Goal: Transaction & Acquisition: Purchase product/service

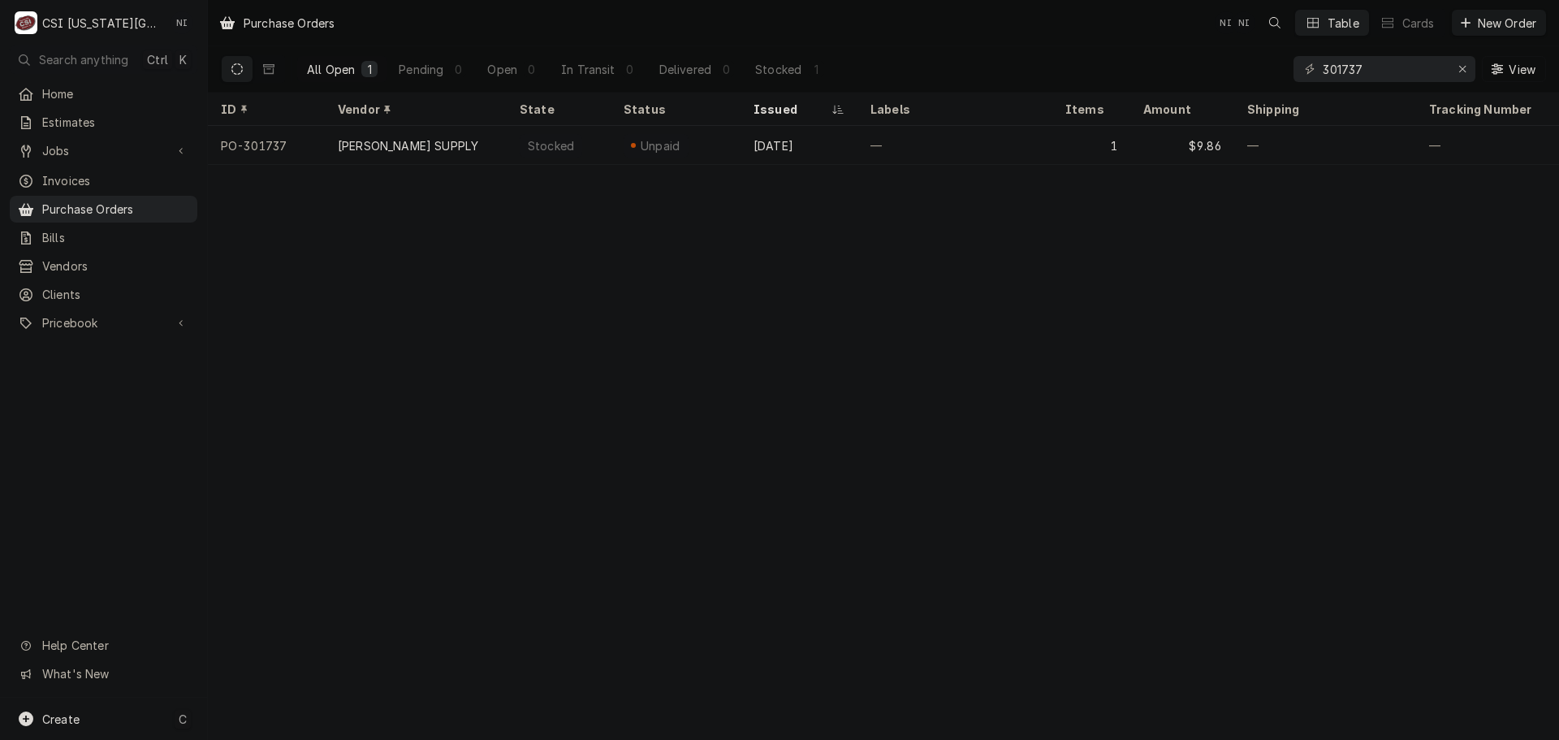
drag, startPoint x: 166, startPoint y: 717, endPoint x: 181, endPoint y: 712, distance: 16.2
click at [166, 717] on div "Create C" at bounding box center [103, 719] width 207 height 42
drag, startPoint x: 290, startPoint y: 600, endPoint x: 303, endPoint y: 602, distance: 13.1
click at [291, 600] on div "Purchase Order" at bounding box center [303, 606] width 109 height 17
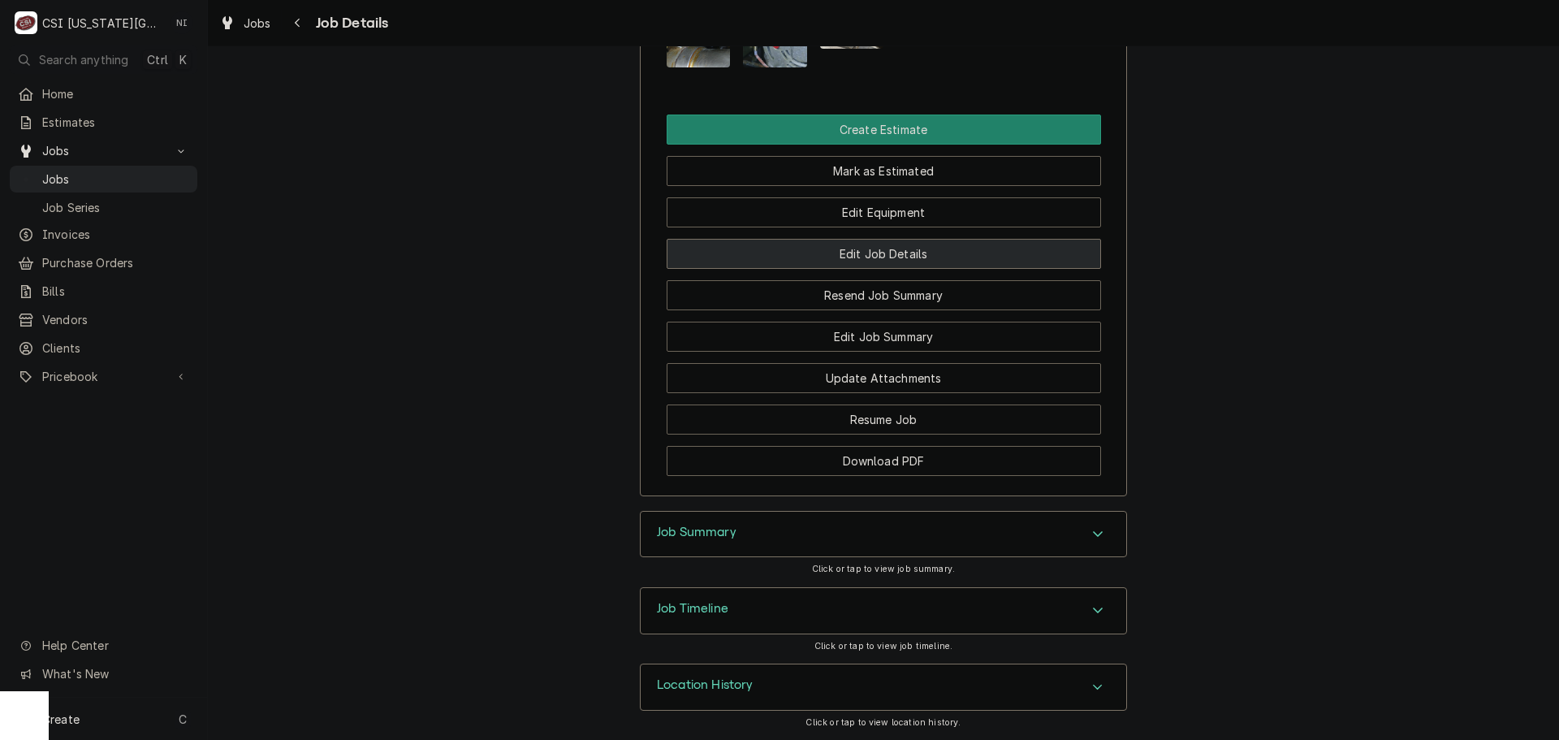
scroll to position [1990, 0]
click at [944, 555] on div "Job Summary" at bounding box center [884, 533] width 486 height 45
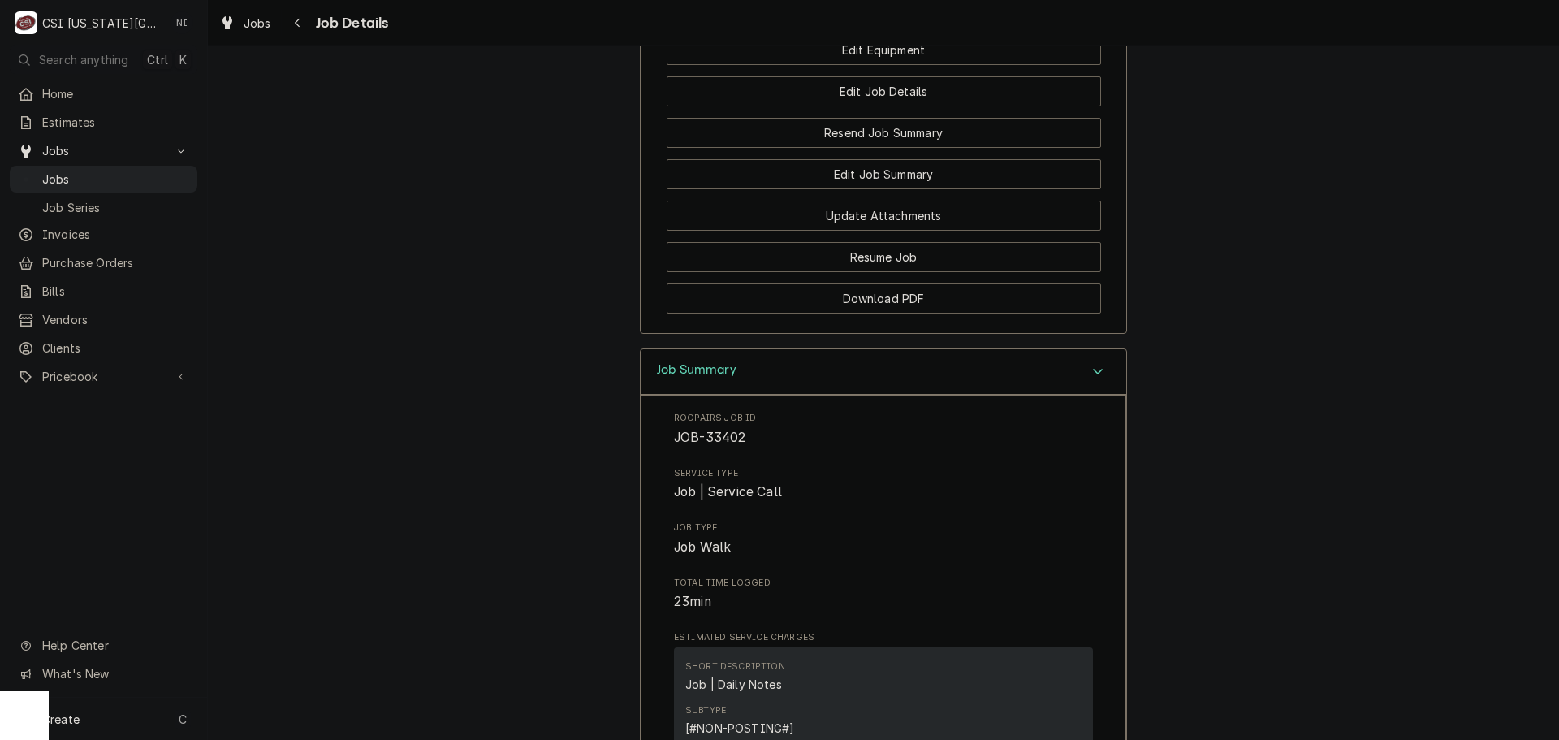
scroll to position [2063, 0]
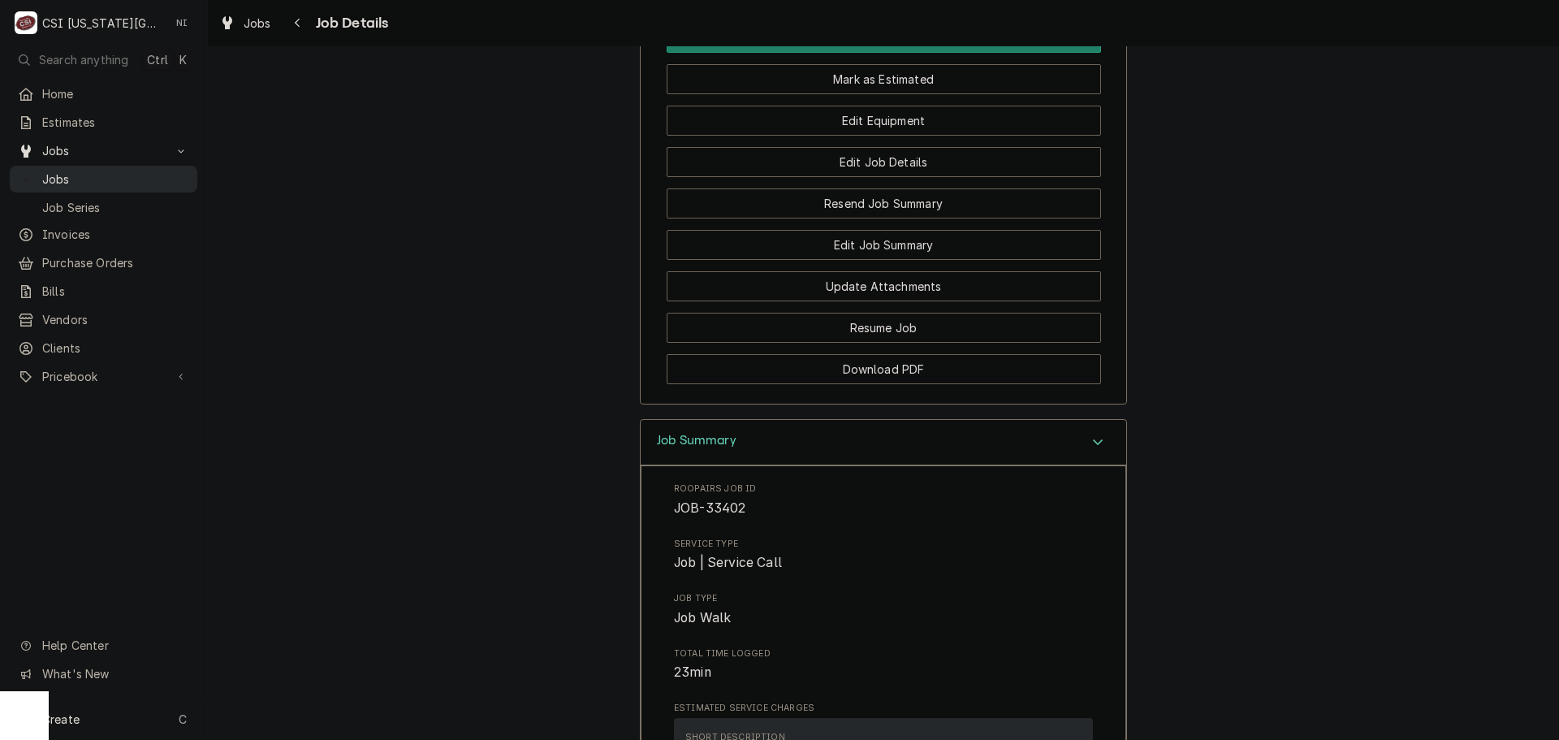
click at [122, 179] on span "Jobs" at bounding box center [115, 179] width 147 height 17
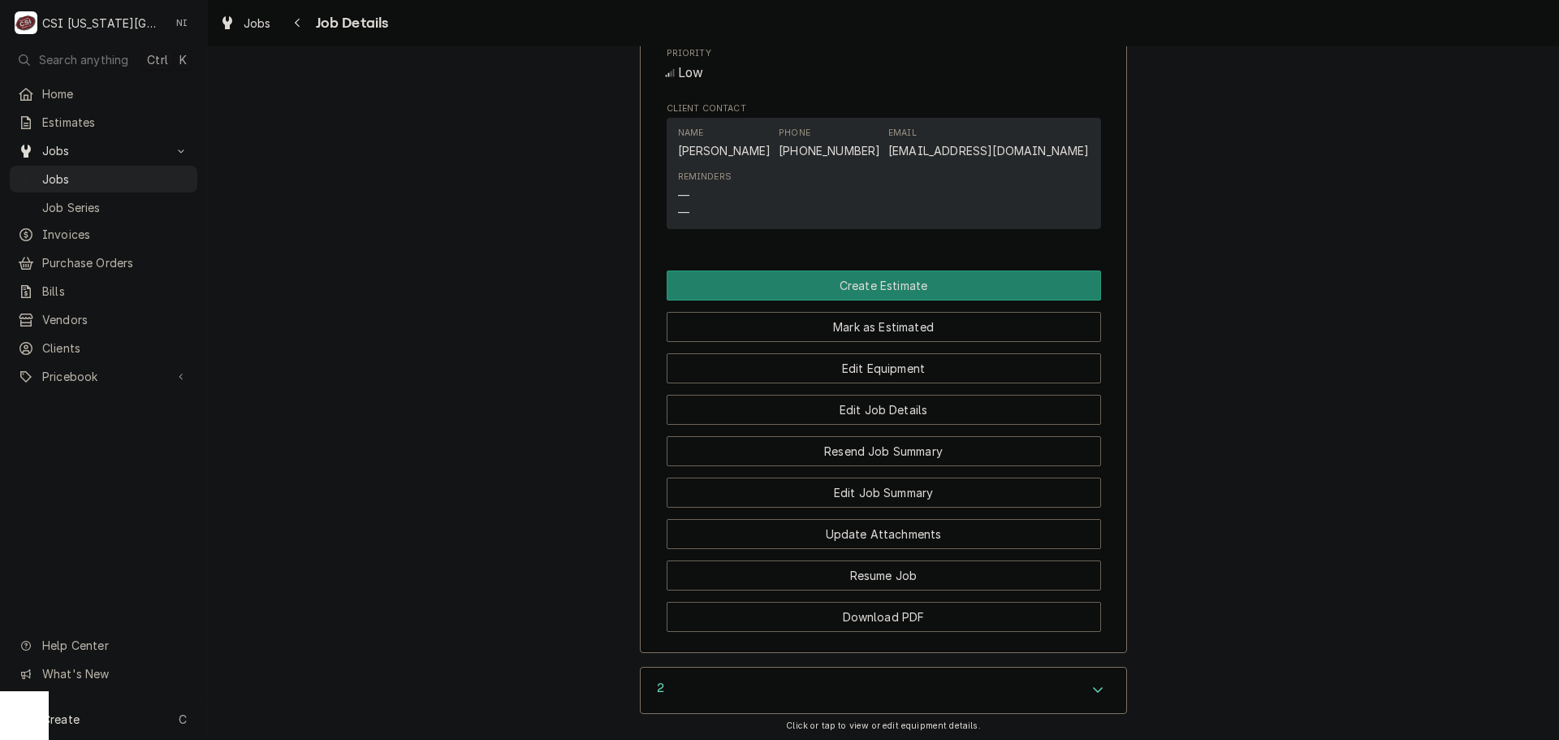
scroll to position [1806, 0]
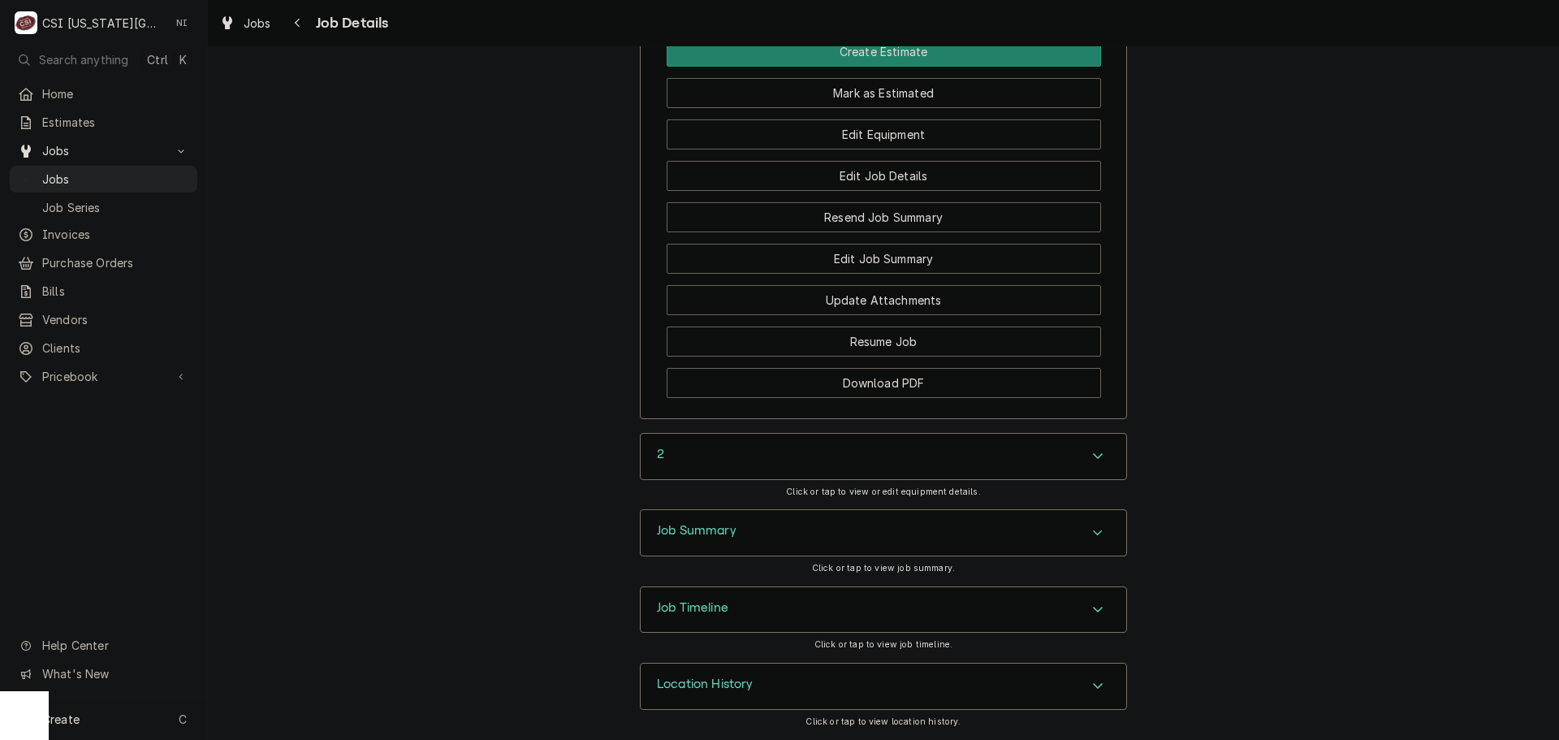
click at [892, 532] on div "Job Summary" at bounding box center [884, 532] width 486 height 45
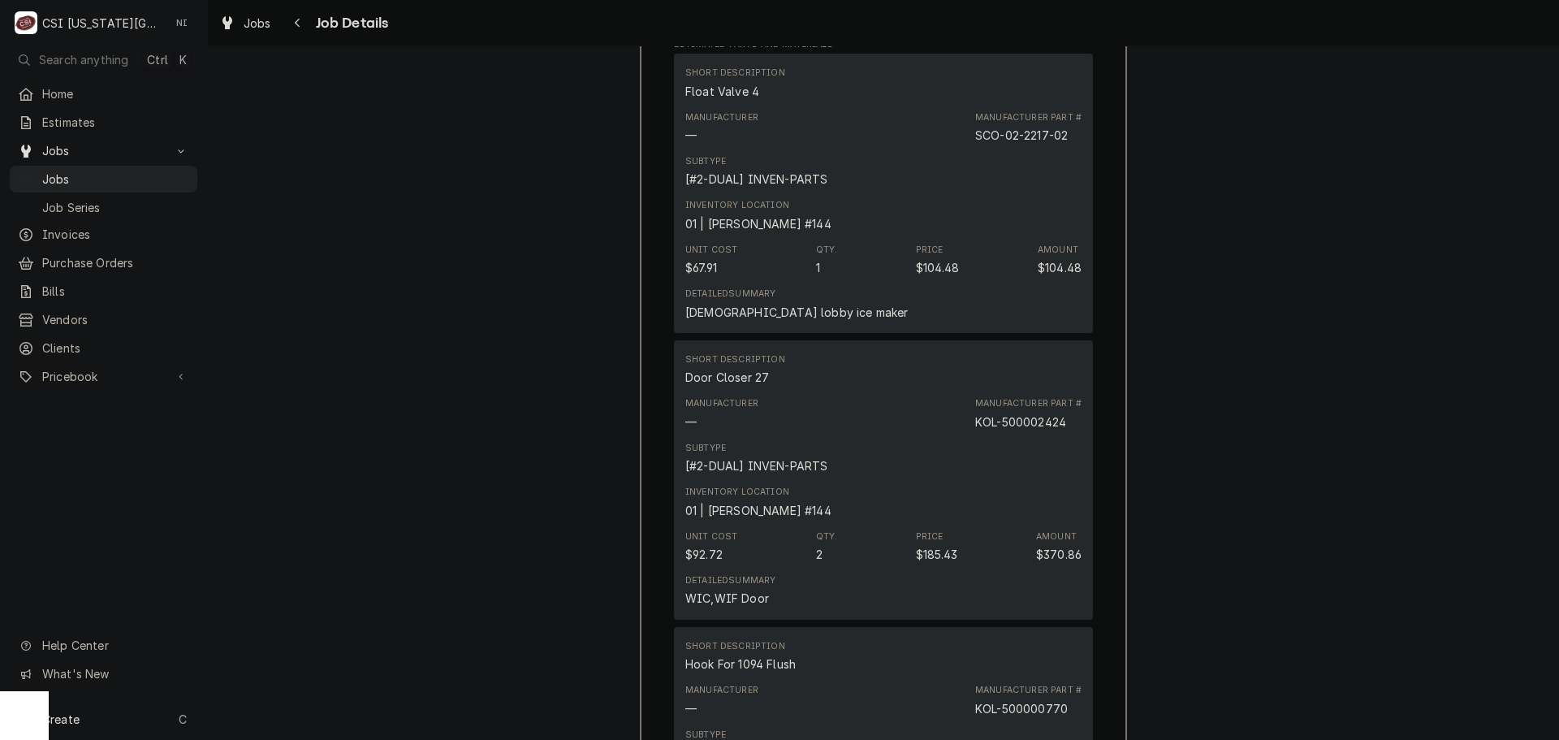
scroll to position [3349, 0]
drag, startPoint x: 1031, startPoint y: 136, endPoint x: 1002, endPoint y: 140, distance: 29.5
click at [1002, 140] on div "Manufacturer Part # SCO-02-2217-02" at bounding box center [1028, 129] width 106 height 32
copy div "[PHONE_NUMBER]"
click at [1047, 425] on div "KOL-500002424" at bounding box center [1020, 423] width 91 height 17
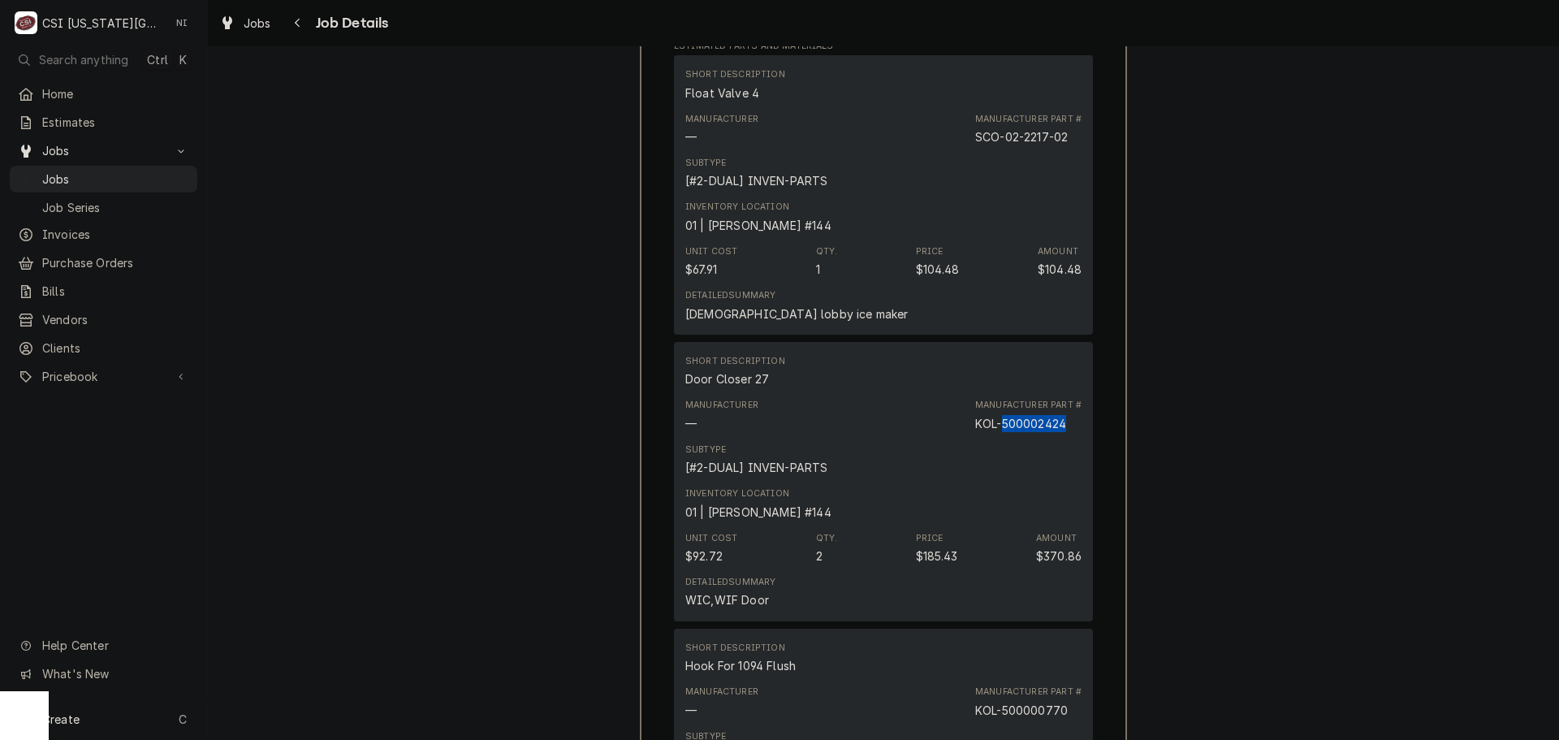
click at [1047, 425] on div "KOL-500002424" at bounding box center [1020, 423] width 91 height 17
copy div "500002424"
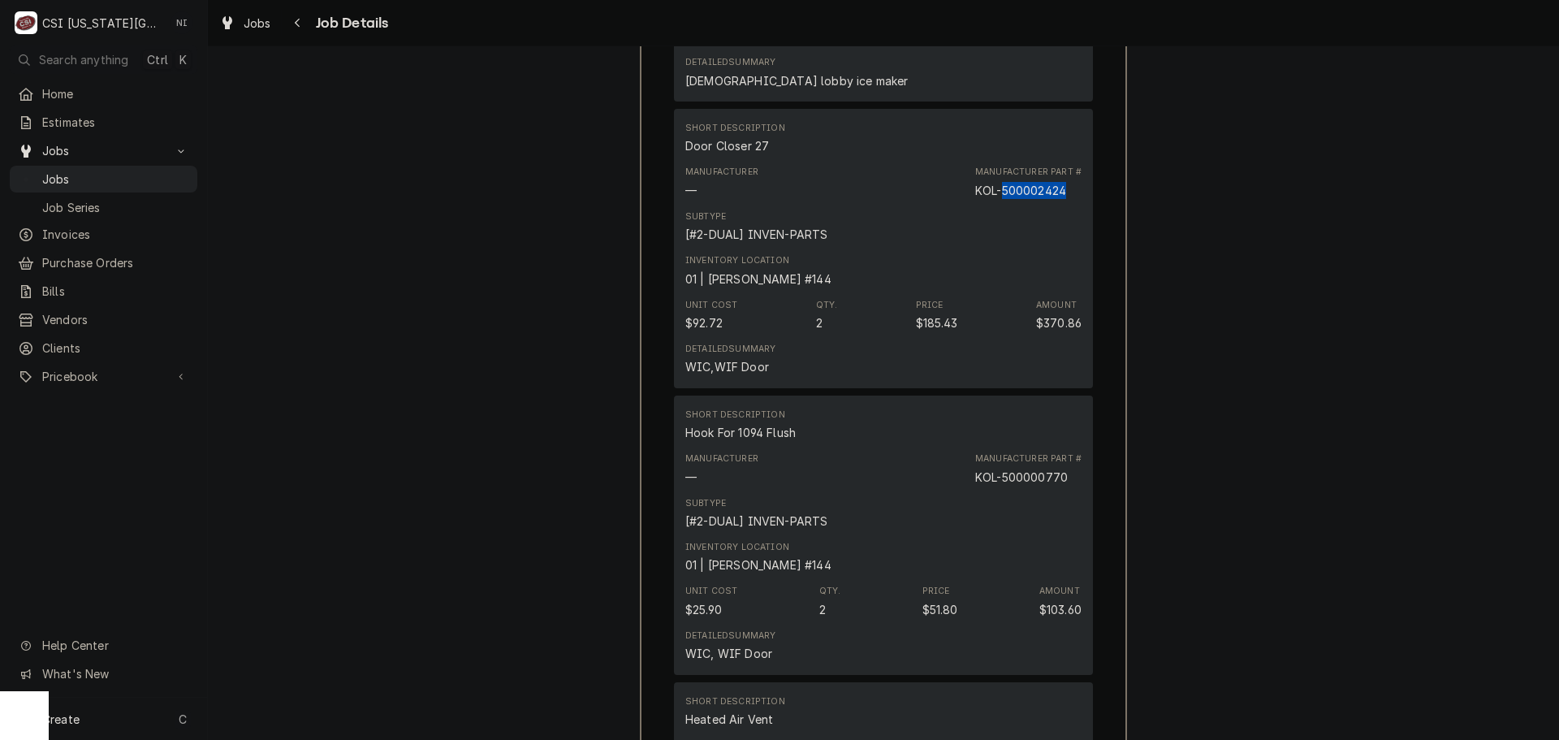
scroll to position [3755, 0]
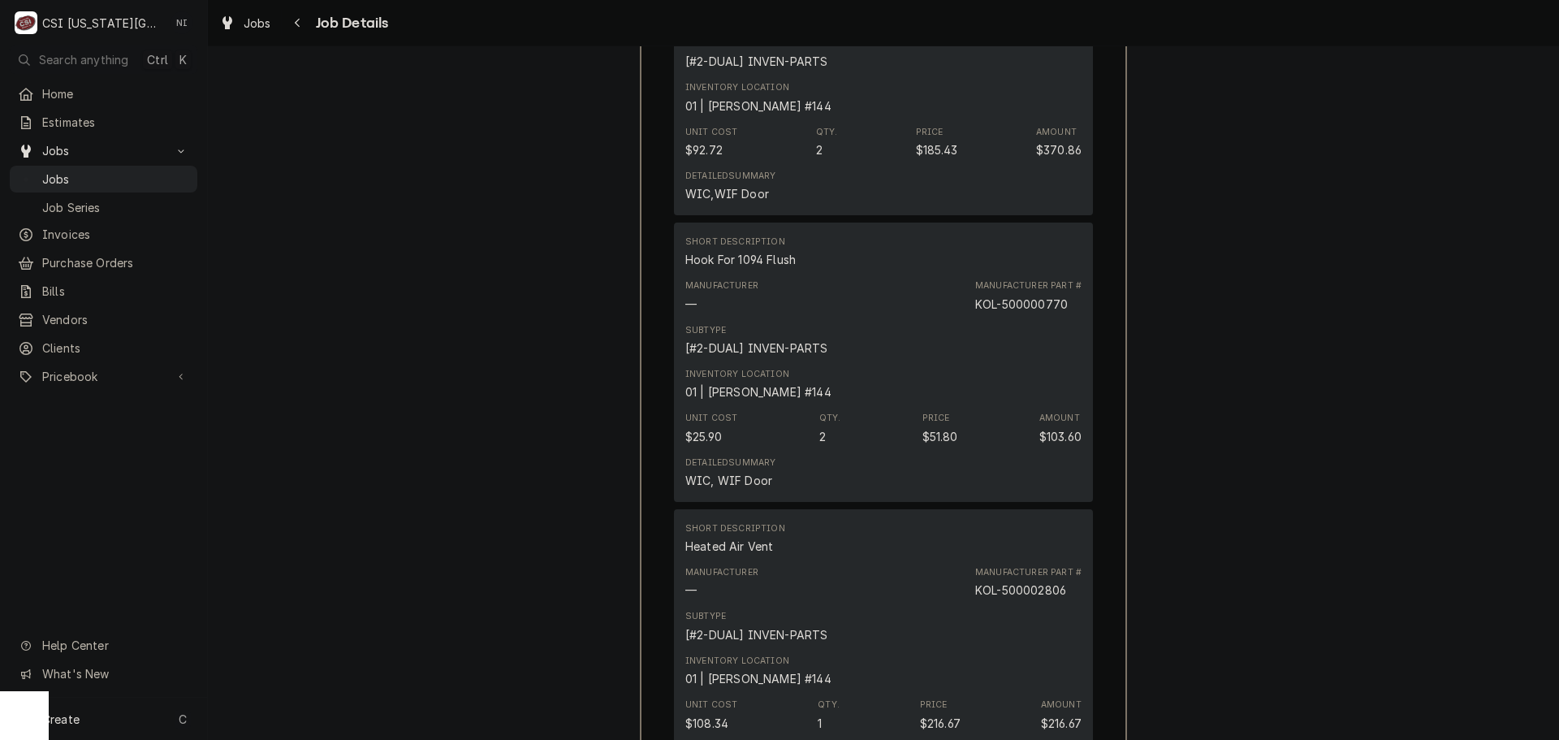
click at [1045, 305] on div "KOL-500000770" at bounding box center [1021, 304] width 93 height 17
copy div "500000770"
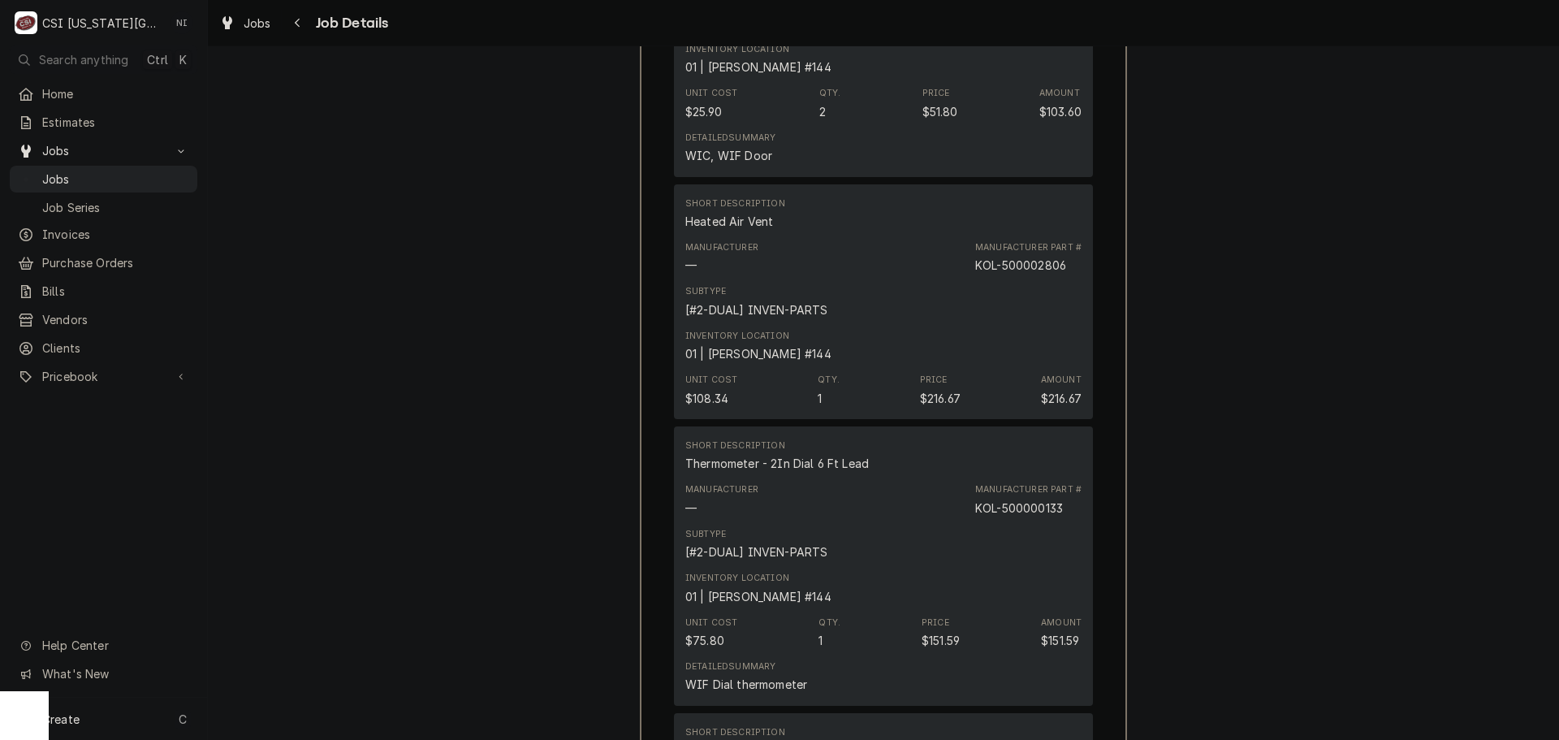
click at [1044, 262] on div "KOL-500002806" at bounding box center [1020, 265] width 91 height 17
copy div "500002806"
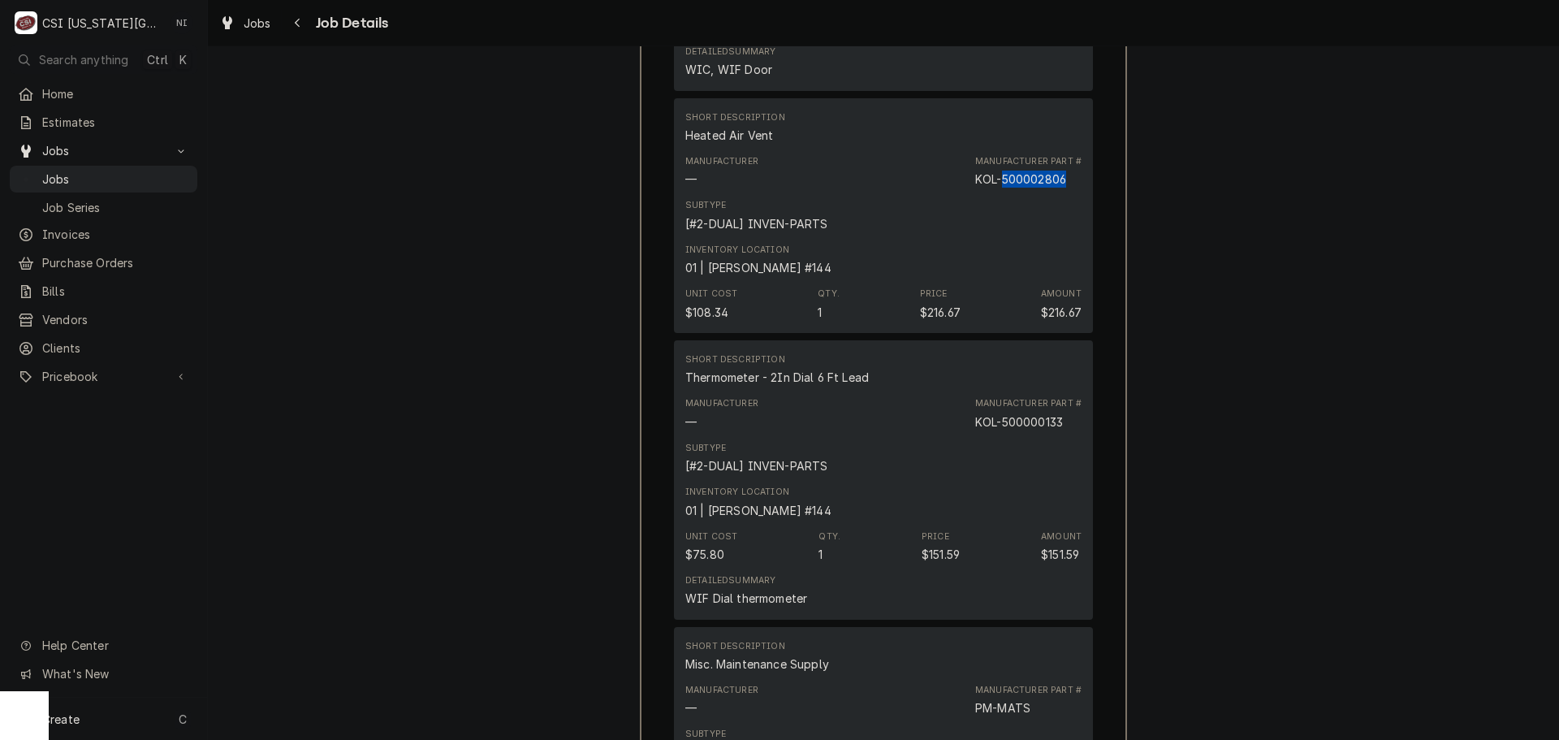
scroll to position [4242, 0]
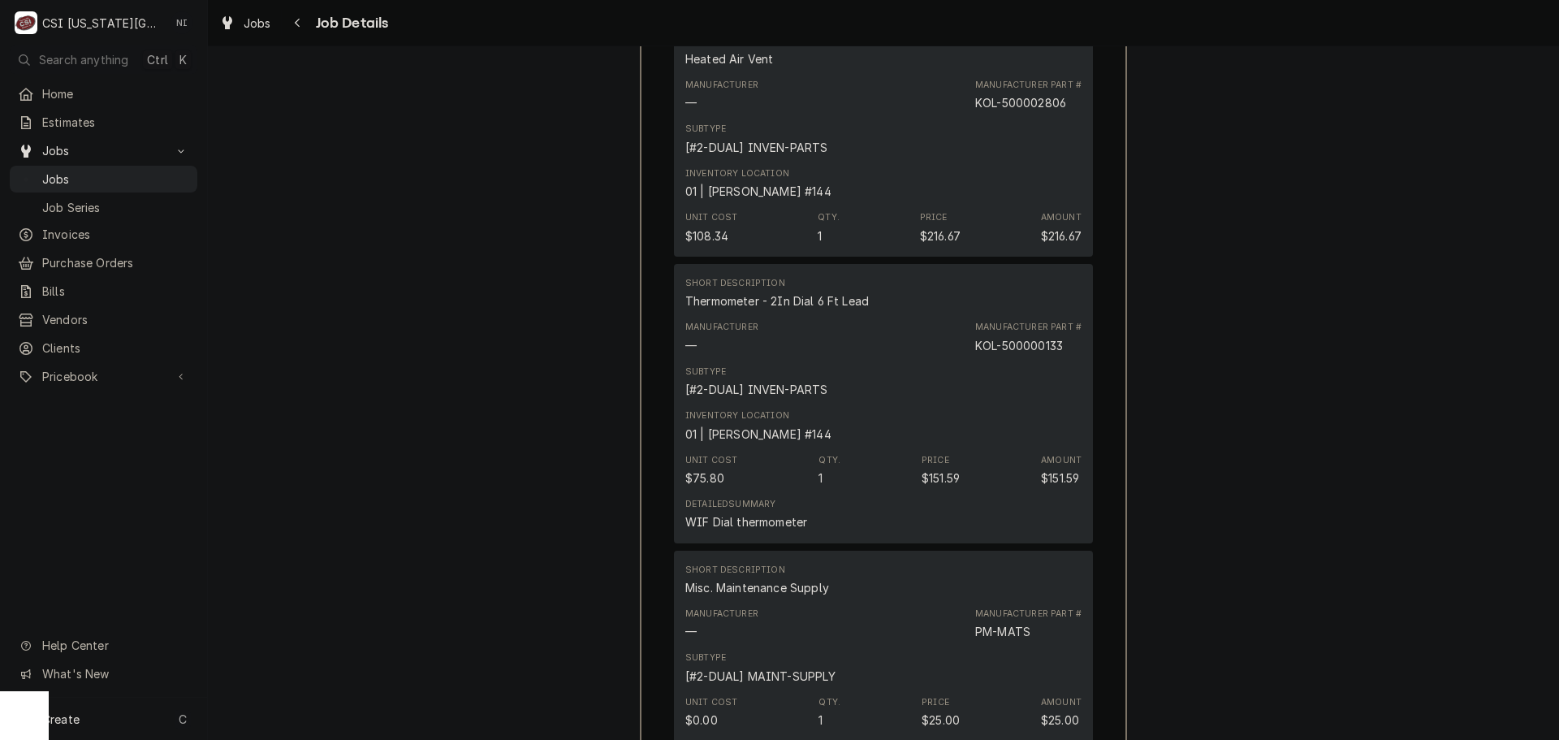
click at [1030, 343] on div "KOL-500000133" at bounding box center [1019, 345] width 88 height 17
click at [1031, 343] on div "KOL-500000133" at bounding box center [1019, 345] width 88 height 17
click at [1034, 343] on div "KOL-500000133" at bounding box center [1019, 345] width 88 height 17
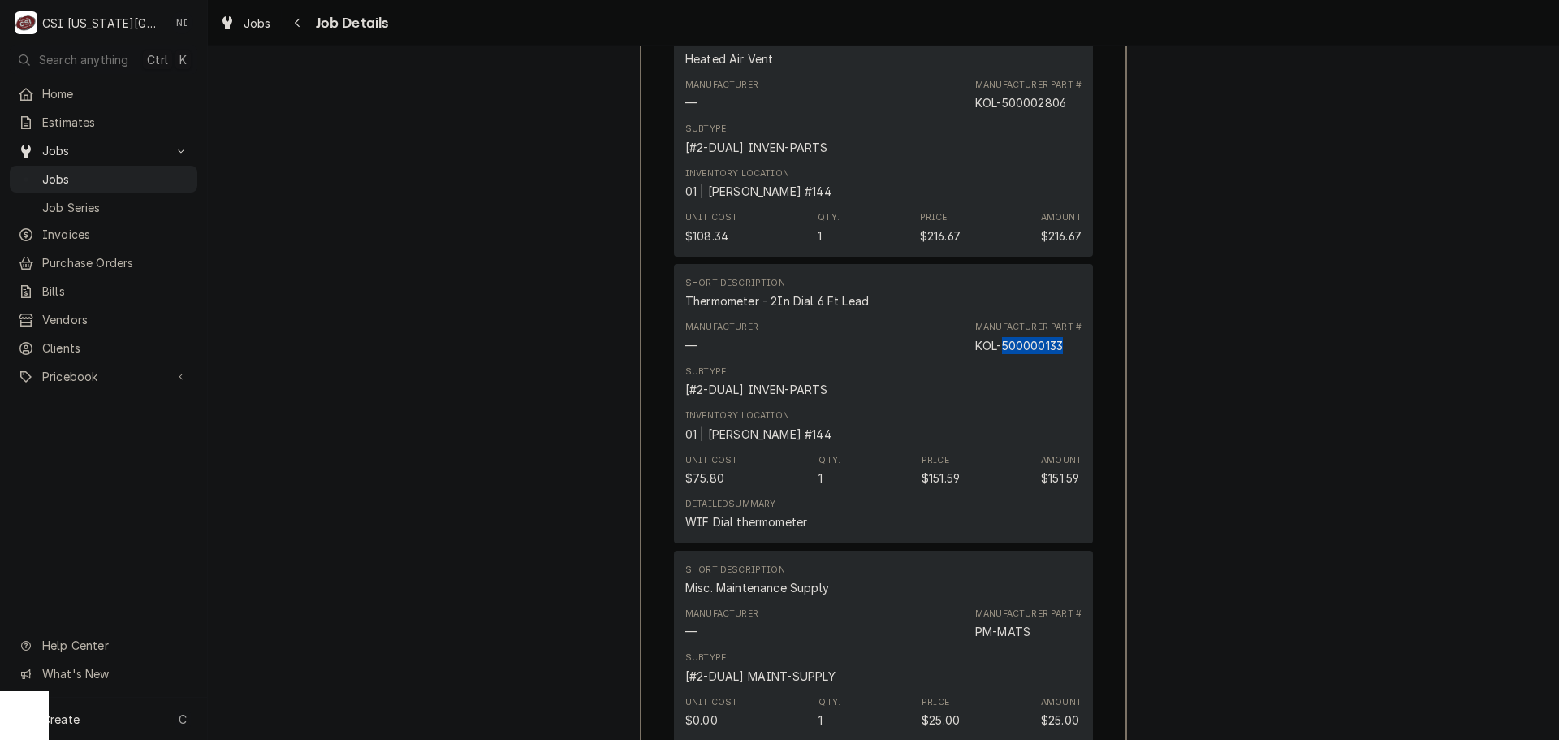
click at [1034, 343] on div "KOL-500000133" at bounding box center [1019, 345] width 88 height 17
copy div "500000133"
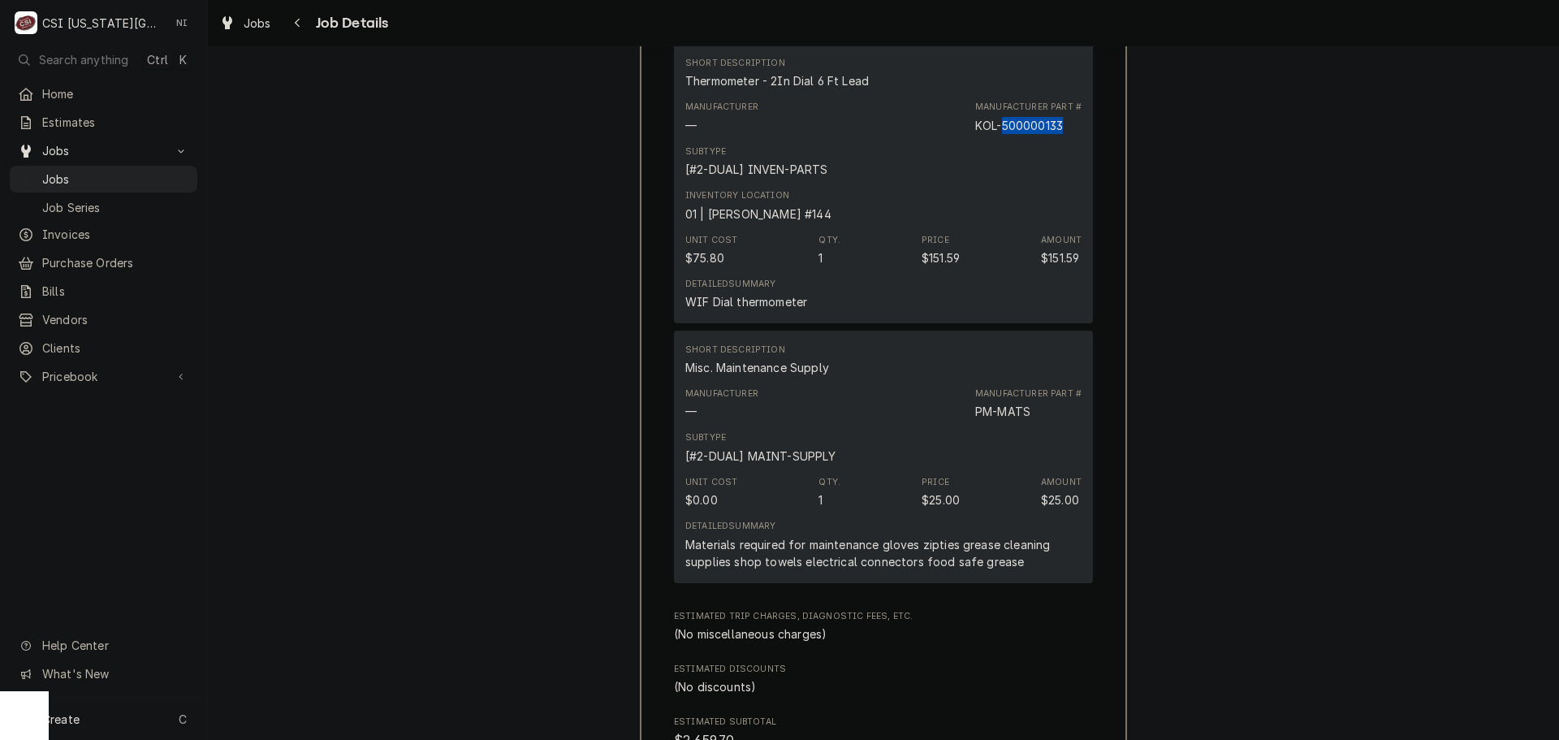
scroll to position [4486, 0]
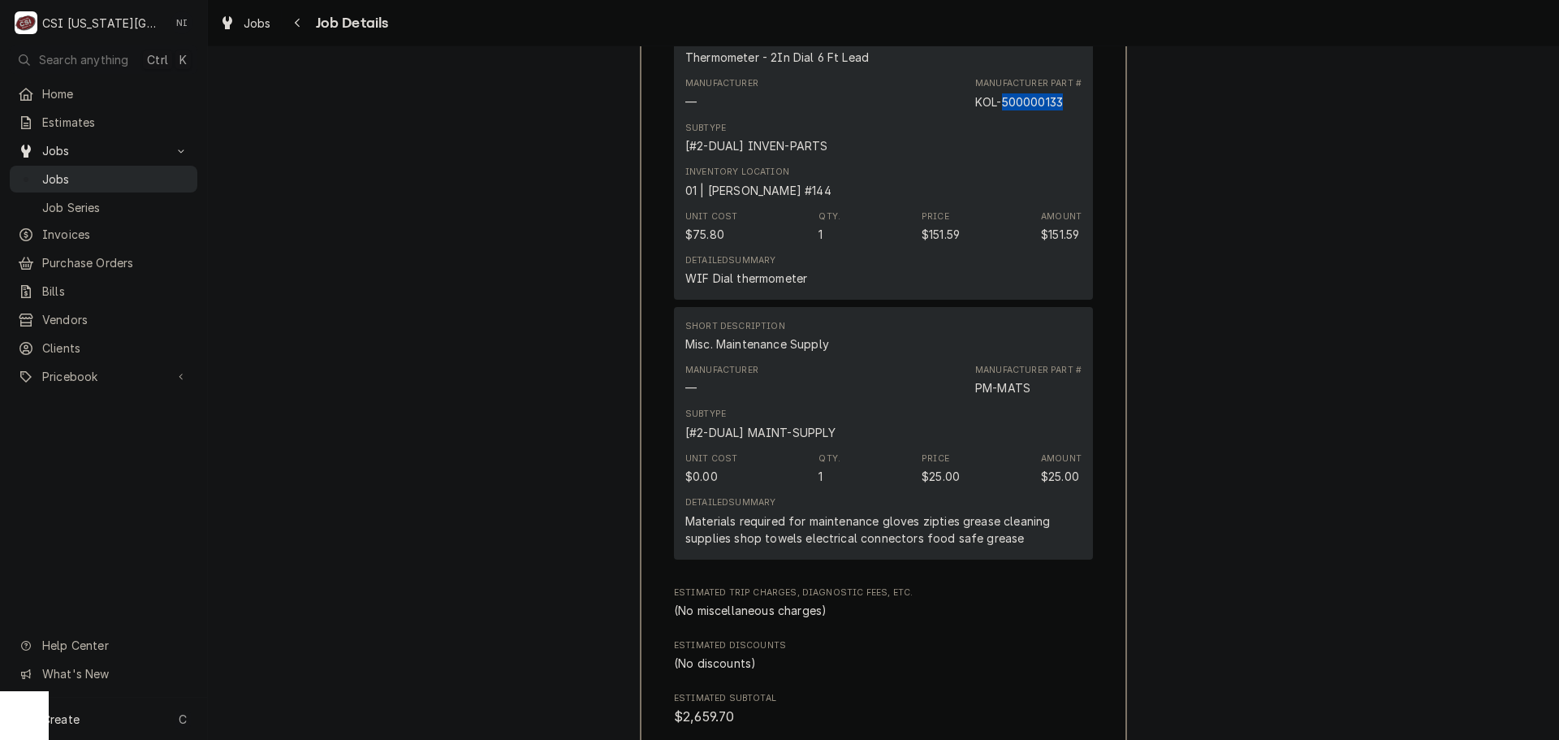
click at [123, 171] on span "Jobs" at bounding box center [115, 179] width 147 height 17
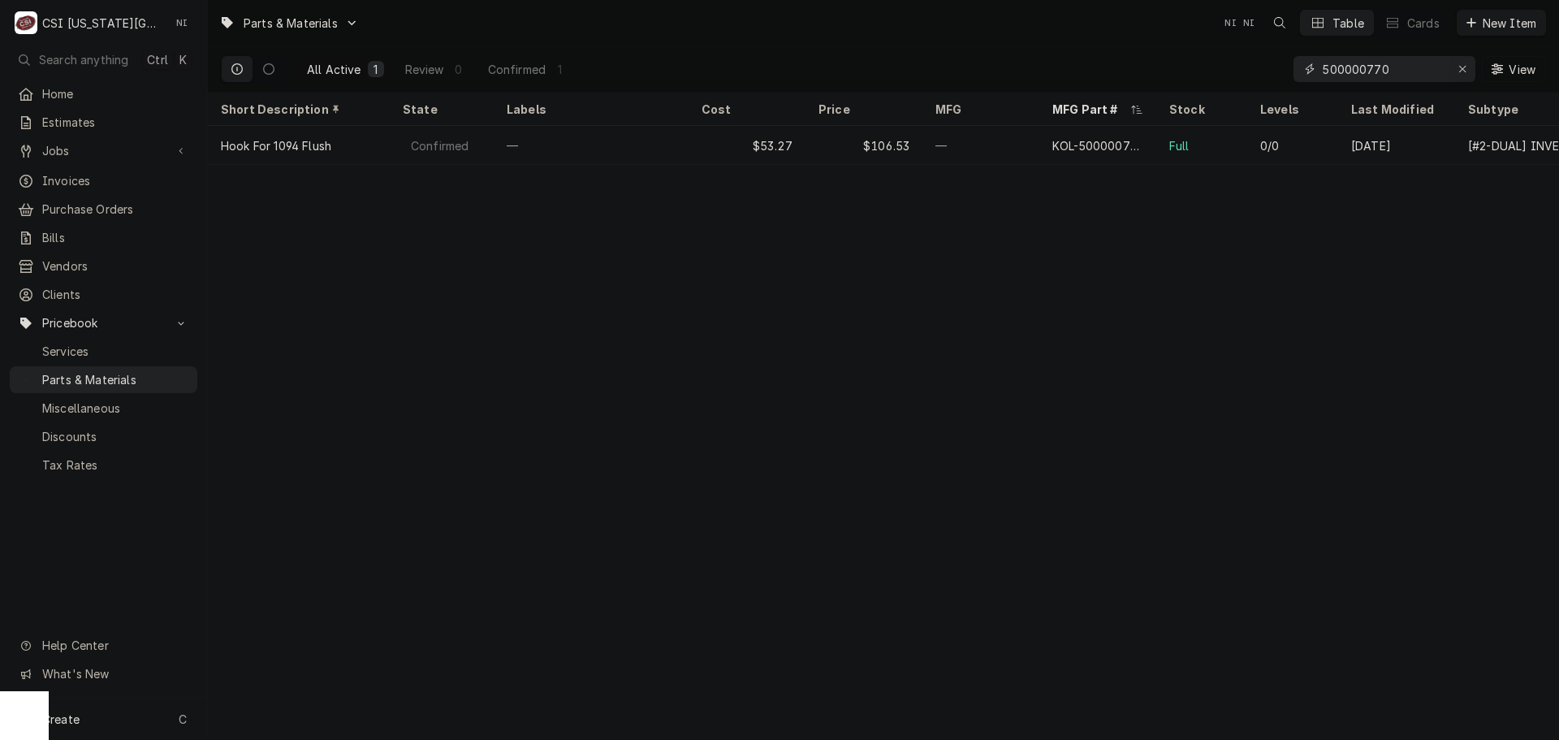
click at [1462, 68] on icon "Erase input" at bounding box center [1462, 68] width 9 height 11
paste input "00-287987"
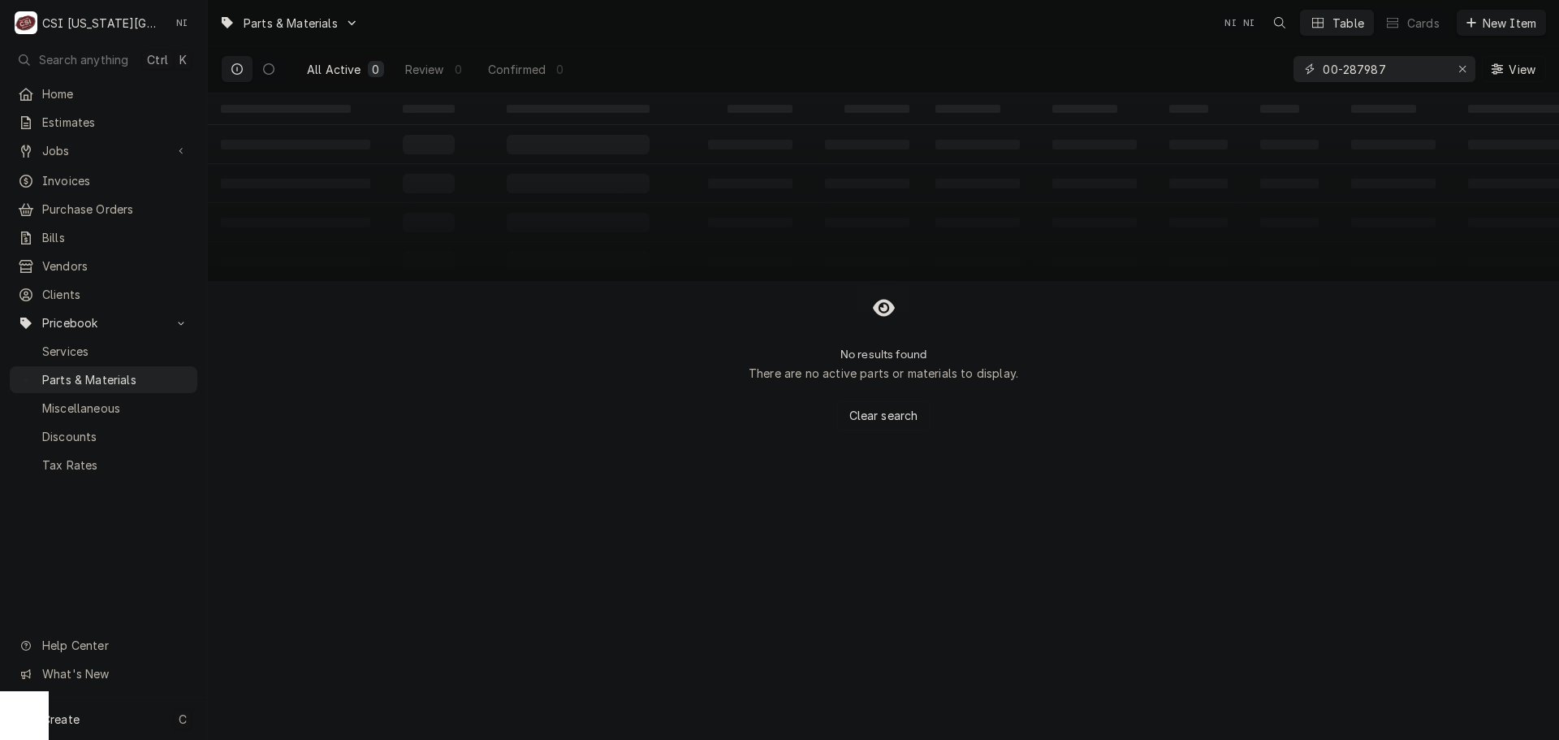
type input "00-287987"
click at [163, 716] on div "Create C" at bounding box center [103, 719] width 207 height 42
click at [459, 642] on link "Miscellaneous" at bounding box center [429, 655] width 119 height 27
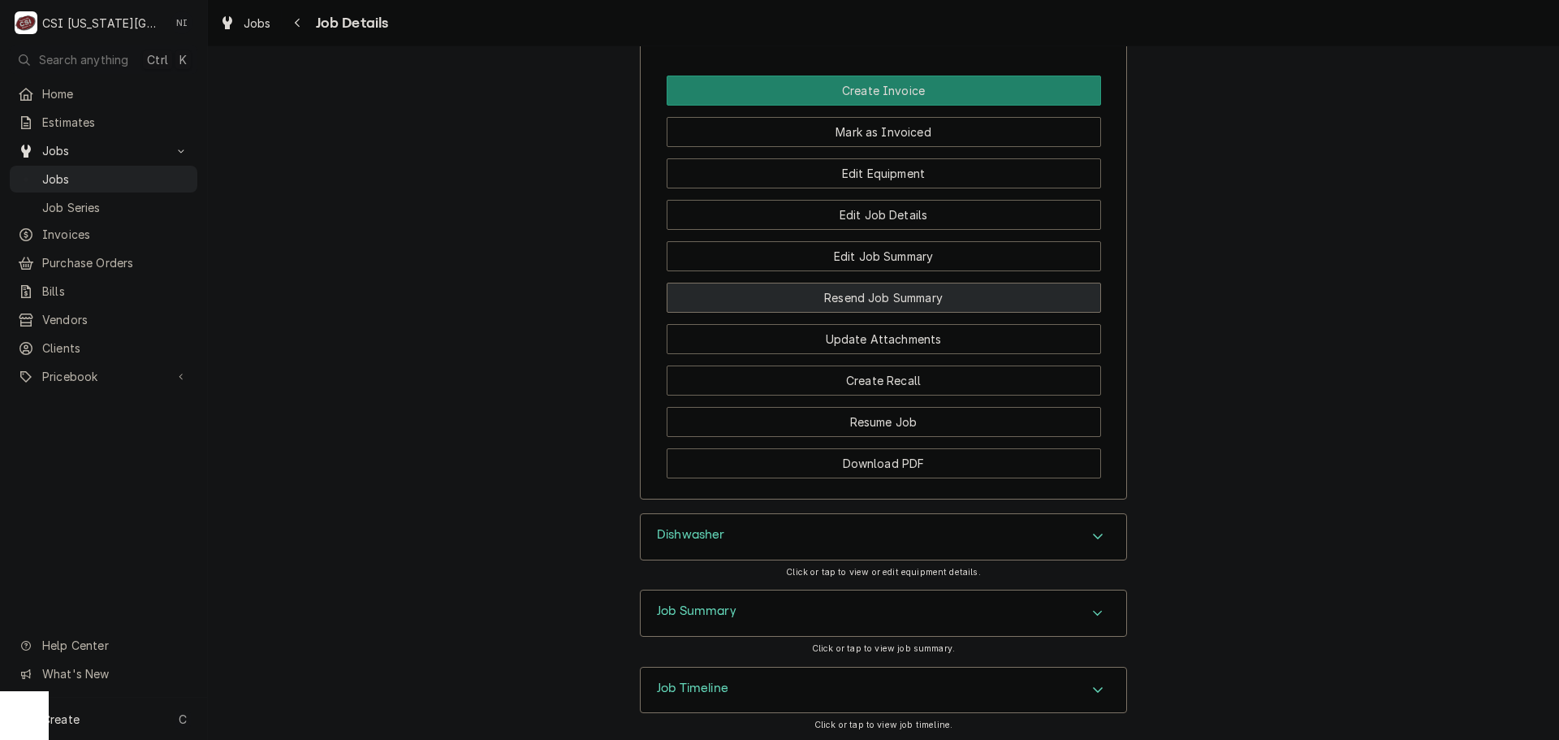
scroll to position [2037, 0]
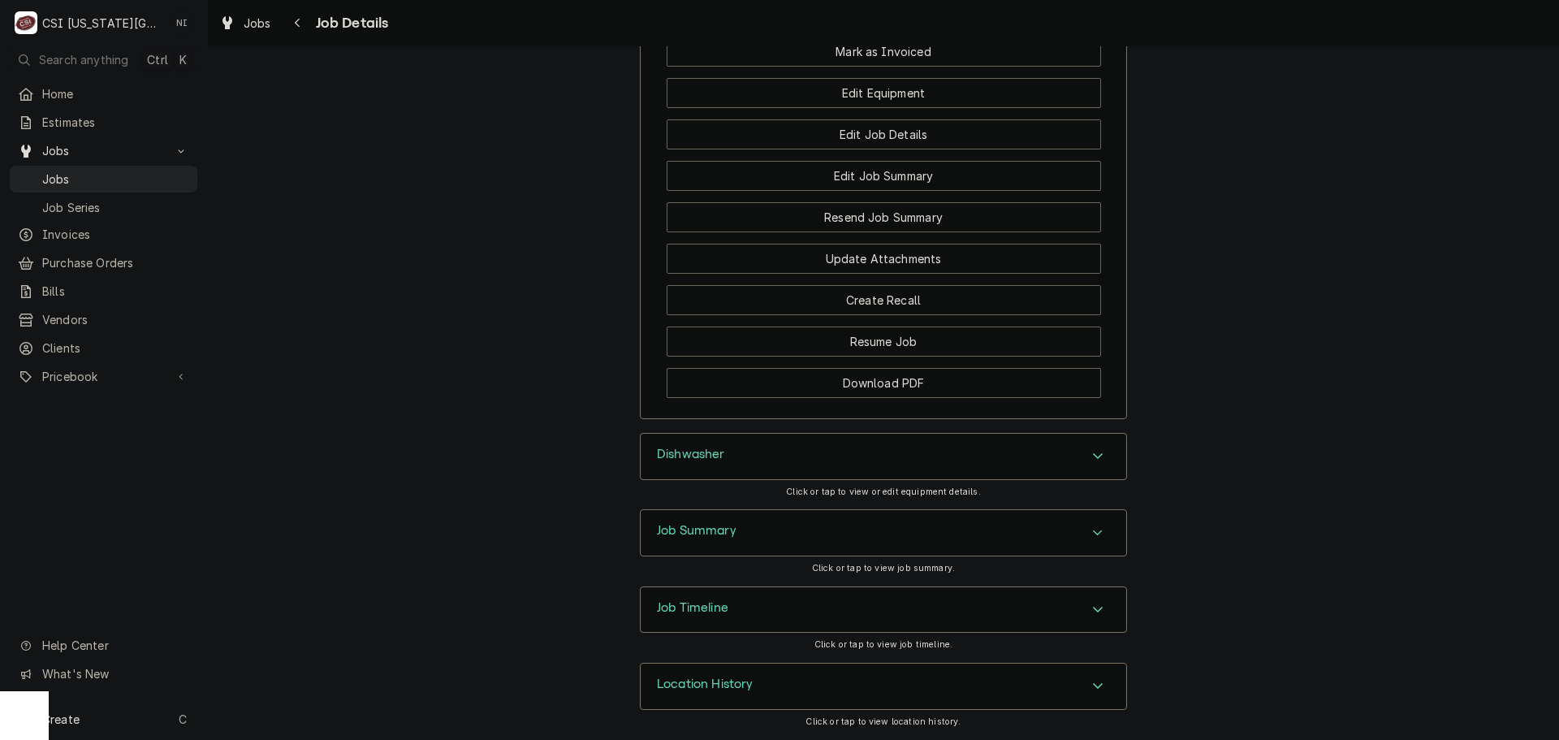
click at [846, 533] on div "Job Summary" at bounding box center [884, 532] width 486 height 45
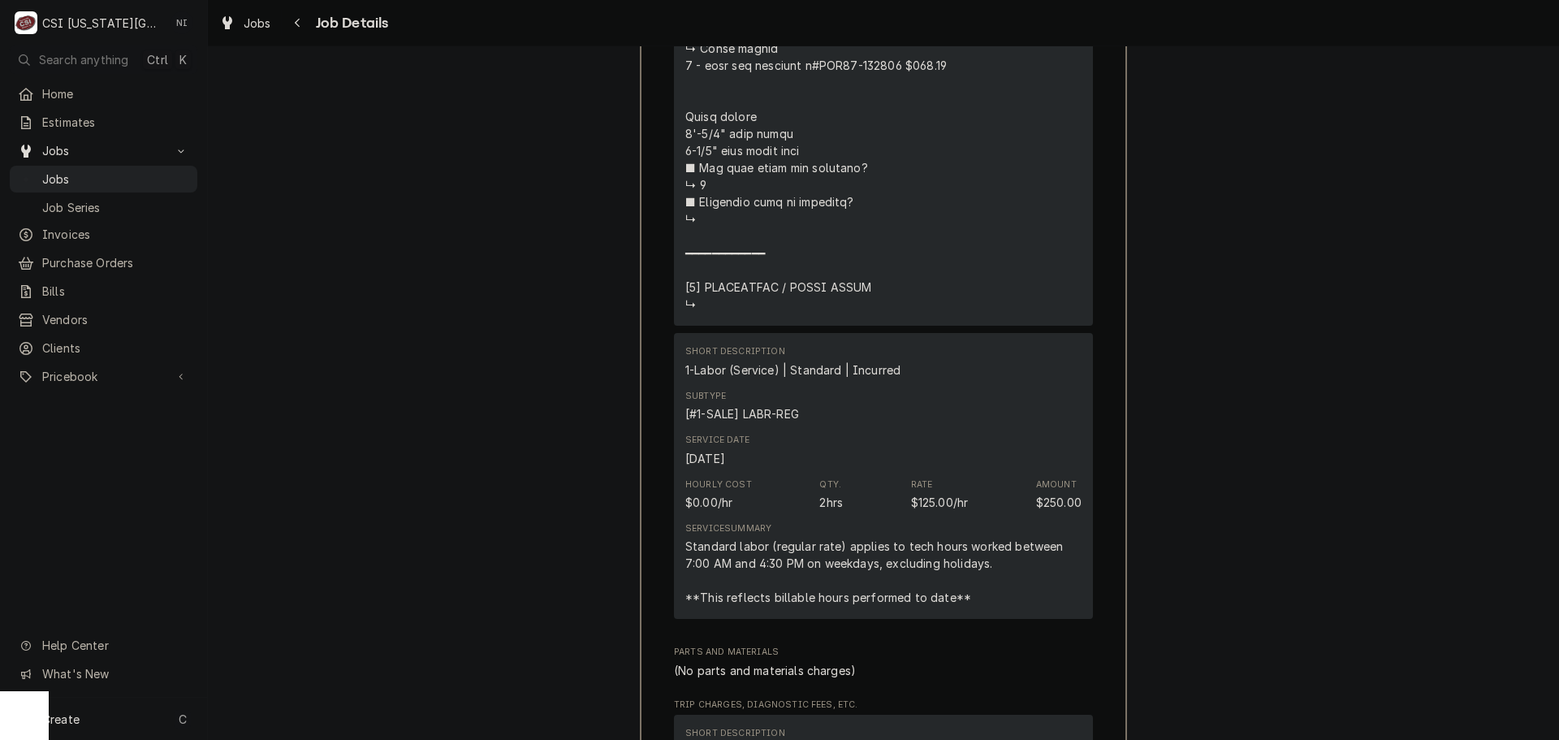
scroll to position [3905, 0]
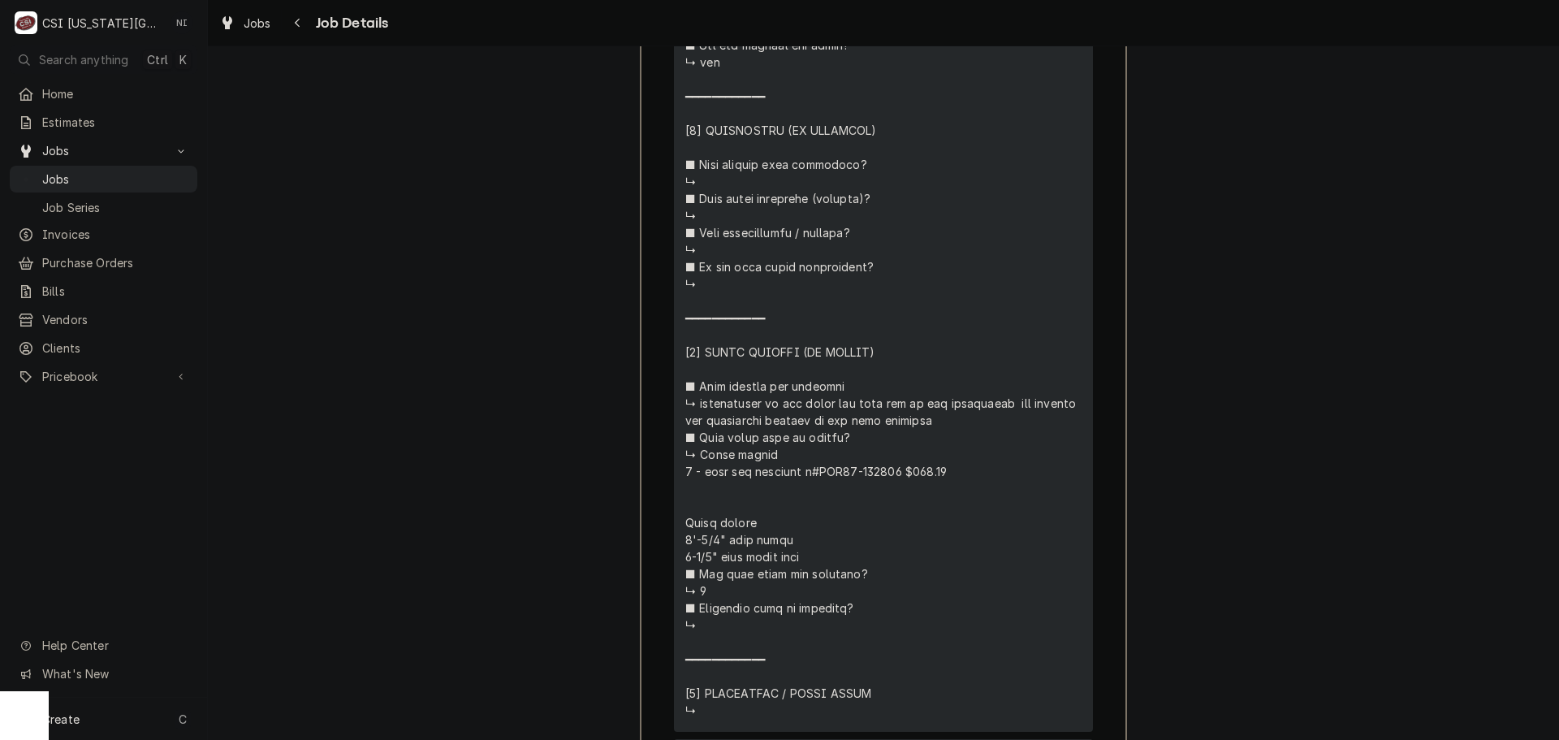
drag, startPoint x: 910, startPoint y: 469, endPoint x: 849, endPoint y: 473, distance: 61.0
copy div "⚠️ LORE IPSUMDOLORSI ⚠️ ✪ Ametcons adi elitsedd eiusmodt ✪ Incidid utlabore etd…"
click at [114, 171] on span "Jobs" at bounding box center [115, 179] width 147 height 17
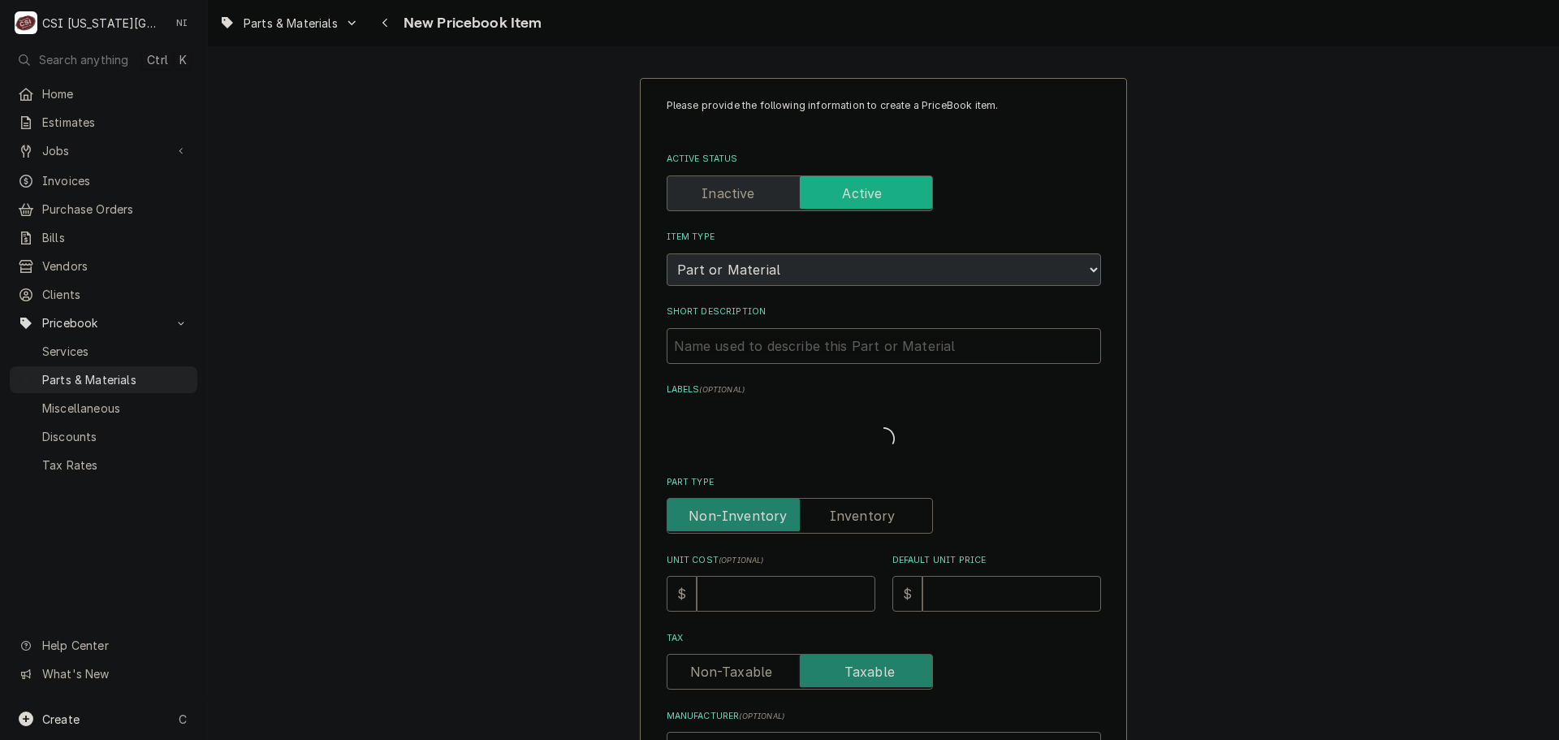
type textarea "x"
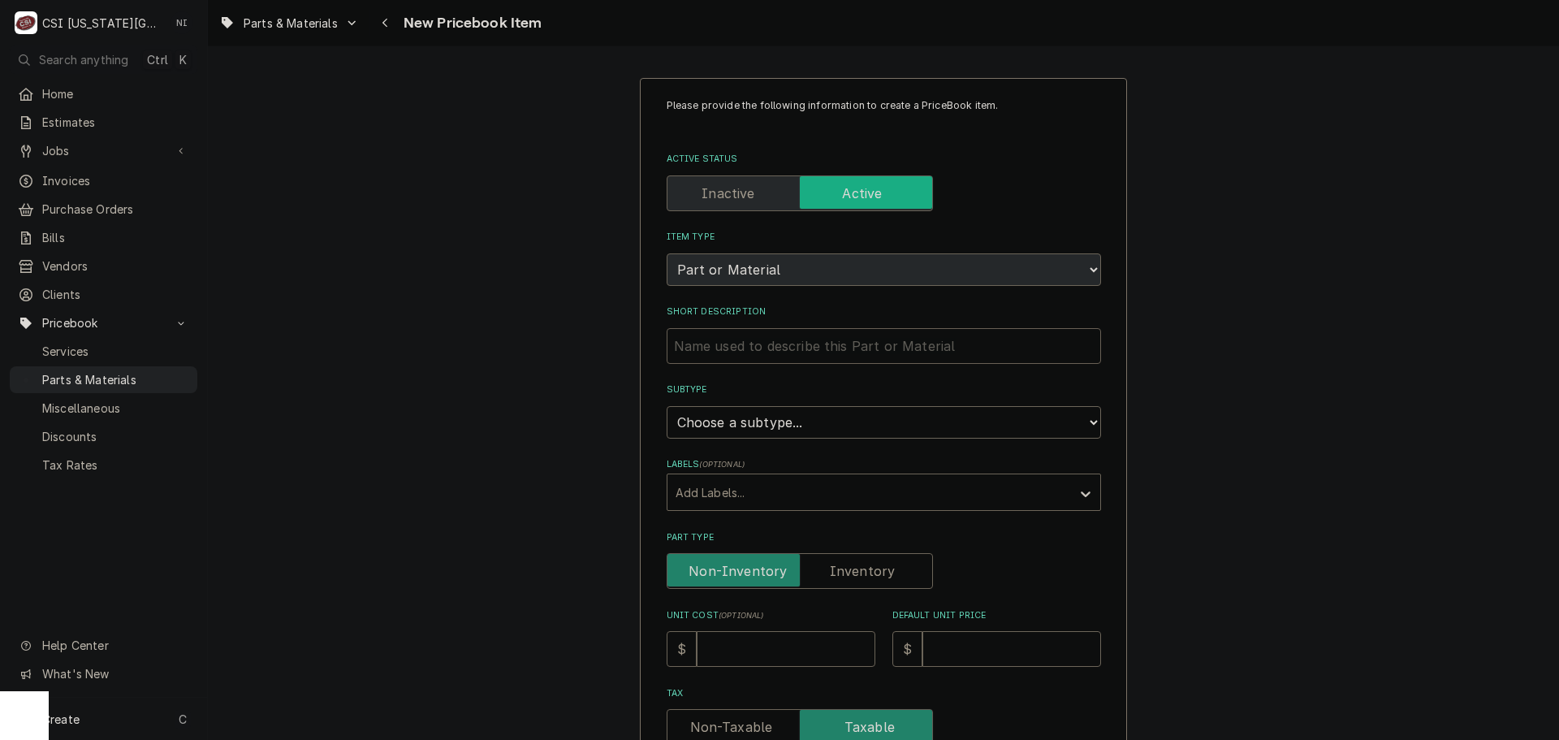
click at [807, 342] on input "Short Description" at bounding box center [884, 346] width 434 height 36
paste input "Wash Arm Hub Assemby"
type input "Wash Arm Hub Assemby"
type textarea "x"
type input "Wash Arm Hub Assemby"
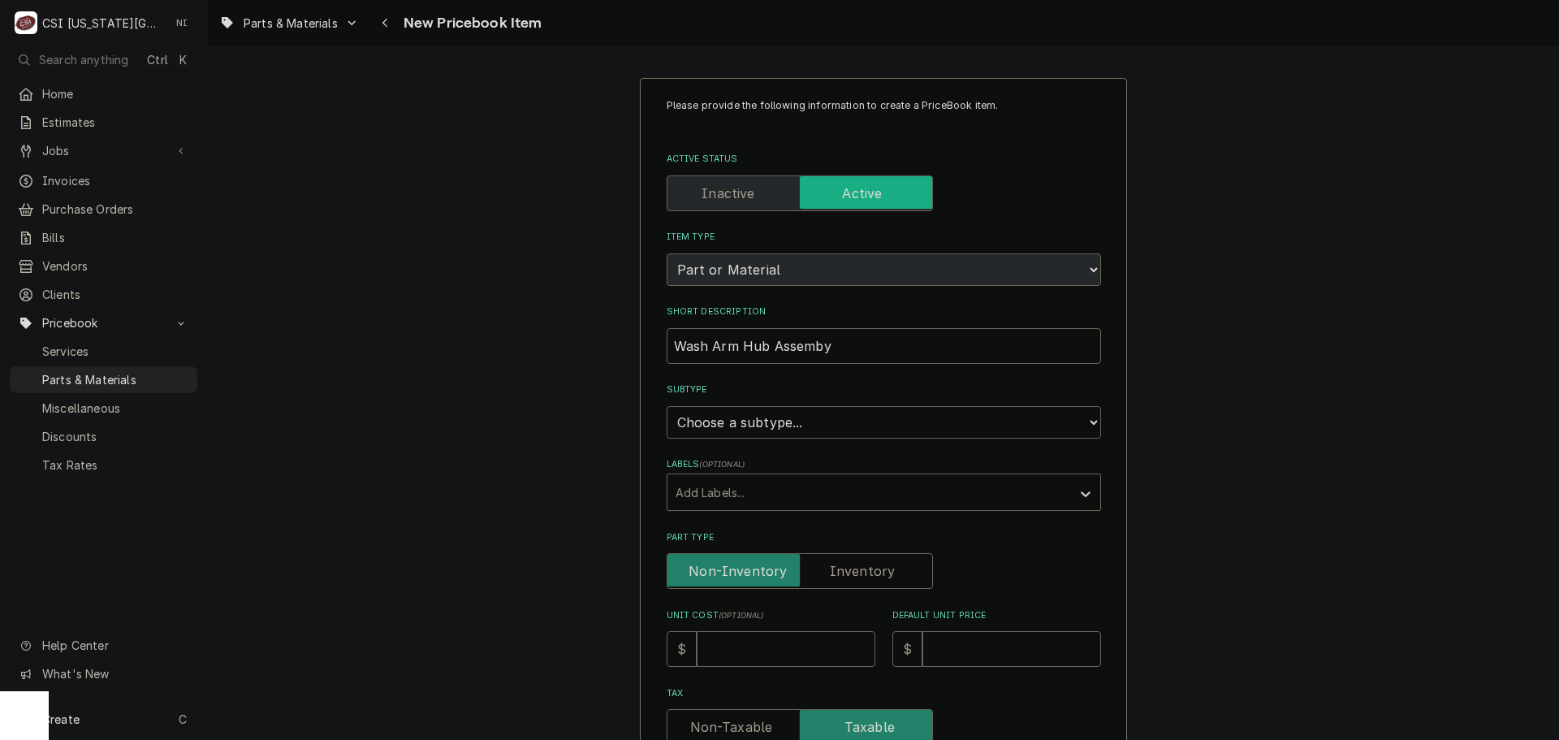
click at [786, 415] on select "Choose a subtype... [#2-DUAL] AFTERHRS-WH-CHG-2 [#2-DUAL] BEV-EQUIP [#2-DUAL] B…" at bounding box center [884, 422] width 434 height 32
select select "49"
click at [667, 406] on select "Choose a subtype... [#2-DUAL] AFTERHRS-WH-CHG-2 [#2-DUAL] BEV-EQUIP [#2-DUAL] B…" at bounding box center [884, 422] width 434 height 32
type textarea "x"
click at [824, 413] on select "Choose a subtype... [#2-DUAL] AFTERHRS-WH-CHG-2 [#2-DUAL] BEV-EQUIP [#2-DUAL] B…" at bounding box center [884, 422] width 434 height 32
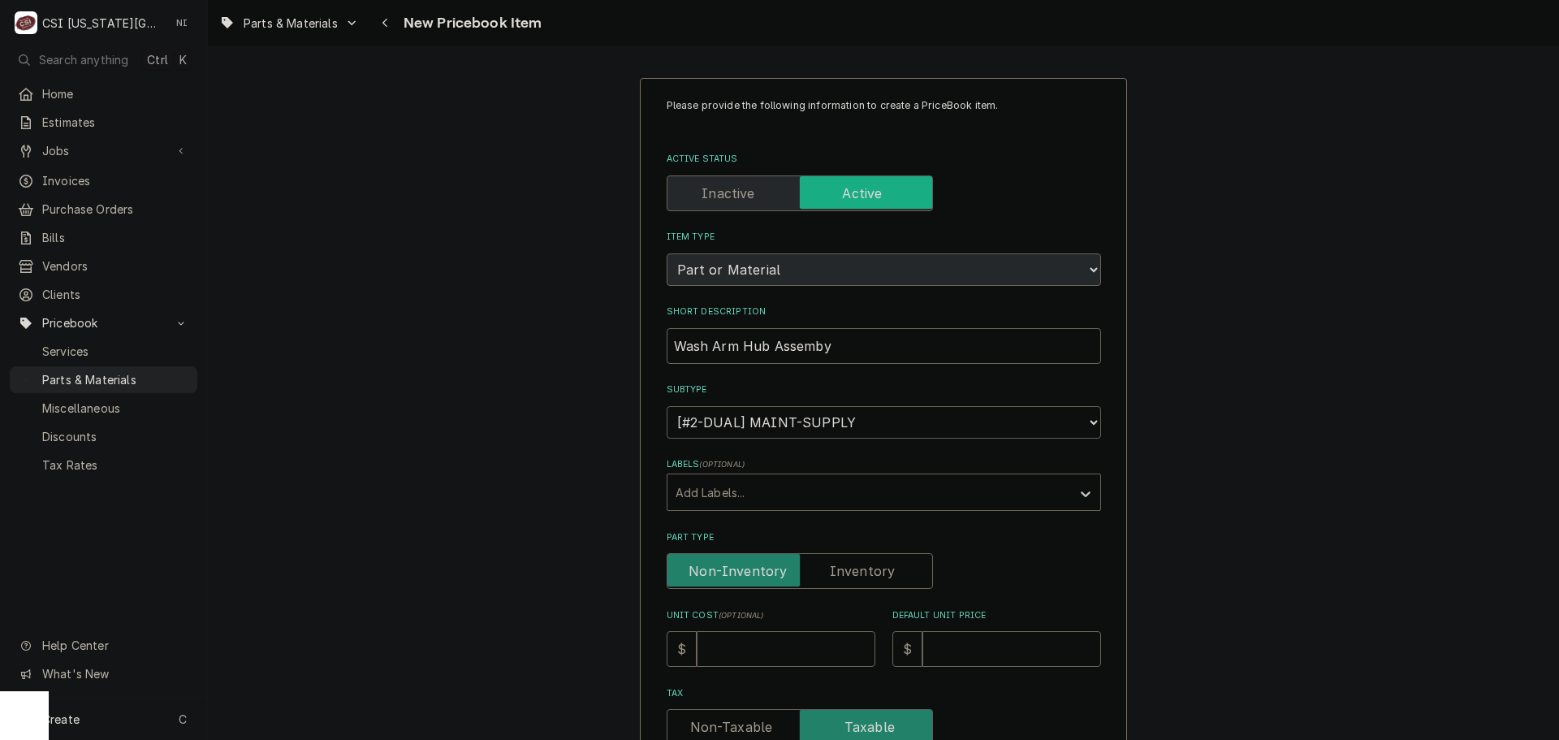
select select "45"
click at [667, 406] on select "Choose a subtype... [#2-DUAL] AFTERHRS-WH-CHG-2 [#2-DUAL] BEV-EQUIP [#2-DUAL] B…" at bounding box center [884, 422] width 434 height 32
type textarea "x"
click at [836, 571] on label "Part Type" at bounding box center [800, 571] width 266 height 36
click at [836, 571] on input "Part Type" at bounding box center [800, 571] width 252 height 36
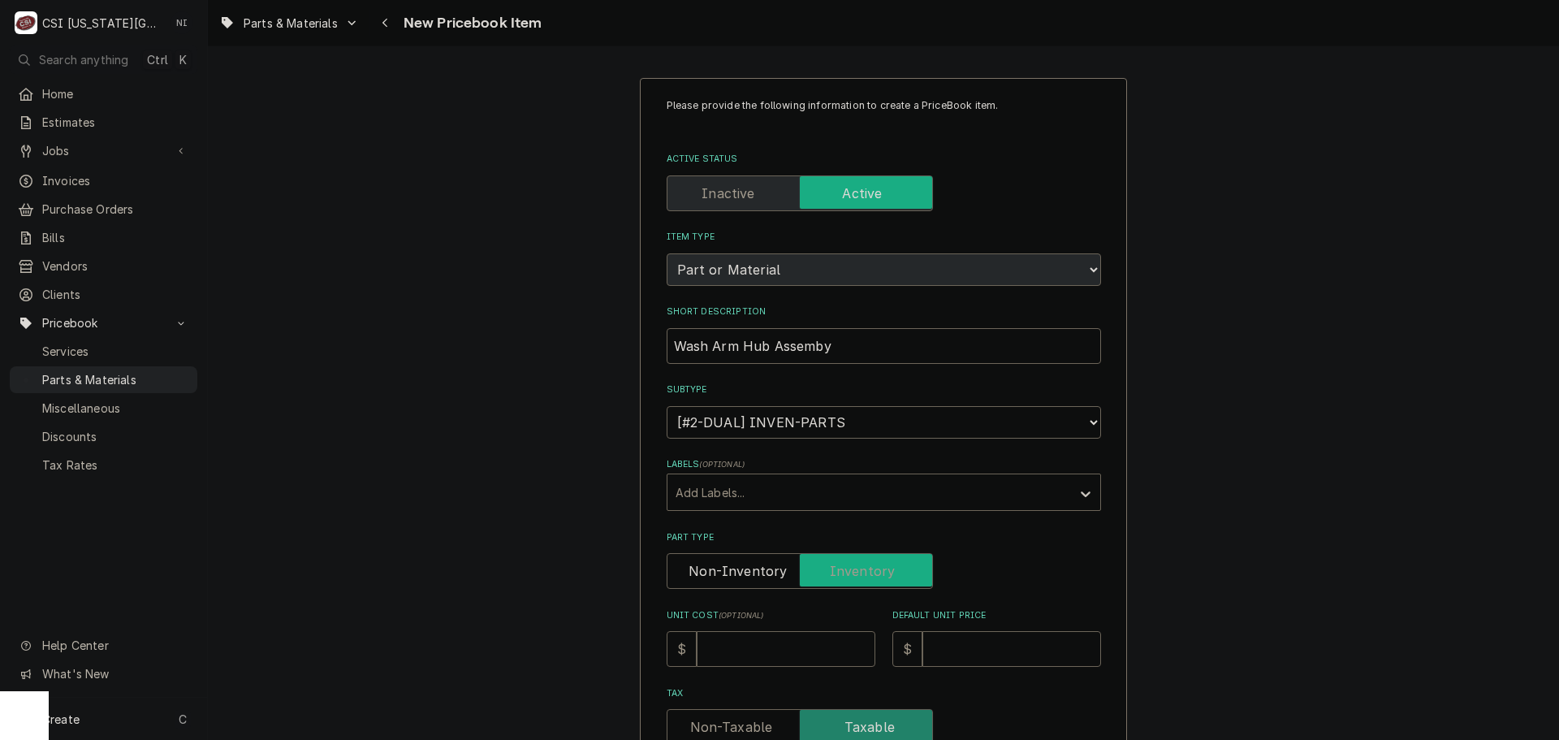
checkbox input "true"
type textarea "x"
click at [795, 646] on input "Unit Cost ( optional )" at bounding box center [786, 649] width 179 height 36
type input "5"
type textarea "x"
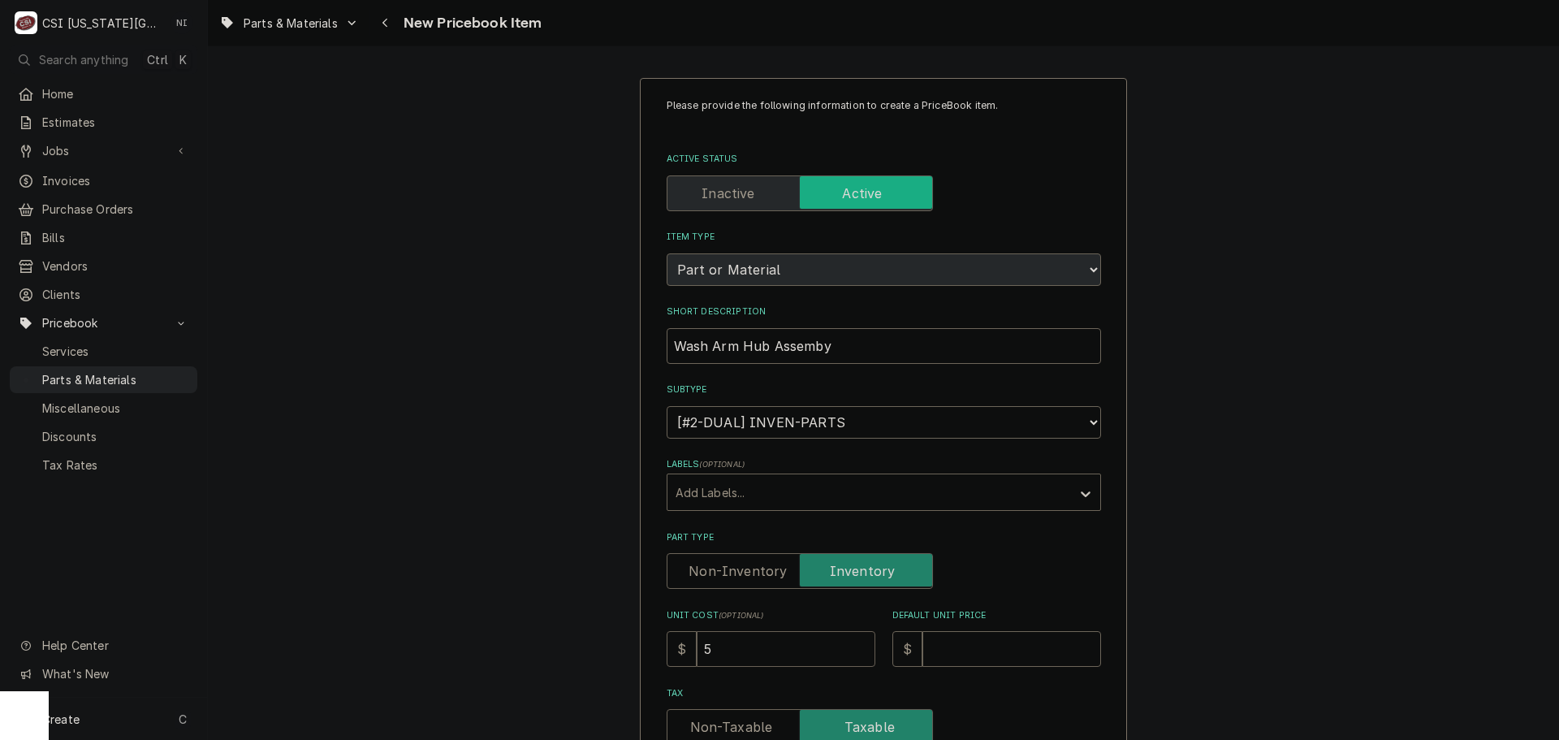
type input "57"
type textarea "x"
type input "5"
type textarea "x"
type input "58"
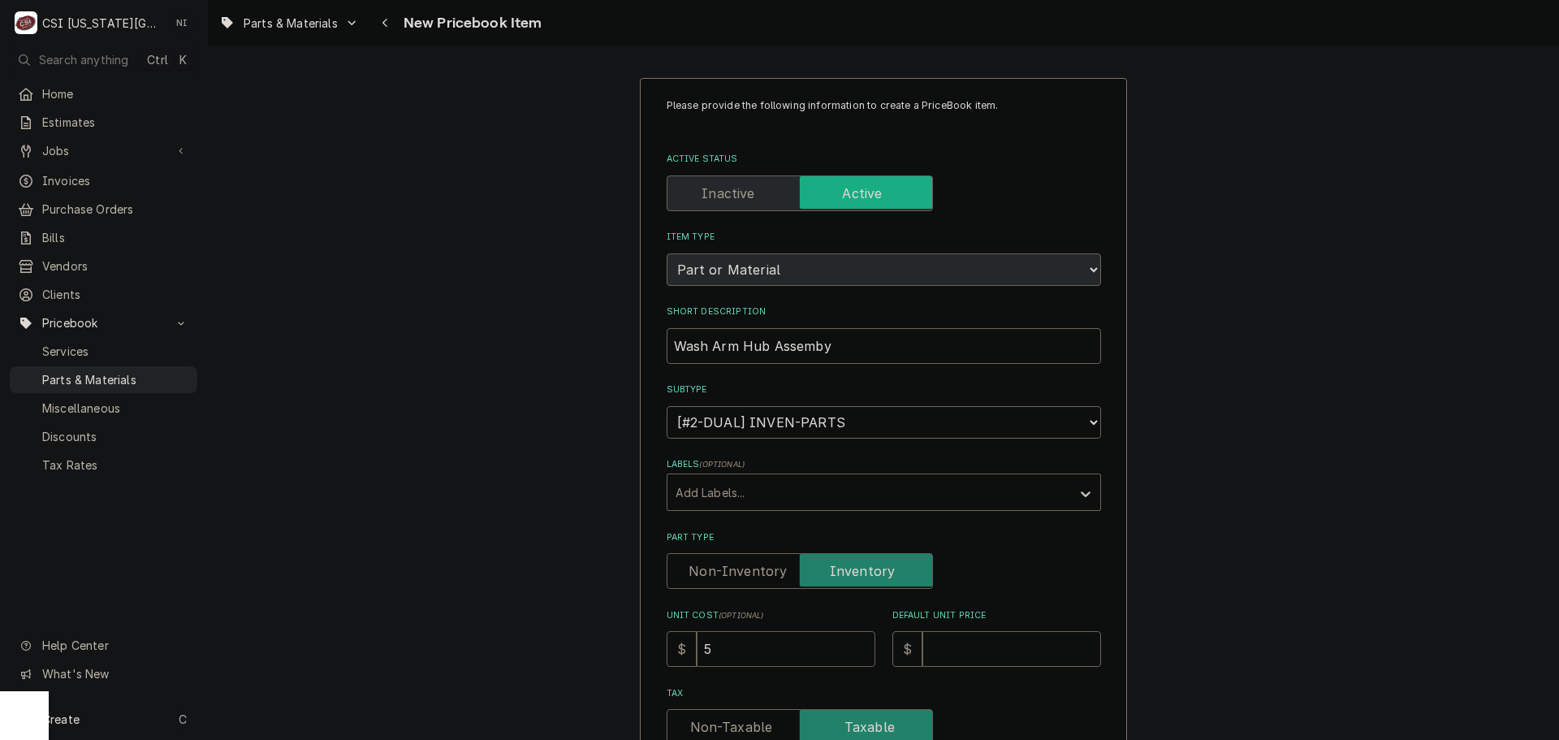
type textarea "x"
type input "587"
type textarea "x"
type input "587.8"
type textarea "x"
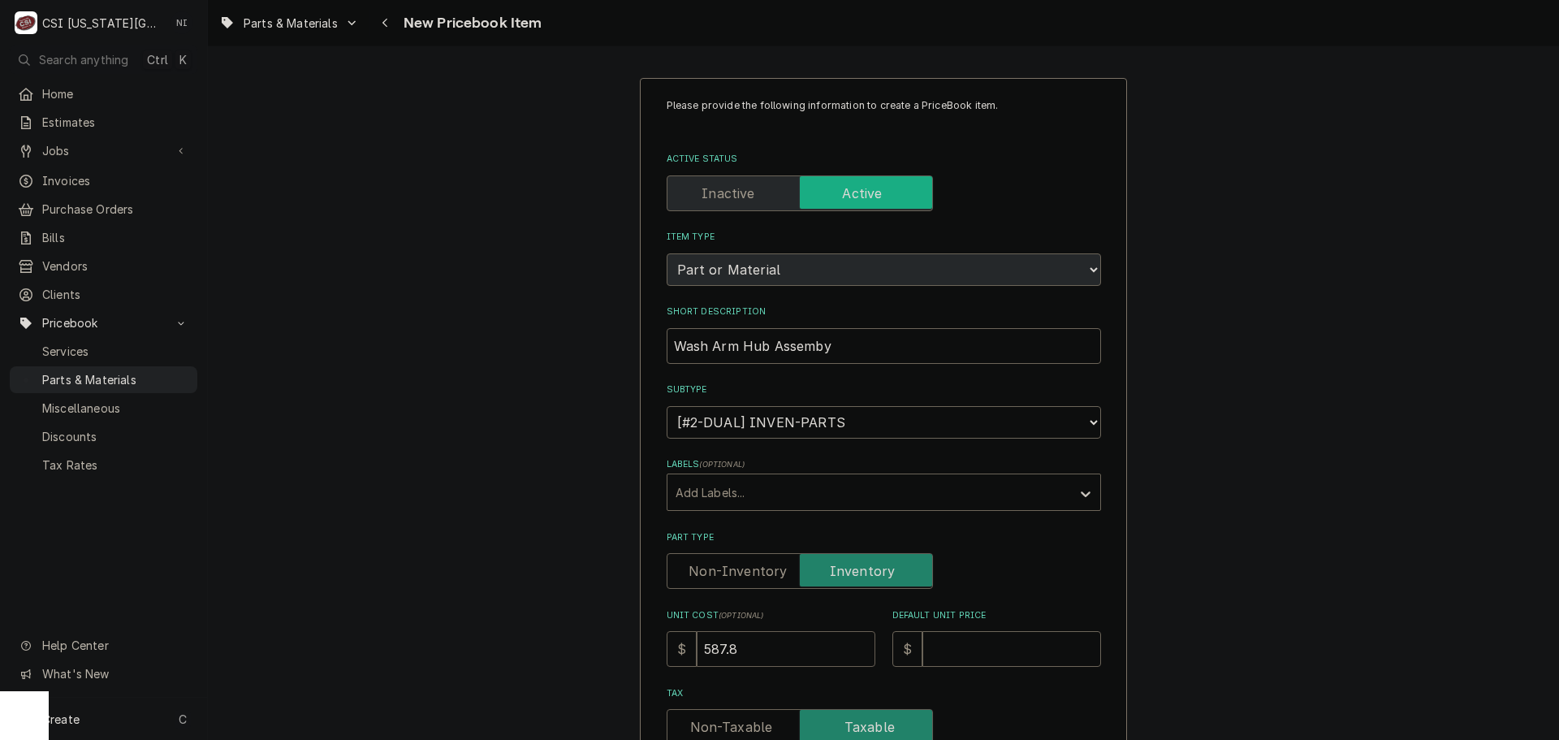
type input "587.84"
type textarea "x"
type input "587.84"
type input "6"
type textarea "x"
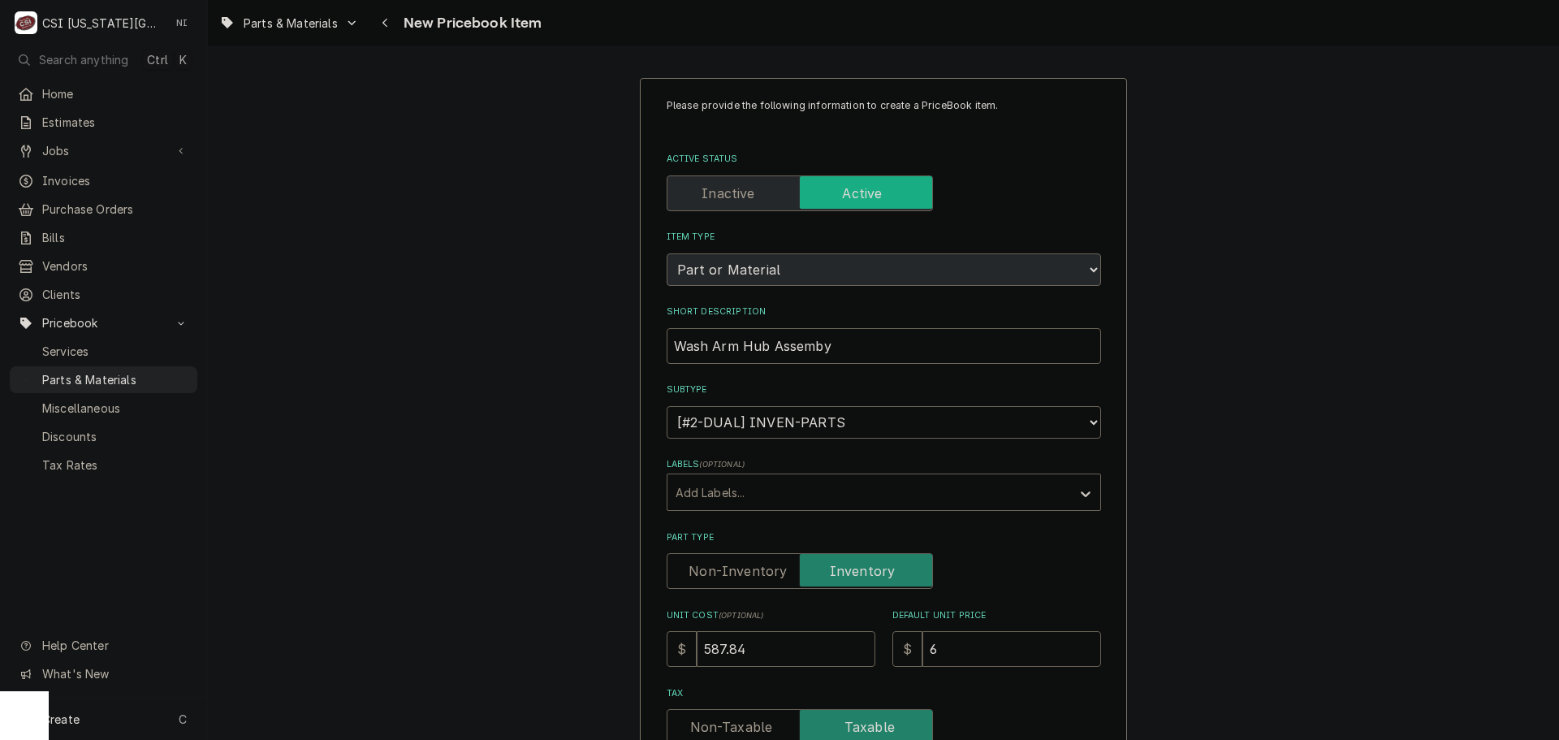
type input "67"
type textarea "x"
type input "675"
type textarea "x"
type input "675.9"
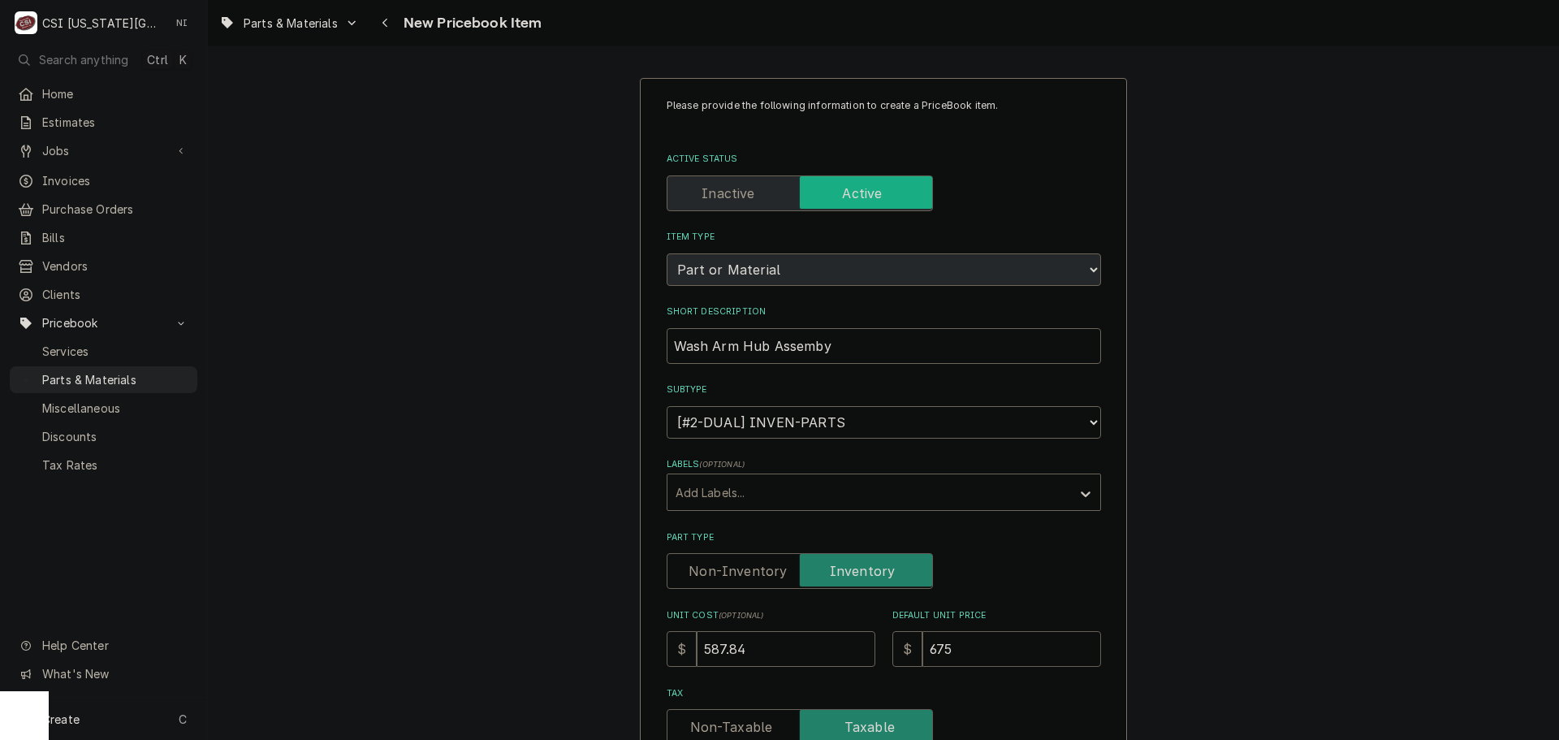
type textarea "x"
type input "675.98"
type textarea "x"
type input "675.98"
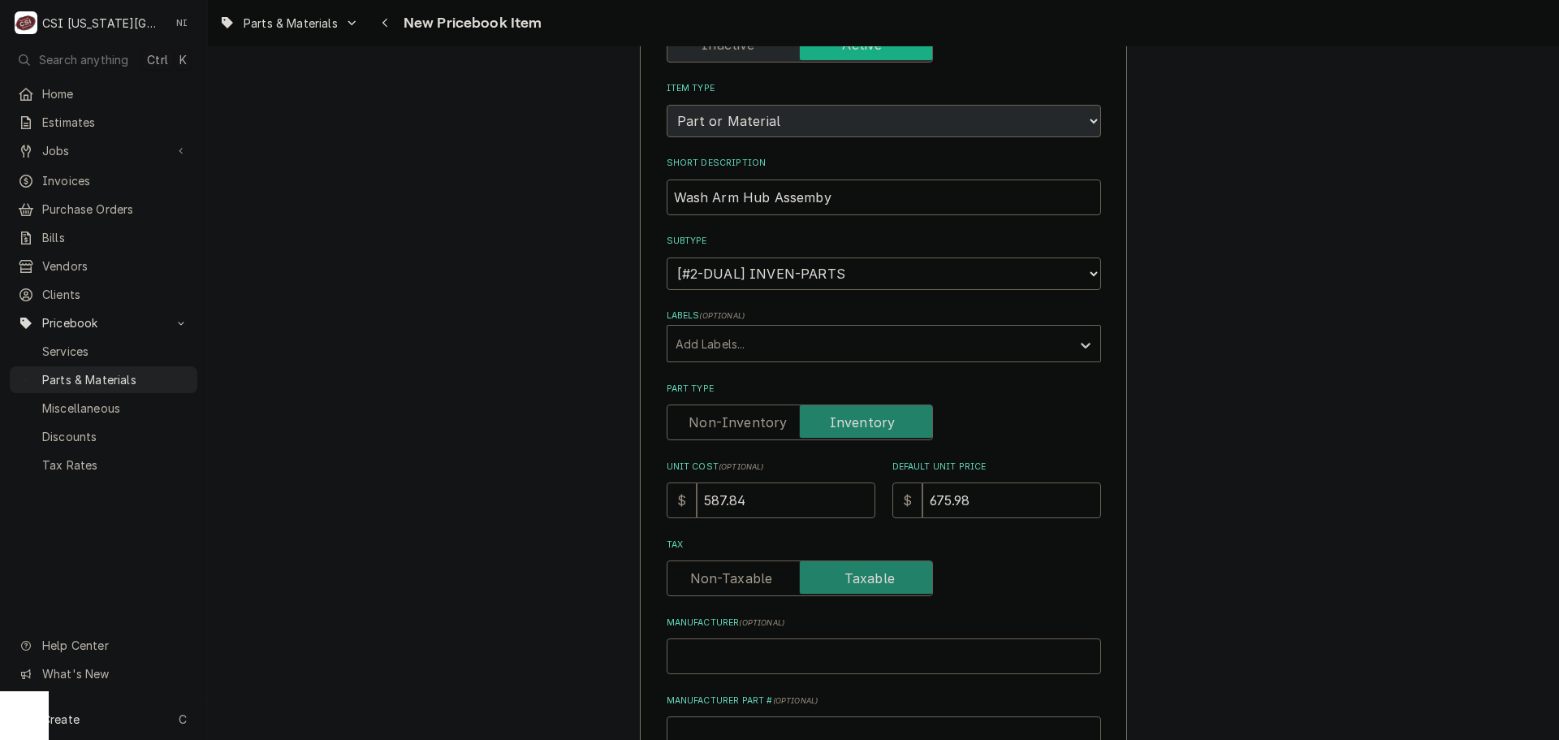
scroll to position [406, 0]
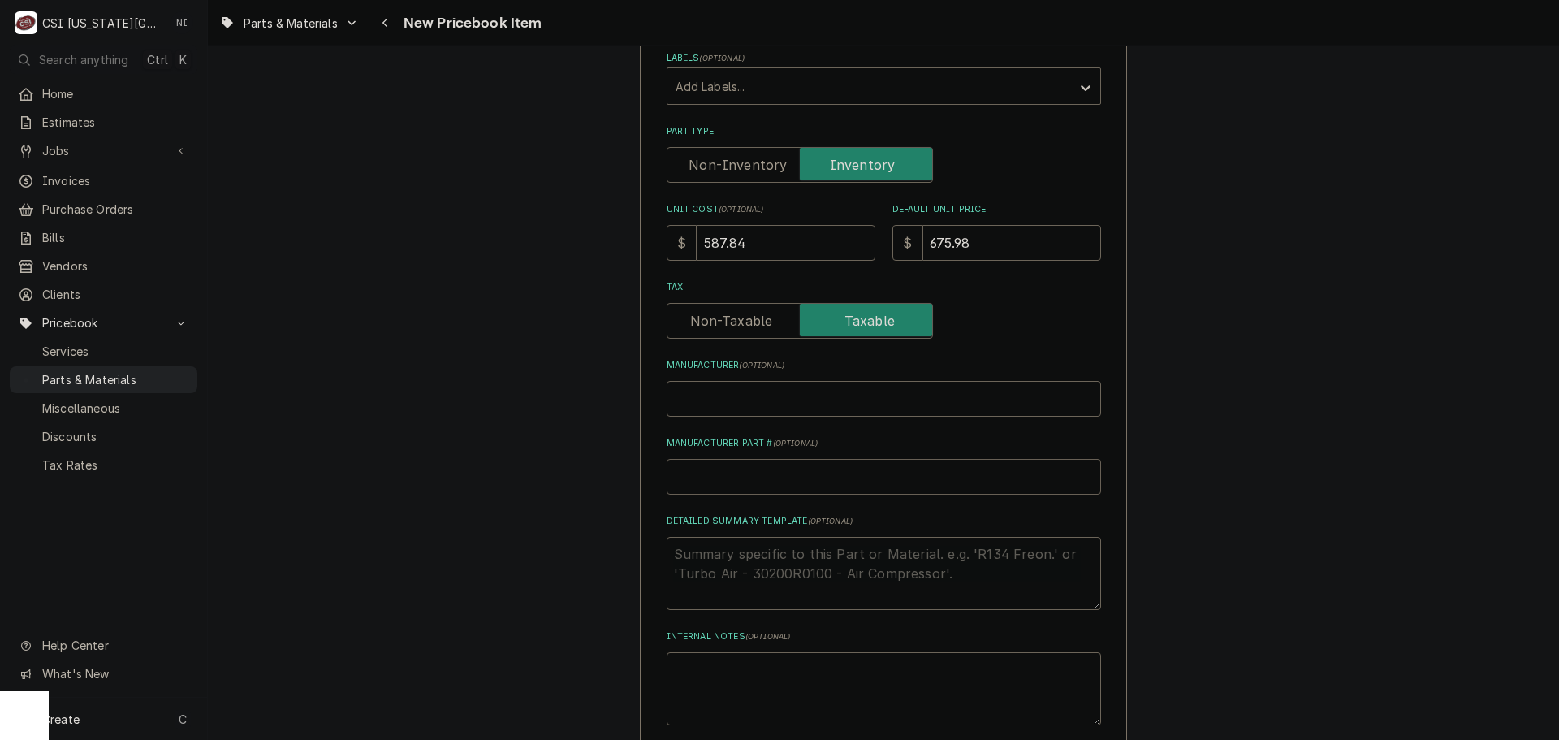
click at [784, 482] on input "Manufacturer Part # ( optional )" at bounding box center [884, 477] width 434 height 36
type input "H"
type textarea "x"
type input "HO"
type textarea "x"
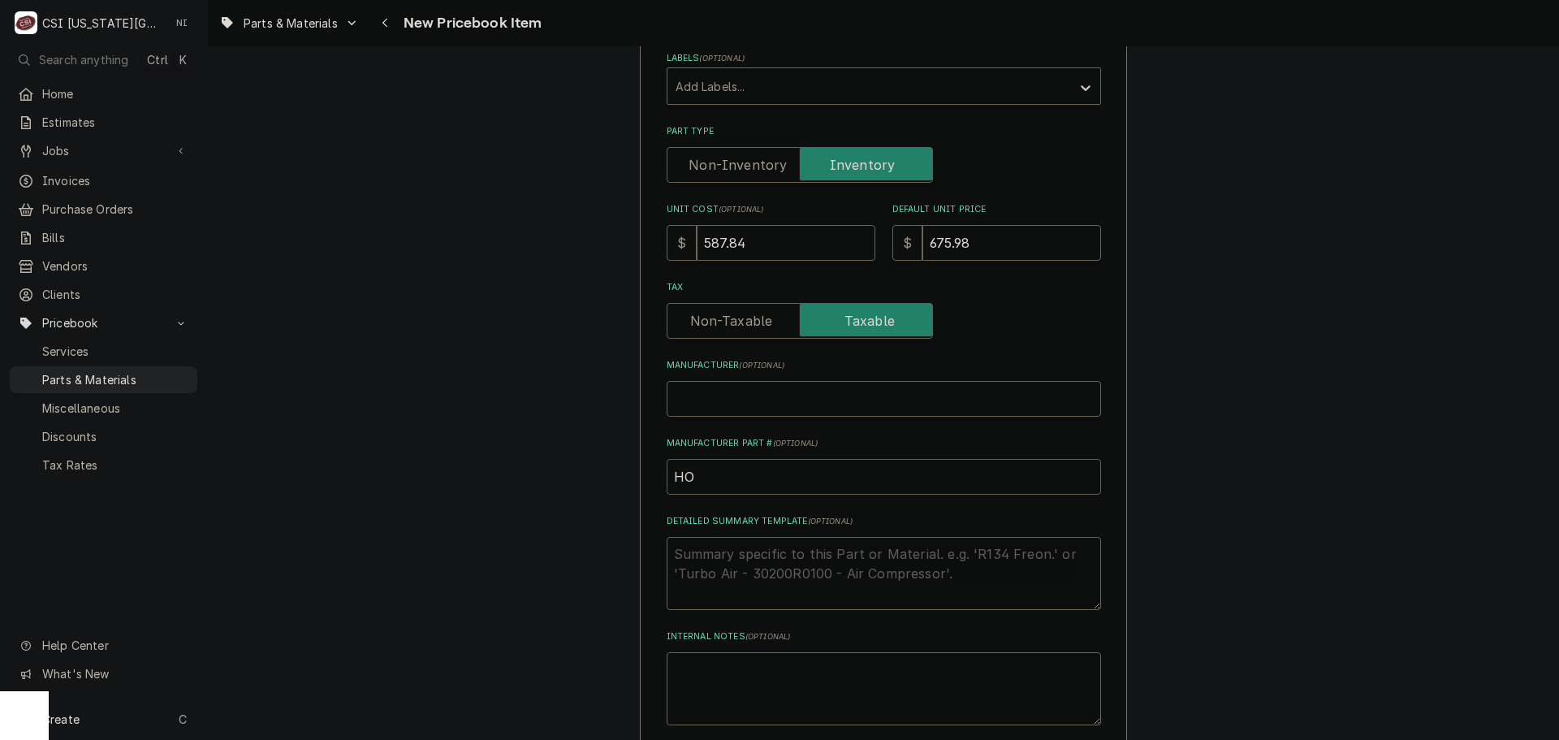
type input "HOB"
type textarea "x"
type input "HOB-"
type textarea "x"
paste input "Wash Arm Hub Assemby"
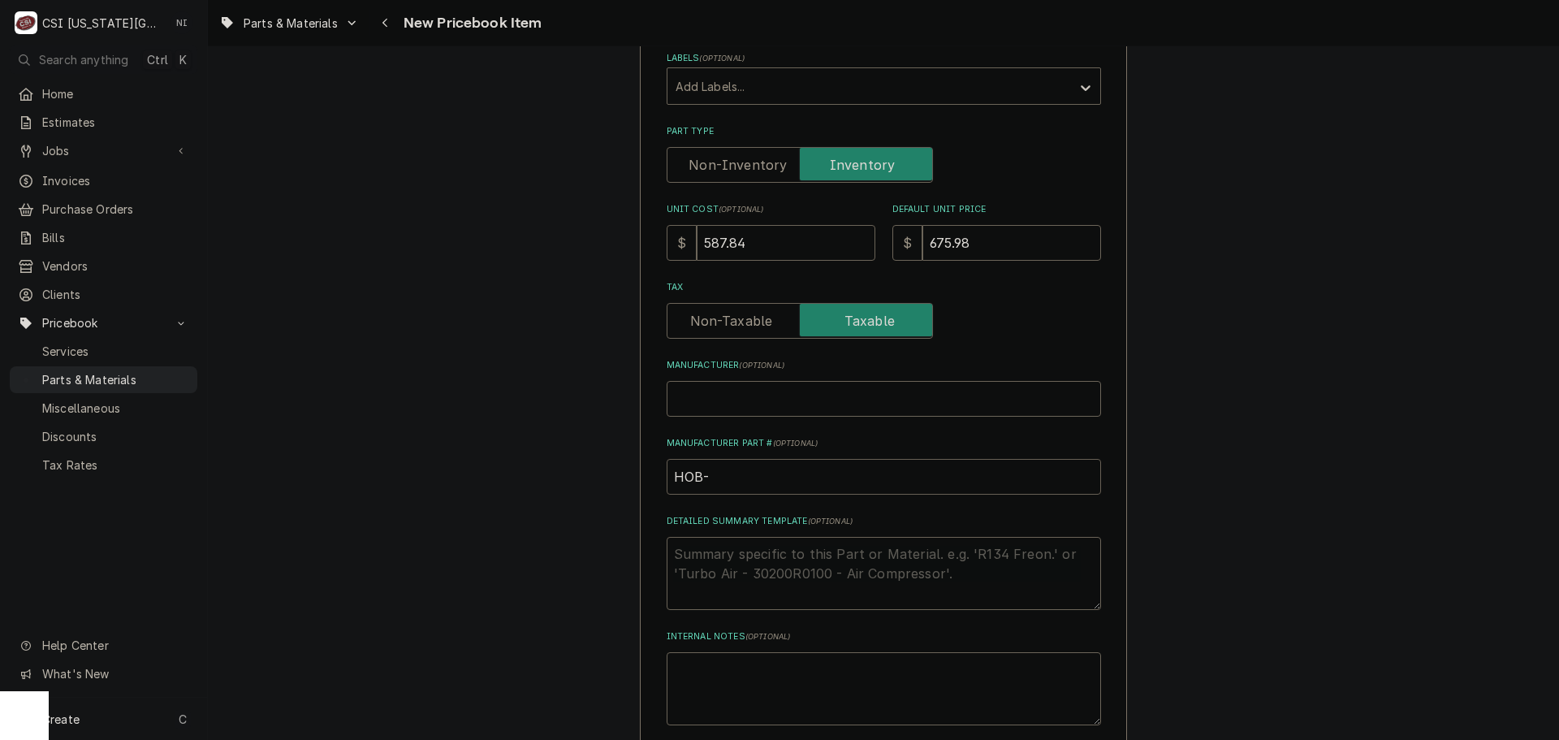
type input "HOB-Wash Arm Hub Assemby"
type textarea "x"
drag, startPoint x: 836, startPoint y: 476, endPoint x: 702, endPoint y: 477, distance: 133.2
click at [702, 477] on input "HOB-Wash Arm Hub Assemby" at bounding box center [884, 477] width 434 height 36
type input "HOB-"
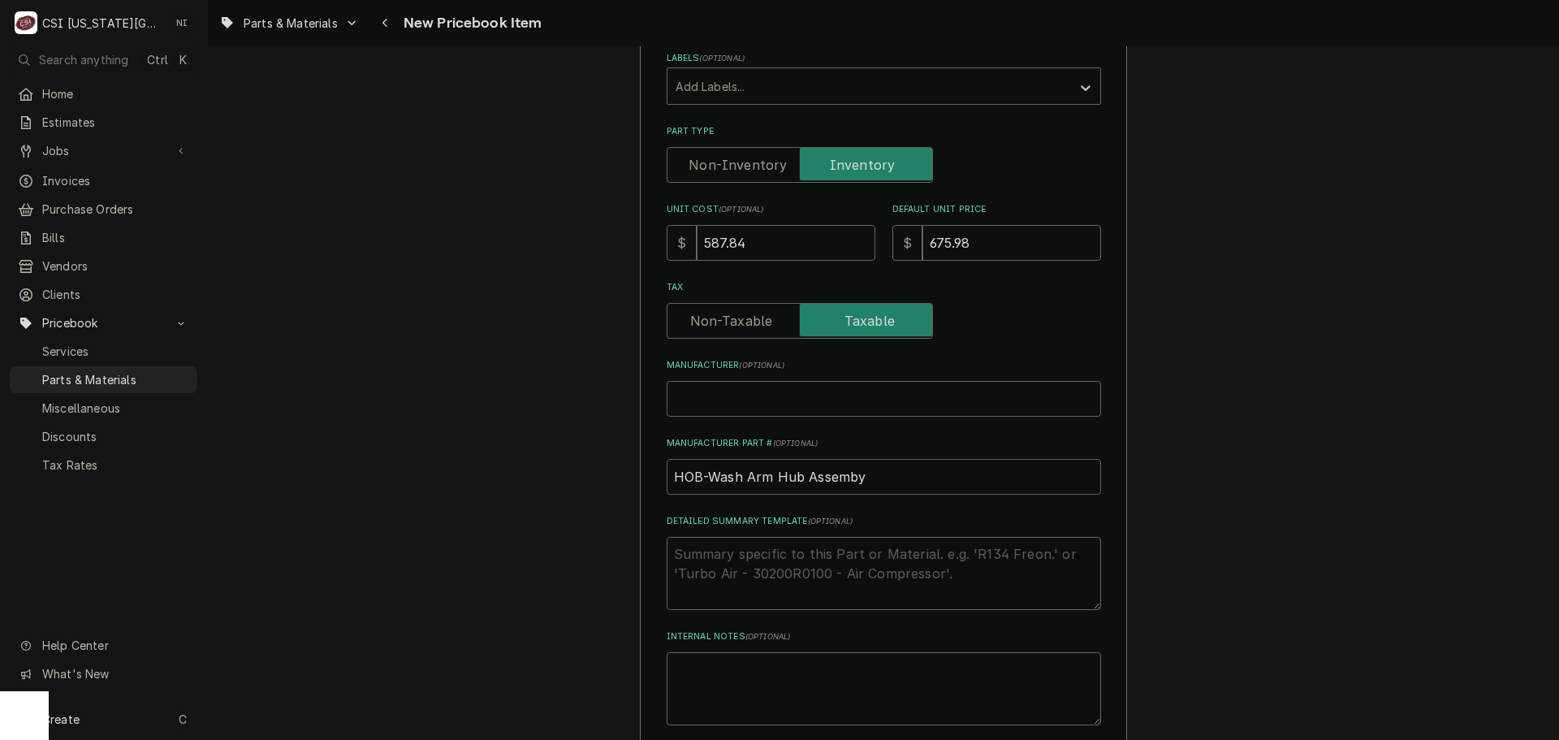
type textarea "x"
click at [731, 473] on input "HOB-" at bounding box center [884, 477] width 434 height 36
type input "HOB-V"
type textarea "x"
type input "HOB-"
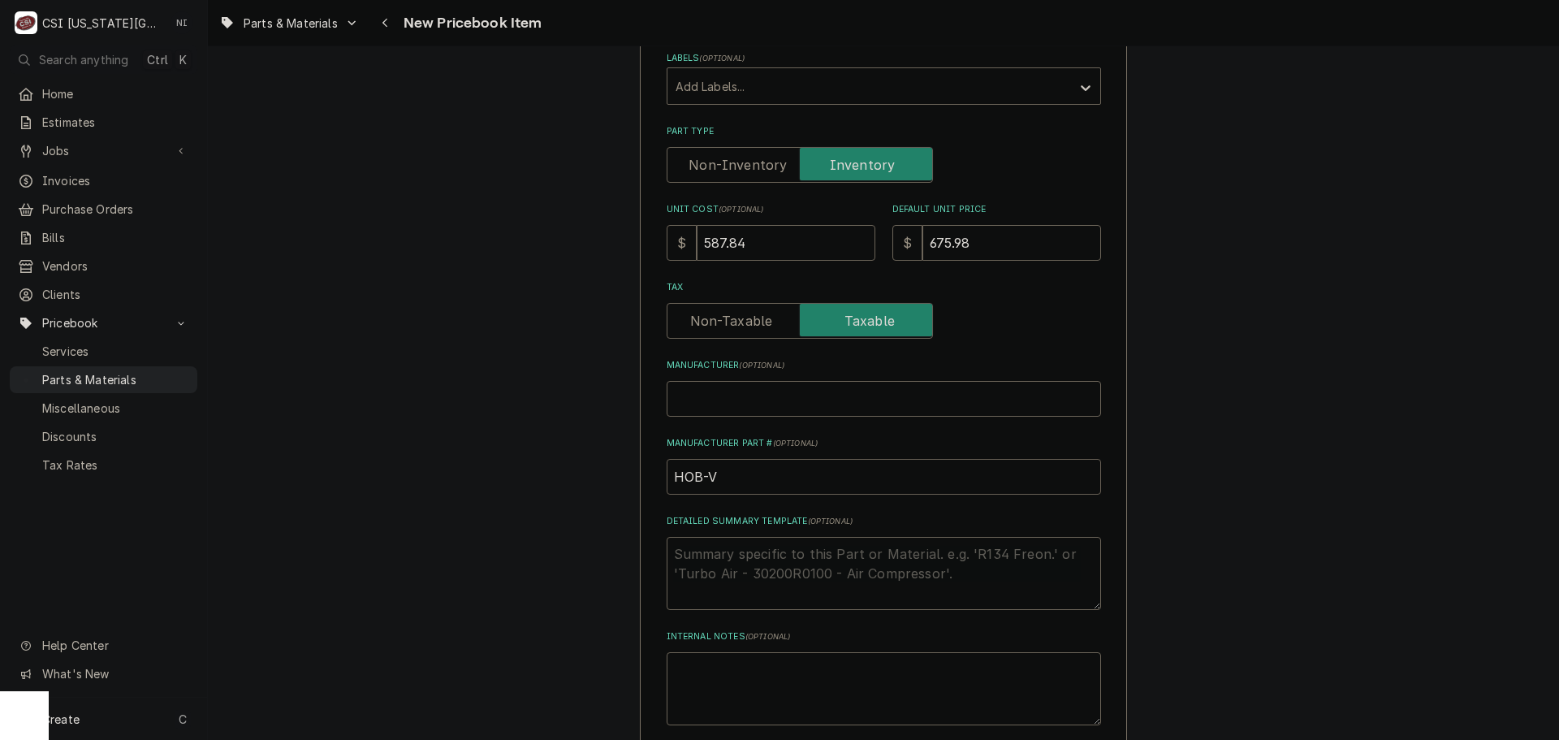
type textarea "x"
paste input "00-287987"
type input "HOB-00-287987"
type textarea "x"
click at [771, 479] on input "HOB-00-287987" at bounding box center [884, 477] width 434 height 36
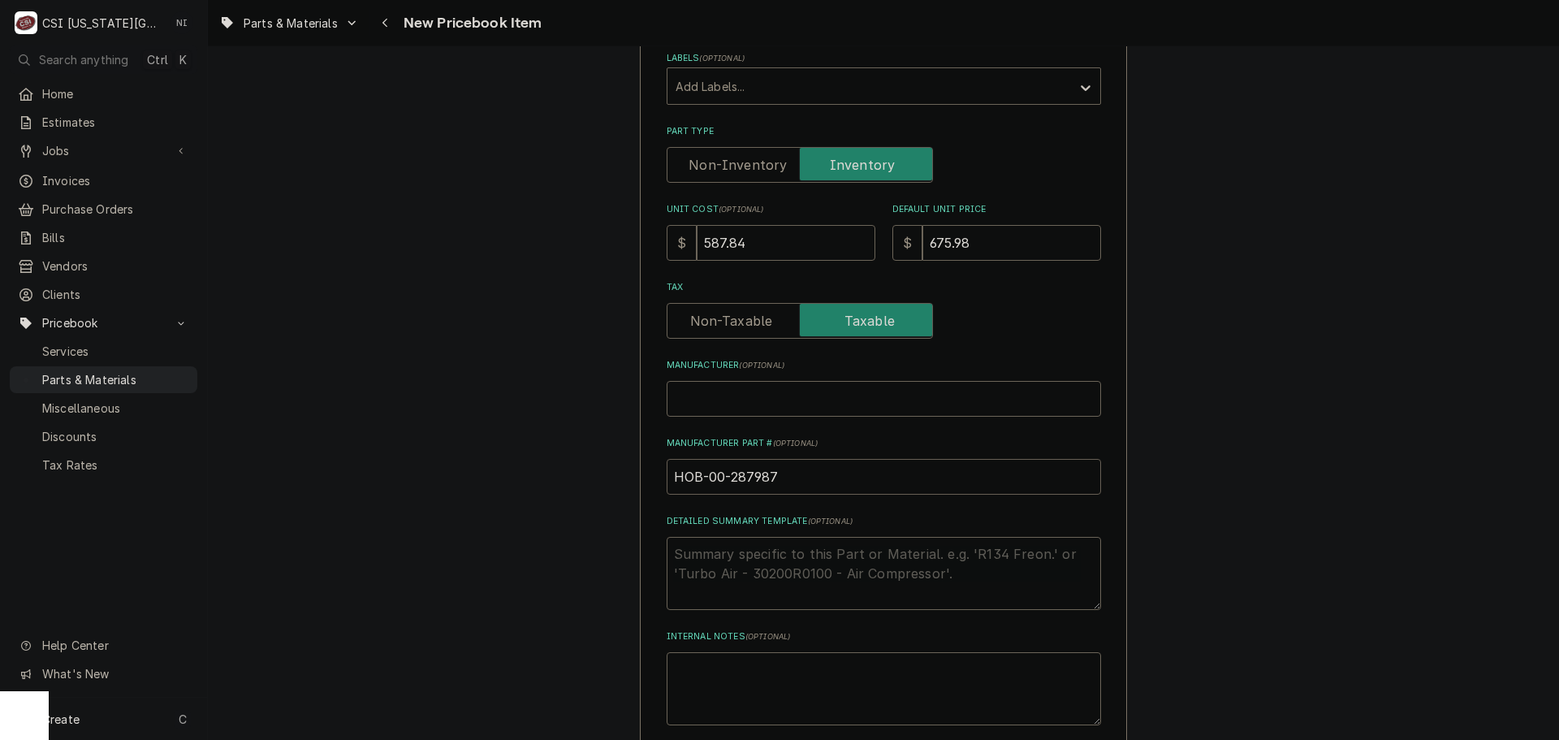
drag, startPoint x: 769, startPoint y: 476, endPoint x: 611, endPoint y: 476, distance: 157.5
type input "HOB-00-287987"
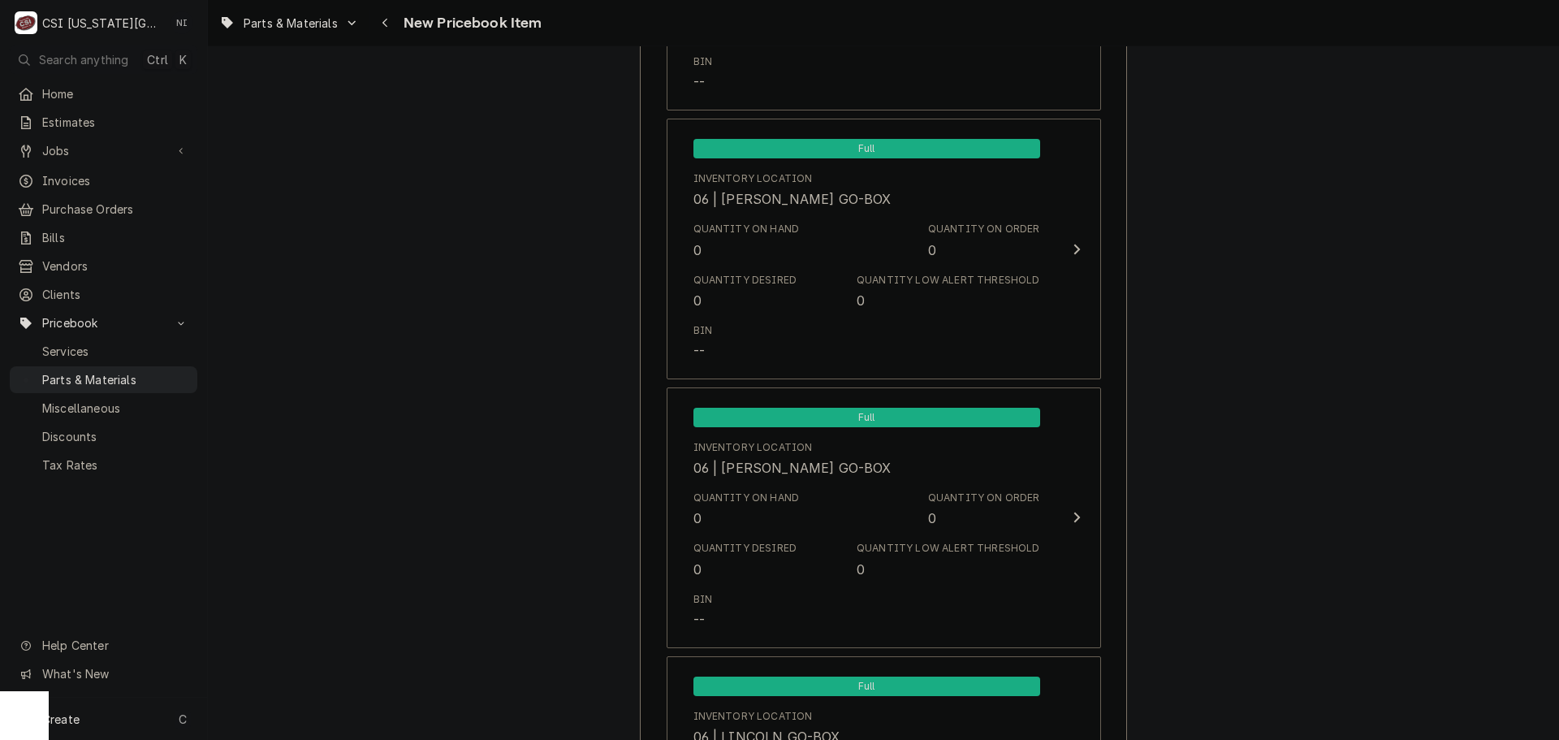
scroll to position [15647, 0]
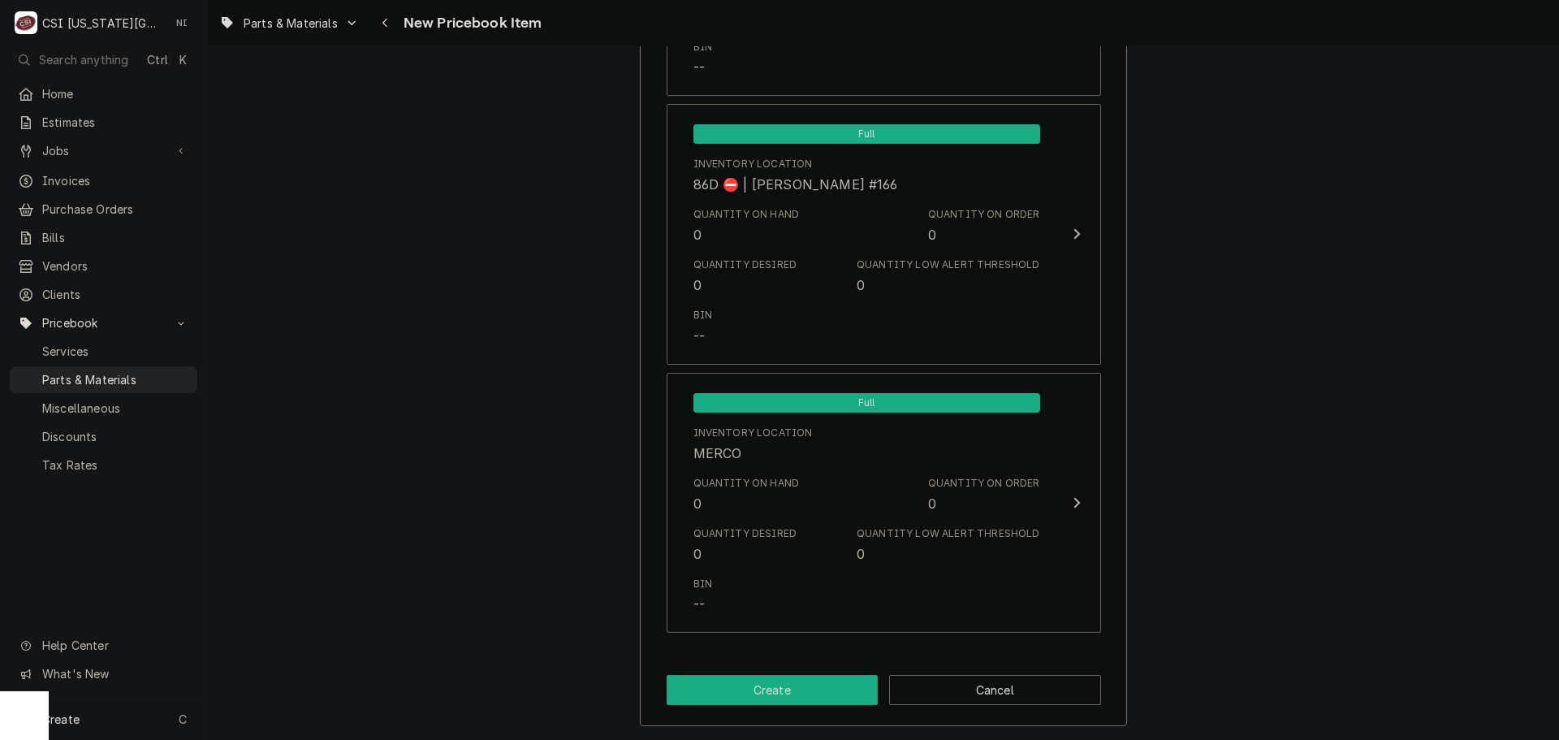
click at [760, 691] on button "Create" at bounding box center [773, 690] width 212 height 30
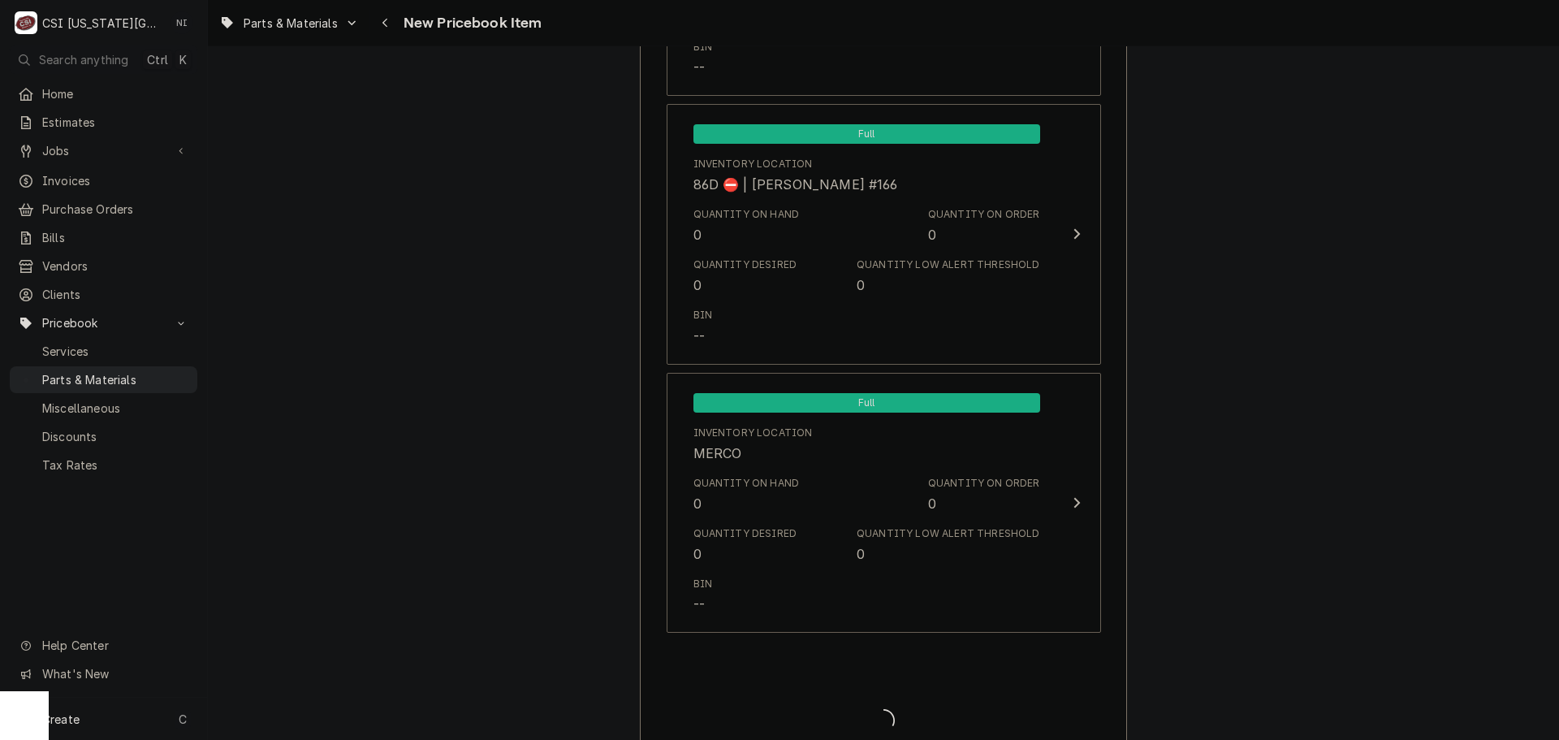
type textarea "x"
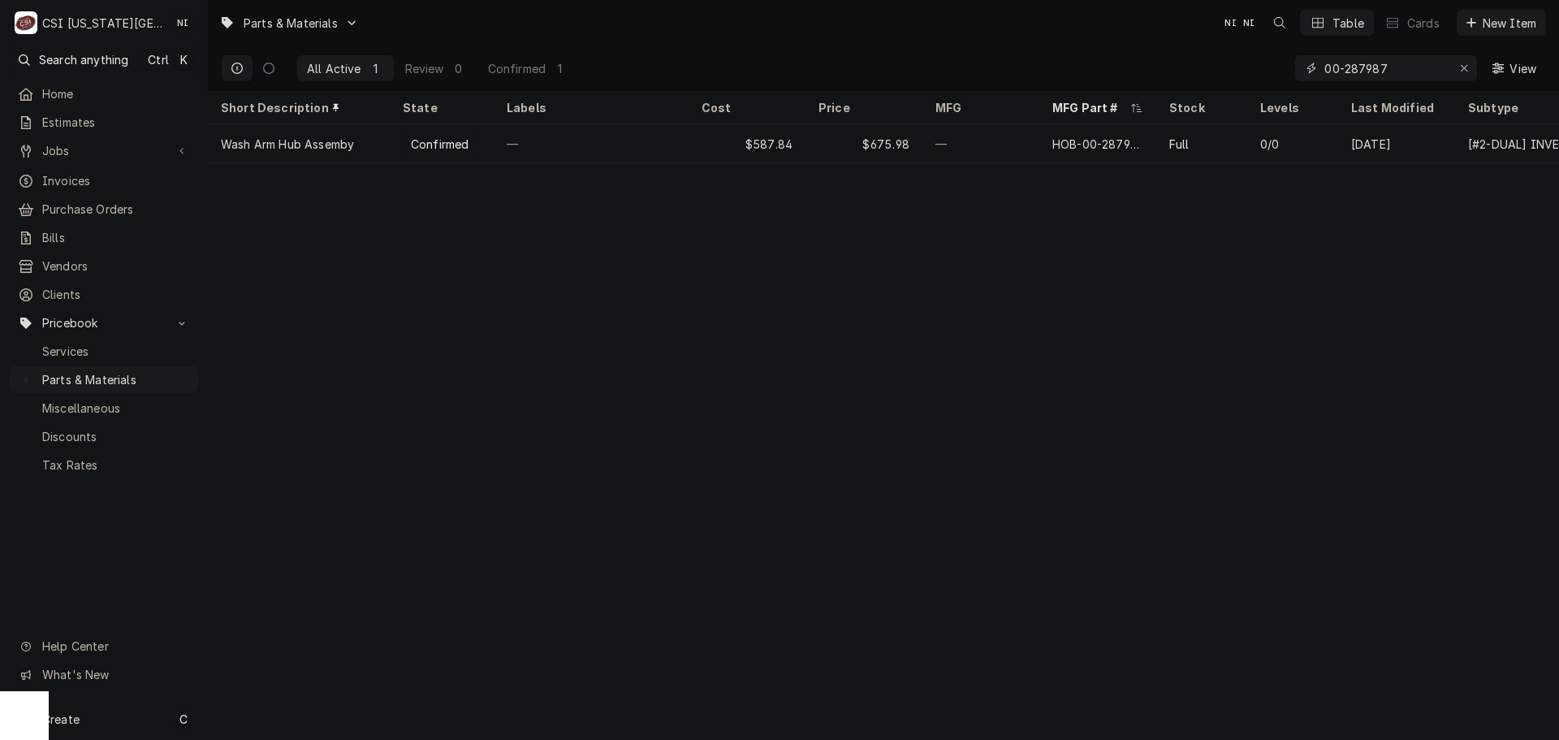
click at [1458, 66] on div "Erase input" at bounding box center [1464, 68] width 16 height 16
type input "v"
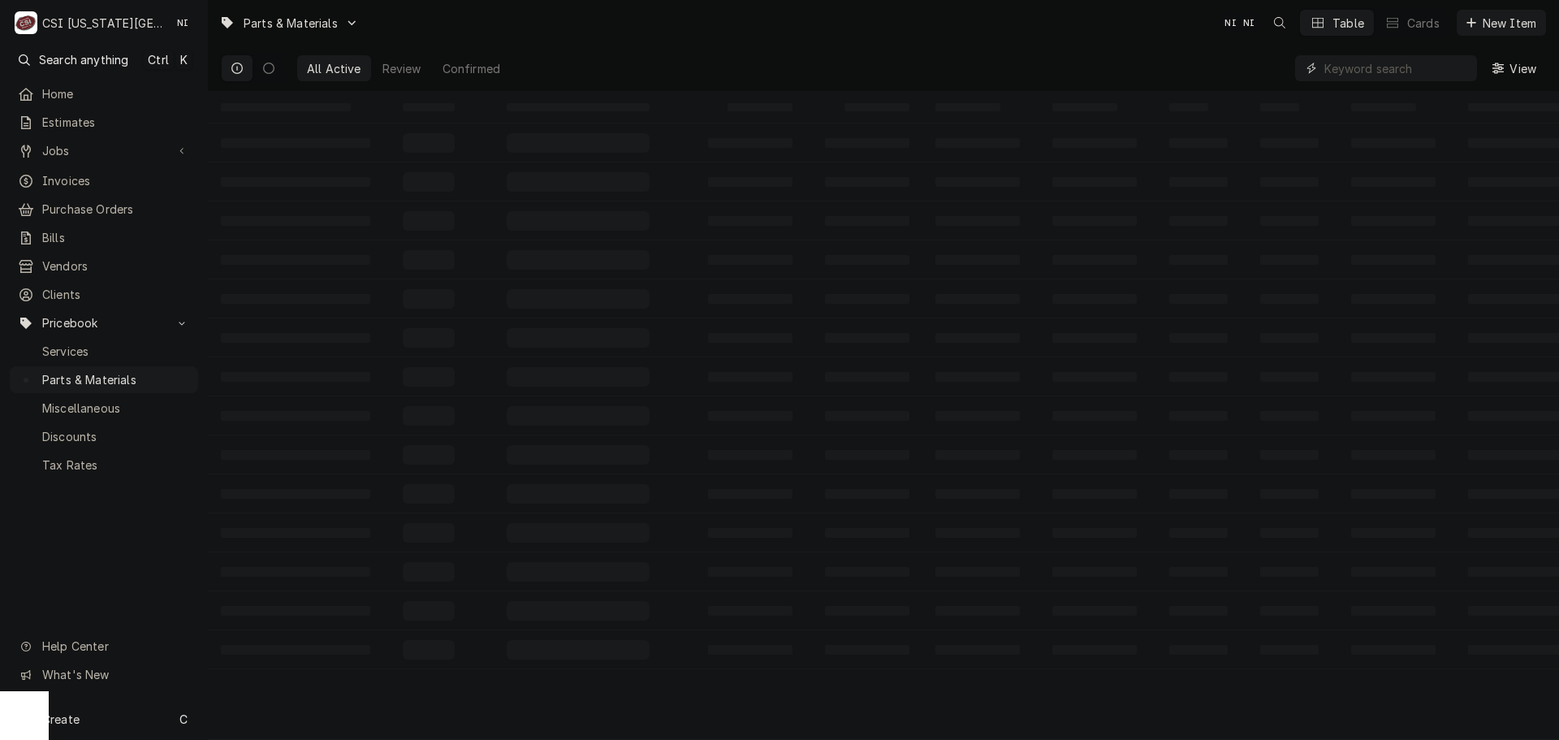
paste input "https://www.hobartparts.com/"
type input "https://www.hobartparts.com/"
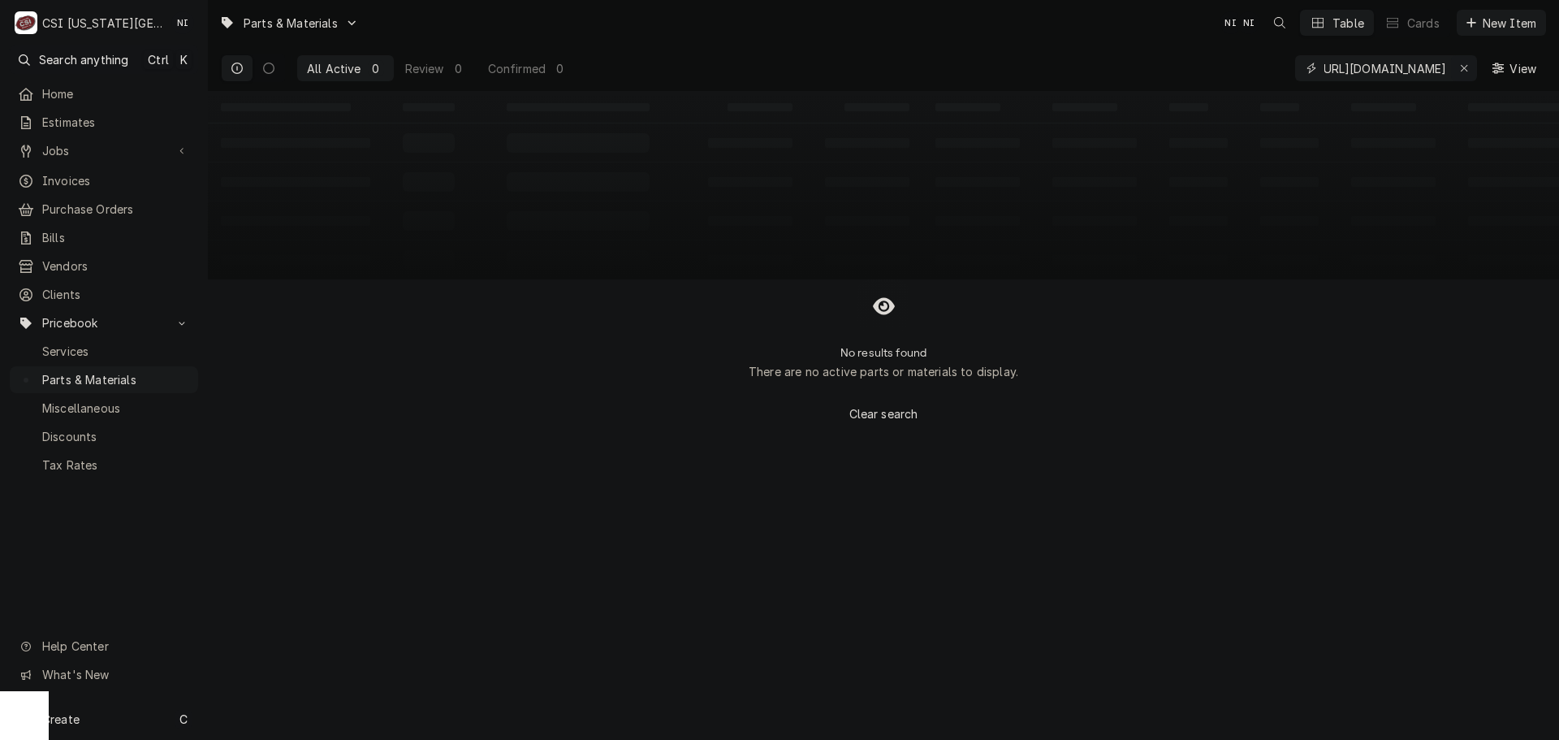
click at [1460, 66] on icon "Erase input" at bounding box center [1464, 68] width 9 height 11
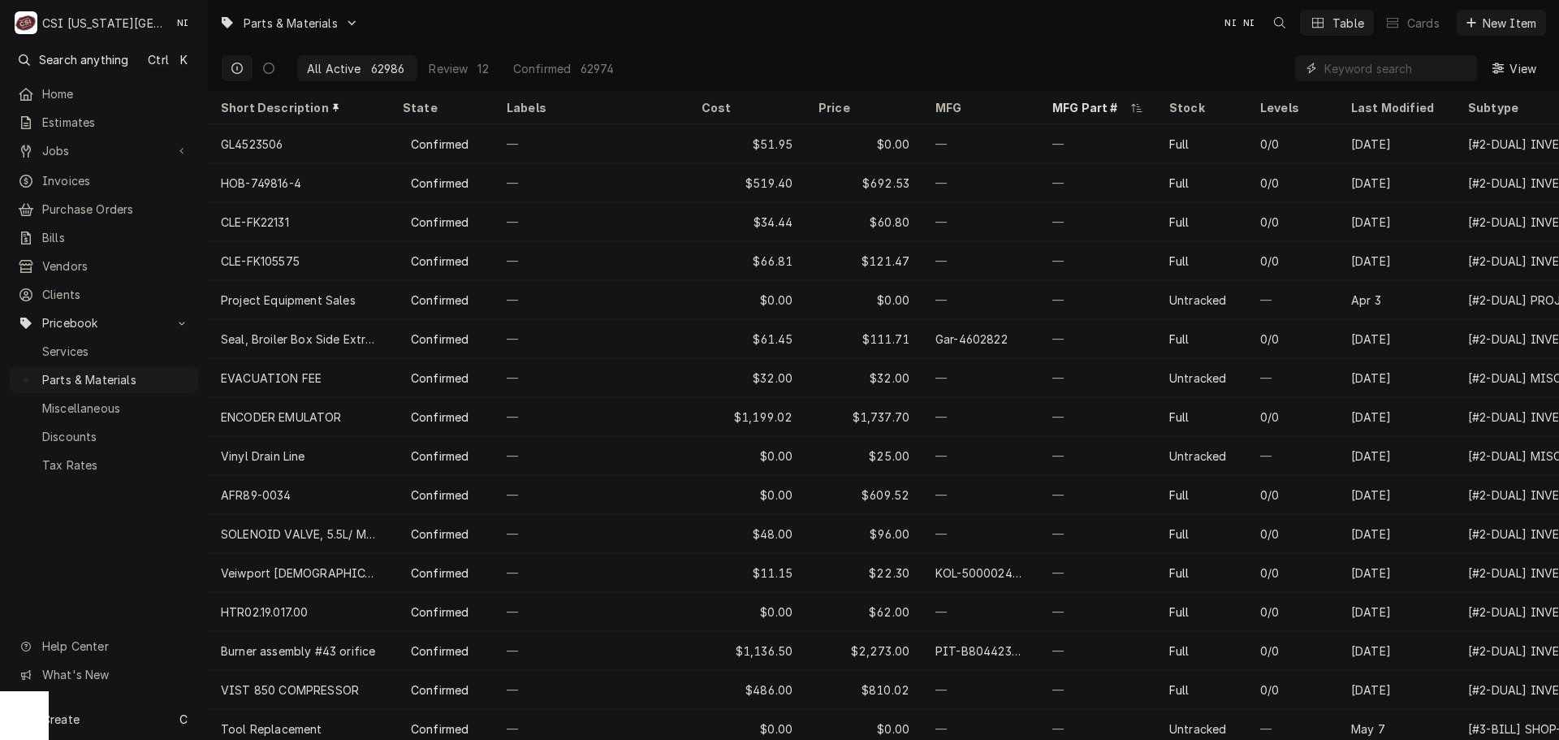
click at [1398, 66] on input "Dynamic Content Wrapper" at bounding box center [1396, 68] width 145 height 26
type input "v"
paste input "32244"
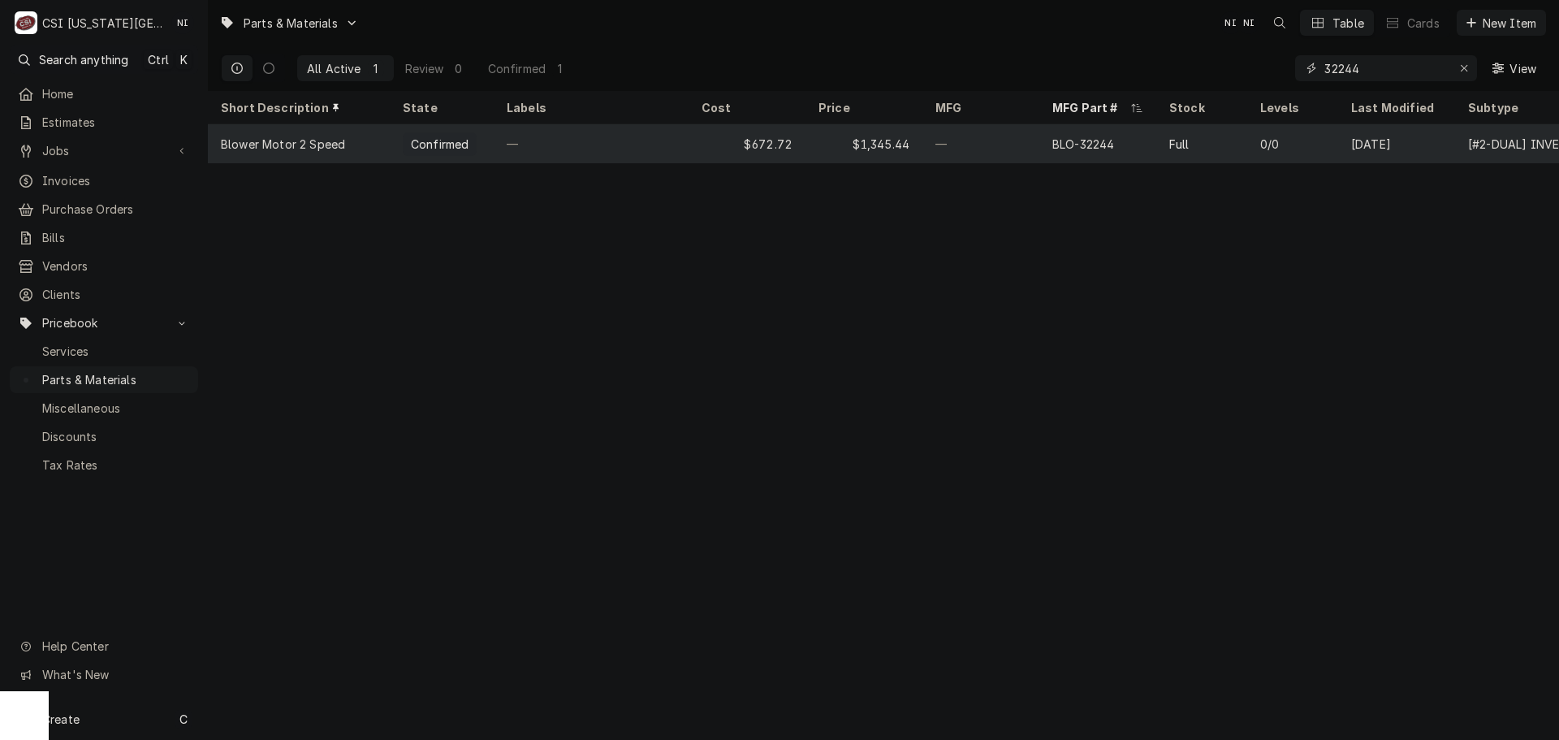
type input "32244"
click at [654, 136] on div "—" at bounding box center [591, 143] width 195 height 39
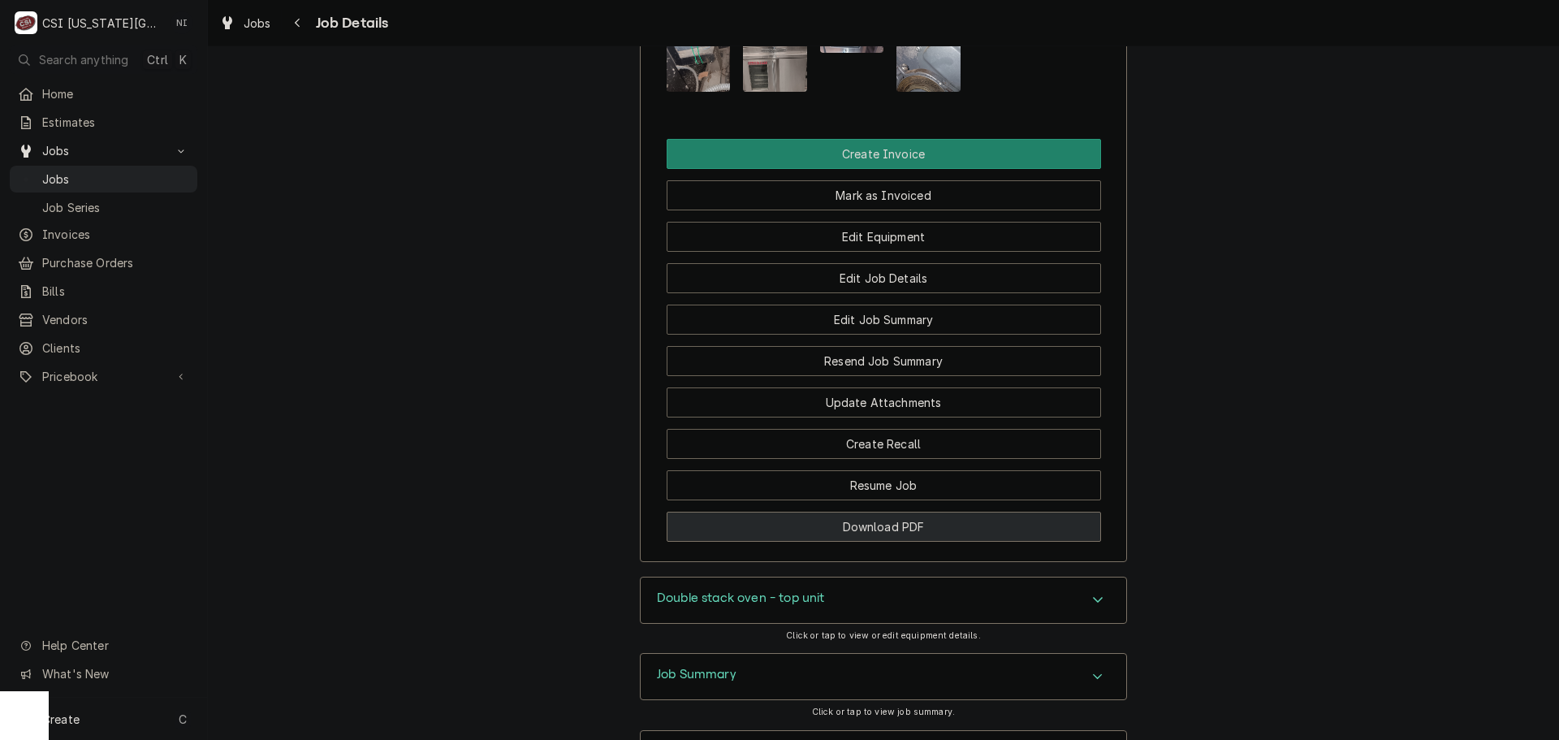
scroll to position [2107, 0]
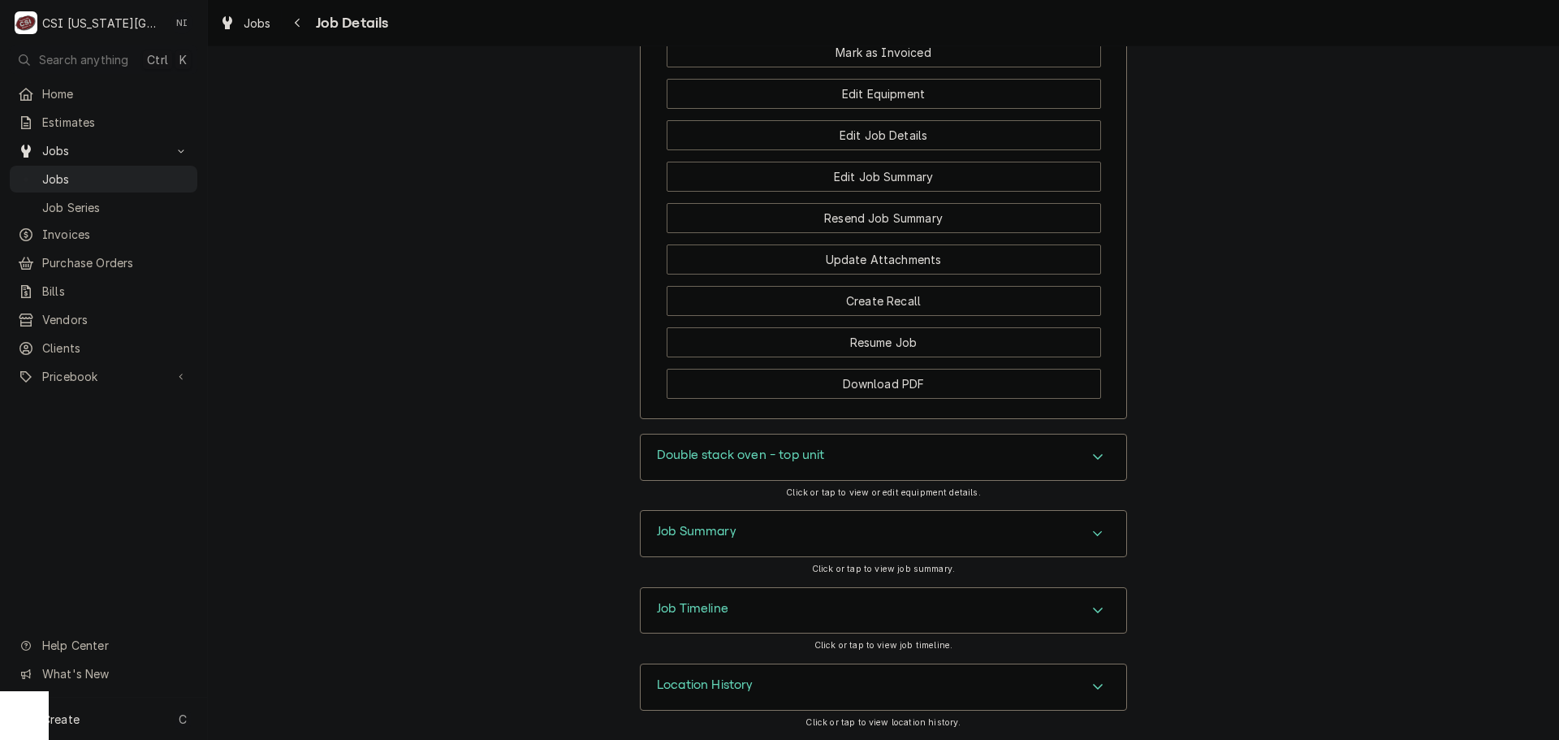
drag, startPoint x: 792, startPoint y: 534, endPoint x: 882, endPoint y: 517, distance: 91.7
click at [792, 534] on div "Job Summary" at bounding box center [884, 533] width 486 height 45
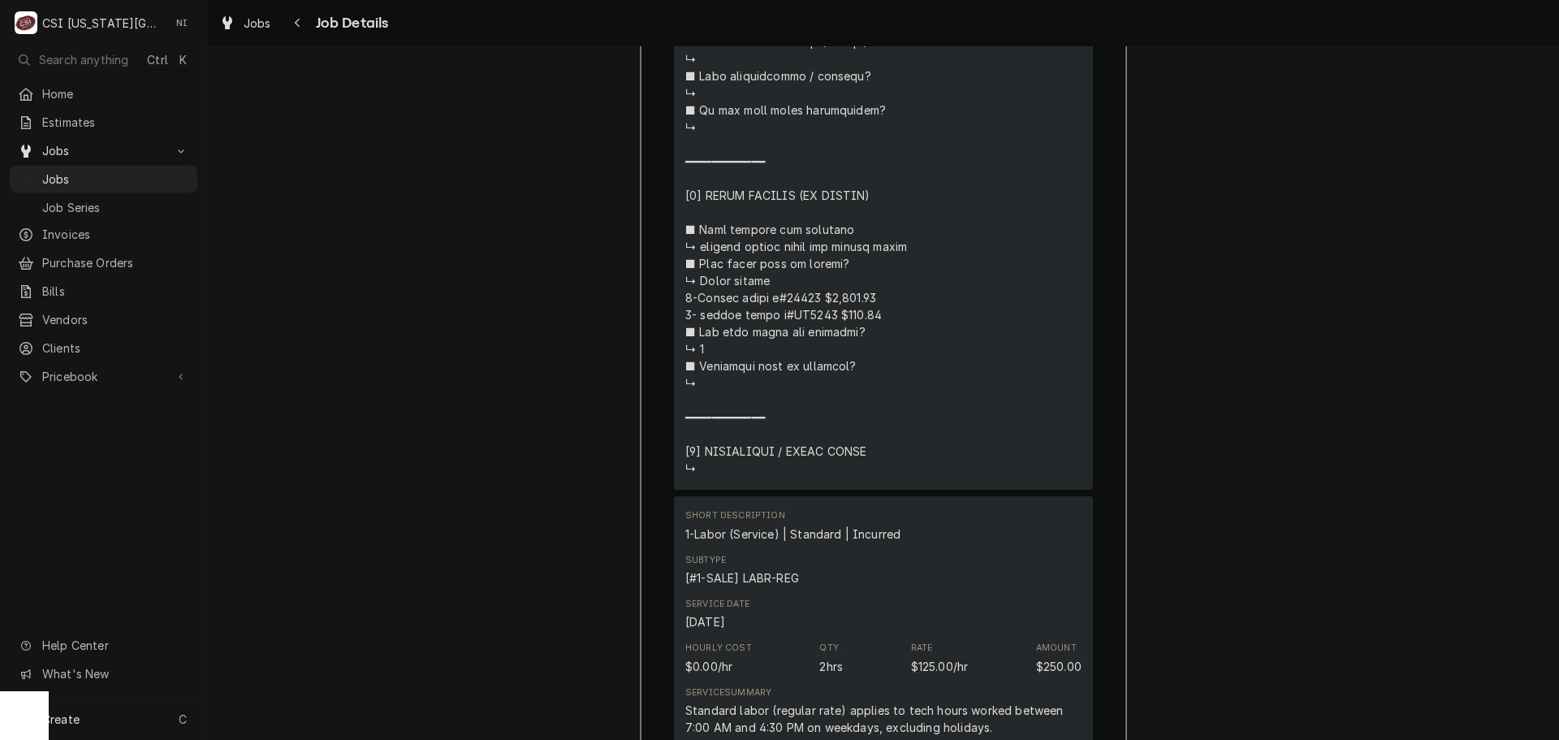
scroll to position [3893, 0]
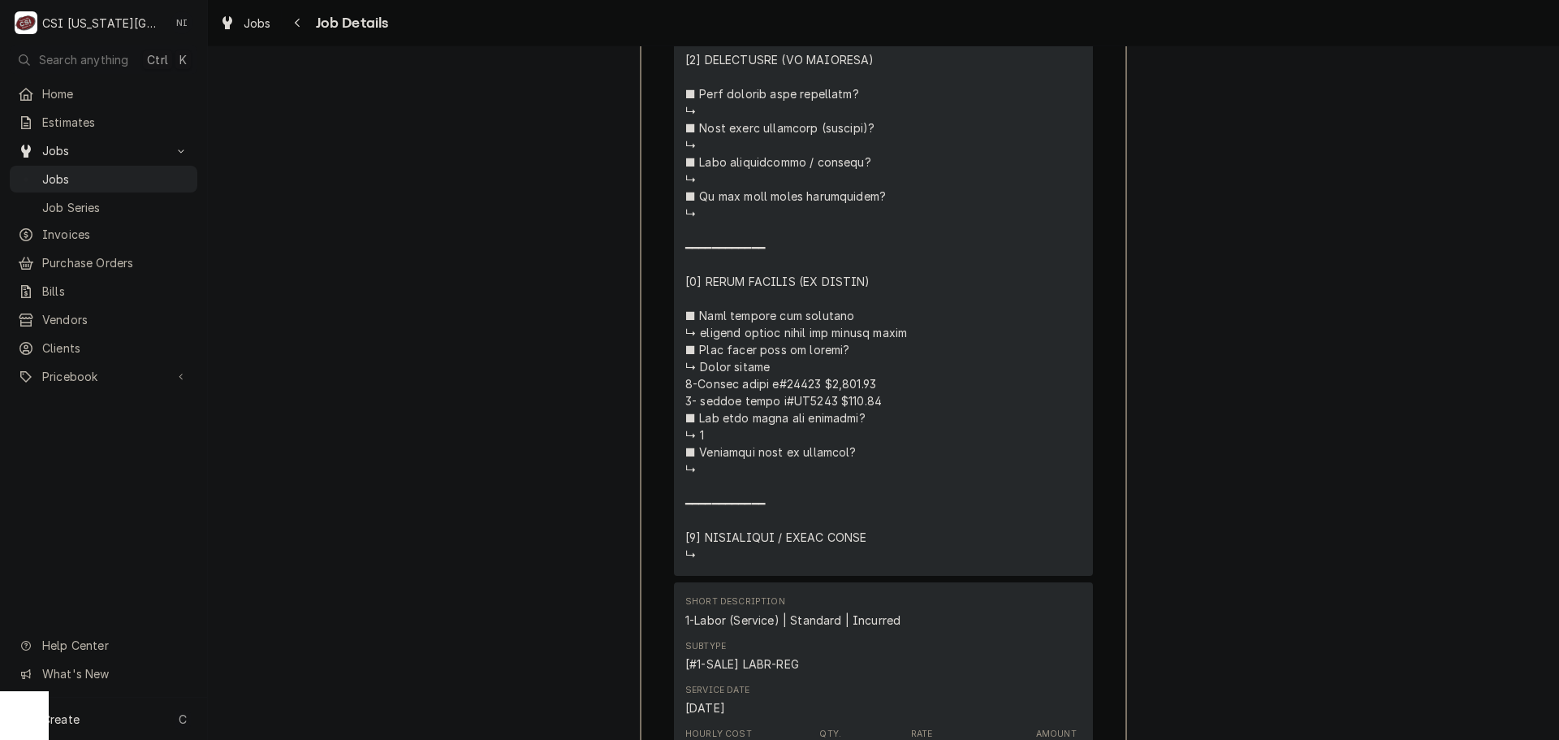
copy div "⚠️ 𝗙𝗢𝗥𝗠 𝗜𝗡𝗦𝗧𝗥𝗨𝗖𝗧𝗜𝗢𝗡𝗦 ⚠️ ✪ 𝗖𝗼𝗺𝗽𝗹𝗲𝘁𝗲 𝗮𝗹𝗹 𝗿𝗲𝗹𝗲𝘃𝗮𝗻𝘁 𝘀𝗲𝗰𝘁𝗶𝗼𝗻𝘀 ✪ 𝗣𝗿𝗼𝘃𝗶𝗱𝗲 𝗱𝗲𝘁𝗮𝗶𝗹𝗲𝗱 𝗮𝗻𝘀…"
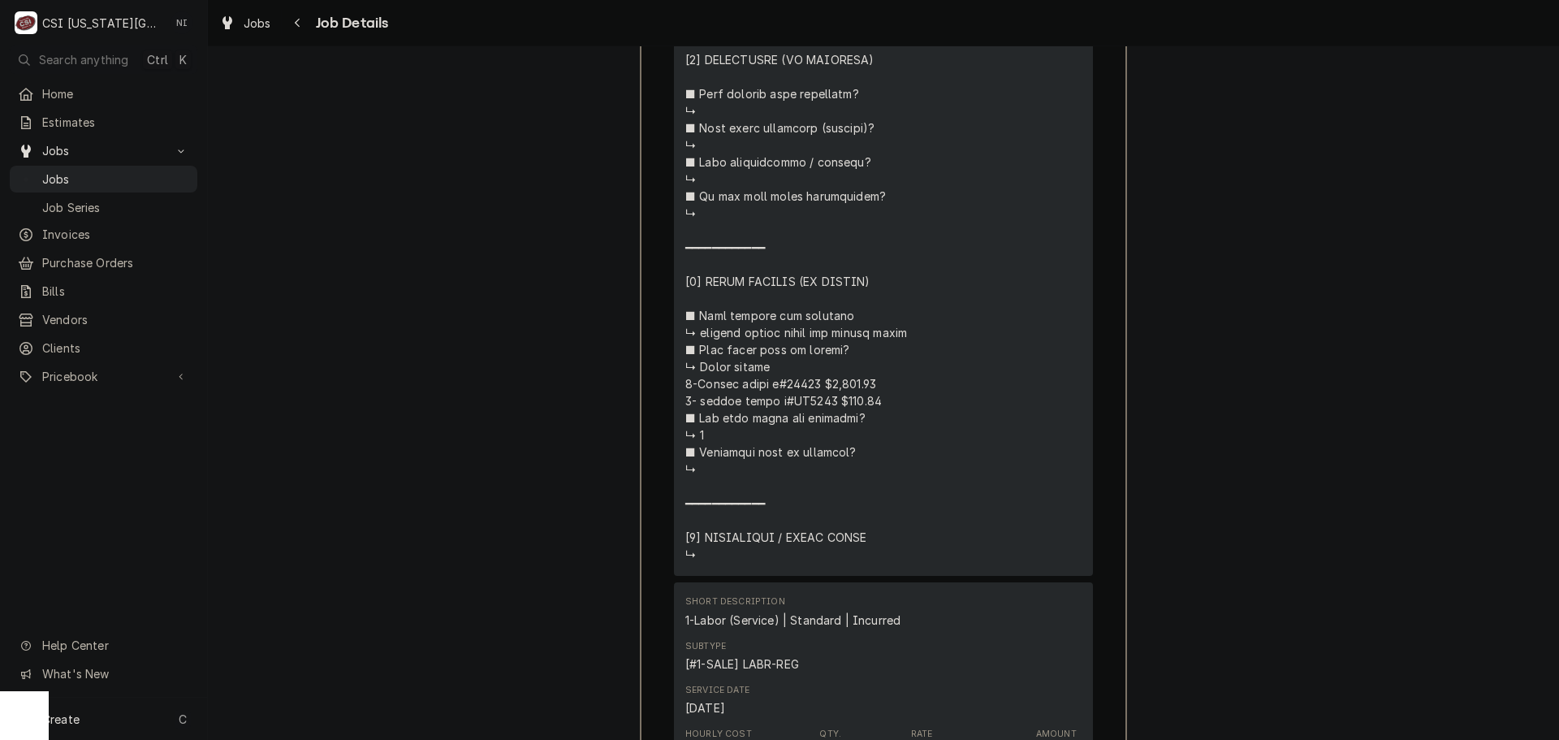
copy div "⚠️ 𝗙𝗢𝗥𝗠 𝗜𝗡𝗦𝗧𝗥𝗨𝗖𝗧𝗜𝗢𝗡𝗦 ⚠️ ✪ 𝗖𝗼𝗺𝗽𝗹𝗲𝘁𝗲 𝗮𝗹𝗹 𝗿𝗲𝗹𝗲𝘃𝗮𝗻𝘁 𝘀𝗲𝗰𝘁𝗶𝗼𝗻𝘀 ✪ 𝗣𝗿𝗼𝘃𝗶𝗱𝗲 𝗱𝗲𝘁𝗮𝗶𝗹𝗲𝗱 𝗮𝗻𝘀…"
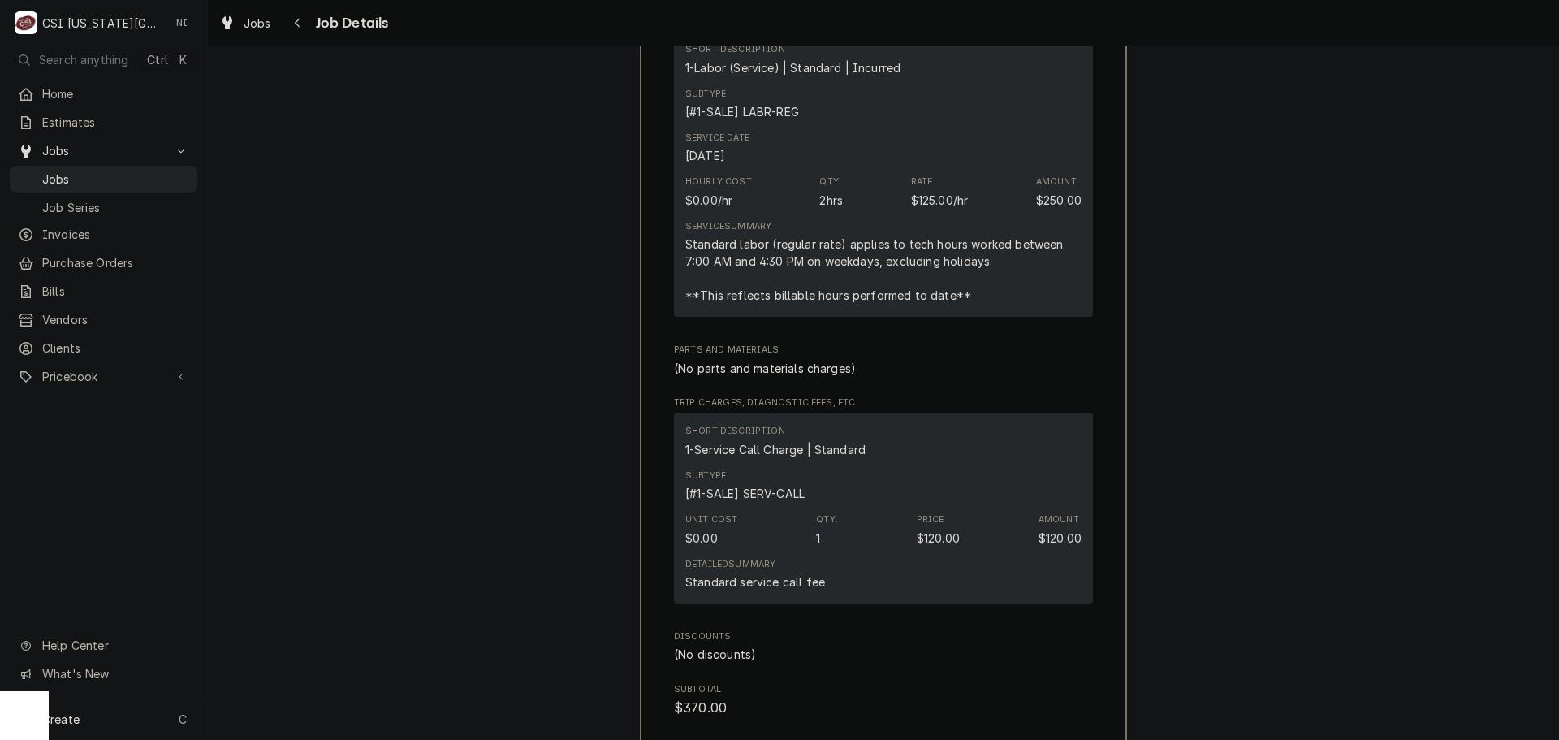
scroll to position [4461, 0]
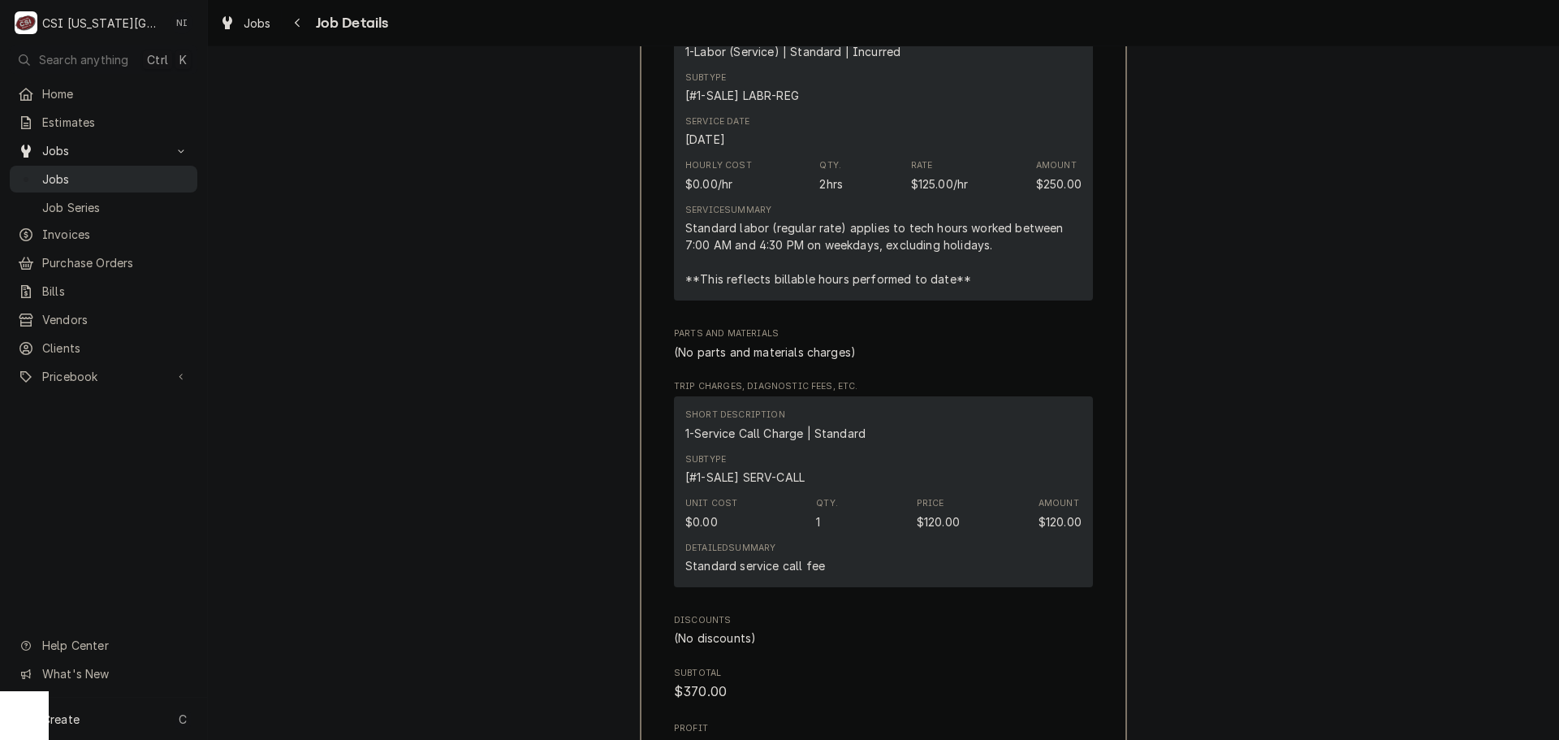
click at [119, 176] on span "Jobs" at bounding box center [115, 179] width 147 height 17
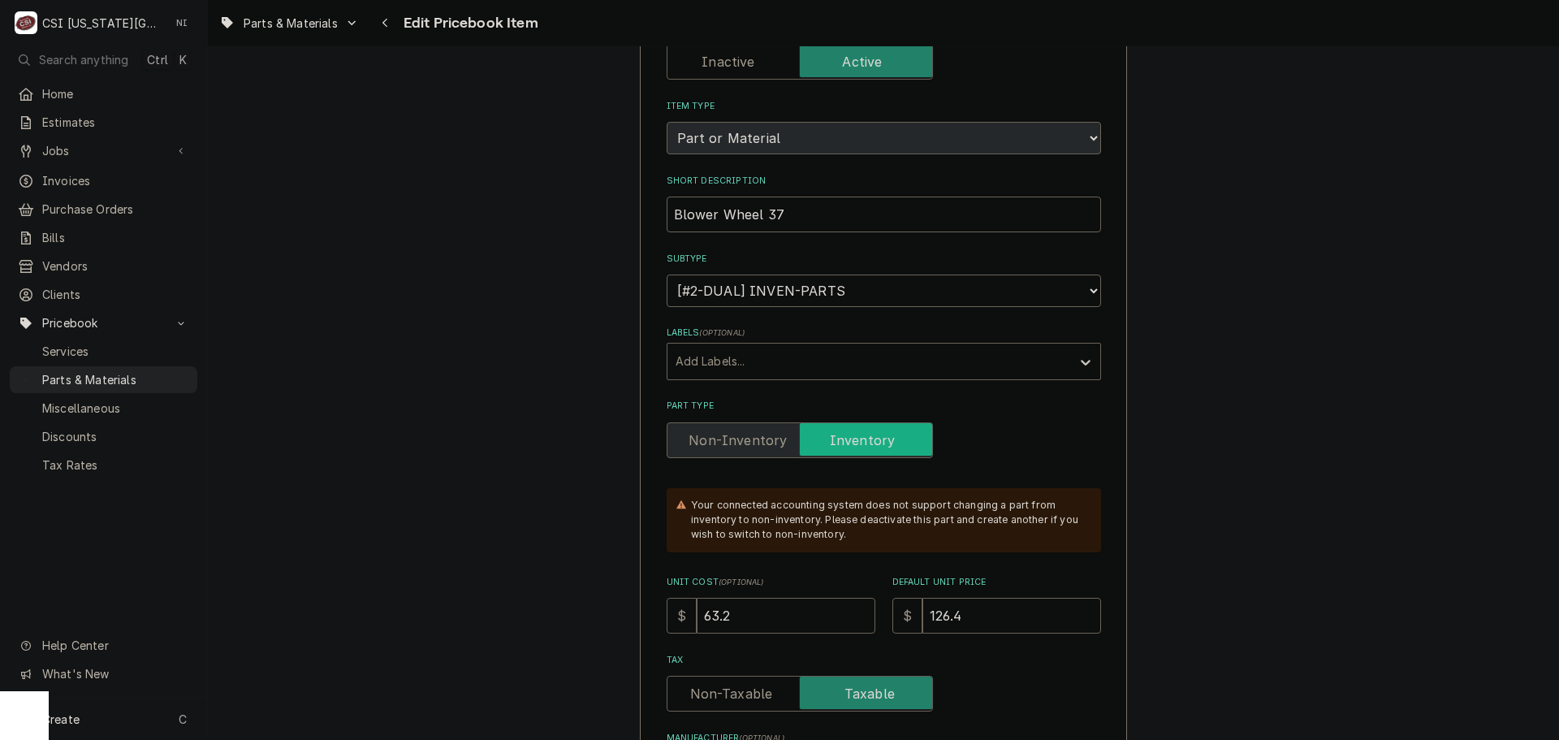
scroll to position [325, 0]
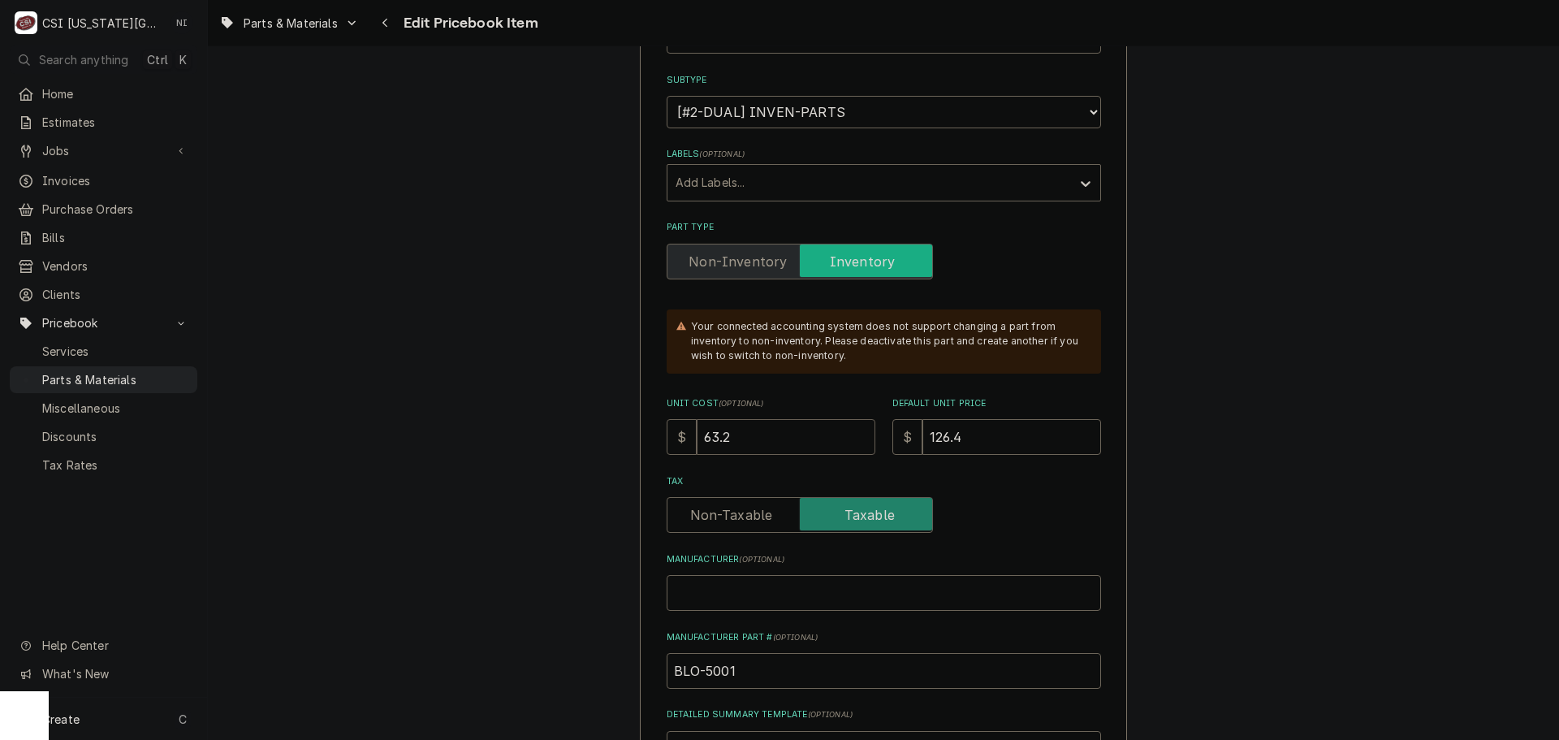
drag, startPoint x: 723, startPoint y: 437, endPoint x: 627, endPoint y: 442, distance: 95.9
type textarea "x"
type input "6"
type textarea "x"
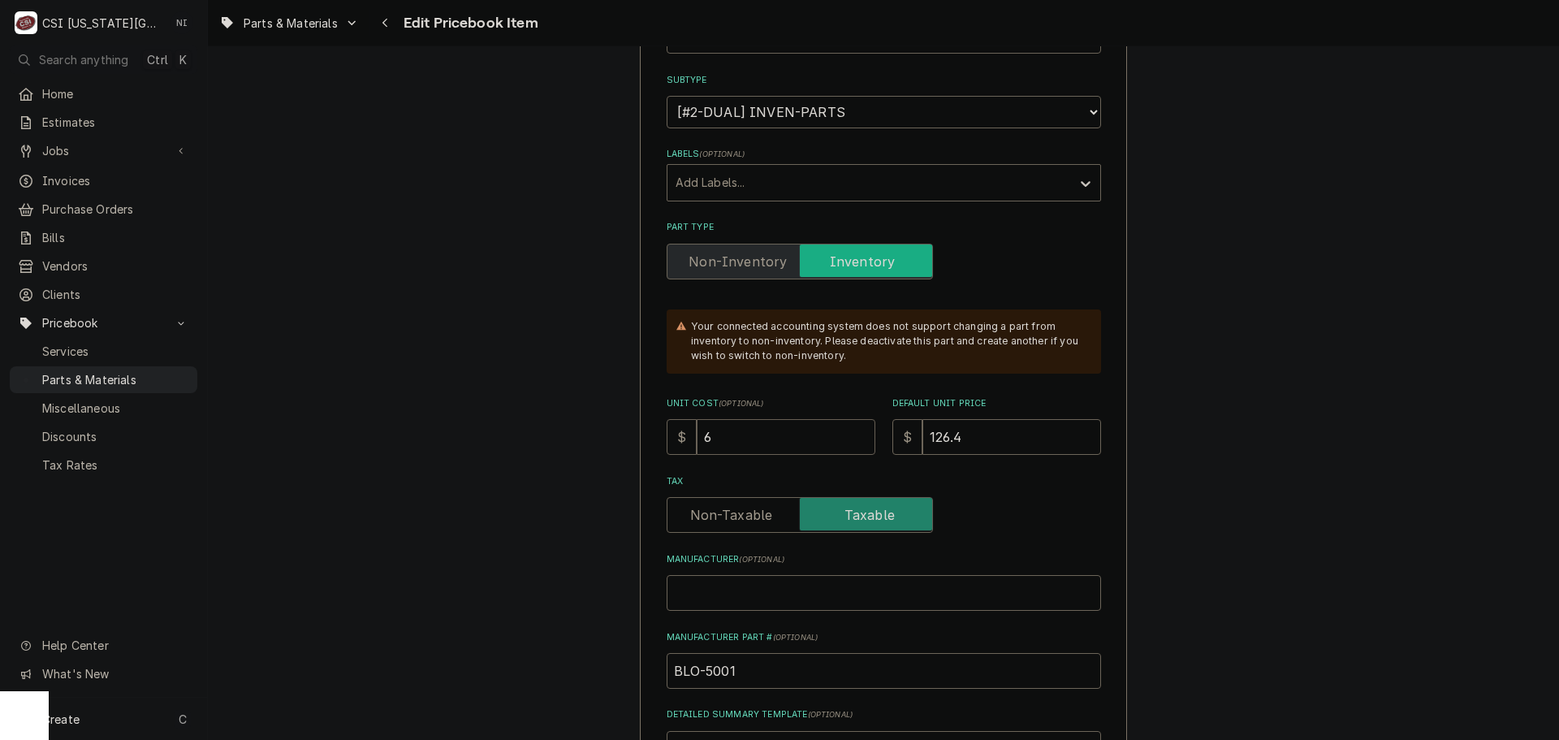
type input "64"
type textarea "x"
type input "64.8"
type textarea "x"
type input "64.82"
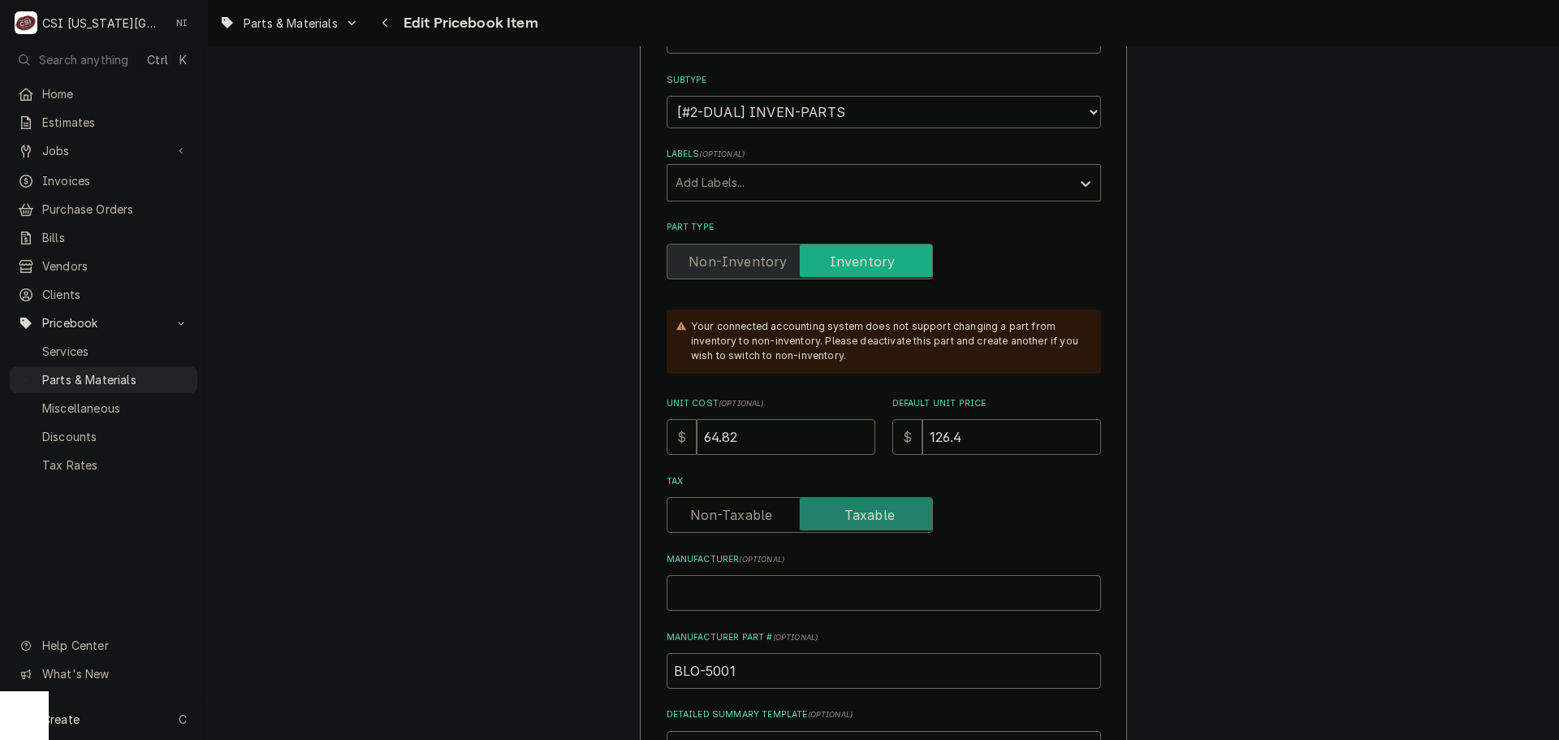
type textarea "x"
type input "1"
type textarea "x"
type input "12"
type textarea "x"
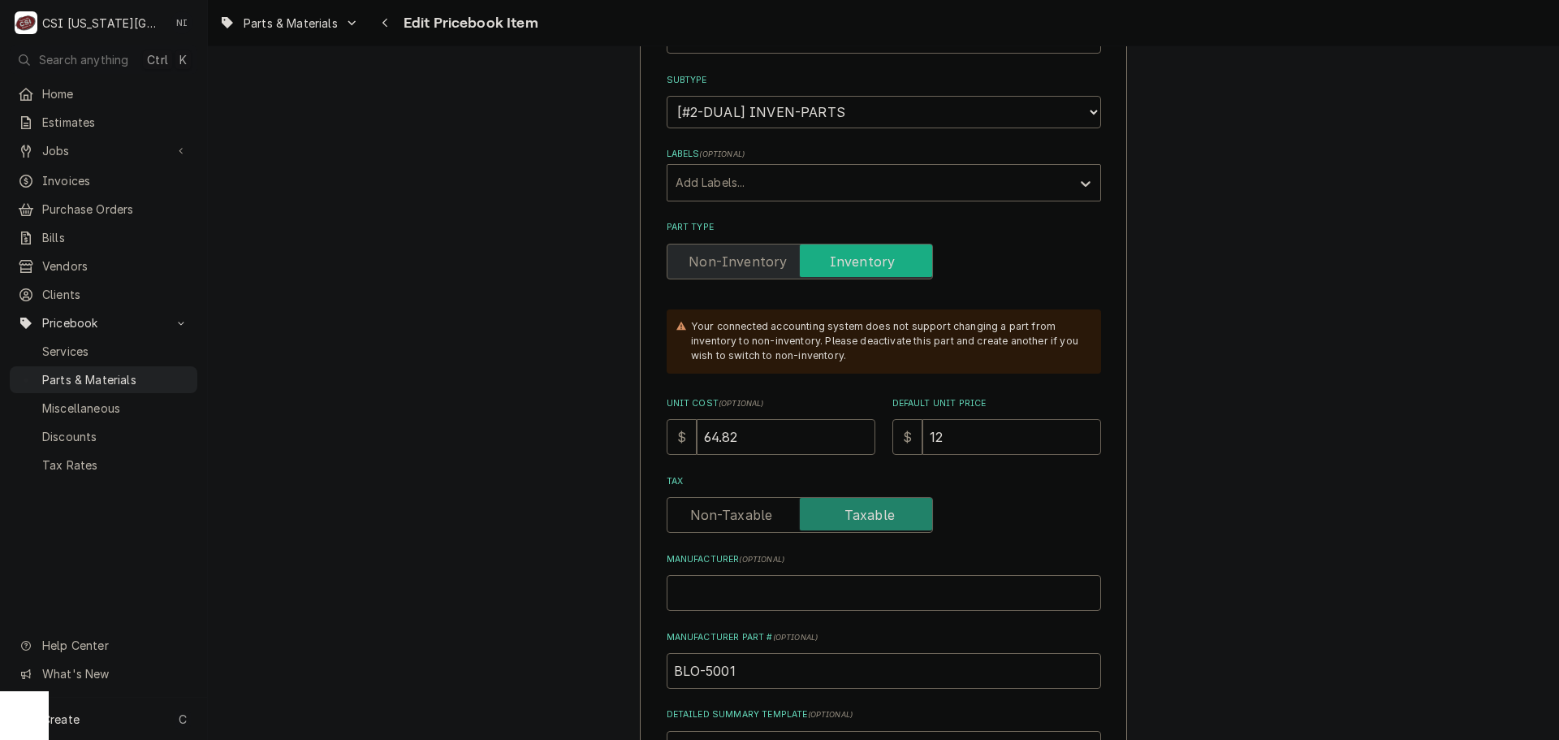
type input "129"
type textarea "x"
type input "129.6"
type textarea "x"
type input "129.64"
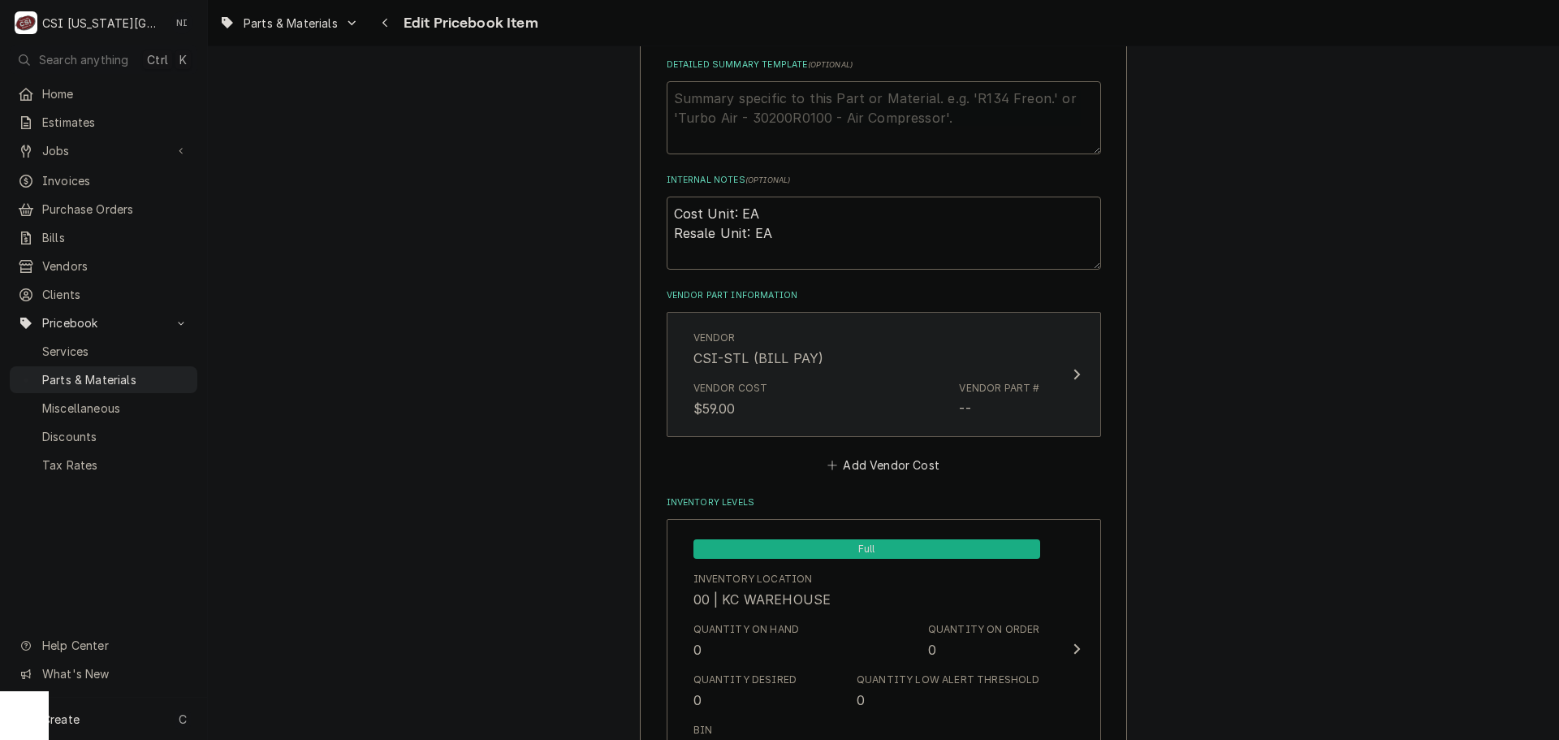
click at [839, 415] on div "Vendor Cost $59.00 Vendor Part # --" at bounding box center [866, 399] width 347 height 50
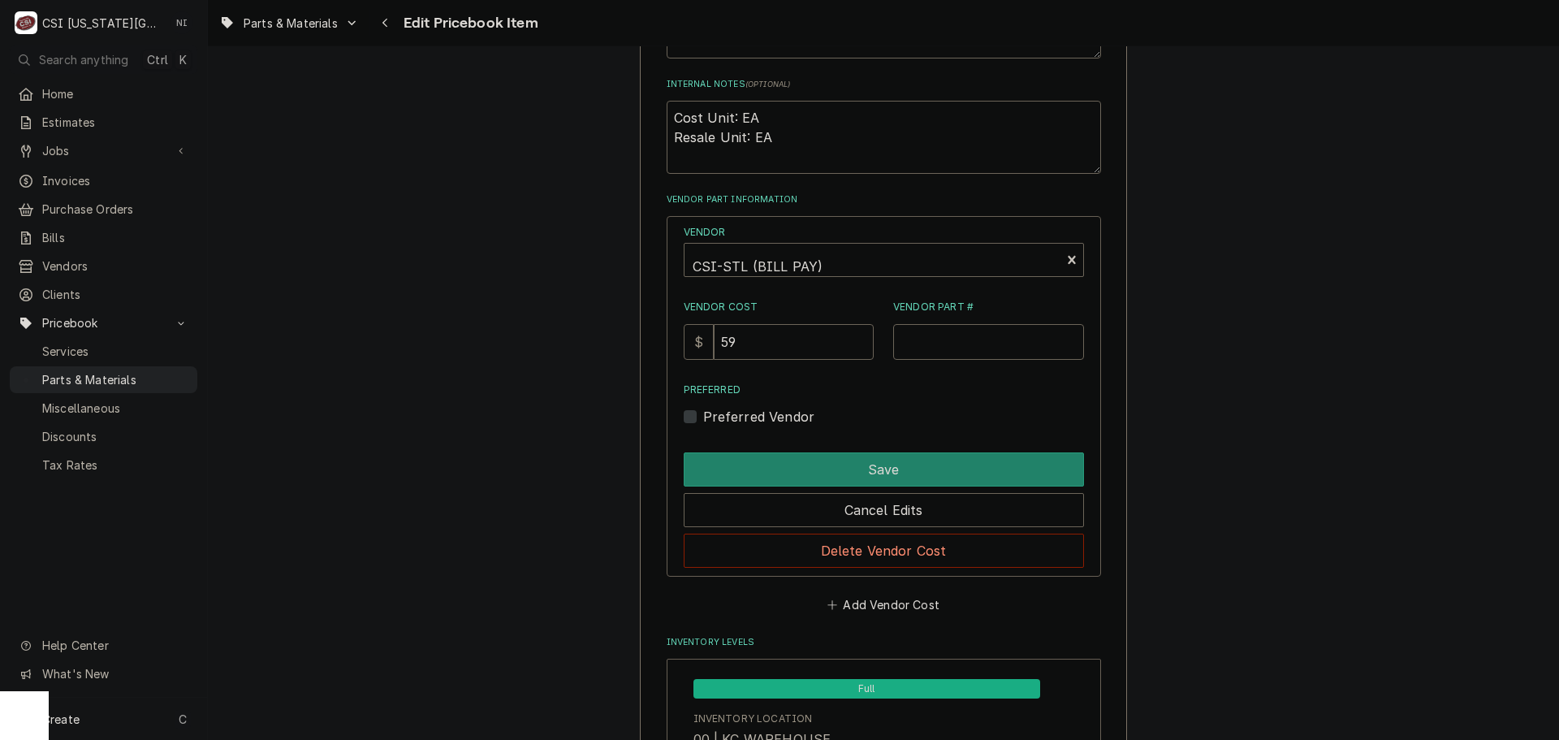
scroll to position [1218, 0]
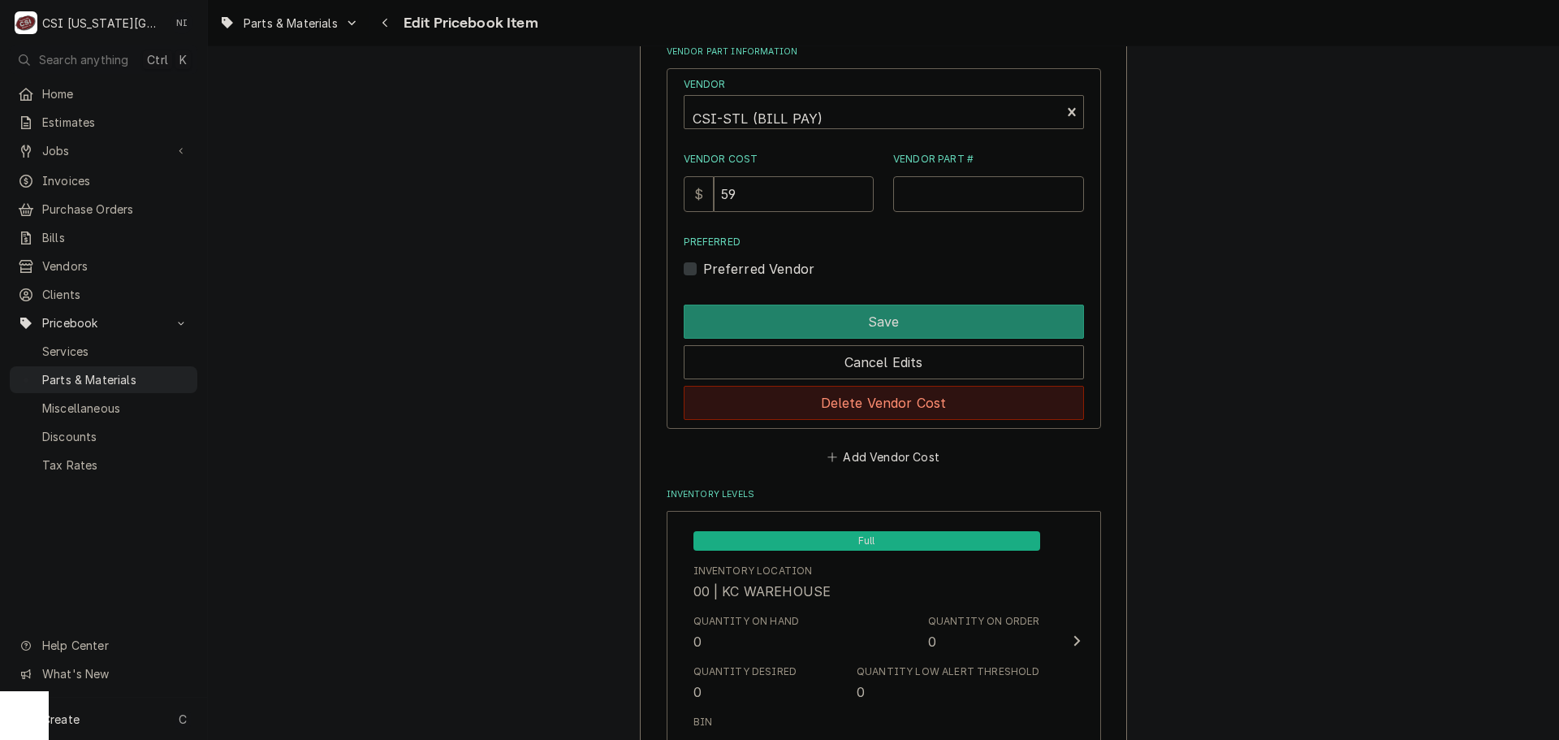
click at [886, 404] on button "Delete Vendor Cost" at bounding box center [884, 403] width 400 height 34
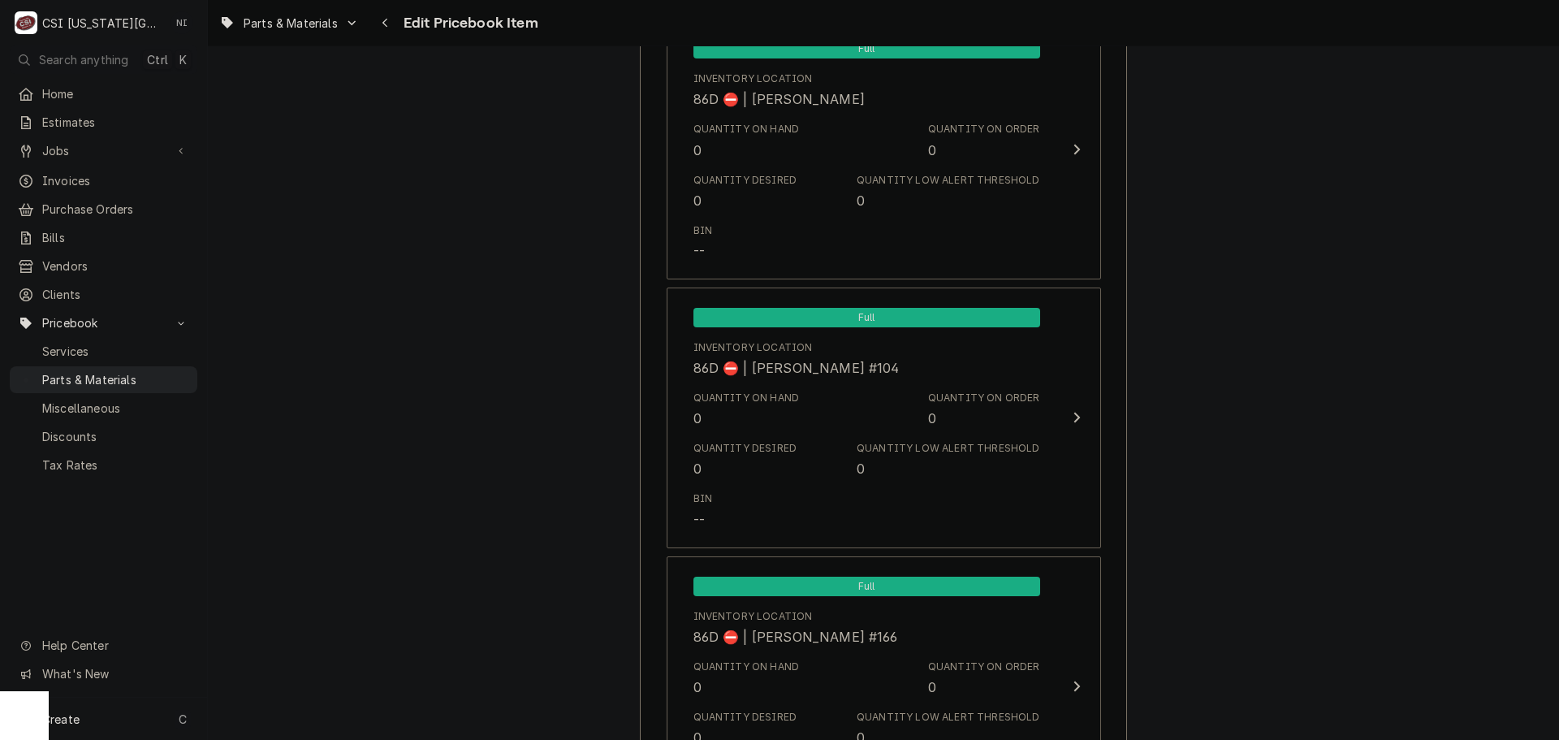
scroll to position [16009, 0]
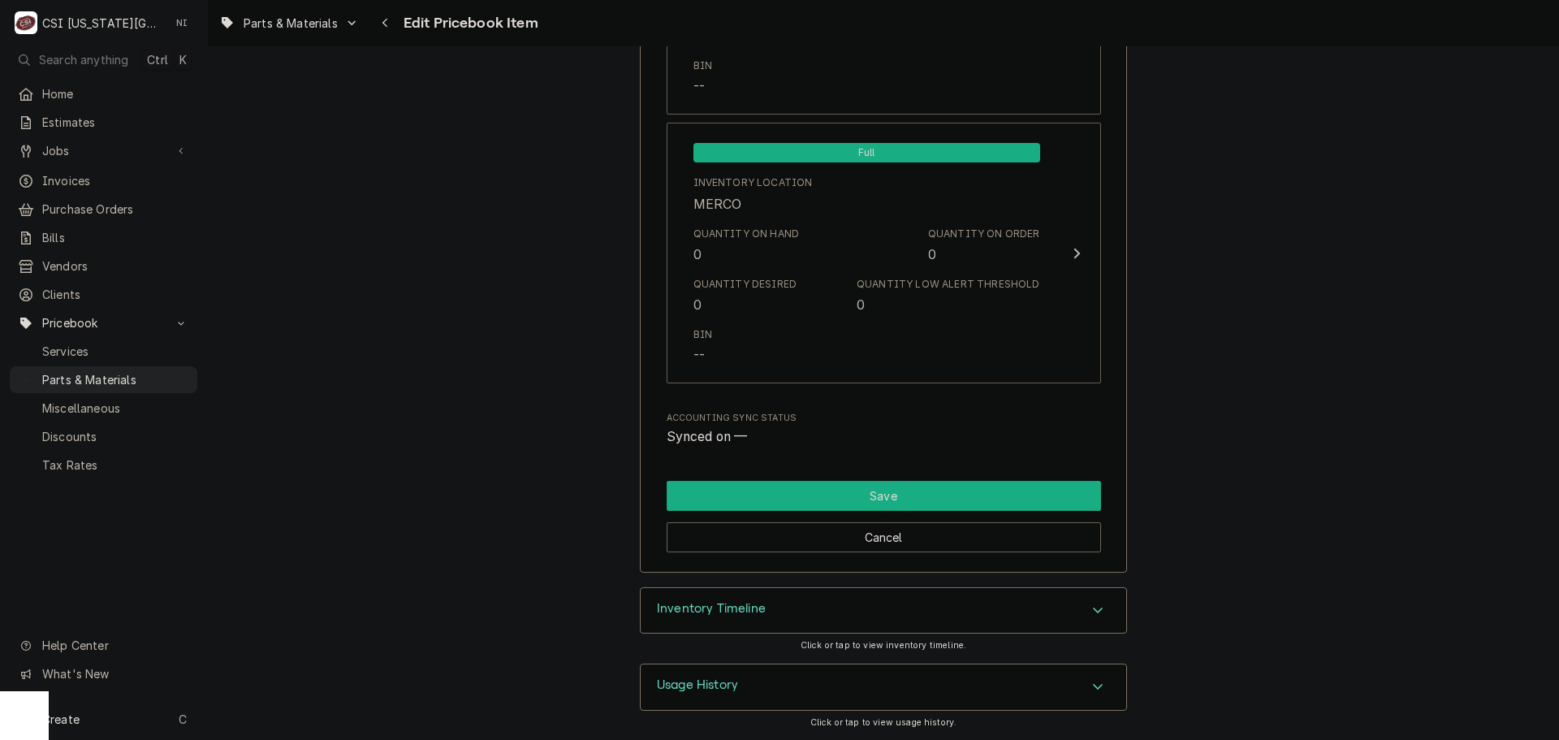
click at [970, 483] on button "Save" at bounding box center [884, 496] width 434 height 30
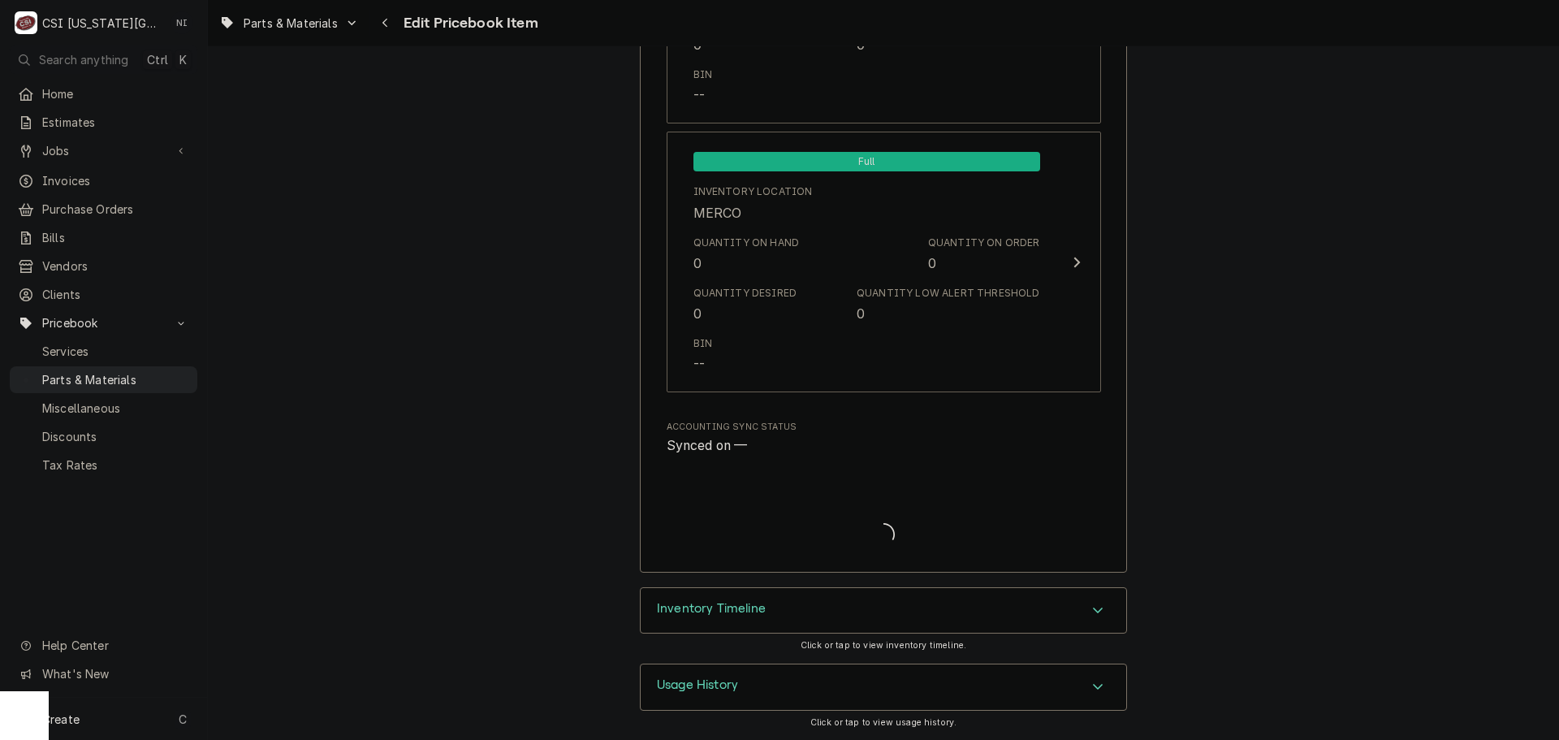
type textarea "x"
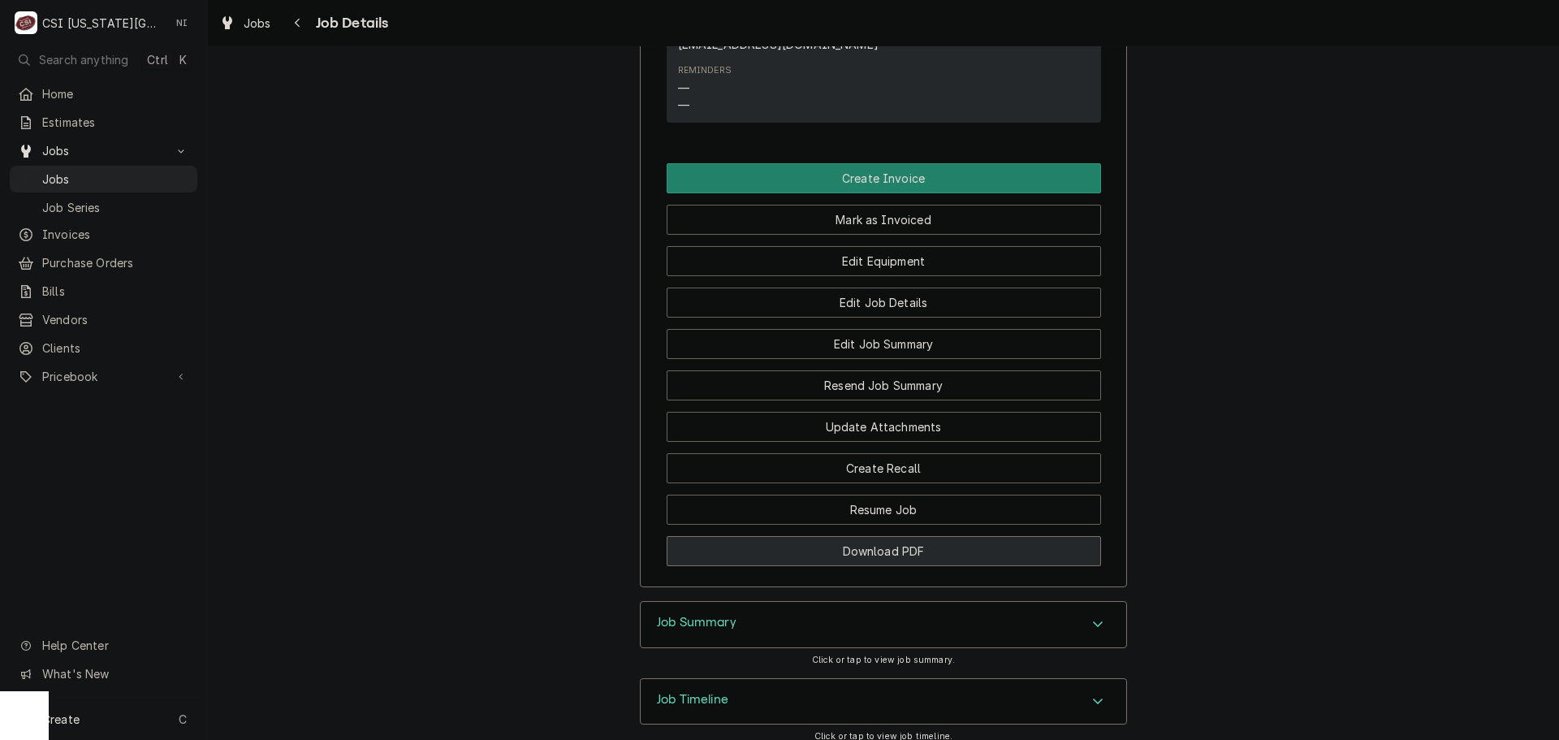
scroll to position [1447, 0]
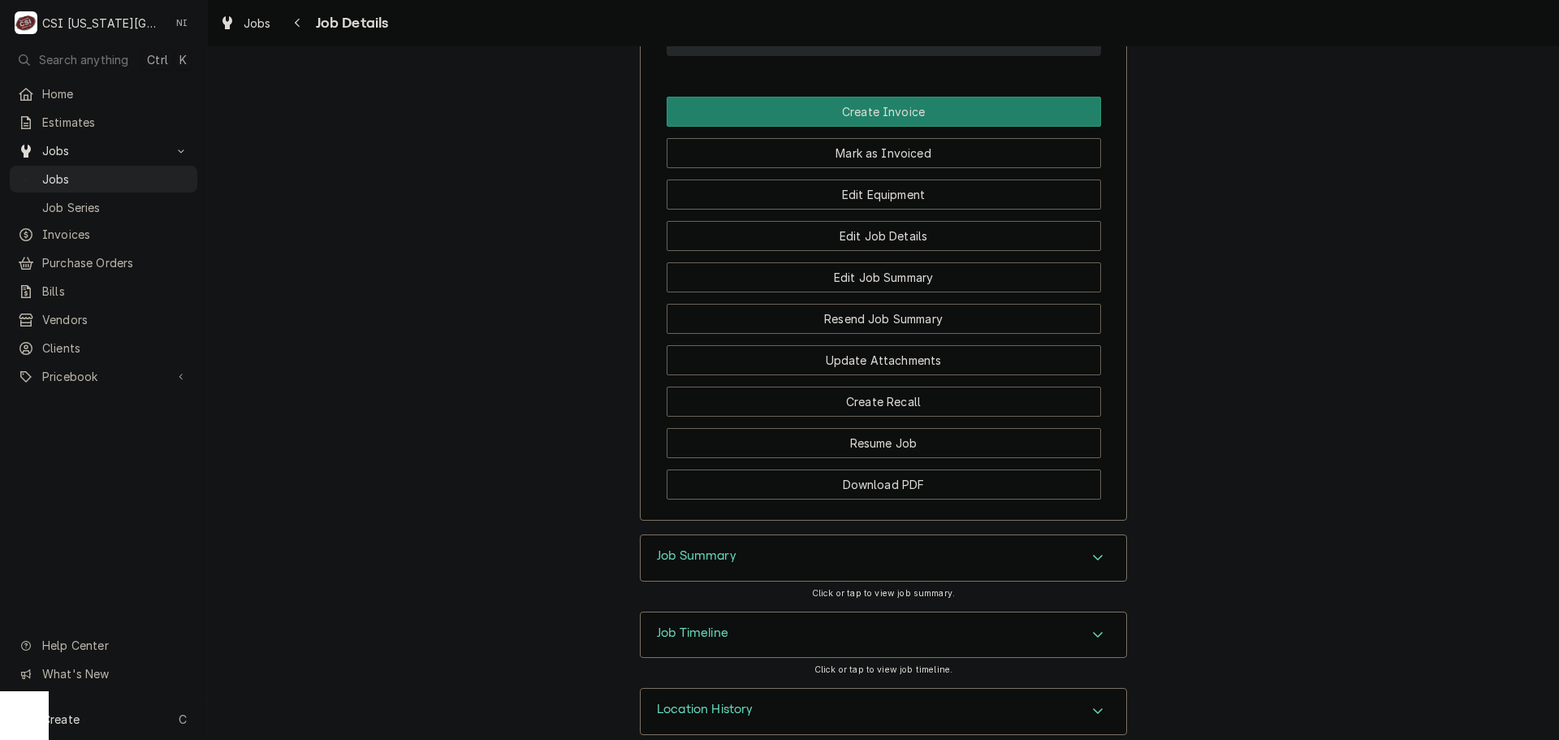
click at [898, 535] on div "Job Summary" at bounding box center [884, 557] width 486 height 45
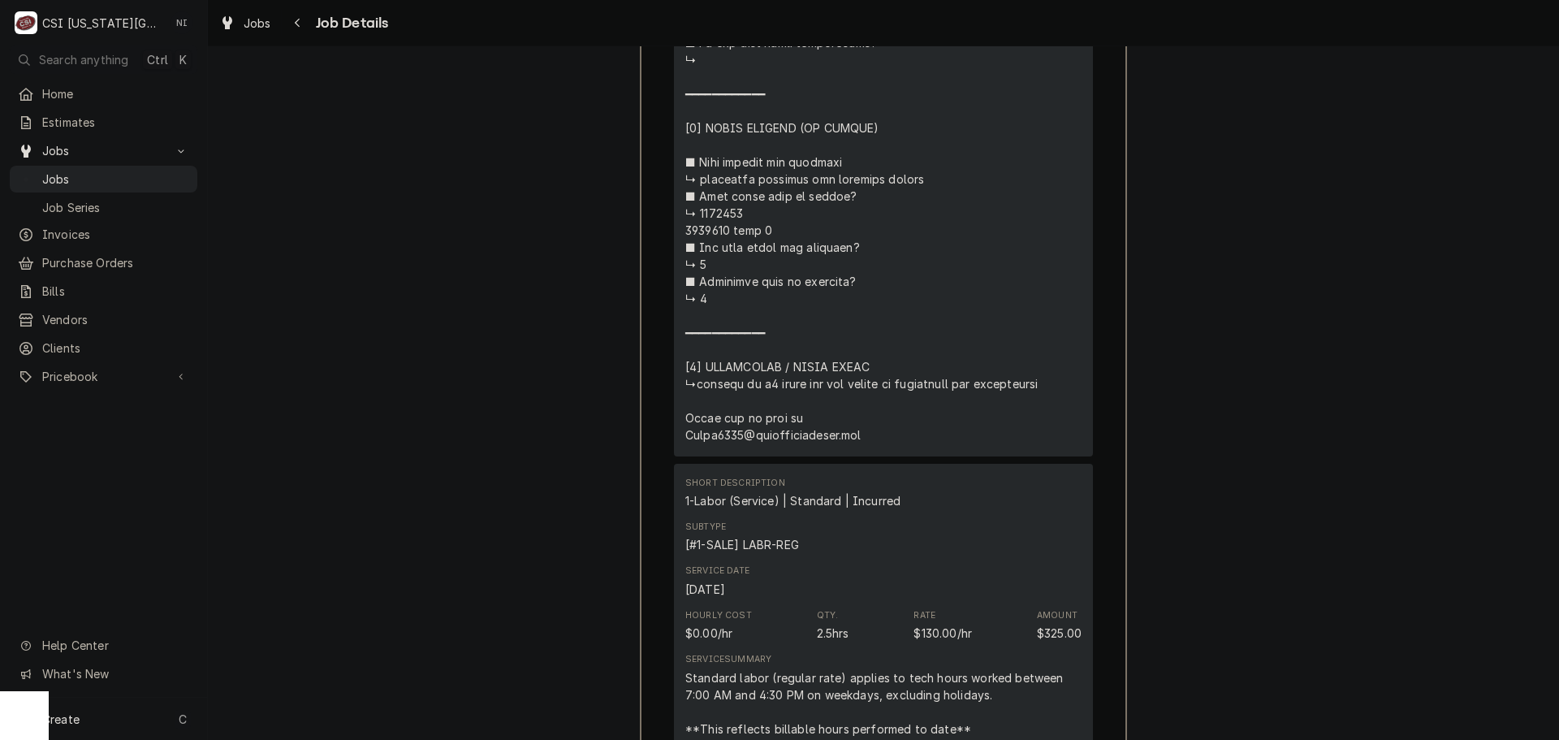
scroll to position [3315, 0]
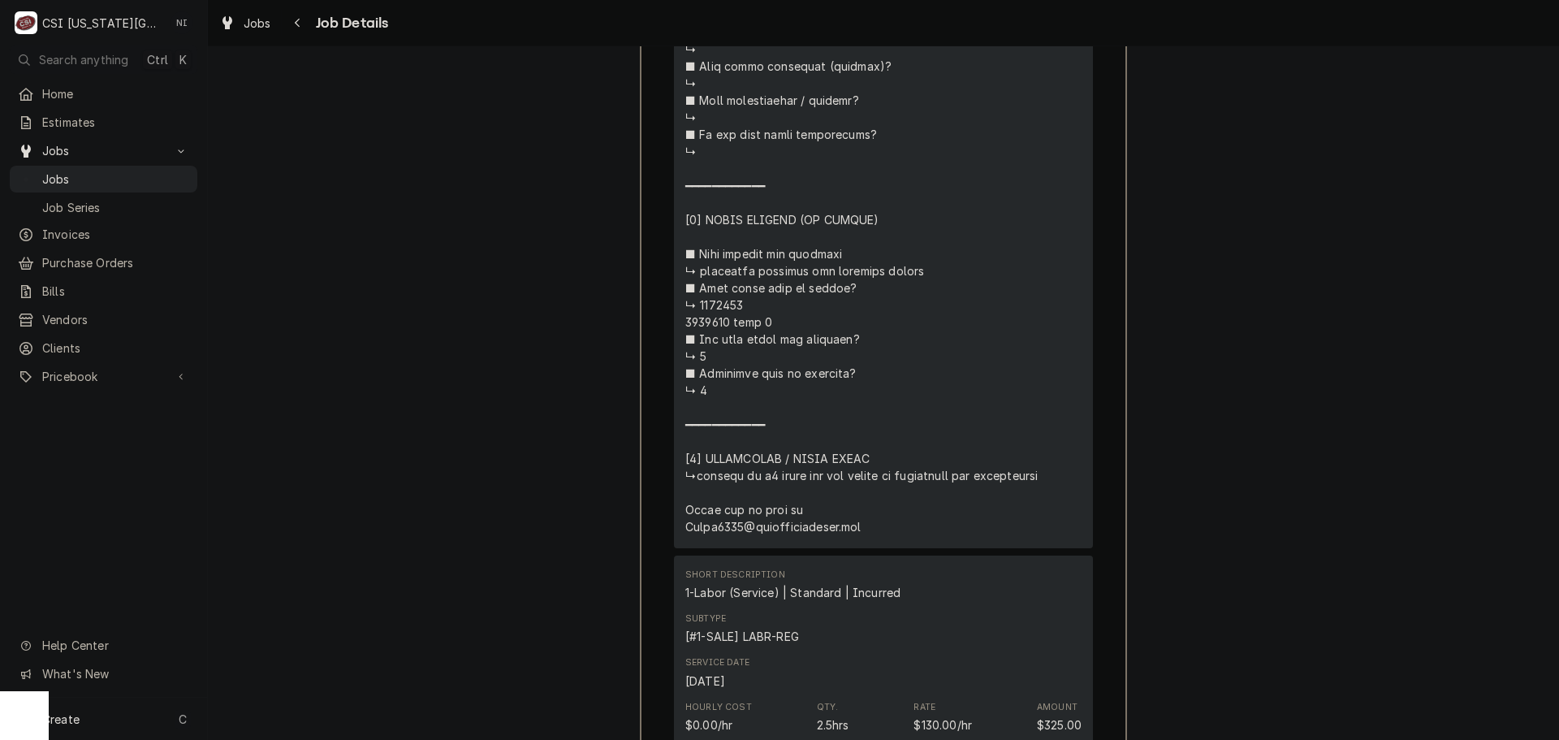
drag, startPoint x: 726, startPoint y: 281, endPoint x: 766, endPoint y: 302, distance: 45.0
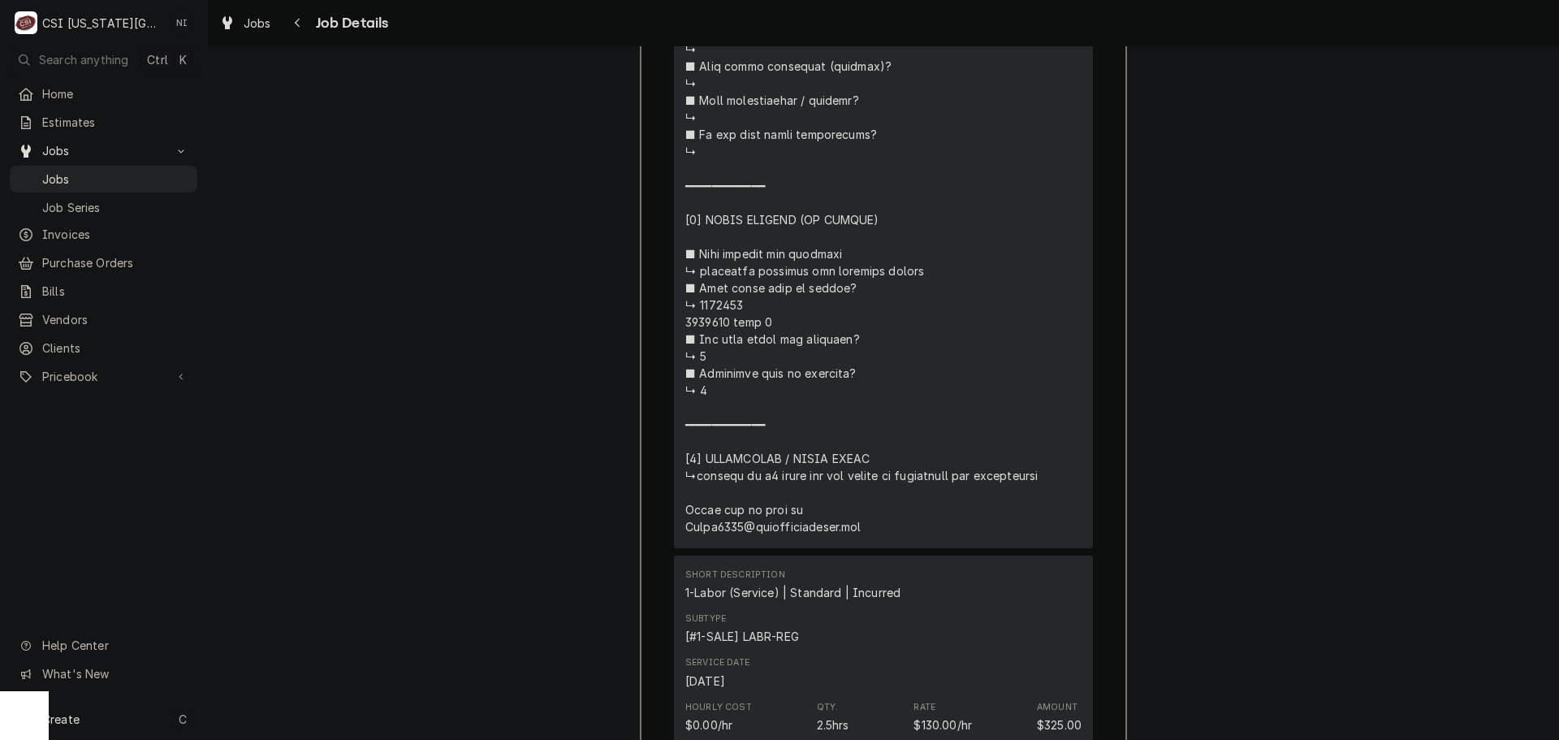
drag, startPoint x: 773, startPoint y: 299, endPoint x: 769, endPoint y: 269, distance: 30.3
copy div "⚠️ 𝗙𝗢𝗥𝗠 𝗜𝗡𝗦𝗧𝗥𝗨𝗖𝗧𝗜𝗢𝗡𝗦 ⚠️ ✪ 𝗖𝗼𝗺𝗽𝗹𝗲𝘁𝗲 𝗮𝗹𝗹 𝗿𝗲𝗹𝗲𝘃𝗮𝗻𝘁 𝘀𝗲𝗰𝘁𝗶𝗼𝗻𝘀 ✪ 𝗣𝗿𝗼𝘃𝗶𝗱𝗲 𝗱𝗲𝘁𝗮𝗶𝗹𝗲𝗱 𝗮𝗻𝘀…"
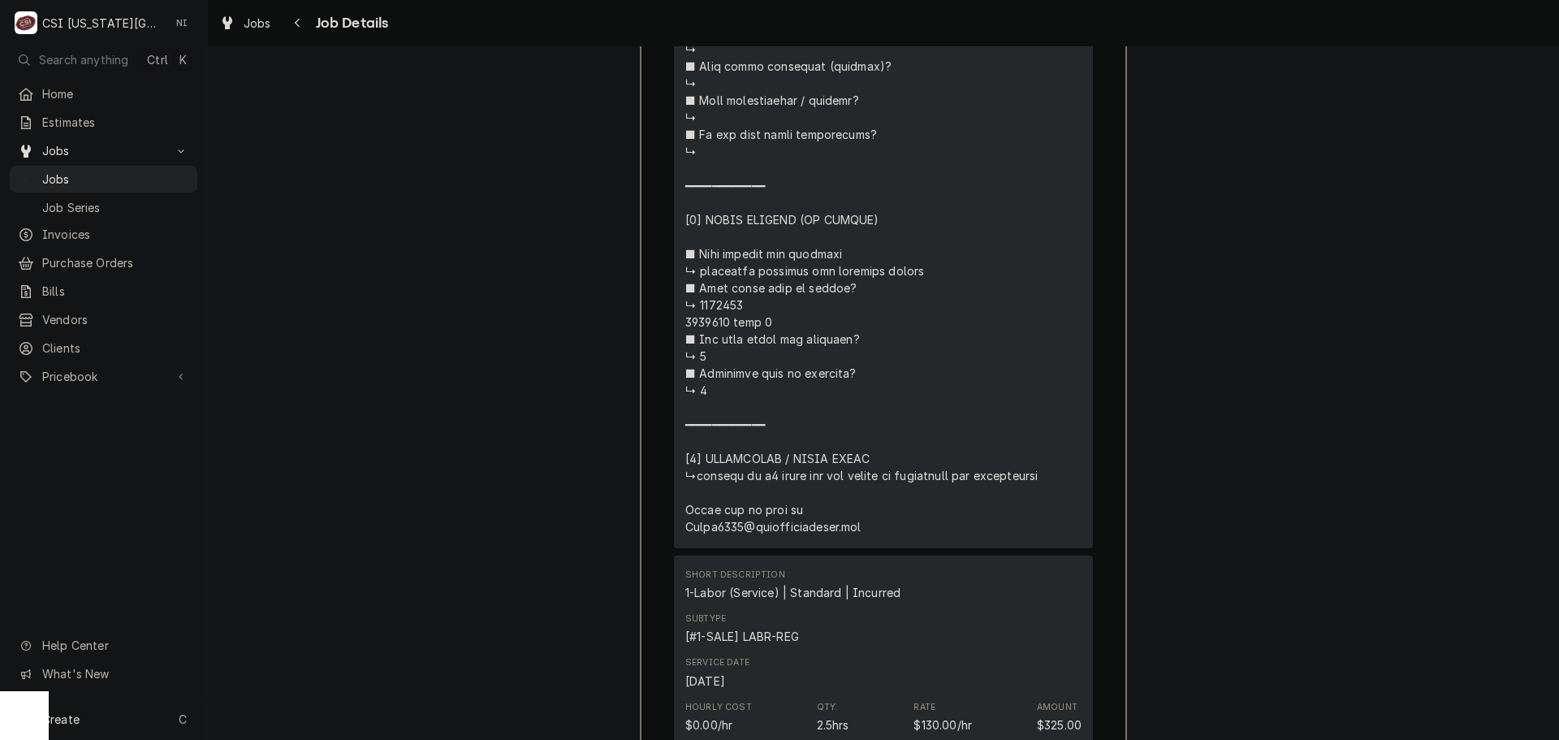
drag, startPoint x: 728, startPoint y: 299, endPoint x: 676, endPoint y: 299, distance: 52.0
copy div "⚠️ 𝗙𝗢𝗥𝗠 𝗜𝗡𝗦𝗧𝗥𝗨𝗖𝗧𝗜𝗢𝗡𝗦 ⚠️ ✪ 𝗖𝗼𝗺𝗽𝗹𝗲𝘁𝗲 𝗮𝗹𝗹 𝗿𝗲𝗹𝗲𝘃𝗮𝗻𝘁 𝘀𝗲𝗰𝘁𝗶𝗼𝗻𝘀 ✪ 𝗣𝗿𝗼𝘃𝗶𝗱𝗲 𝗱𝗲𝘁𝗮𝗶𝗹𝗲𝗱 𝗮𝗻𝘀…"
click at [108, 171] on span "Jobs" at bounding box center [115, 179] width 147 height 17
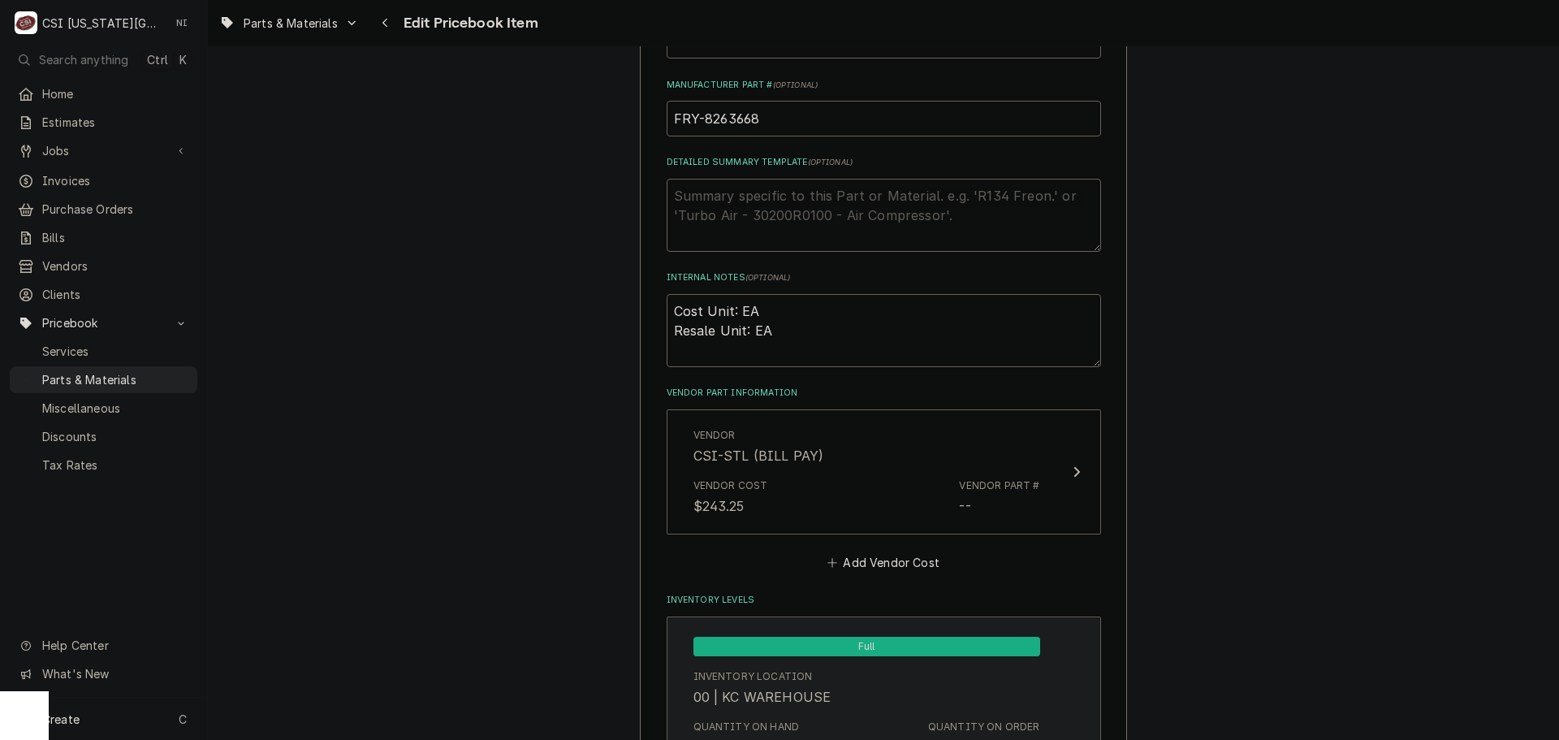
scroll to position [1137, 0]
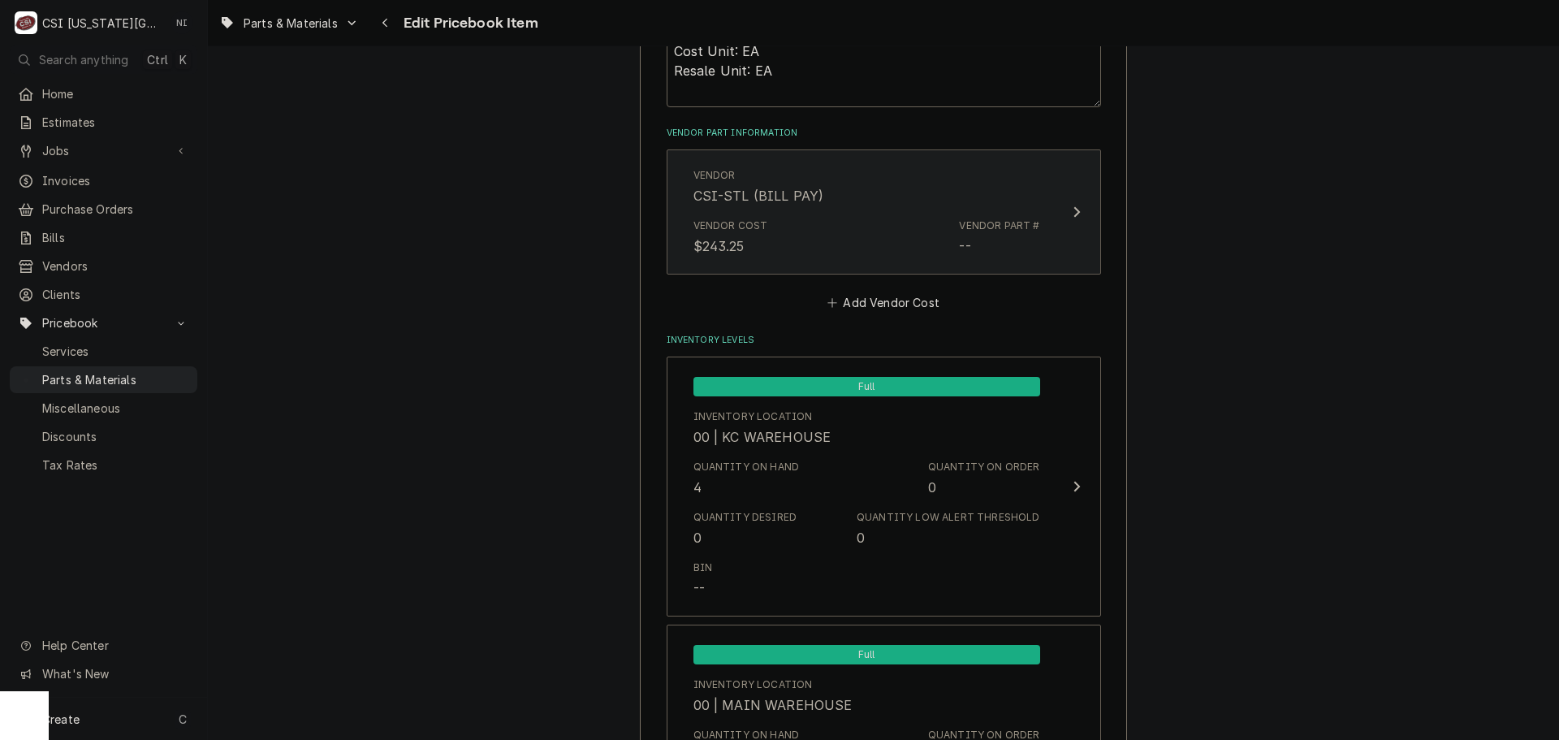
click at [810, 238] on div "Vendor Cost $243.25 Vendor Part # --" at bounding box center [866, 237] width 347 height 50
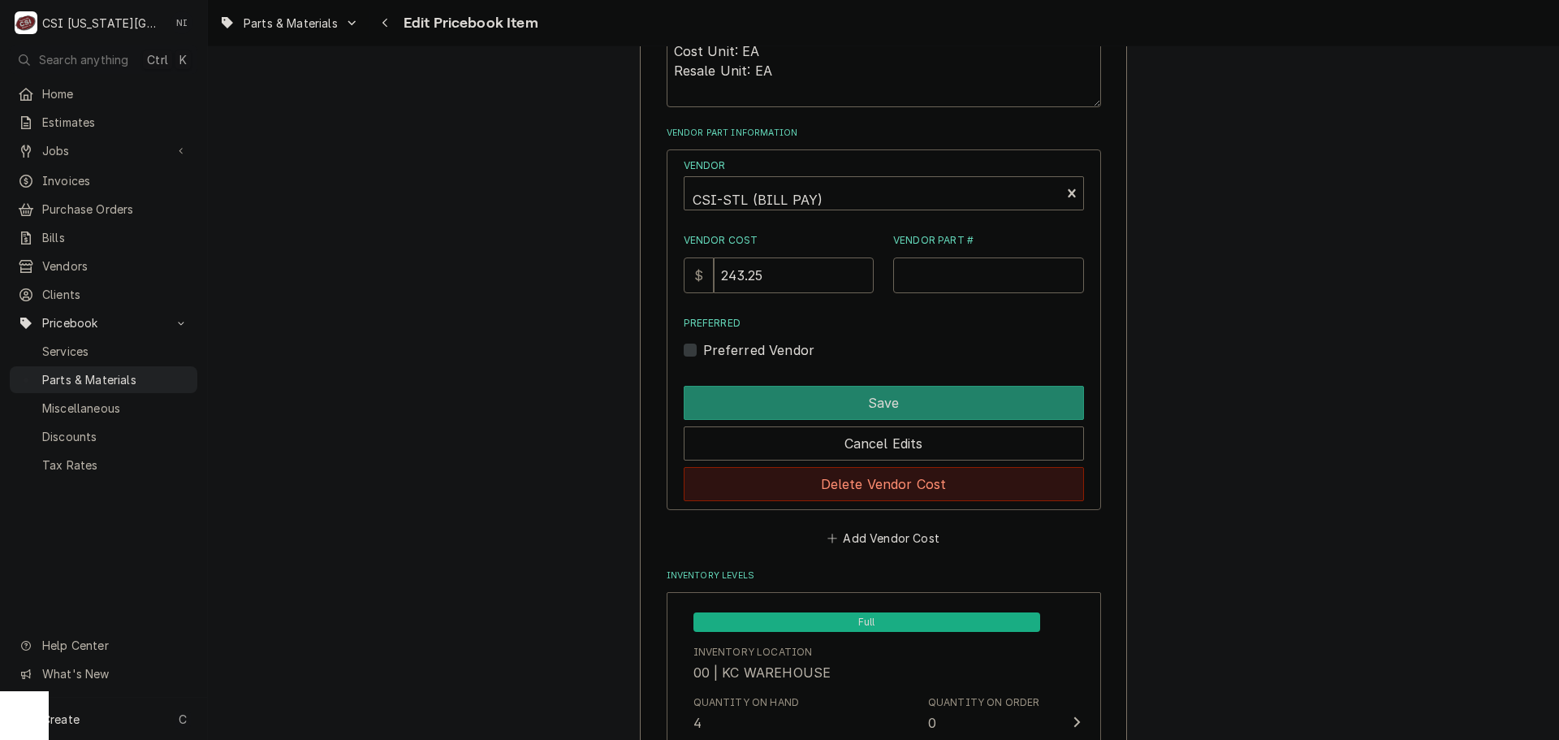
drag, startPoint x: 833, startPoint y: 492, endPoint x: 826, endPoint y: 422, distance: 70.2
click at [833, 491] on button "Delete Vendor Cost" at bounding box center [884, 484] width 400 height 34
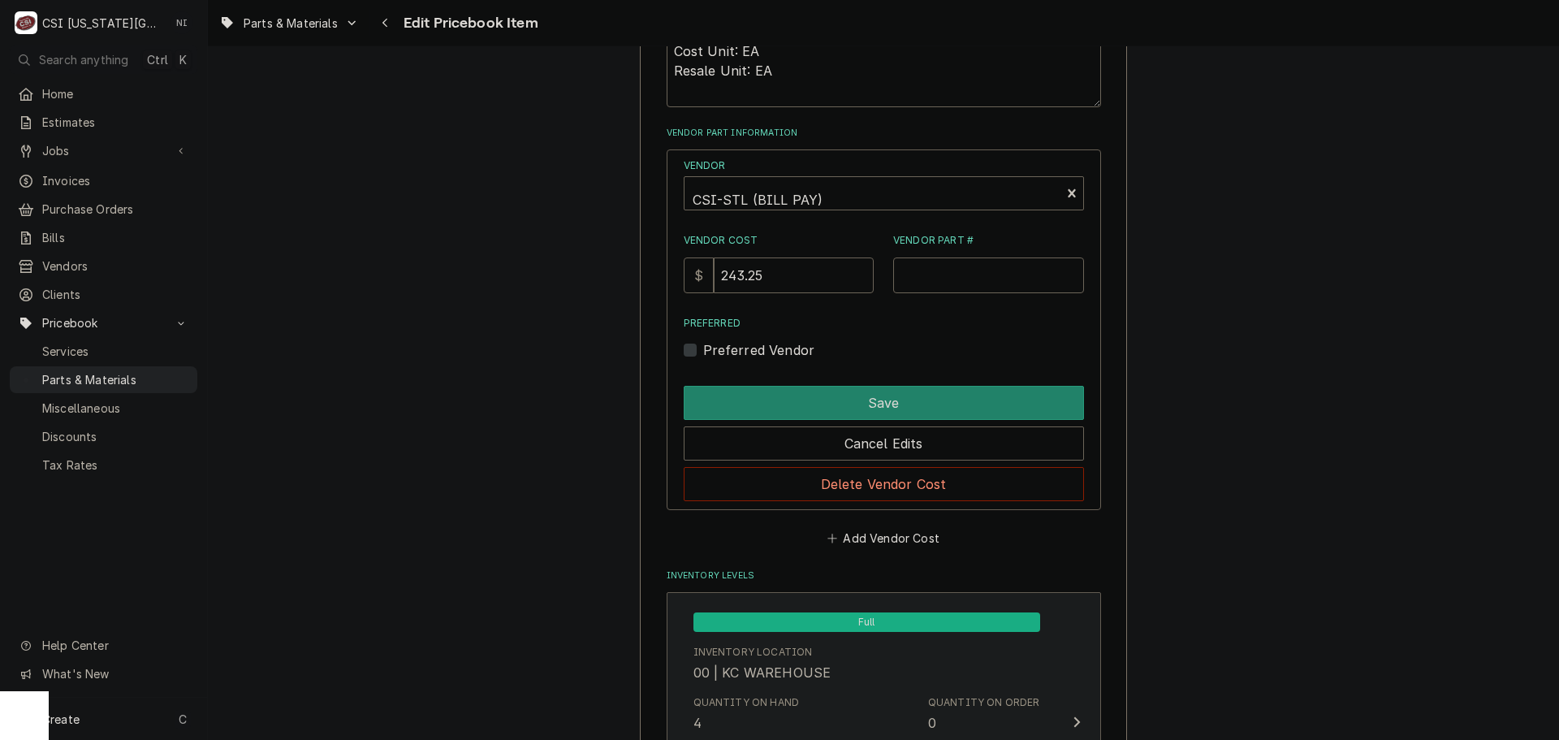
type textarea "x"
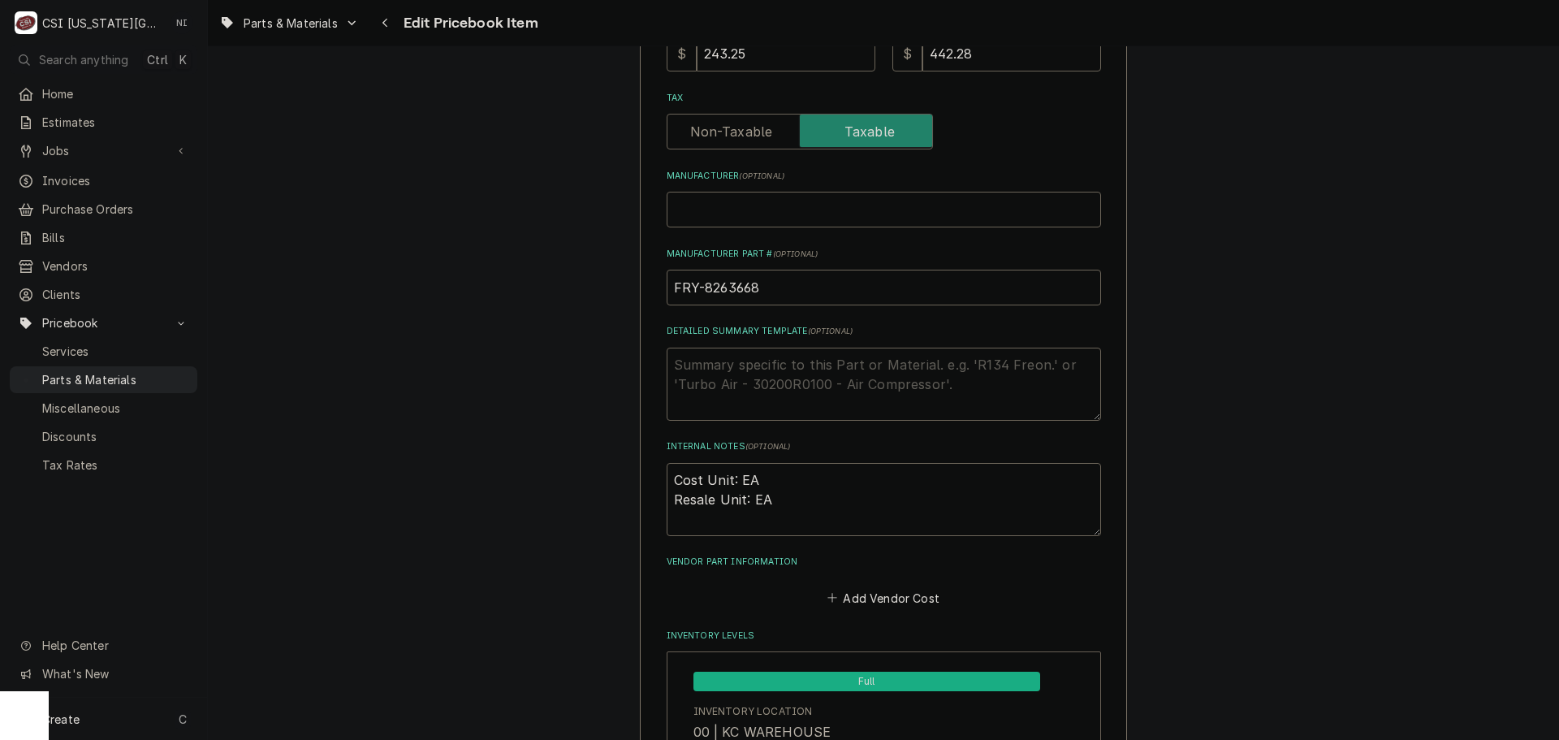
scroll to position [568, 0]
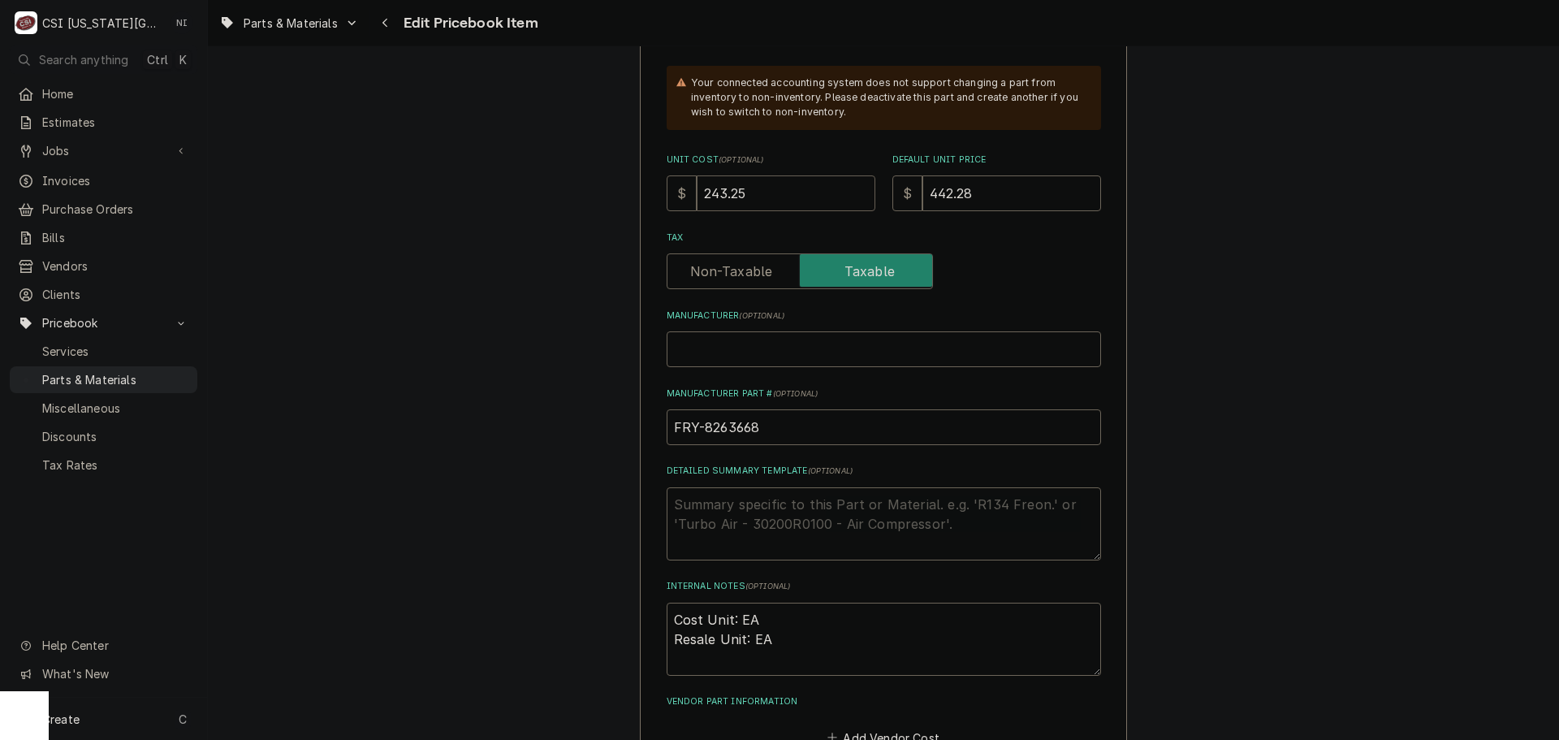
drag, startPoint x: 712, startPoint y: 193, endPoint x: 561, endPoint y: 187, distance: 151.2
type input "2"
type textarea "x"
type input "25"
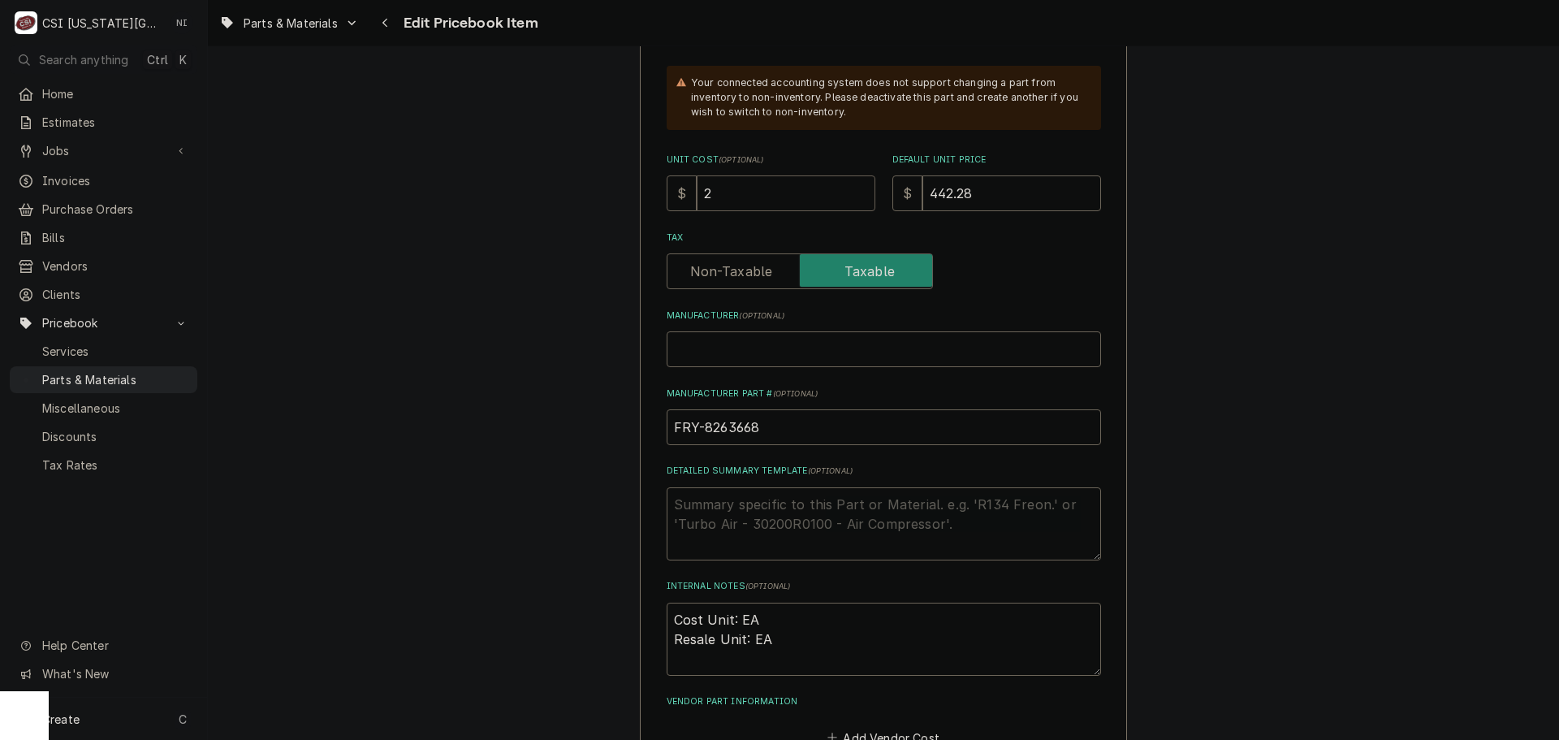
type textarea "x"
type input "255"
type textarea "x"
type input "255.4"
type textarea "x"
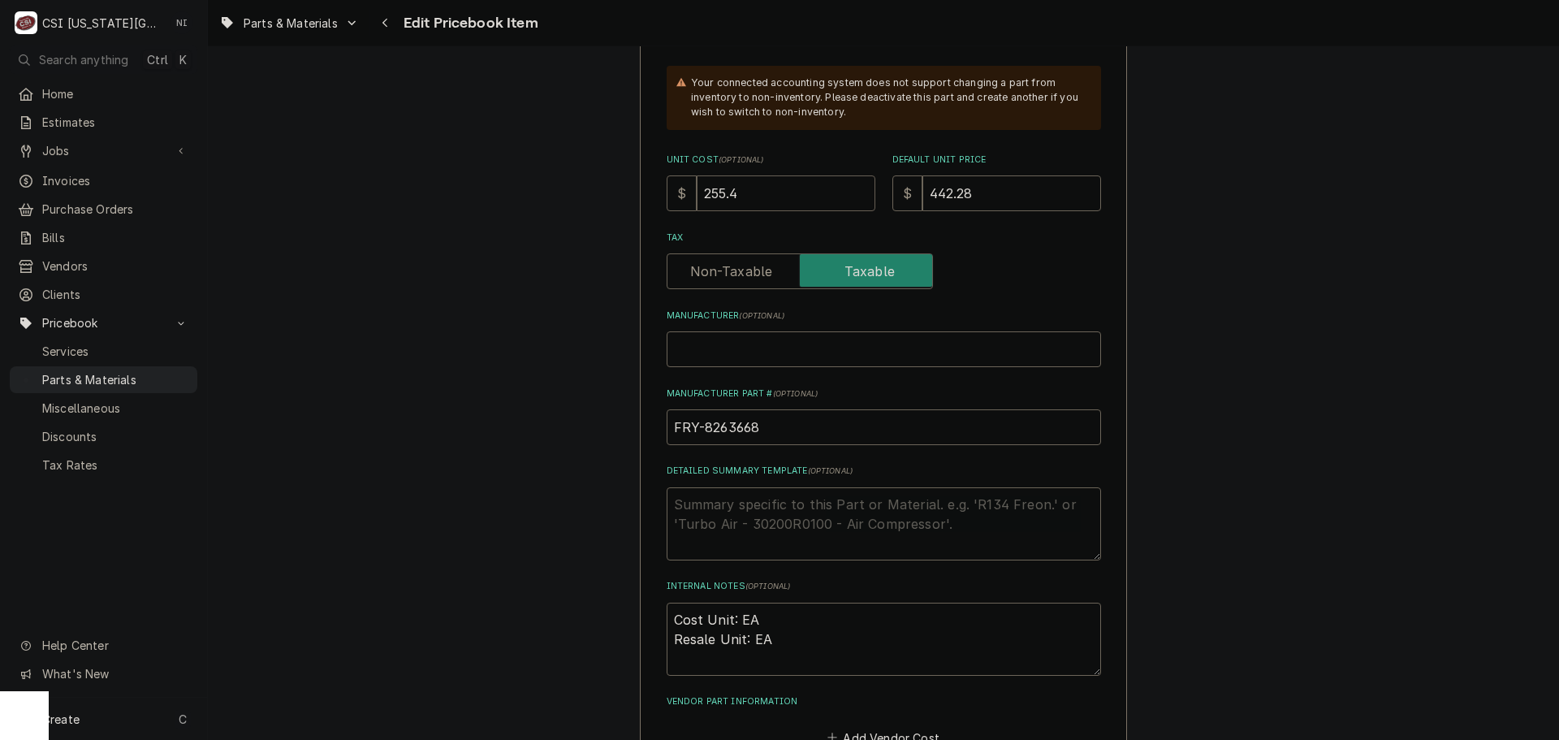
type input "255.40"
type textarea "x"
type input "255.40"
drag, startPoint x: 966, startPoint y: 195, endPoint x: 783, endPoint y: 200, distance: 182.8
click at [798, 200] on div "Unit Cost ( optional ) $ 255.40 Default Unit Price $ 442.28" at bounding box center [884, 182] width 434 height 58
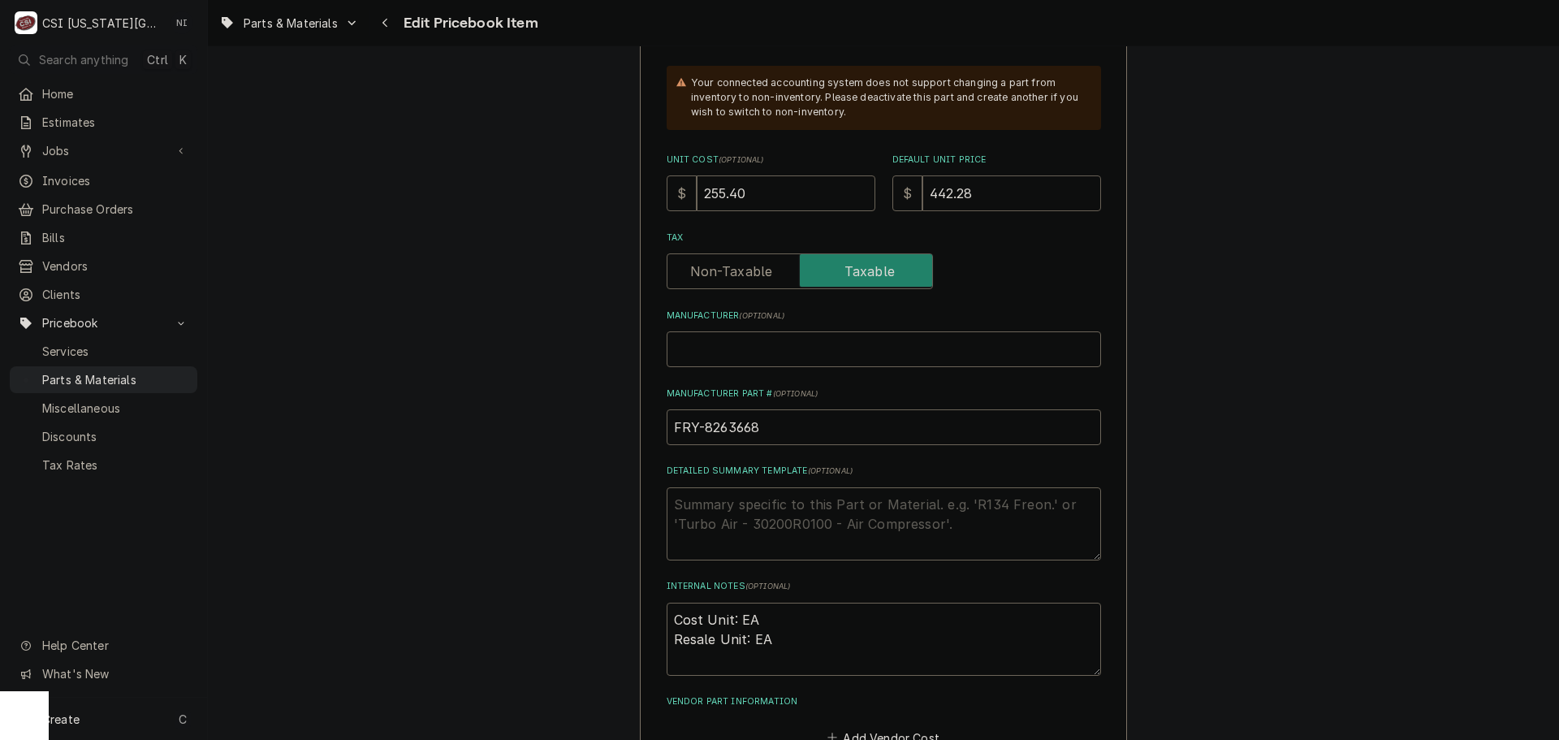
type input "4"
type textarea "x"
type input "46"
type textarea "x"
type input "464"
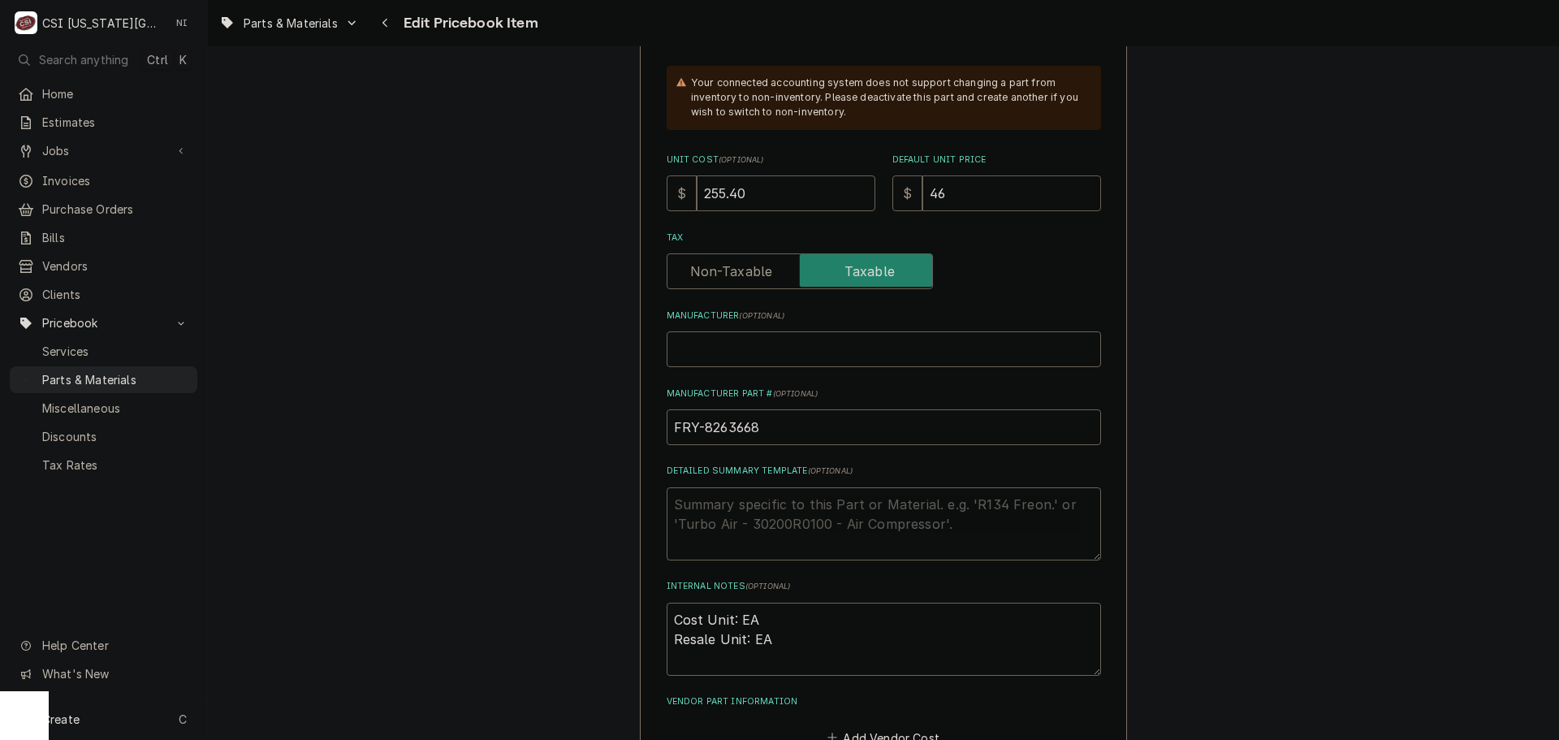
type textarea "x"
type input "464.3"
type textarea "x"
type input "464.36"
type textarea "x"
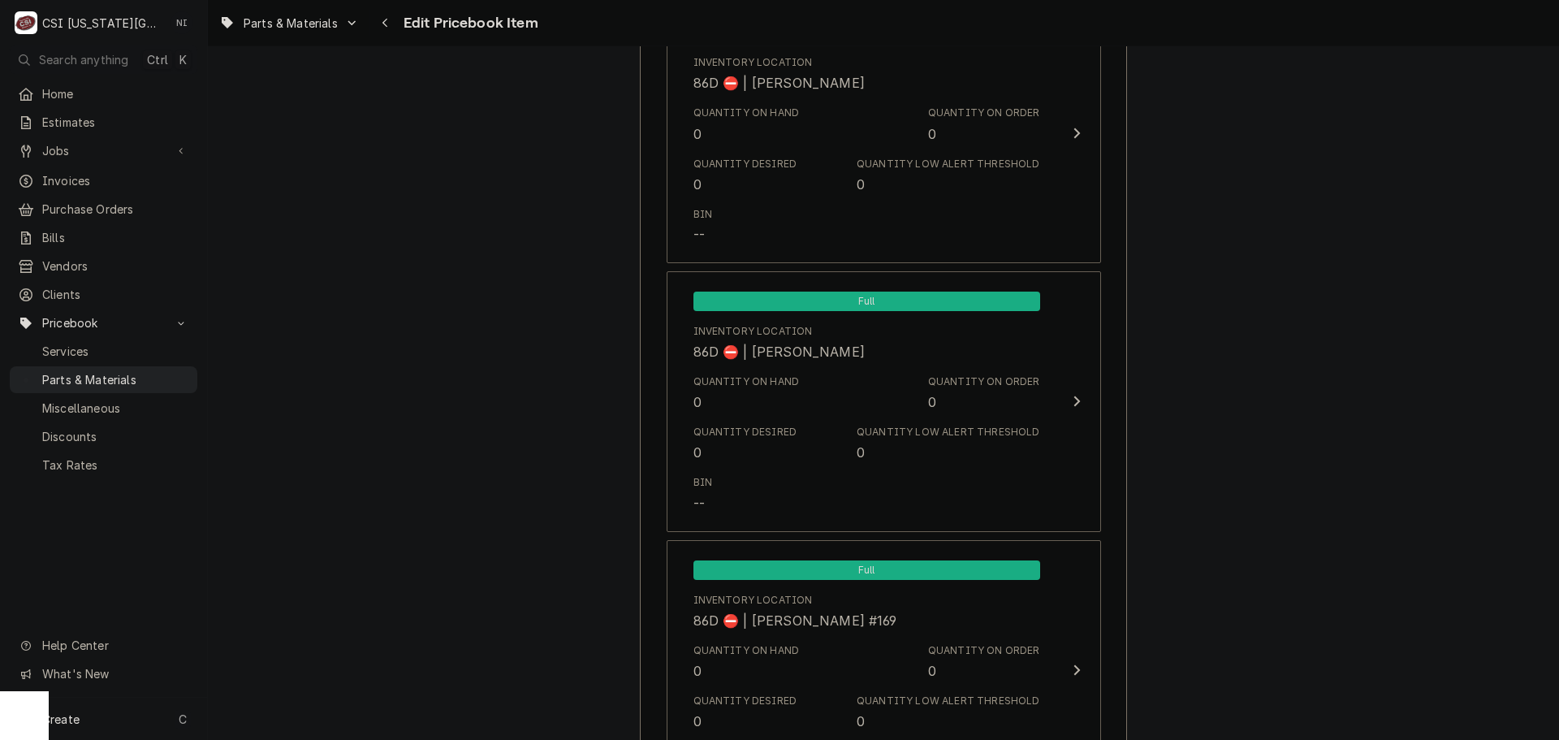
scroll to position [16009, 0]
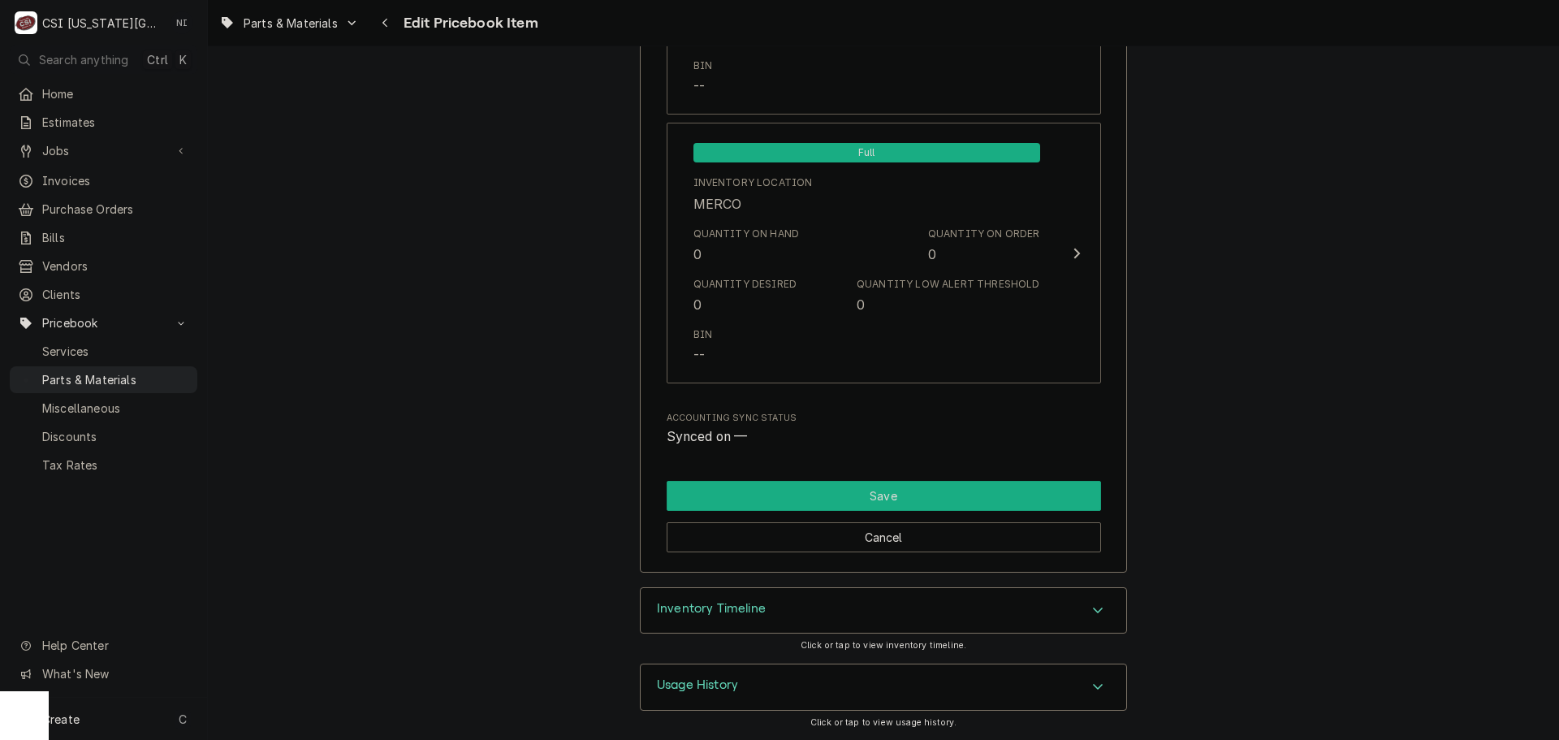
type input "464.36"
click at [948, 498] on button "Save" at bounding box center [884, 496] width 434 height 30
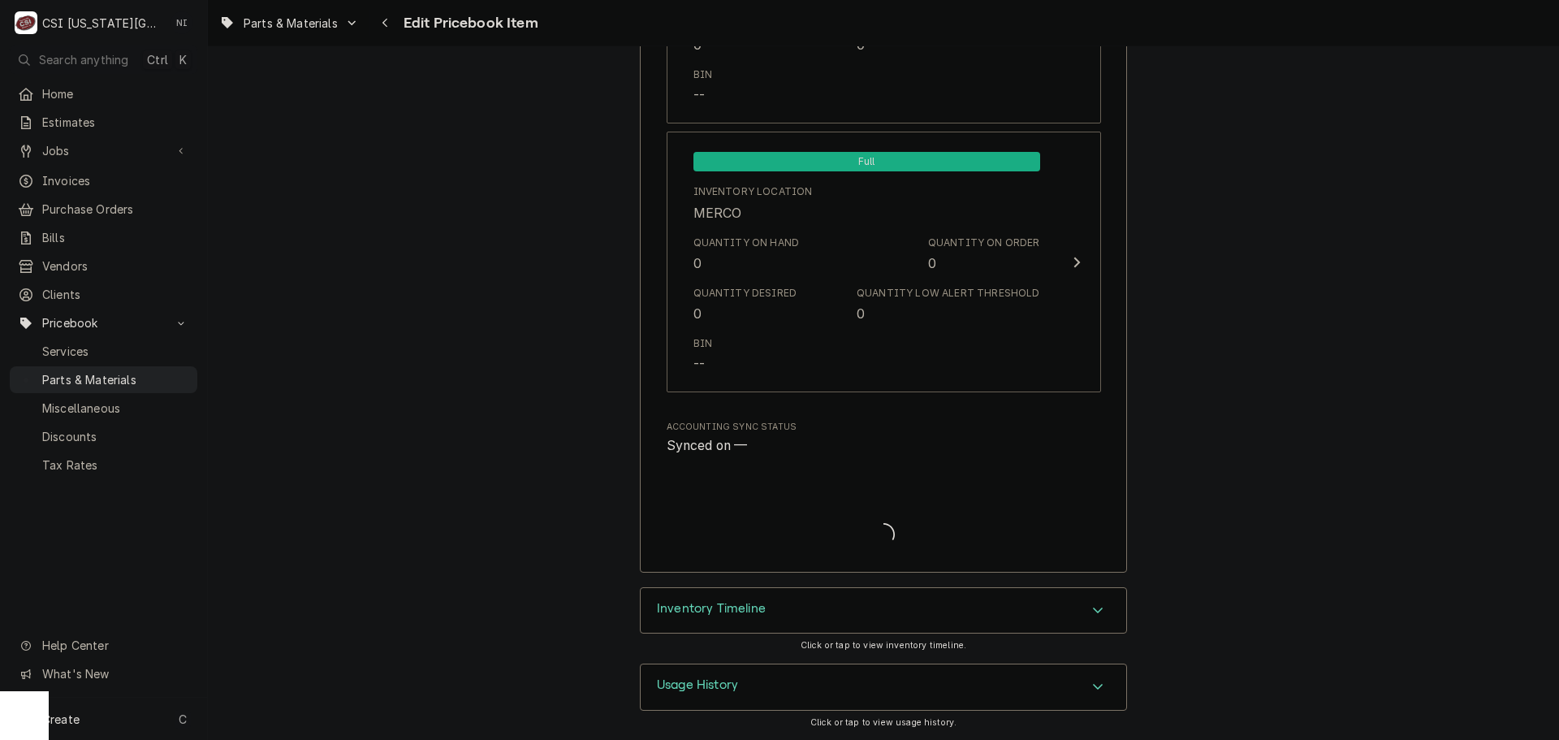
type textarea "x"
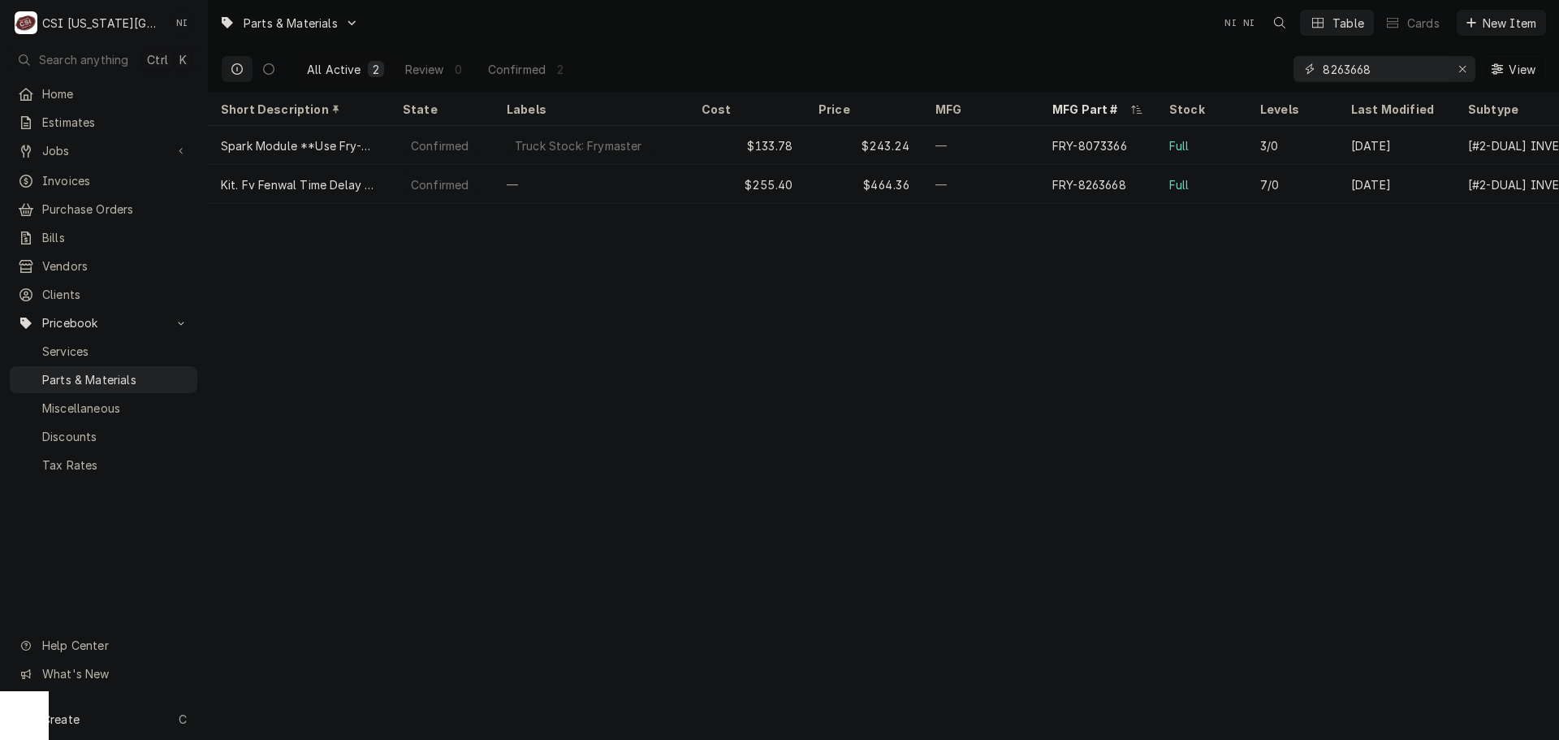
click at [1454, 65] on div "Erase input" at bounding box center [1462, 69] width 16 height 16
paste input "8260981"
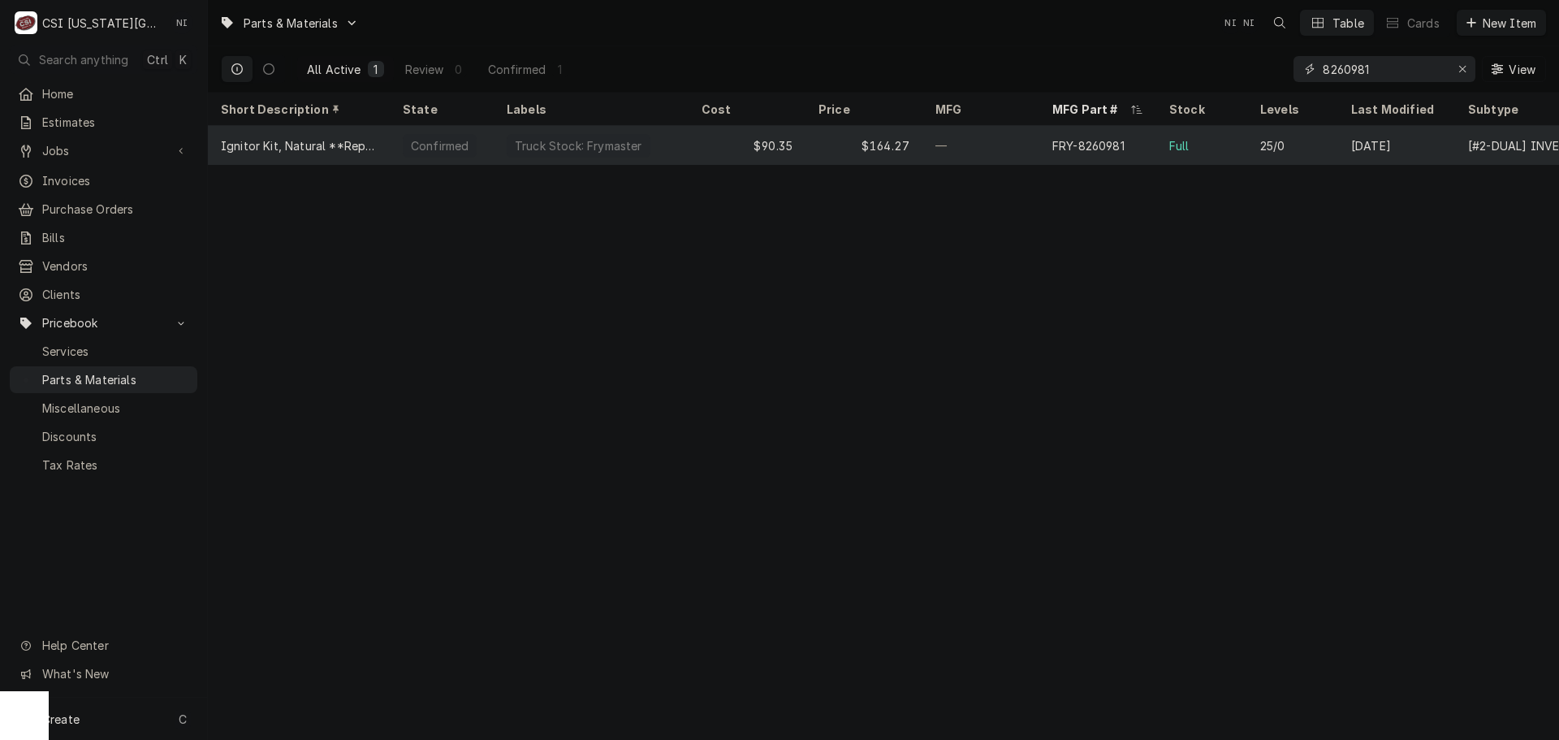
type input "8260981"
click at [710, 160] on div "$90.35" at bounding box center [747, 145] width 117 height 39
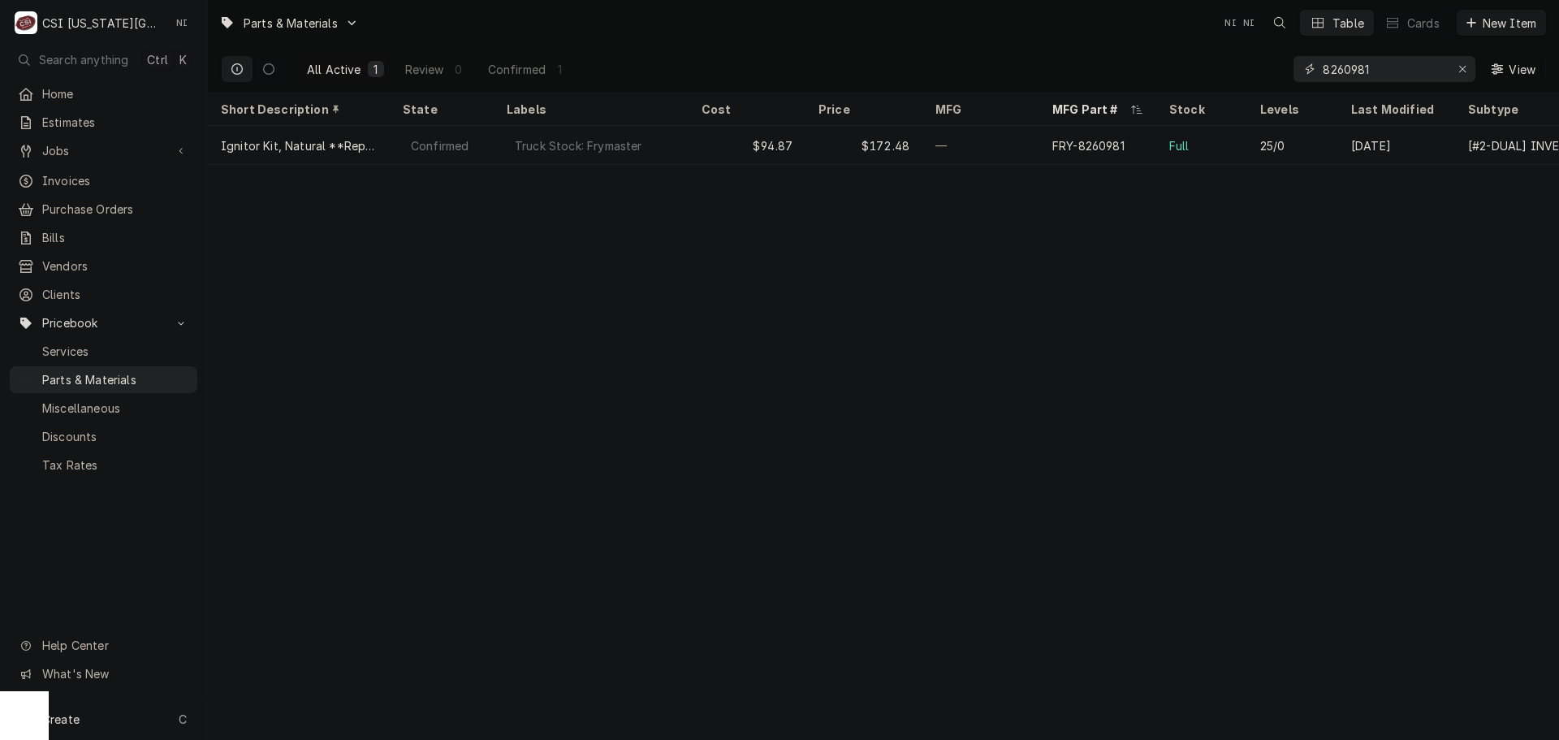
drag, startPoint x: 1212, startPoint y: 79, endPoint x: 1051, endPoint y: 85, distance: 161.7
click at [1077, 85] on div "All Active 1 Review 0 Confirmed 1 8260981 View" at bounding box center [883, 68] width 1325 height 45
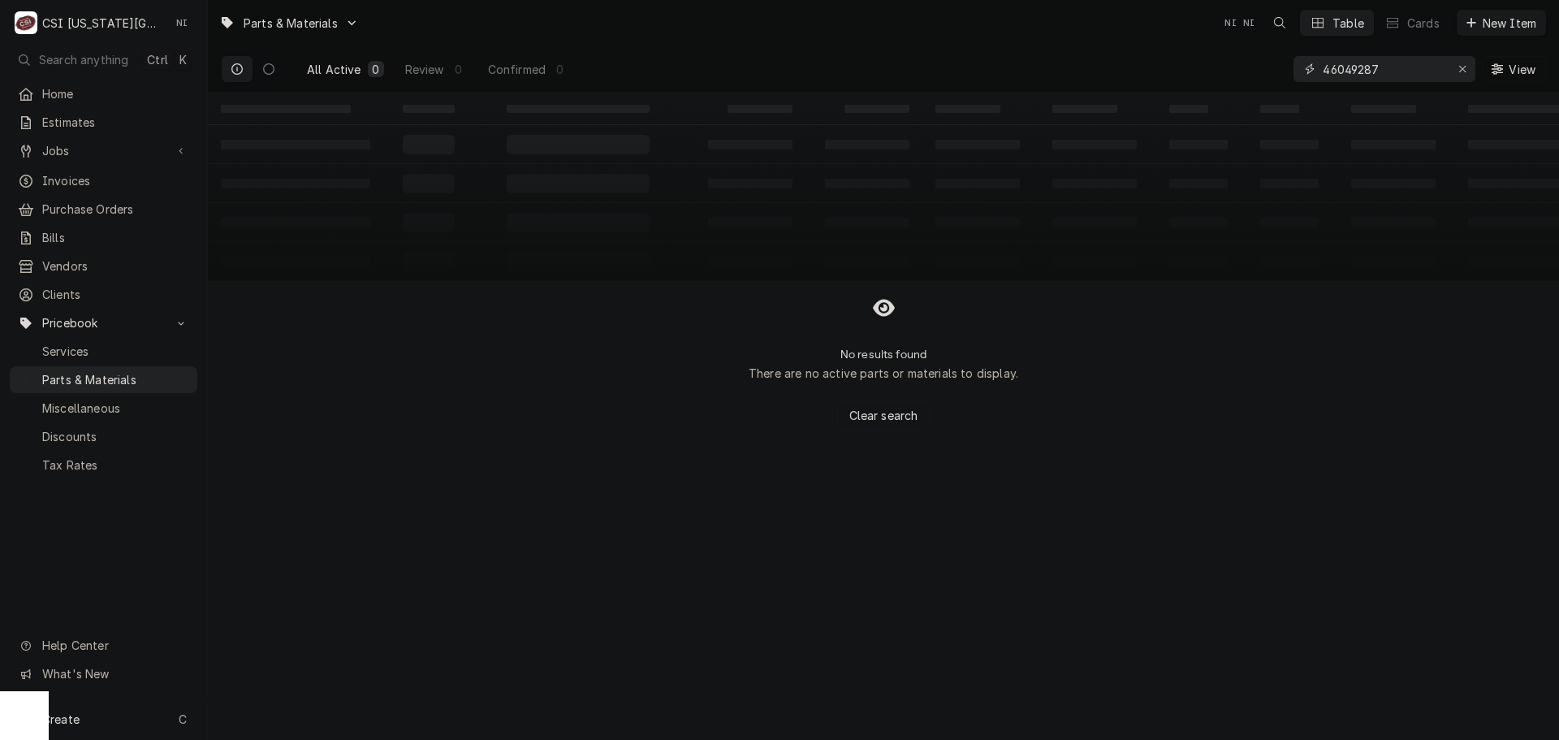
drag, startPoint x: 1404, startPoint y: 69, endPoint x: 1250, endPoint y: 82, distance: 154.8
click at [1250, 82] on div "All Active 0 Review 0 Confirmed 0 46049287 View" at bounding box center [883, 68] width 1325 height 45
type input "46049287"
click at [1461, 65] on icon "Erase input" at bounding box center [1462, 68] width 9 height 11
paste input "BN-29610"
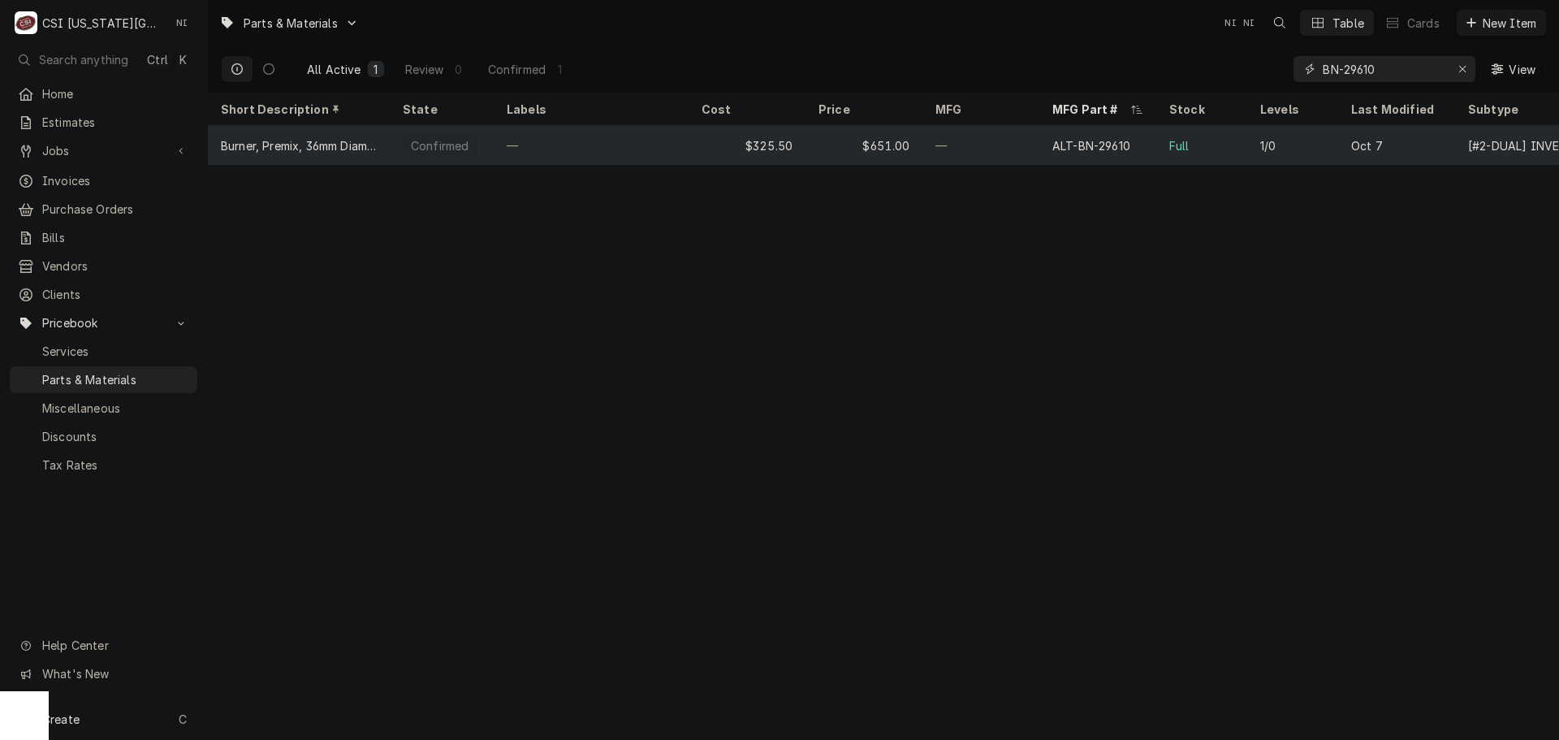
type input "BN-29610"
click at [971, 146] on div "—" at bounding box center [980, 145] width 117 height 39
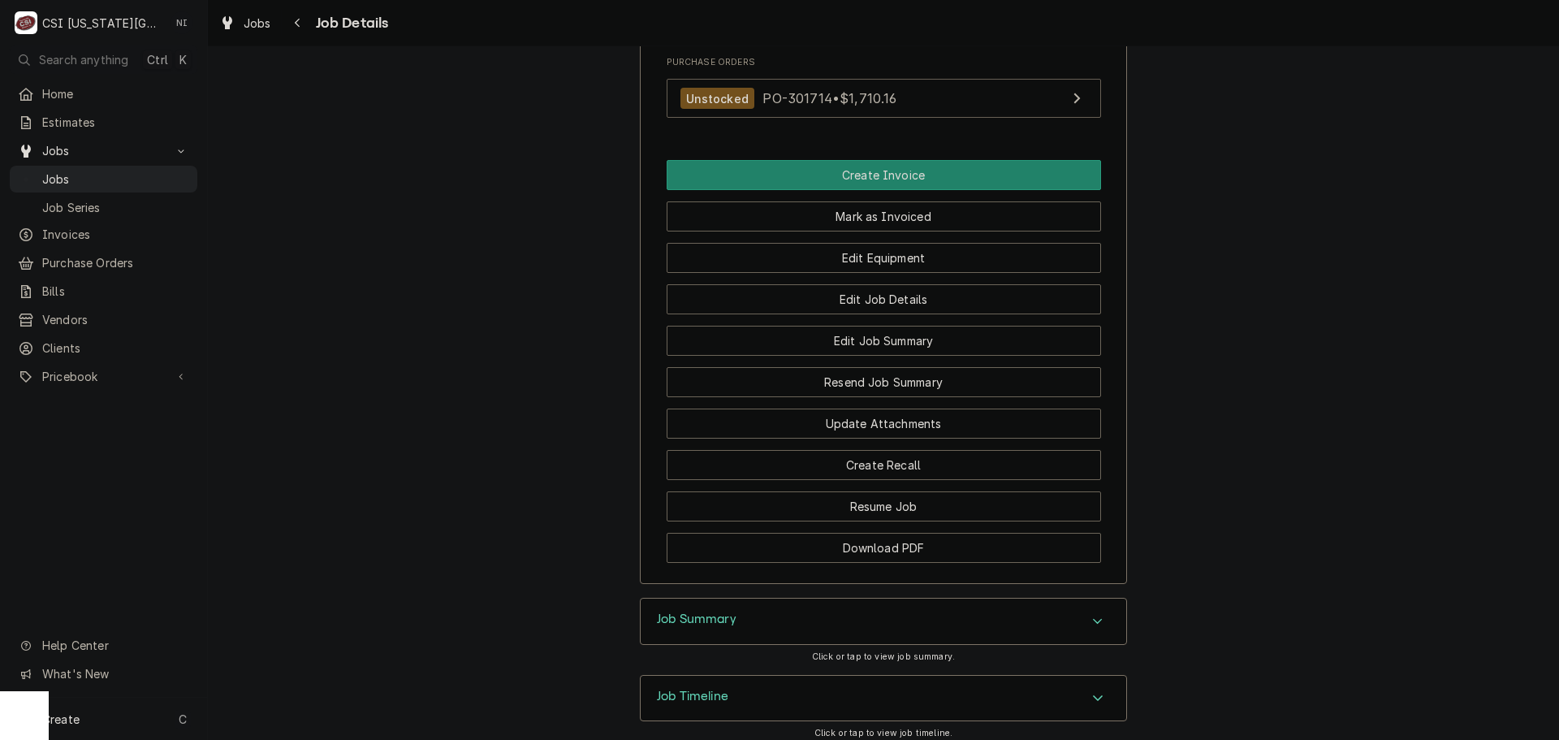
scroll to position [2426, 0]
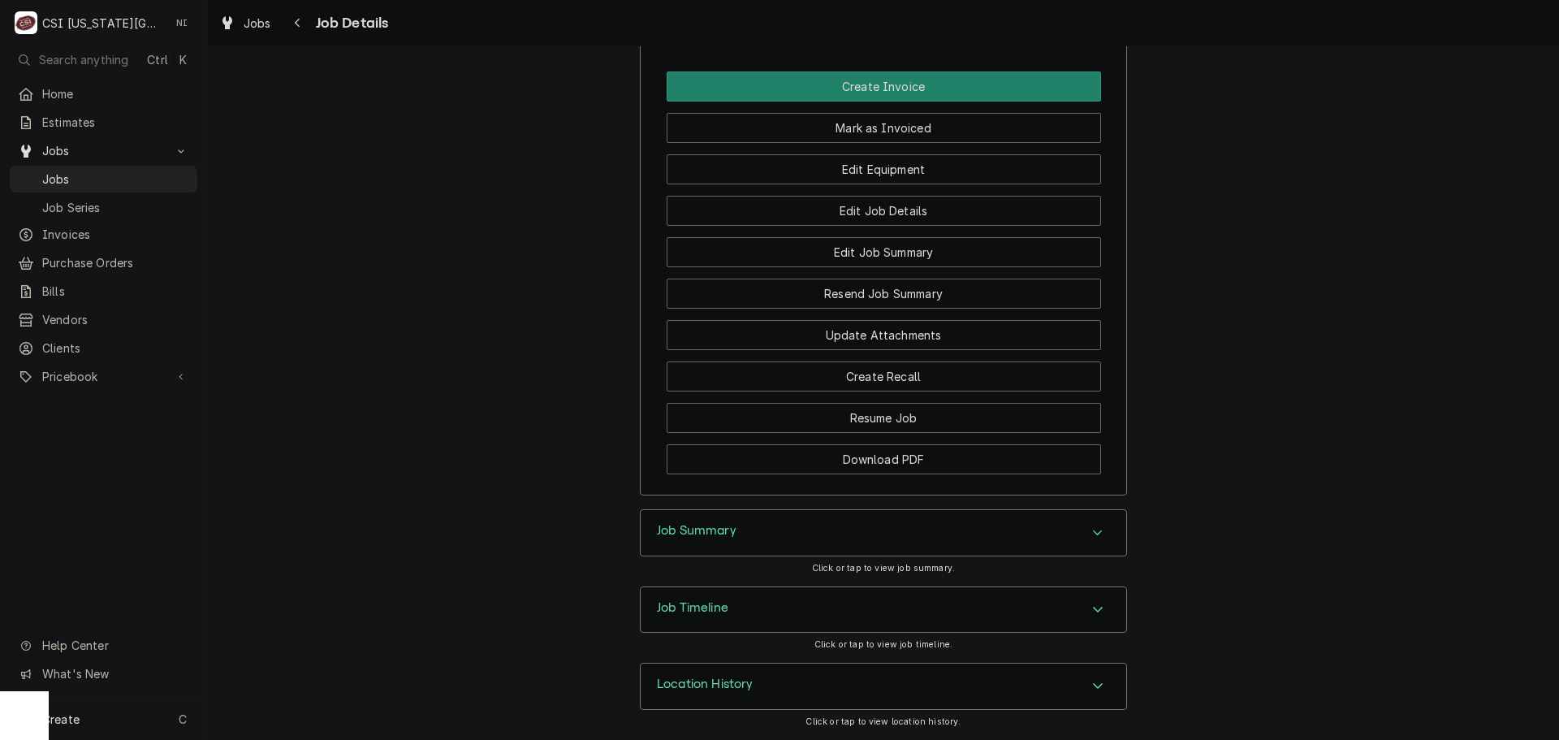
click at [869, 526] on div "Job Summary" at bounding box center [884, 532] width 486 height 45
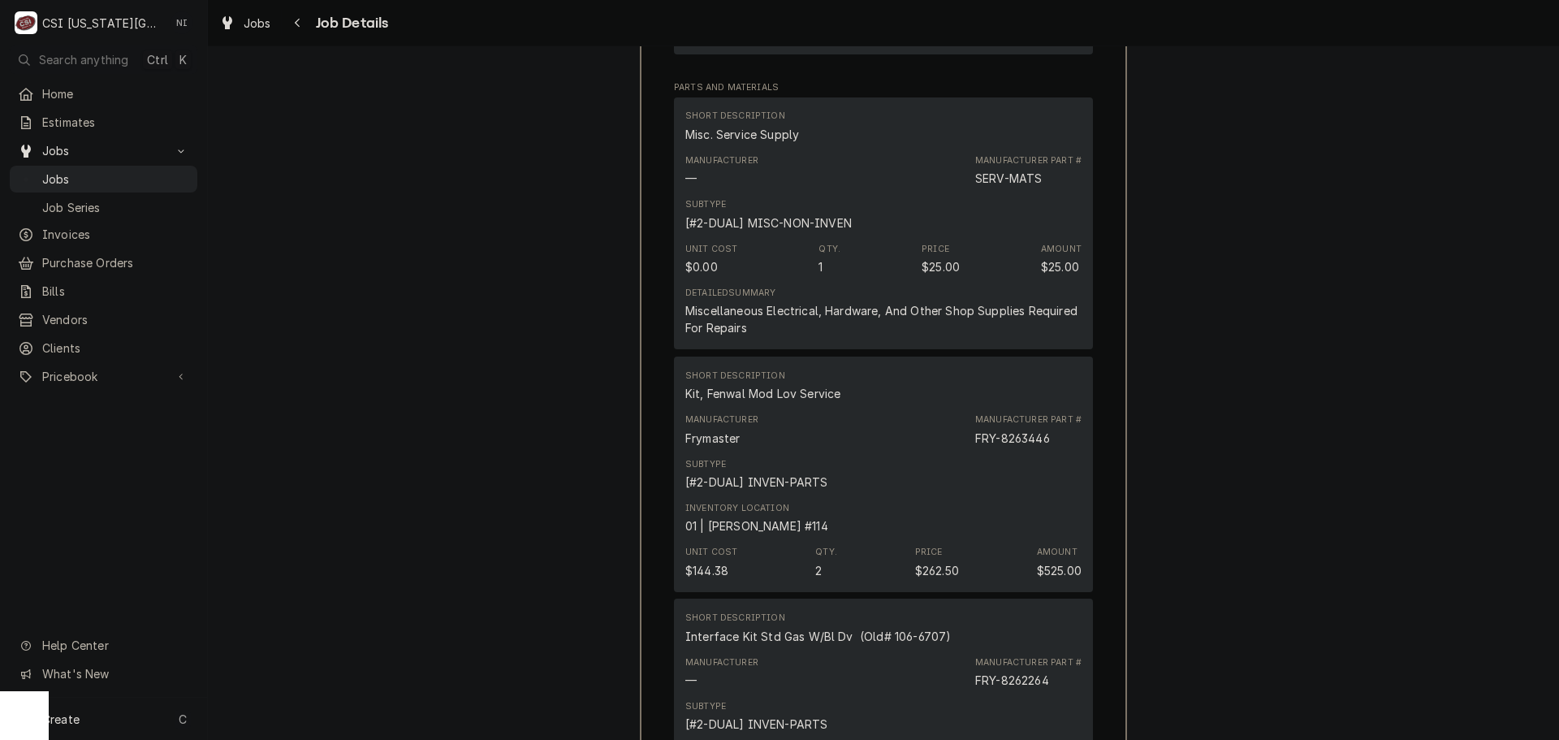
scroll to position [4069, 0]
click at [1029, 447] on div "FRY-8263446" at bounding box center [1012, 439] width 75 height 17
click at [1029, 443] on div "FRY-8263446" at bounding box center [1012, 439] width 75 height 17
copy div "8263446"
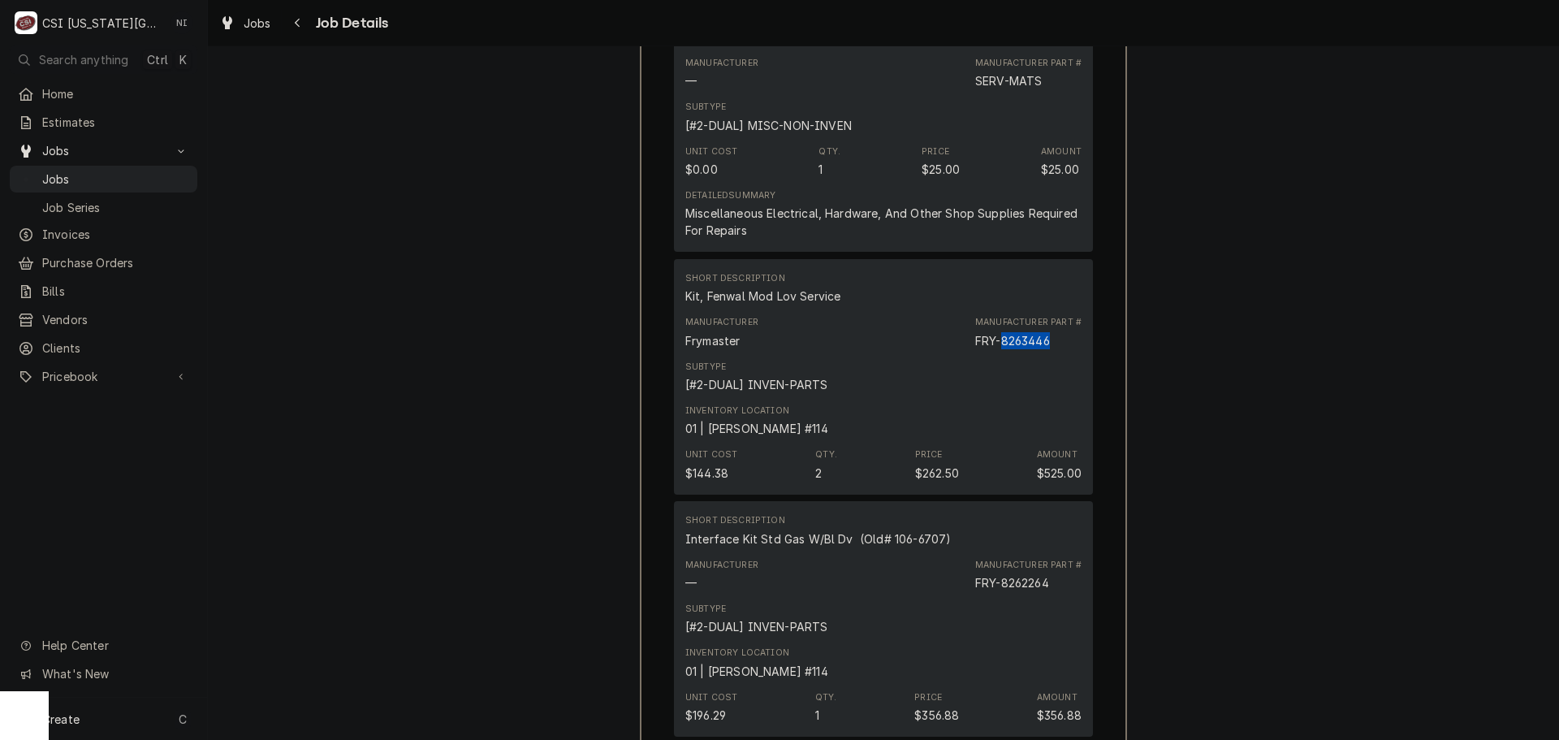
scroll to position [4313, 0]
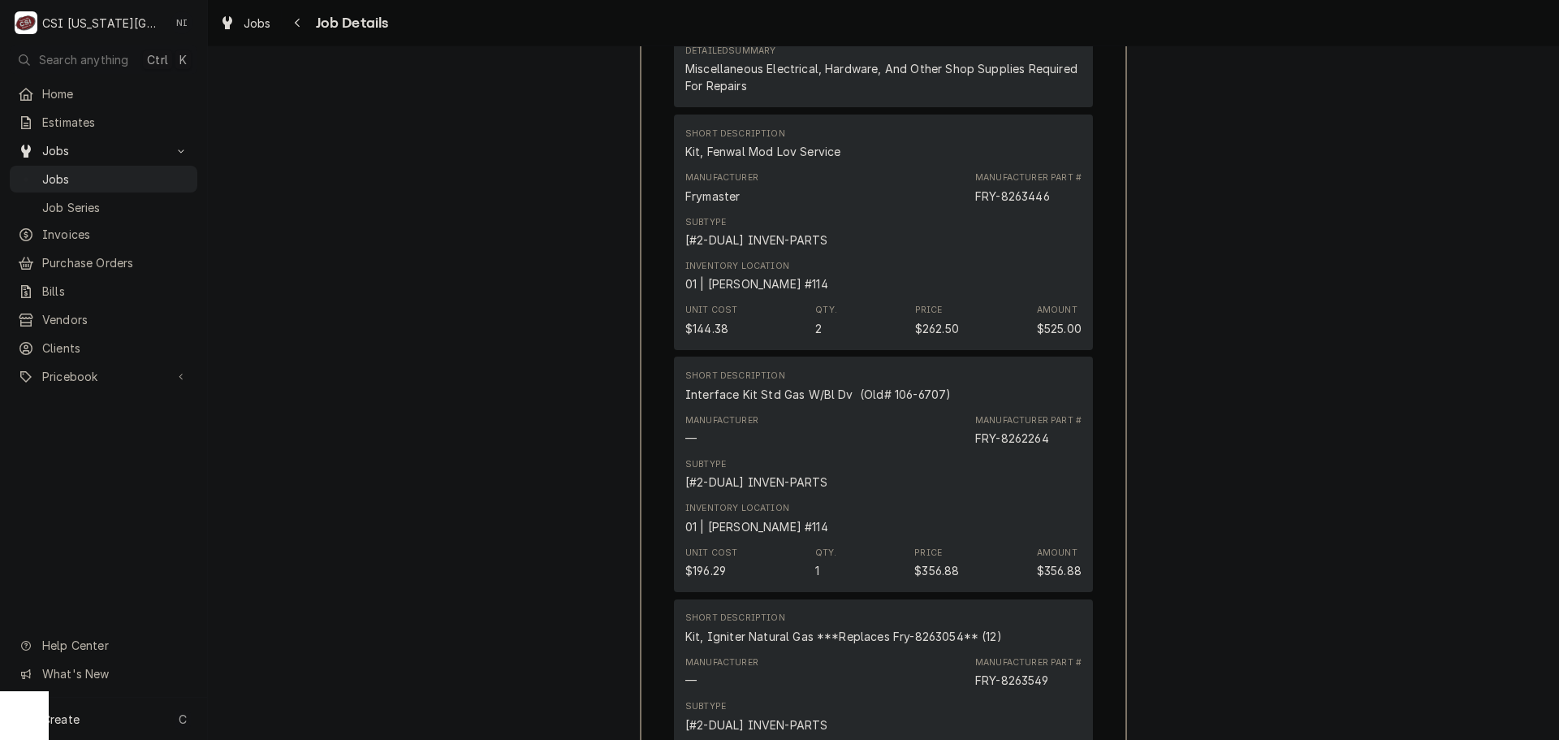
click at [1026, 439] on div "FRY-8262264" at bounding box center [1012, 438] width 74 height 17
copy div "8262264"
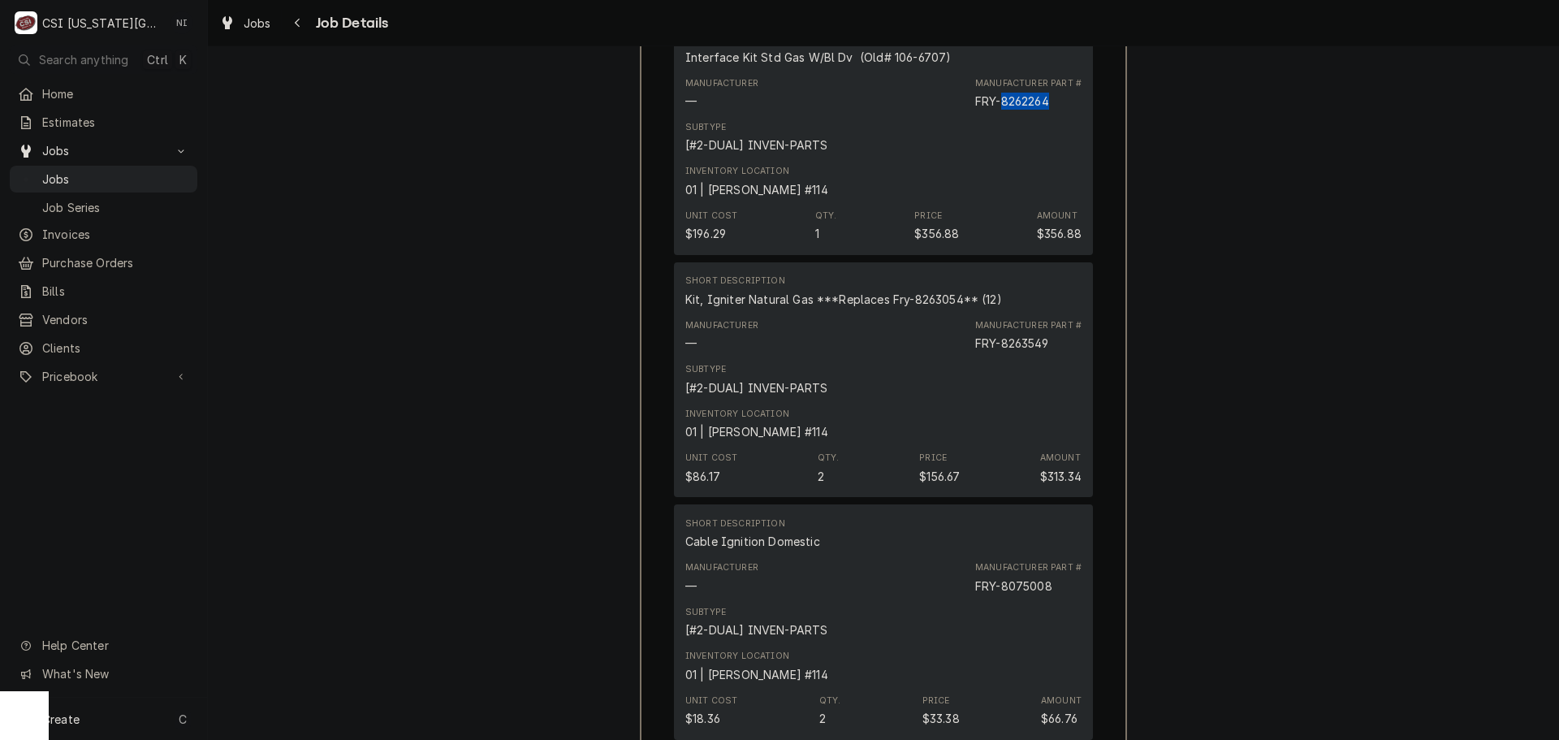
scroll to position [4556, 0]
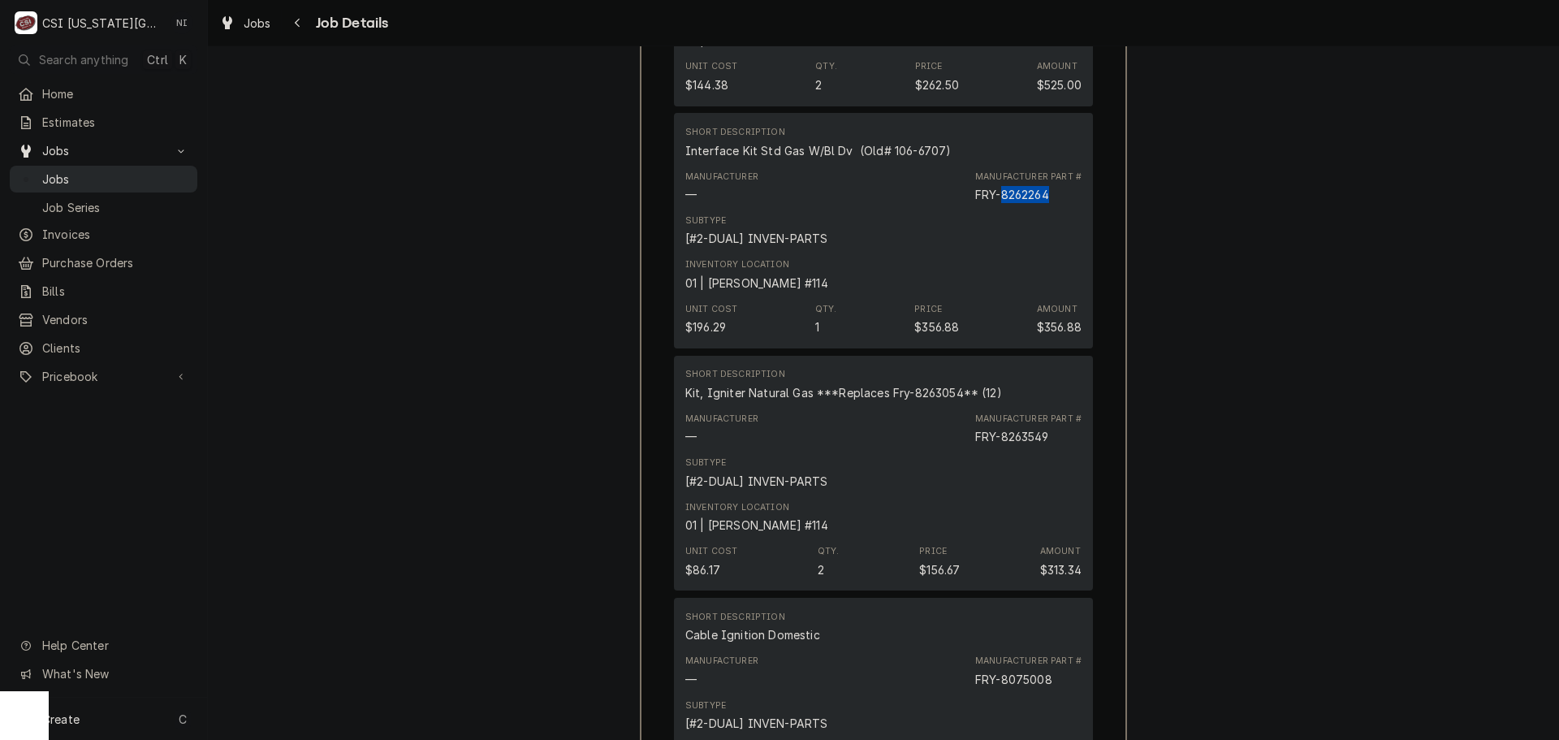
click at [152, 169] on div "Jobs" at bounding box center [103, 179] width 181 height 20
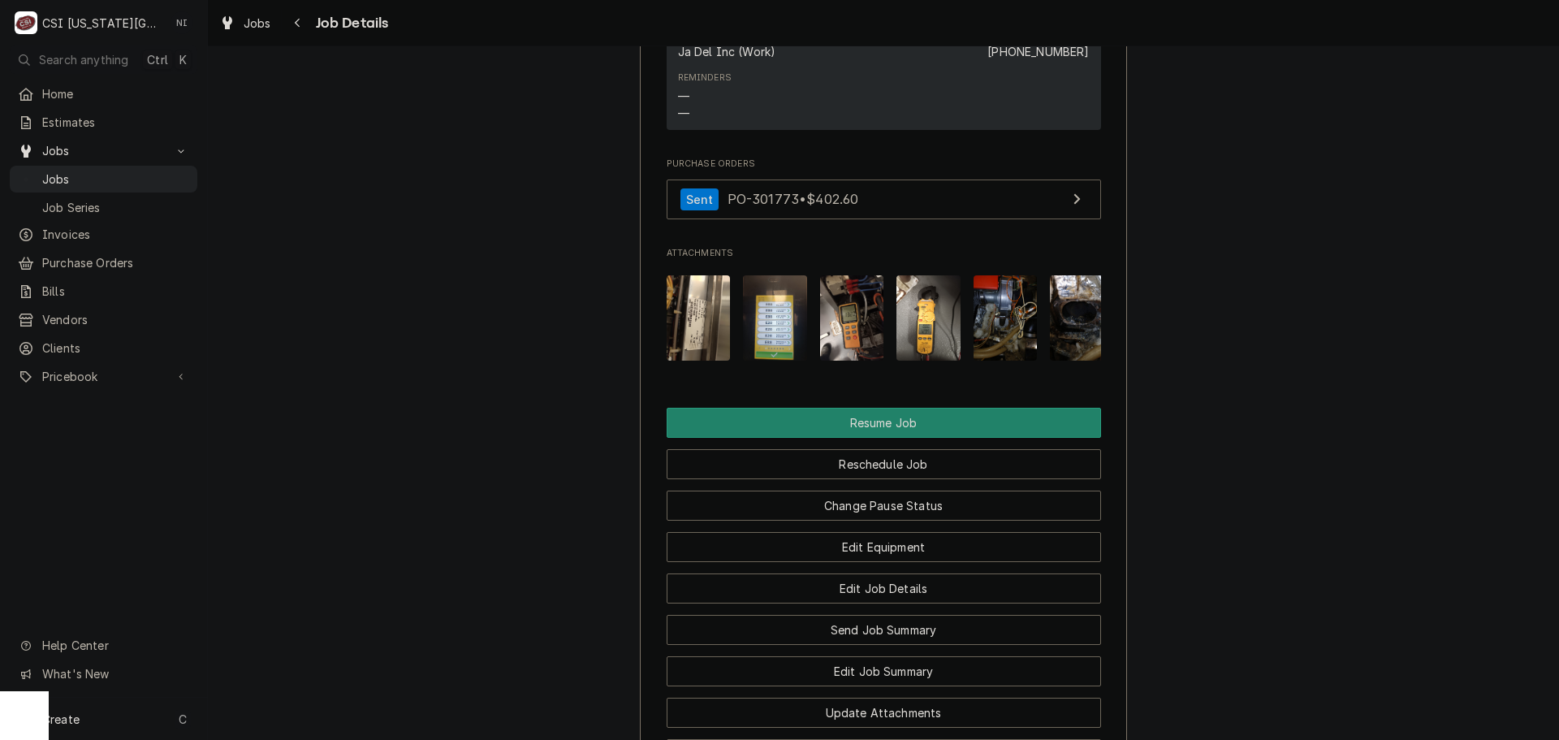
scroll to position [3086, 0]
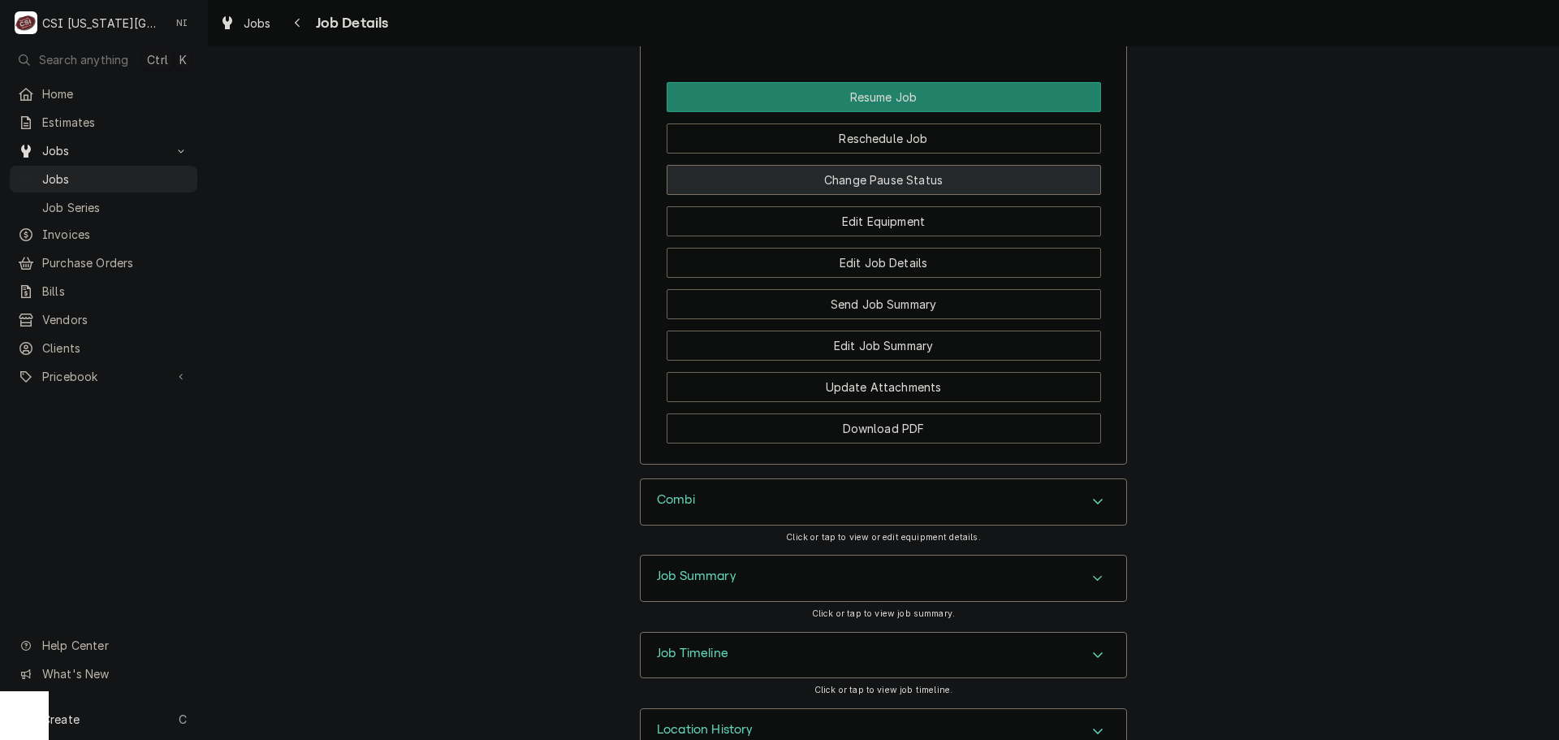
click at [812, 190] on button "Change Pause Status" at bounding box center [884, 180] width 434 height 30
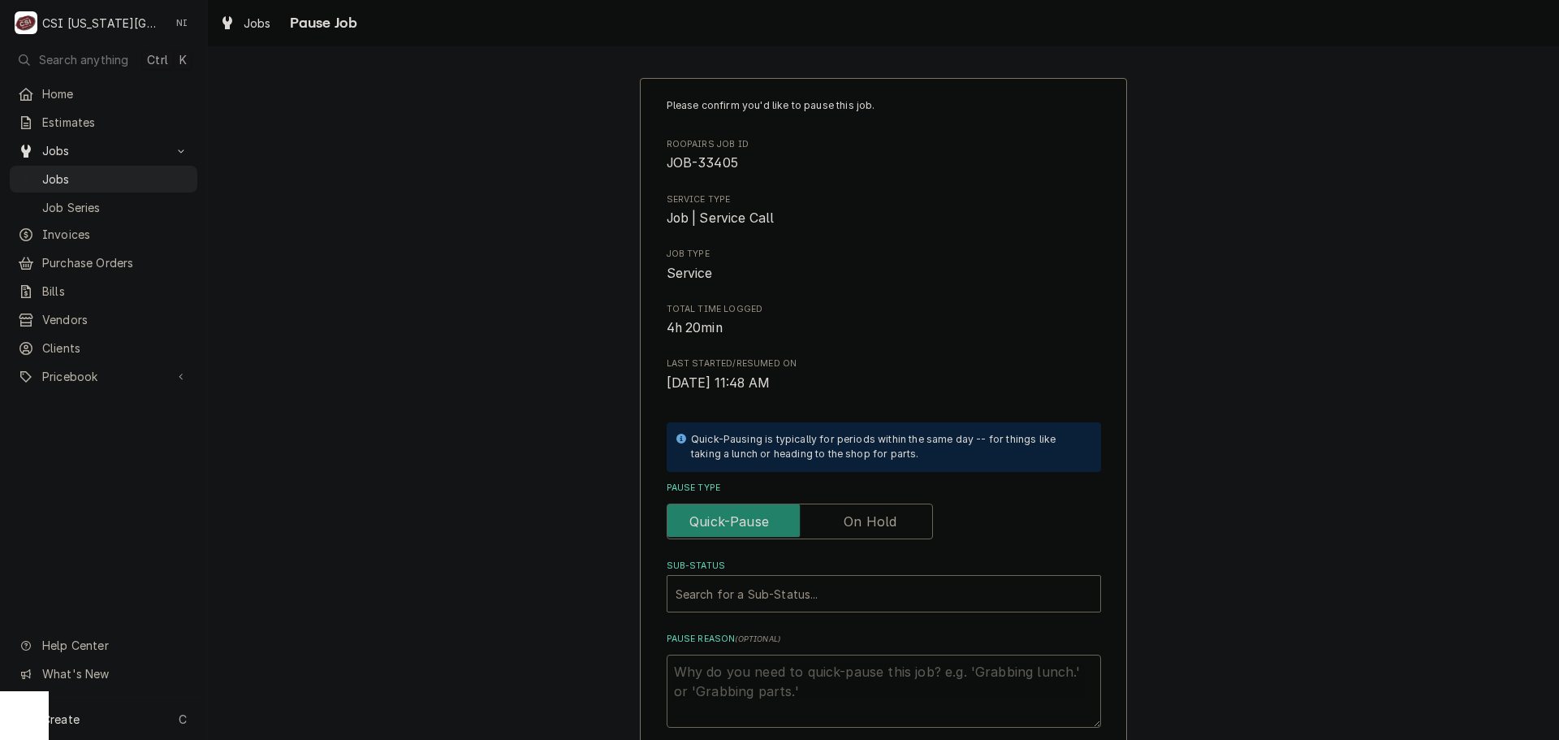
drag, startPoint x: 858, startPoint y: 518, endPoint x: 824, endPoint y: 568, distance: 60.8
click at [858, 522] on label "Pause Type" at bounding box center [800, 521] width 266 height 36
click at [858, 522] on input "Pause Type" at bounding box center [800, 521] width 252 height 36
checkbox input "true"
click at [810, 597] on div "Sub-Status" at bounding box center [868, 593] width 384 height 29
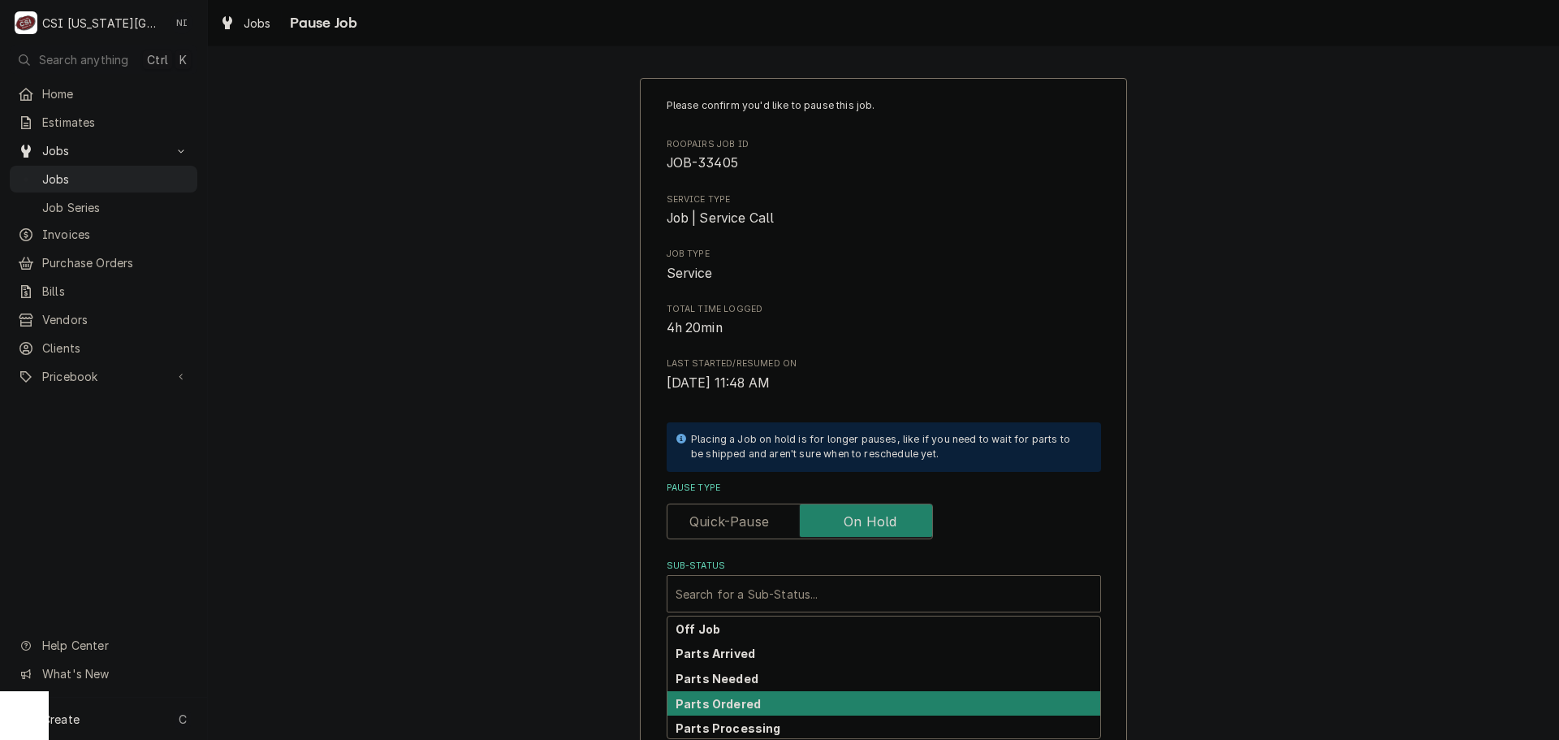
click at [737, 702] on strong "Parts Ordered" at bounding box center [718, 704] width 85 height 14
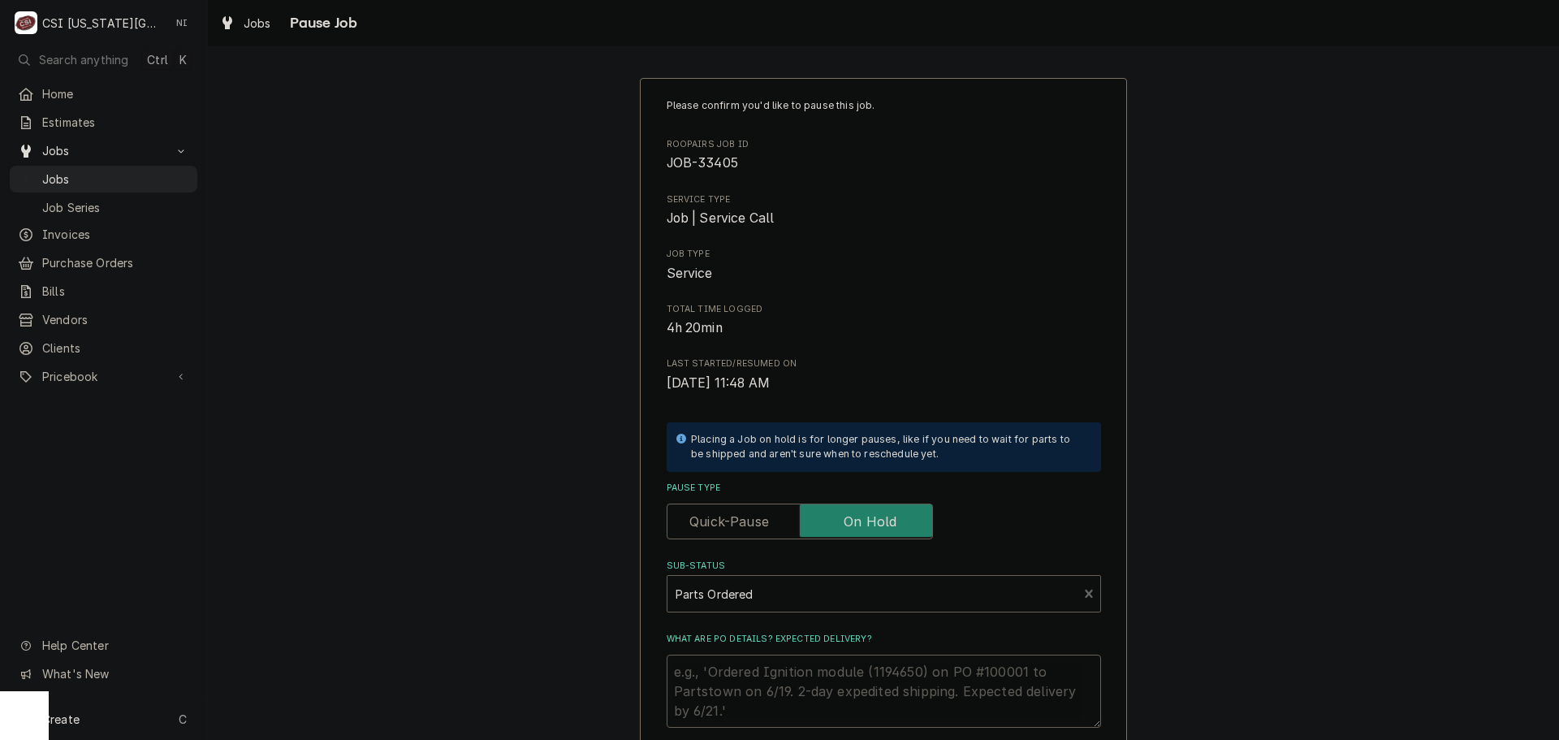
click at [736, 697] on textarea "What are PO details? Expected delivery?" at bounding box center [884, 691] width 434 height 73
type textarea "x"
type textarea "p"
type textarea "x"
type textarea "pas"
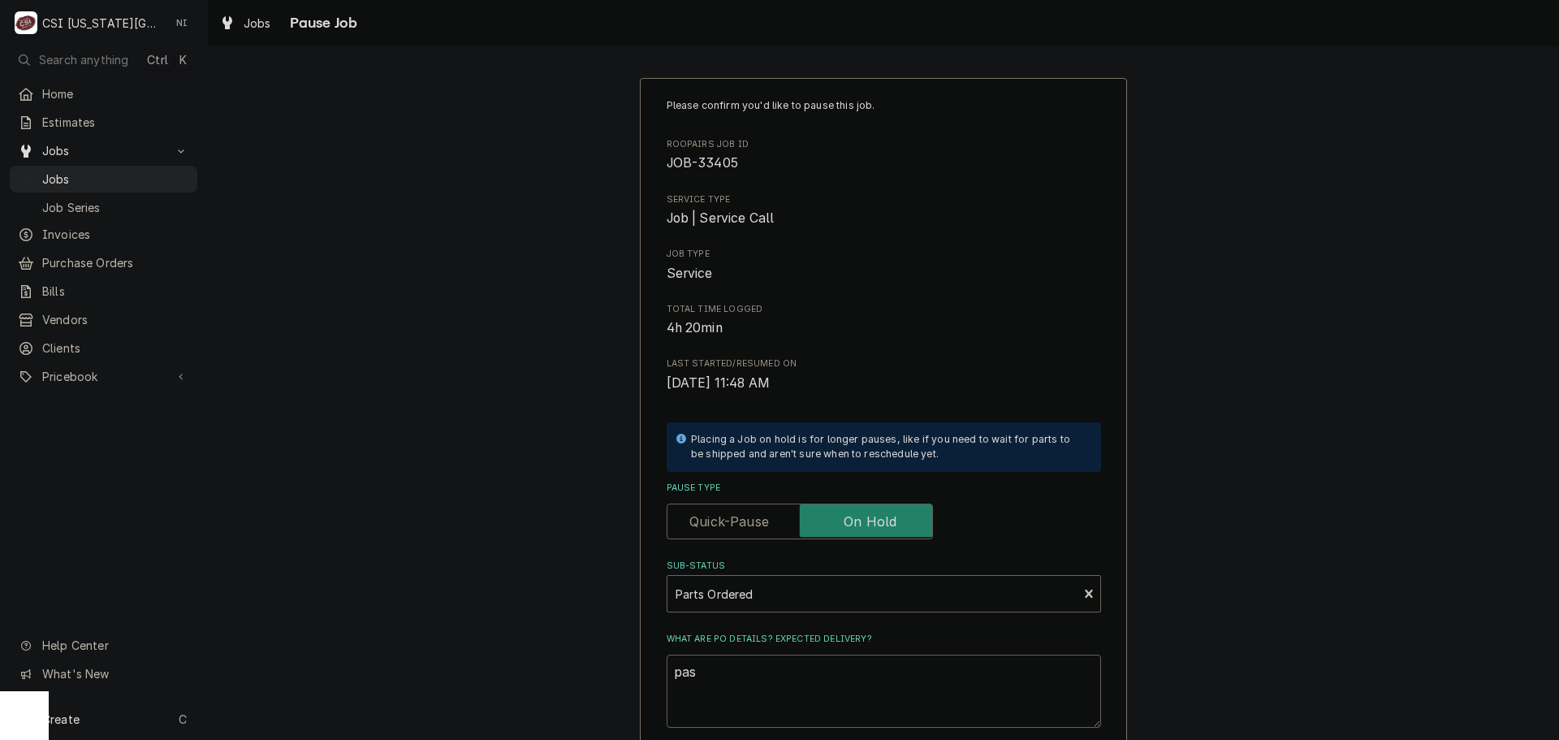
type textarea "x"
type textarea "pasr"
type textarea "x"
type textarea "pas"
type textarea "x"
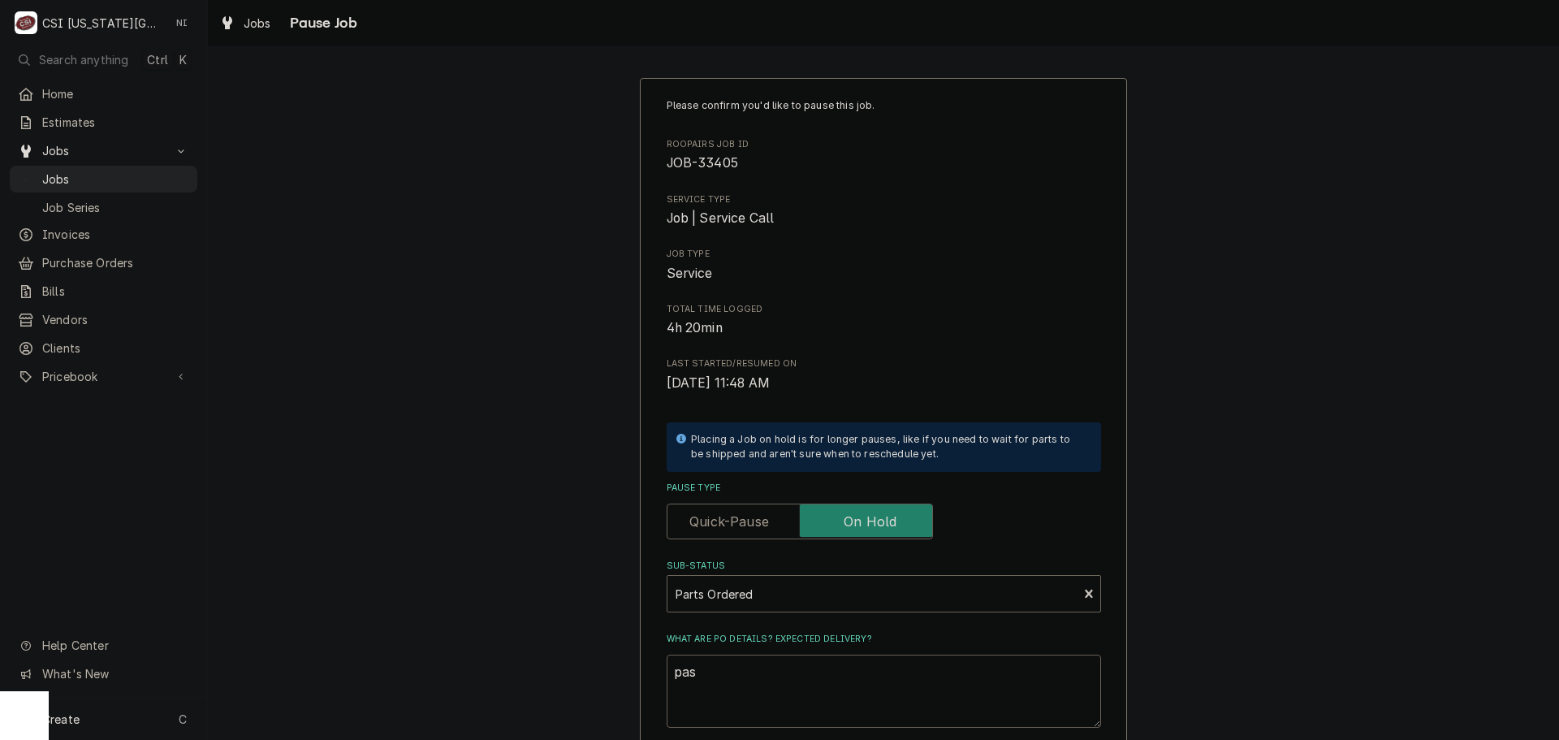
type textarea "pa"
type textarea "x"
type textarea "p"
type textarea "x"
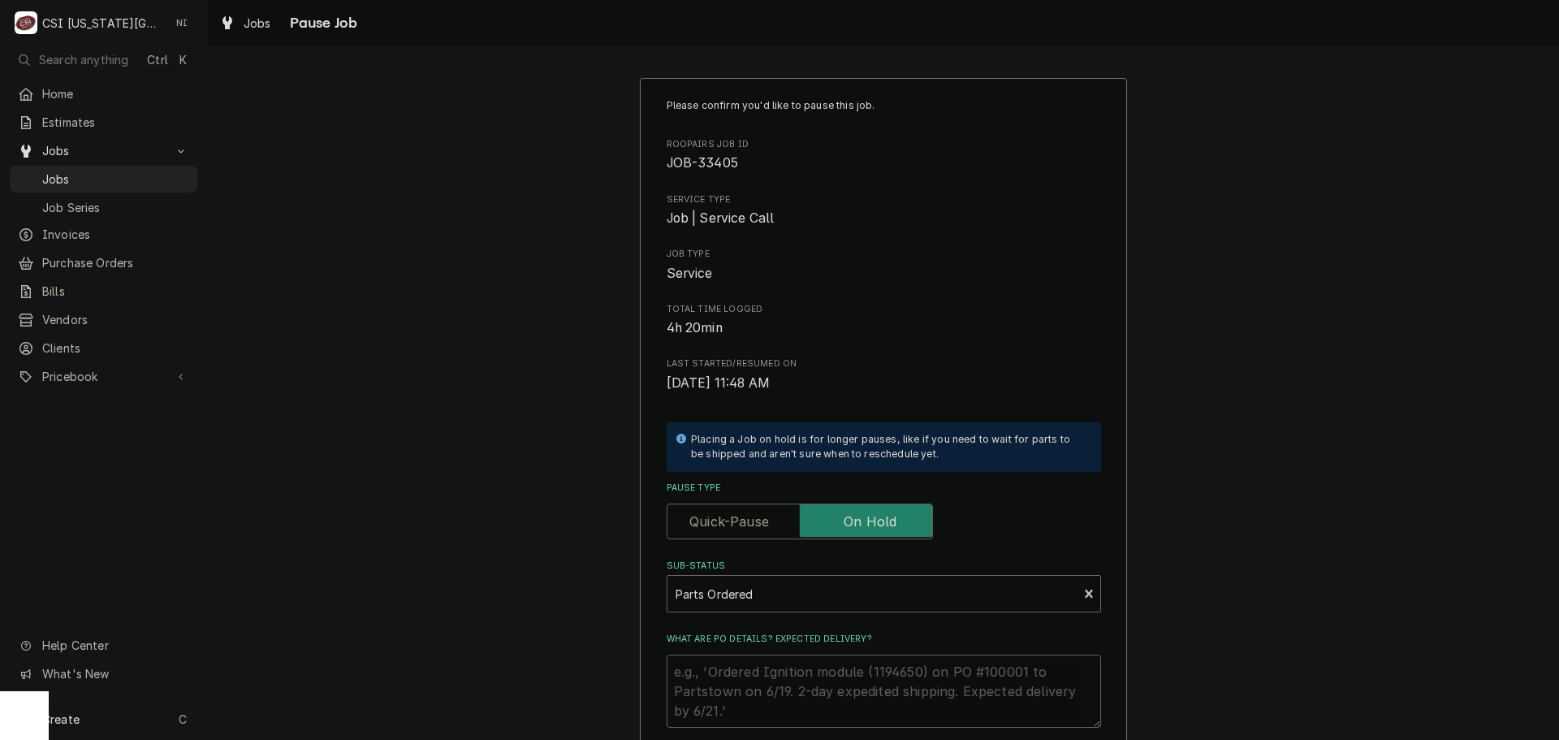
type textarea "p"
type textarea "x"
type textarea "pa"
type textarea "x"
type textarea "par"
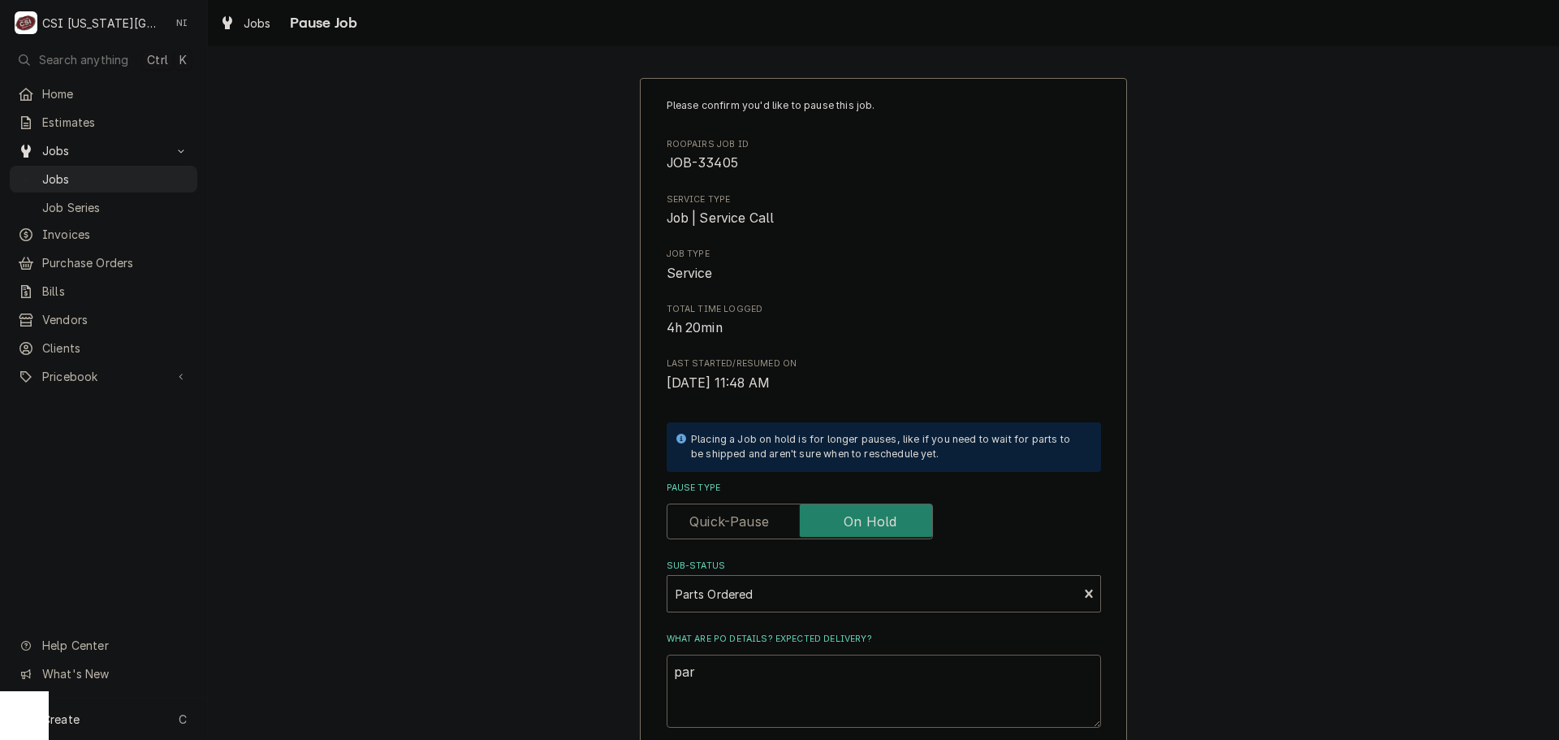
type textarea "x"
type textarea "part"
type textarea "x"
type textarea "parts"
type textarea "x"
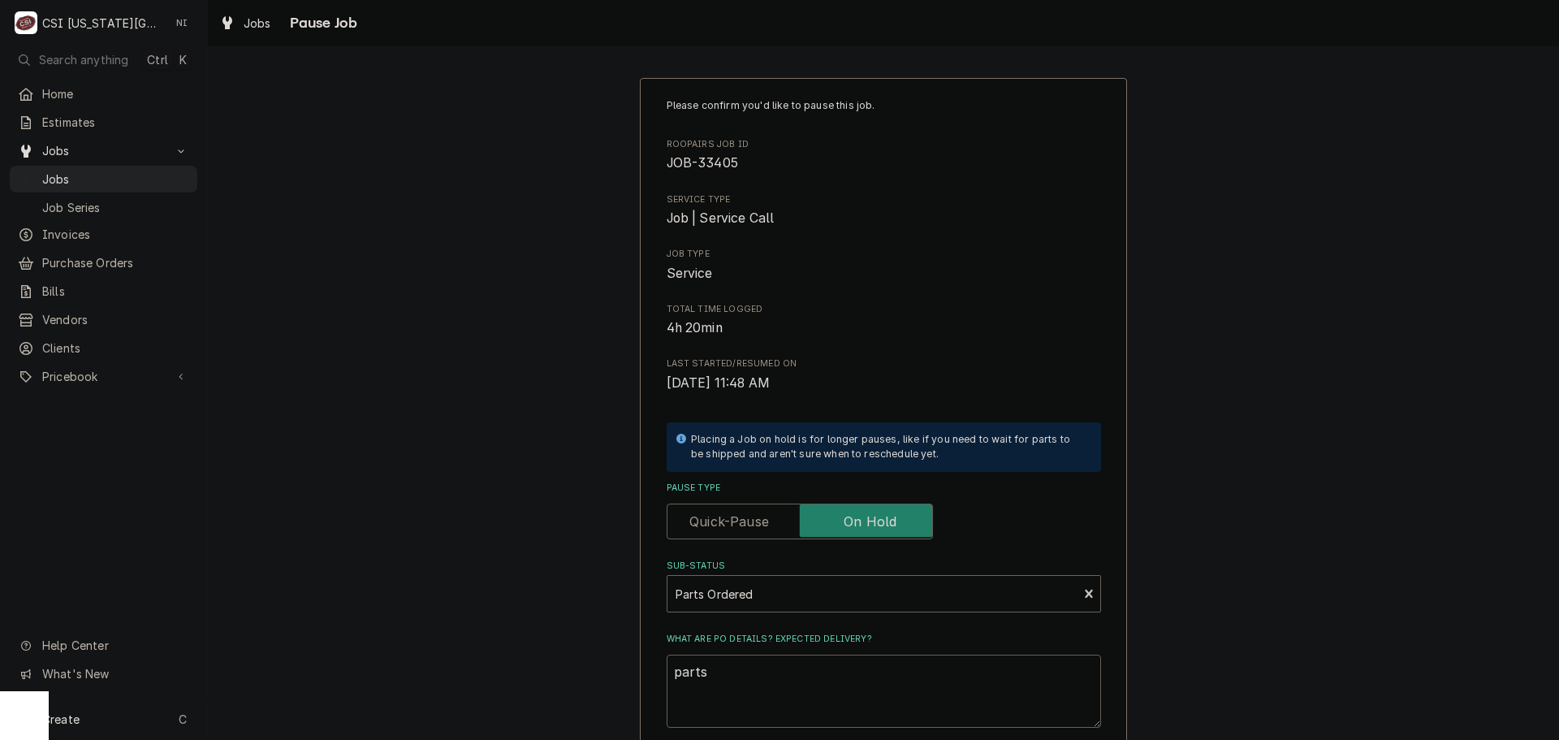
type textarea "parts"
type textarea "x"
type textarea "parts o"
type textarea "x"
type textarea "parts or"
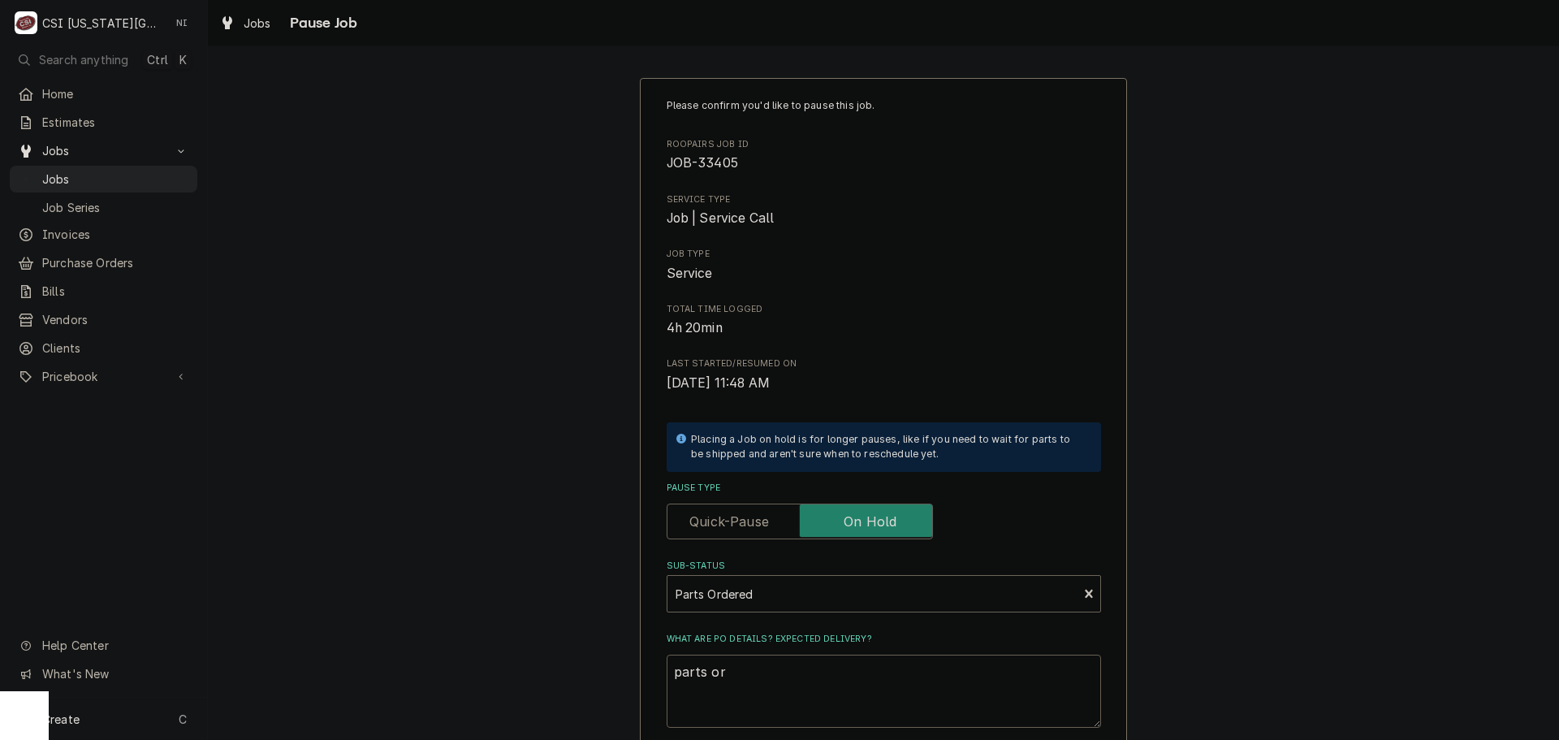
type textarea "x"
type textarea "parts ord"
type textarea "x"
type textarea "parts orde"
type textarea "x"
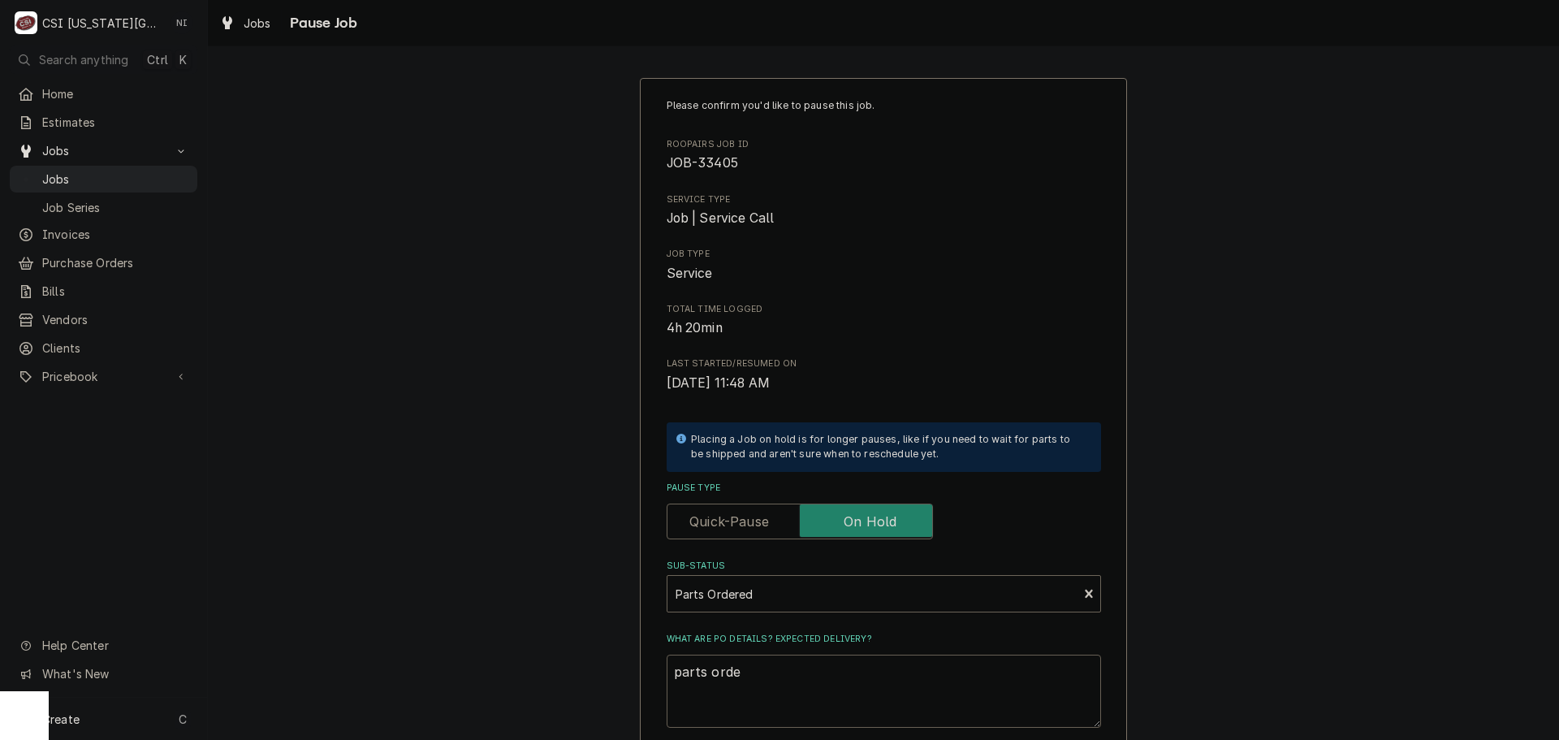
type textarea "parts order"
type textarea "x"
type textarea "parts orderd"
type textarea "x"
type textarea "parts orderd"
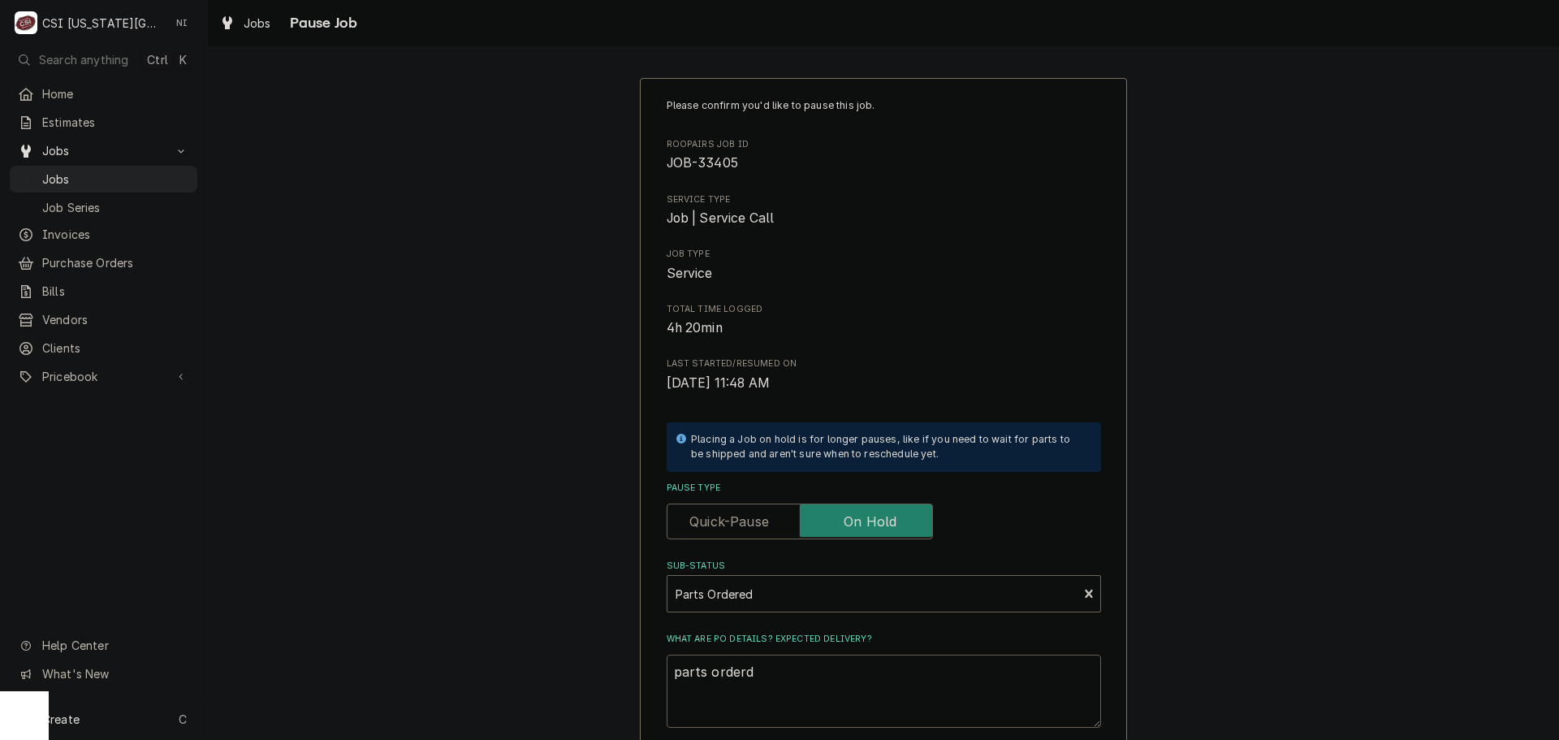
type textarea "x"
type textarea "parts orderd"
type textarea "x"
type textarea "parts orderde"
type textarea "x"
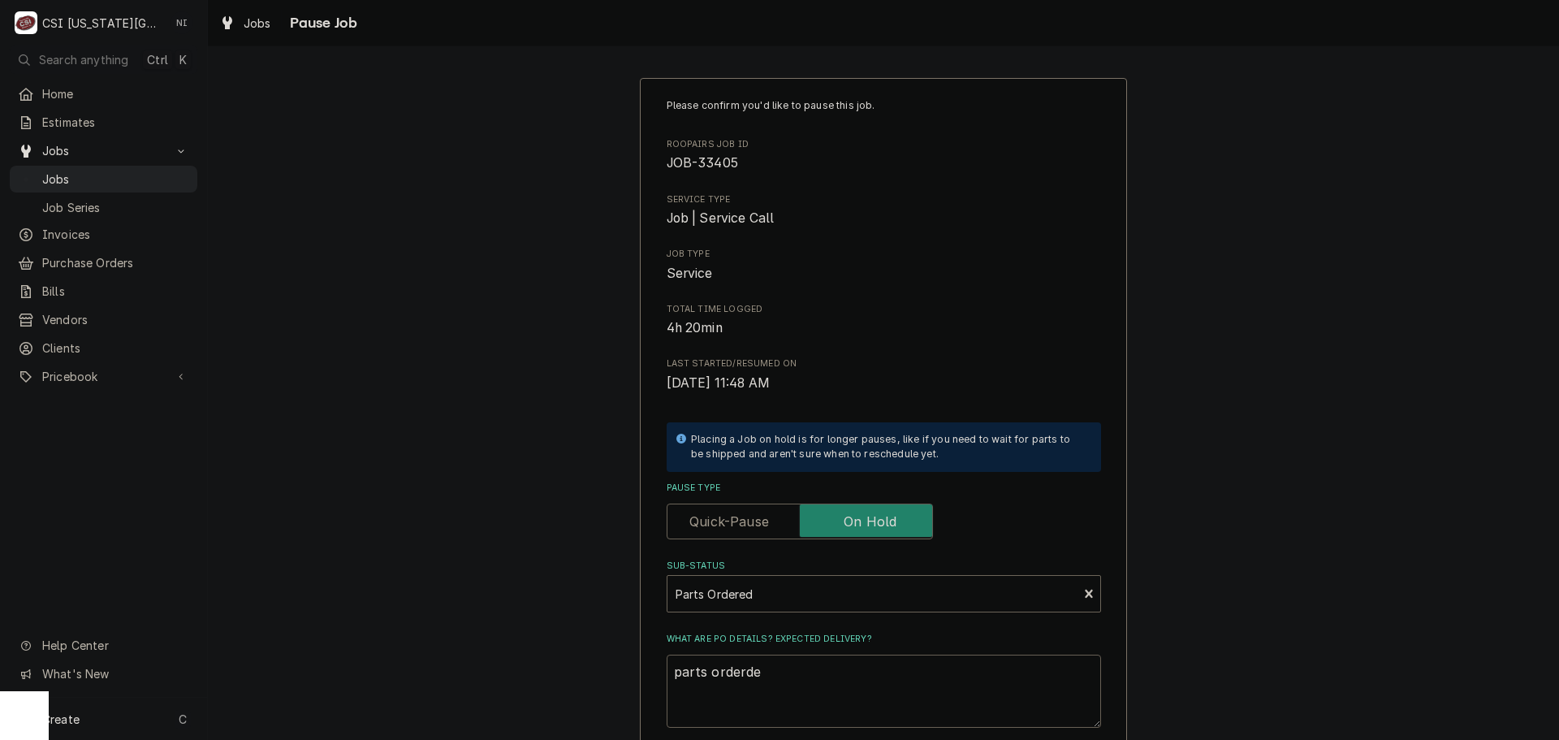
type textarea "parts orderded"
type textarea "x"
type textarea "parts orderded"
type textarea "x"
type textarea "parts orderded"
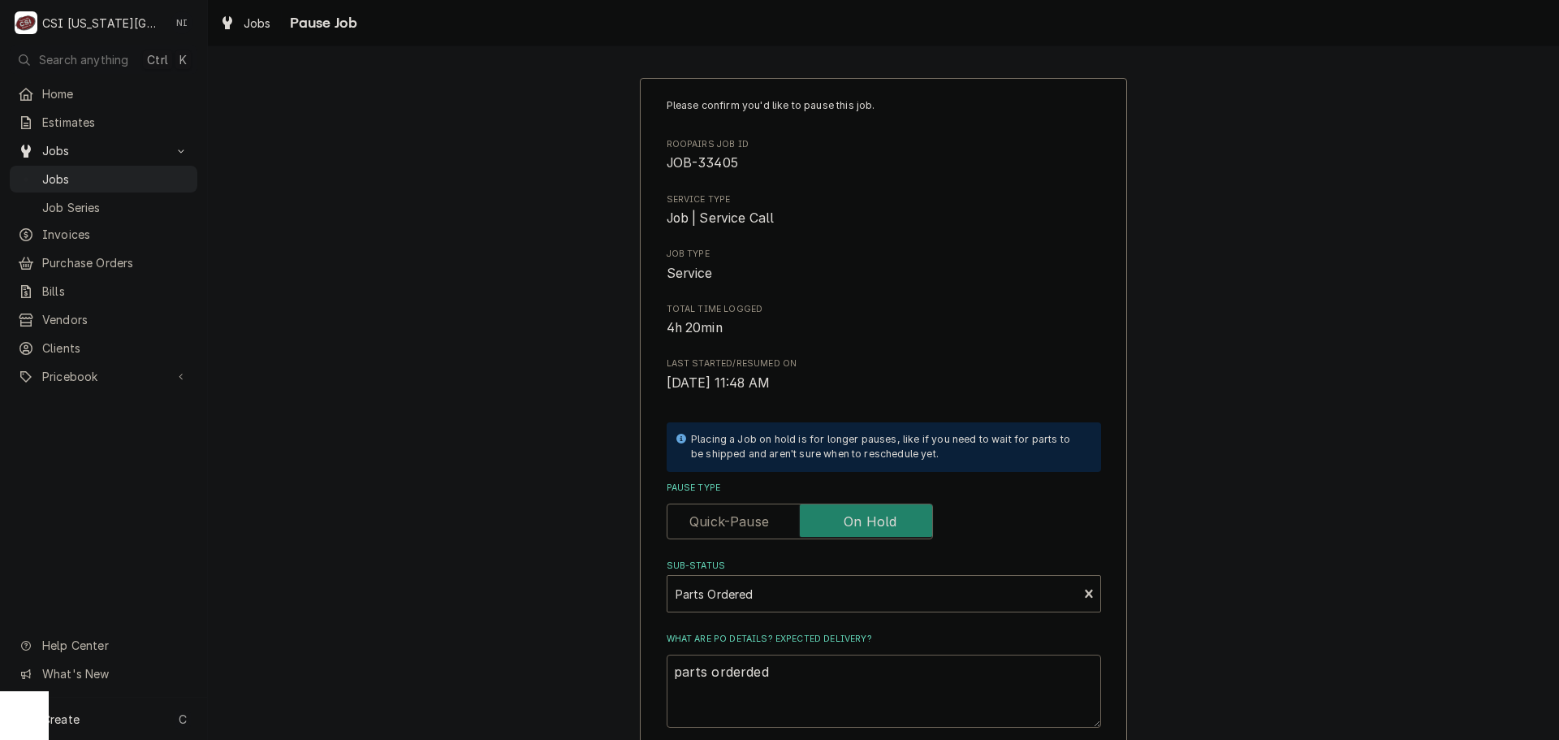
type textarea "x"
type textarea "parts orderde"
type textarea "x"
type textarea "parts orderd"
type textarea "x"
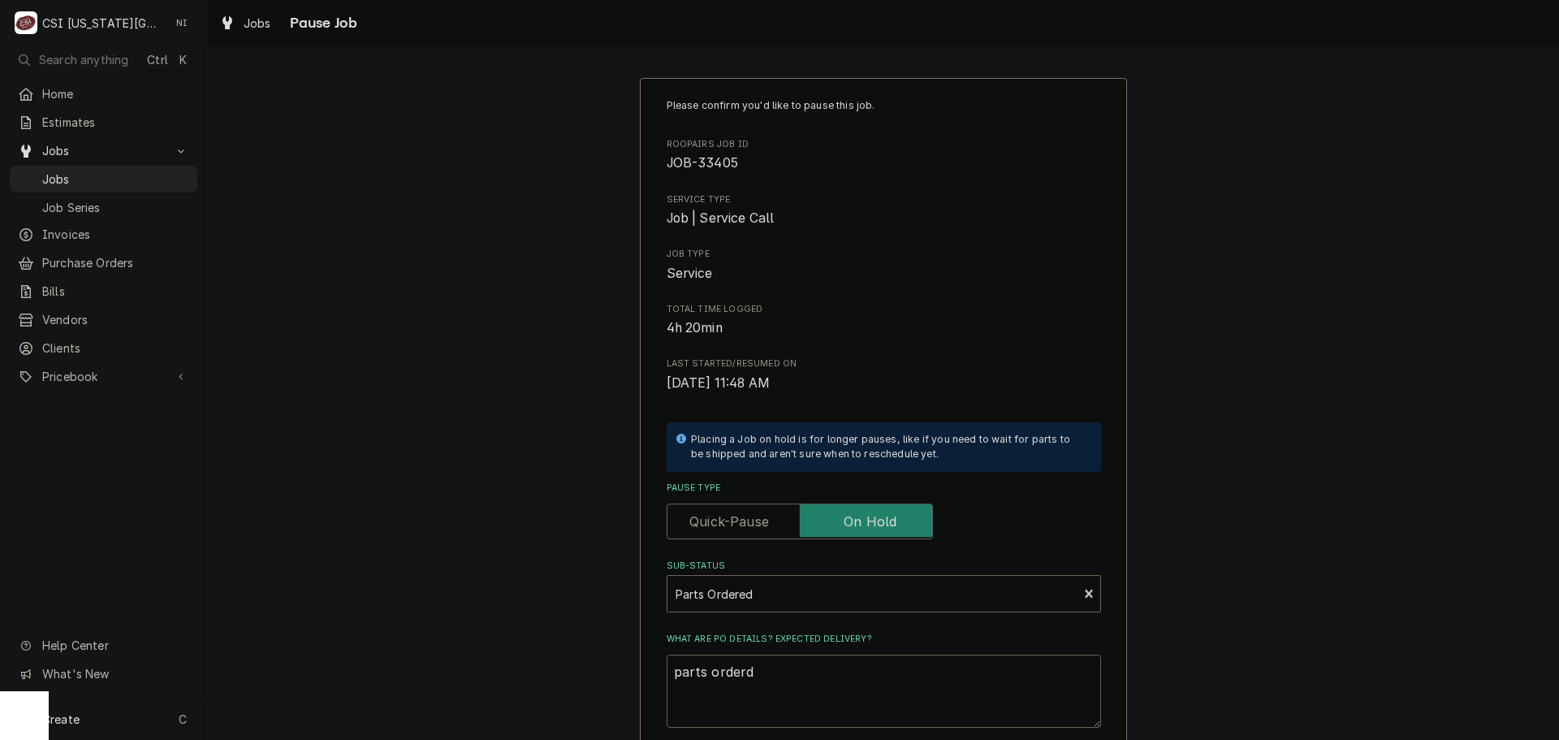
type textarea "parts order"
type textarea "x"
type textarea "parts ordere"
type textarea "x"
type textarea "parts ordered"
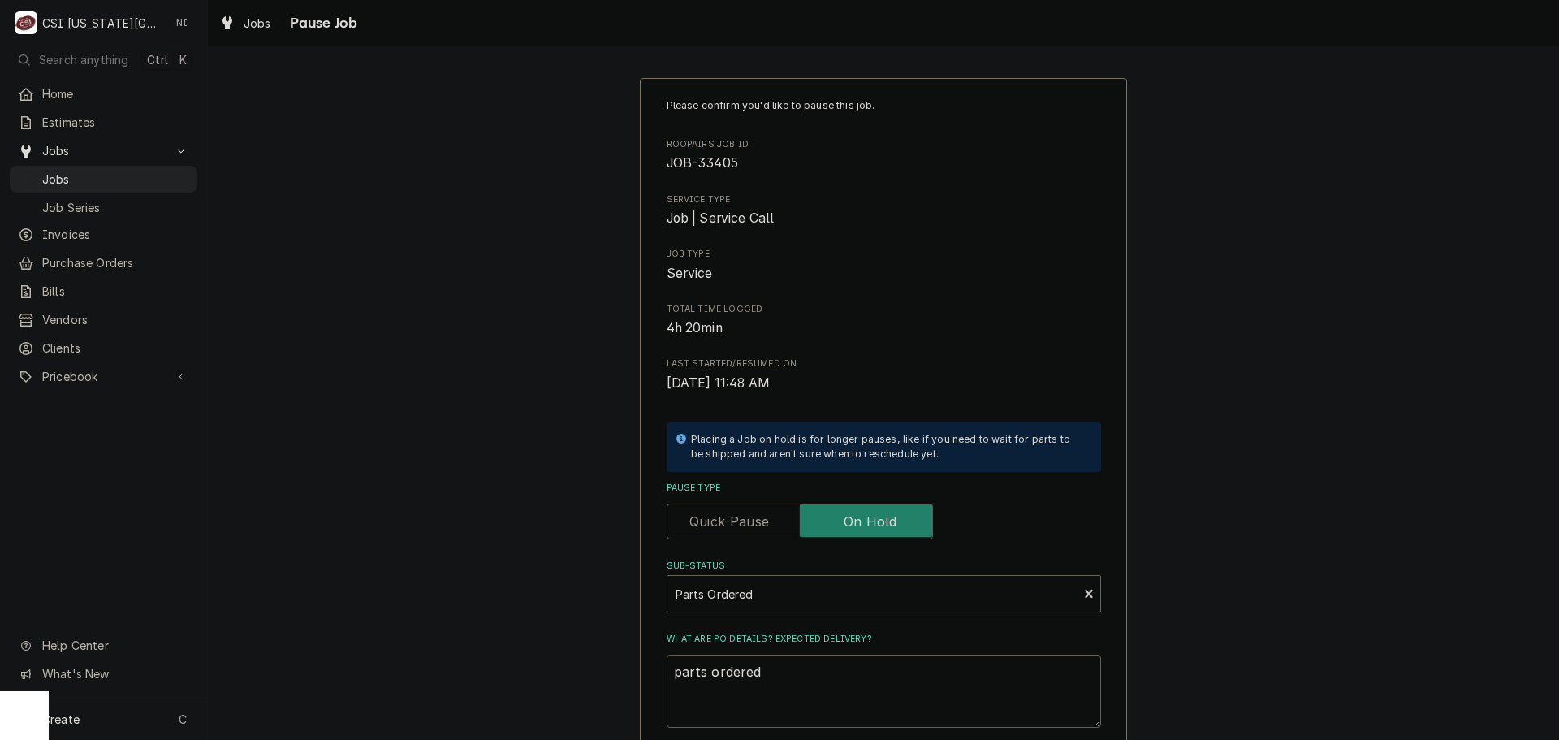
type textarea "x"
type textarea "parts ordered"
type textarea "x"
type textarea "parts ordered o"
type textarea "x"
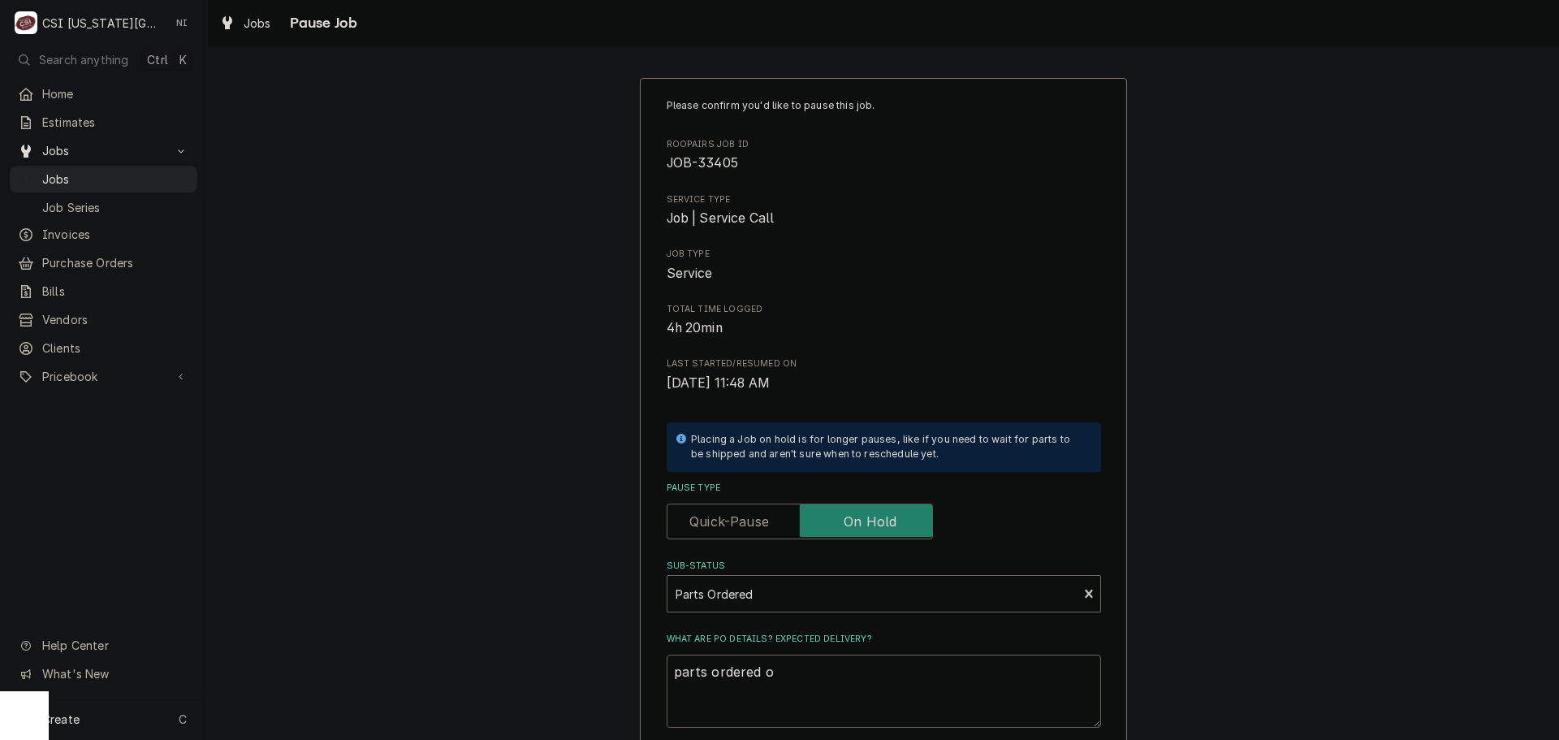
type textarea "parts ordered on"
type textarea "x"
type textarea "parts ordered on"
type textarea "x"
type textarea "parts ordered on P"
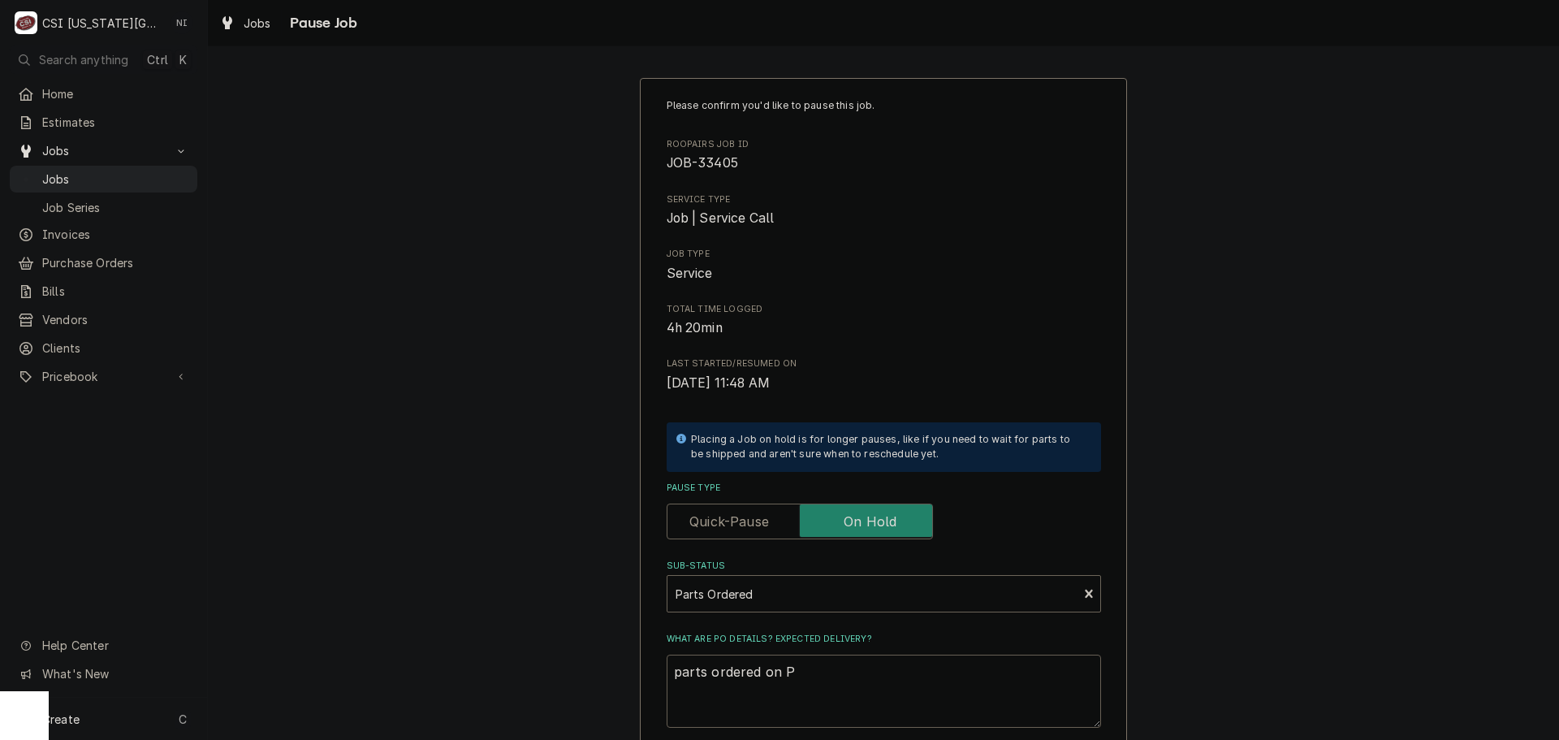
type textarea "x"
type textarea "parts ordered on PO"
type textarea "x"
type textarea "parts ordered on PO"
type textarea "x"
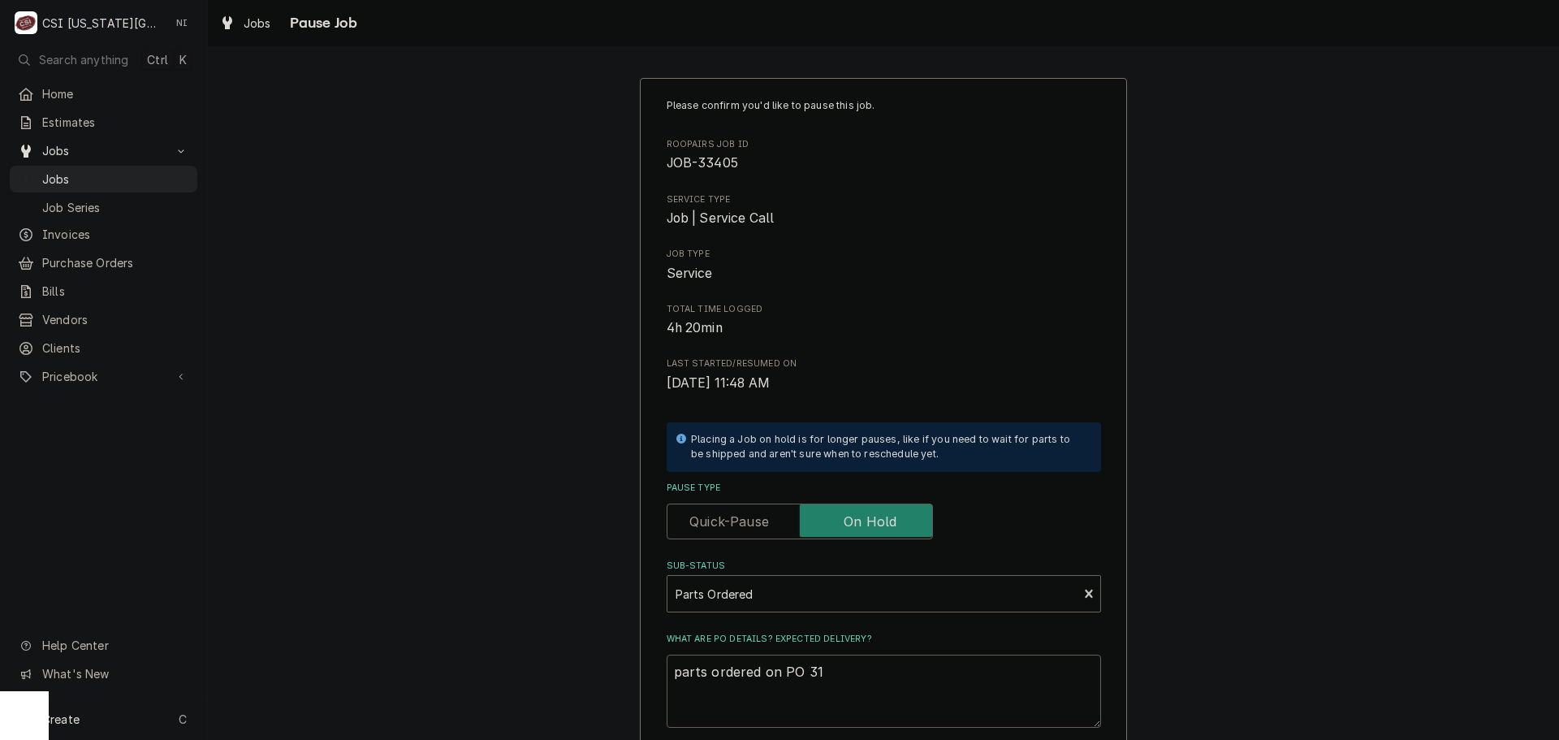
type textarea "parts ordered on PO 310"
type textarea "x"
type textarea "parts ordered on PO 3107"
type textarea "x"
type textarea "parts ordered on PO 31078"
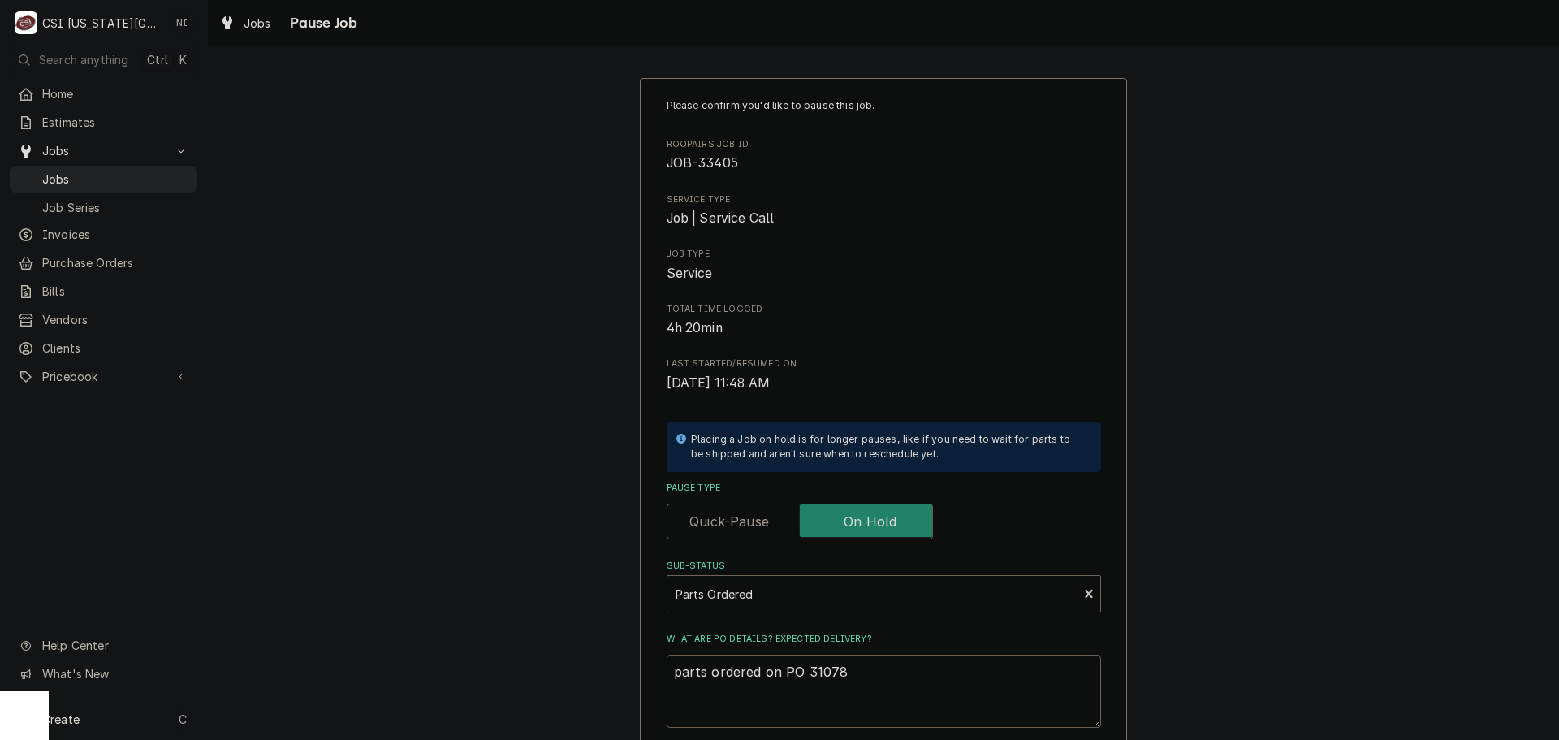
type textarea "x"
type textarea "parts ordered on PO 310781"
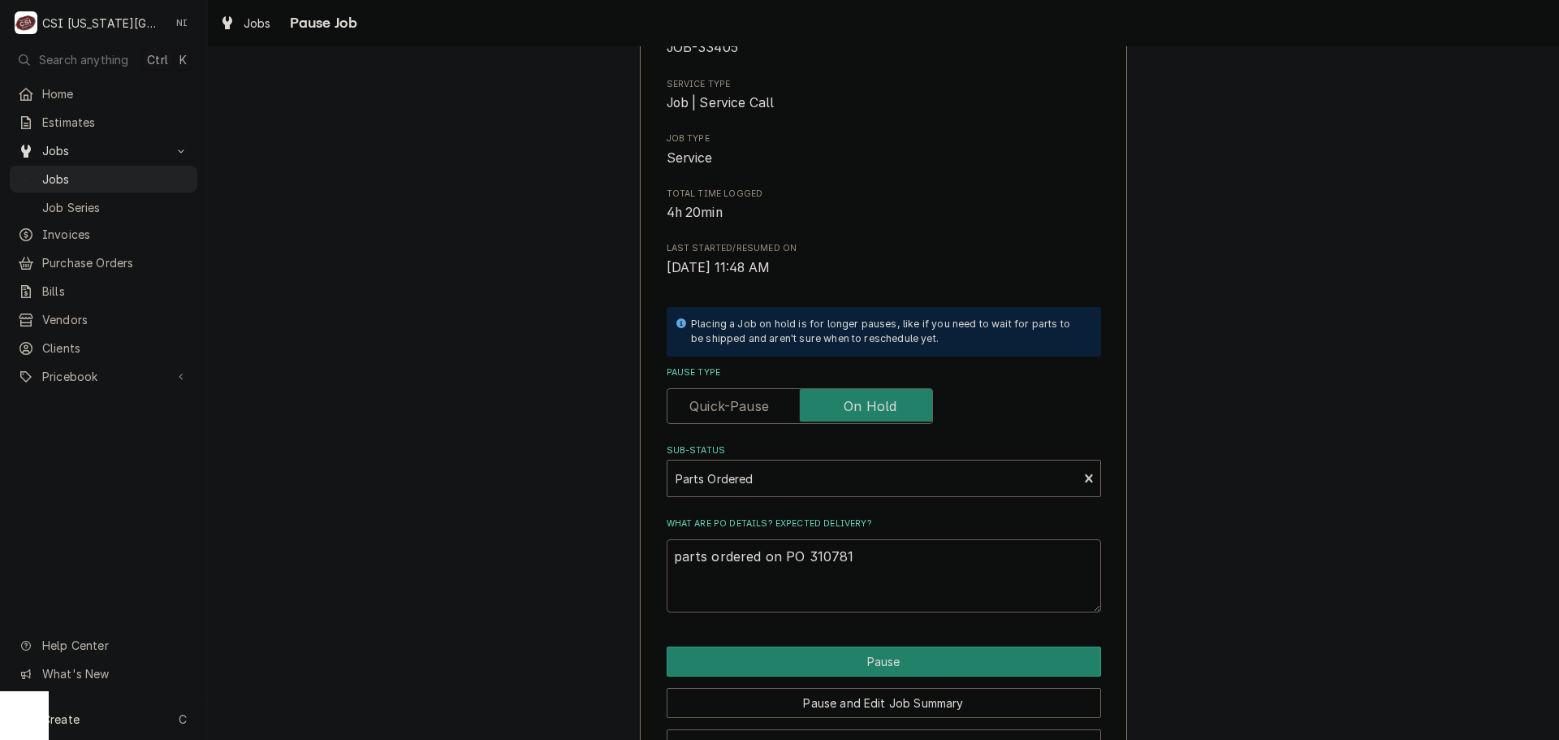
scroll to position [170, 0]
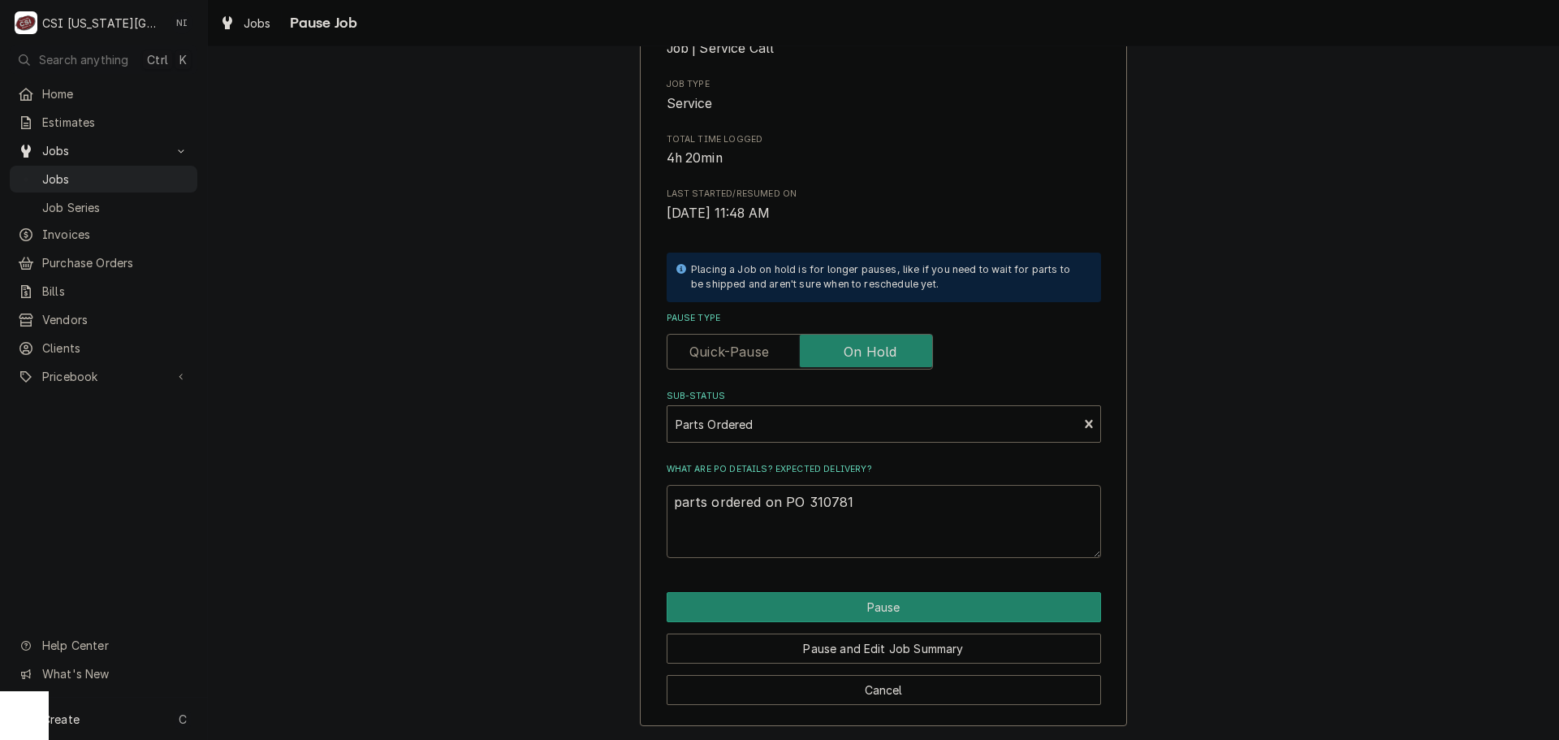
drag, startPoint x: 815, startPoint y: 500, endPoint x: 828, endPoint y: 533, distance: 35.0
click at [819, 504] on textarea "parts ordered on PO 310781" at bounding box center [884, 521] width 434 height 73
type textarea "x"
type textarea "parts ordered on PO 31781"
type textarea "x"
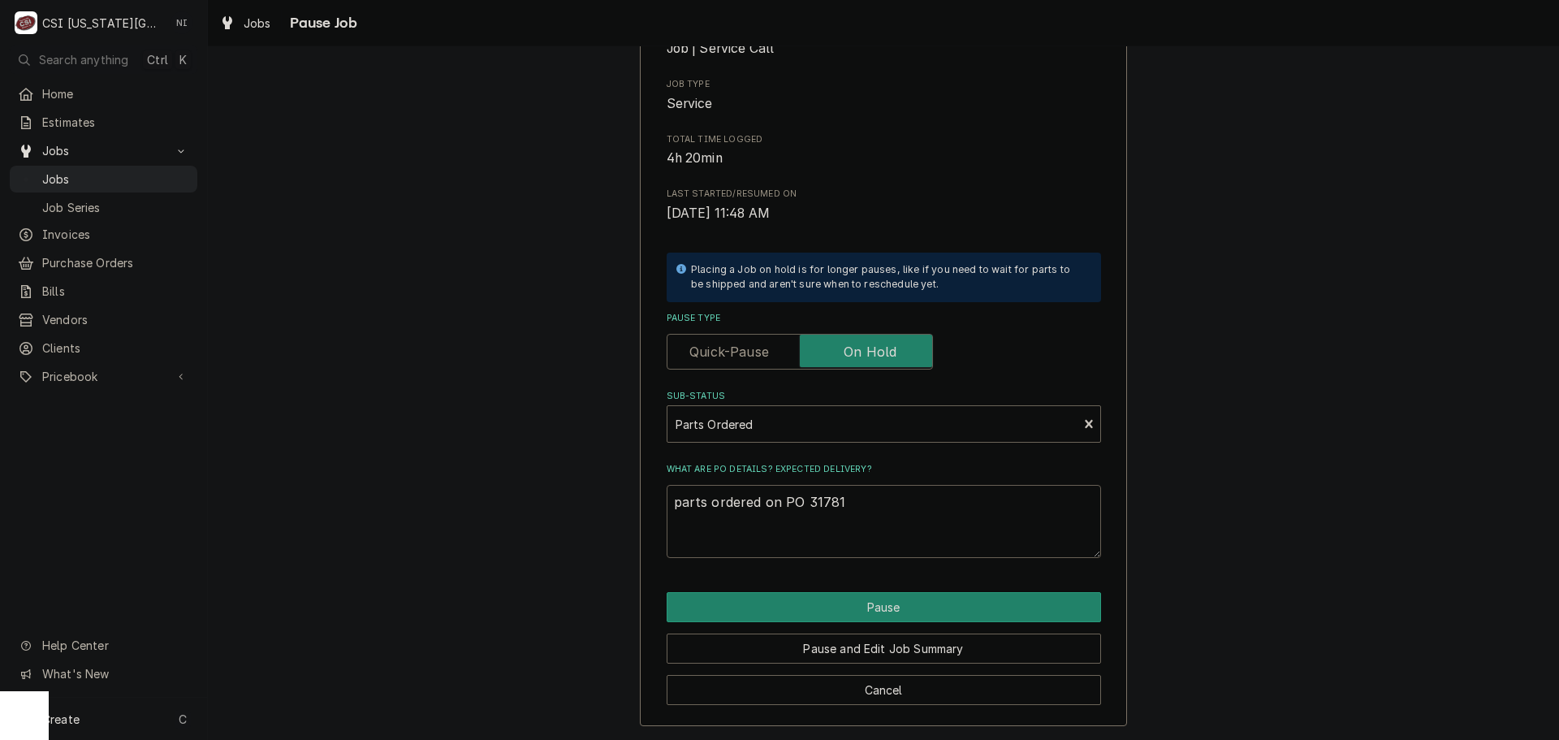
type textarea "parts ordered on PO 3781"
type textarea "x"
type textarea "parts ordered on PO 30781"
type textarea "x"
type textarea "parts ordered on PO 301781"
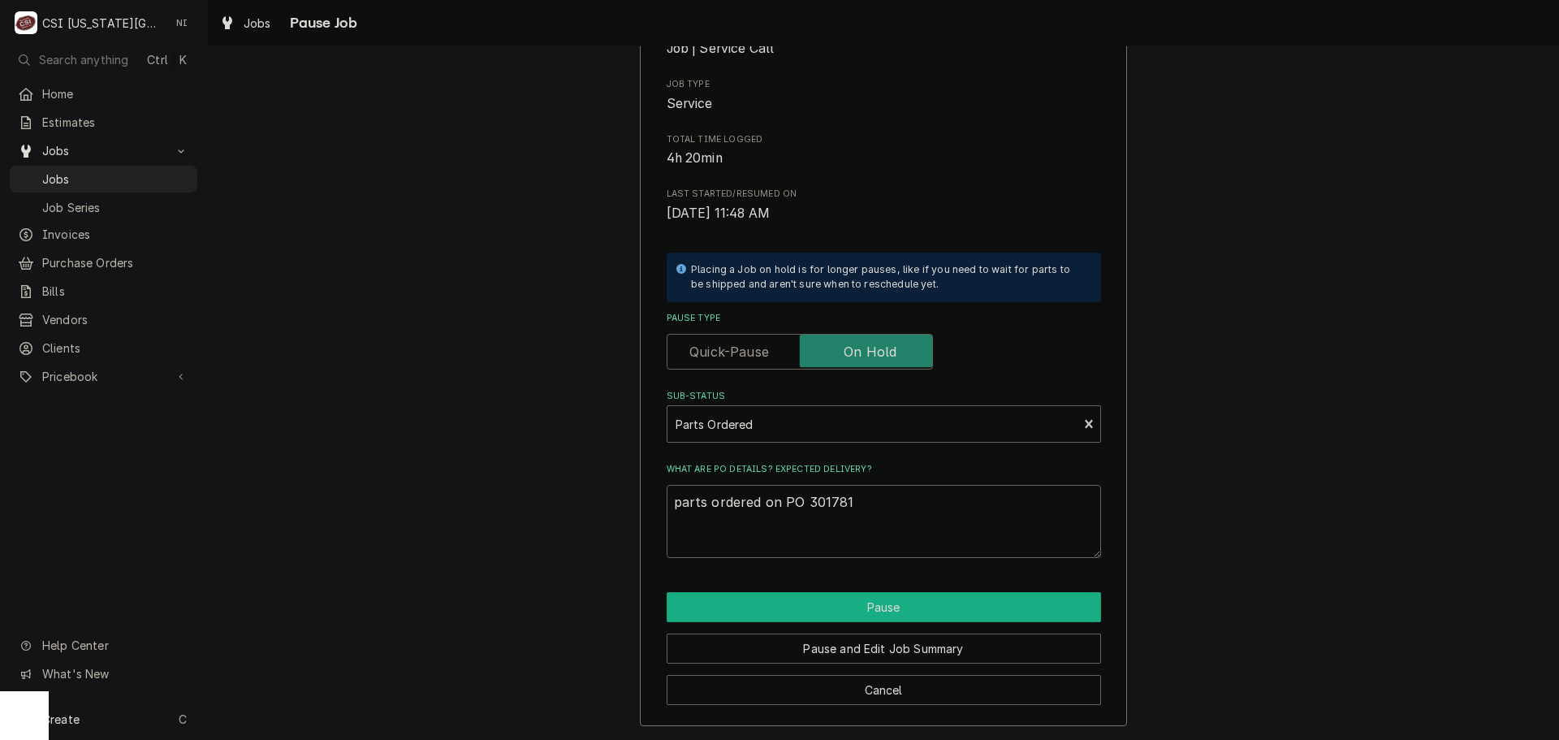
click at [897, 598] on button "Pause" at bounding box center [884, 607] width 434 height 30
type textarea "x"
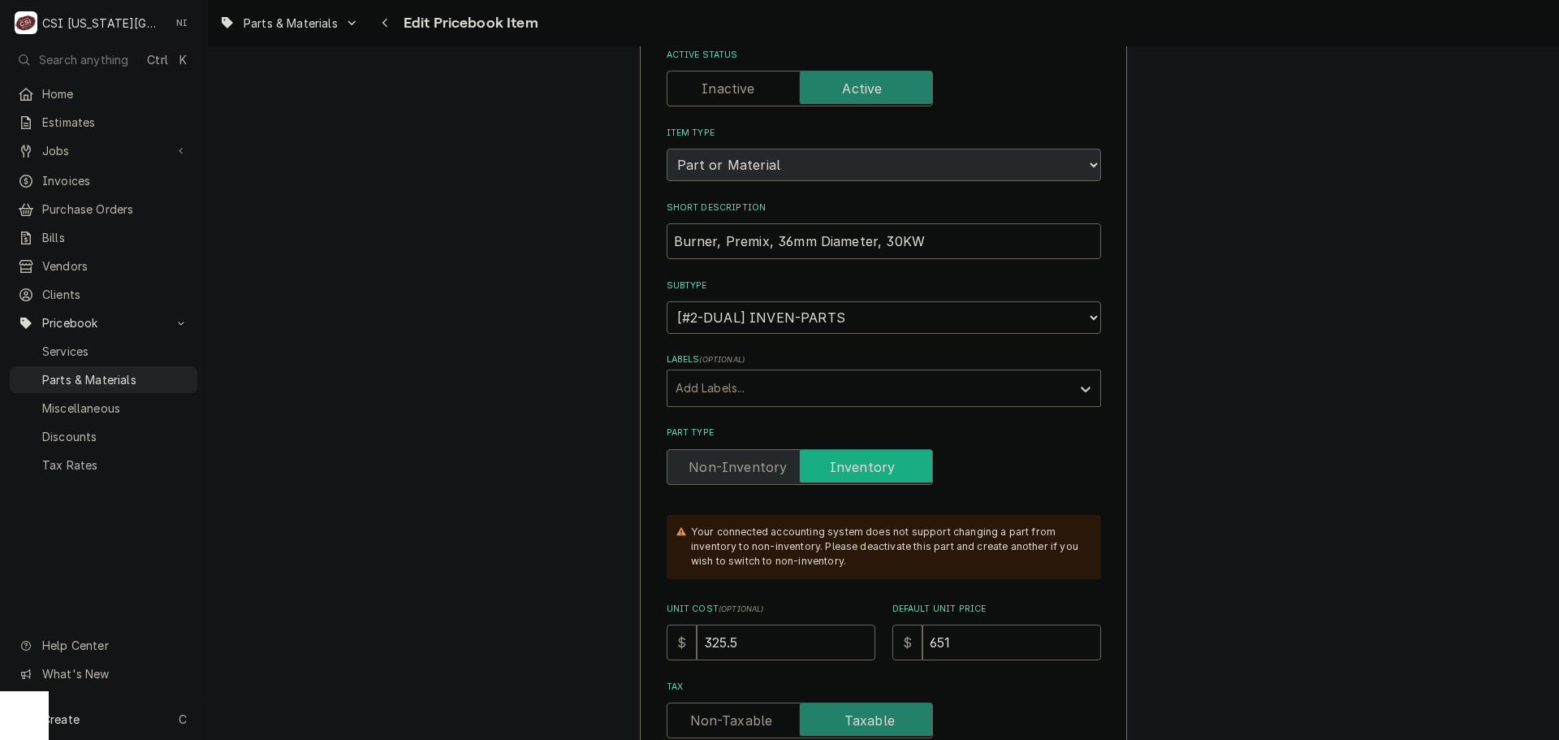
scroll to position [325, 0]
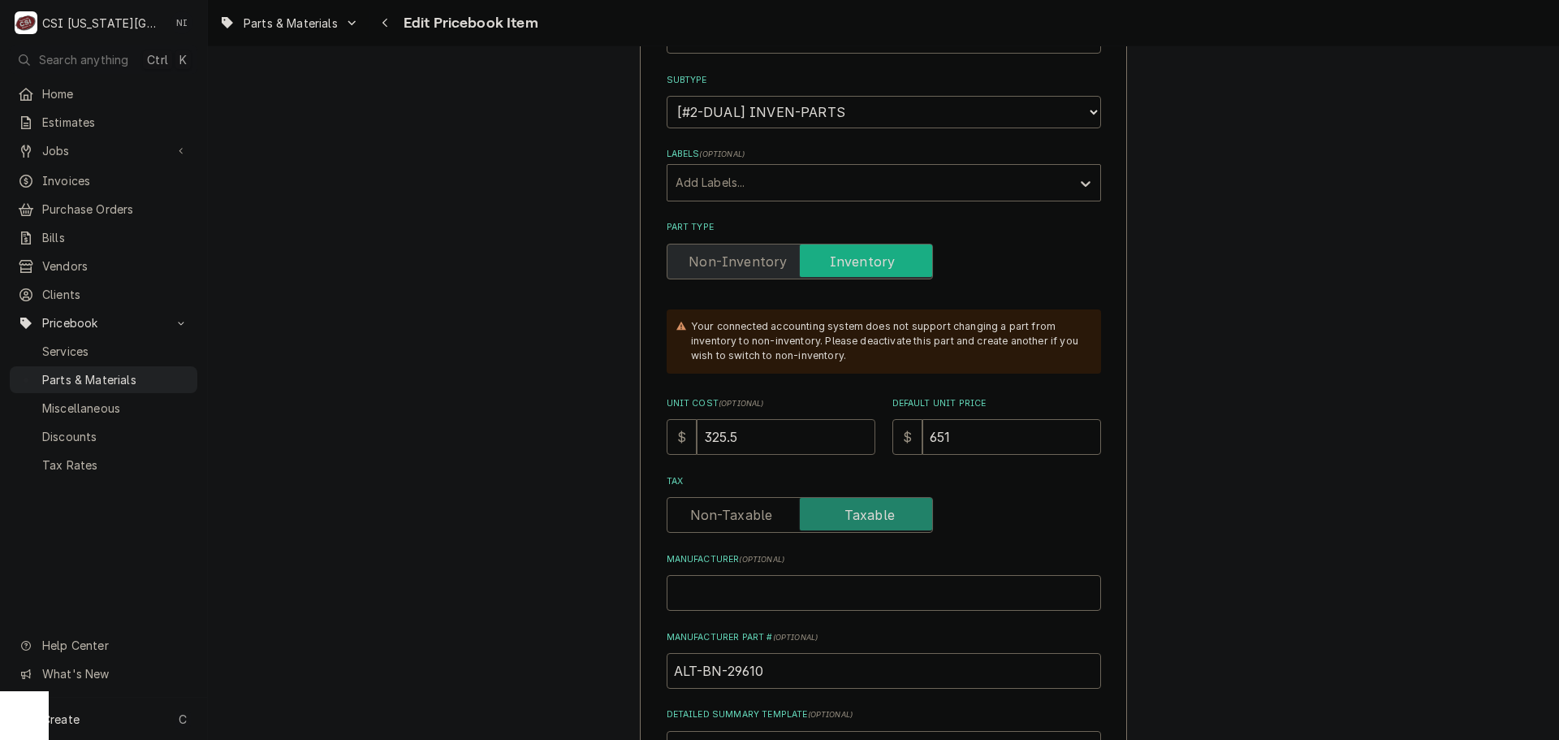
drag, startPoint x: 719, startPoint y: 445, endPoint x: 555, endPoint y: 430, distance: 165.6
type textarea "x"
type input "3"
type textarea "x"
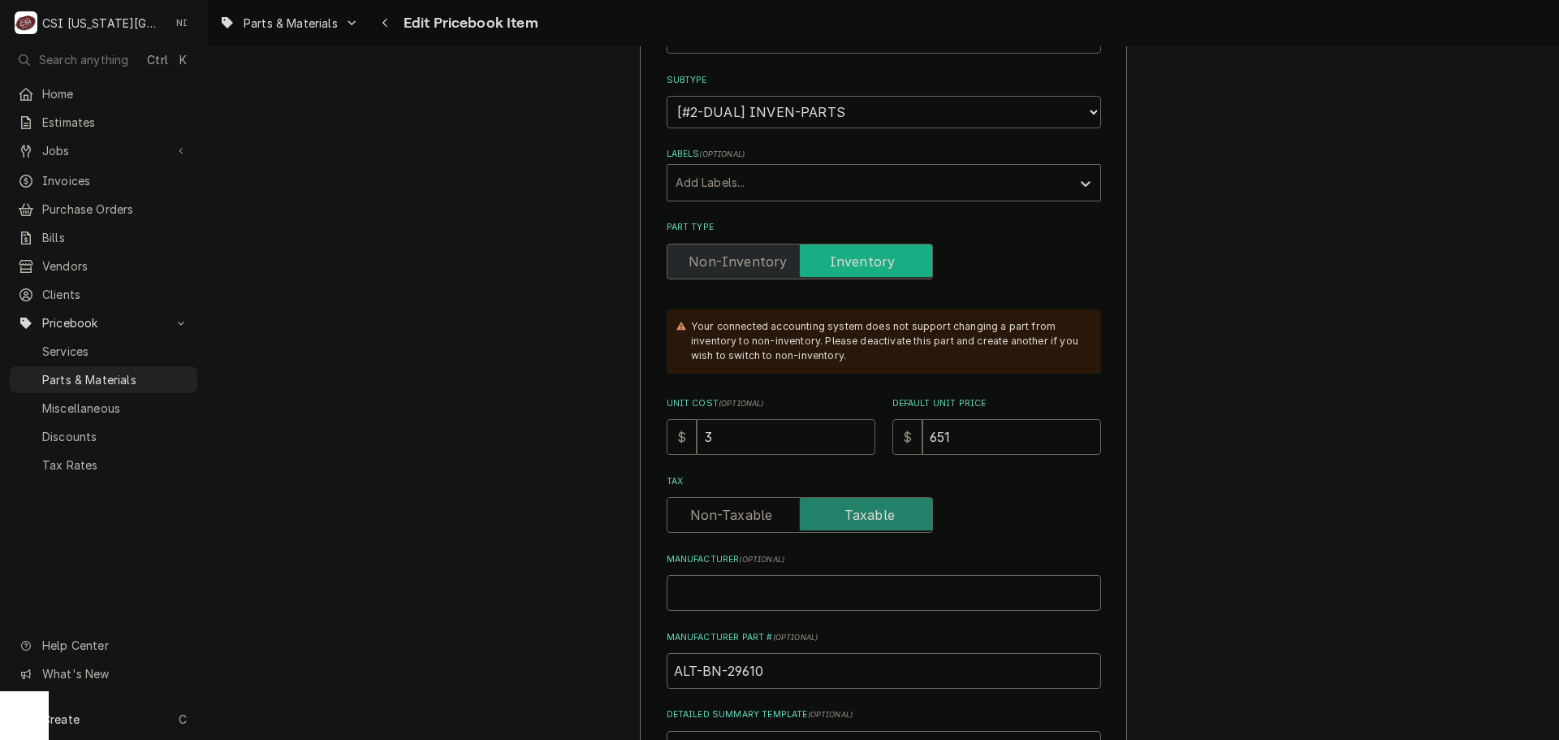
type input "34"
type textarea "x"
type input "348"
type textarea "x"
type input "348.5"
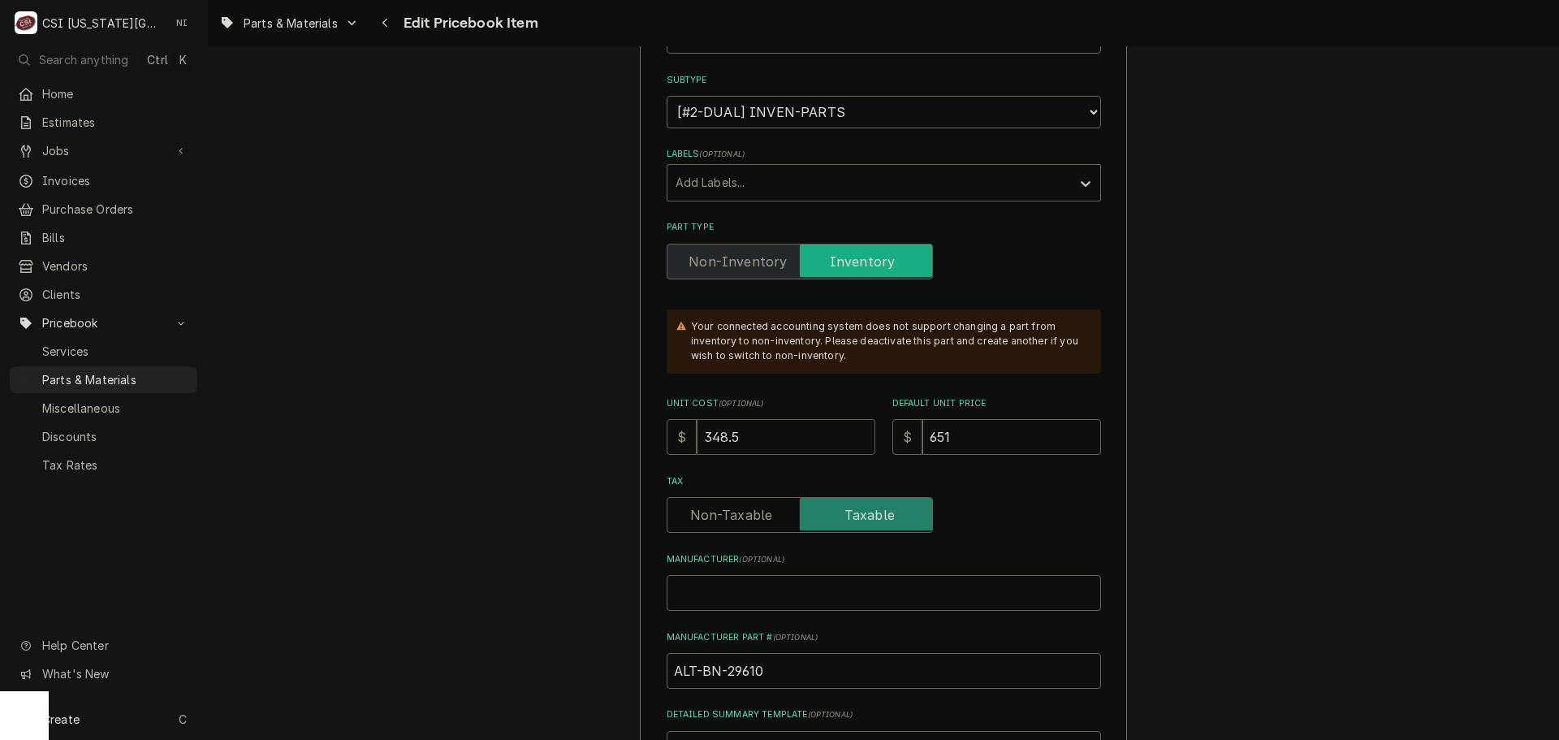
type textarea "x"
type input "348.50"
type input "6"
type textarea "x"
type input "63"
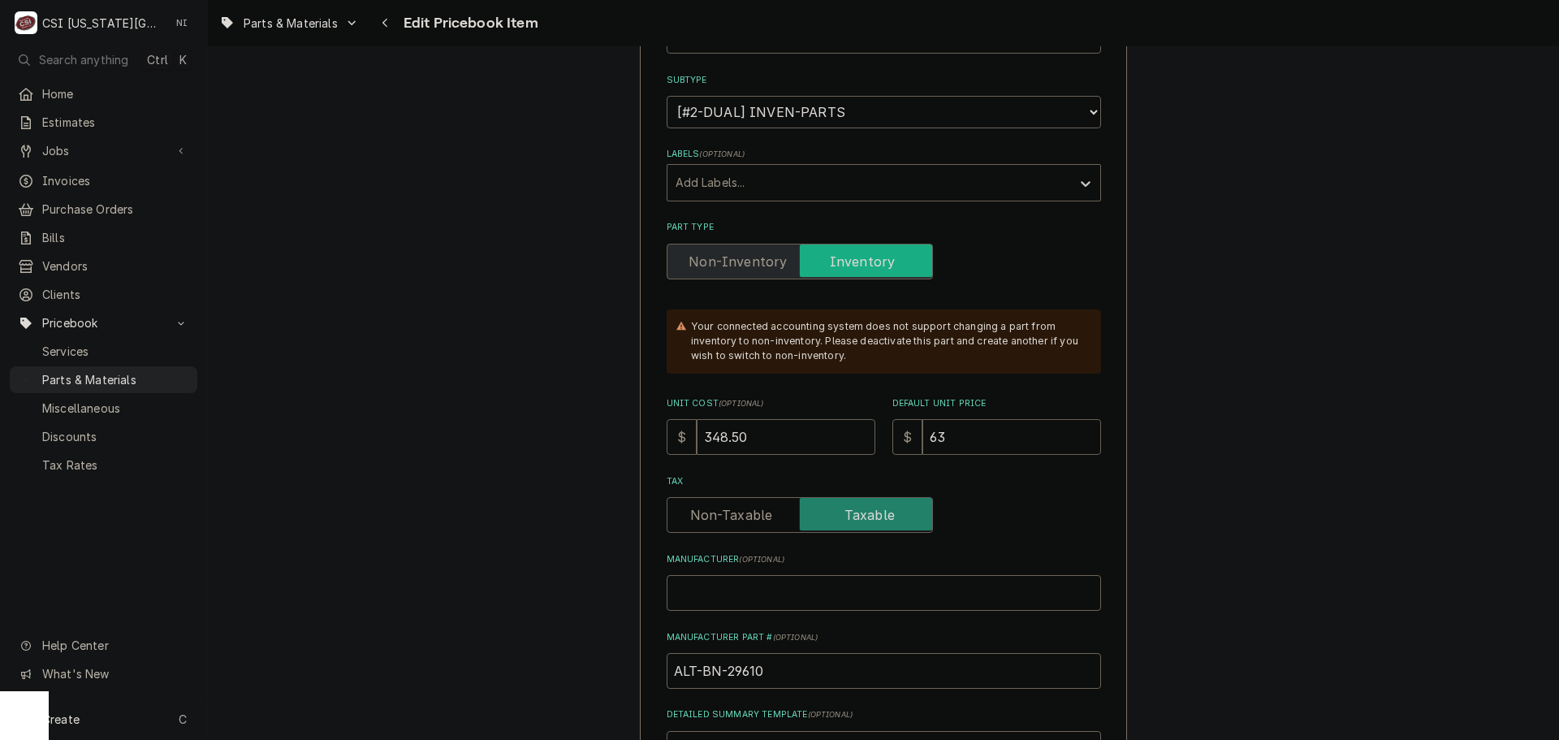
click at [954, 438] on input "63" at bounding box center [1011, 437] width 179 height 36
type textarea "x"
type input "6"
type textarea "x"
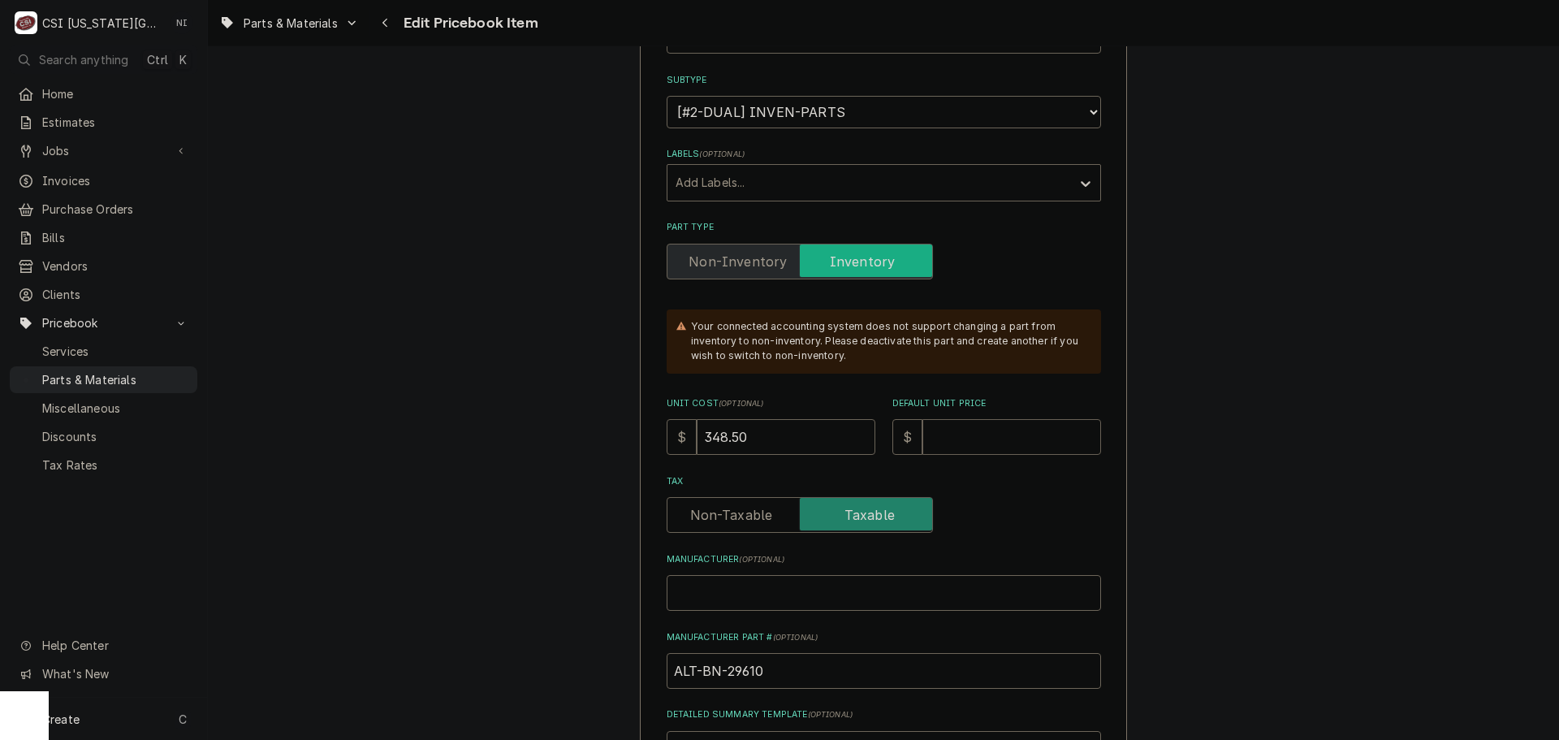
type input "6"
type textarea "x"
type input "69"
type textarea "x"
type input "697"
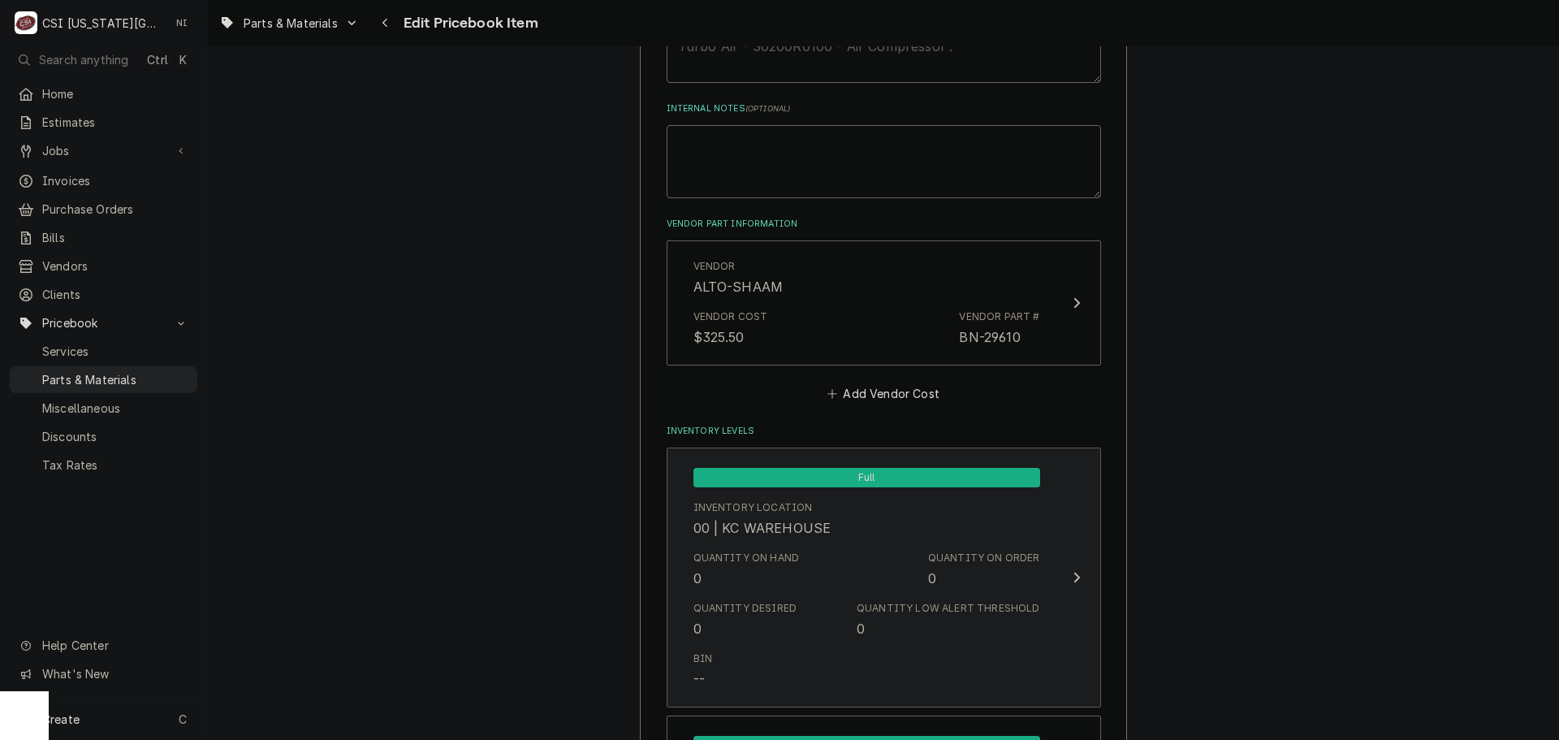
scroll to position [1056, 0]
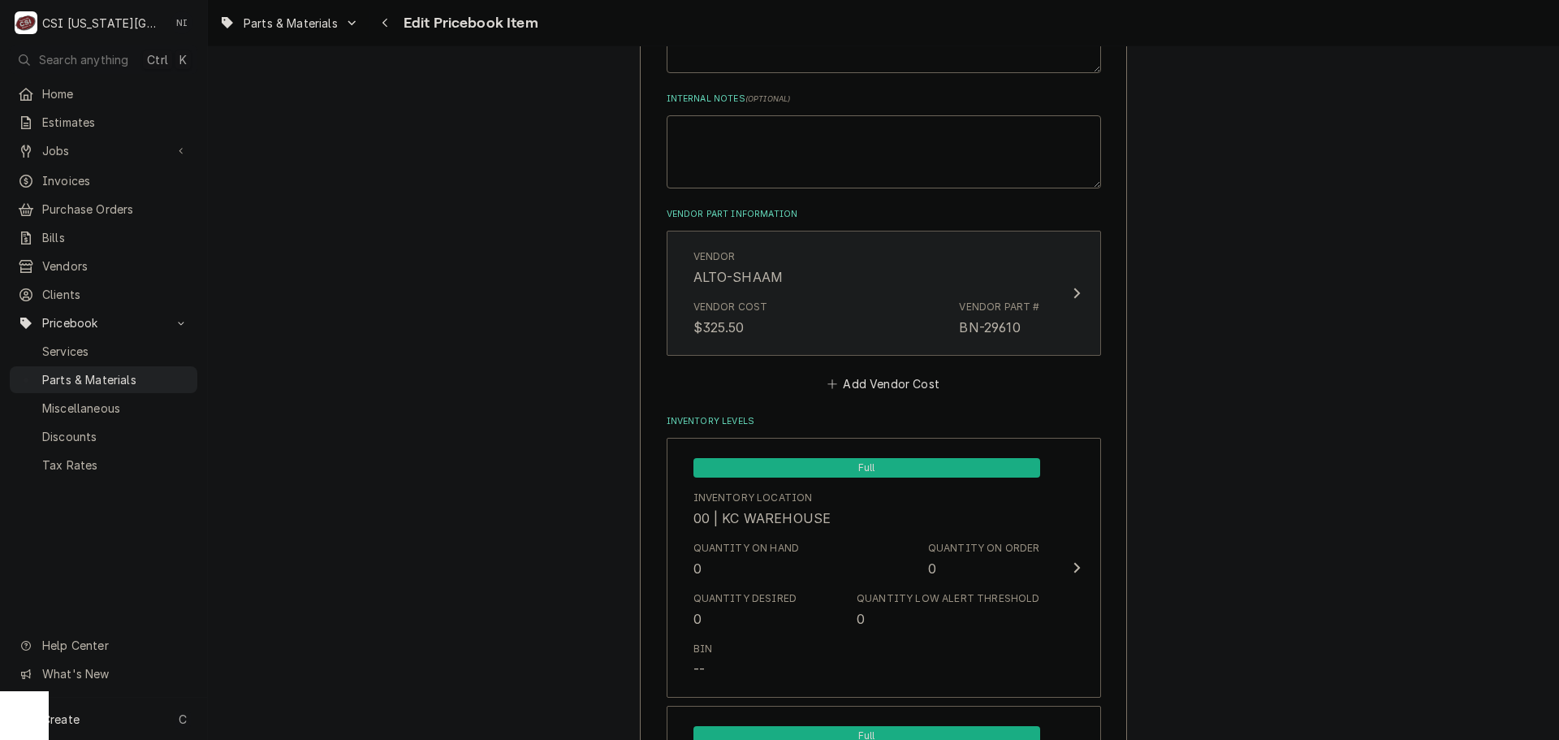
click at [875, 321] on div "Vendor Cost $325.50 Vendor Part # BN-29610" at bounding box center [866, 318] width 347 height 50
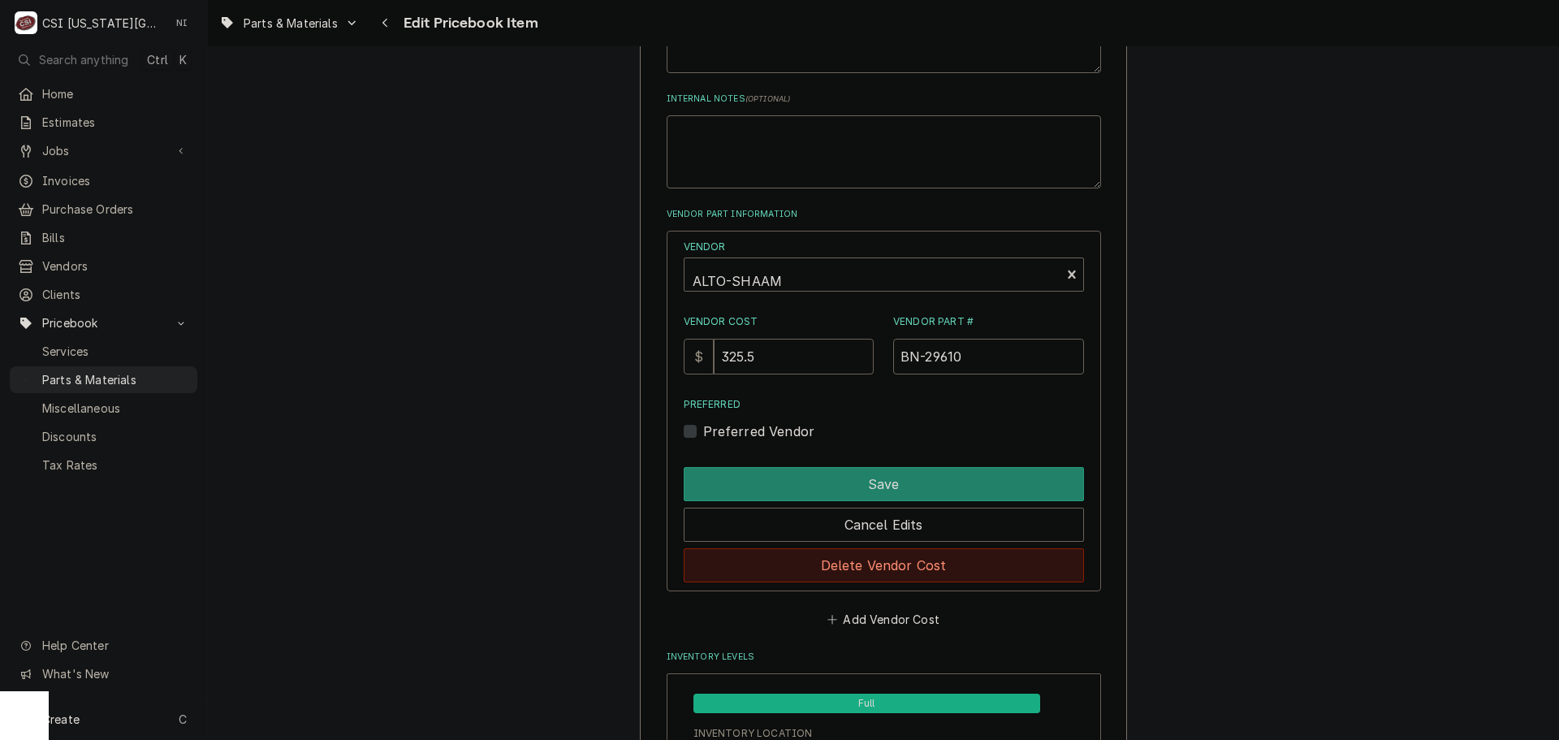
click at [906, 566] on button "Delete Vendor Cost" at bounding box center [884, 565] width 400 height 34
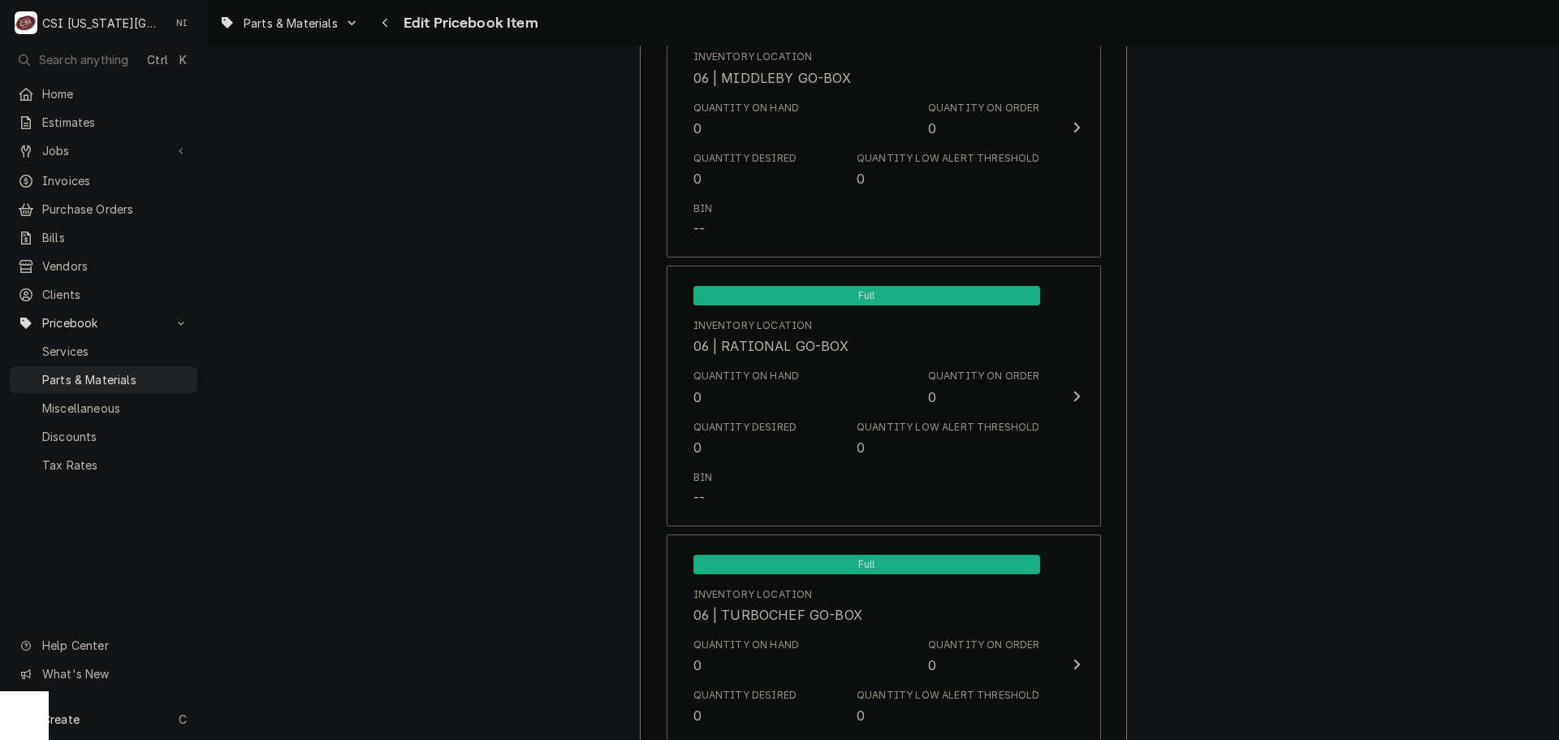
scroll to position [16009, 0]
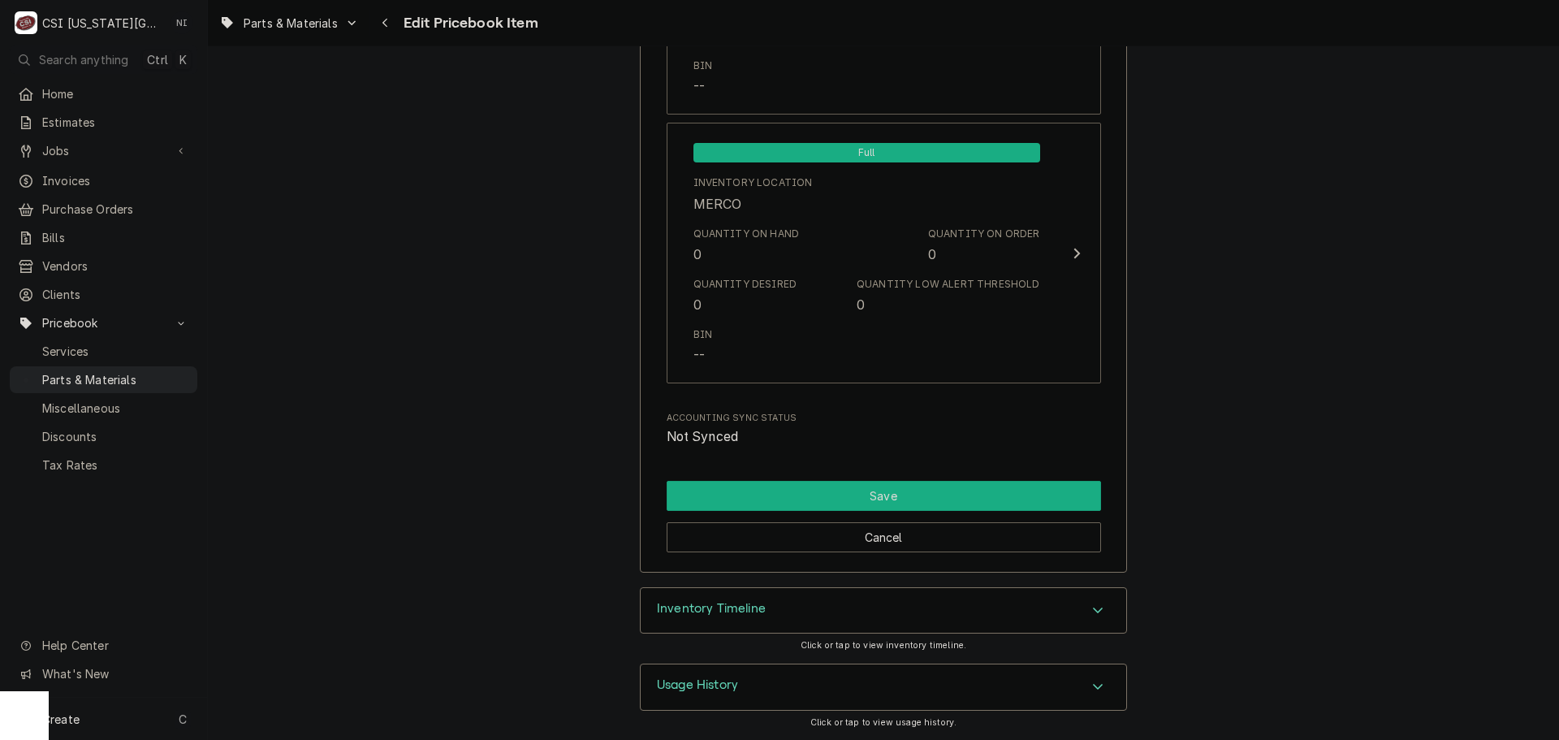
click at [1000, 500] on button "Save" at bounding box center [884, 496] width 434 height 30
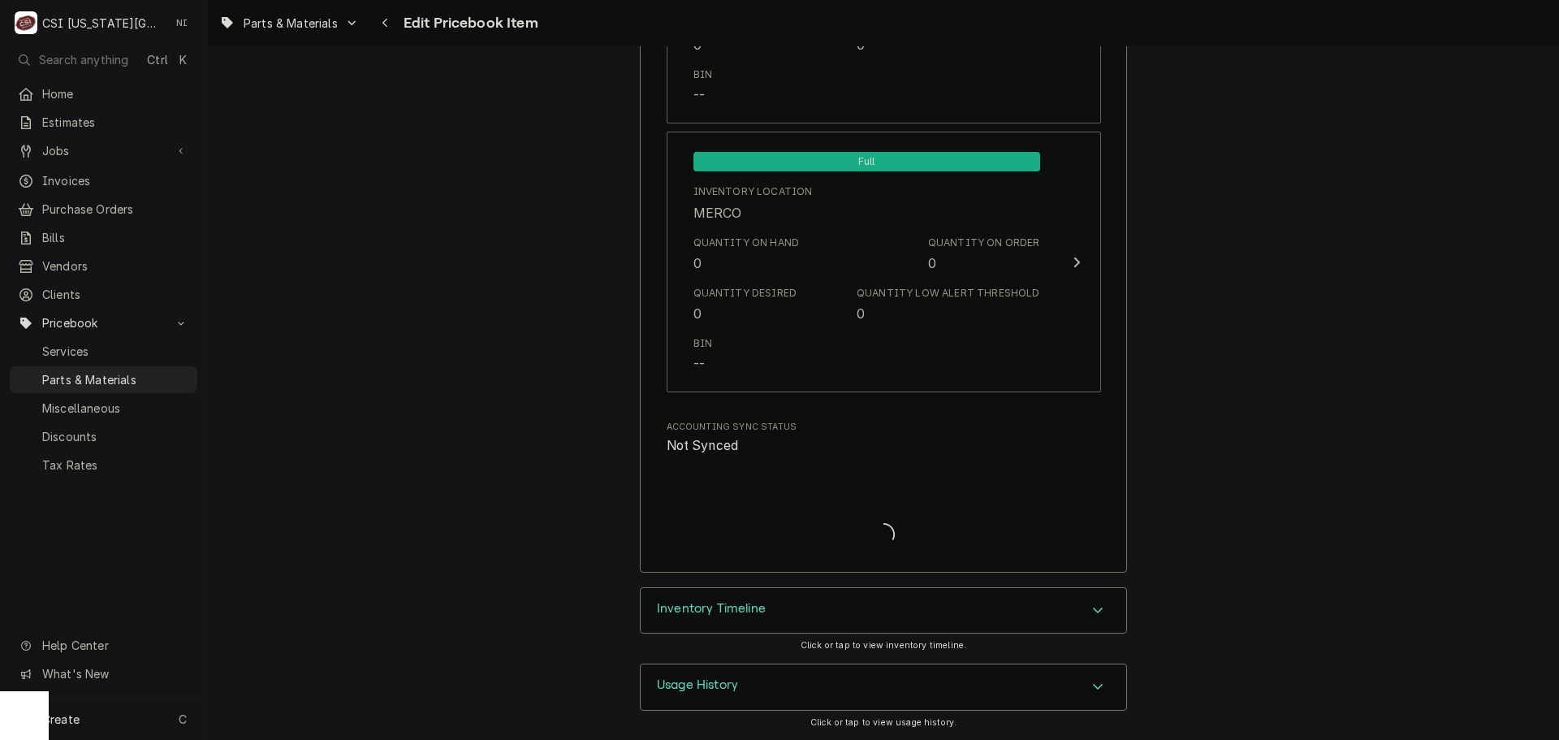
scroll to position [16000, 0]
type textarea "x"
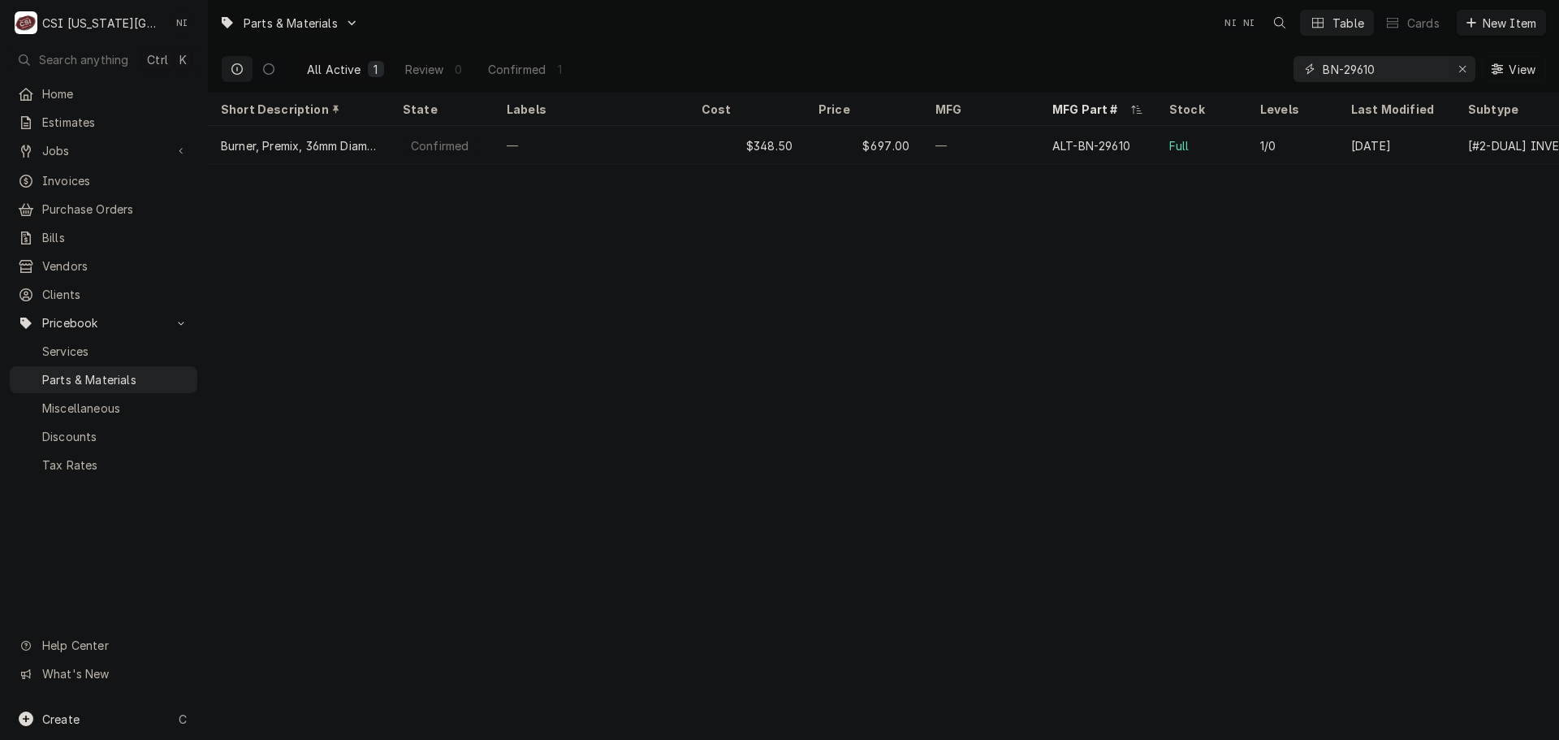
click at [1463, 66] on icon "Erase input" at bounding box center [1462, 68] width 9 height 11
paste input "SN-48141R"
type input "SN-48141R"
drag, startPoint x: 819, startPoint y: 158, endPoint x: 998, endPoint y: 231, distance: 194.1
click at [819, 158] on div "$27.00" at bounding box center [864, 145] width 117 height 39
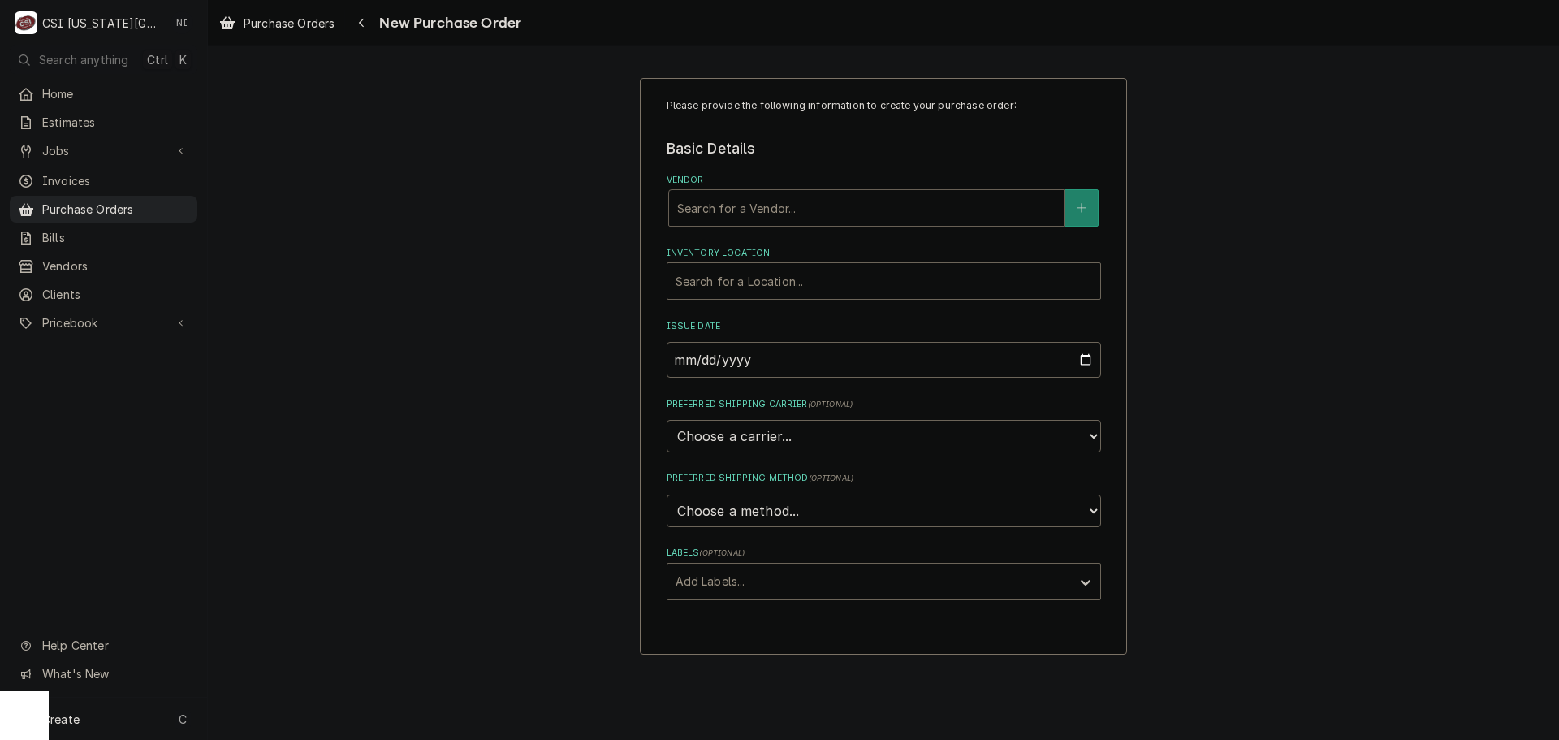
click at [769, 199] on div "Vendor" at bounding box center [866, 207] width 378 height 29
type input "alto"
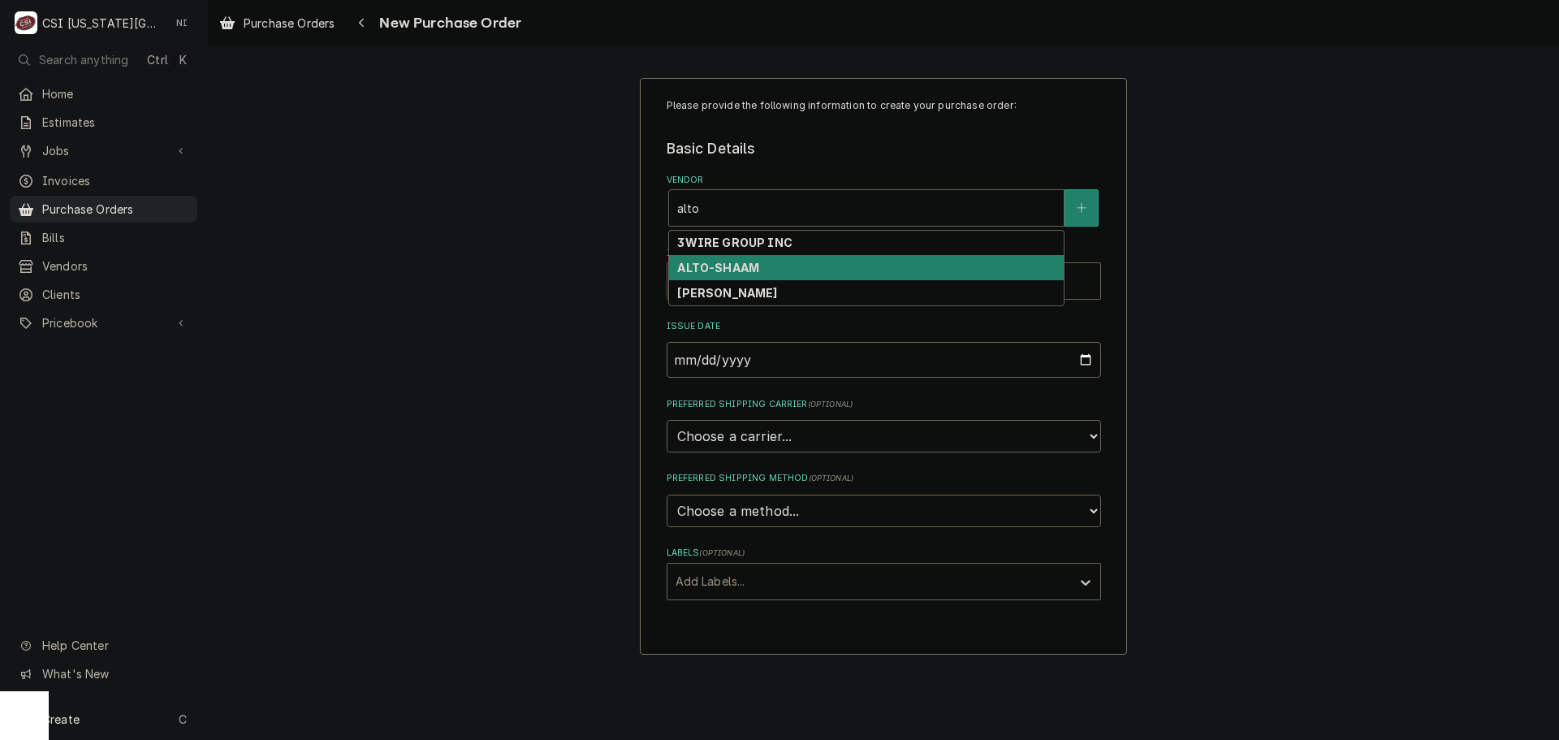
click at [713, 263] on strong "ALTO-SHAAM" at bounding box center [718, 268] width 82 height 14
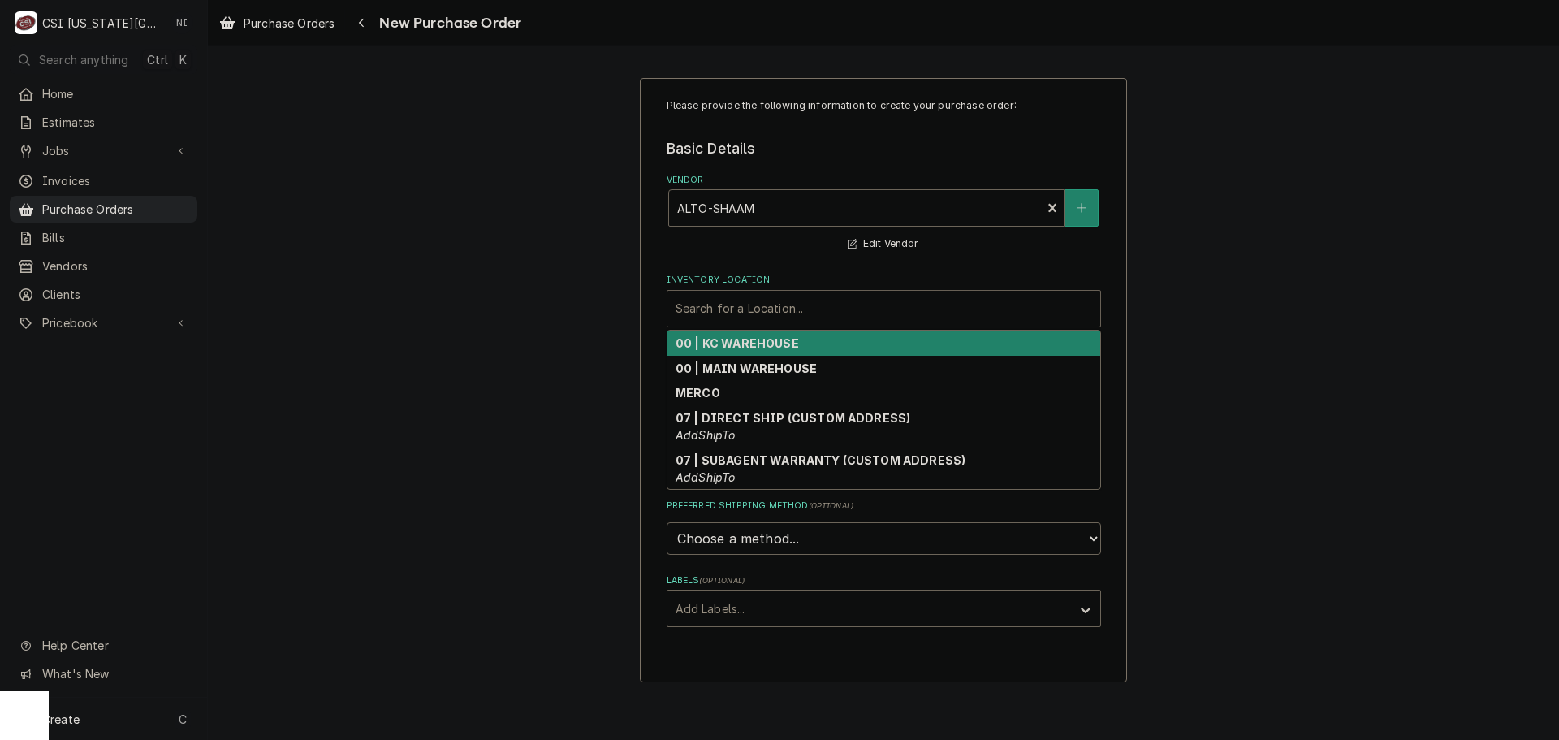
click at [728, 309] on div "Inventory Location" at bounding box center [884, 308] width 417 height 29
click at [743, 348] on strong "00 | KC WAREHOUSE" at bounding box center [737, 343] width 123 height 14
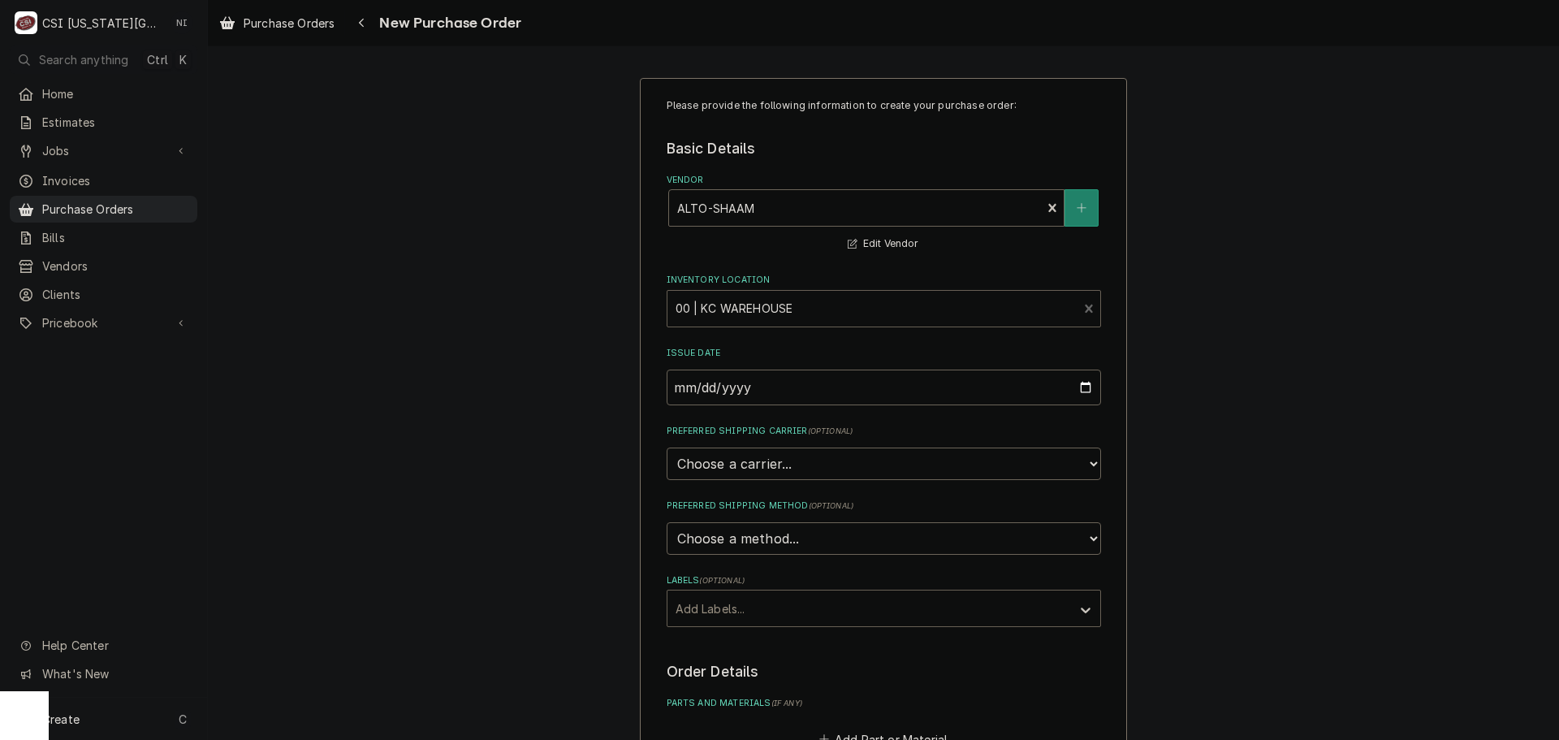
click at [730, 610] on div "Labels" at bounding box center [869, 608] width 387 height 29
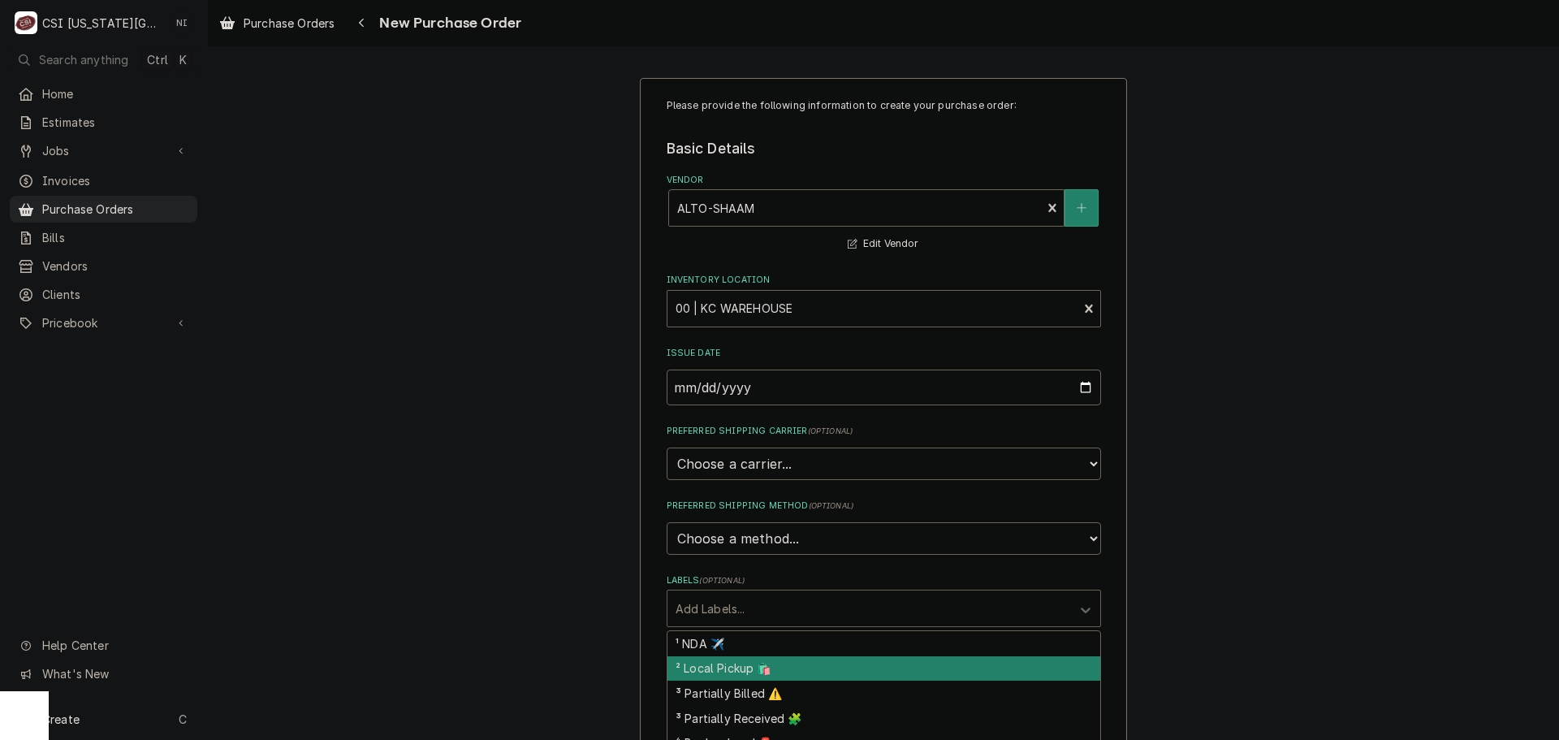
click at [715, 668] on div "² Local Pickup 🛍️" at bounding box center [884, 668] width 433 height 25
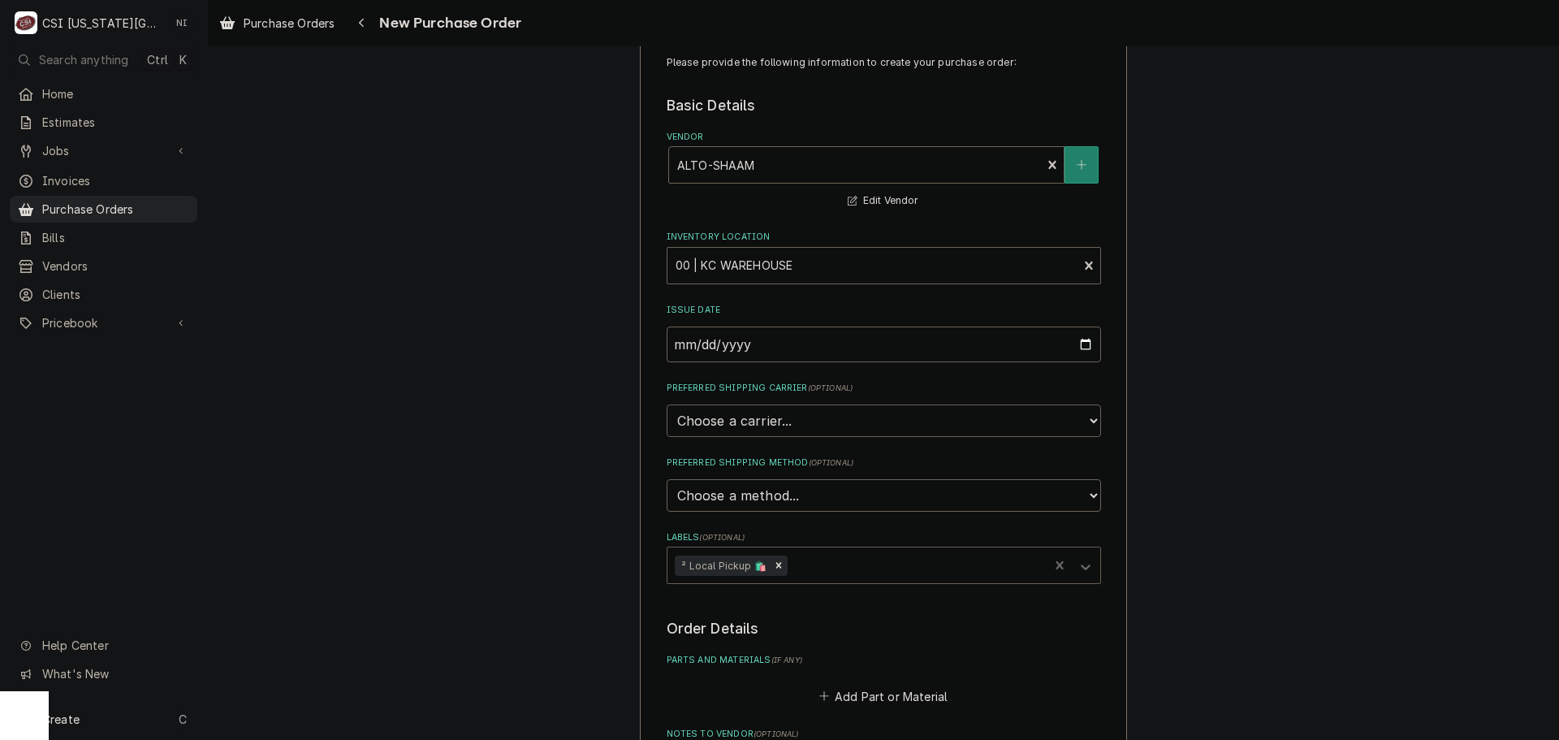
scroll to position [162, 0]
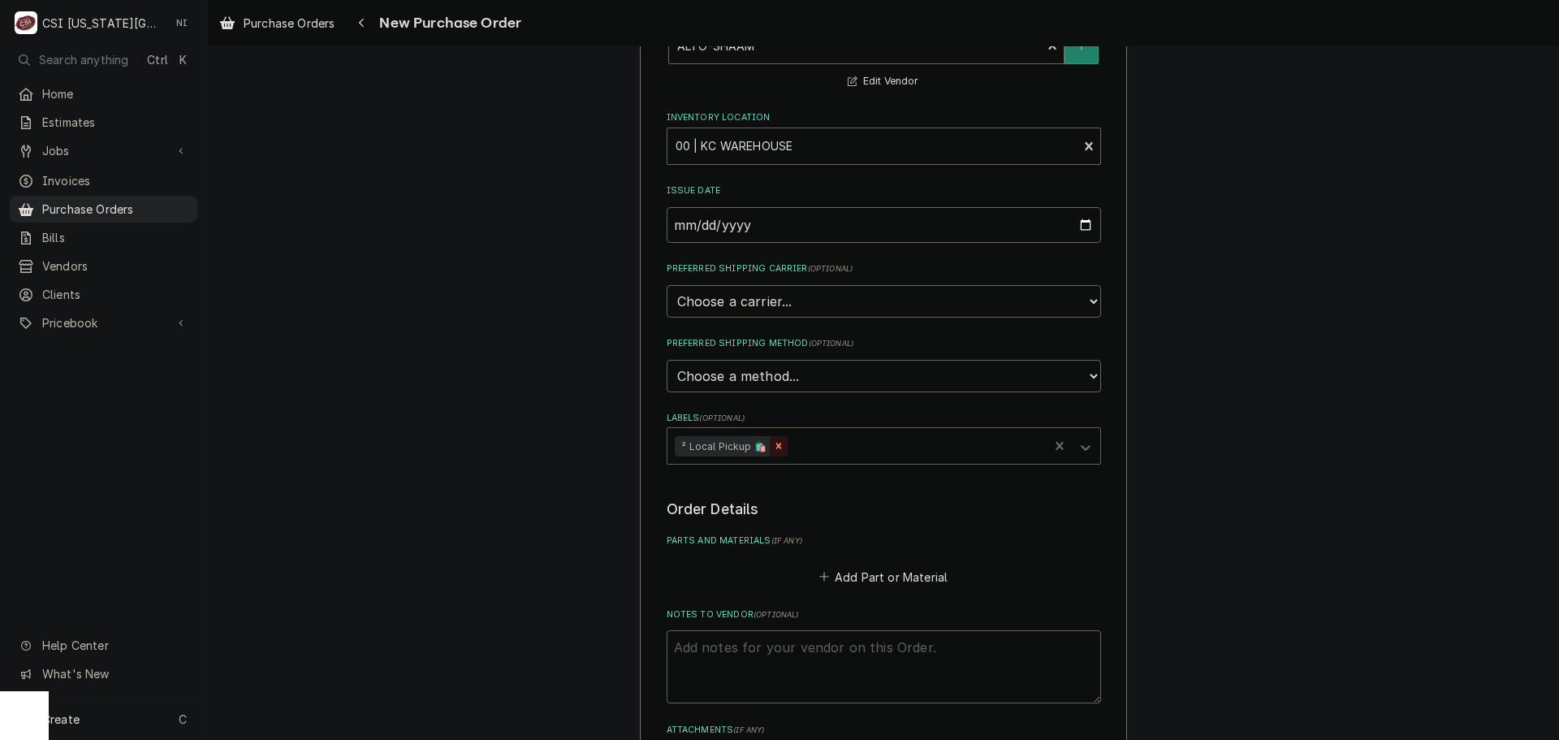
click at [775, 447] on icon "Remove ² Local Pickup 🛍️" at bounding box center [778, 445] width 11 height 11
type textarea "x"
click at [862, 591] on fieldset "Order Details Parts and Materials ( if any ) Add Part or Material Notes to Vend…" at bounding box center [884, 638] width 434 height 278
drag, startPoint x: 900, startPoint y: 575, endPoint x: 882, endPoint y: 396, distance: 179.5
click at [900, 572] on button "Add Part or Material" at bounding box center [883, 576] width 134 height 23
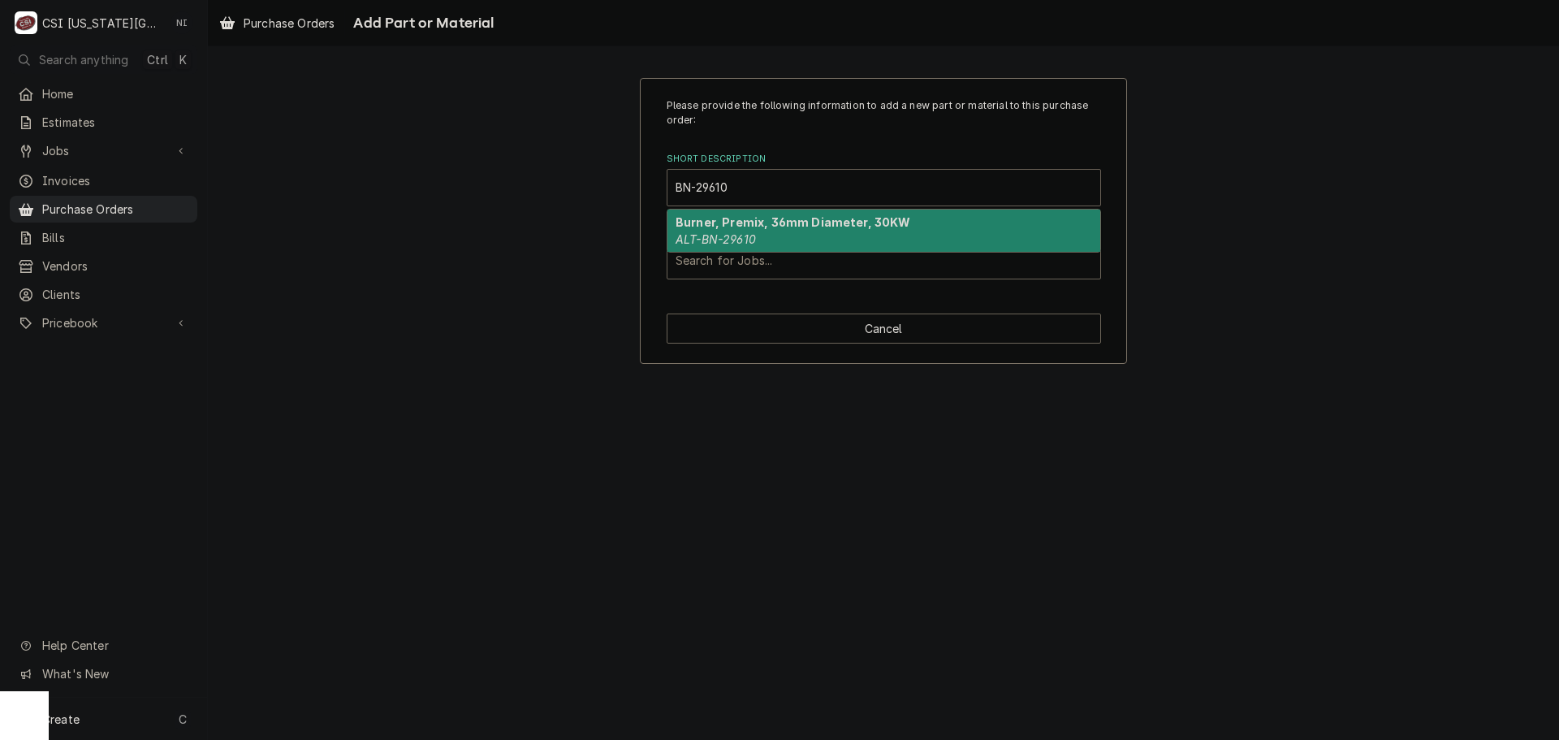
click at [744, 224] on strong "Burner, Premix, 36mm Diameter, 30KW" at bounding box center [793, 222] width 235 height 14
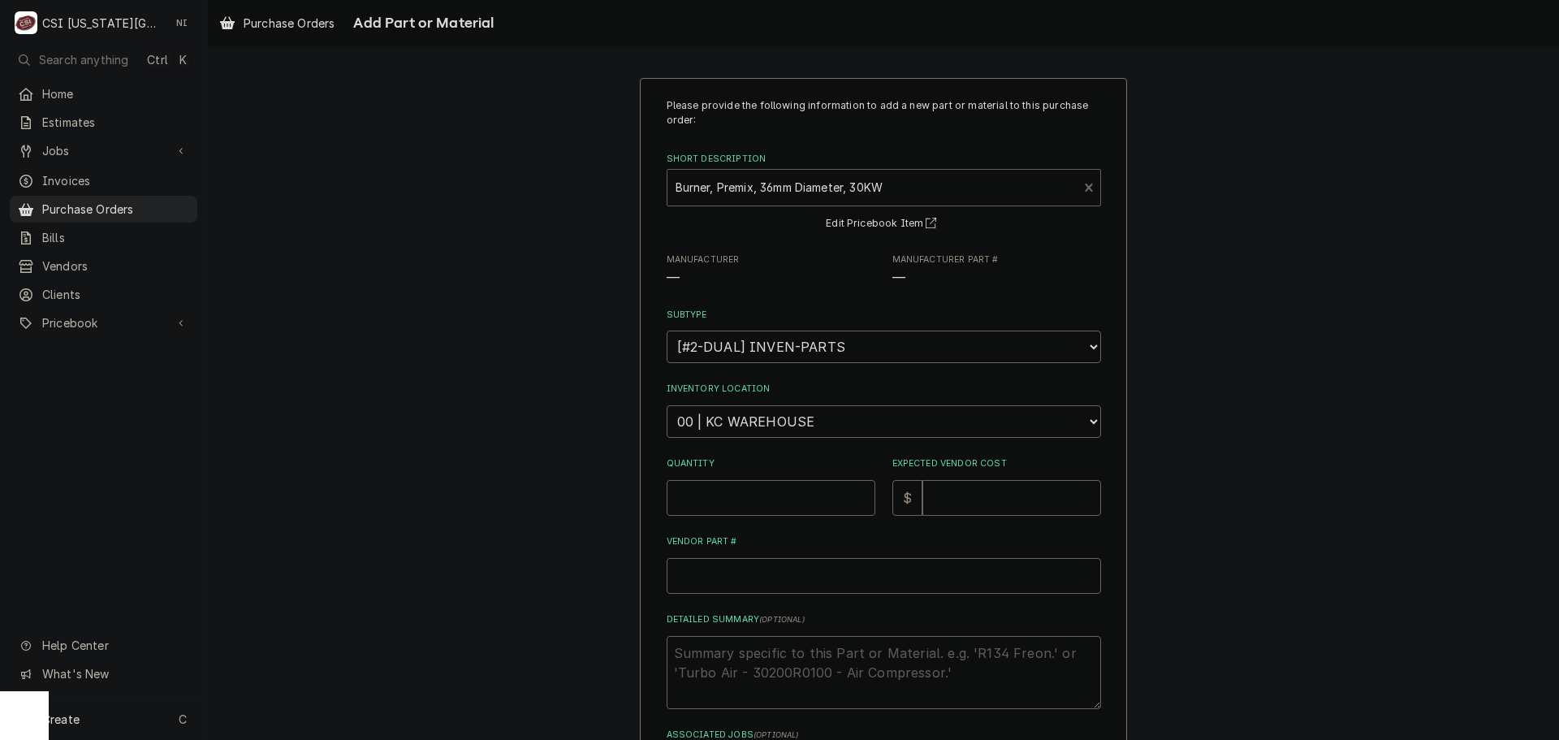
type textarea "x"
click at [759, 431] on select "Choose a location... 00 | KC WAREHOUSE 00 | MAIN WAREHOUSE 01 | [PERSON_NAME] #…" at bounding box center [884, 421] width 434 height 32
select select "2781"
click at [667, 405] on select "Choose a location... 00 | KC WAREHOUSE 00 | MAIN WAREHOUSE 01 | BRIAN BREAZIER …" at bounding box center [884, 421] width 434 height 32
click at [758, 493] on input "Quantity" at bounding box center [771, 498] width 209 height 36
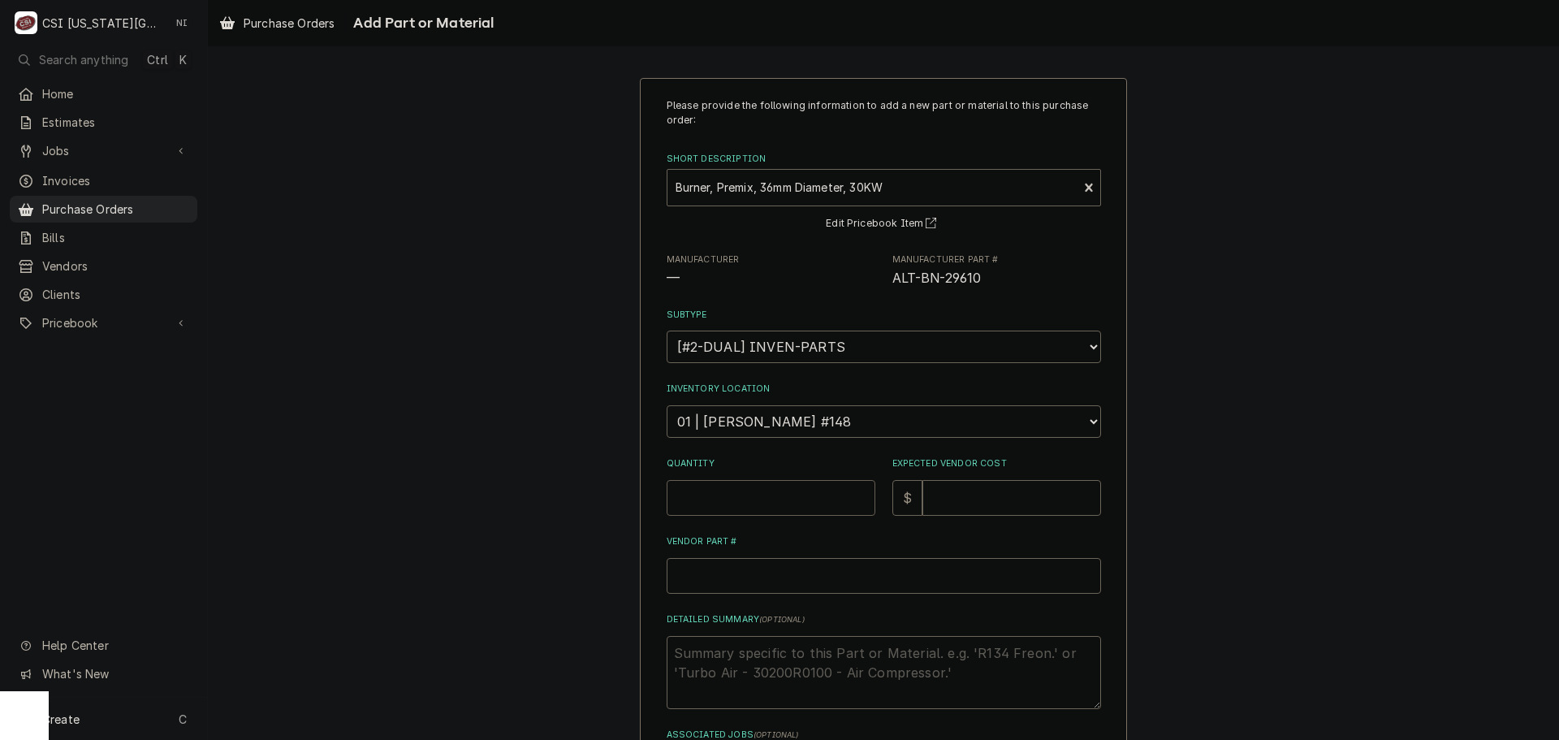
type textarea "x"
type input "1"
click at [964, 503] on input "Expected Vendor Cost" at bounding box center [1011, 498] width 179 height 36
type textarea "x"
type input "3"
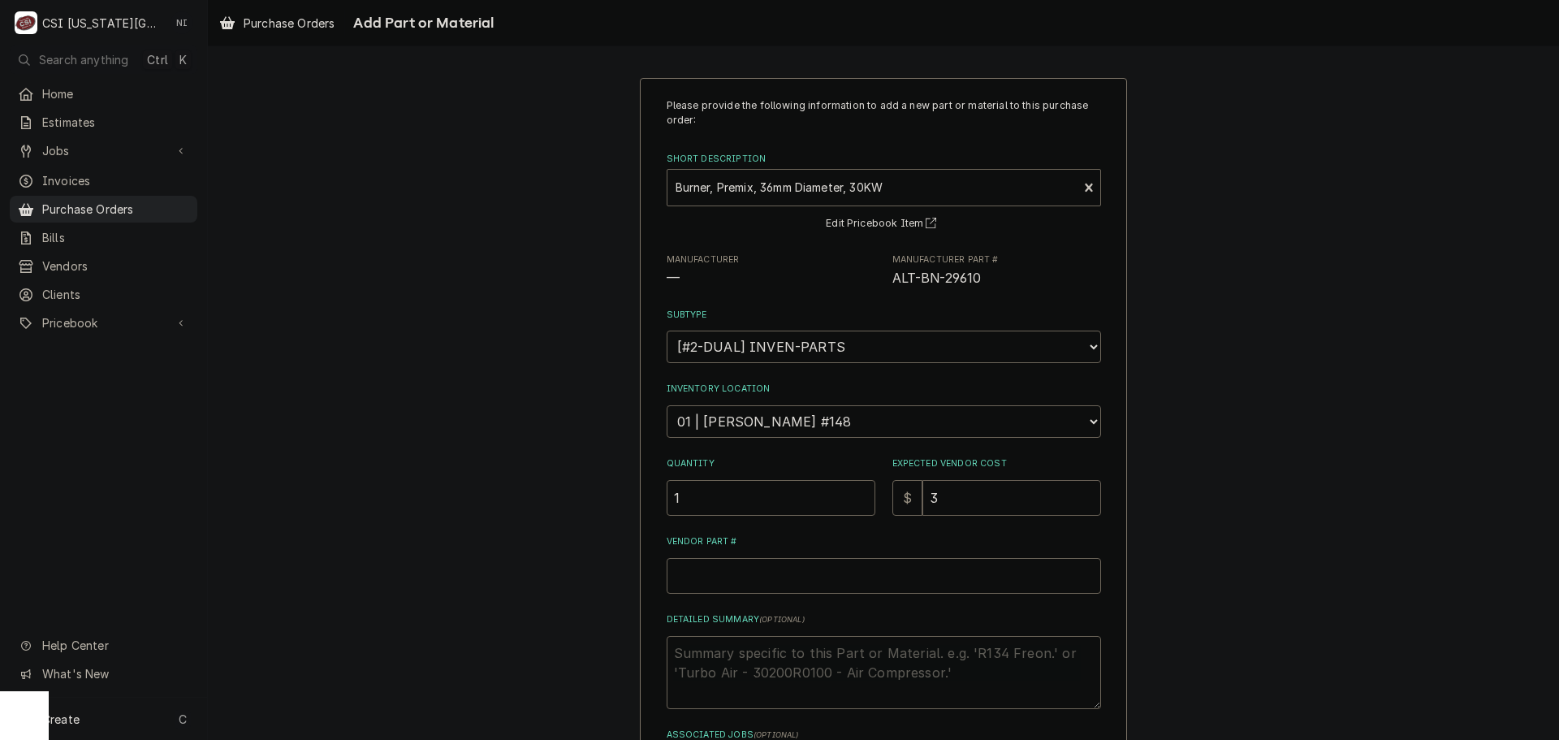
type textarea "x"
type input "31"
type textarea "x"
type input "3"
type textarea "x"
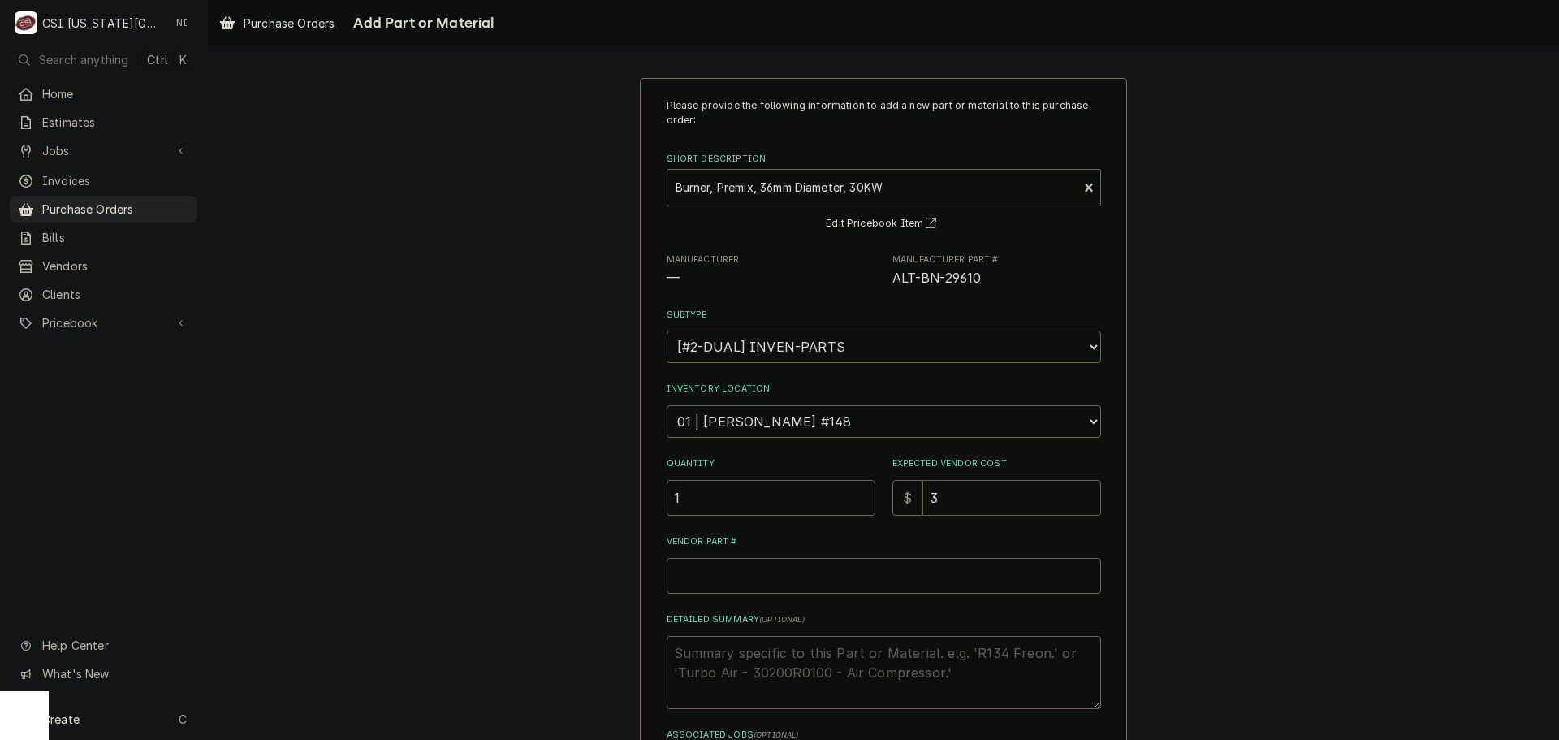
type input "34"
type textarea "x"
type input "348"
type textarea "x"
type input "348.5"
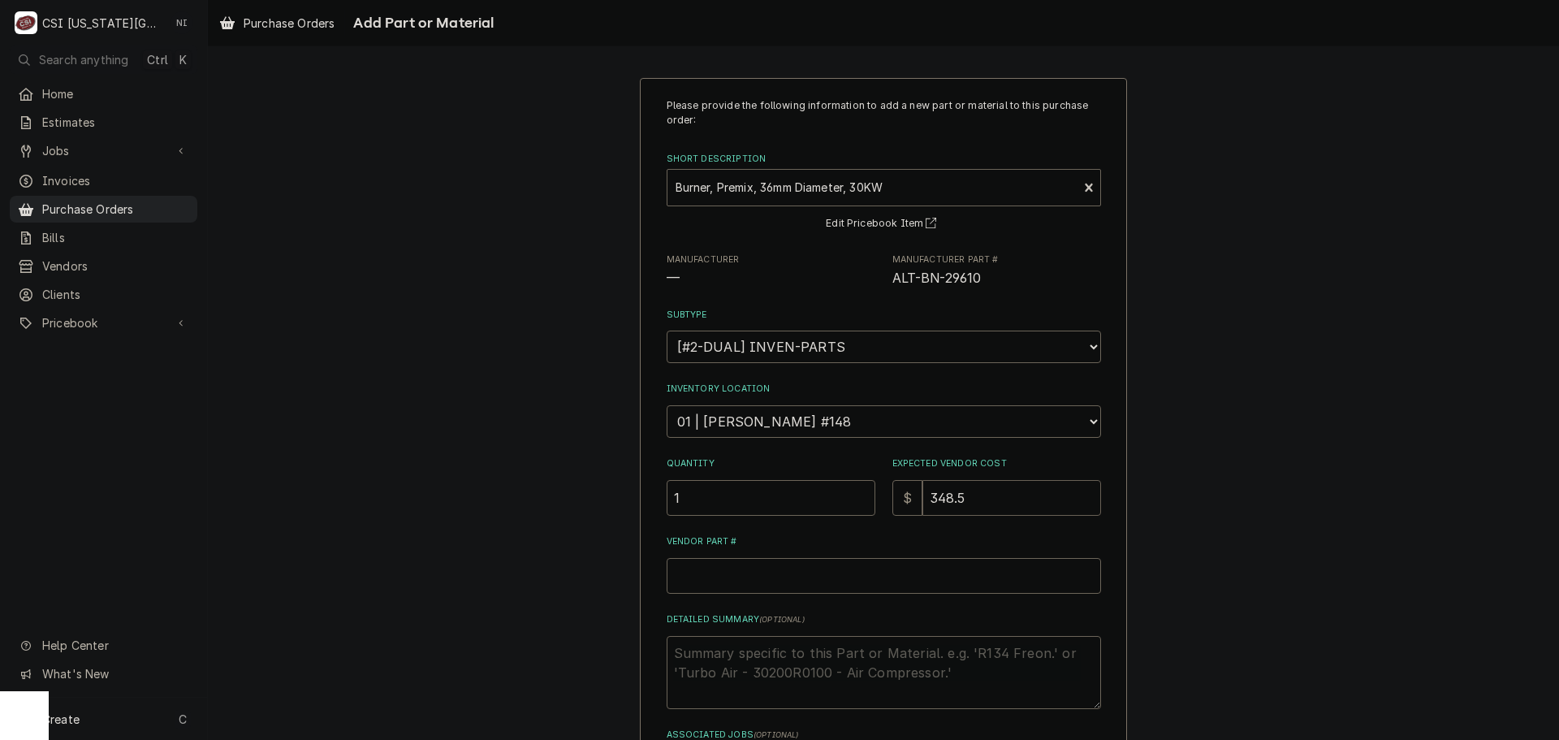
type textarea "x"
type input "348.50"
drag, startPoint x: 979, startPoint y: 282, endPoint x: 884, endPoint y: 290, distance: 95.4
click at [885, 290] on div "Please provide the following information to add a new part or material to this …" at bounding box center [884, 440] width 434 height 684
copy span "ALT-BN-29610"
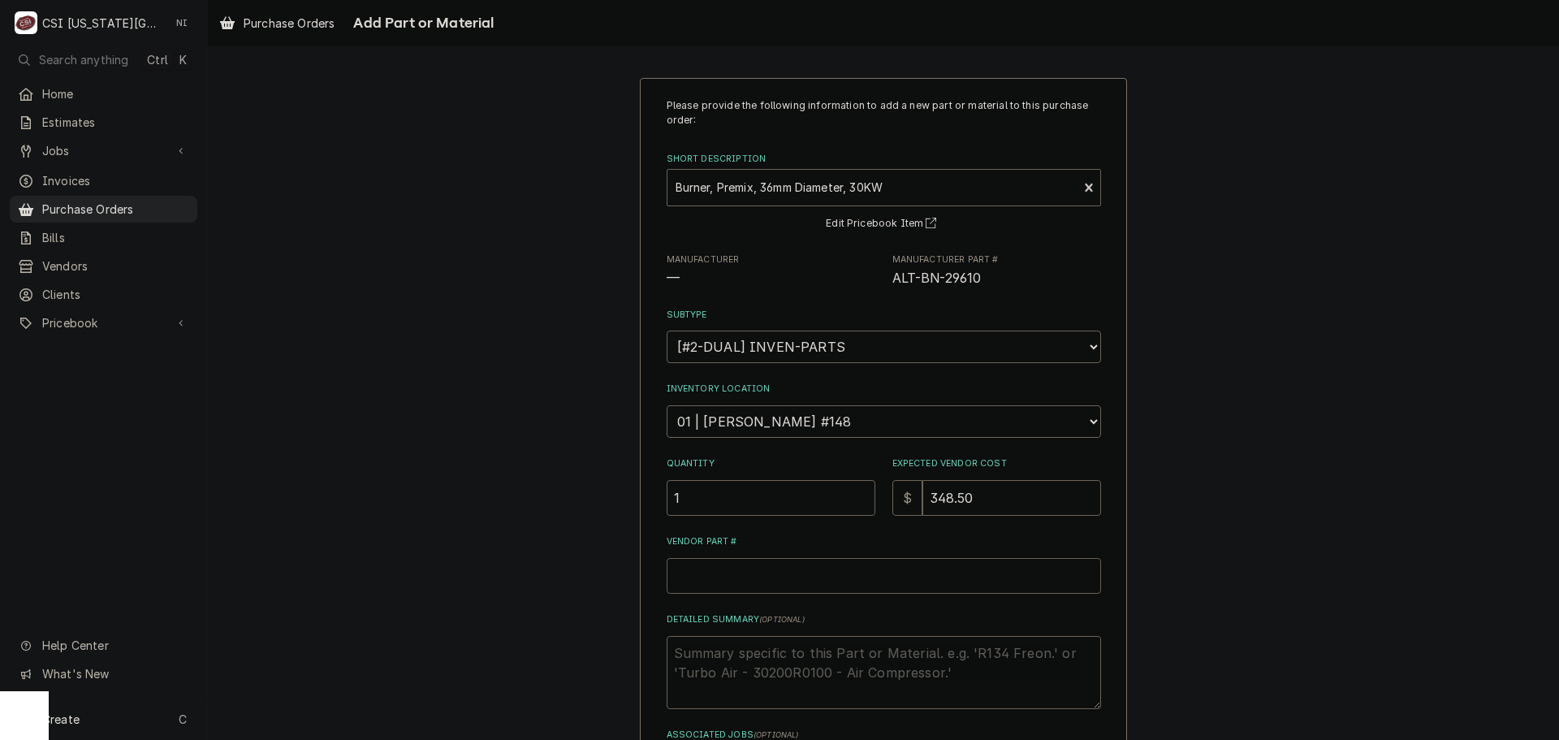
click at [808, 573] on input "Vendor Part #" at bounding box center [884, 576] width 434 height 36
paste input "ALT-BN-29610"
type textarea "x"
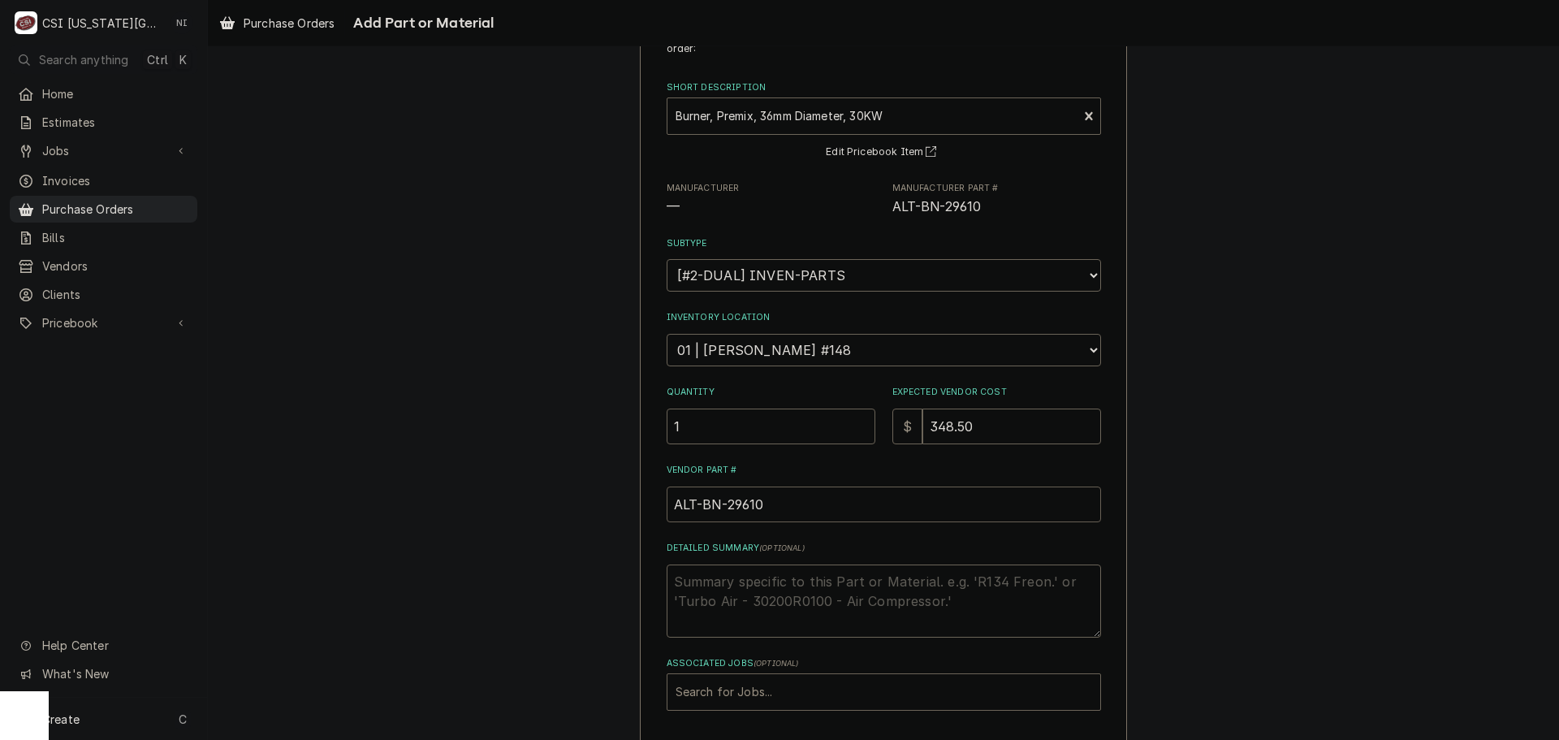
scroll to position [141, 0]
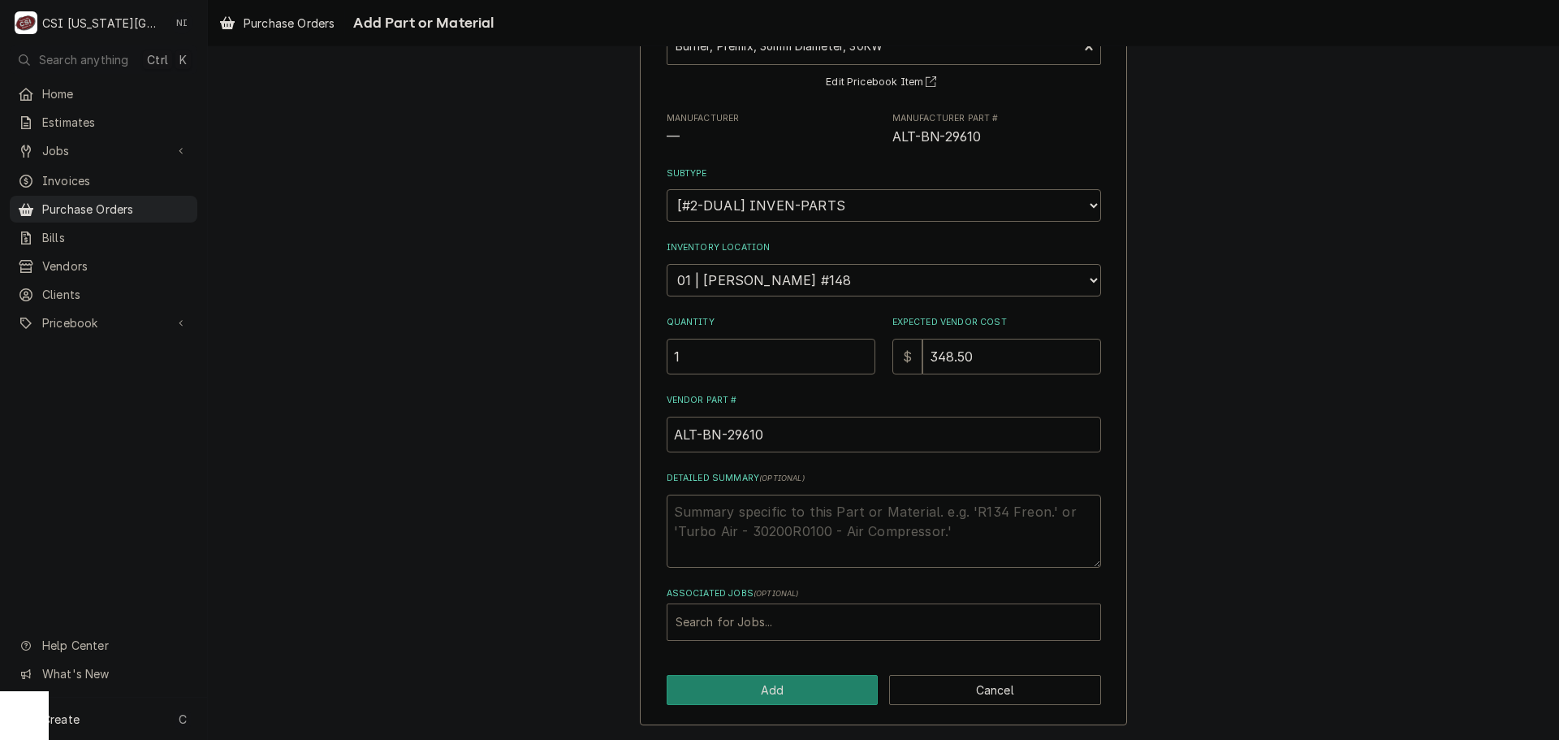
type input "ALT-BN-29610"
click at [815, 621] on div "Associated Jobs" at bounding box center [884, 621] width 417 height 29
type input "33405"
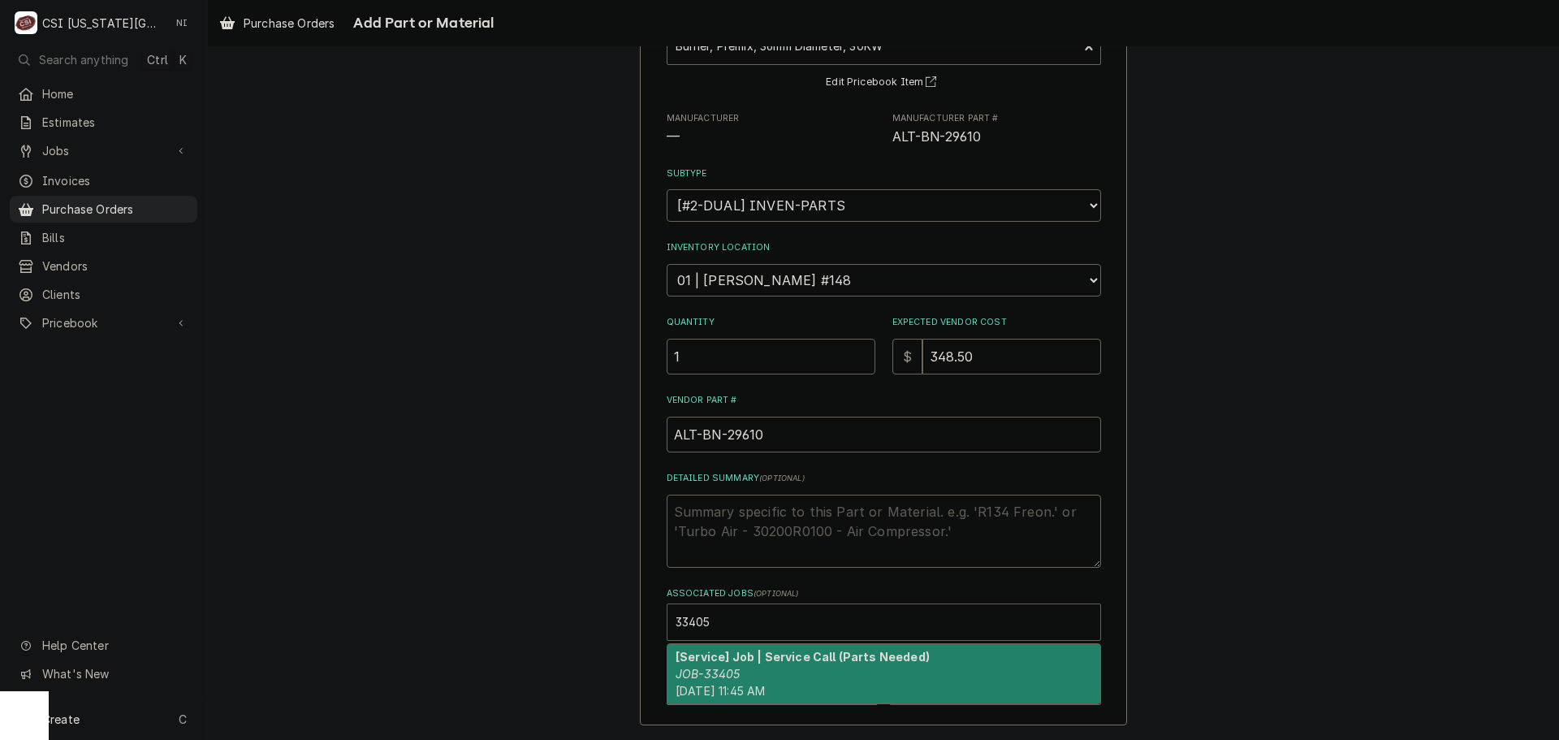
click at [701, 655] on strong "[Service] Job | Service Call (Parts Needed)" at bounding box center [803, 657] width 254 height 14
type textarea "x"
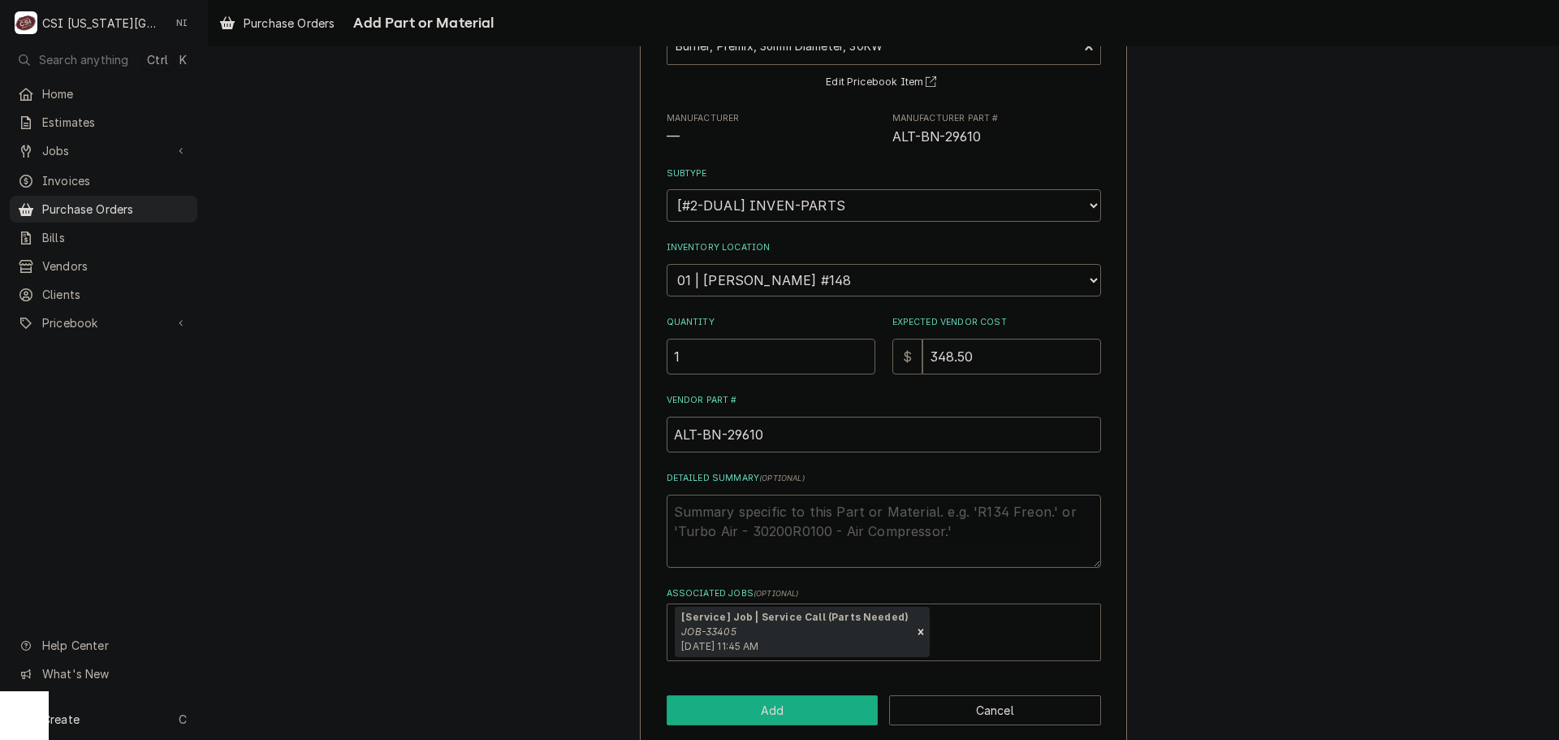
click at [741, 704] on button "Add" at bounding box center [773, 710] width 212 height 30
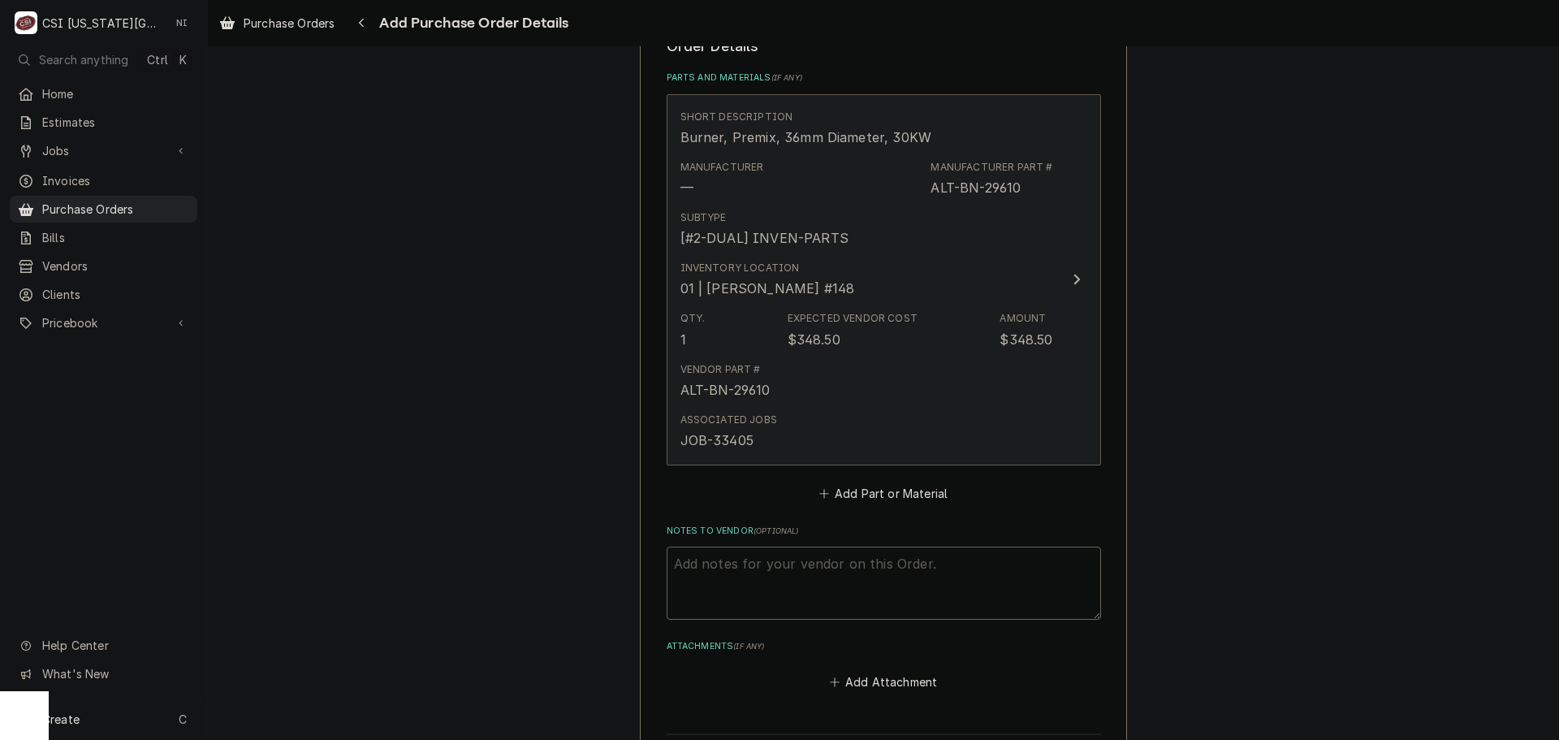
scroll to position [650, 0]
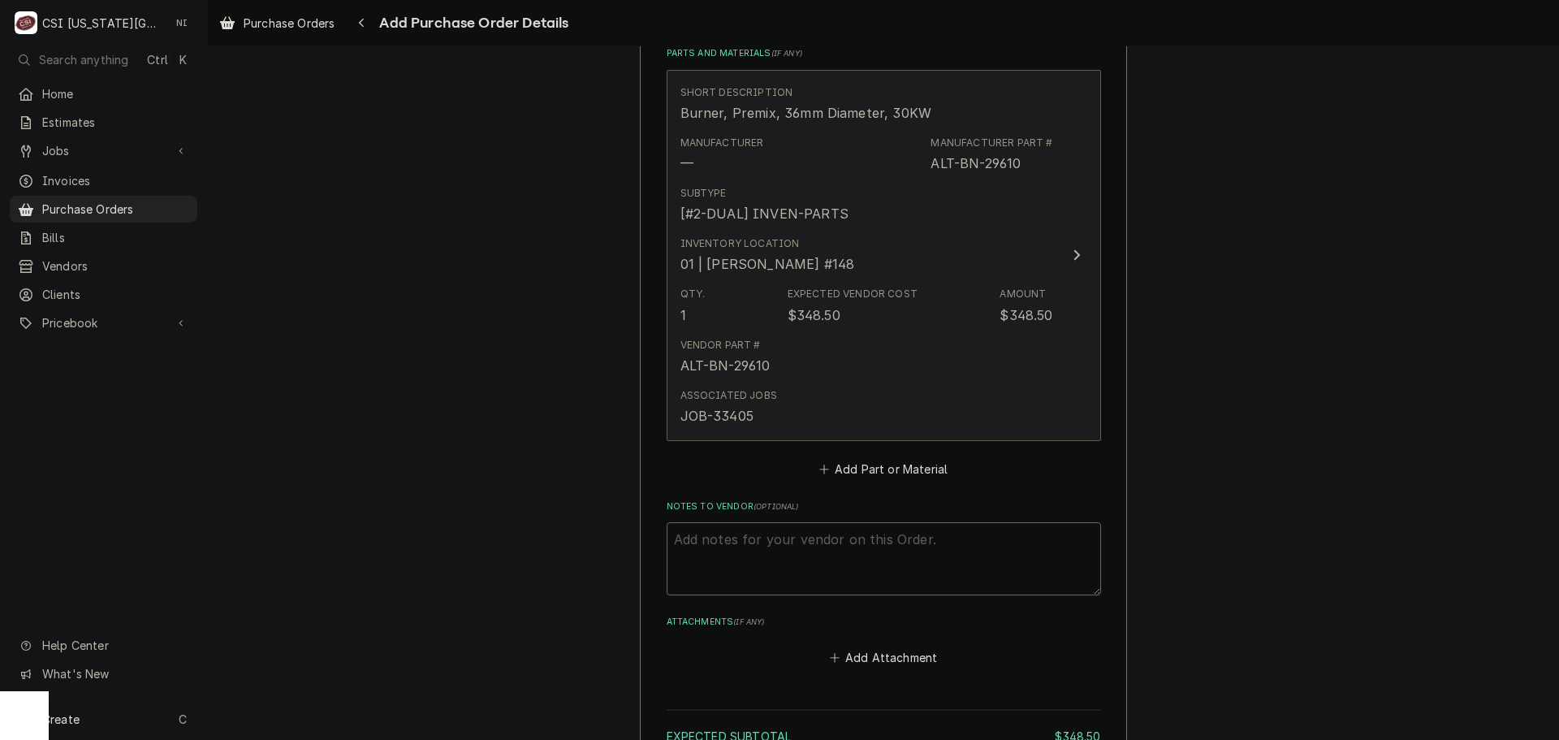
type textarea "x"
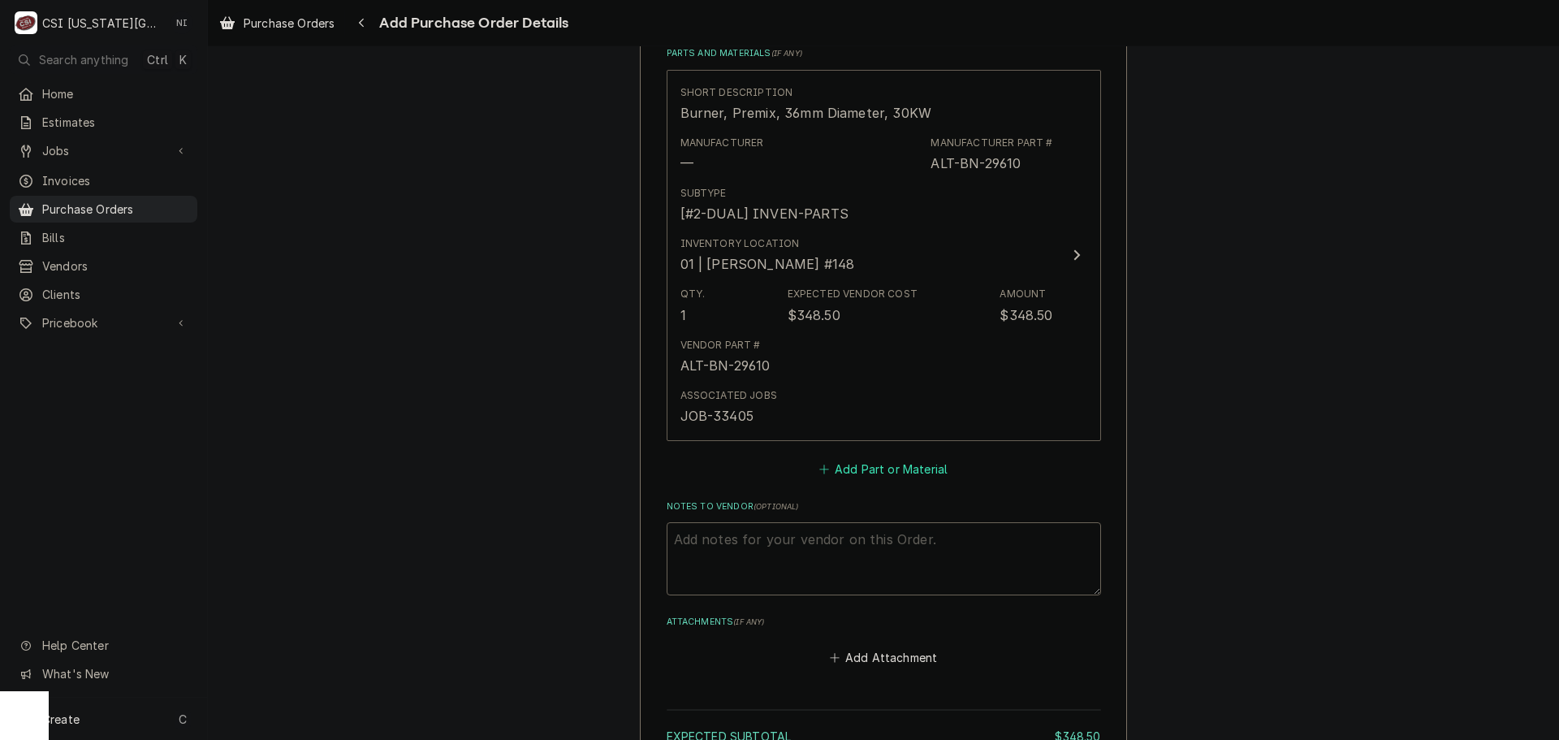
drag, startPoint x: 836, startPoint y: 474, endPoint x: 802, endPoint y: 377, distance: 103.2
click at [837, 474] on button "Add Part or Material" at bounding box center [883, 468] width 134 height 23
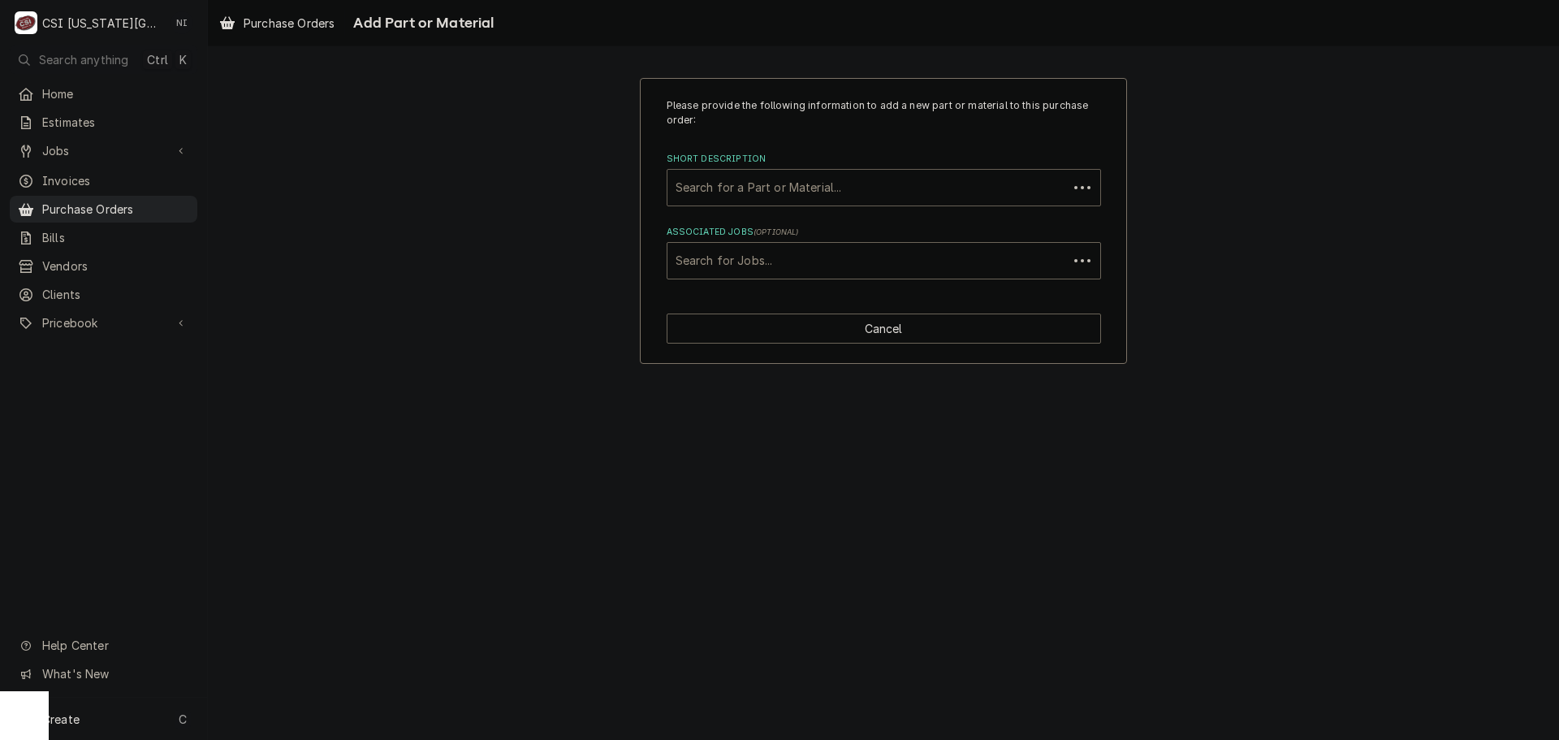
paste input "SN-48141R"
click at [783, 189] on div "Short Description" at bounding box center [868, 187] width 384 height 29
type input "SN-48141R"
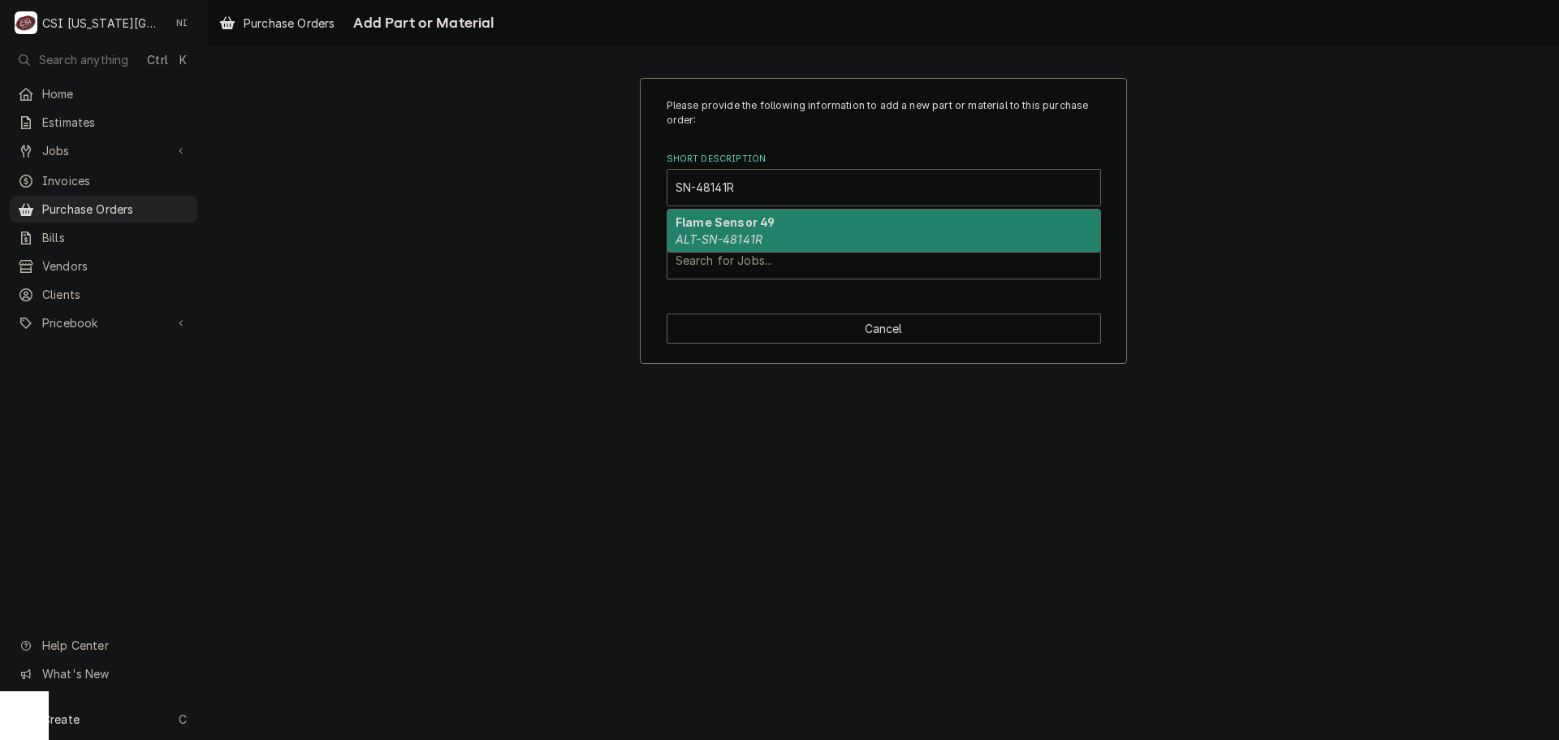
click at [739, 242] on em "ALT-SN-48141R" at bounding box center [719, 239] width 87 height 14
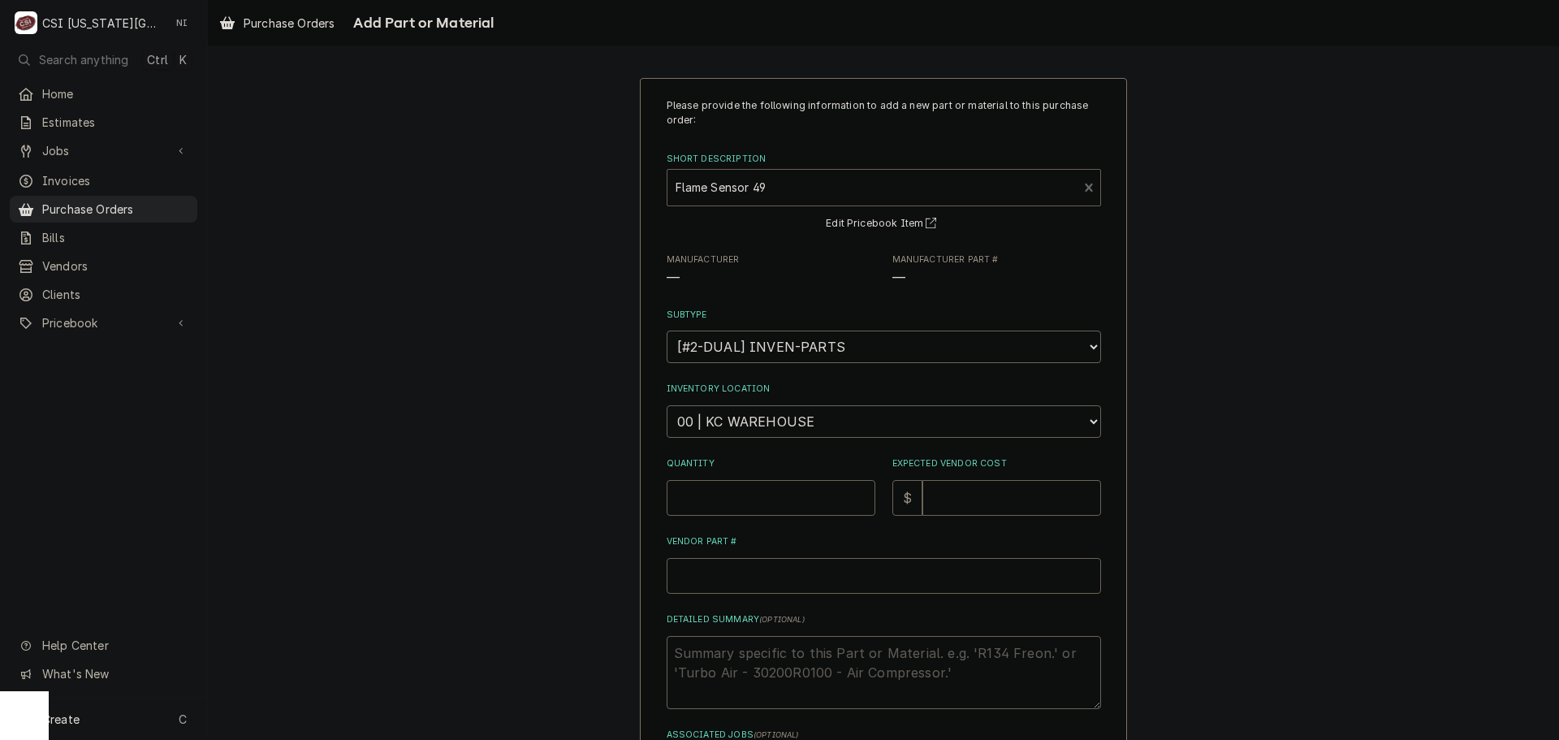
type textarea "x"
click at [777, 429] on select "Choose a location... 00 | KC WAREHOUSE 00 | MAIN WAREHOUSE 01 | BRIAN BREAZIER …" at bounding box center [884, 421] width 434 height 32
select select "2781"
click at [667, 405] on select "Choose a location... 00 | KC WAREHOUSE 00 | MAIN WAREHOUSE 01 | BRIAN BREAZIER …" at bounding box center [884, 421] width 434 height 32
click at [758, 496] on input "Quantity" at bounding box center [771, 498] width 209 height 36
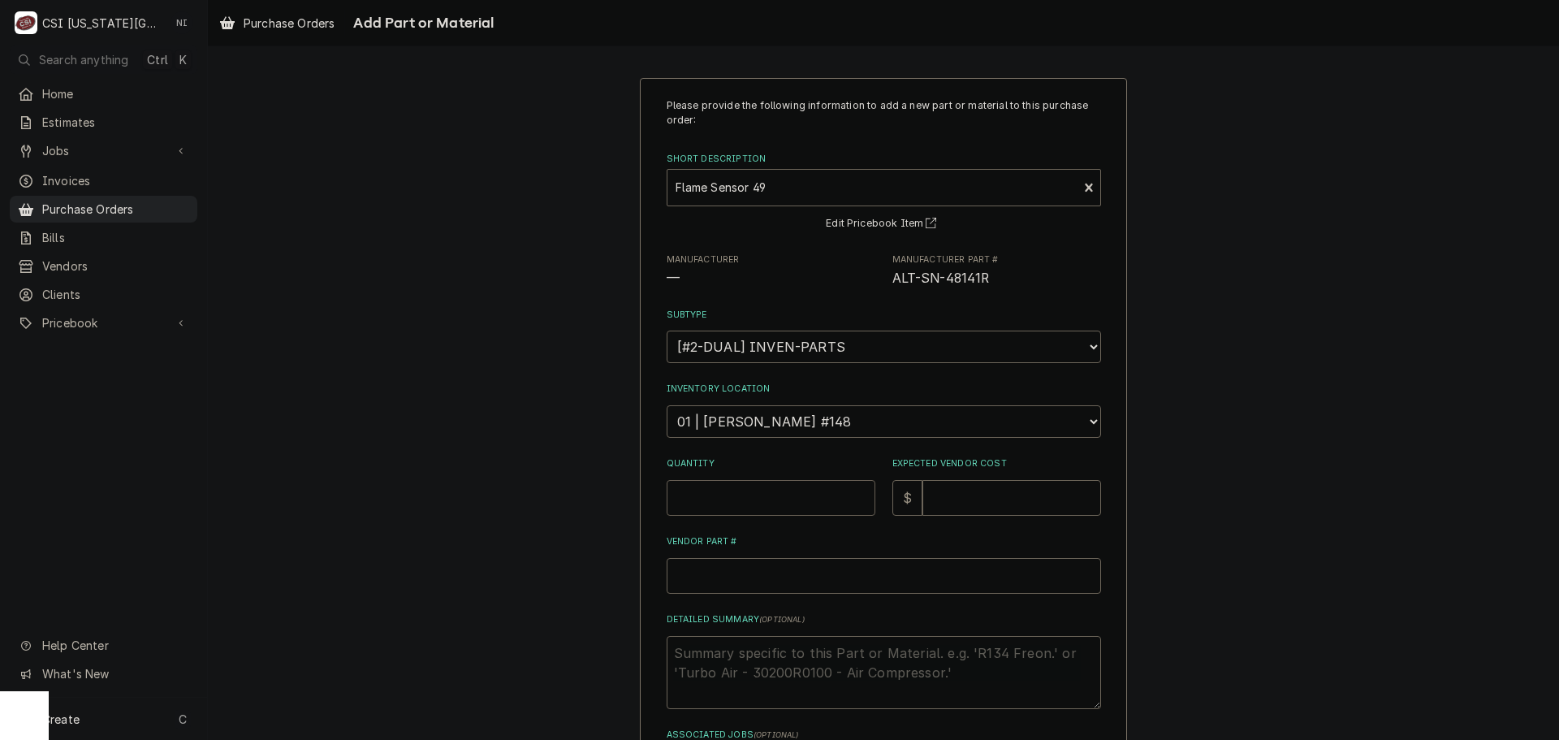
type textarea "x"
type input "1"
type textarea "x"
type input "1"
type textarea "x"
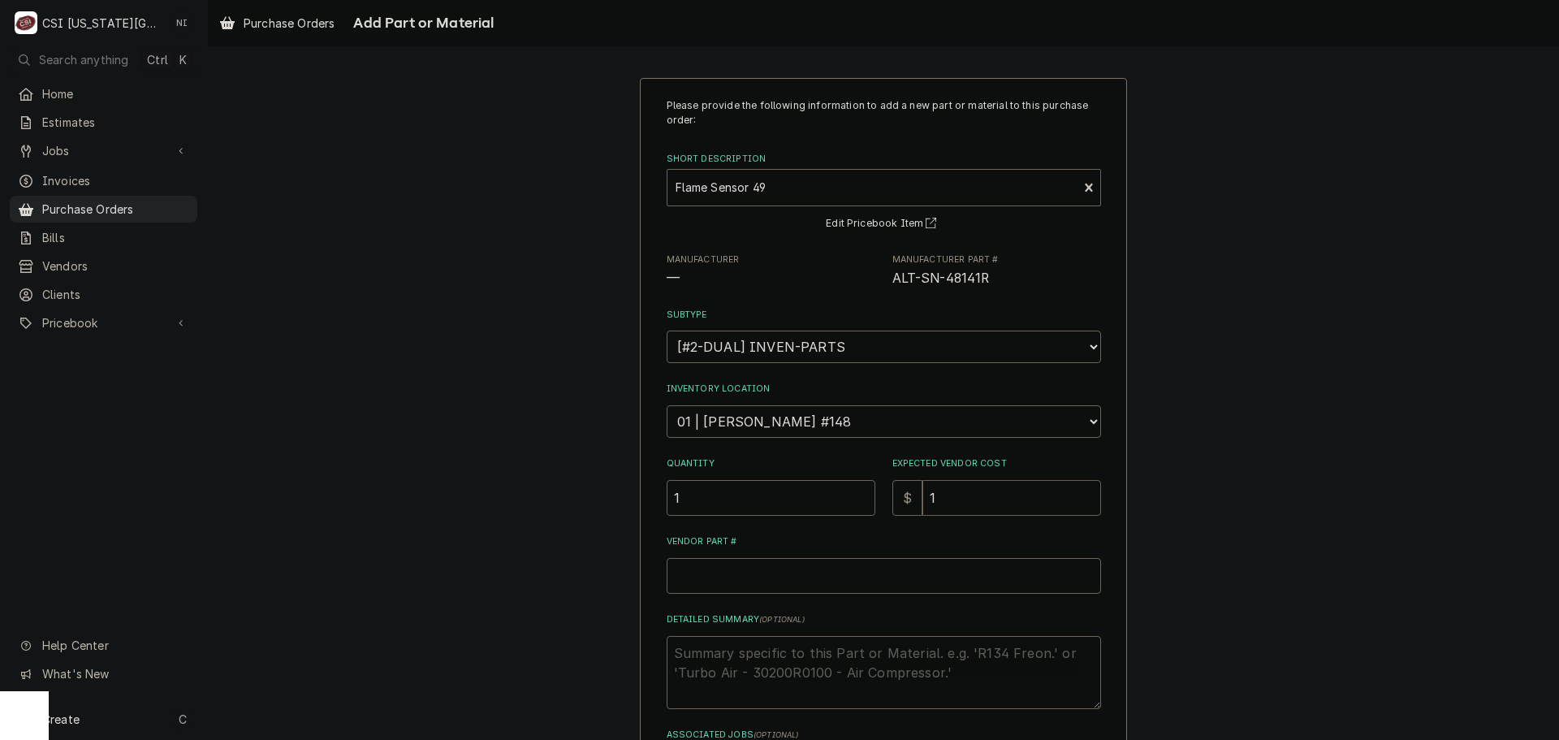
type input "14"
type textarea "x"
type input "14.5"
type textarea "x"
type input "14.50"
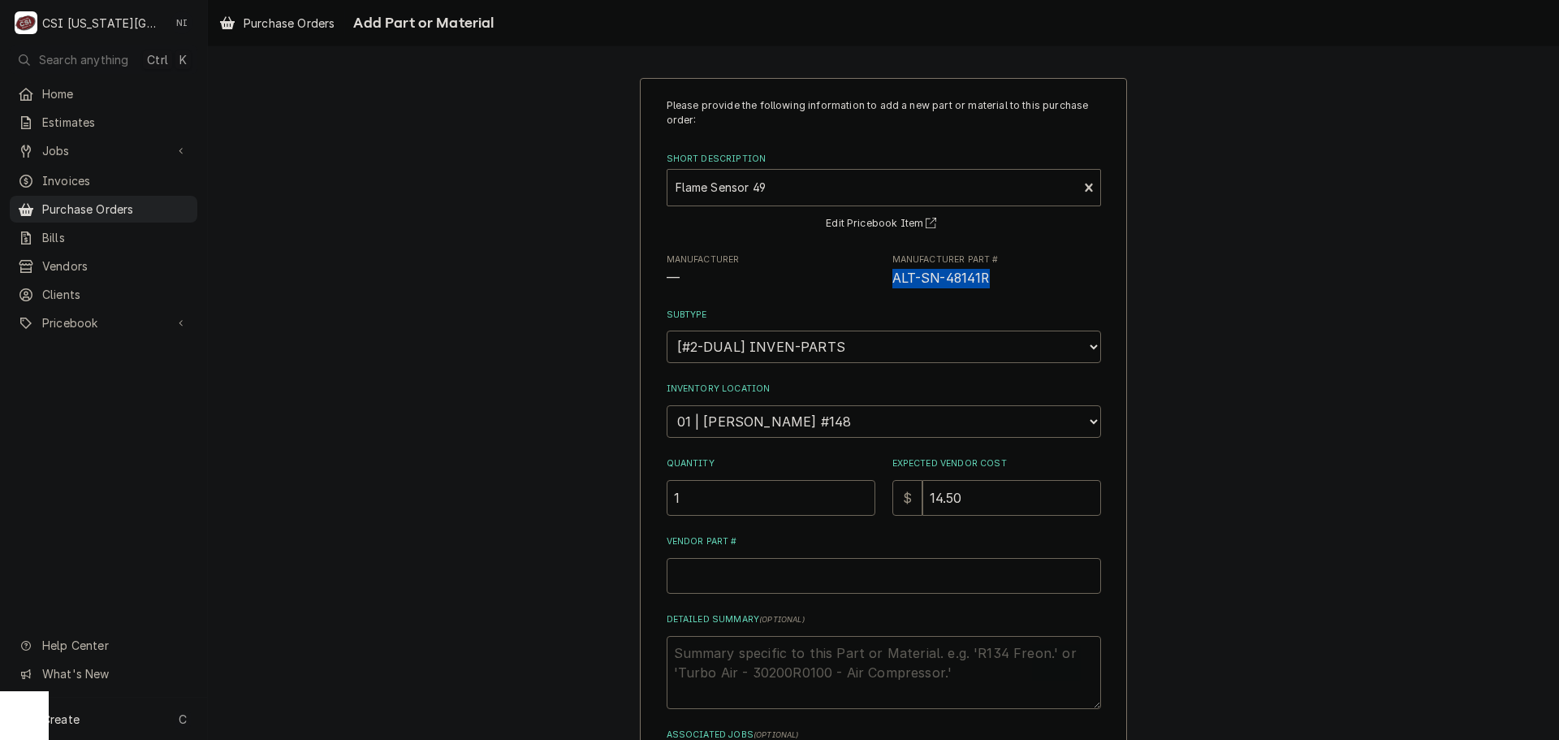
drag, startPoint x: 1000, startPoint y: 284, endPoint x: 886, endPoint y: 281, distance: 114.5
click at [892, 281] on span "ALT-SN-48141R" at bounding box center [996, 278] width 209 height 19
copy span "ALT-SN-48141R"
click at [794, 572] on input "Vendor Part #" at bounding box center [884, 576] width 434 height 36
paste input "ALT-SN-48141R"
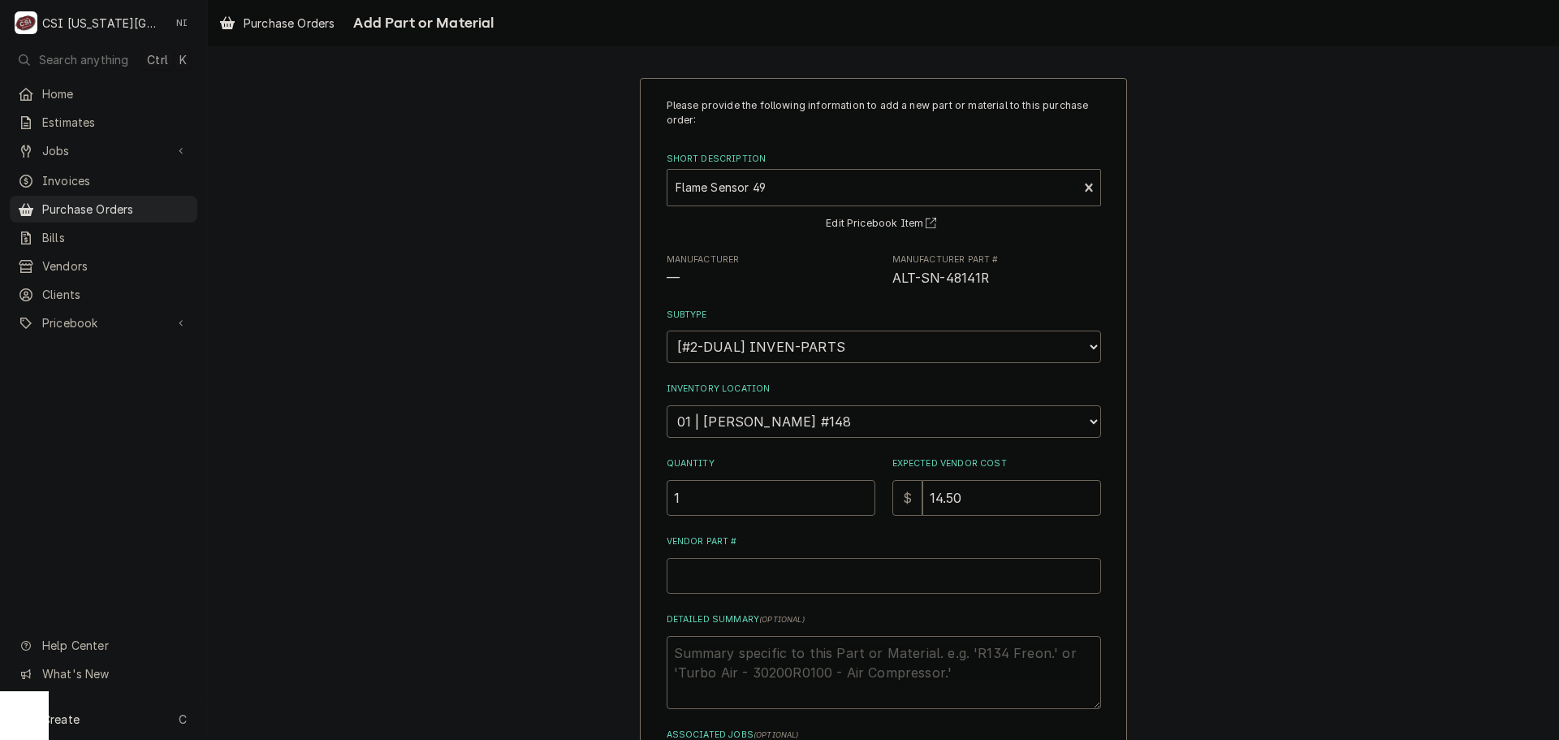
type textarea "x"
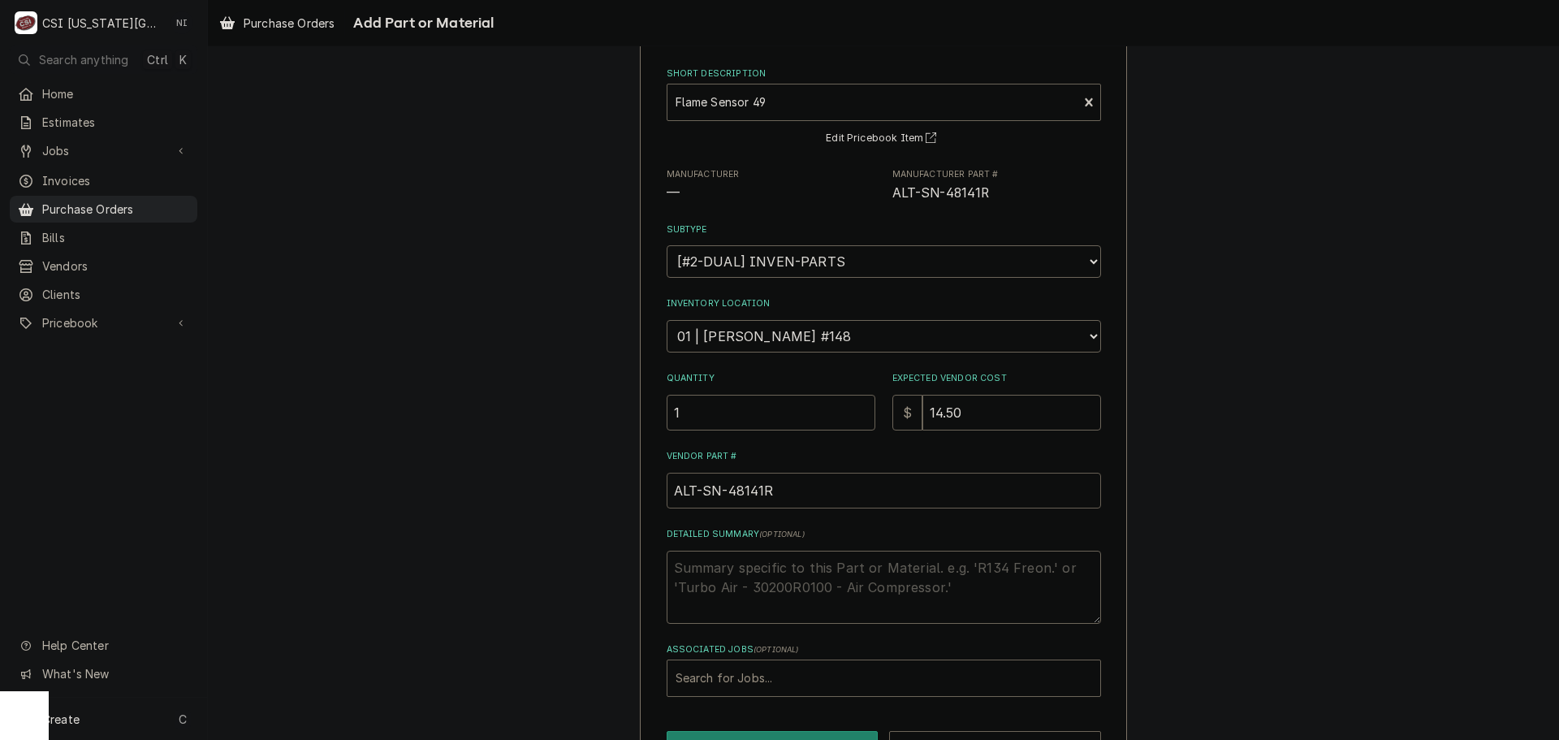
scroll to position [141, 0]
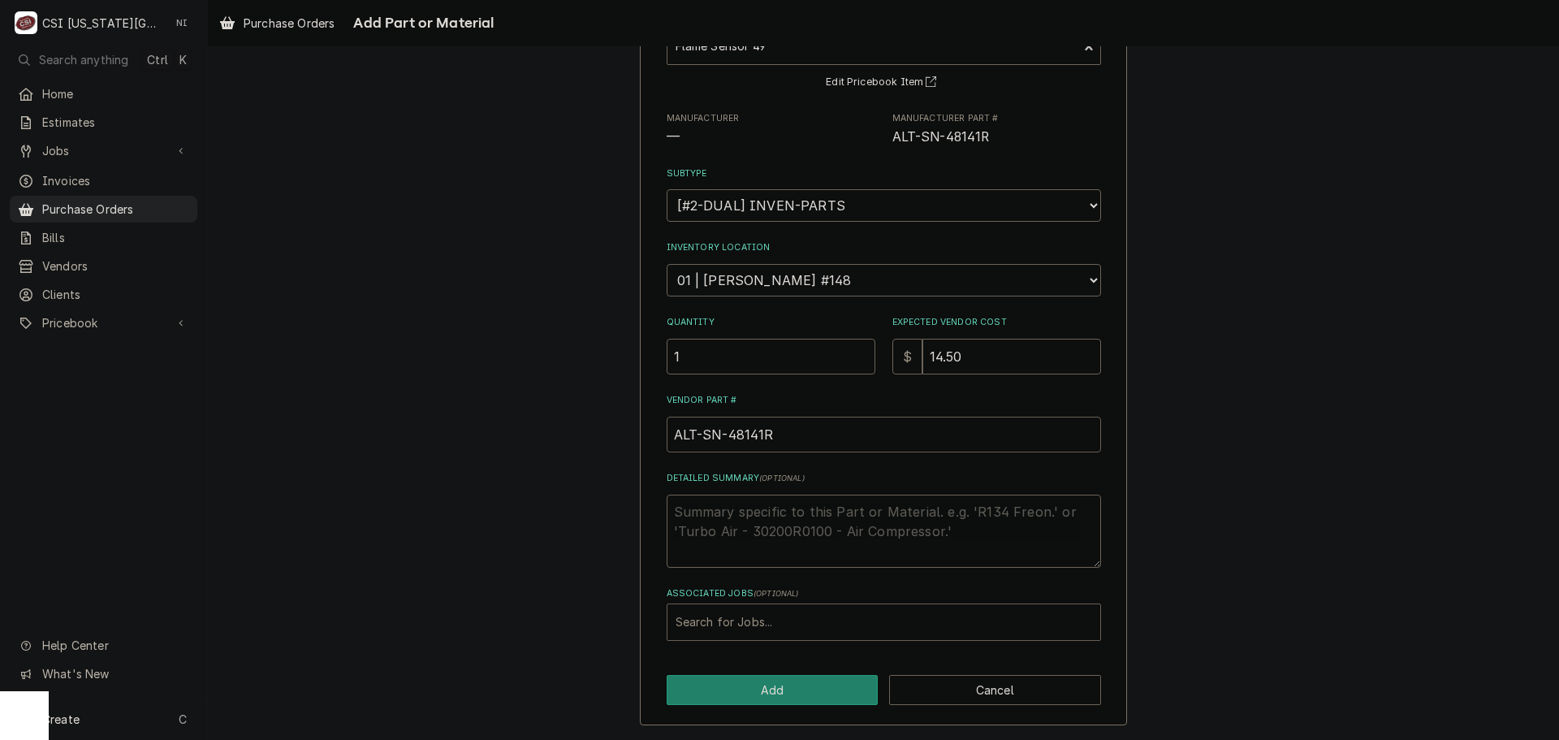
type input "ALT-SN-48141R"
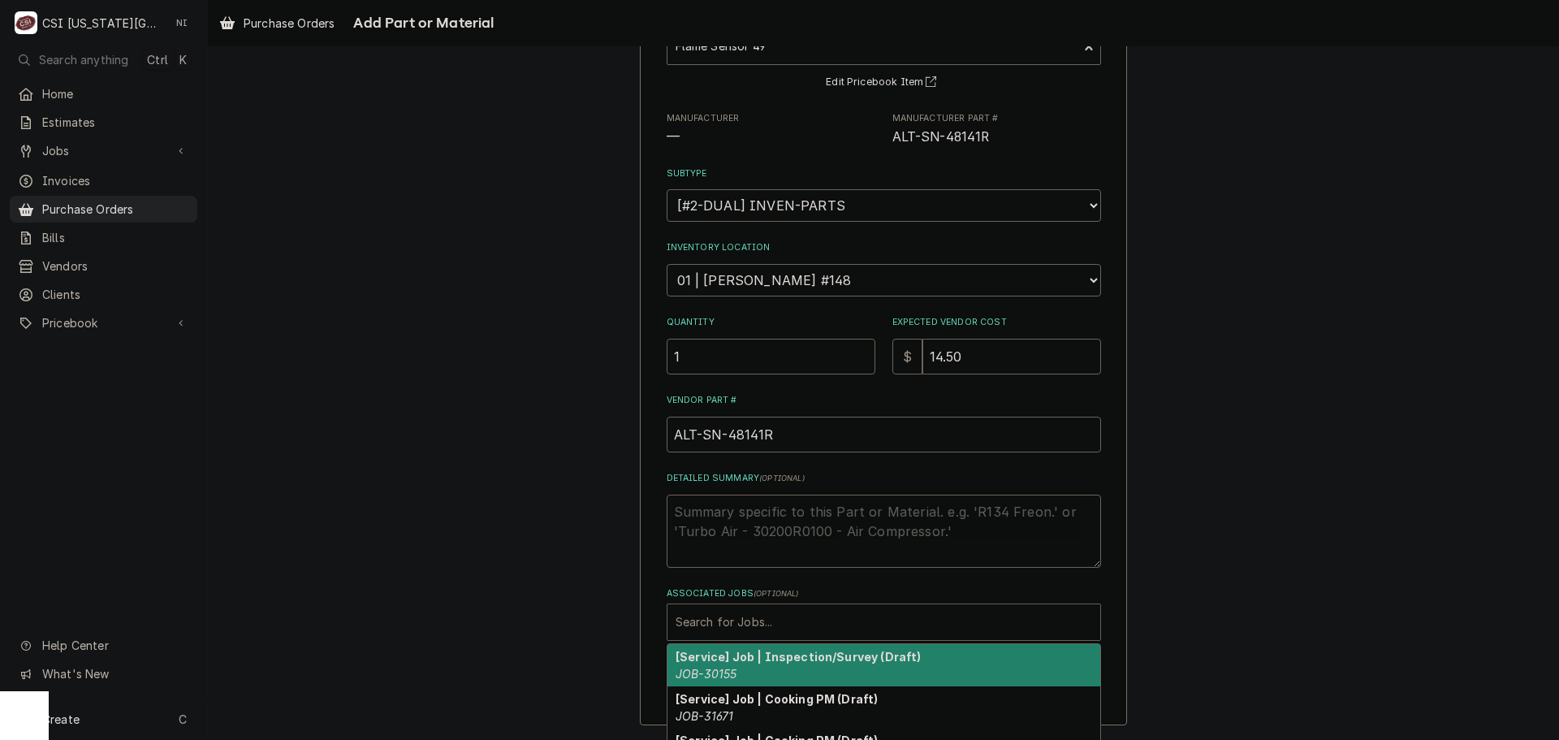
click at [802, 623] on div "Associated Jobs" at bounding box center [884, 621] width 417 height 29
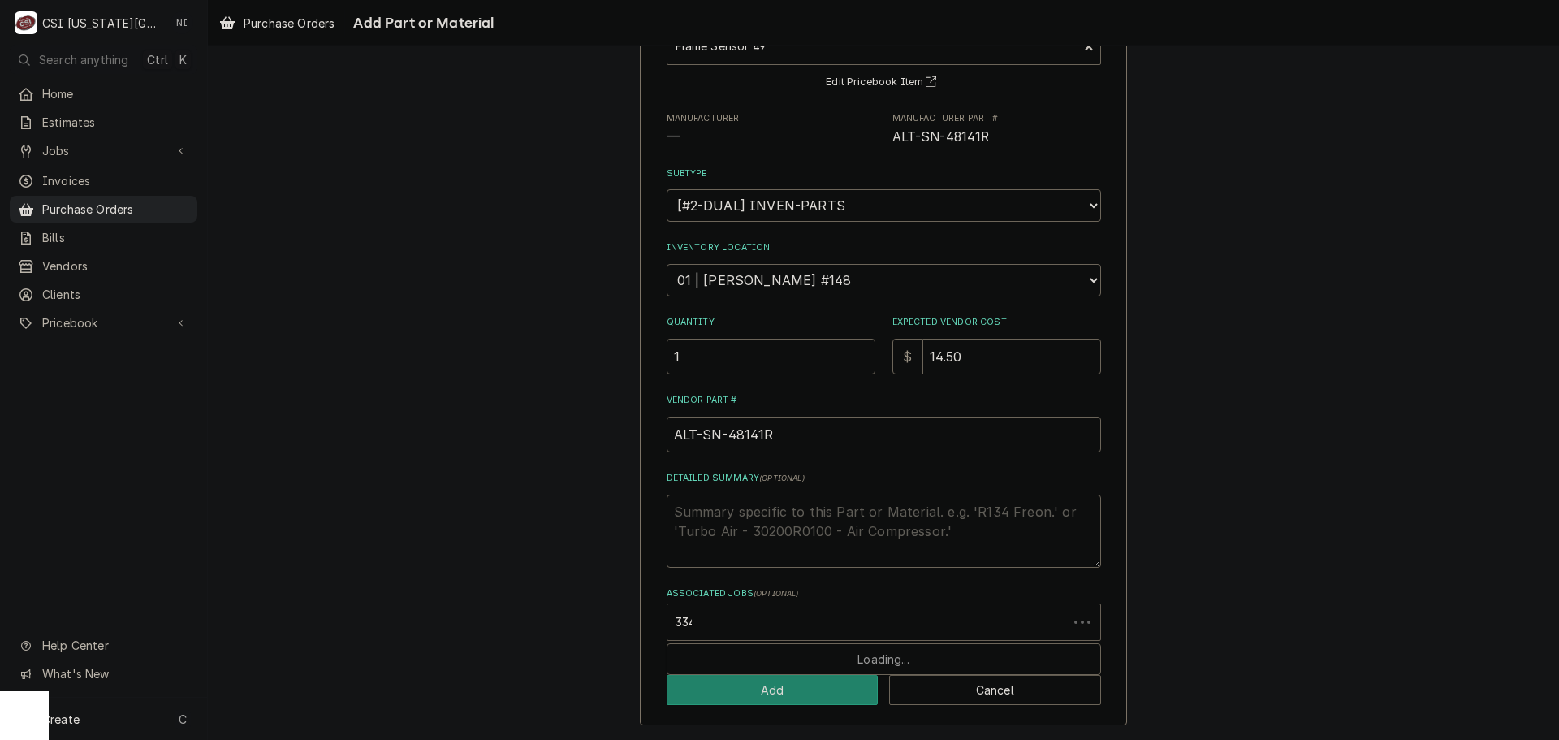
type input "33405"
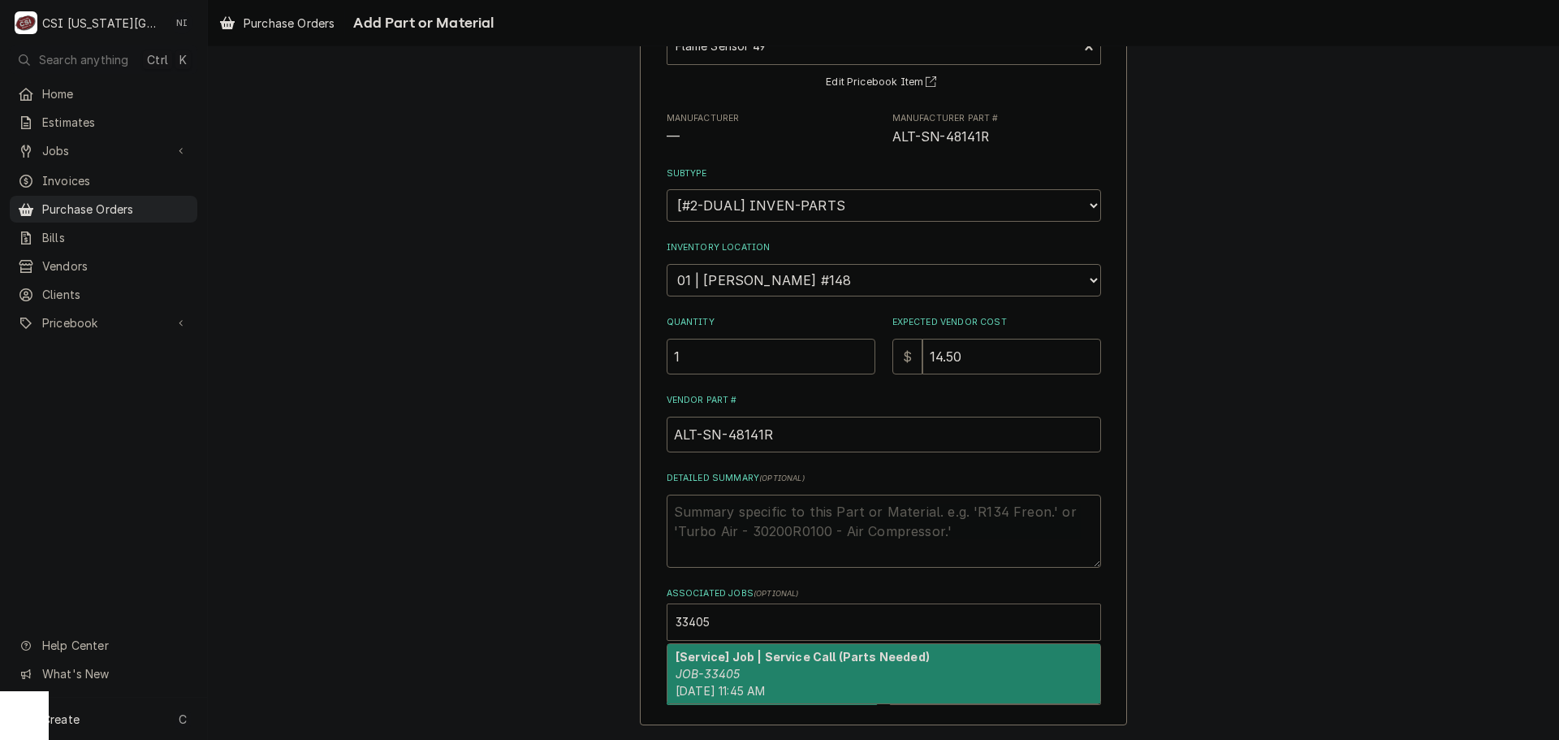
click at [708, 653] on strong "[Service] Job | Service Call (Parts Needed)" at bounding box center [803, 657] width 254 height 14
type textarea "x"
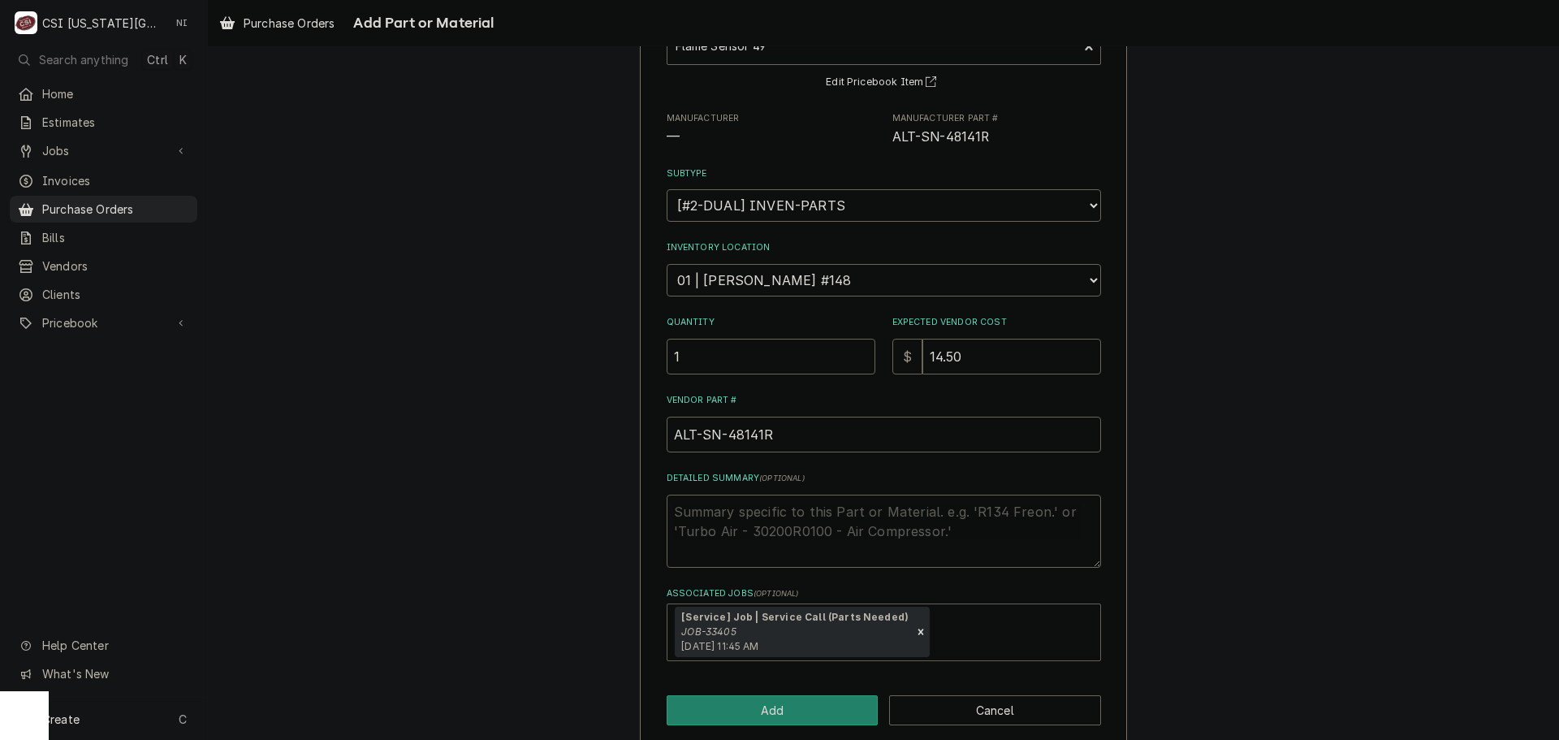
click at [770, 687] on div "Please provide the following information to add a new part or material to this …" at bounding box center [883, 342] width 487 height 810
click at [780, 707] on button "Add" at bounding box center [773, 710] width 212 height 30
type textarea "x"
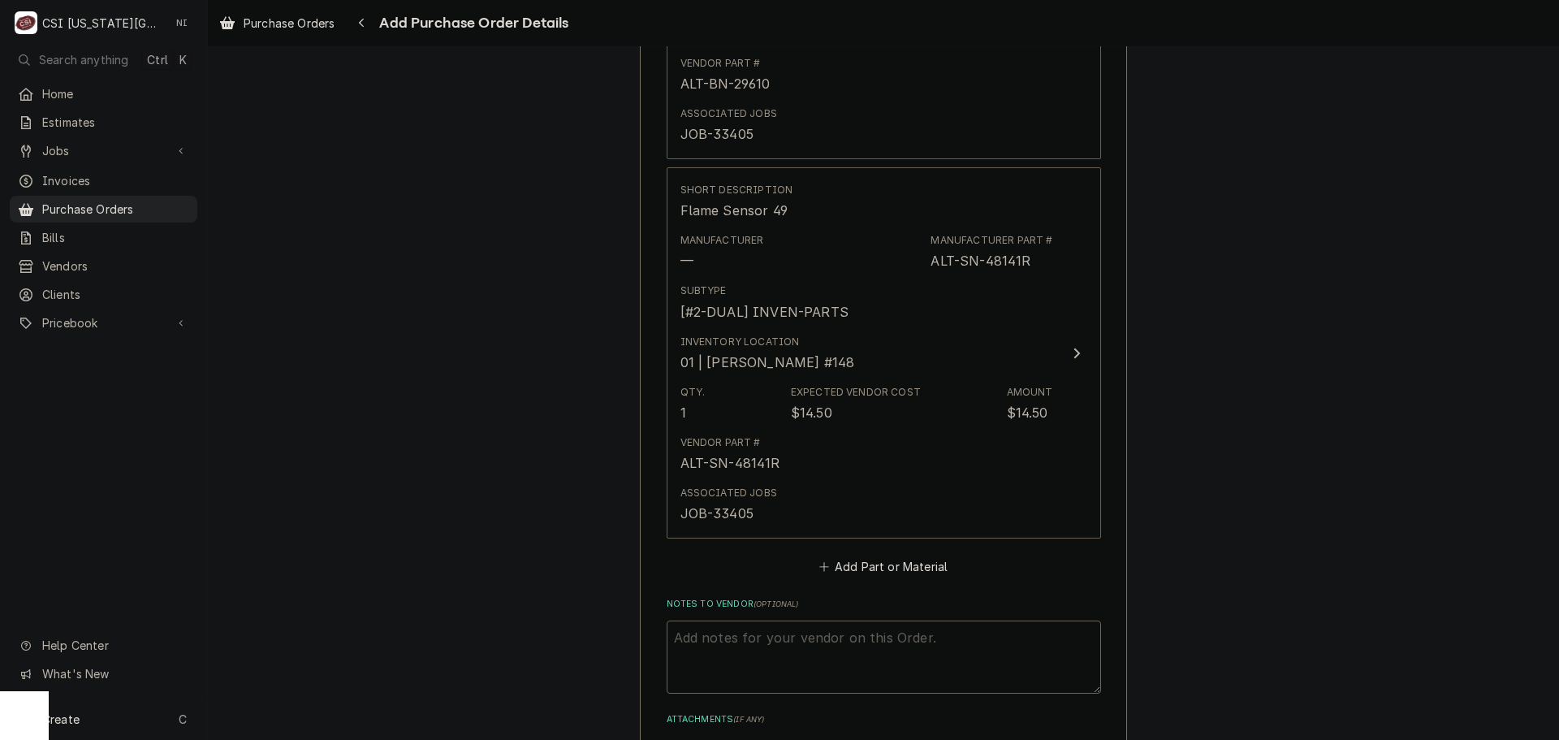
scroll to position [1186, 0]
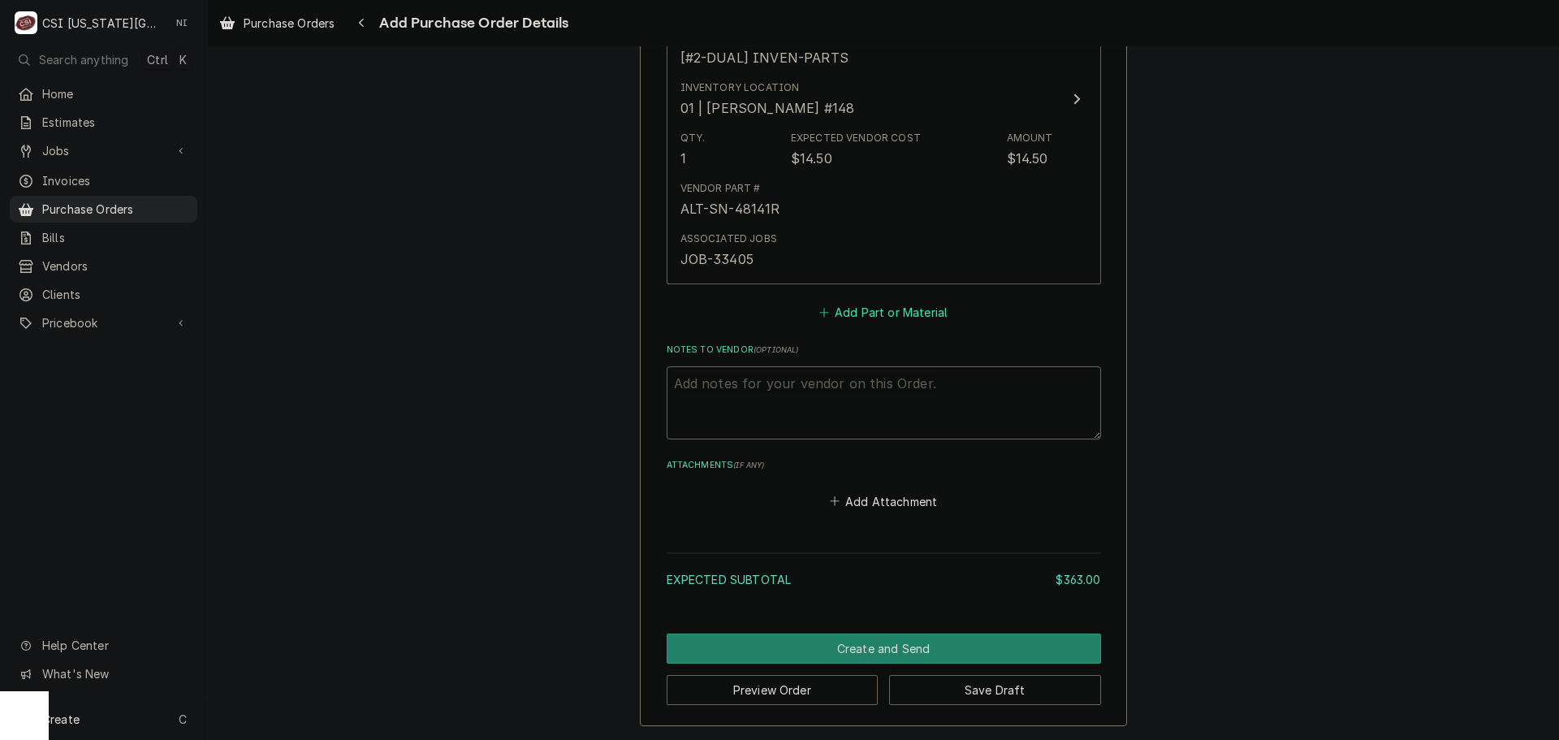
click at [853, 321] on button "Add Part or Material" at bounding box center [883, 312] width 134 height 23
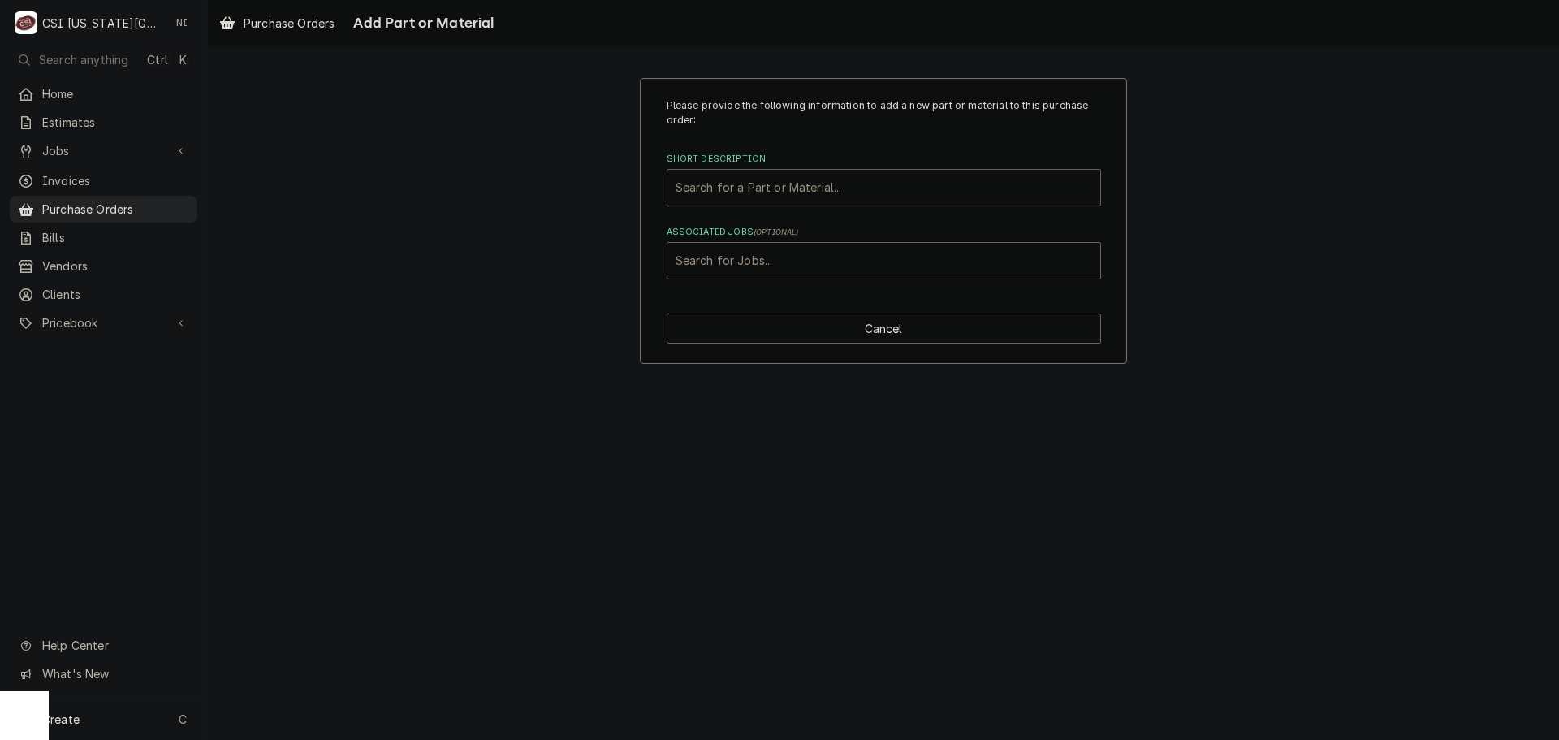
paste input "NU-36319"
type input "NU-36319"
click at [782, 178] on div "NU-36319" at bounding box center [884, 187] width 417 height 29
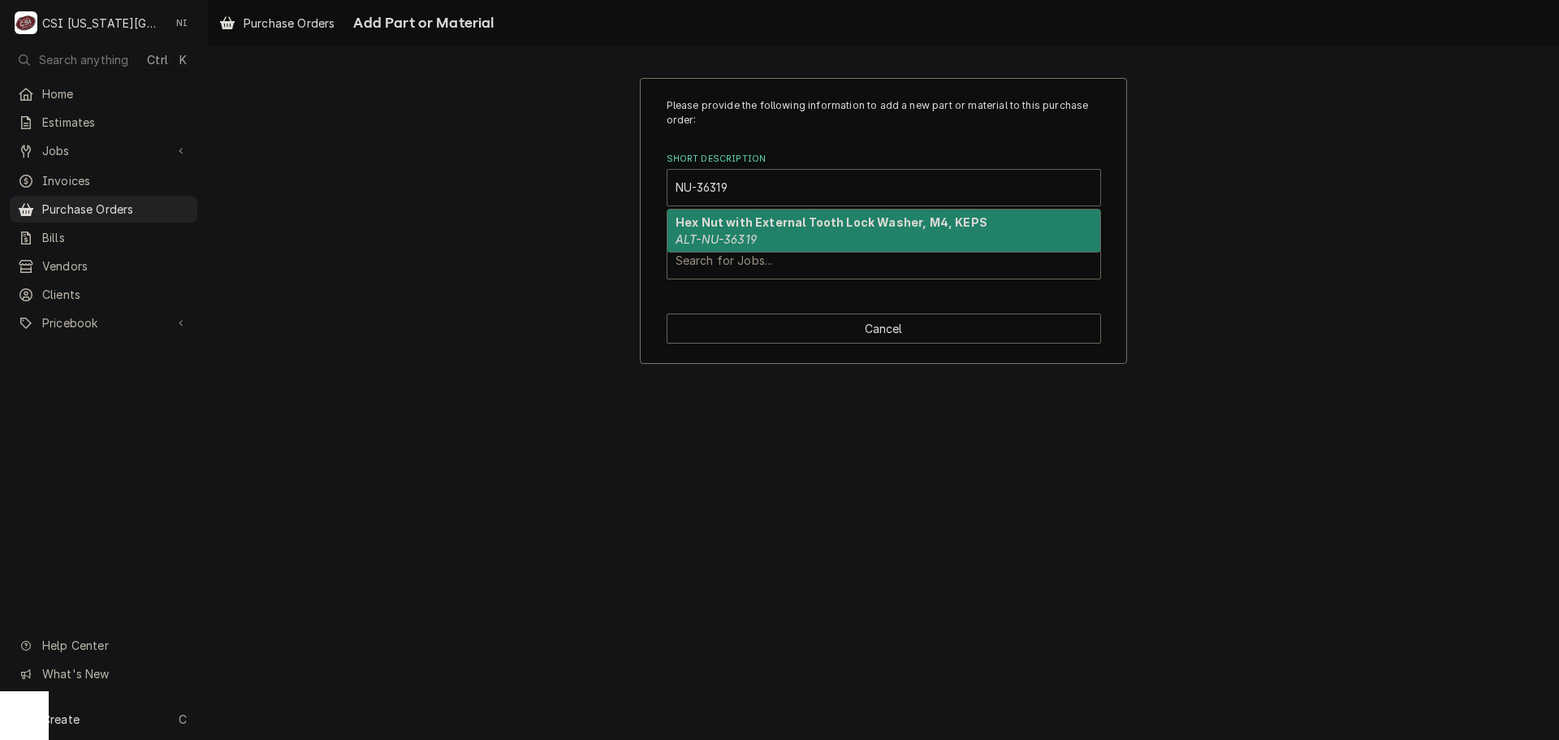
click at [812, 224] on strong "Hex Nut with External Tooth Lock Washer, M4, KEPS" at bounding box center [832, 222] width 312 height 14
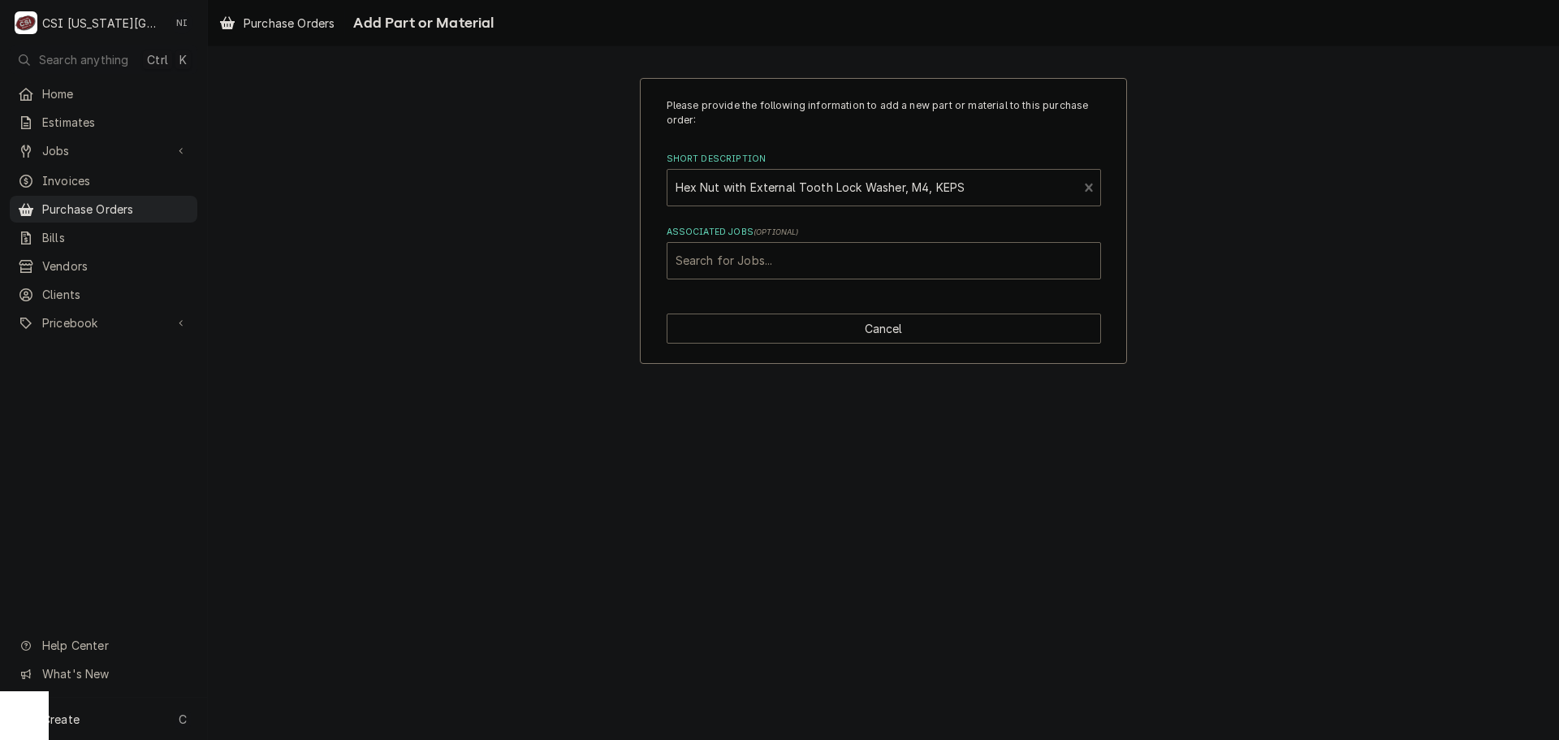
type textarea "x"
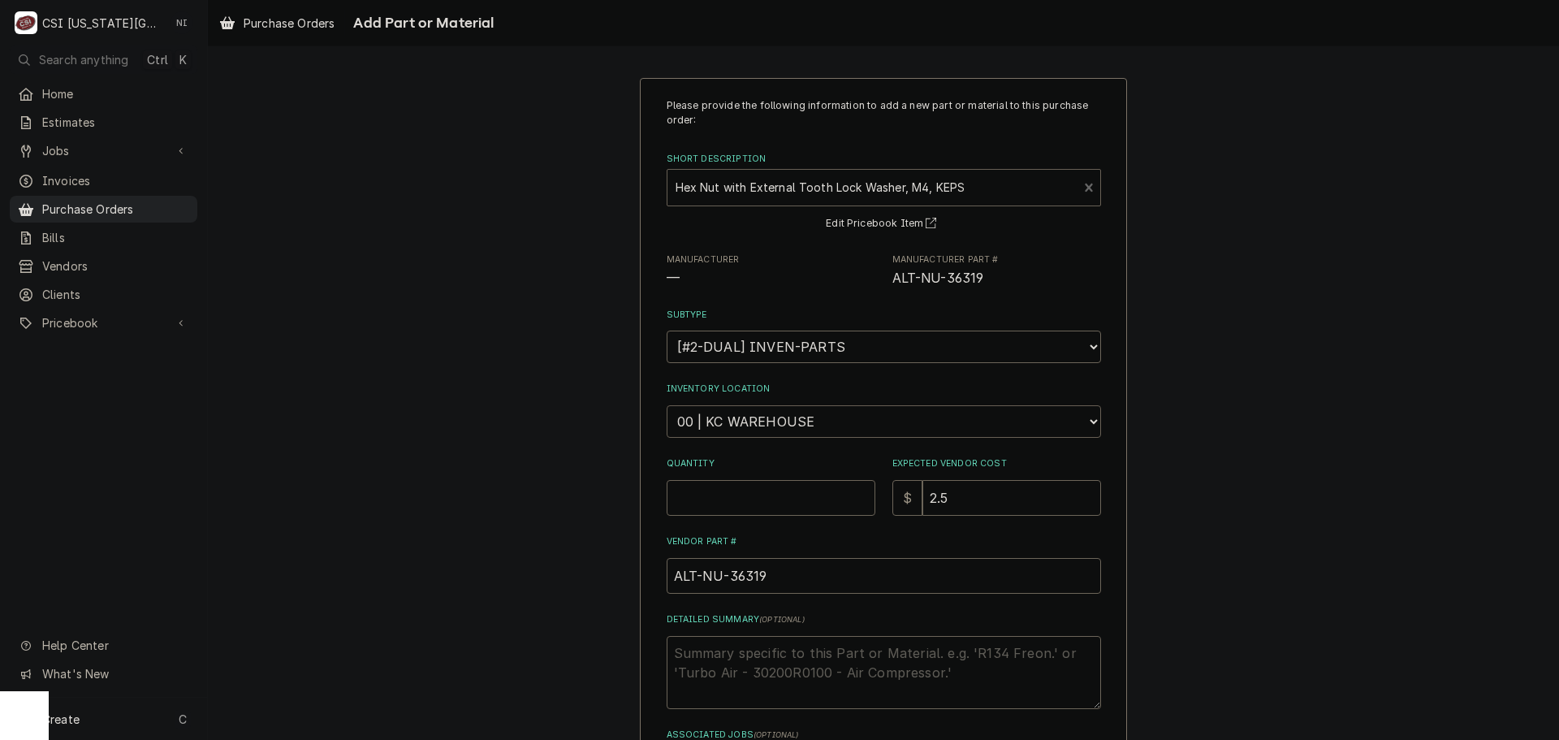
click at [738, 430] on select "Choose a location... 00 | KC WAREHOUSE 00 | MAIN WAREHOUSE 01 | BRIAN BREAZIER …" at bounding box center [884, 421] width 434 height 32
select select "2781"
click at [667, 405] on select "Choose a location... 00 | KC WAREHOUSE 00 | MAIN WAREHOUSE 01 | BRIAN BREAZIER …" at bounding box center [884, 421] width 434 height 32
click at [758, 469] on label "Quantity" at bounding box center [771, 463] width 209 height 13
click at [758, 480] on input "Quantity" at bounding box center [771, 498] width 209 height 36
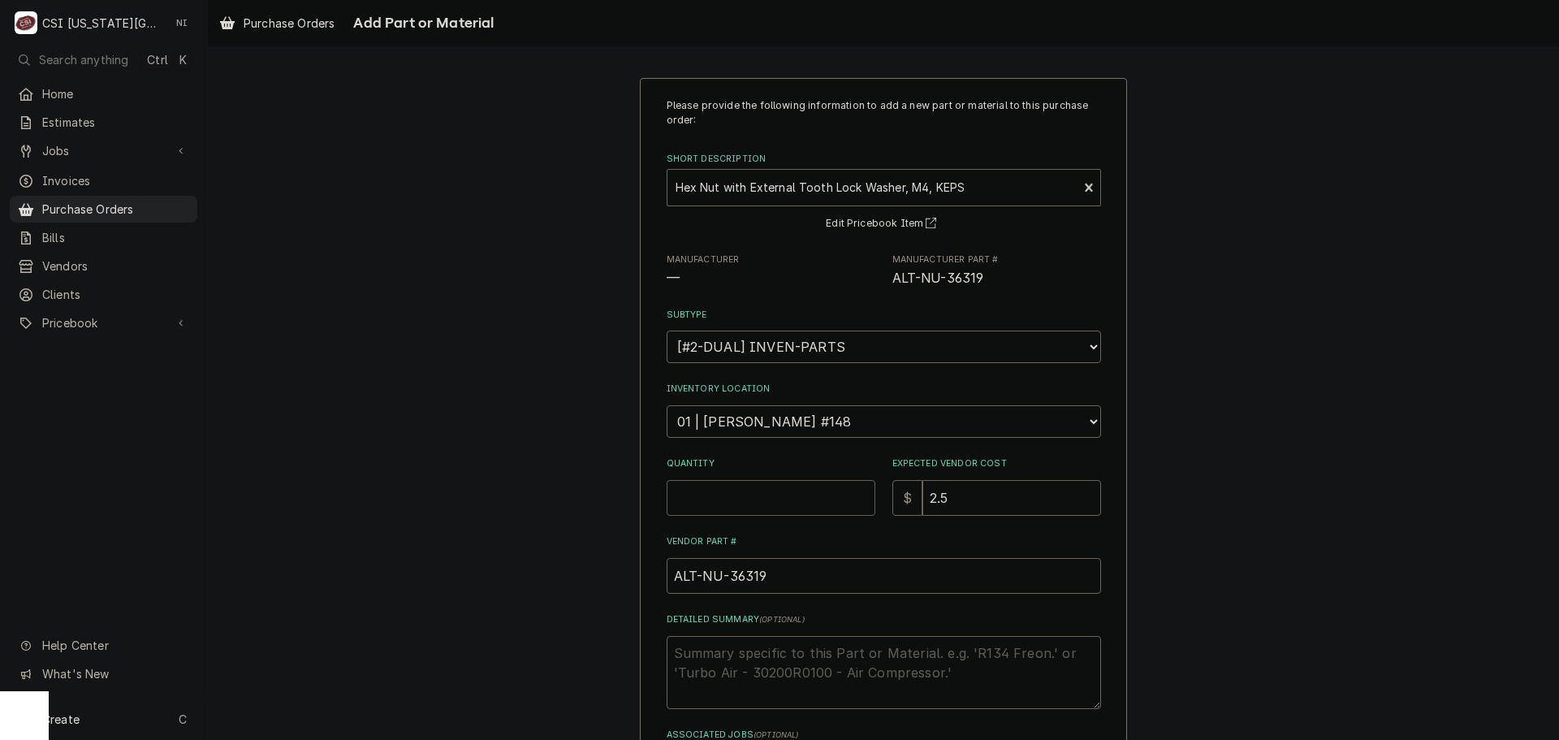
type textarea "x"
type input "3"
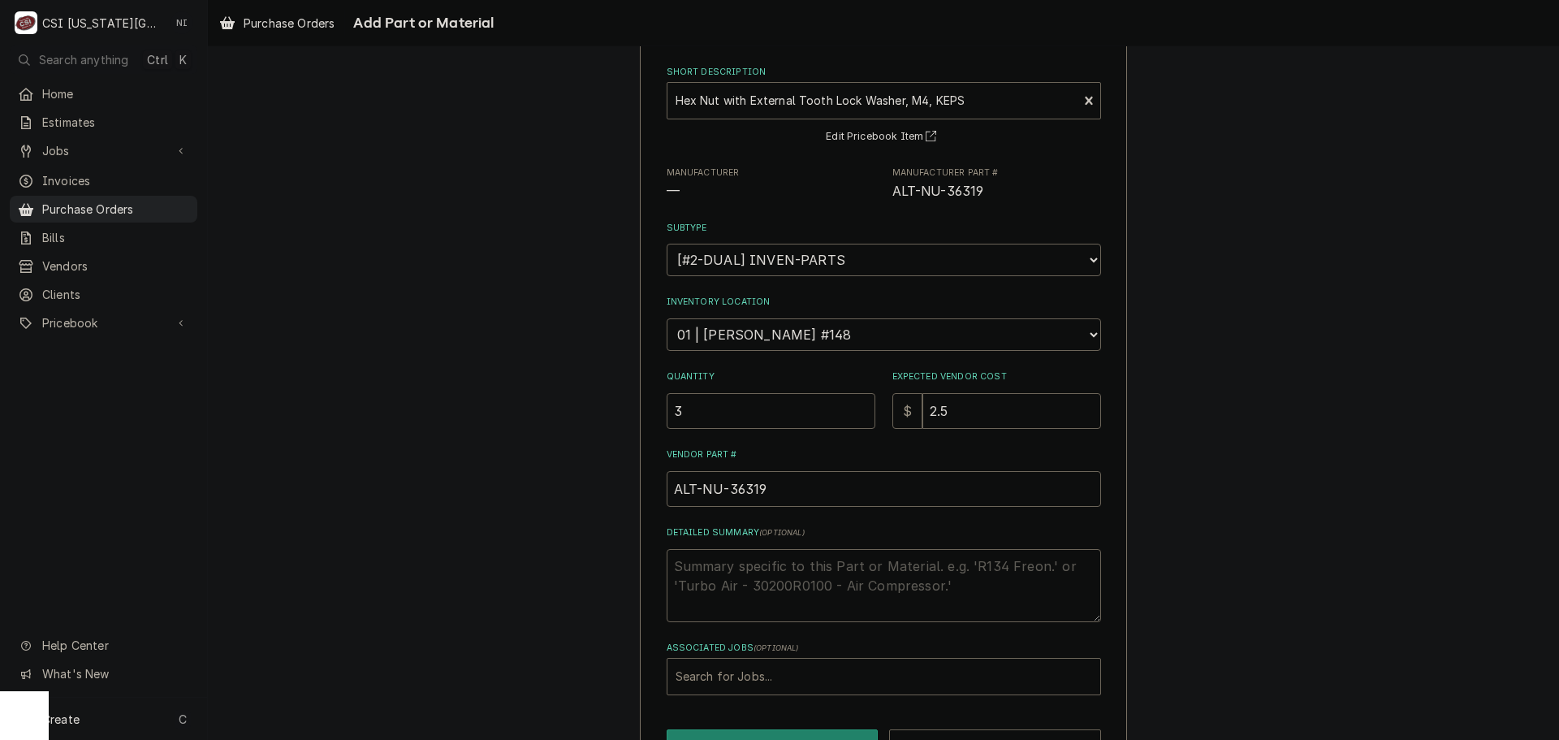
scroll to position [141, 0]
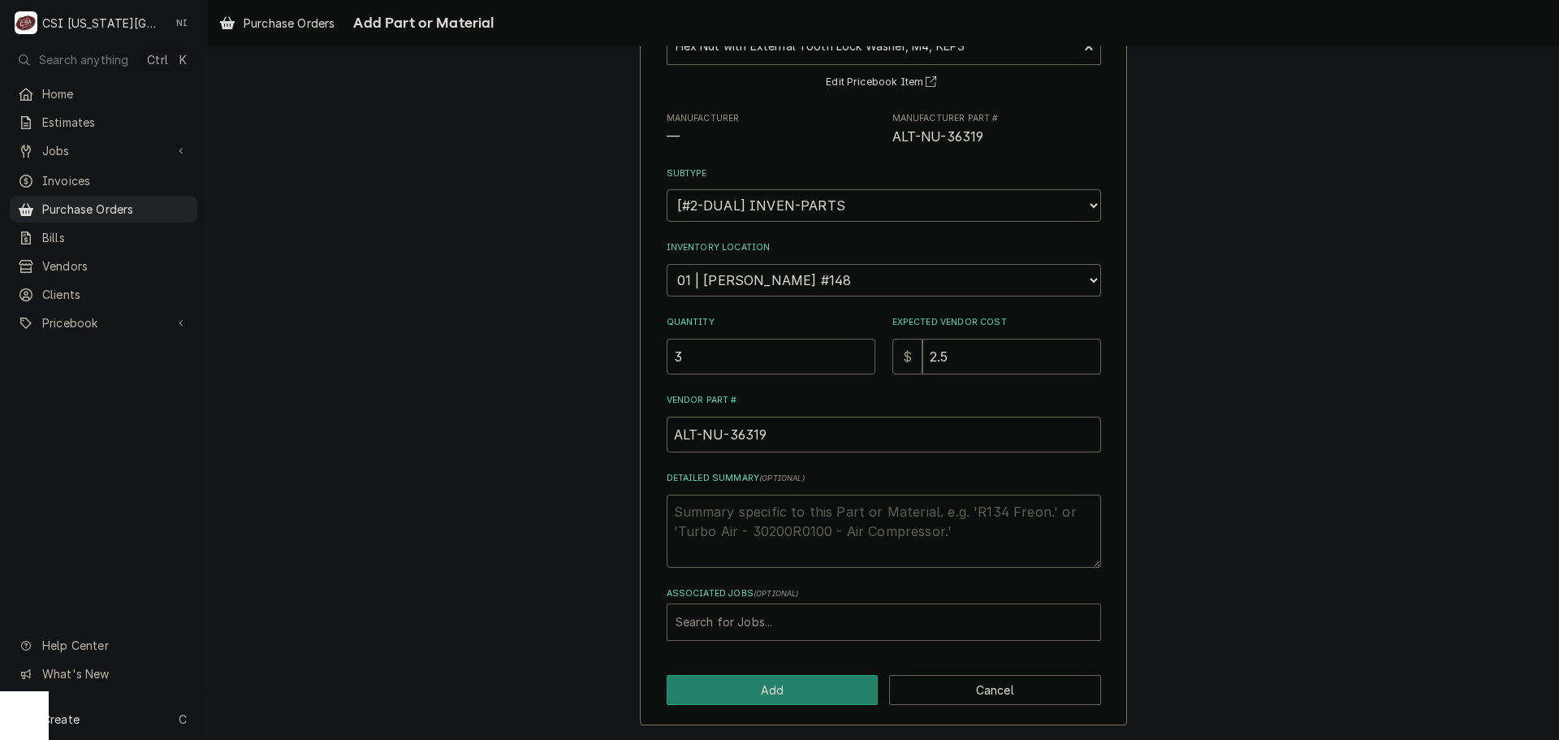
click at [743, 614] on div "Associated Jobs" at bounding box center [884, 621] width 417 height 29
type input "33405"
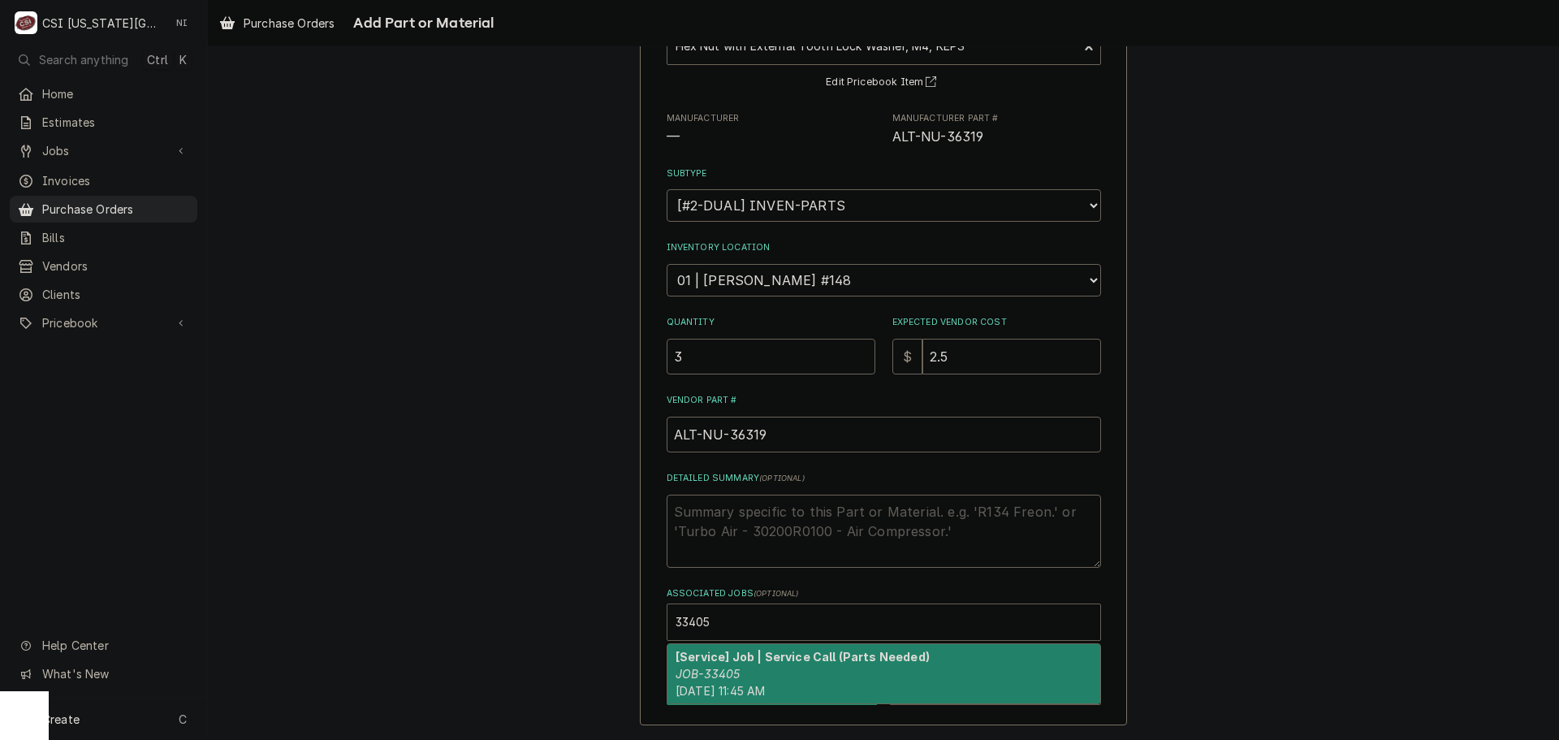
drag, startPoint x: 722, startPoint y: 653, endPoint x: 731, endPoint y: 698, distance: 46.3
click at [723, 657] on strong "[Service] Job | Service Call (Parts Needed)" at bounding box center [803, 657] width 254 height 14
type textarea "x"
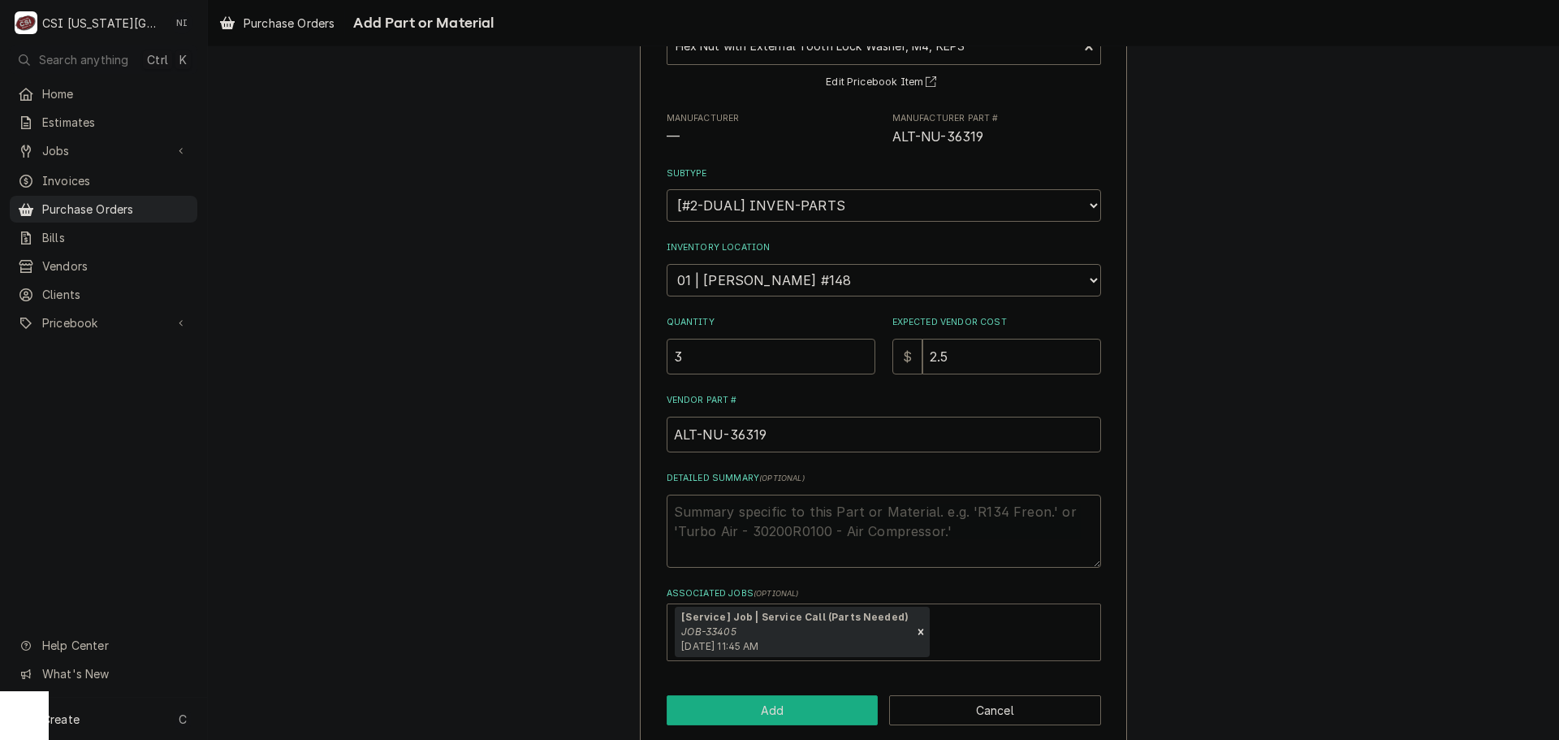
click at [732, 702] on button "Add" at bounding box center [773, 710] width 212 height 30
type textarea "x"
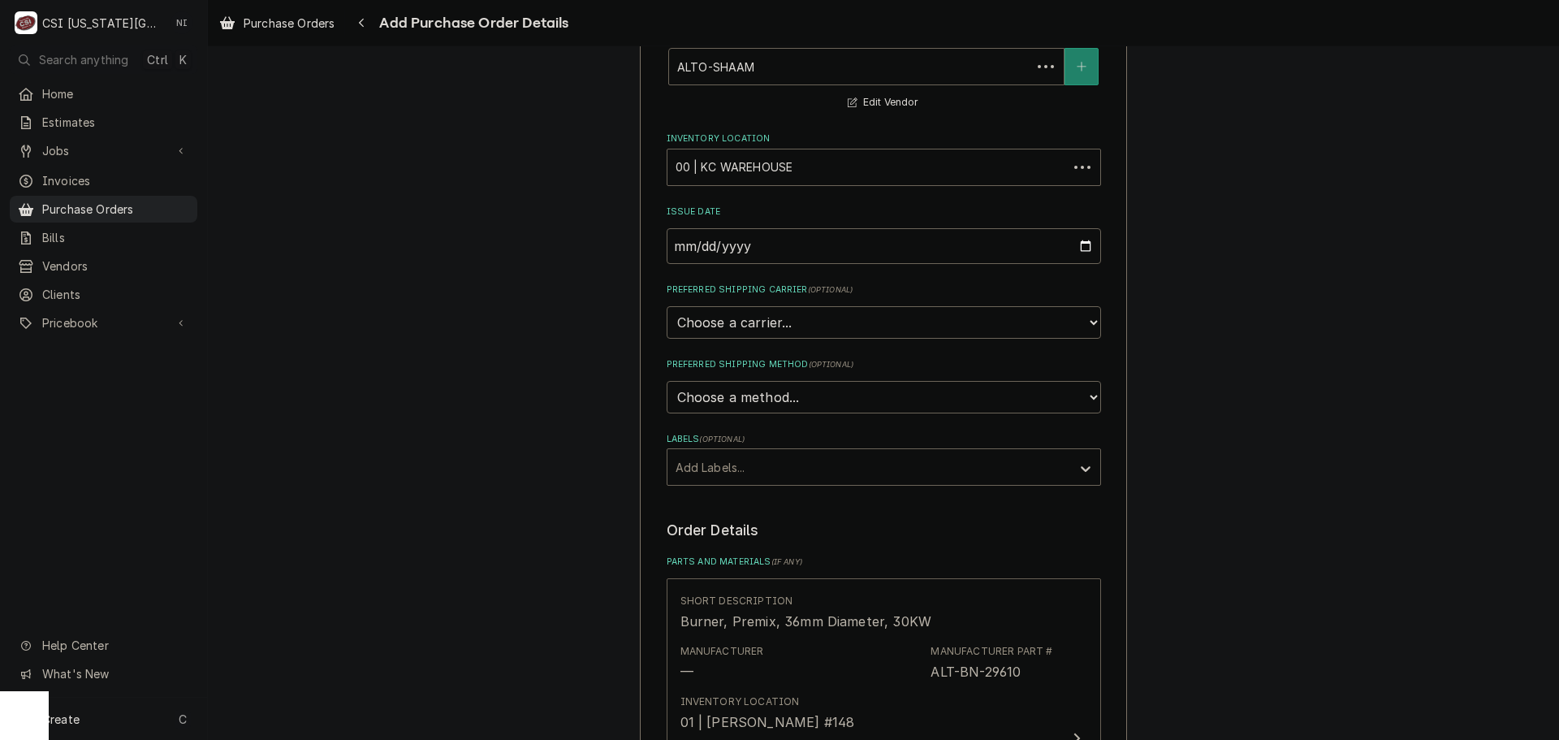
scroll to position [1268, 0]
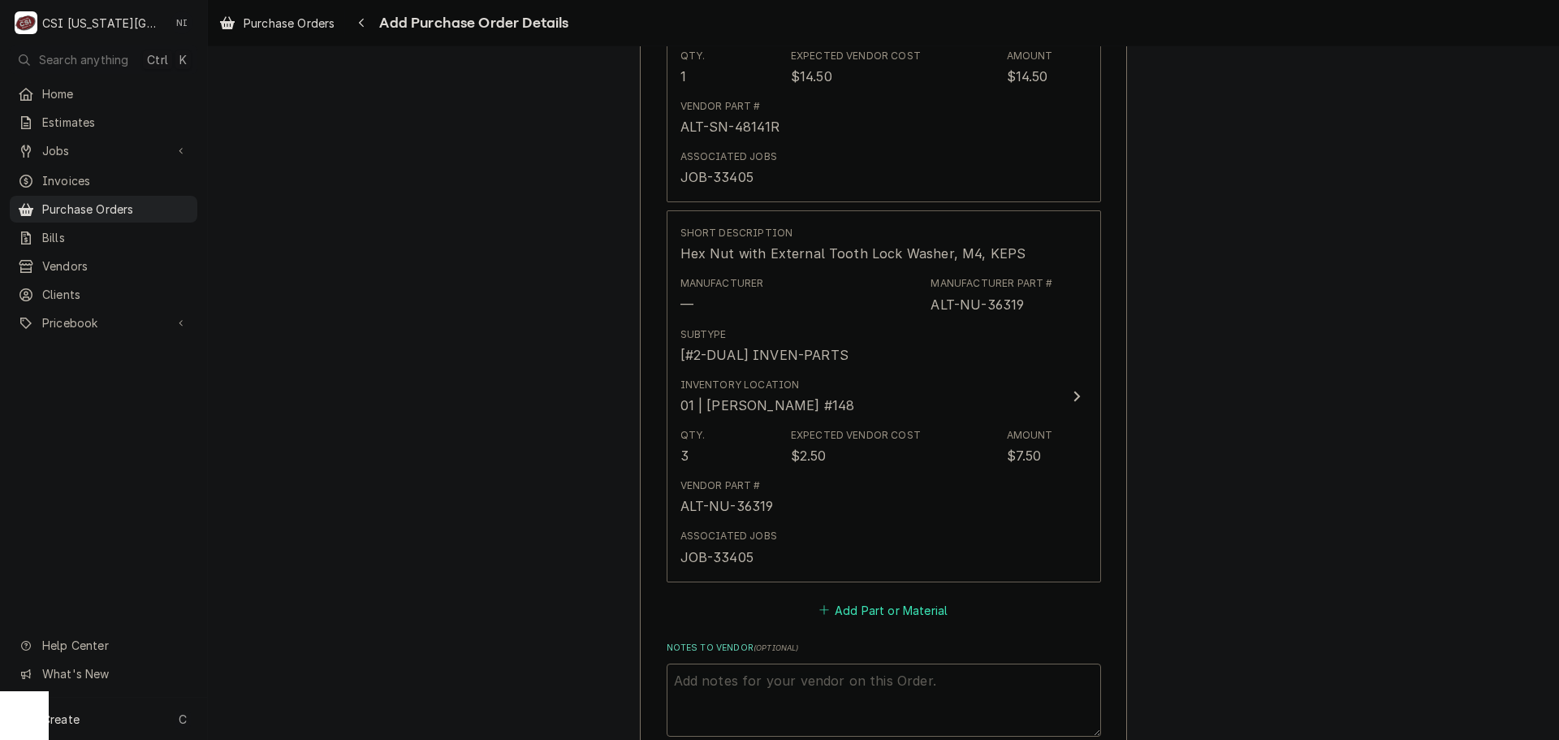
click at [858, 611] on button "Add Part or Material" at bounding box center [883, 609] width 134 height 23
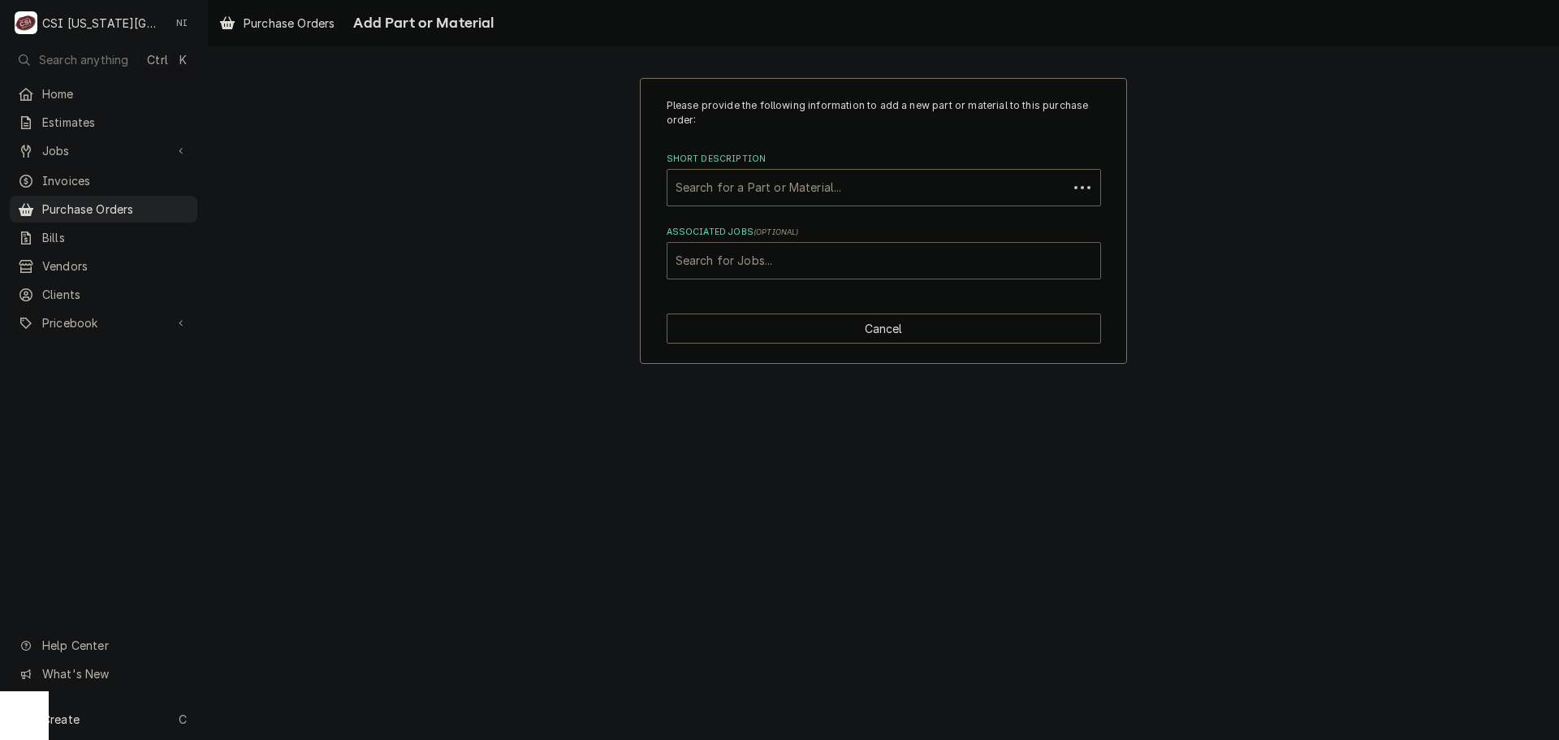
click at [747, 253] on div "Associated Jobs" at bounding box center [884, 260] width 417 height 29
type input "33405"
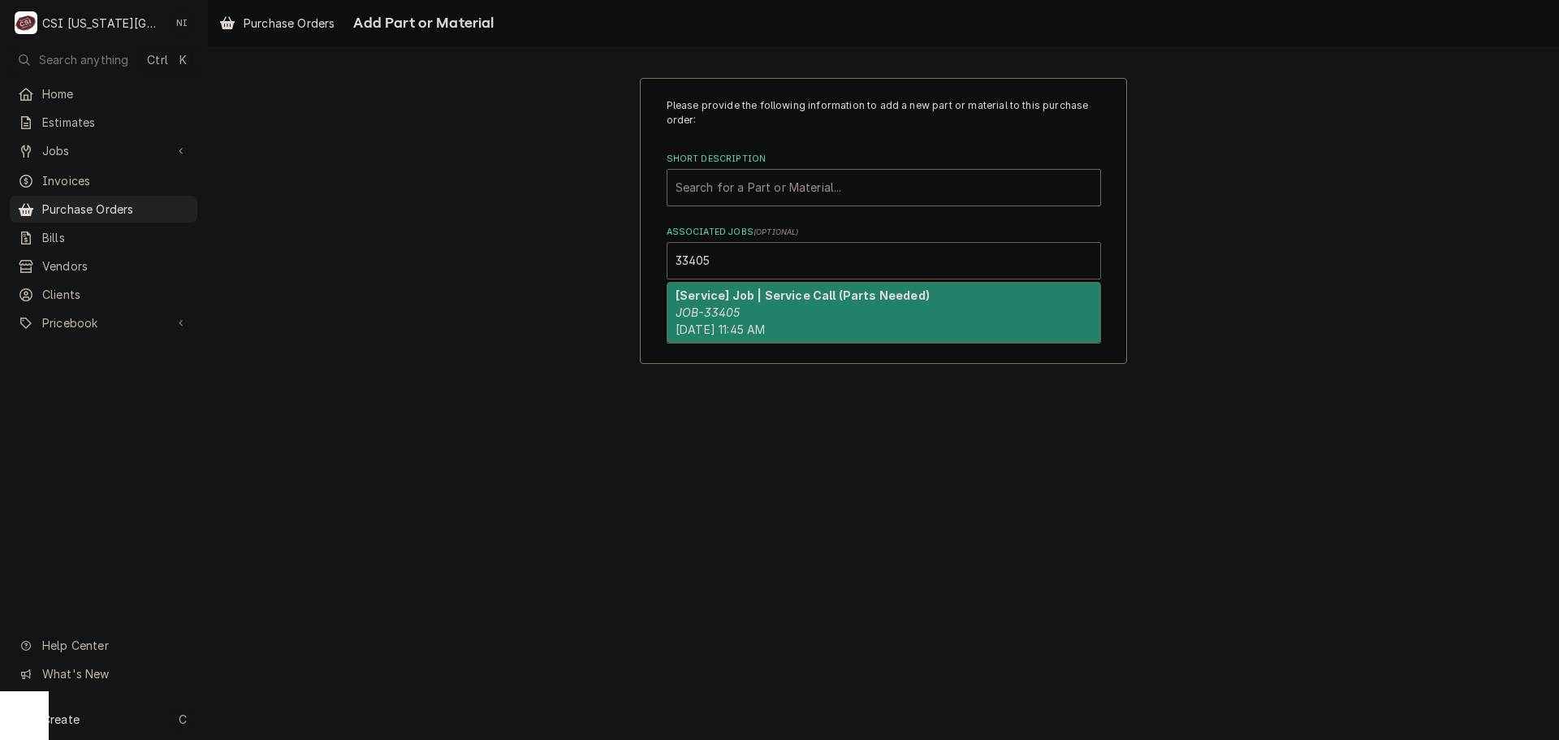
click at [715, 302] on strong "[Service] Job | Service Call (Parts Needed)" at bounding box center [803, 295] width 254 height 14
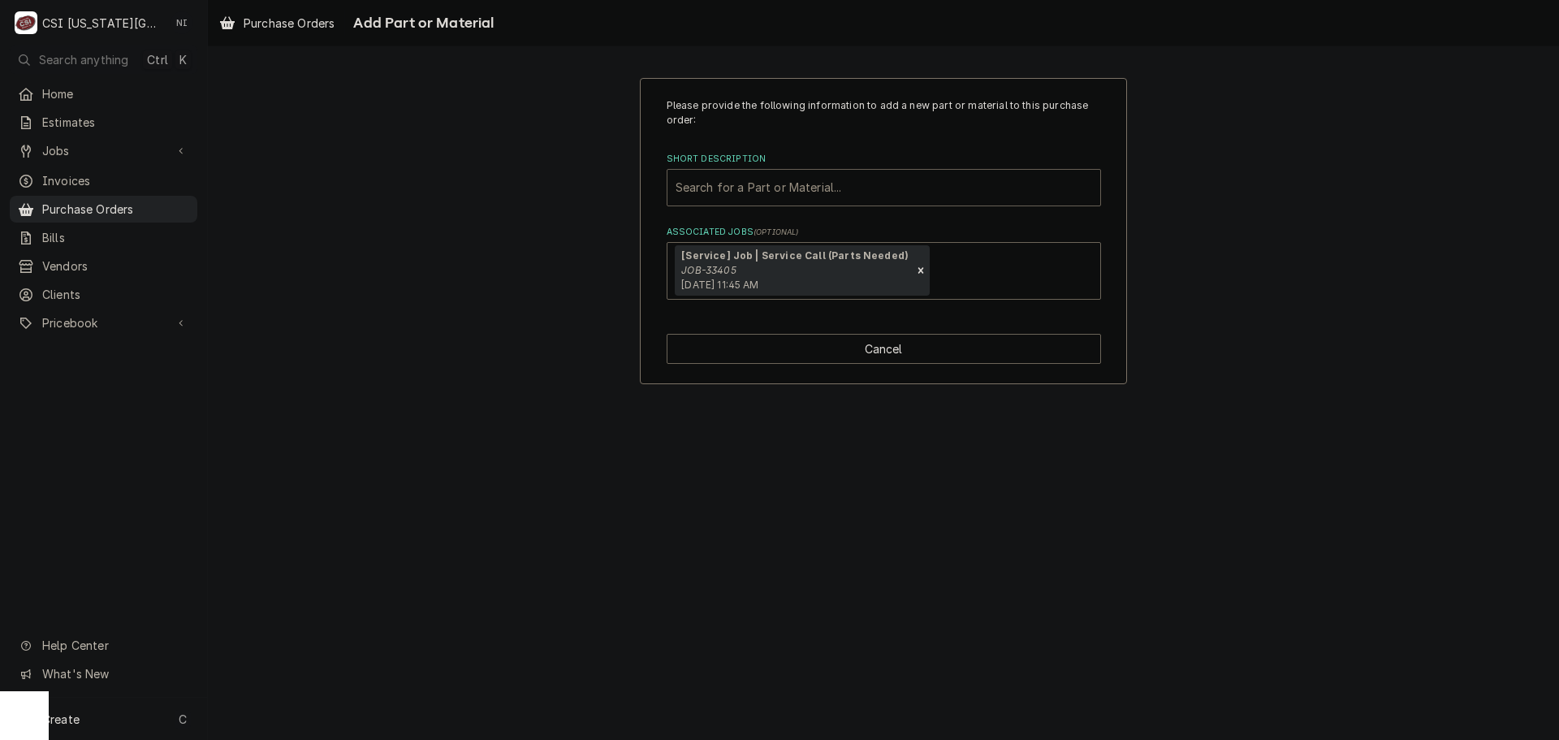
click at [785, 196] on div "Short Description" at bounding box center [884, 187] width 417 height 29
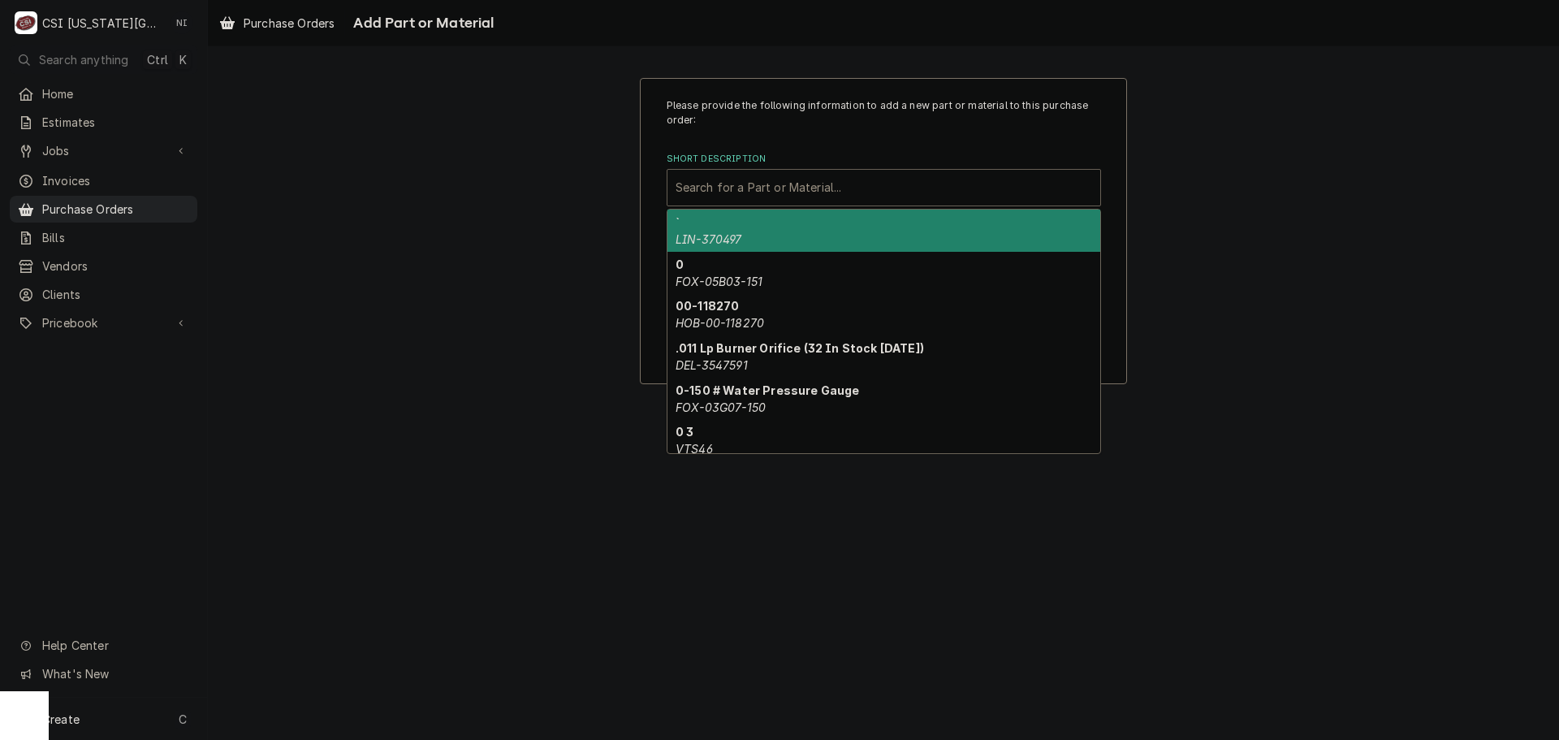
paste input "NU-38212"
type input "NU-38212"
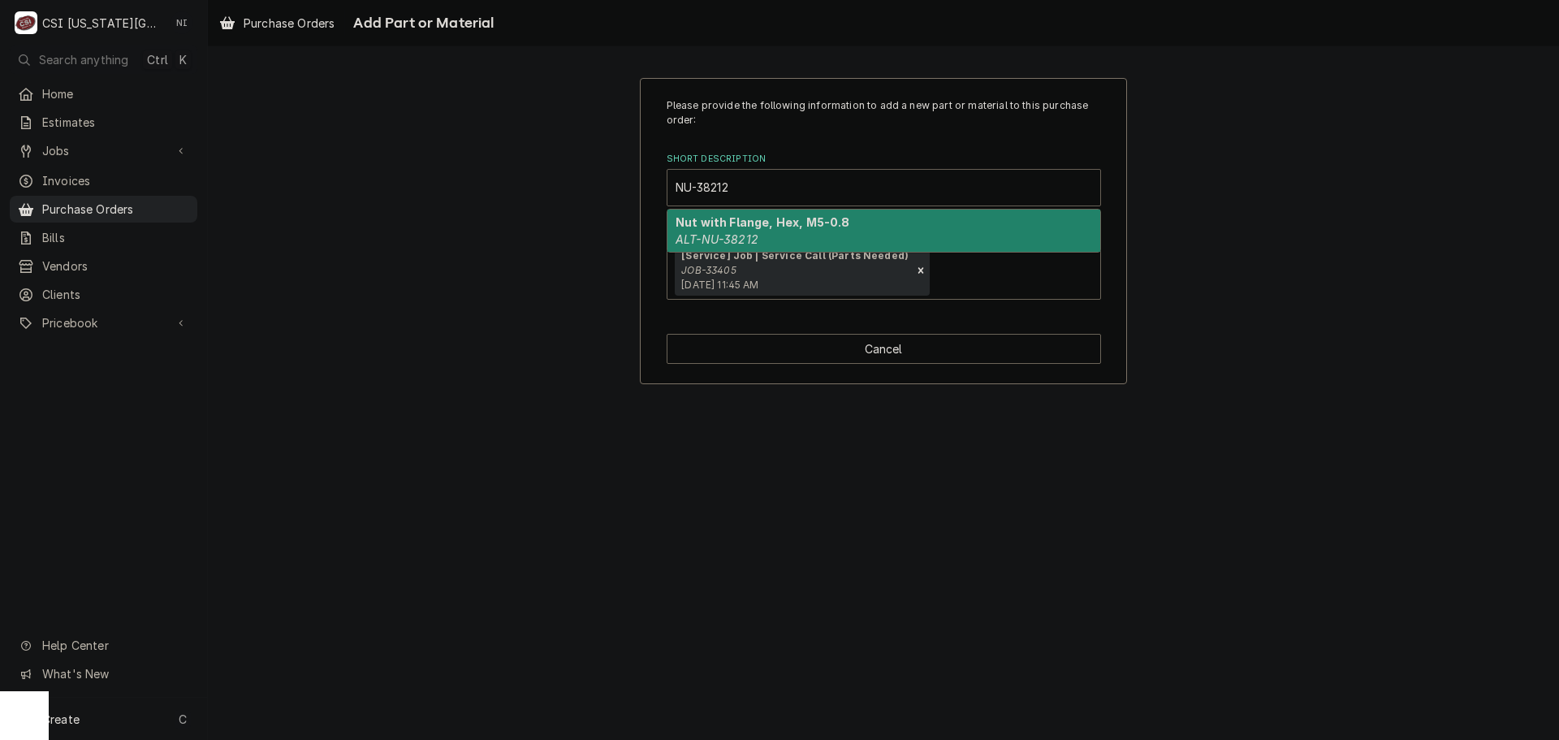
click at [781, 238] on div "Nut with Flange, Hex, M5-0.8 ALT-NU-38212" at bounding box center [884, 231] width 433 height 42
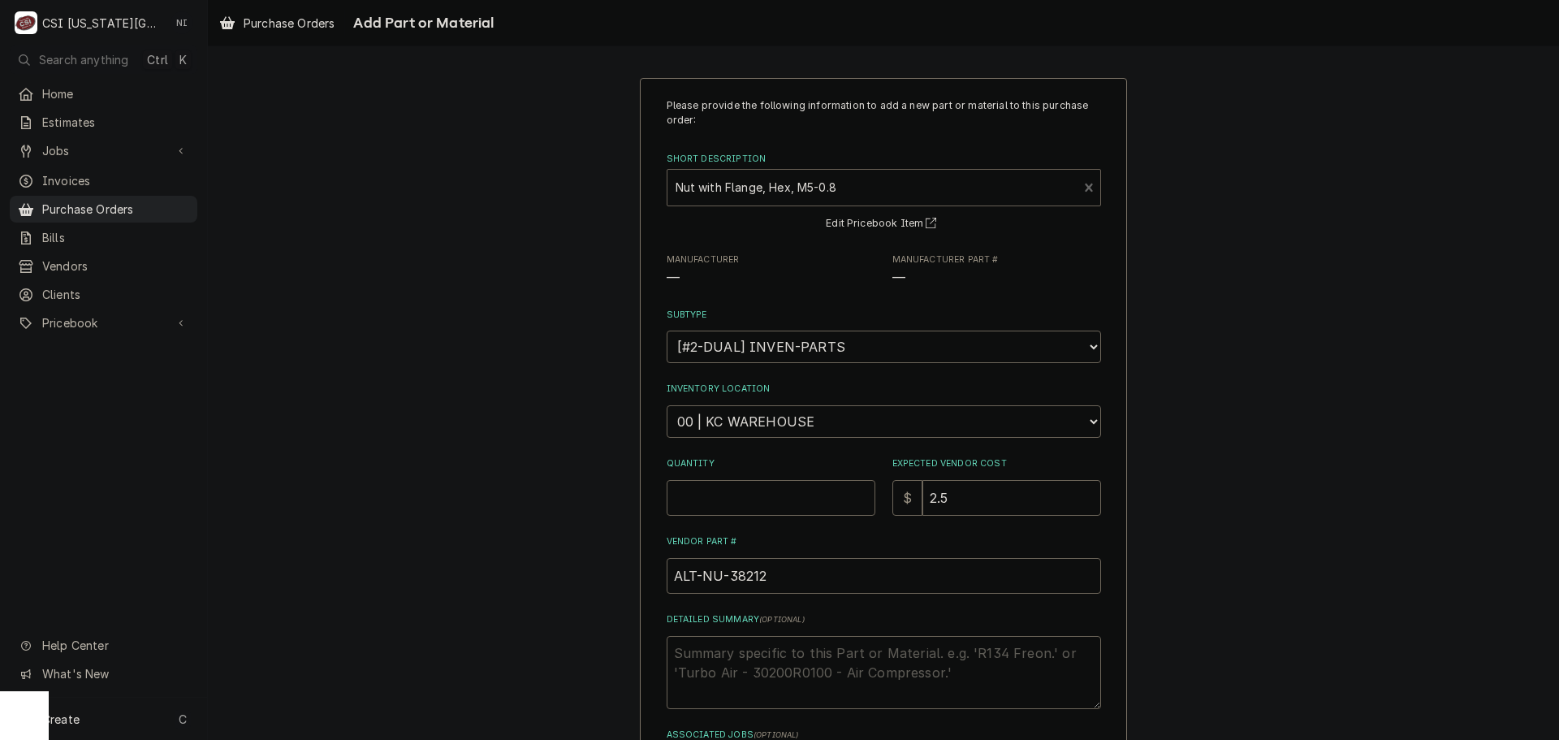
type textarea "x"
click at [754, 415] on select "Choose a location... 00 | KC WAREHOUSE 00 | MAIN WAREHOUSE 01 | BRIAN BREAZIER …" at bounding box center [884, 421] width 434 height 32
select select "2781"
click at [667, 405] on select "Choose a location... 00 | KC WAREHOUSE 00 | MAIN WAREHOUSE 01 | BRIAN BREAZIER …" at bounding box center [884, 421] width 434 height 32
click at [715, 492] on input "Quantity" at bounding box center [771, 498] width 209 height 36
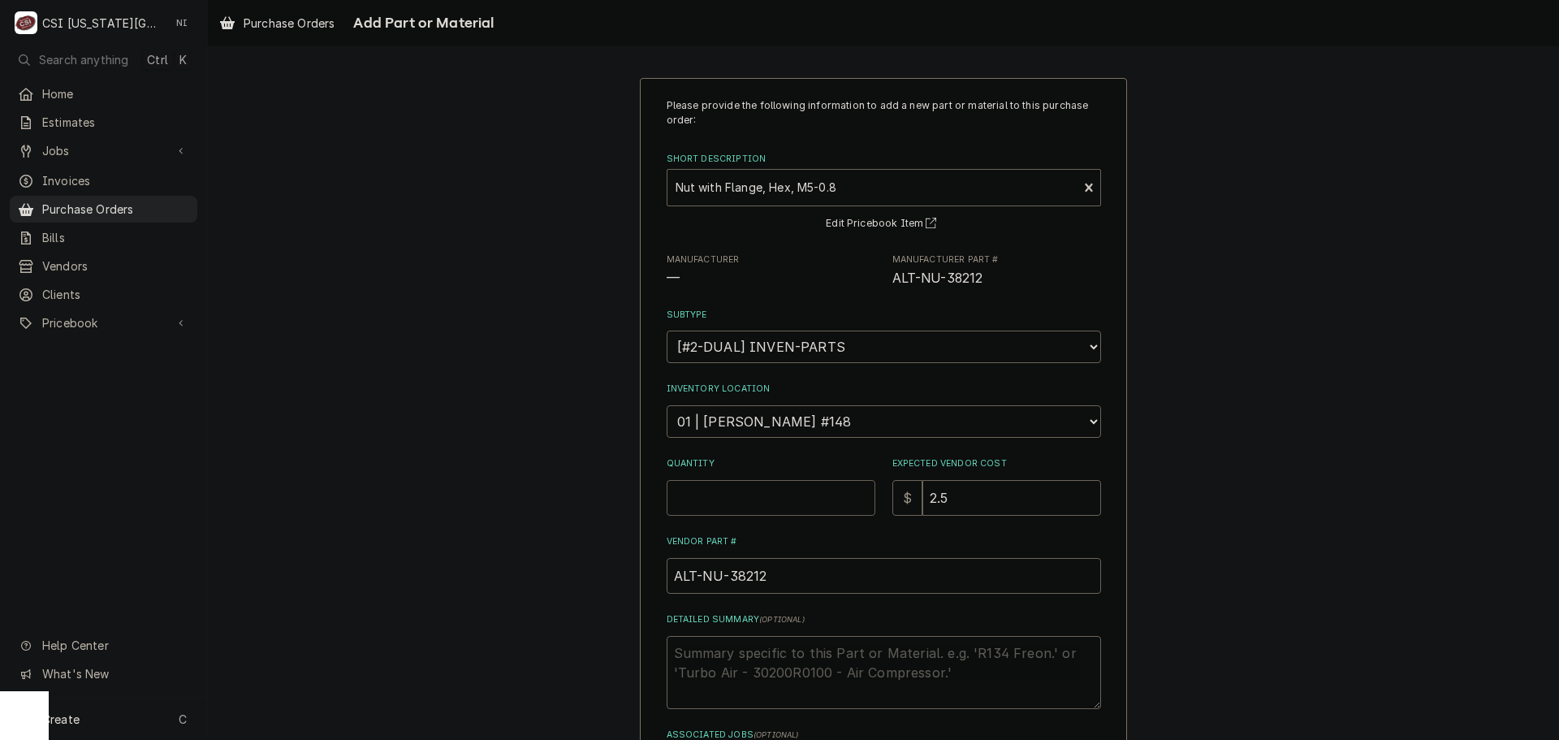
type textarea "x"
type input "3"
type textarea "x"
type input "6"
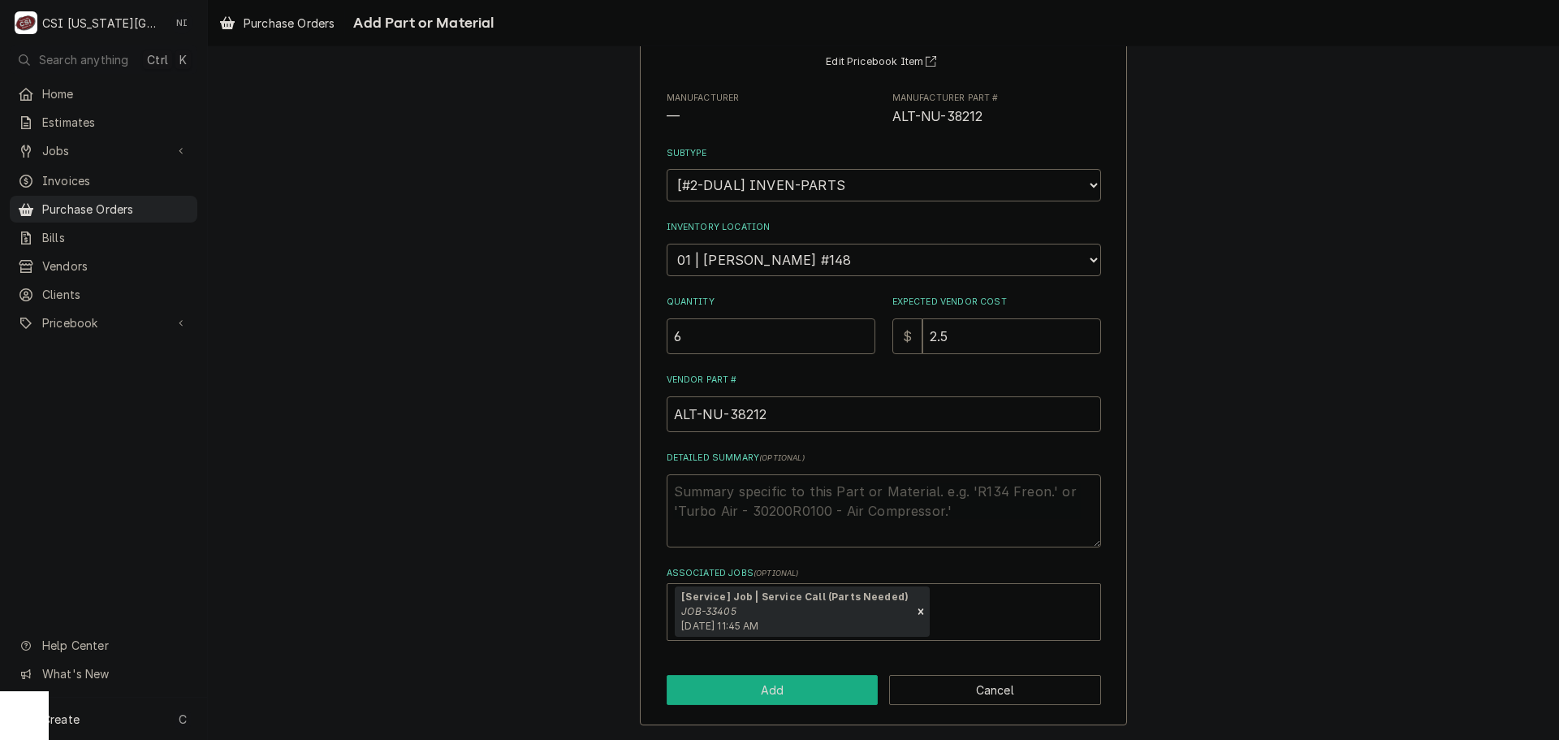
click at [751, 688] on button "Add" at bounding box center [773, 690] width 212 height 30
type textarea "x"
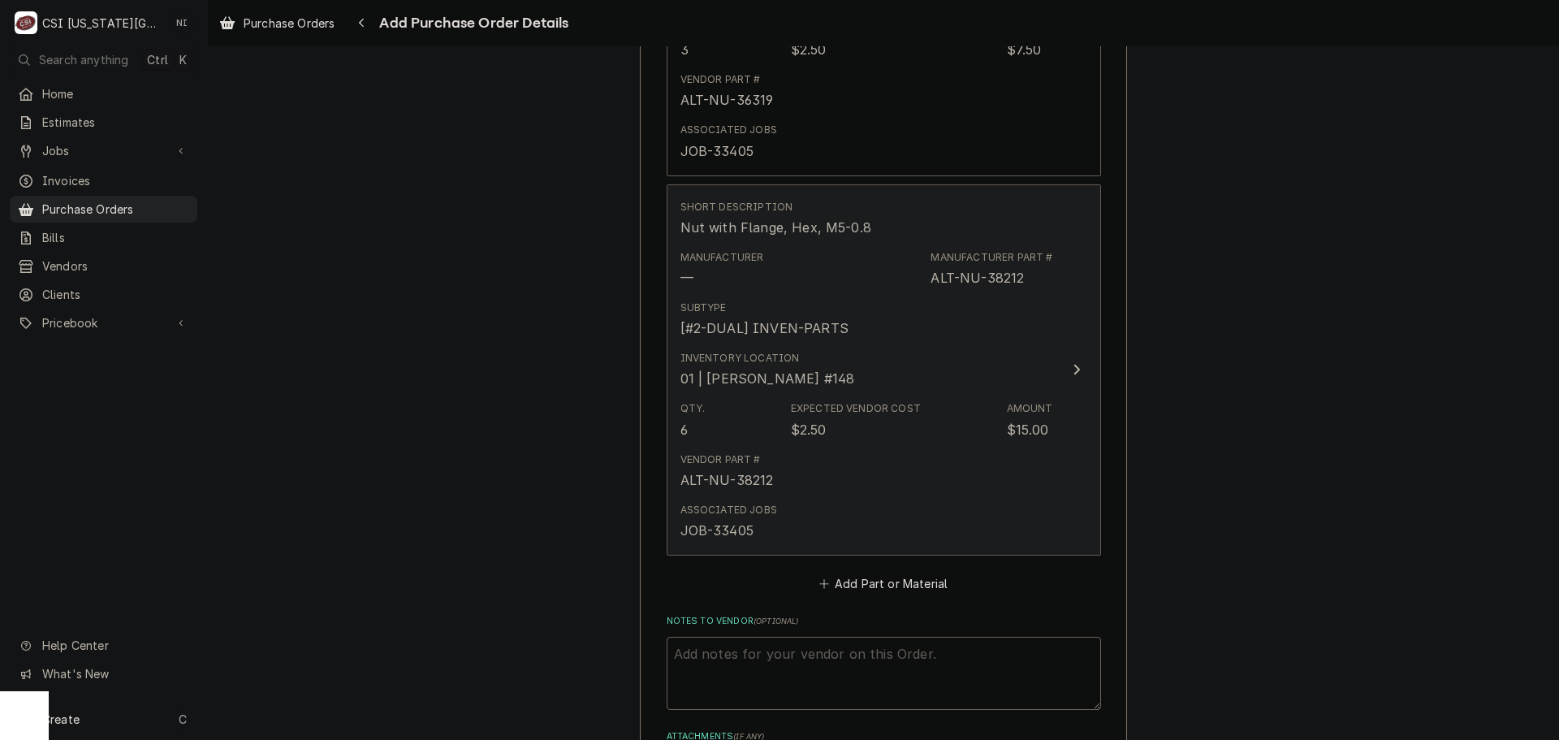
scroll to position [1755, 0]
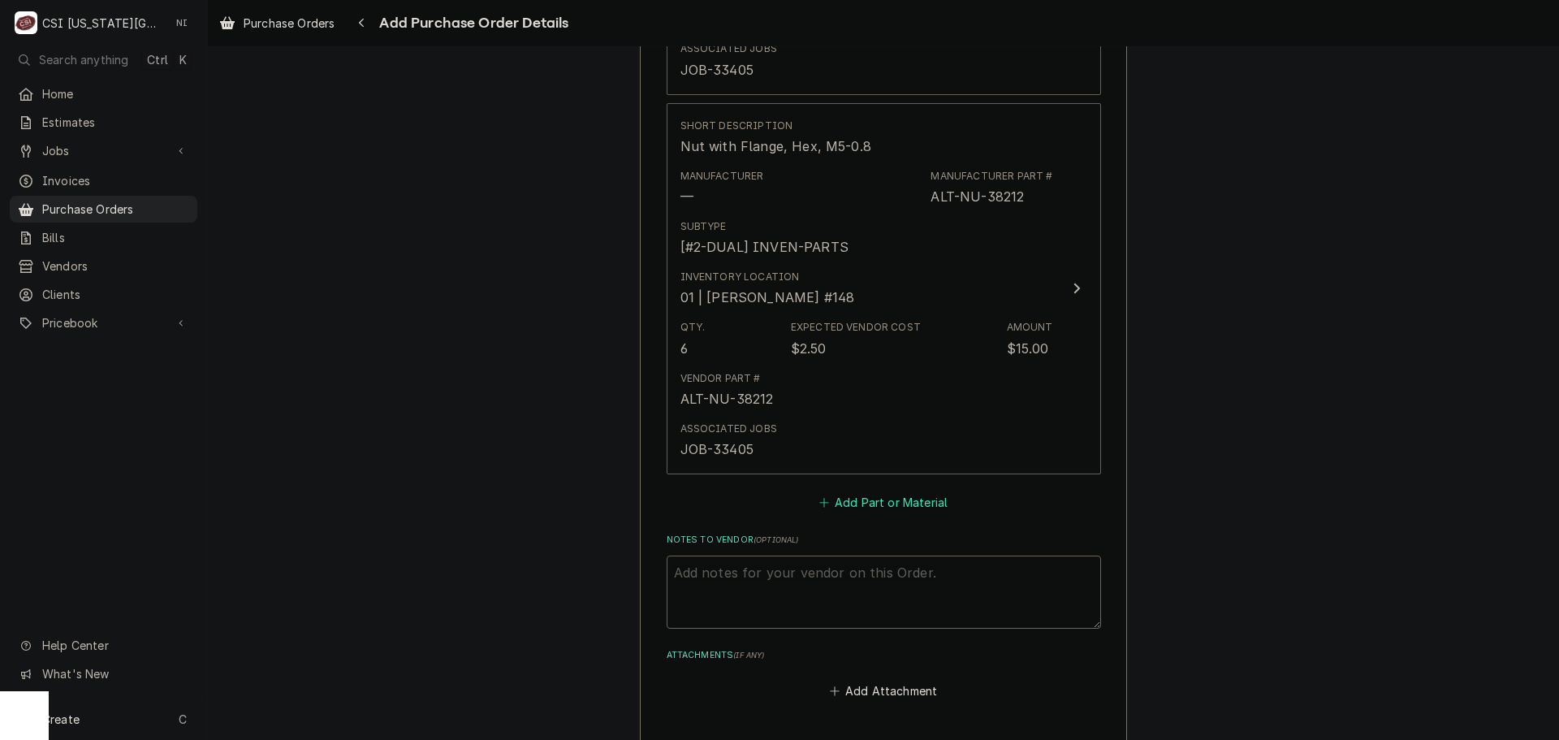
click at [866, 503] on button "Add Part or Material" at bounding box center [883, 501] width 134 height 23
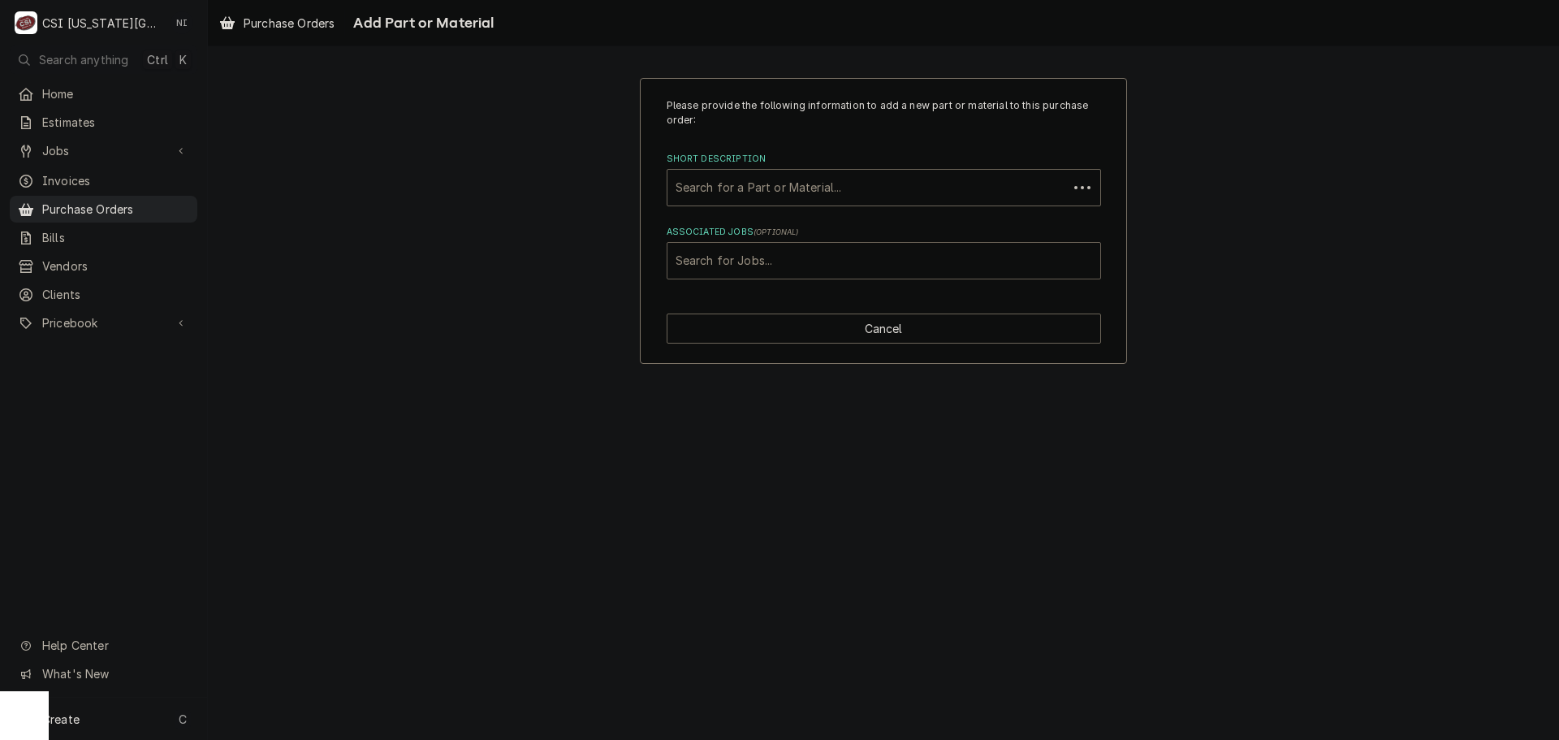
click at [798, 262] on div "Associated Jobs" at bounding box center [884, 260] width 417 height 29
type input "33405"
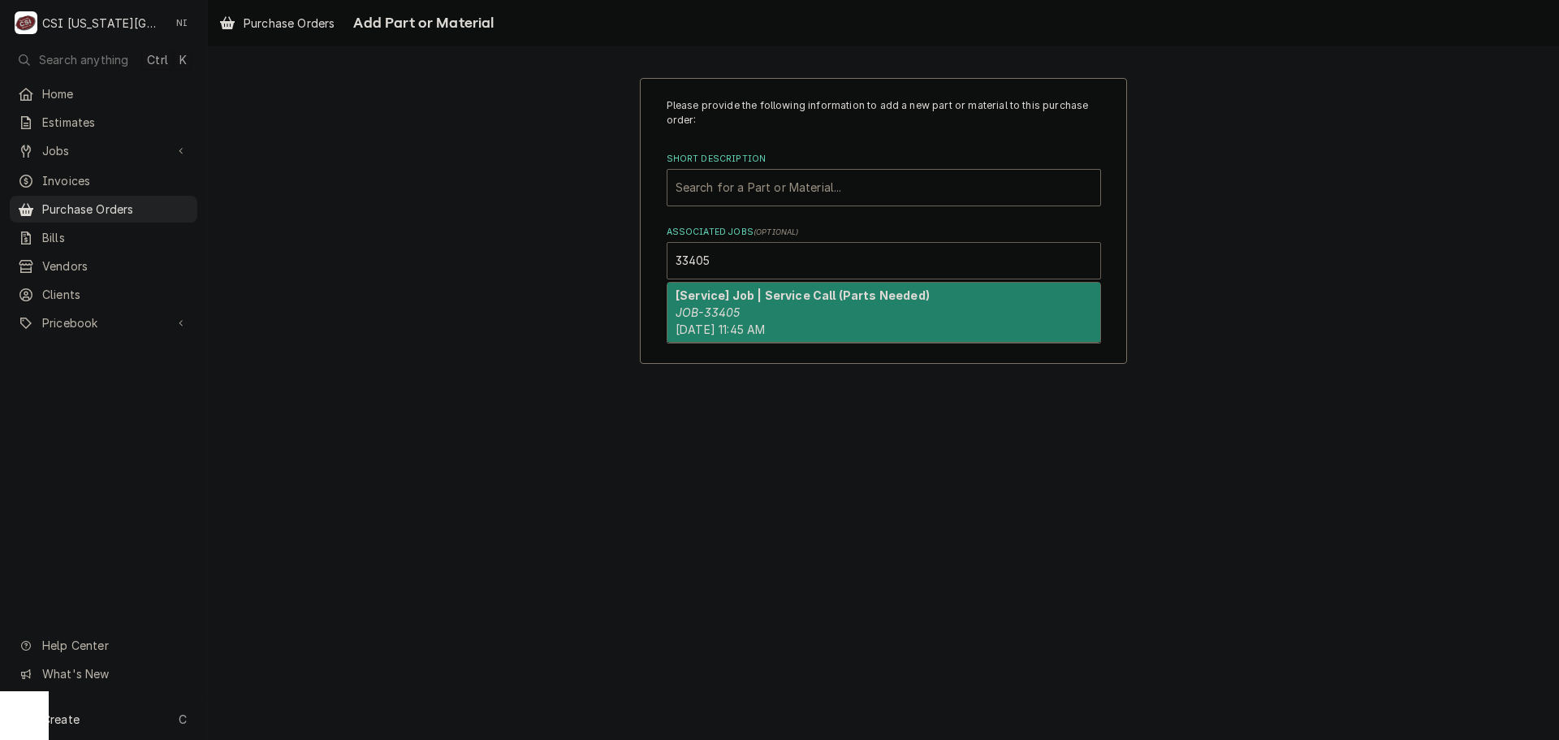
click at [753, 298] on strong "[Service] Job | Service Call (Parts Needed)" at bounding box center [803, 295] width 254 height 14
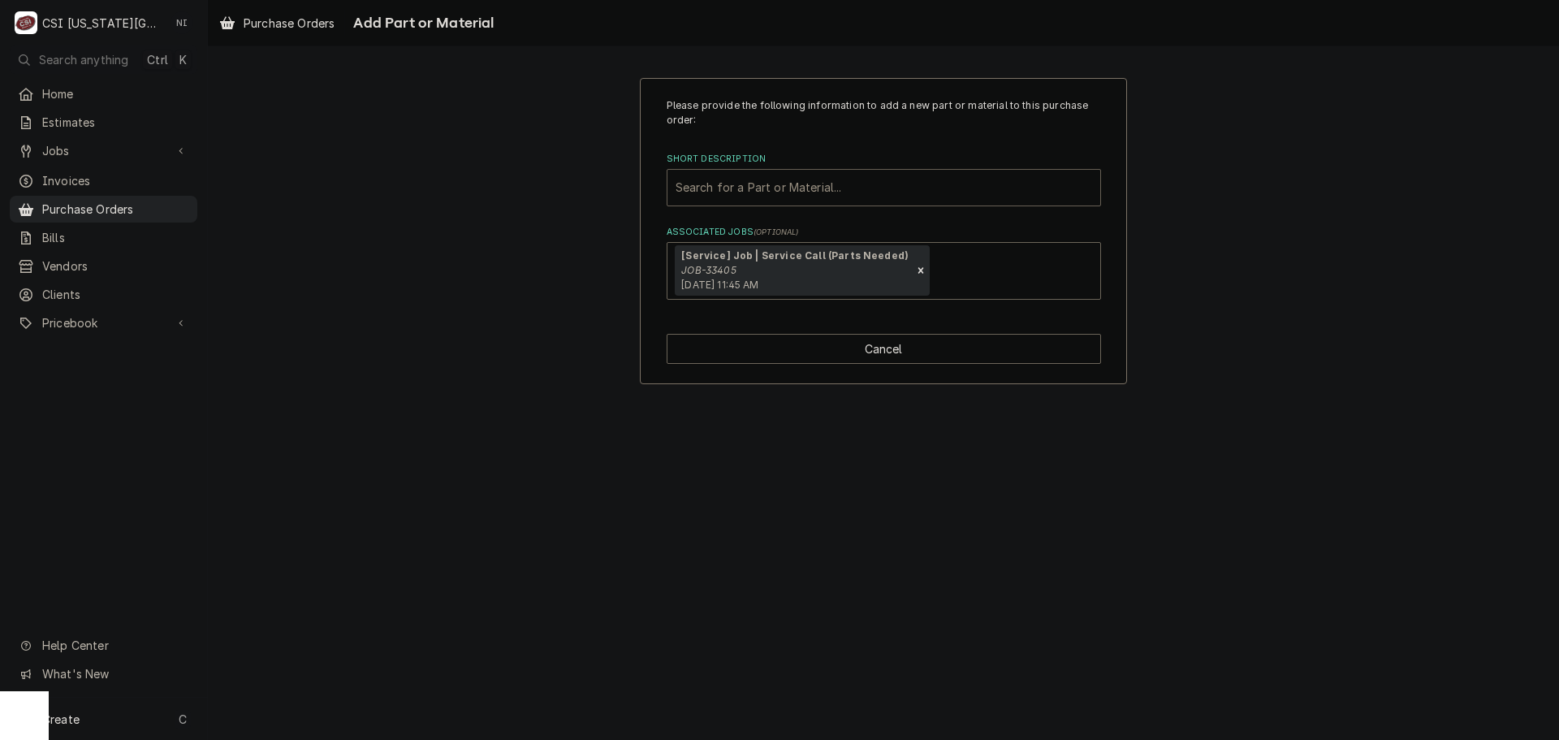
click at [873, 174] on div "Short Description" at bounding box center [884, 187] width 417 height 29
paste input "NU-38844"
type input "NU-38844"
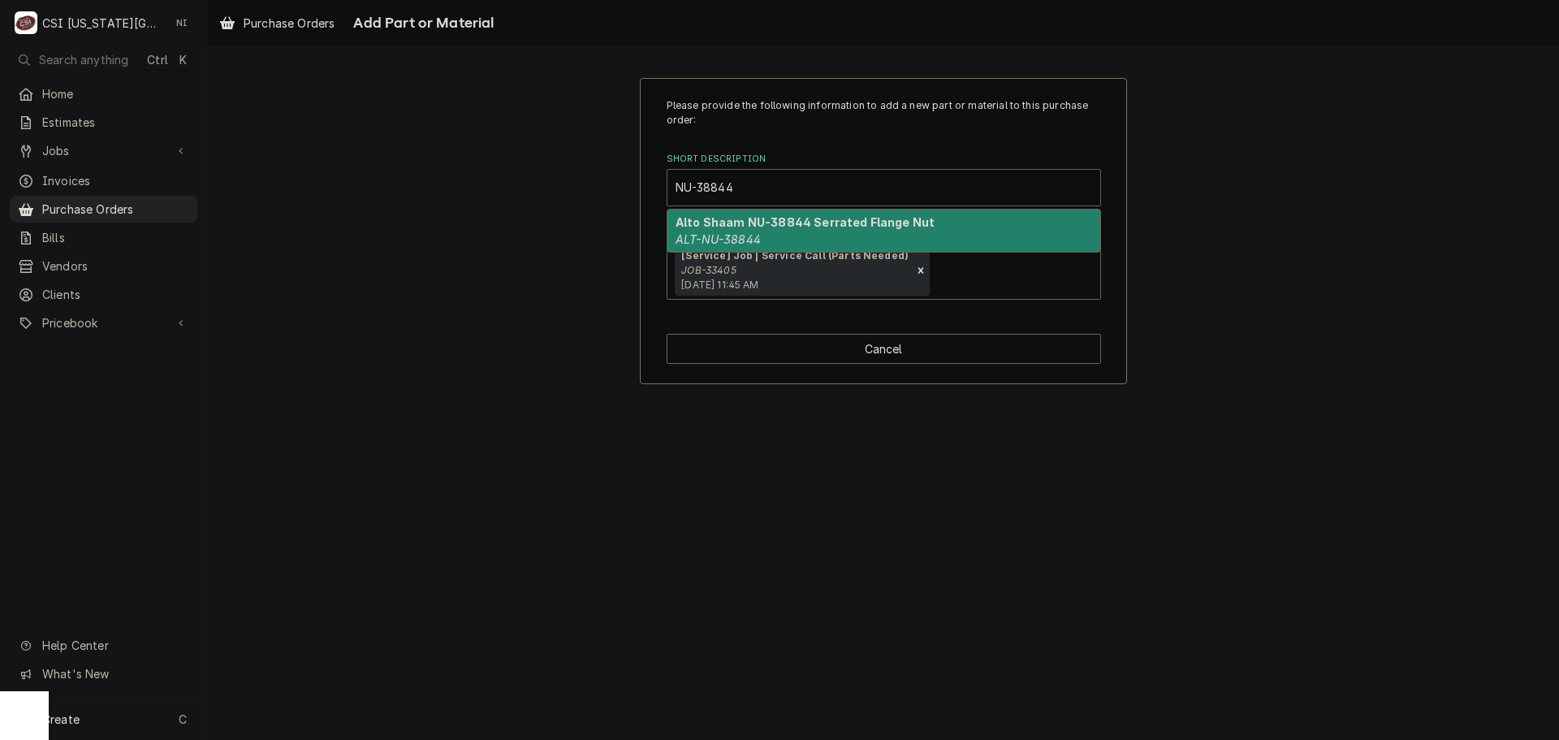
click at [770, 229] on strong "Alto Shaam NU-38844 Serrated Flange Nut" at bounding box center [805, 222] width 259 height 14
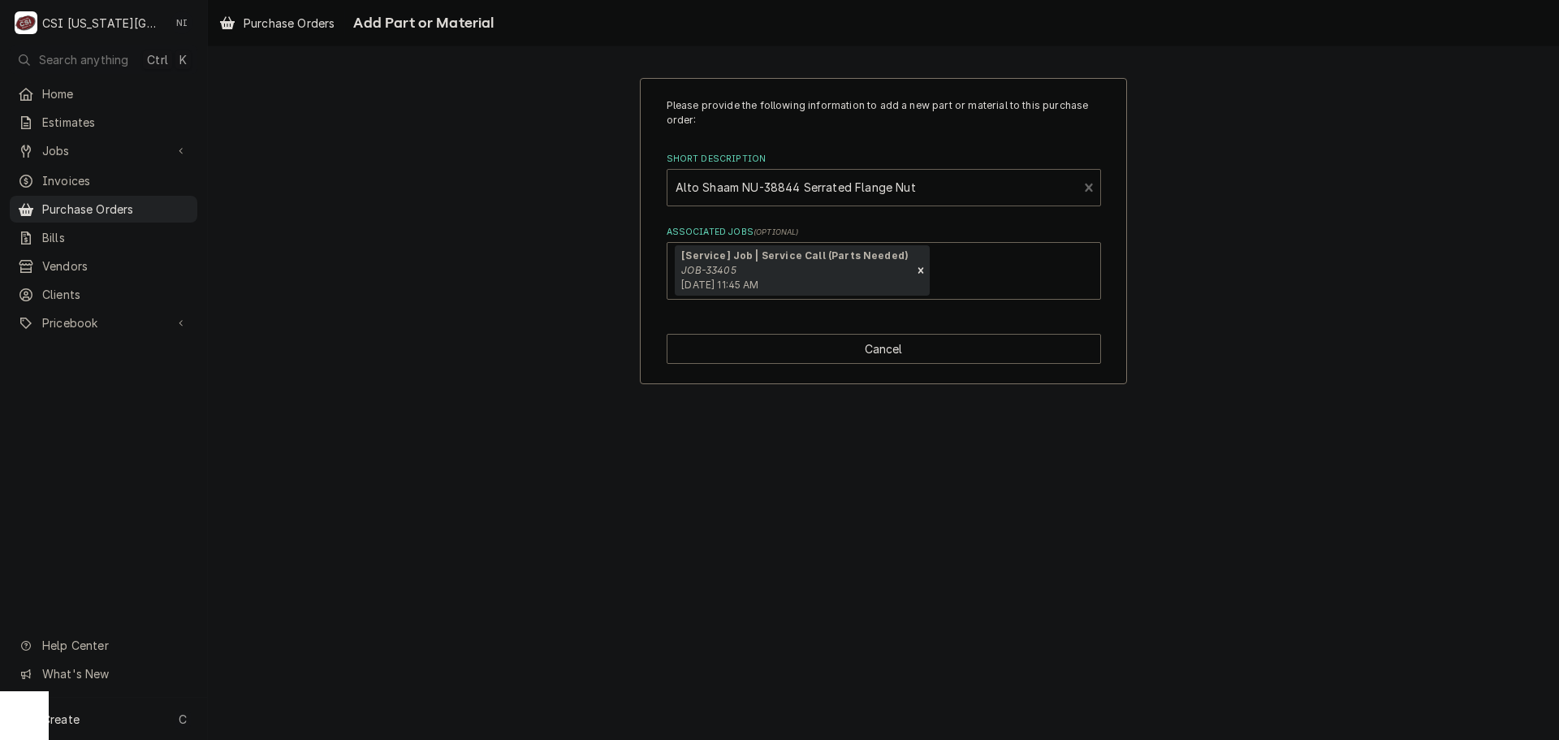
type textarea "x"
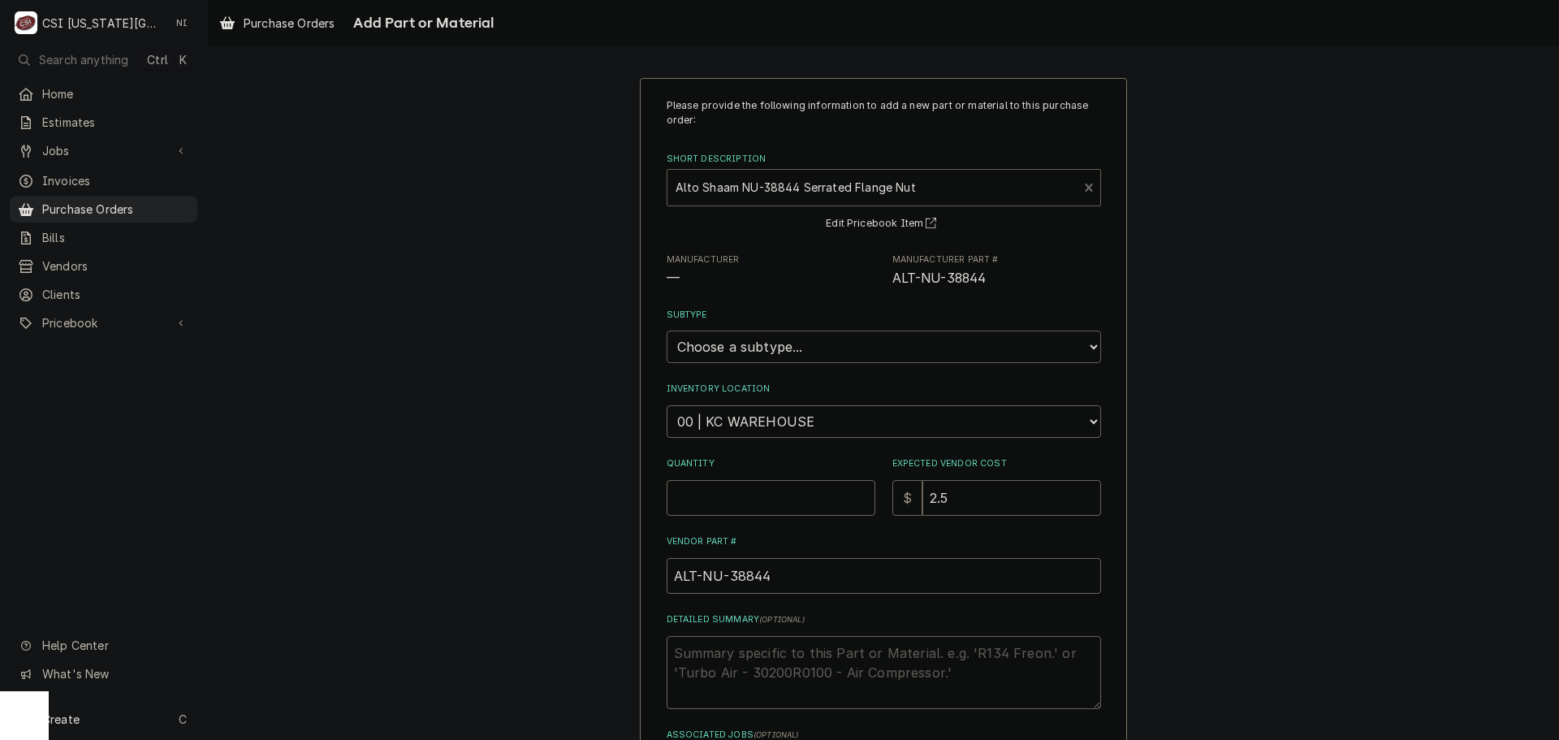
click at [745, 339] on select "Choose a subtype... [#2-DUAL] AFTERHRS-WH-CHG-2 [#2-DUAL] BEV-EQUIP [#2-DUAL] B…" at bounding box center [884, 347] width 434 height 32
select select "45"
click at [667, 331] on select "Choose a subtype... [#2-DUAL] AFTERHRS-WH-CHG-2 [#2-DUAL] BEV-EQUIP [#2-DUAL] B…" at bounding box center [884, 347] width 434 height 32
type textarea "x"
click at [796, 425] on select "Choose a location... 00 | KC WAREHOUSE 00 | MAIN WAREHOUSE 01 | BRIAN BREAZIER …" at bounding box center [884, 421] width 434 height 32
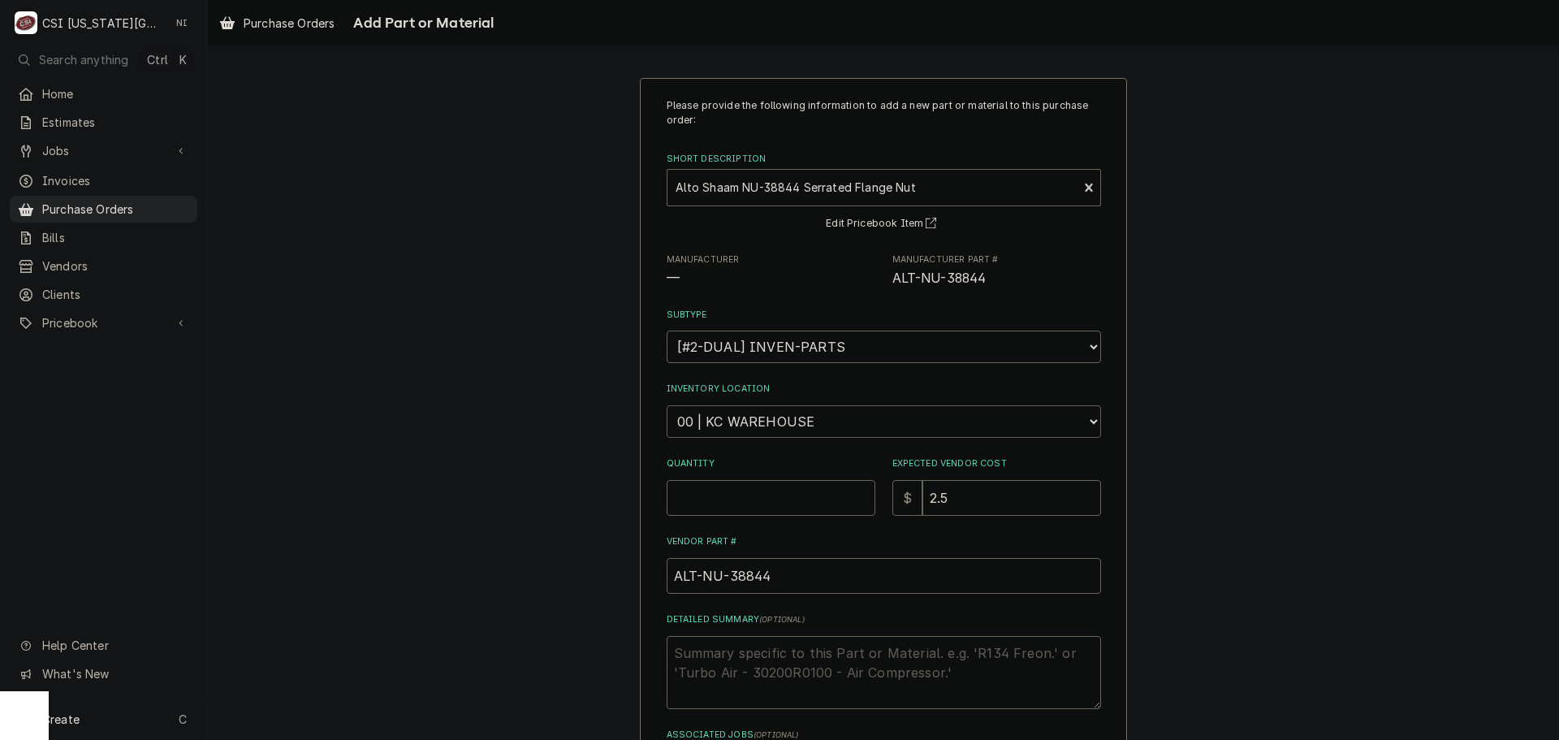
select select "2781"
click at [667, 405] on select "Choose a location... 00 | KC WAREHOUSE 00 | MAIN WAREHOUSE 01 | BRIAN BREAZIER …" at bounding box center [884, 421] width 434 height 32
click at [750, 500] on input "Quantity" at bounding box center [771, 498] width 209 height 36
type textarea "x"
type input "4"
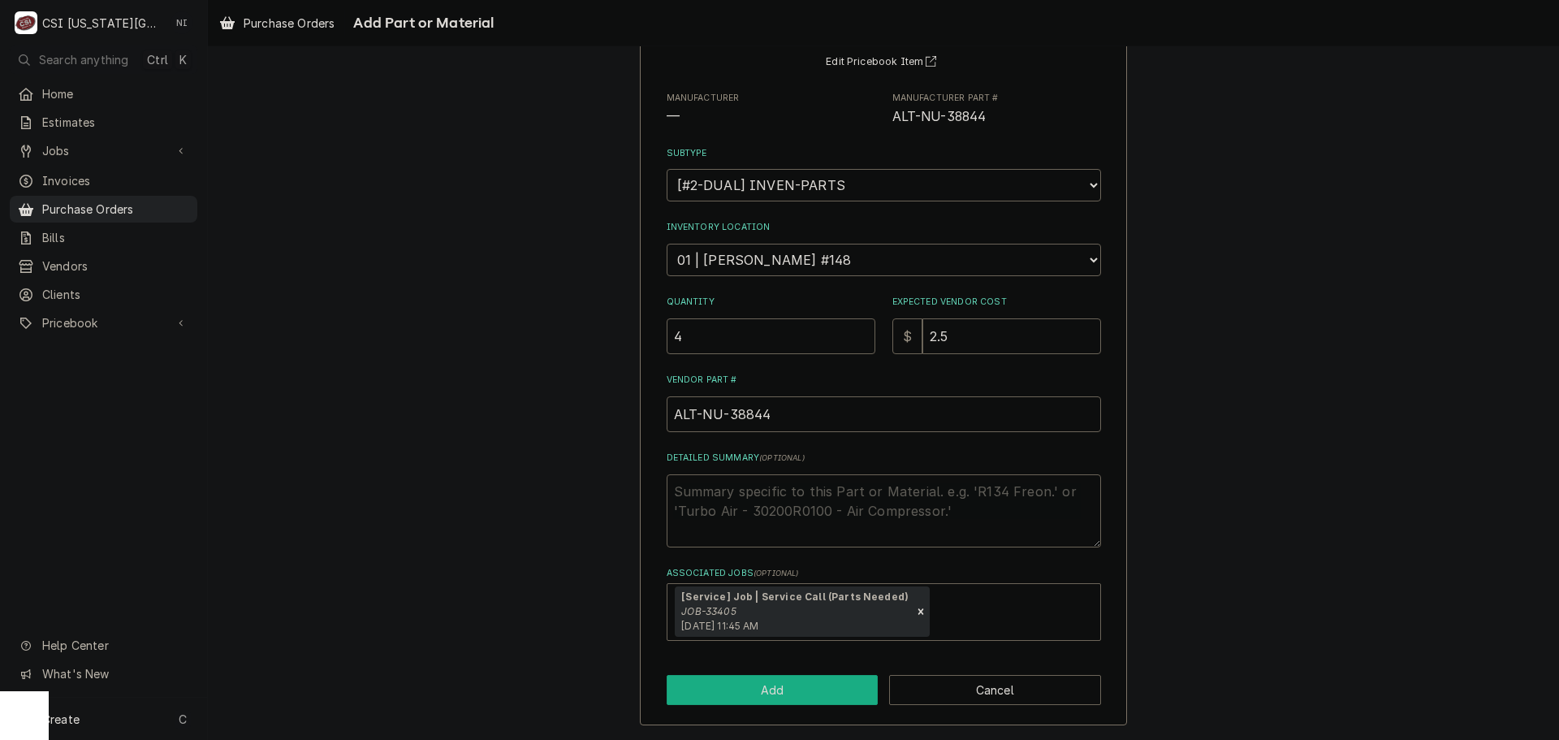
click at [776, 688] on button "Add" at bounding box center [773, 690] width 212 height 30
type textarea "x"
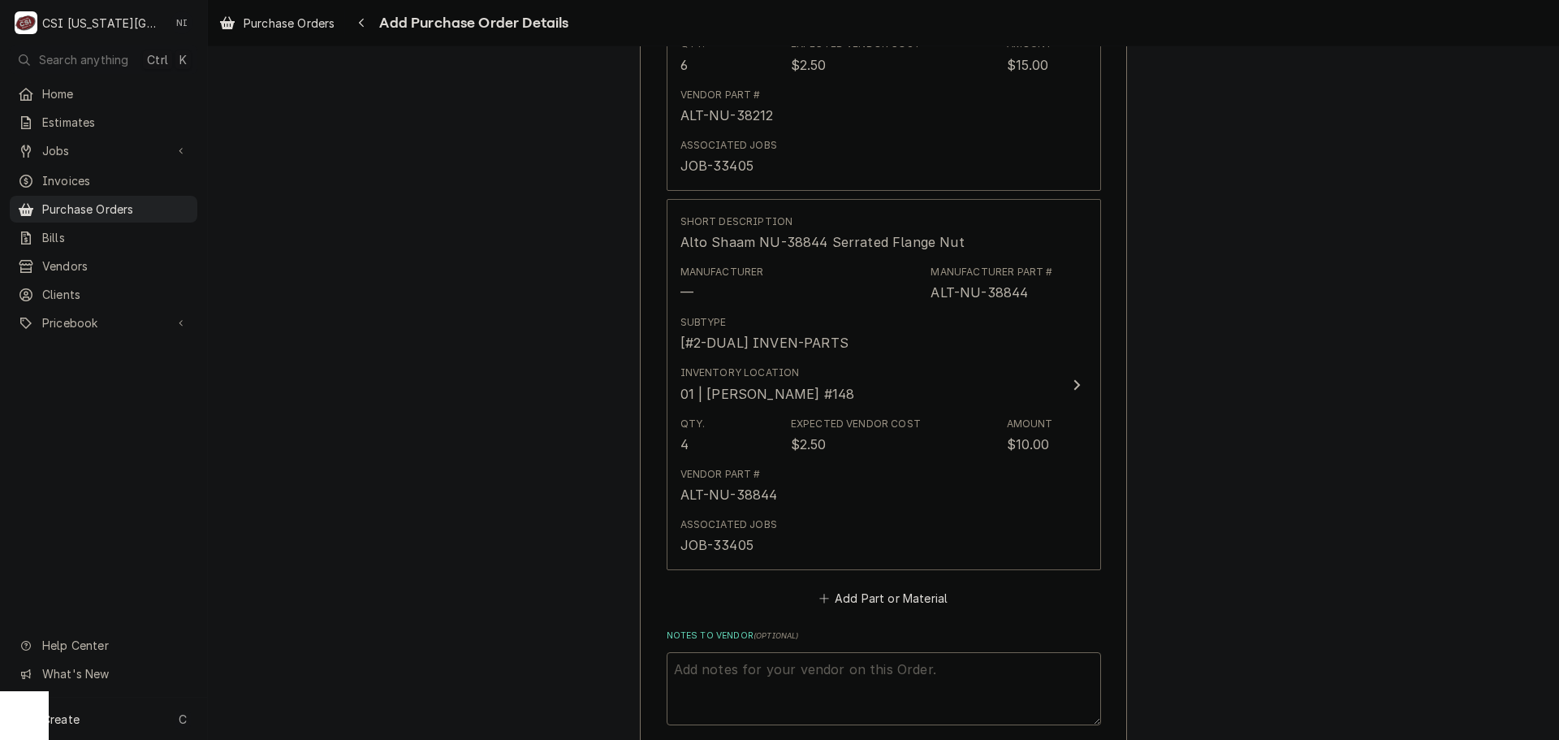
scroll to position [2324, 0]
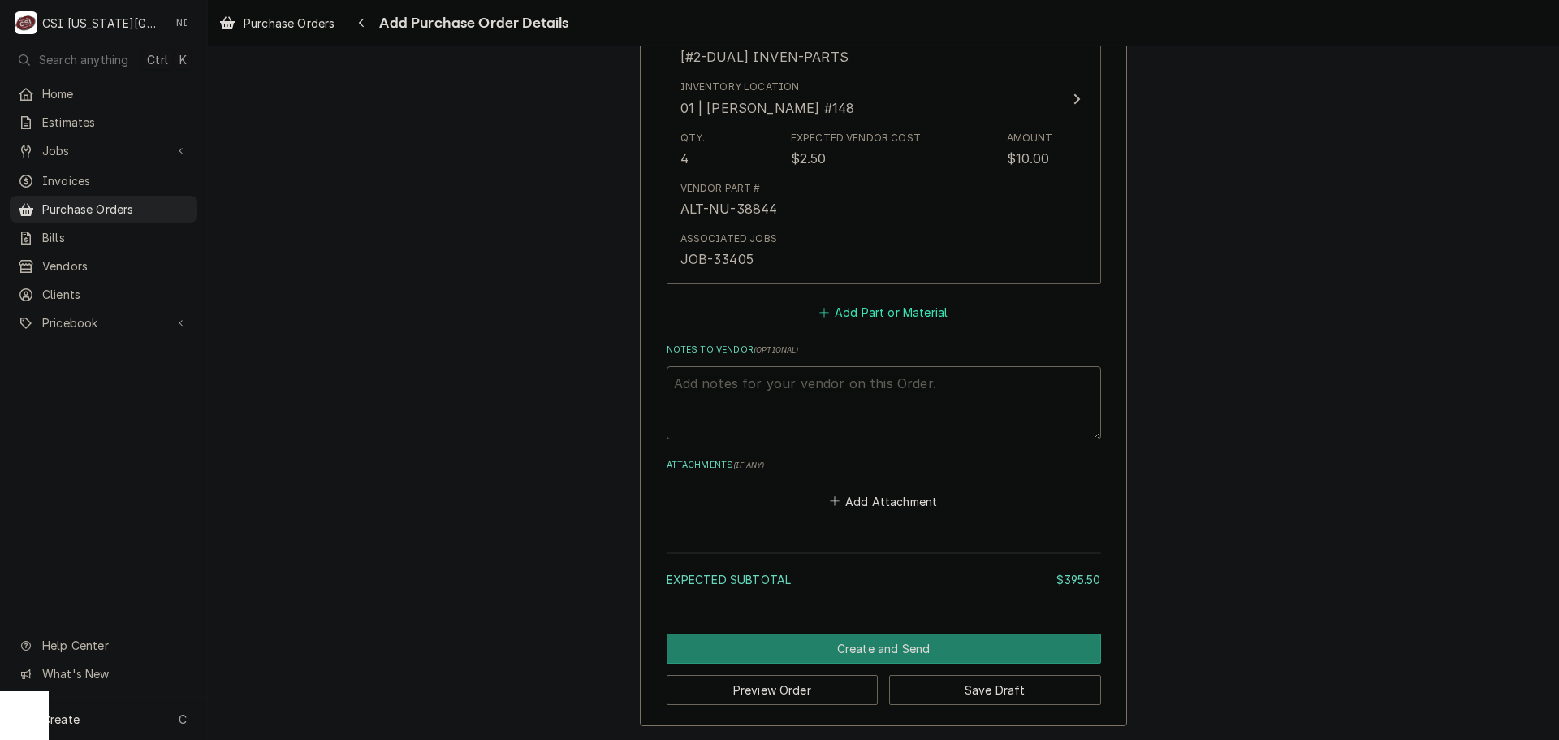
click at [847, 305] on button "Add Part or Material" at bounding box center [883, 312] width 134 height 23
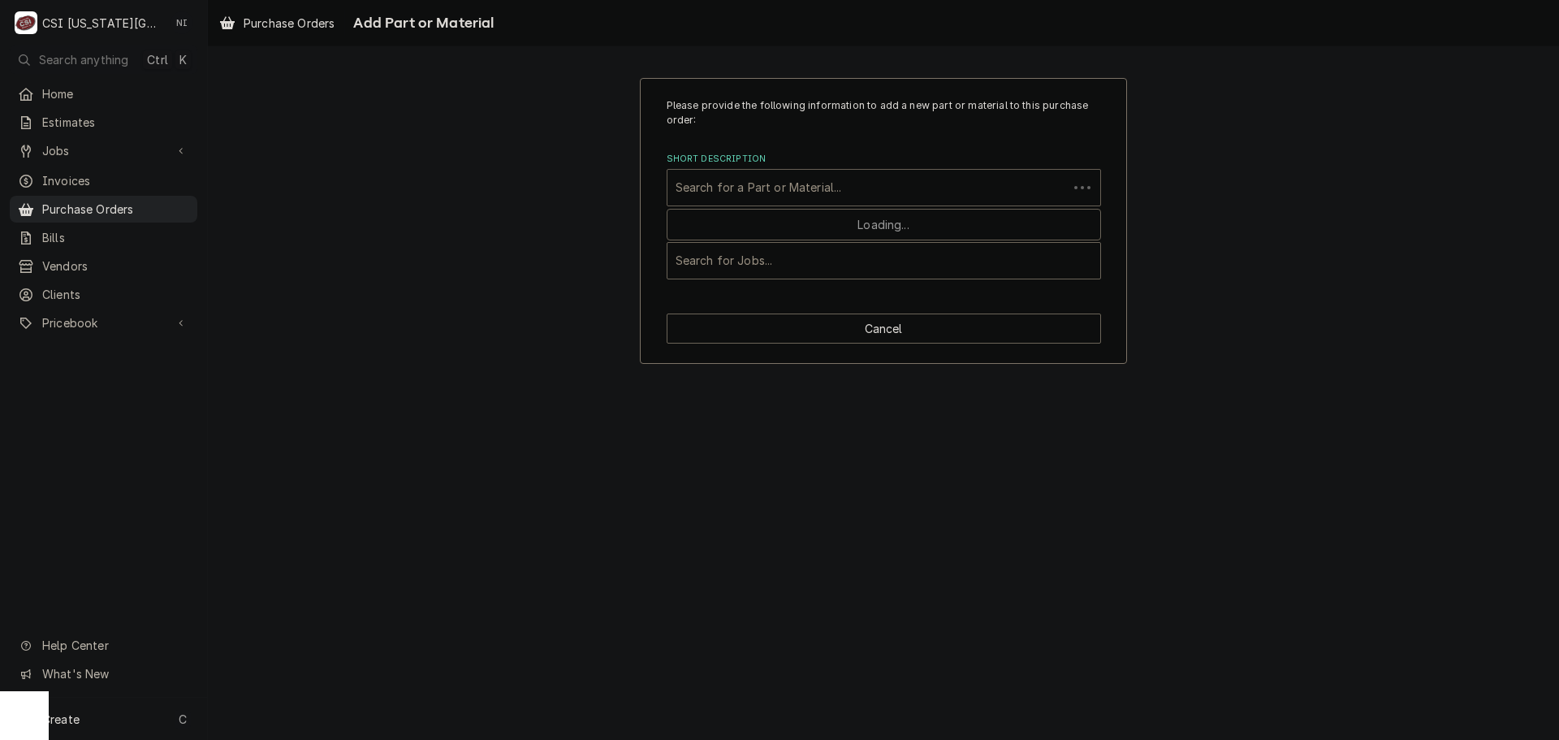
click at [795, 179] on div "Short Description" at bounding box center [868, 187] width 384 height 29
paste input "GS-37343"
type input "GS-37343"
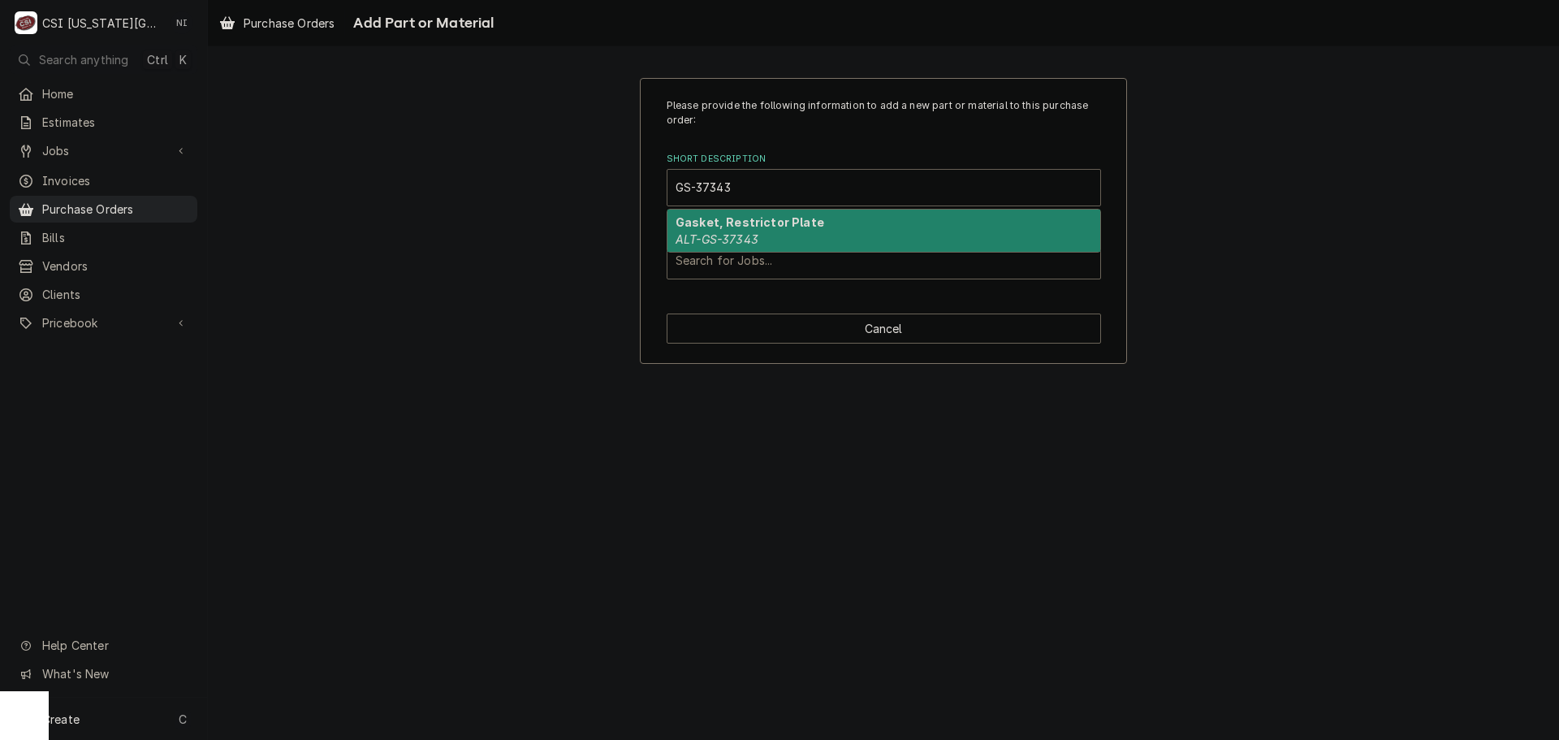
click at [774, 229] on div "Gasket, Restrictor Plate ALT-GS-37343" at bounding box center [884, 231] width 433 height 42
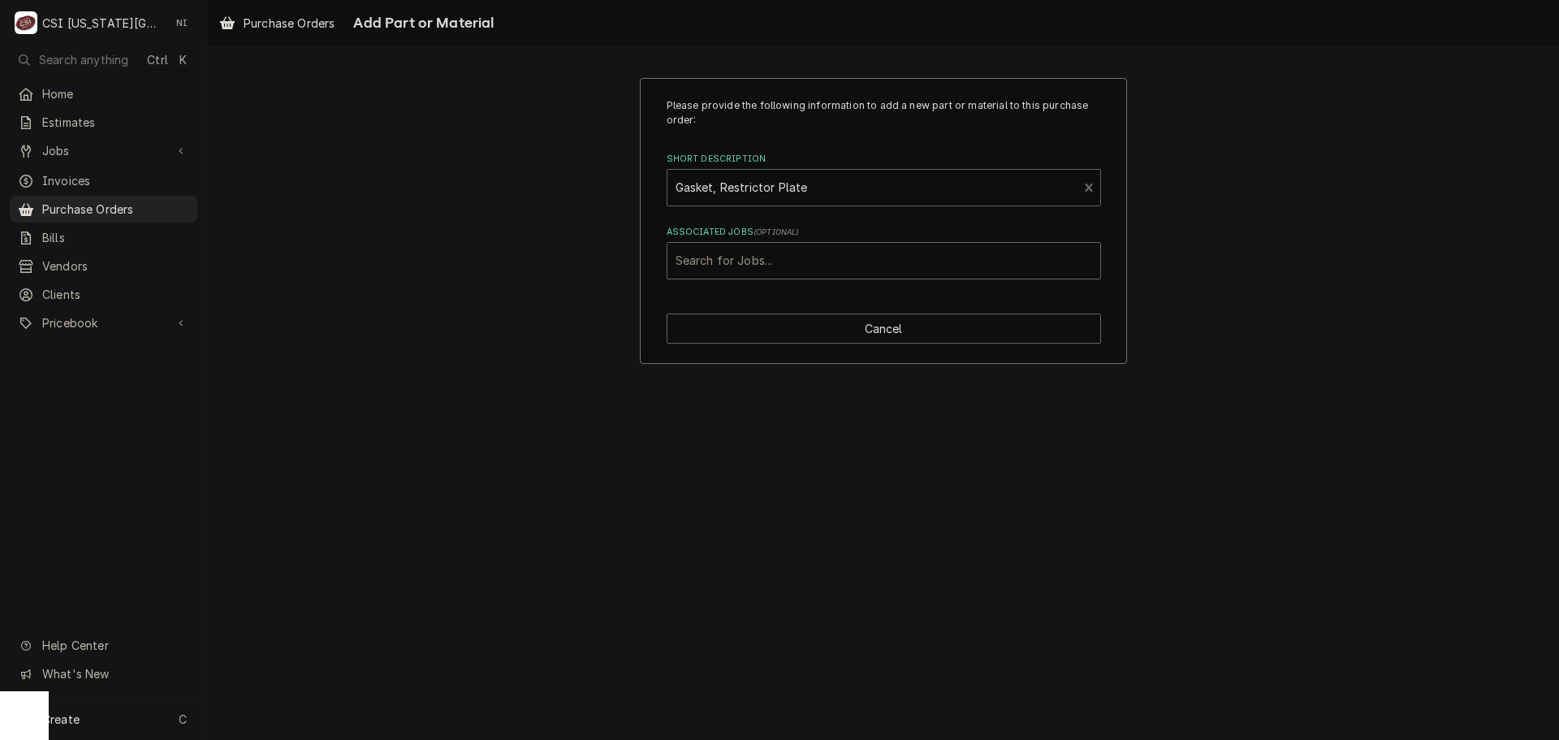
type textarea "x"
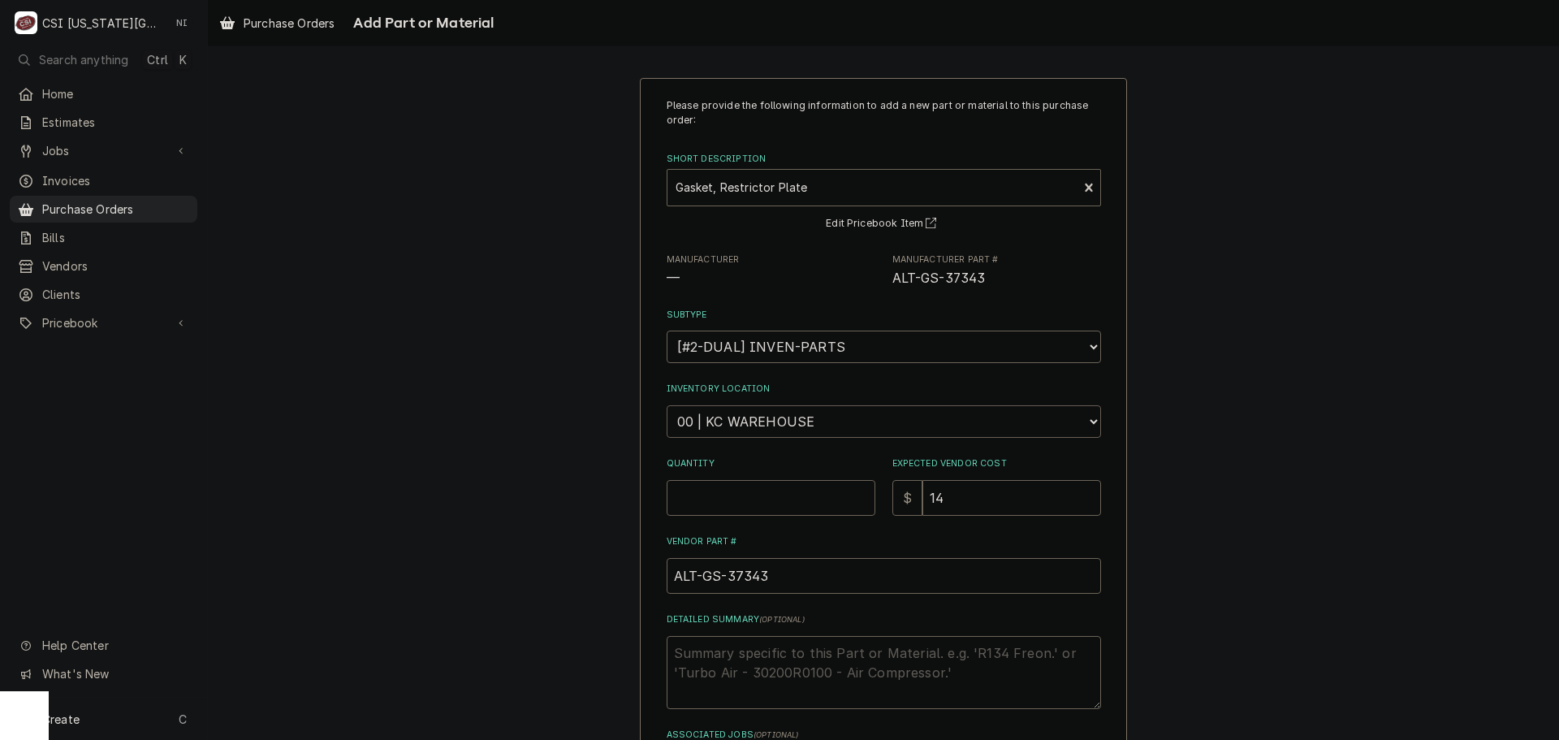
drag, startPoint x: 734, startPoint y: 418, endPoint x: 732, endPoint y: 405, distance: 13.1
click at [734, 418] on select "Choose a location... 00 | KC WAREHOUSE 00 | MAIN WAREHOUSE 01 | BRIAN BREAZIER …" at bounding box center [884, 421] width 434 height 32
select select "2781"
click at [667, 405] on select "Choose a location... 00 | KC WAREHOUSE 00 | MAIN WAREHOUSE 01 | BRIAN BREAZIER …" at bounding box center [884, 421] width 434 height 32
click at [711, 502] on input "Quantity" at bounding box center [771, 498] width 209 height 36
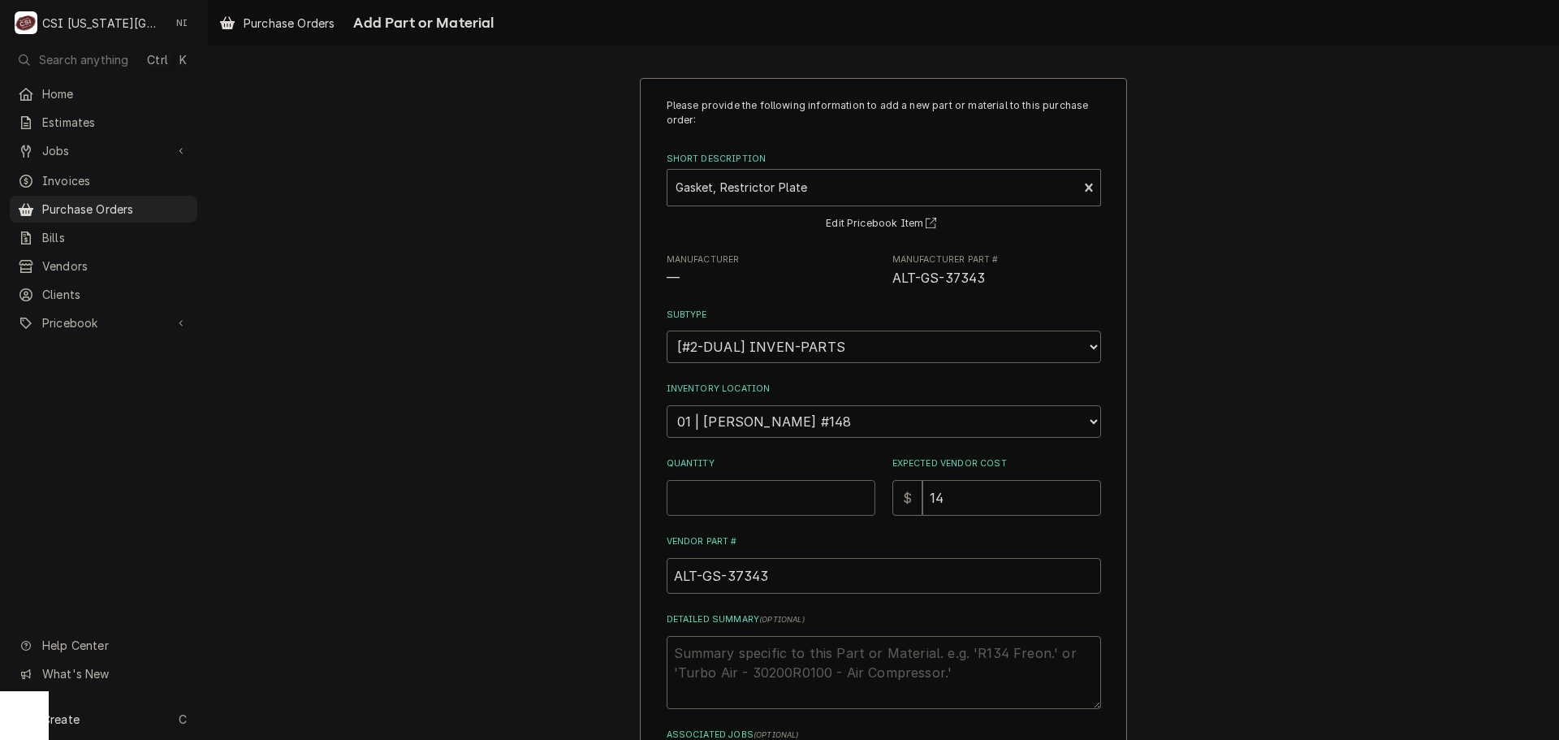
type textarea "x"
type input "1"
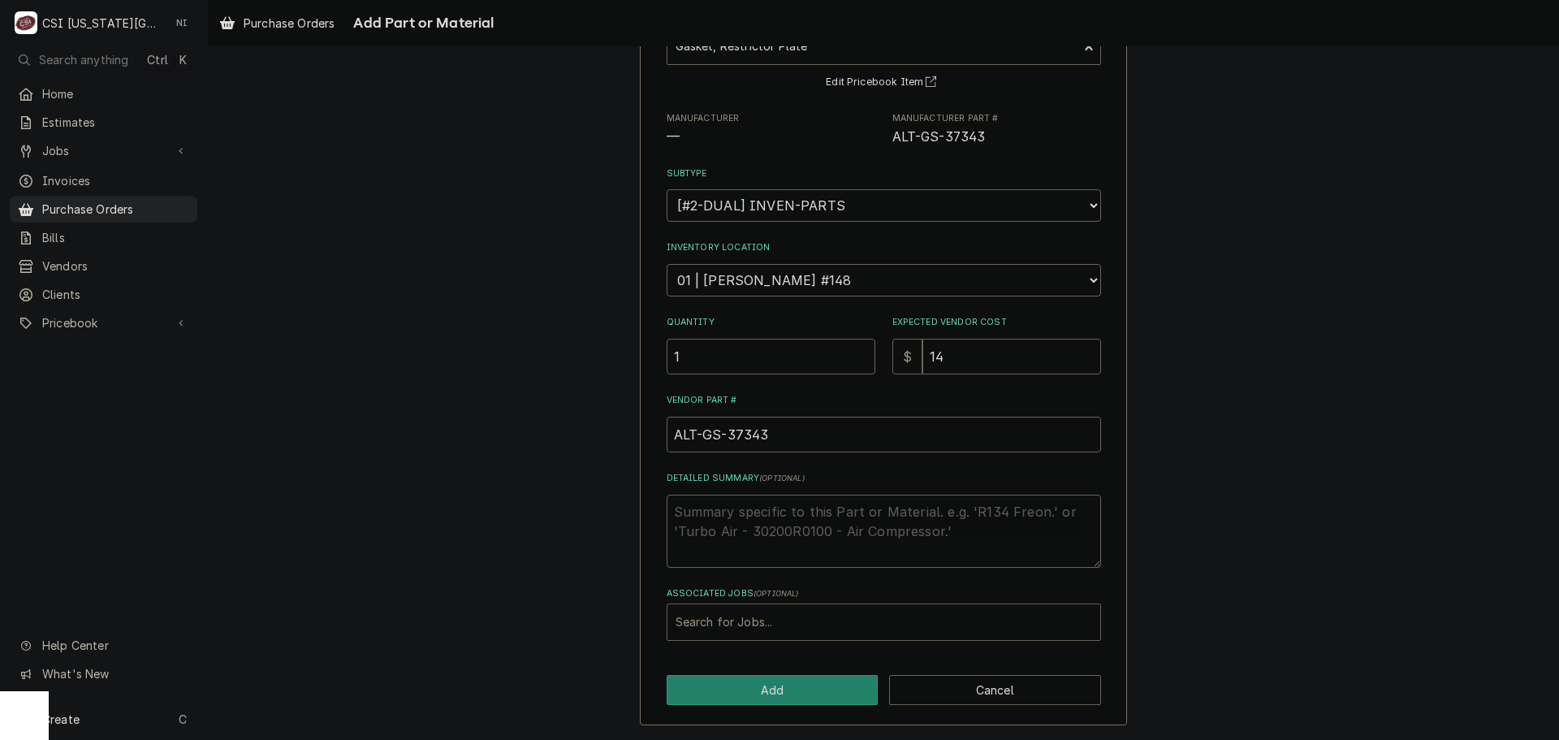
click at [783, 626] on div "Associated Jobs" at bounding box center [884, 621] width 417 height 29
type input "33405"
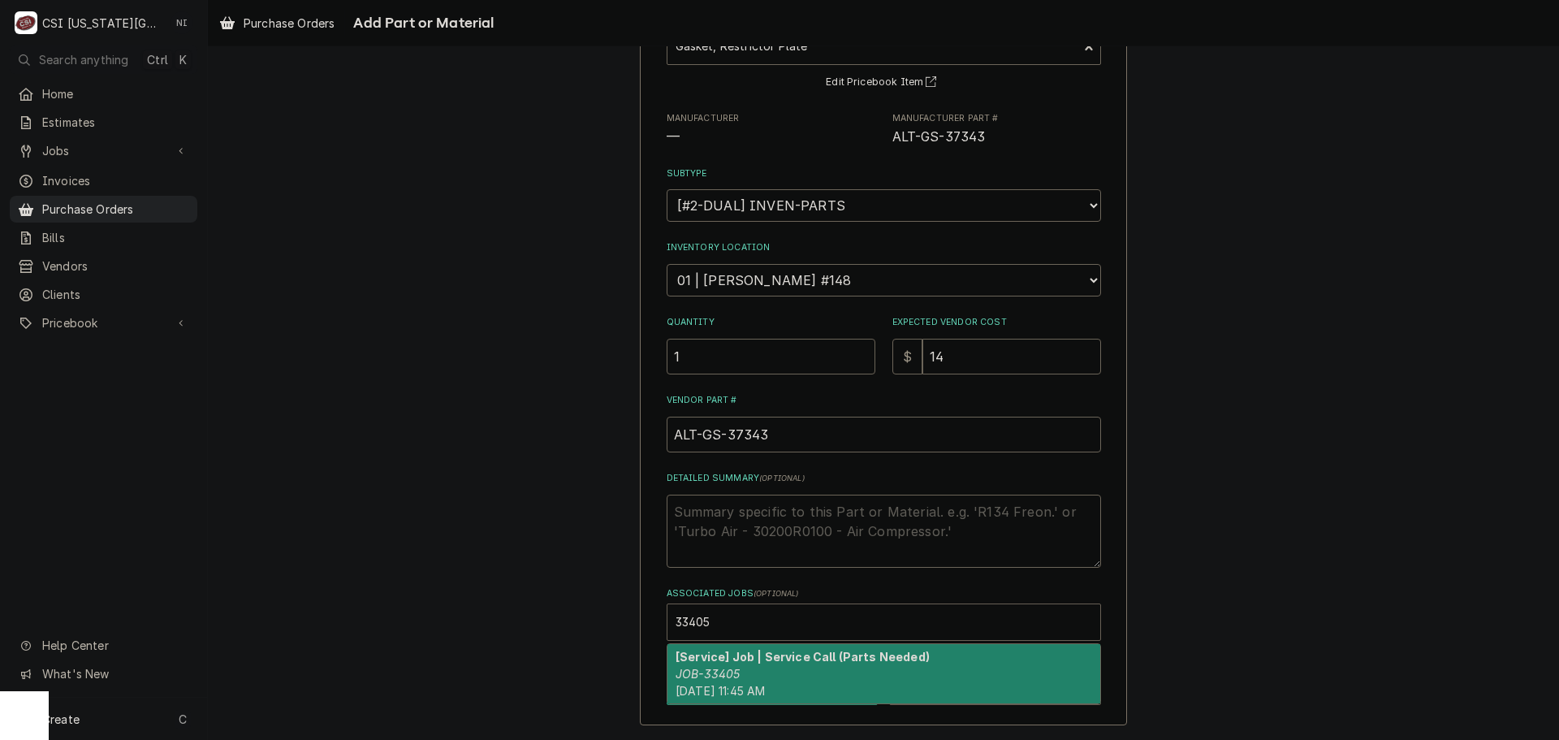
click at [739, 654] on strong "[Service] Job | Service Call (Parts Needed)" at bounding box center [803, 657] width 254 height 14
type textarea "x"
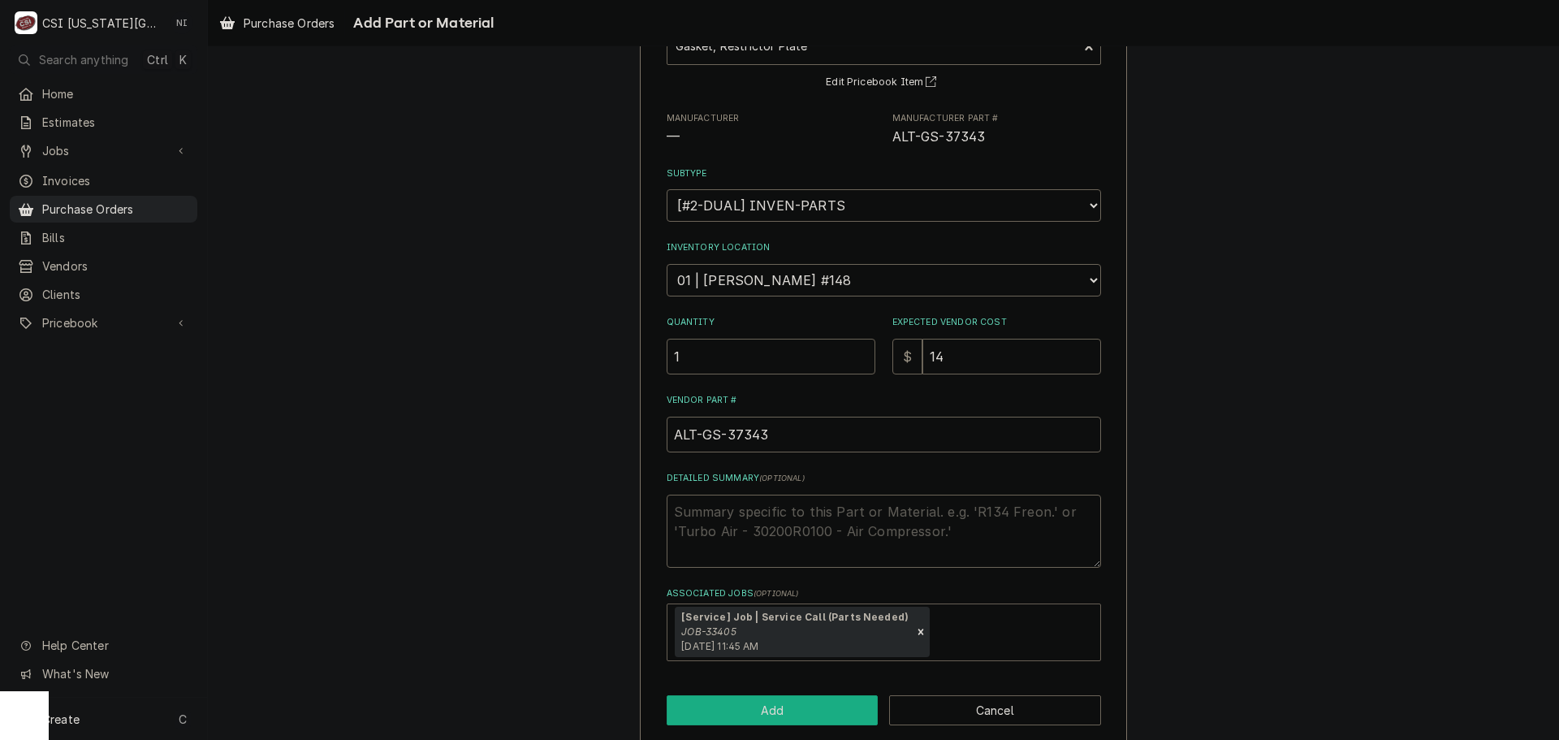
click at [741, 698] on div "Please provide the following information to add a new part or material to this …" at bounding box center [883, 342] width 487 height 810
click at [763, 695] on button "Add" at bounding box center [773, 710] width 212 height 30
type textarea "x"
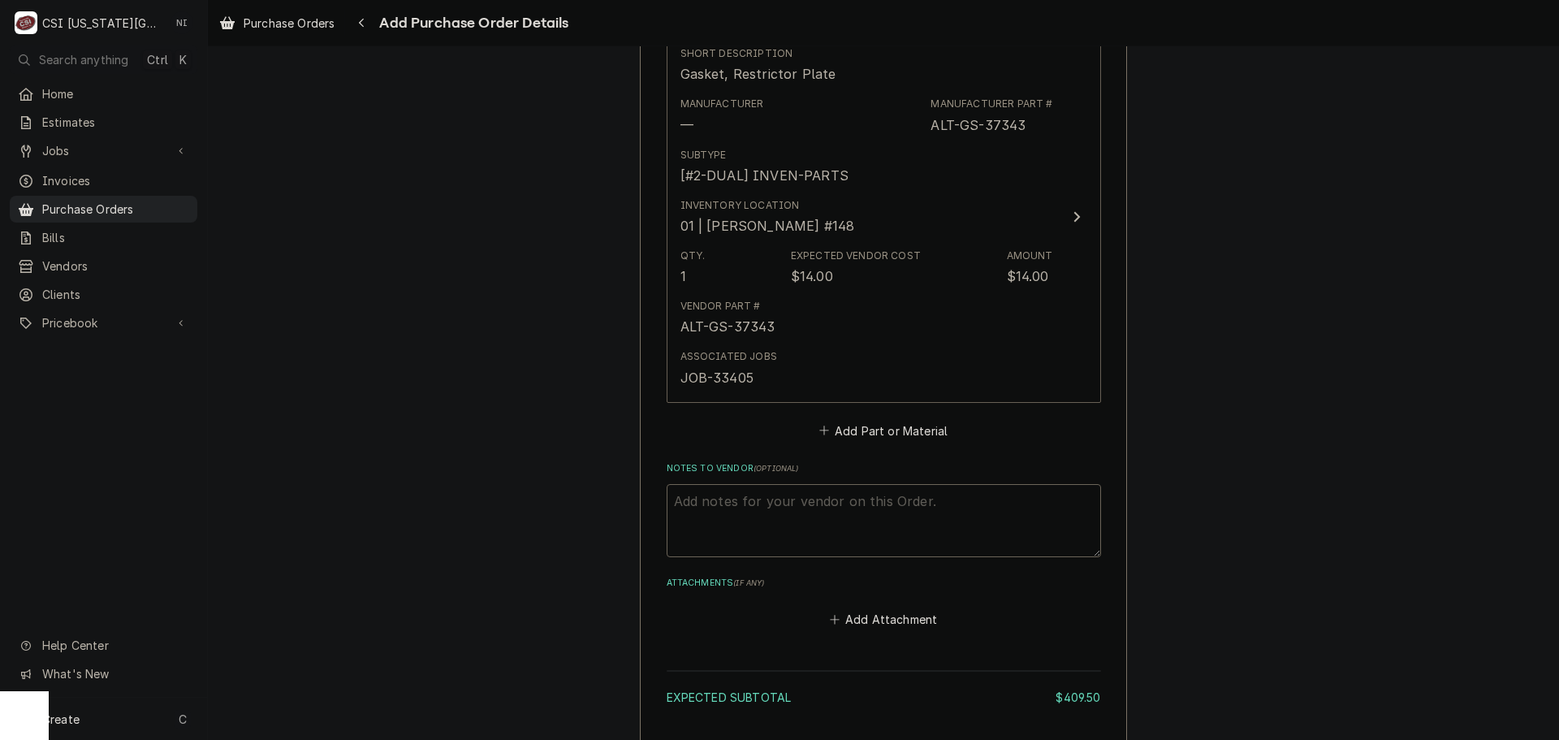
scroll to position [2703, 0]
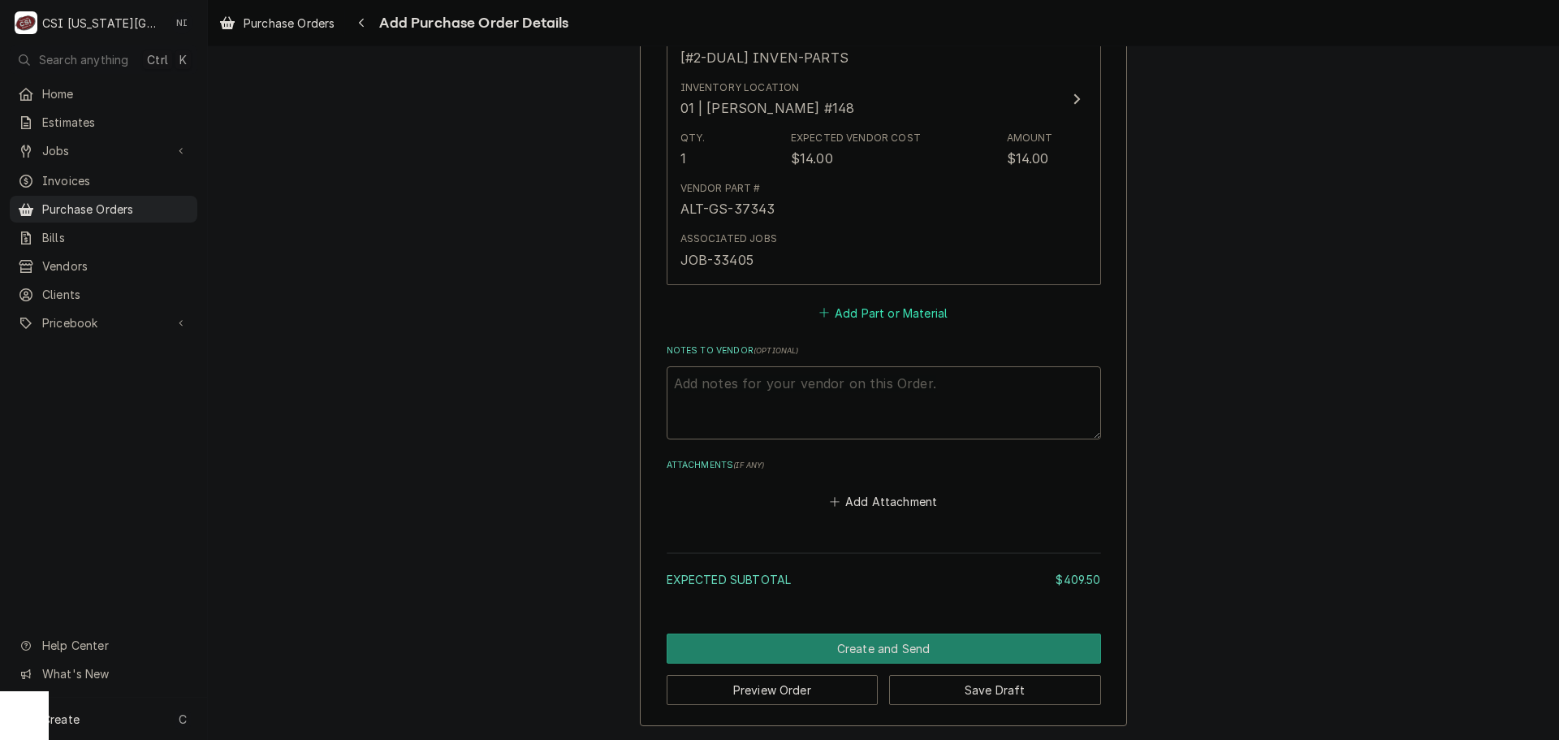
click at [881, 319] on button "Add Part or Material" at bounding box center [883, 312] width 134 height 23
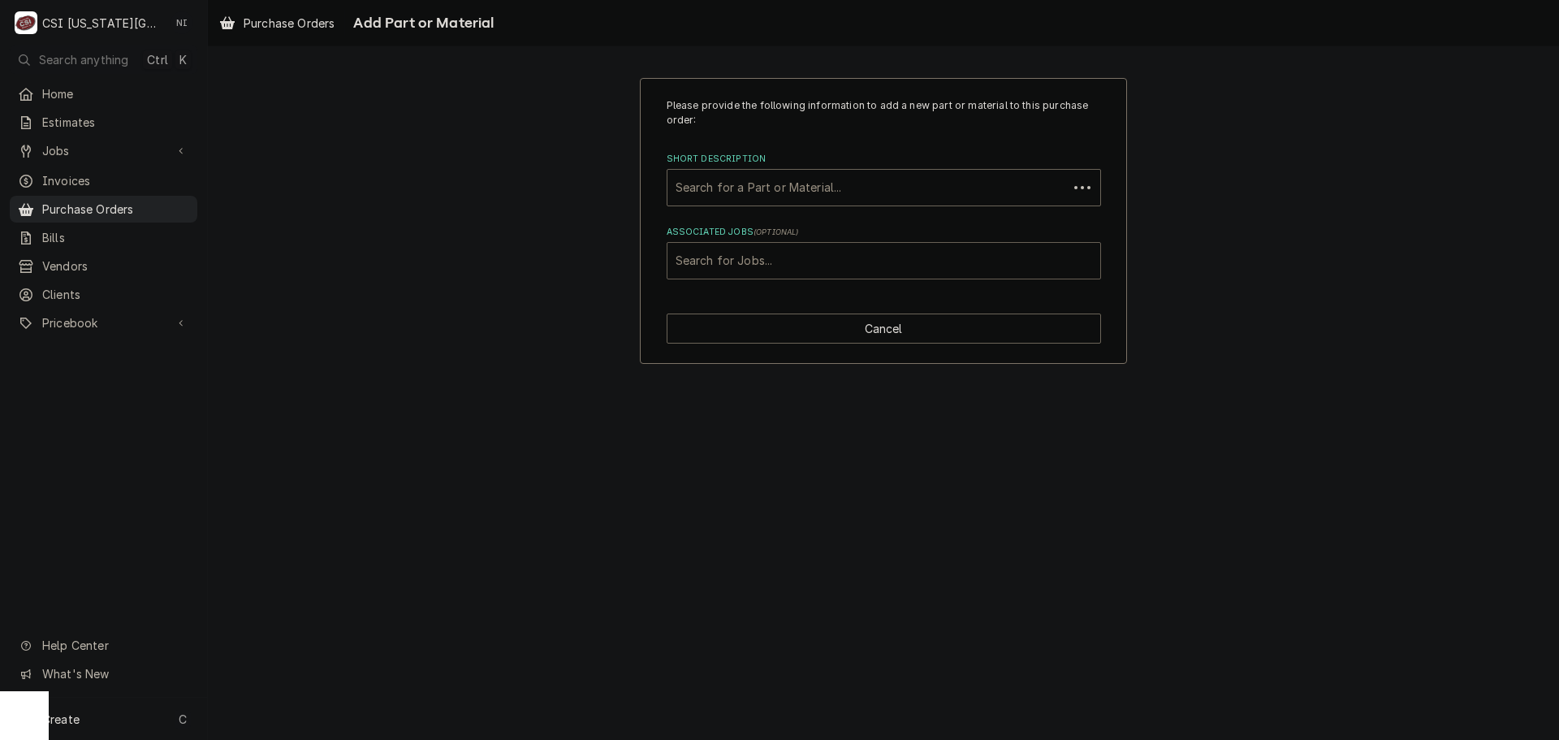
click at [759, 268] on div "Associated Jobs" at bounding box center [884, 260] width 417 height 29
type input "33405"
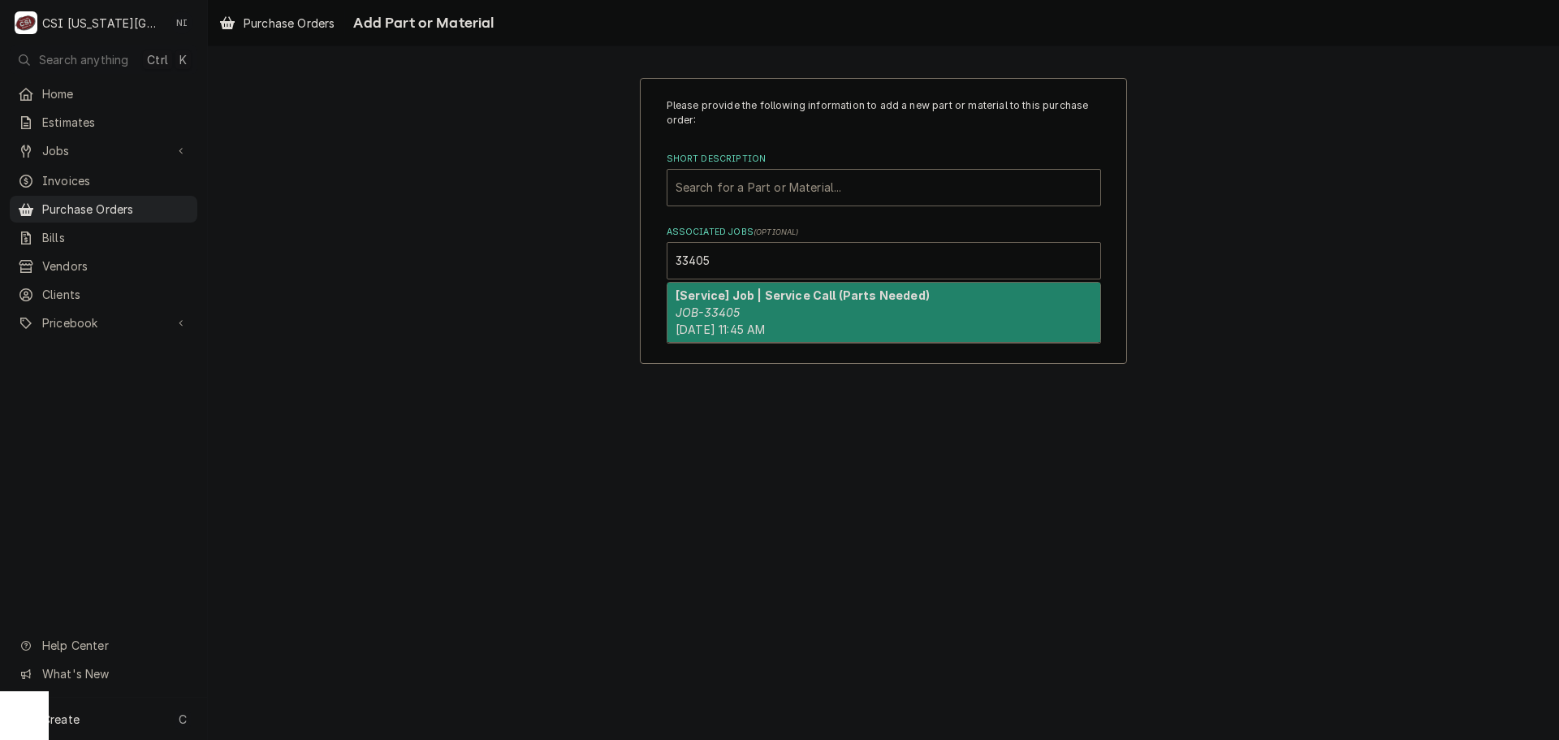
drag, startPoint x: 719, startPoint y: 305, endPoint x: 704, endPoint y: 172, distance: 134.0
click at [719, 305] on div "[Service] Job | Service Call (Parts Needed) JOB-33405 Mon, Oct 13th, 2025 - 11:…" at bounding box center [884, 312] width 433 height 59
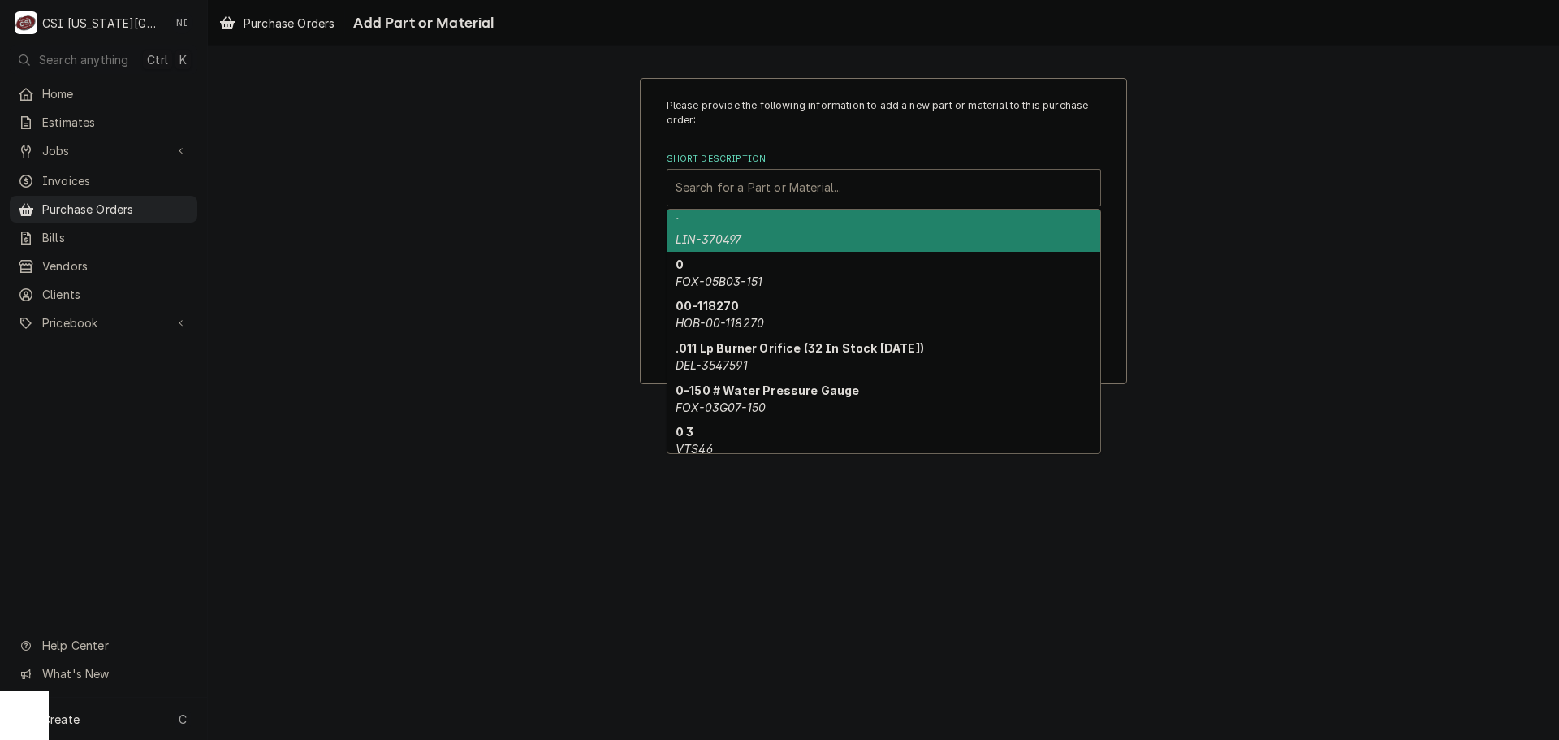
click at [705, 172] on div "Search for a Part or Material..." at bounding box center [884, 188] width 433 height 36
paste input "5023362"
type input "5023362"
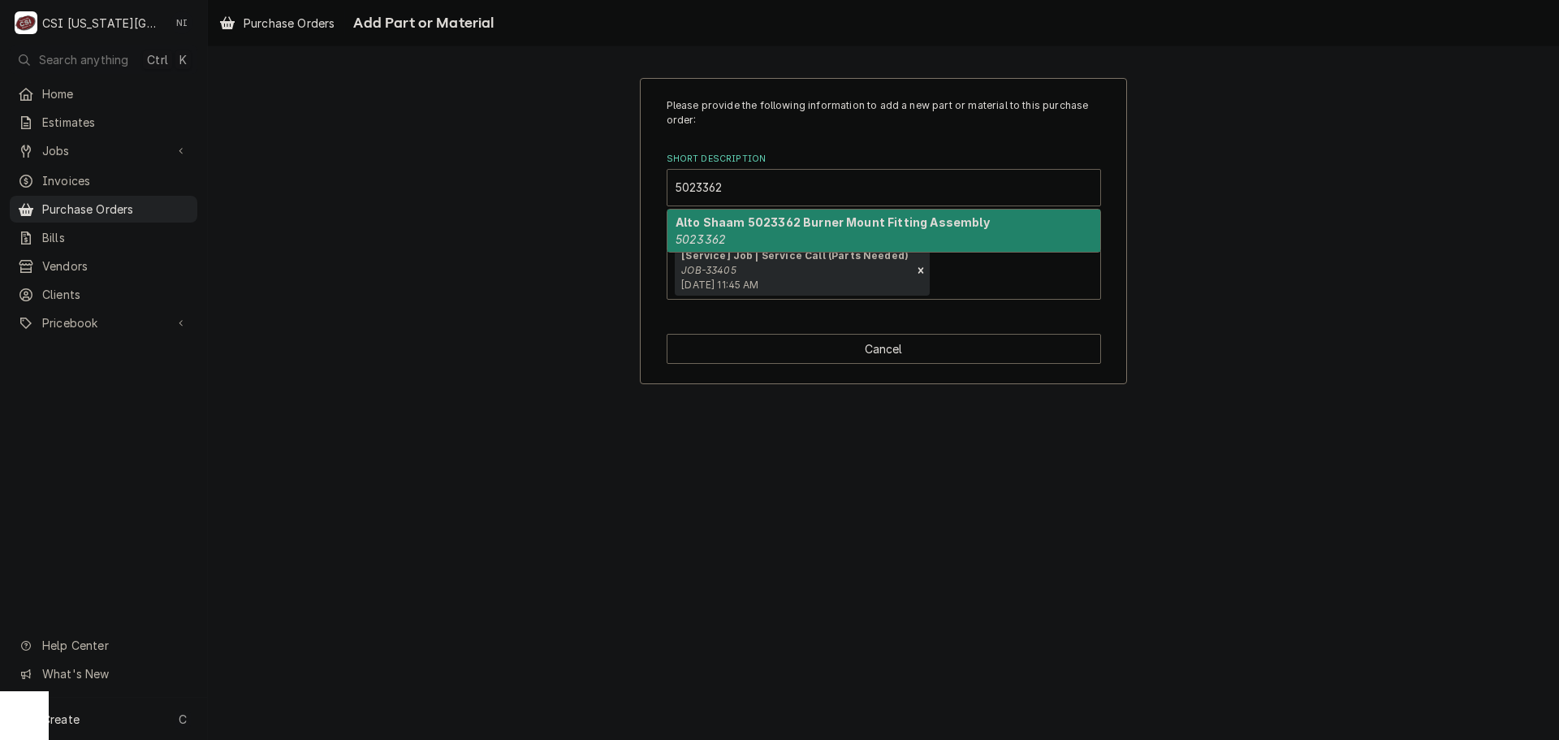
click at [741, 235] on div "Alto Shaam 5023362 Burner Mount Fitting Assembly 5023362" at bounding box center [884, 231] width 433 height 42
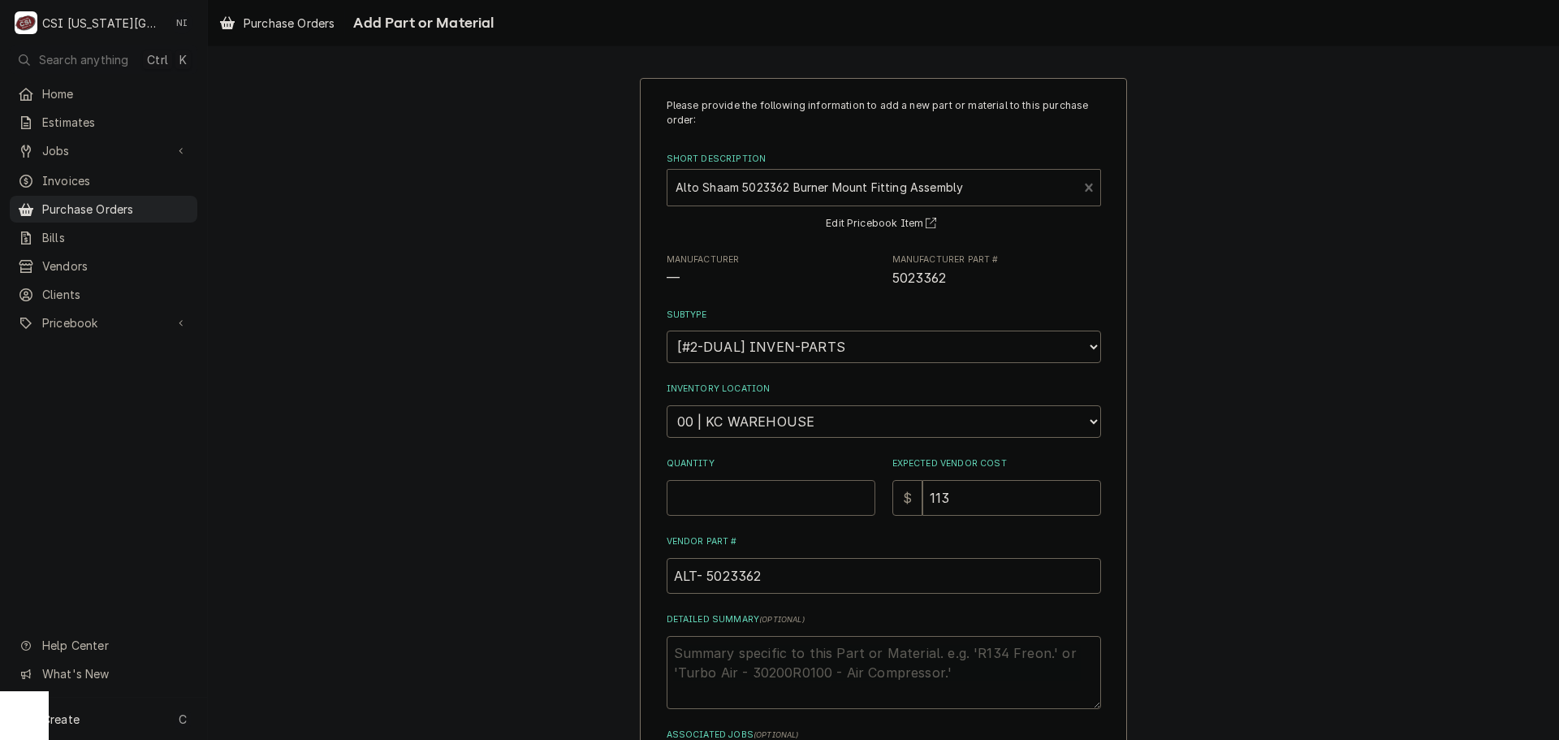
click at [741, 507] on input "Quantity" at bounding box center [771, 498] width 209 height 36
type textarea "x"
type input "1"
drag, startPoint x: 686, startPoint y: 499, endPoint x: 633, endPoint y: 512, distance: 54.4
click at [652, 508] on div "Please provide the following information to add a new part or material to this …" at bounding box center [883, 483] width 487 height 810
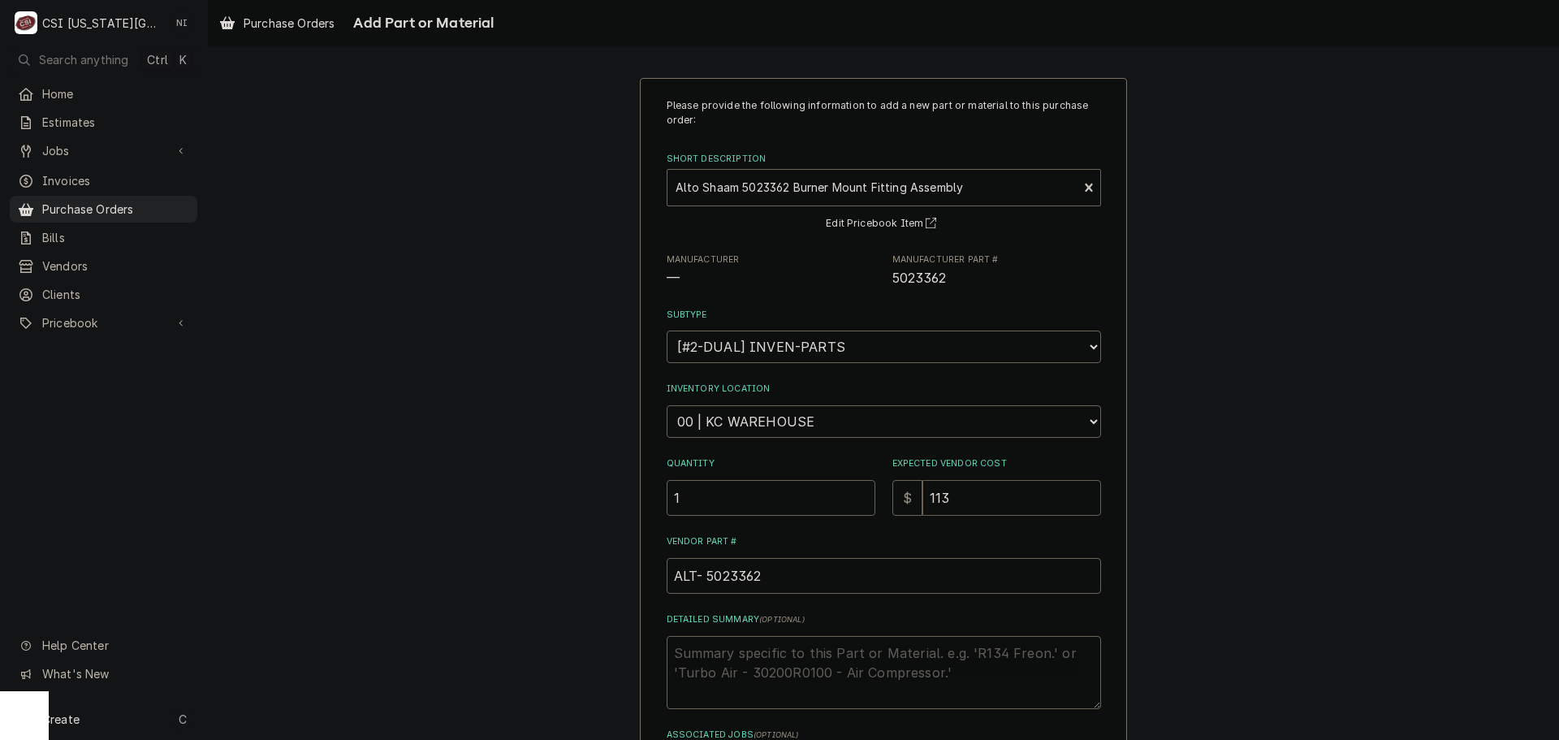
type textarea "x"
type input "2"
type textarea "x"
type input "1"
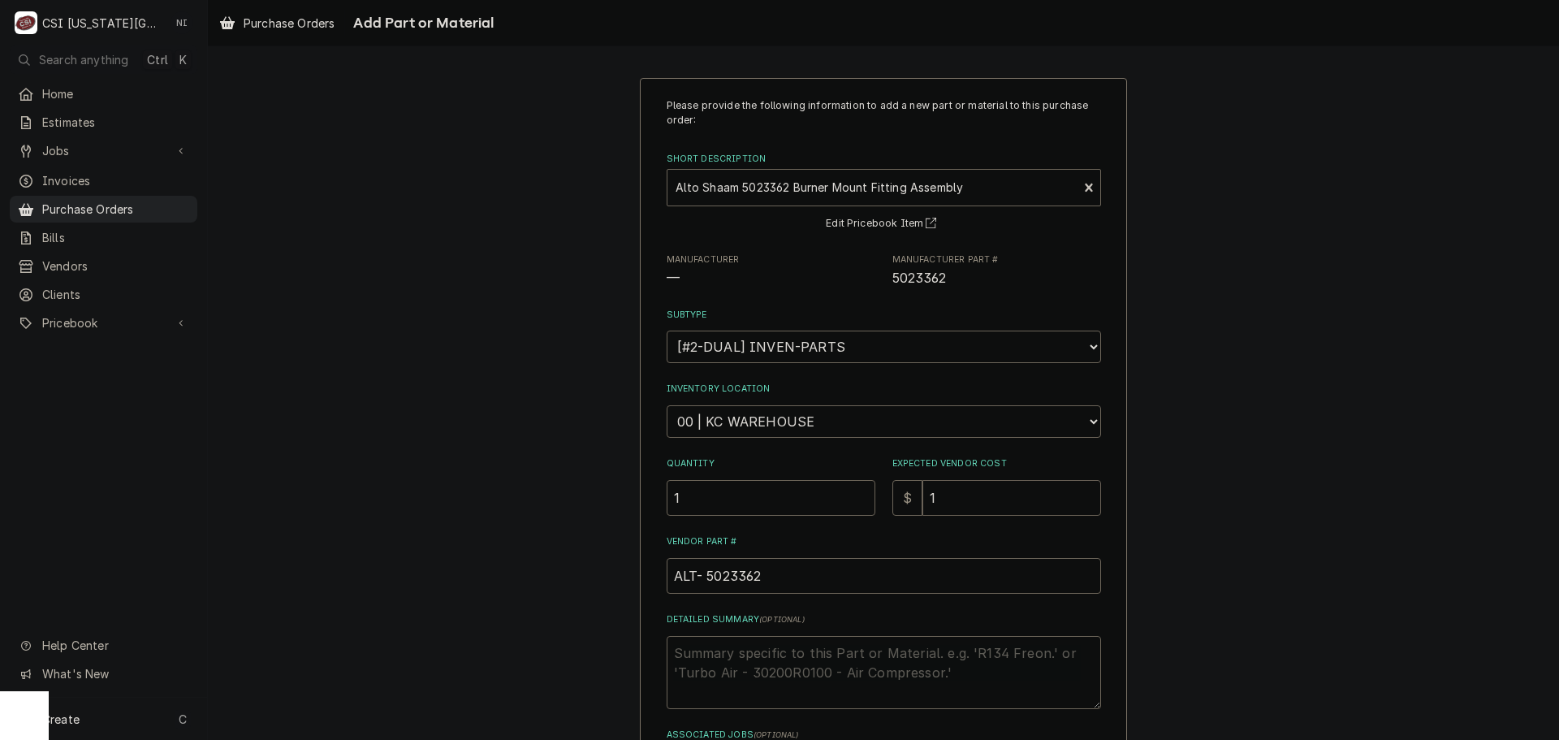
type textarea "x"
type input "12"
type textarea "x"
type input "121"
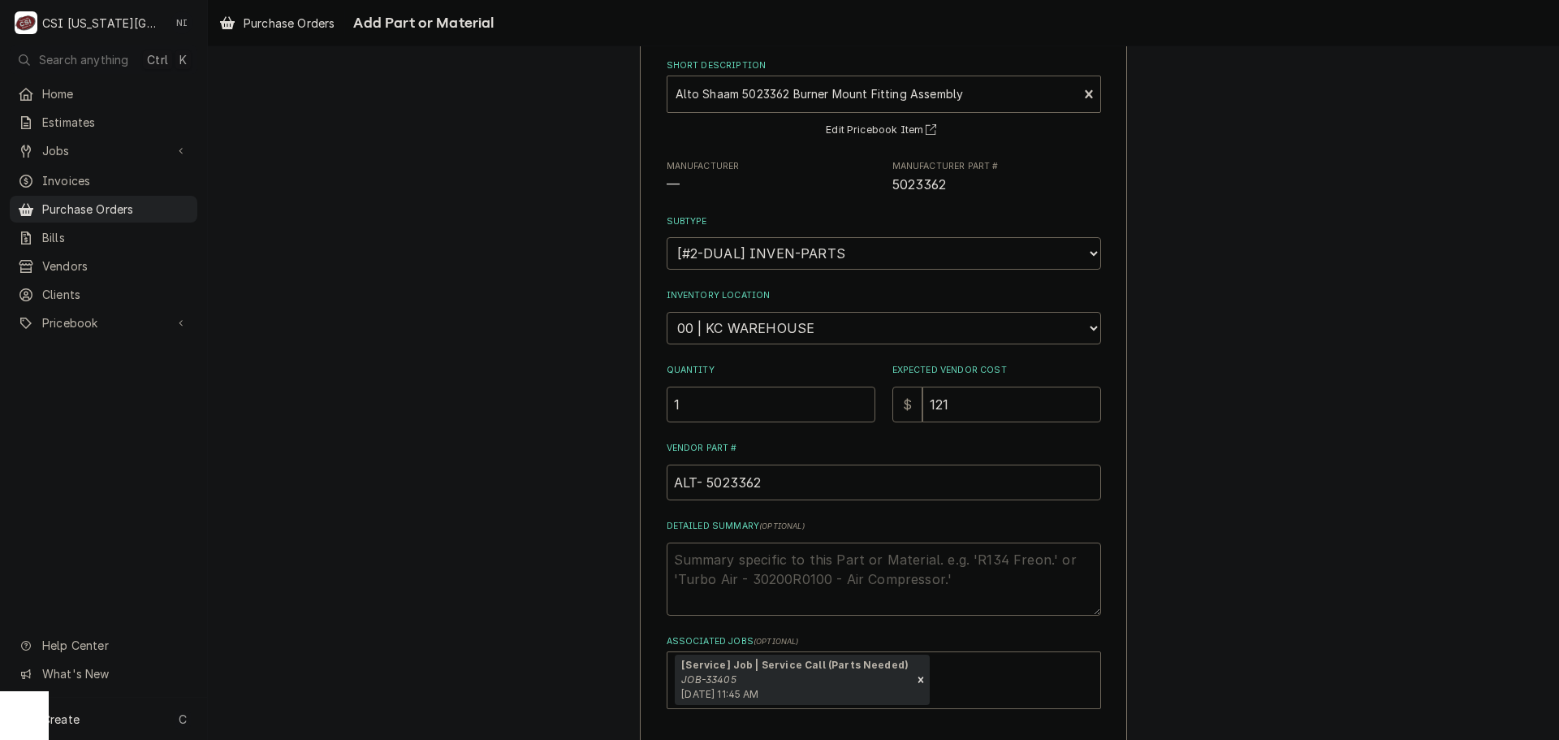
scroll to position [162, 0]
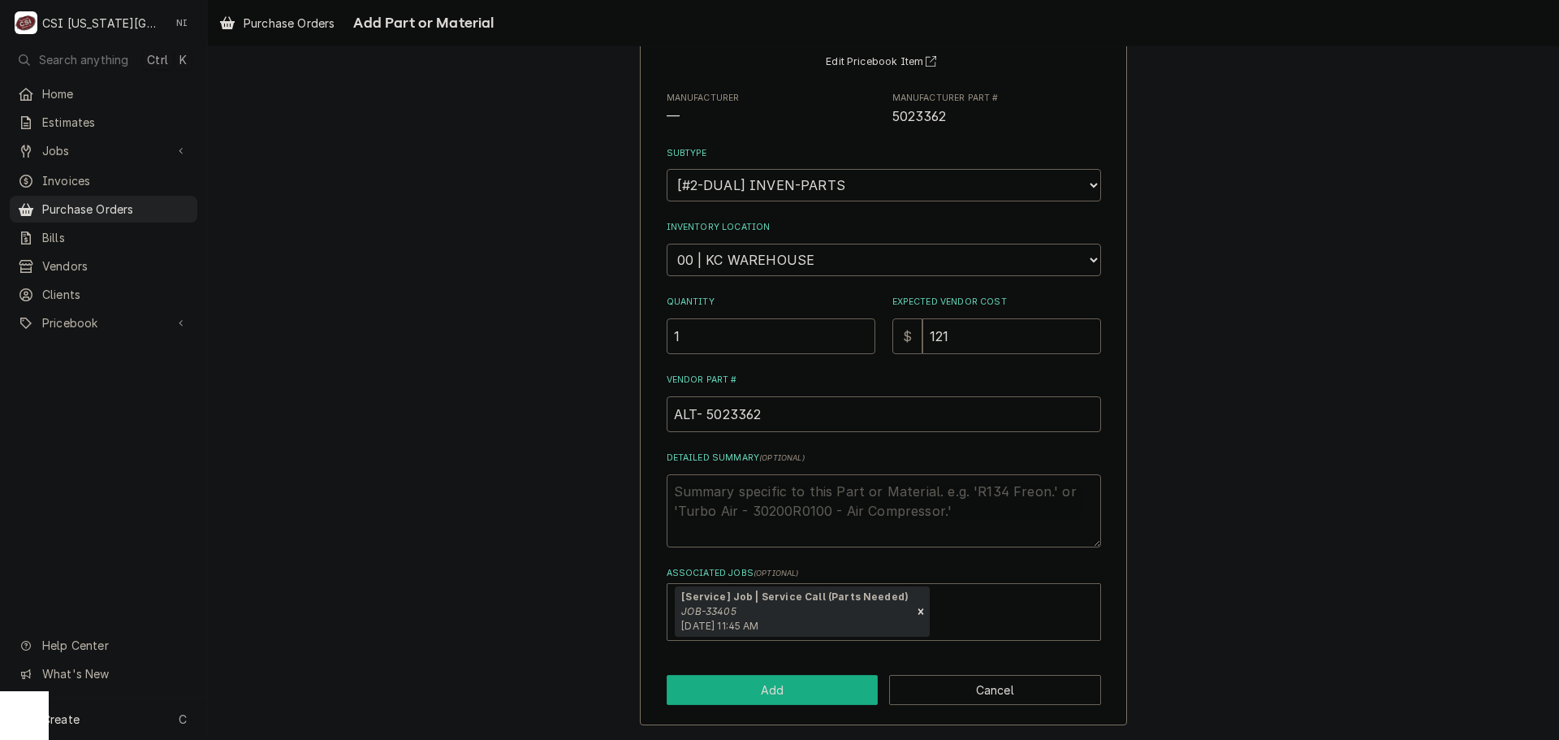
click at [801, 693] on button "Add" at bounding box center [773, 690] width 212 height 30
type textarea "x"
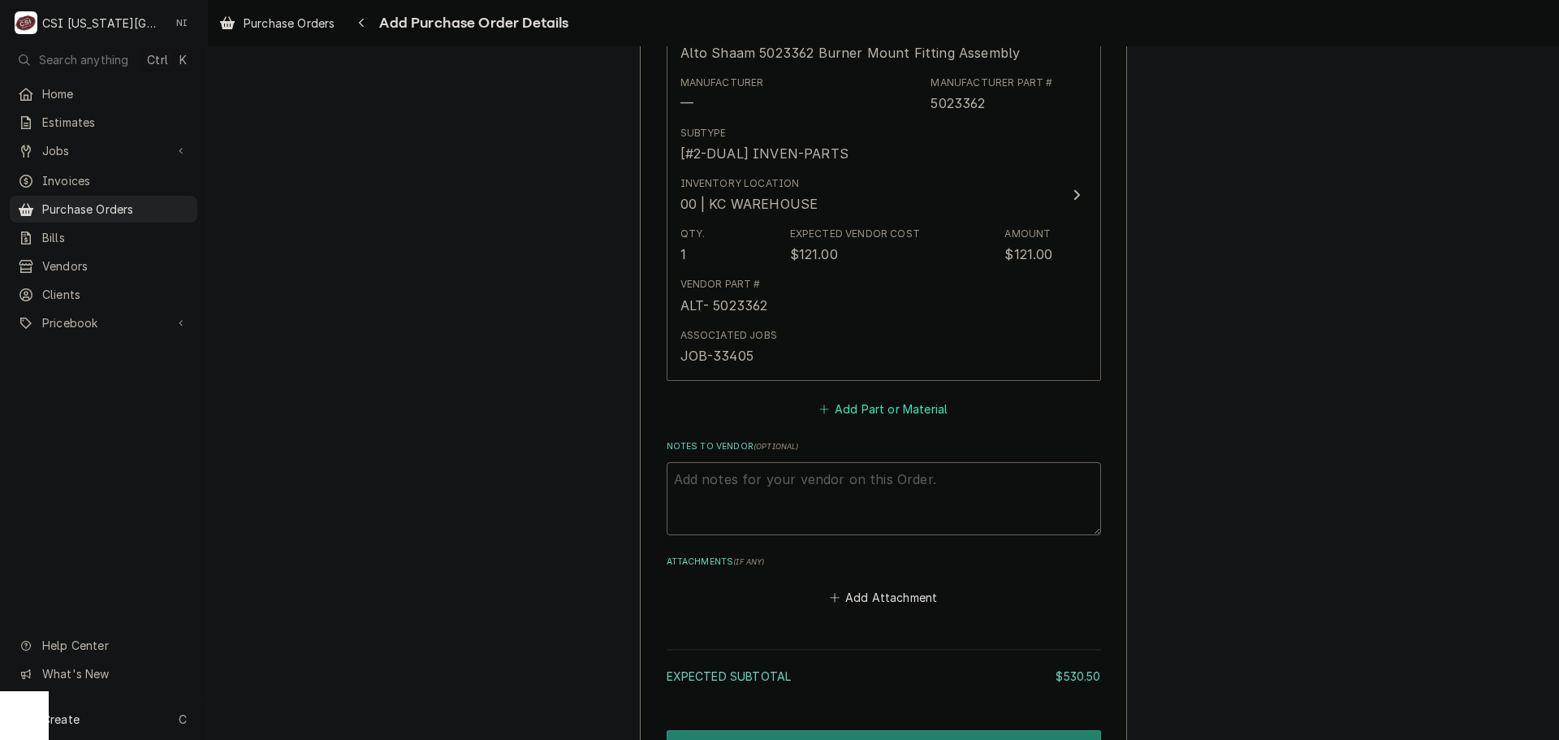
click at [878, 413] on button "Add Part or Material" at bounding box center [883, 408] width 134 height 23
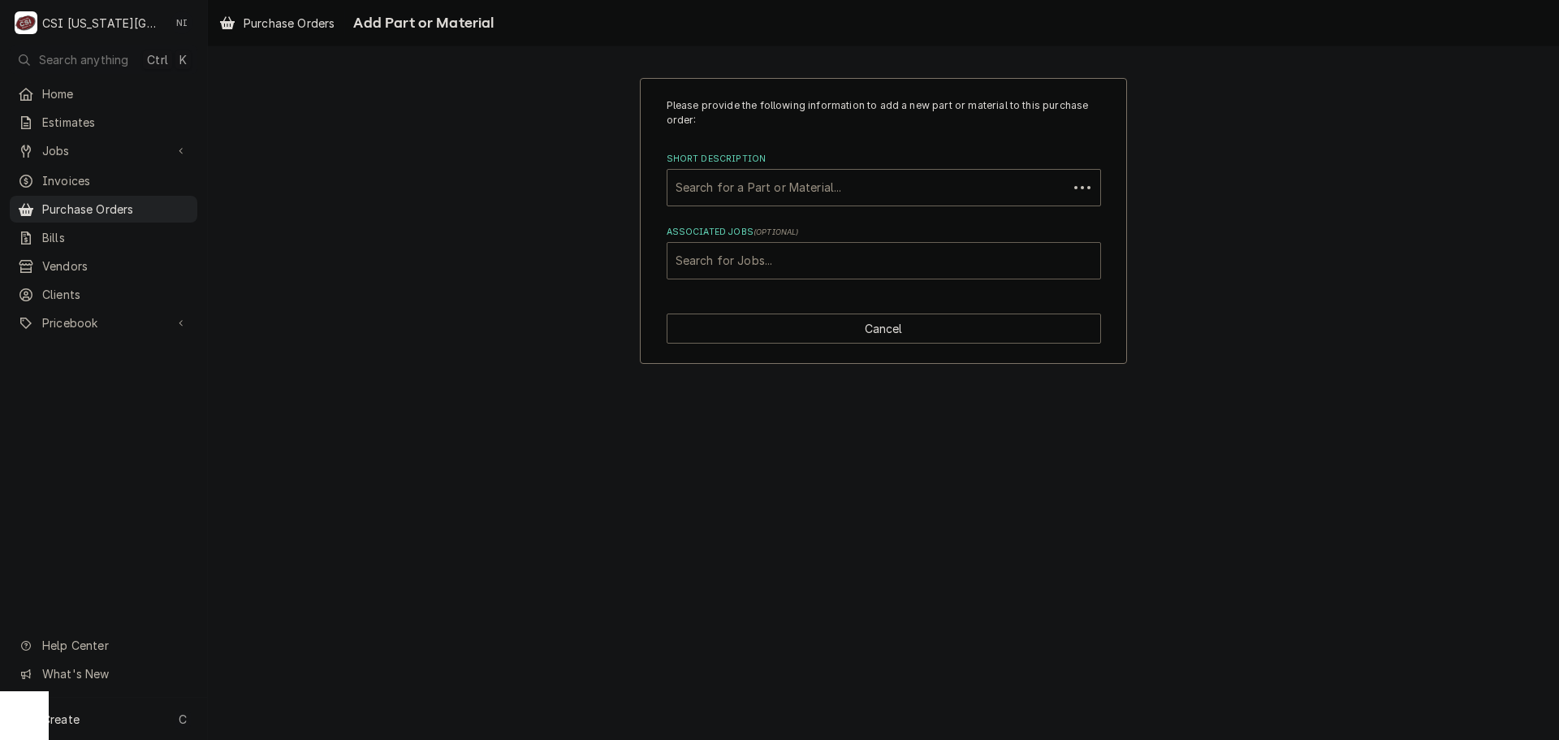
click at [821, 265] on div "Associated Jobs" at bounding box center [884, 260] width 417 height 29
type input "33405"
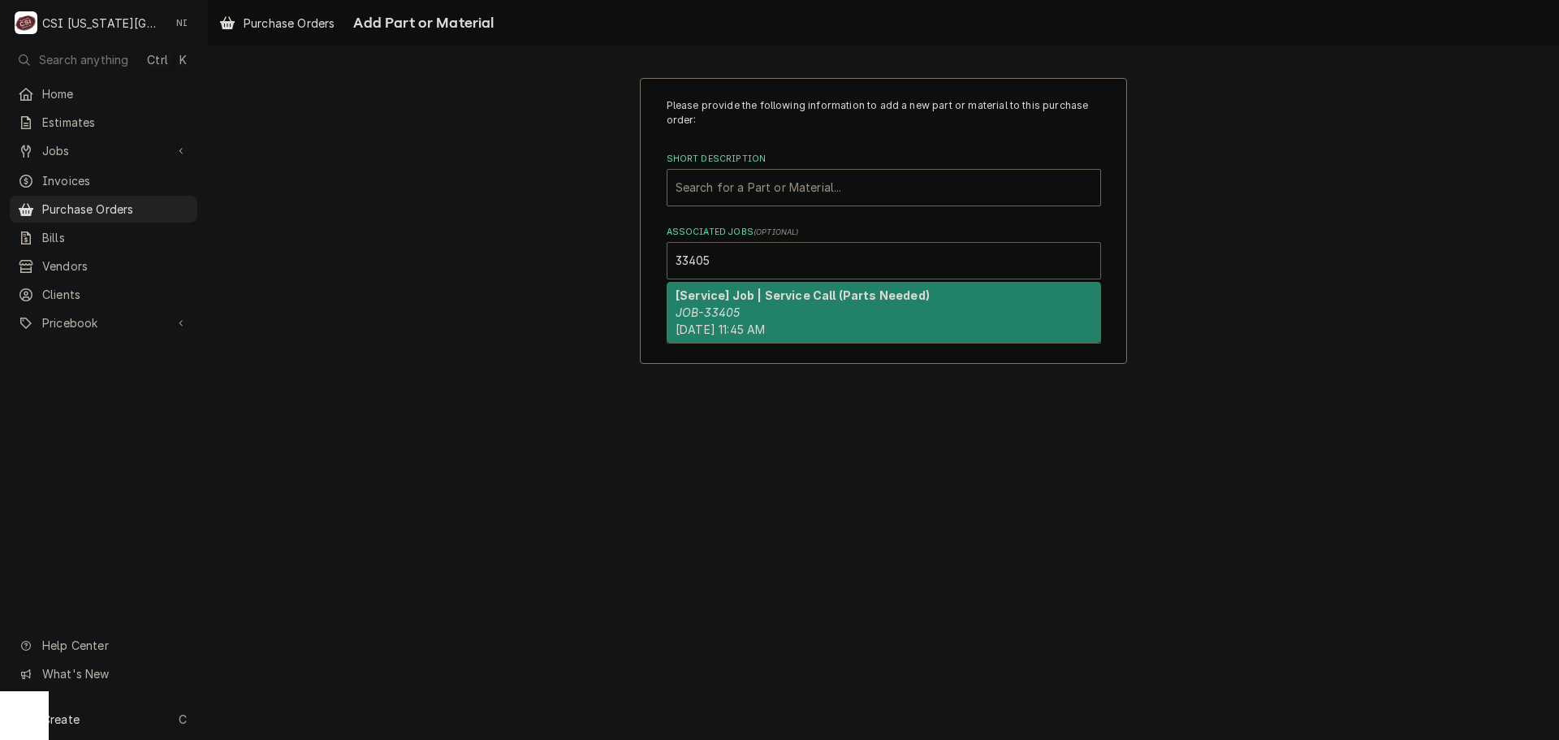
click at [722, 310] on em "JOB-33405" at bounding box center [708, 312] width 64 height 14
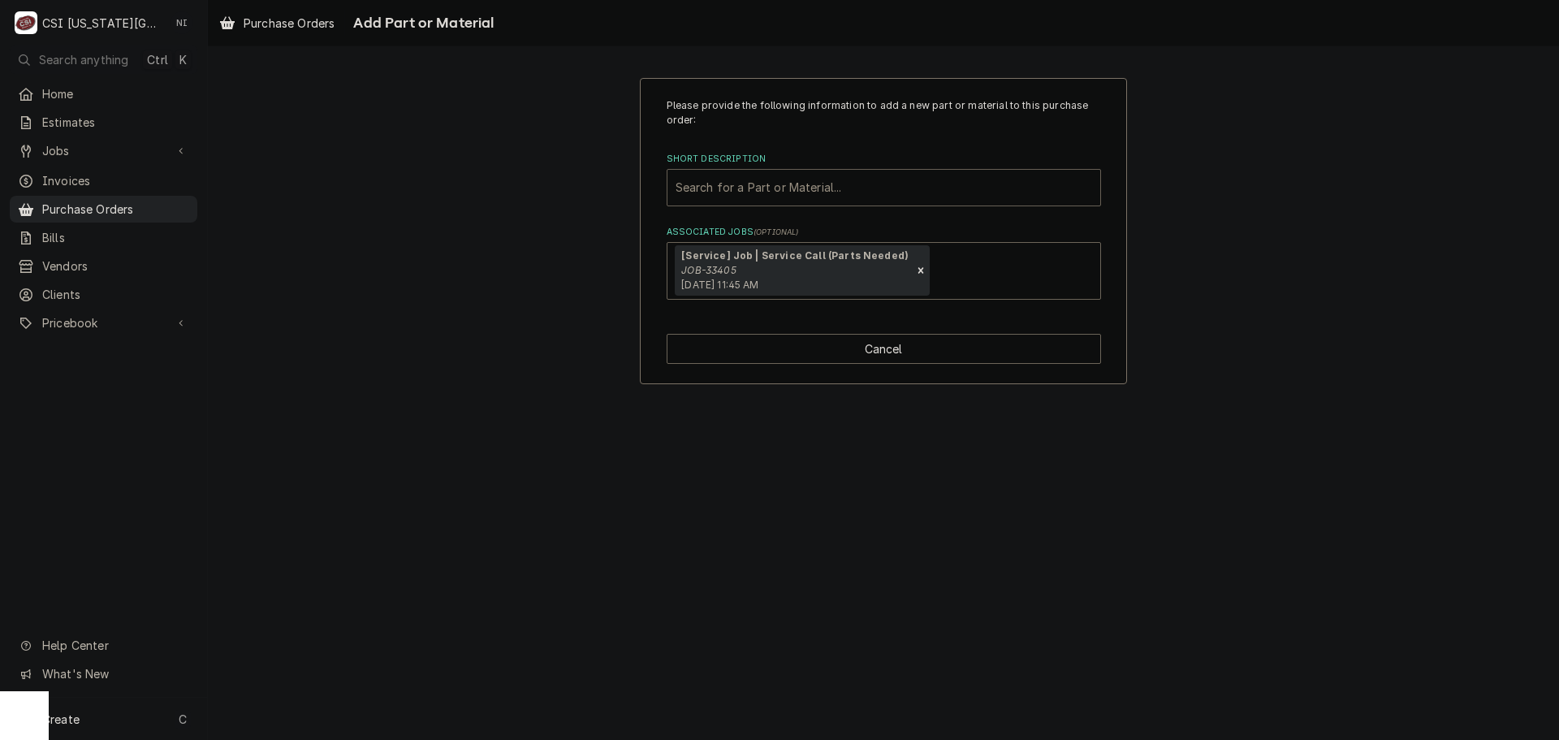
click at [758, 187] on div "Short Description" at bounding box center [884, 187] width 417 height 29
paste input "GS-38881"
type input "GS-38881"
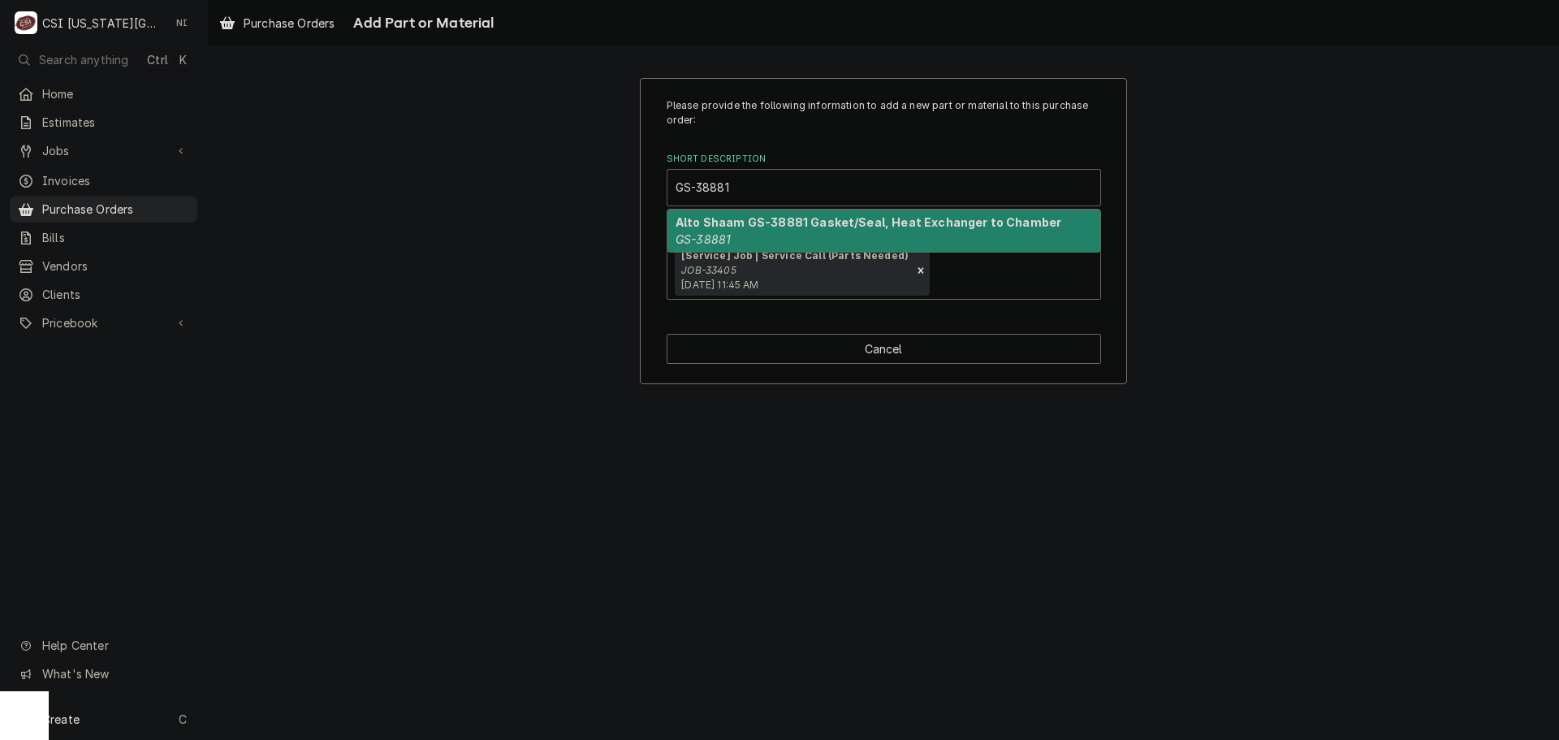
click at [745, 246] on div "Alto Shaam GS-38881 Gasket/Seal, Heat Exchanger to Chamber GS-38881" at bounding box center [884, 231] width 433 height 42
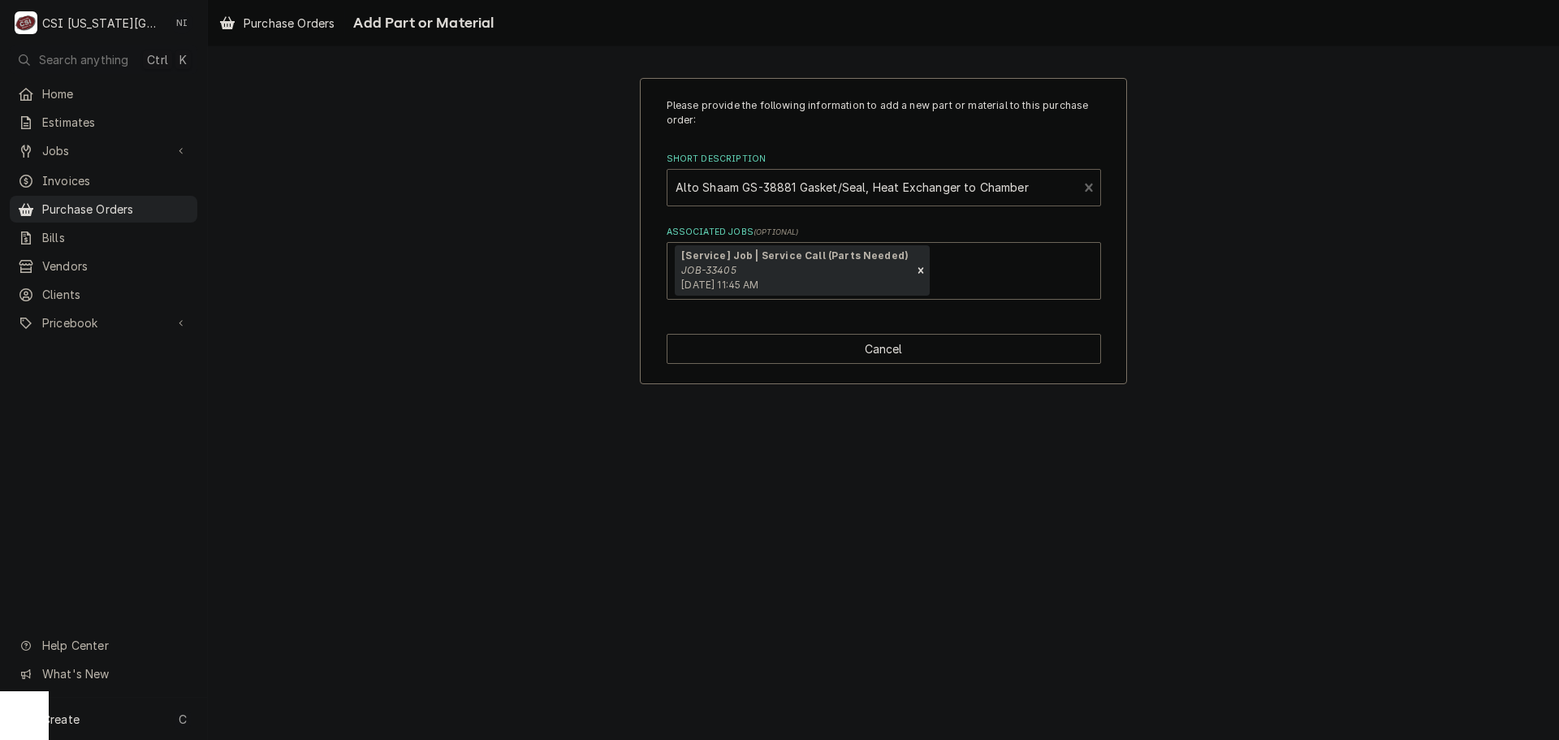
type textarea "x"
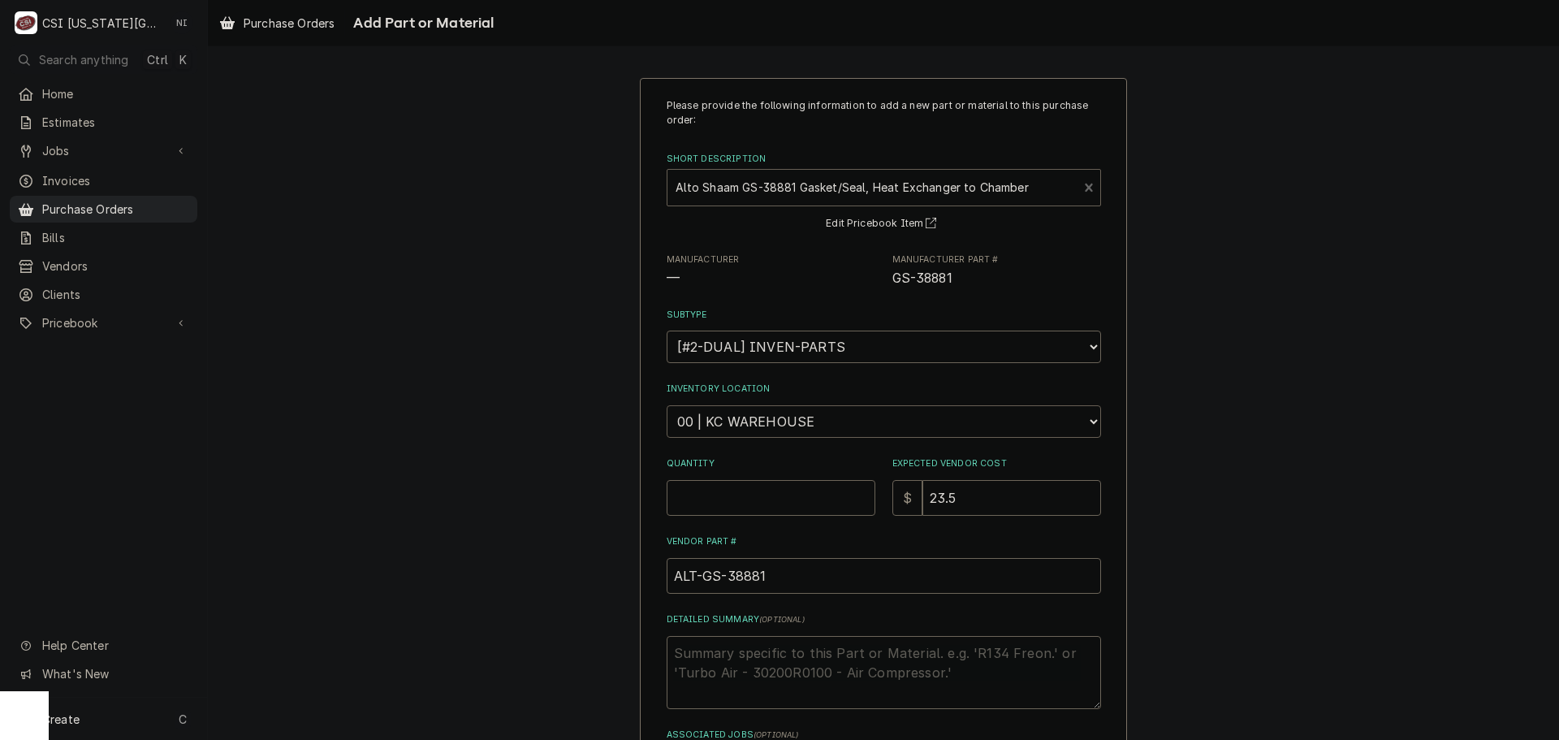
click at [790, 421] on select "Choose a location... 00 | KC WAREHOUSE 00 | MAIN WAREHOUSE 01 | BRIAN BREAZIER …" at bounding box center [884, 421] width 434 height 32
select select "2781"
click at [667, 405] on select "Choose a location... 00 | KC WAREHOUSE 00 | MAIN WAREHOUSE 01 | BRIAN BREAZIER …" at bounding box center [884, 421] width 434 height 32
click at [743, 491] on input "Quantity" at bounding box center [771, 498] width 209 height 36
type textarea "x"
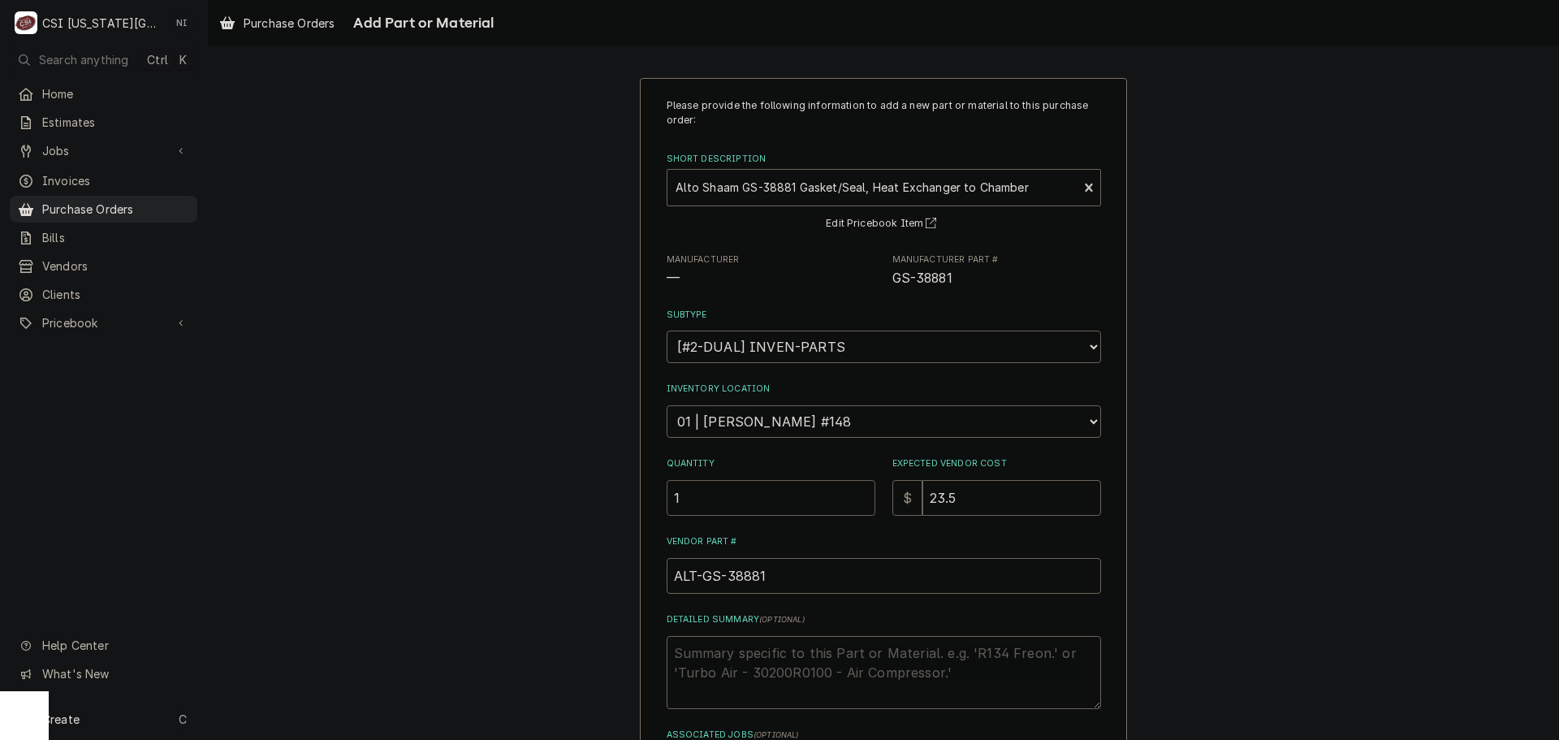
type input "1"
click at [967, 509] on input "23.5" at bounding box center [1011, 498] width 179 height 36
drag, startPoint x: 966, startPoint y: 503, endPoint x: 902, endPoint y: 503, distance: 64.2
click at [902, 503] on div "$ 23.5" at bounding box center [996, 498] width 209 height 36
type textarea "x"
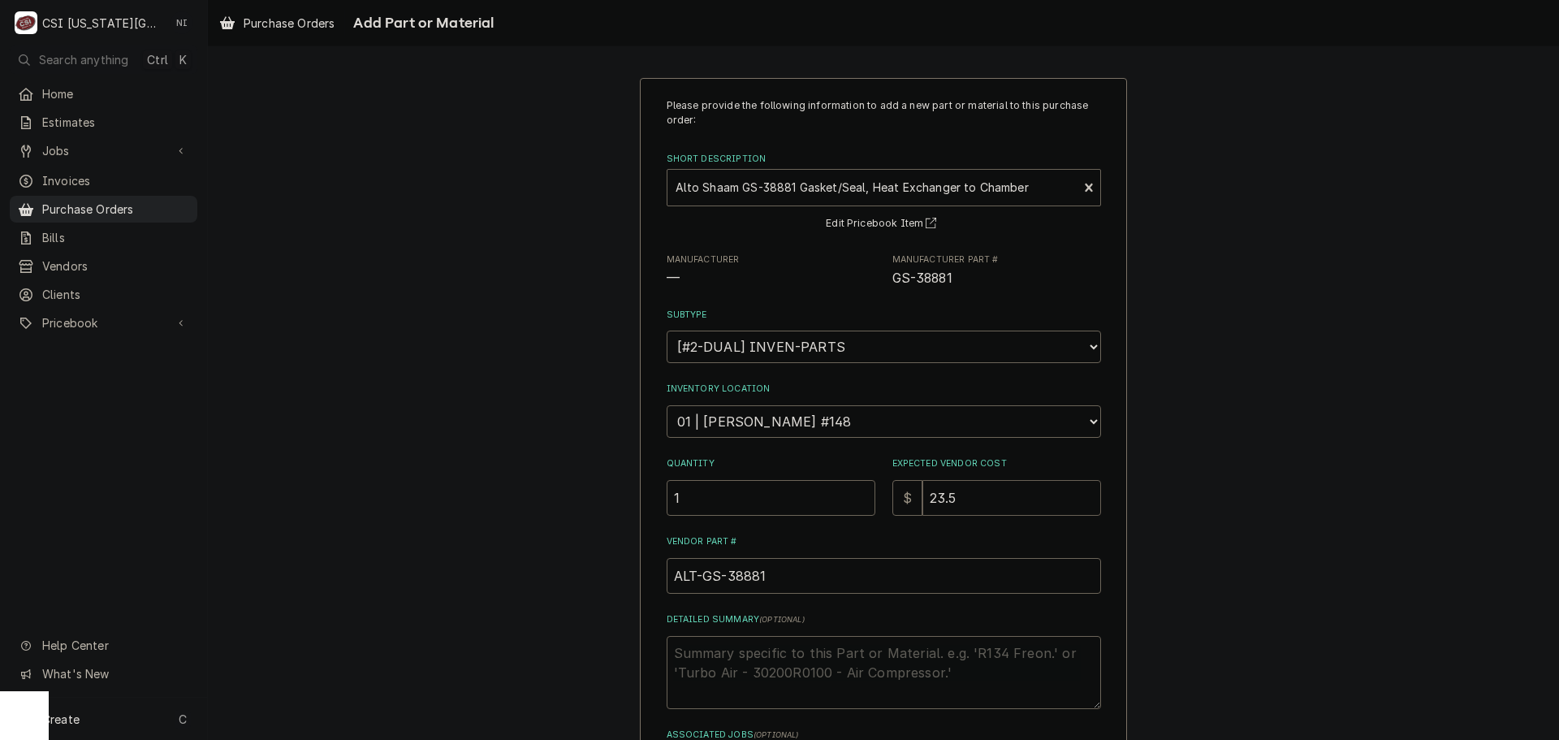
type input "2"
type textarea "x"
type input "25"
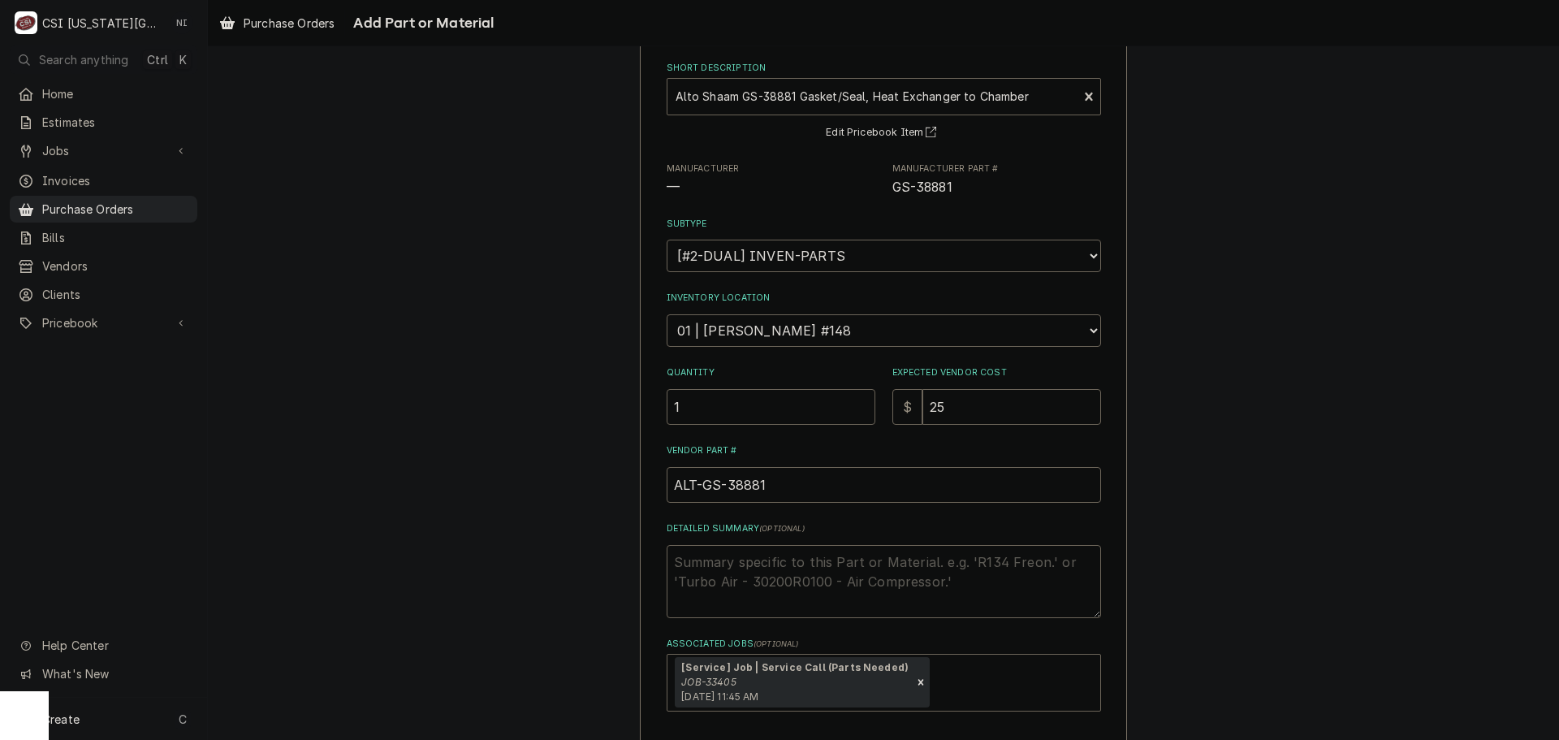
scroll to position [162, 0]
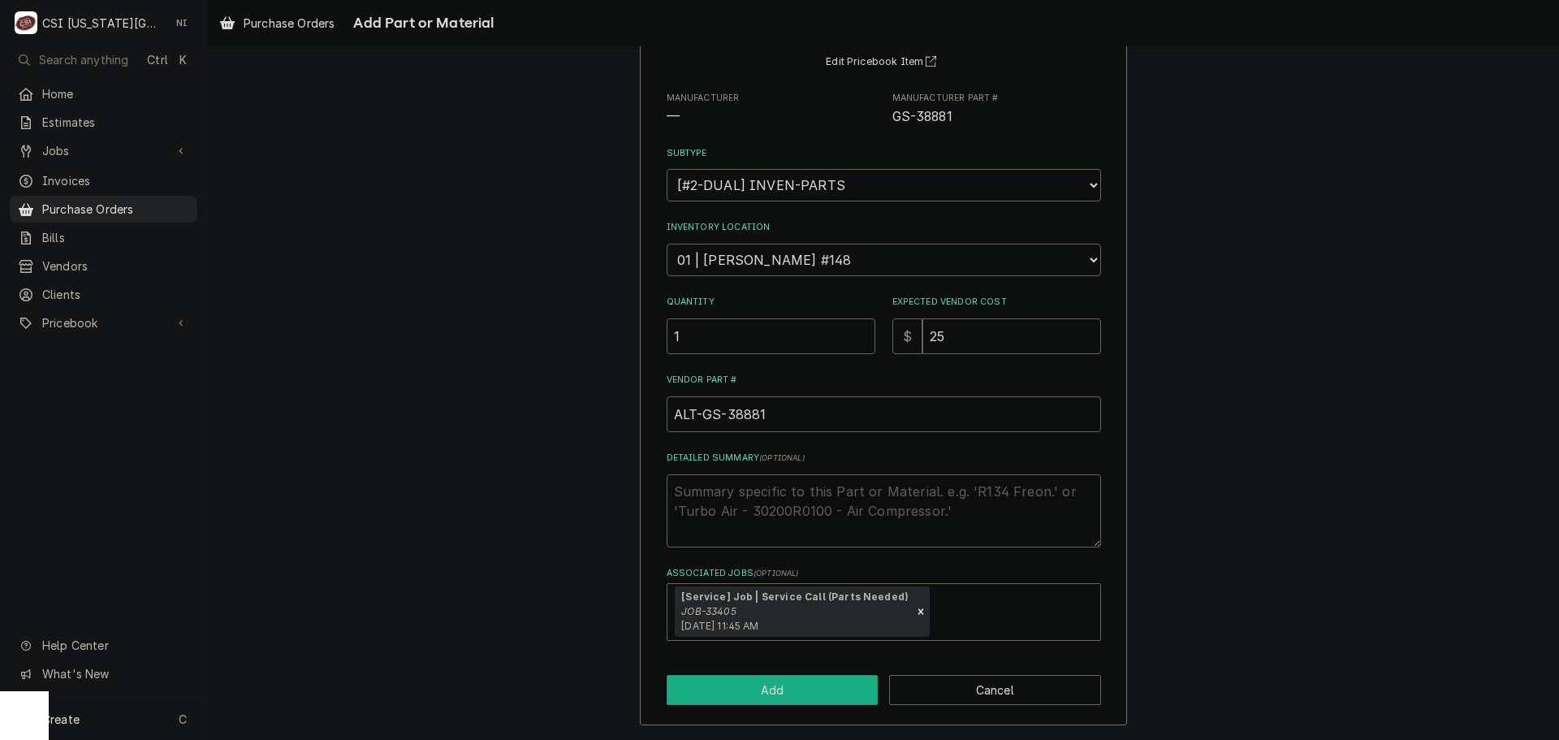
click at [771, 687] on button "Add" at bounding box center [773, 690] width 212 height 30
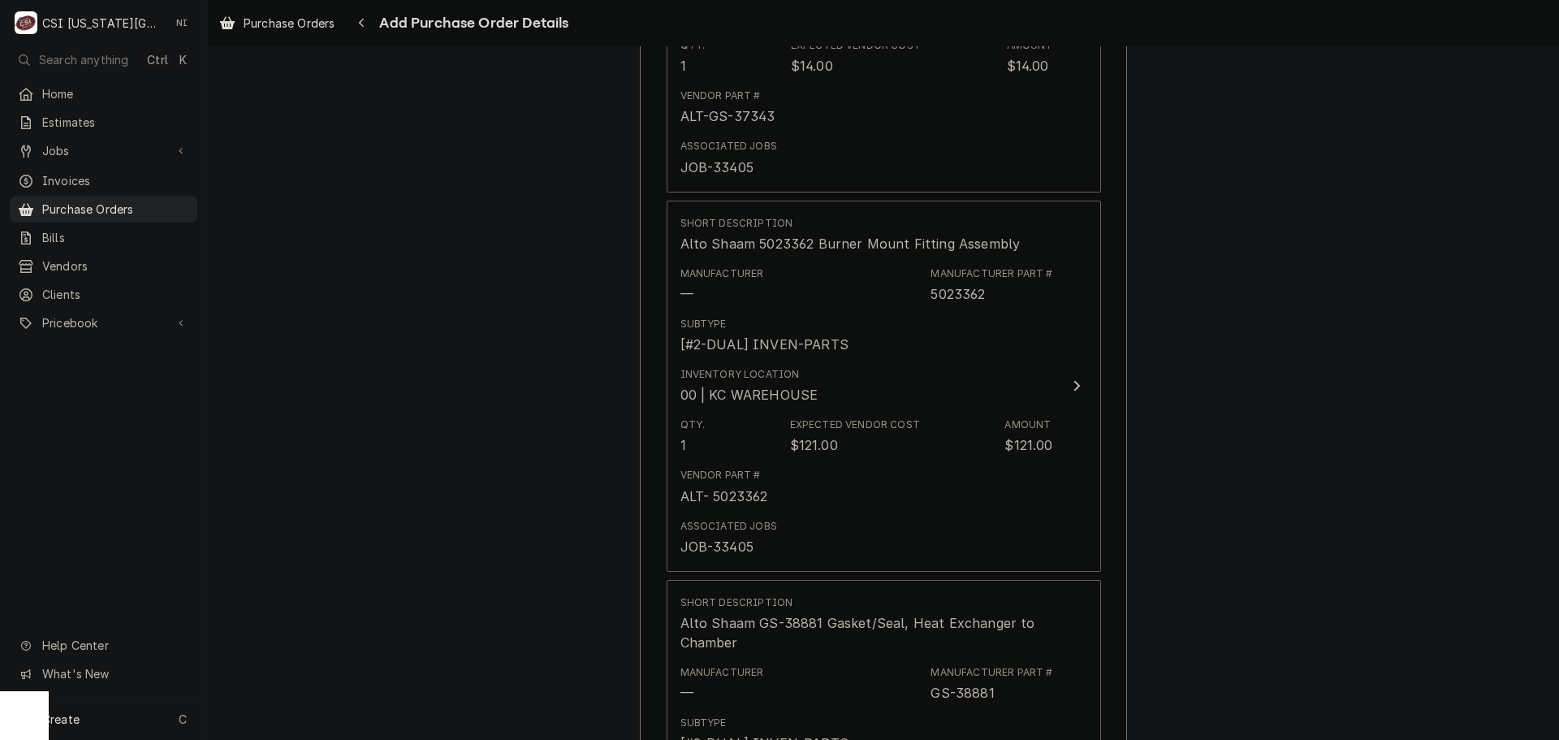
scroll to position [3482, 0]
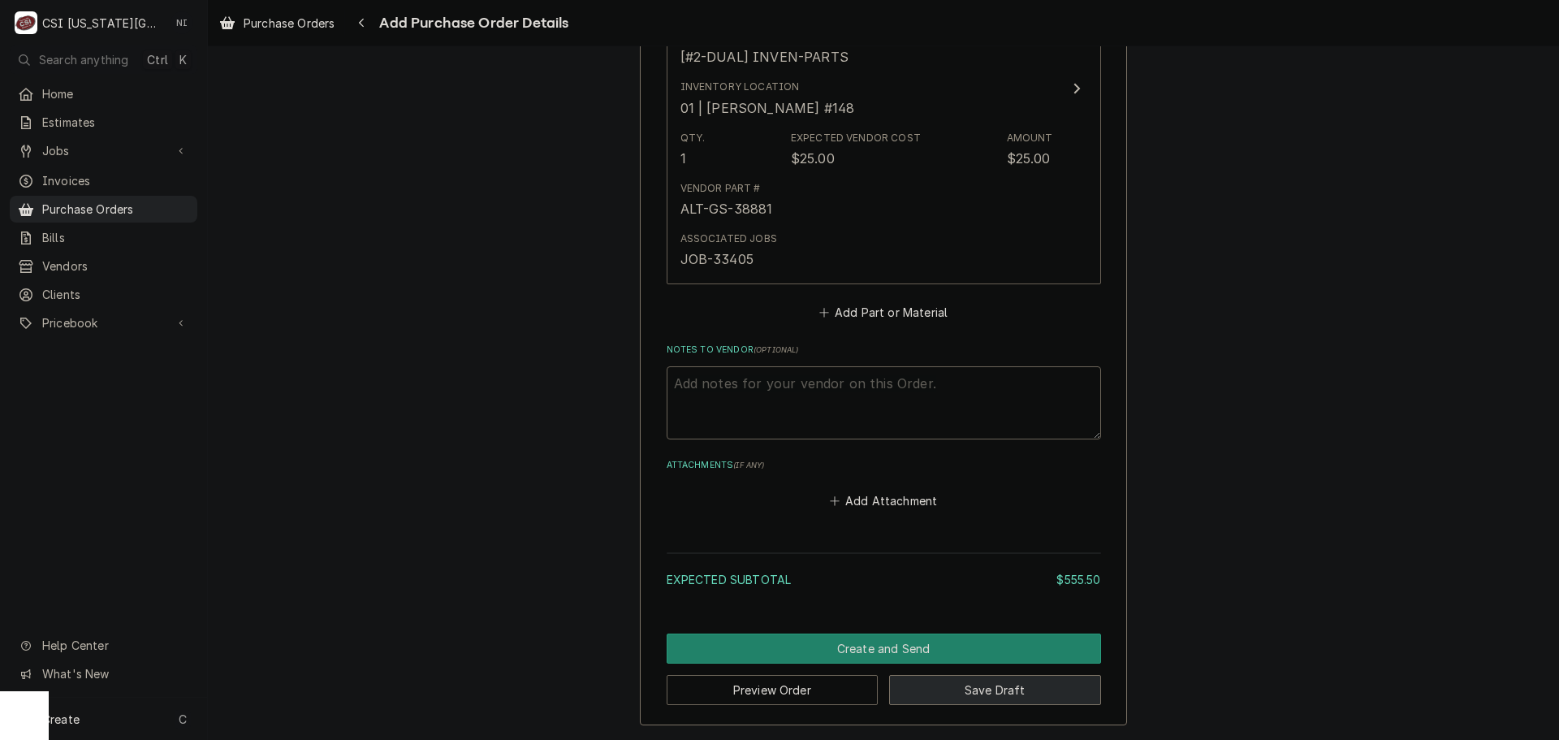
click at [1009, 681] on button "Save Draft" at bounding box center [995, 690] width 212 height 30
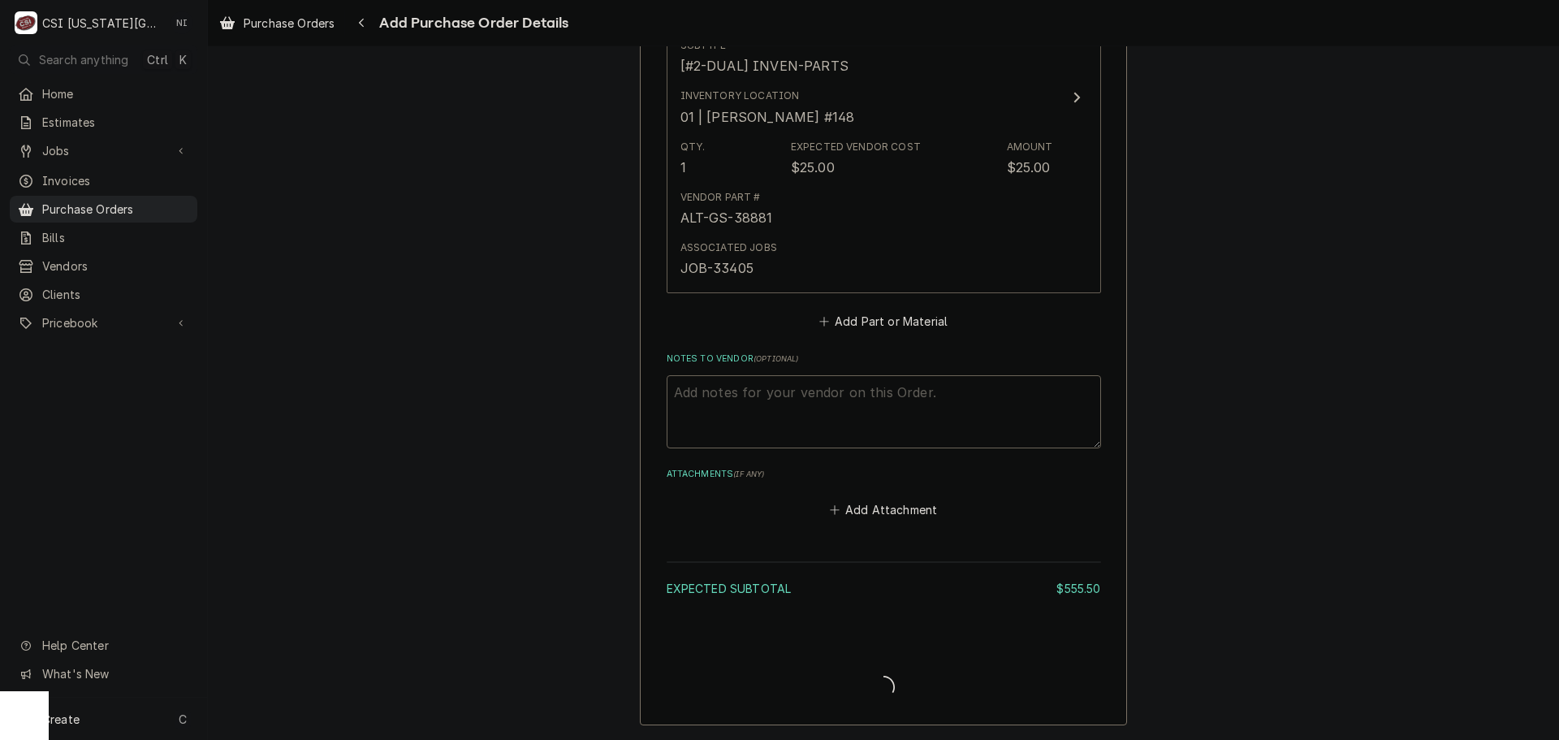
type textarea "x"
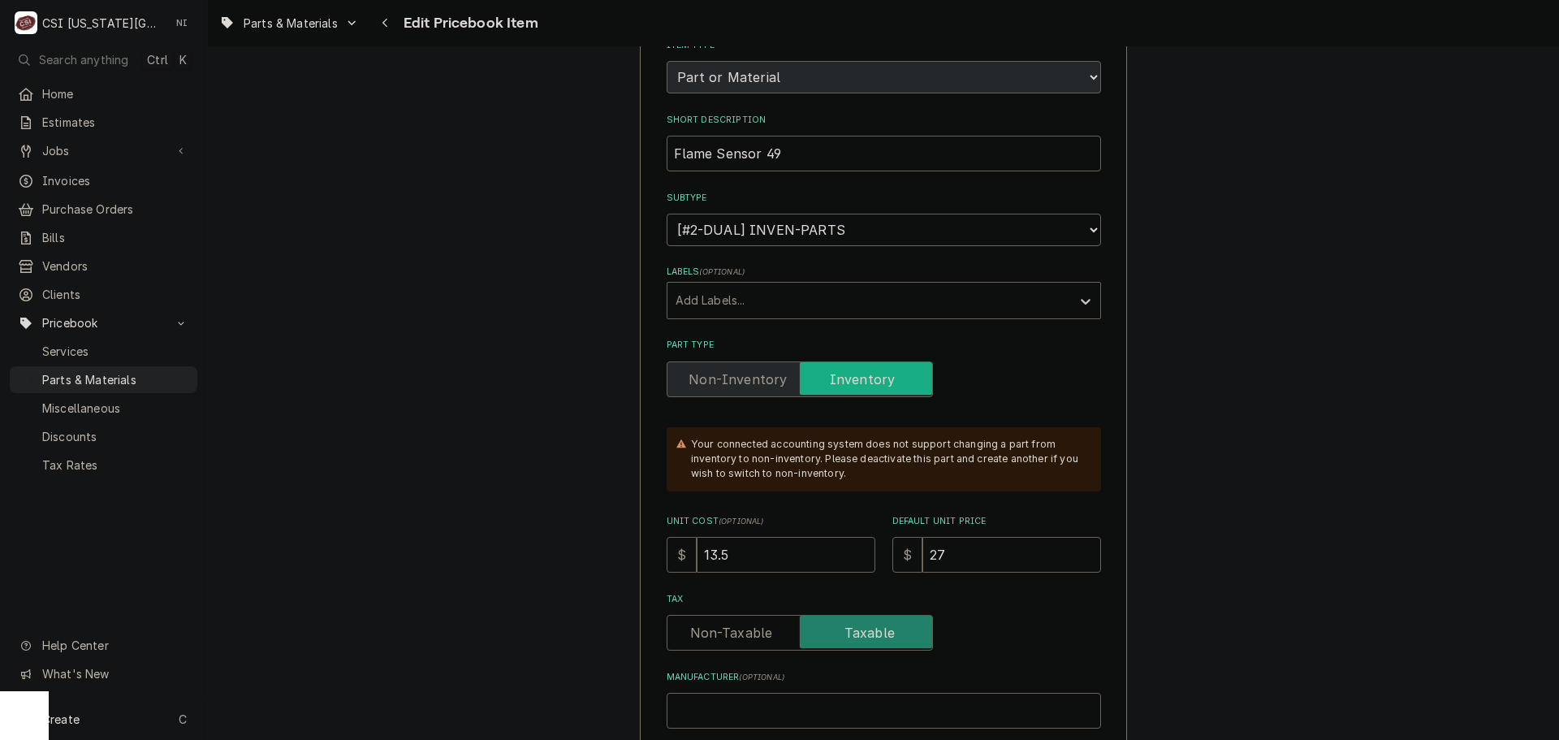
scroll to position [325, 0]
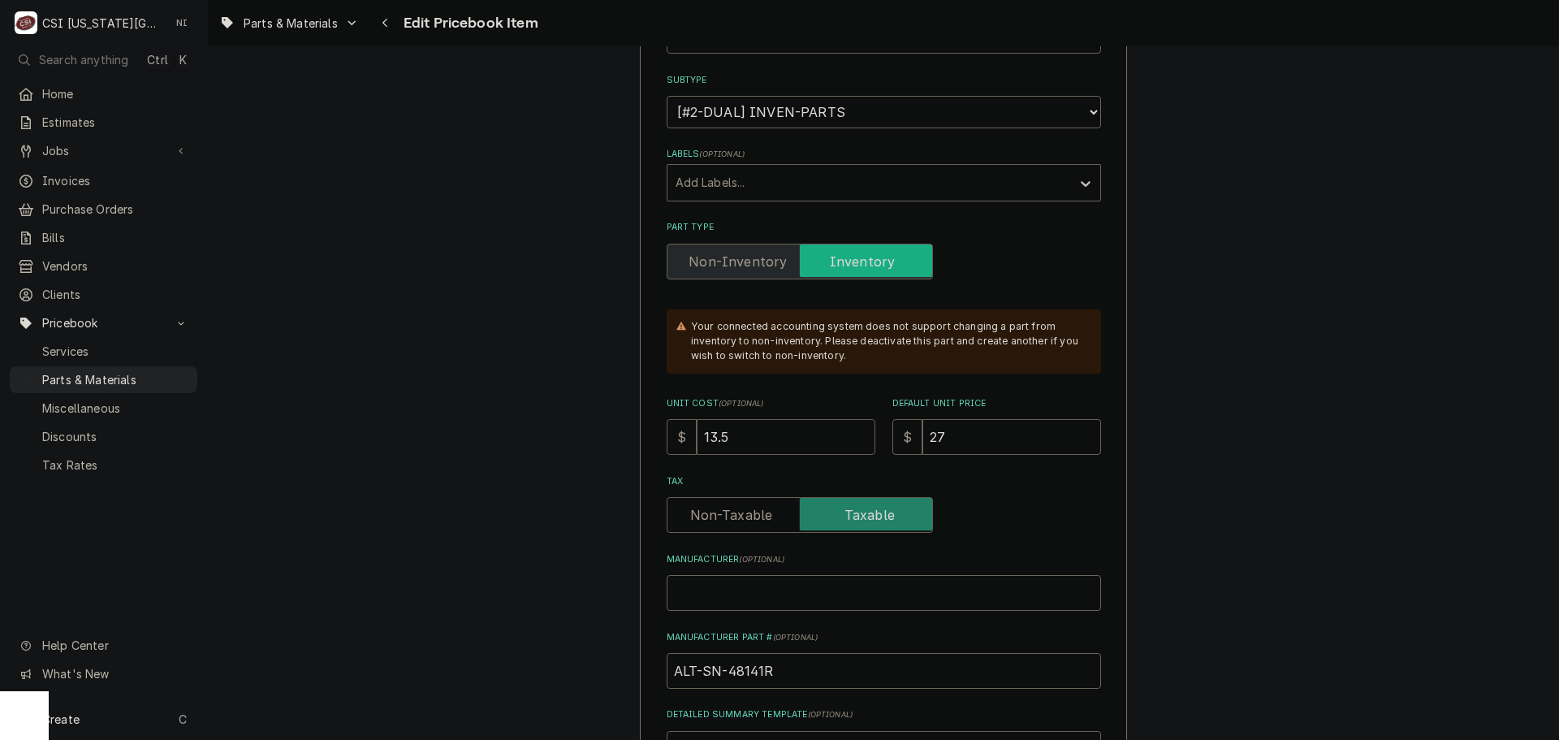
drag, startPoint x: 732, startPoint y: 436, endPoint x: 554, endPoint y: 427, distance: 178.1
type textarea "x"
type input "1"
type textarea "x"
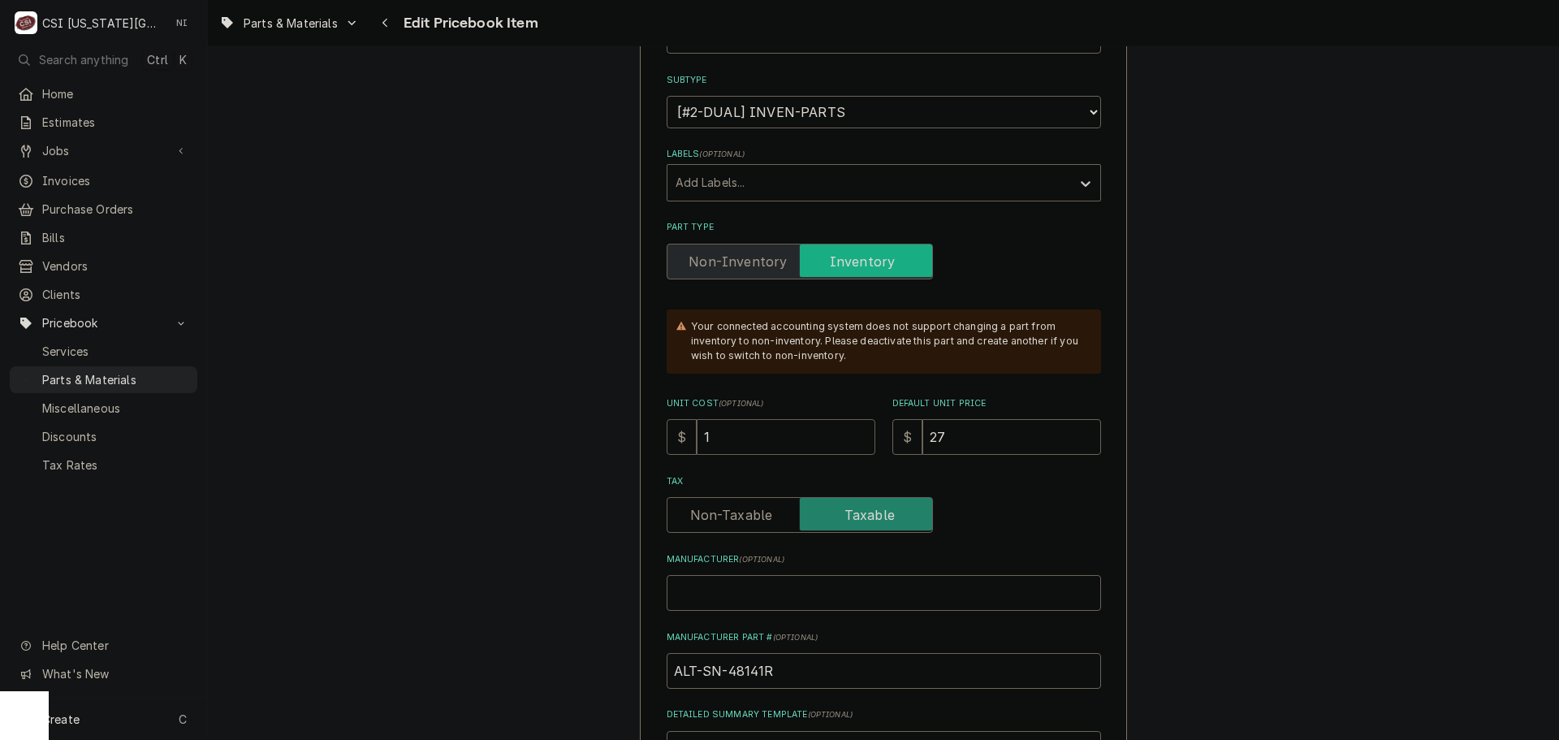
type input "14"
type textarea "x"
type input "14.5"
type textarea "x"
type input "14.50"
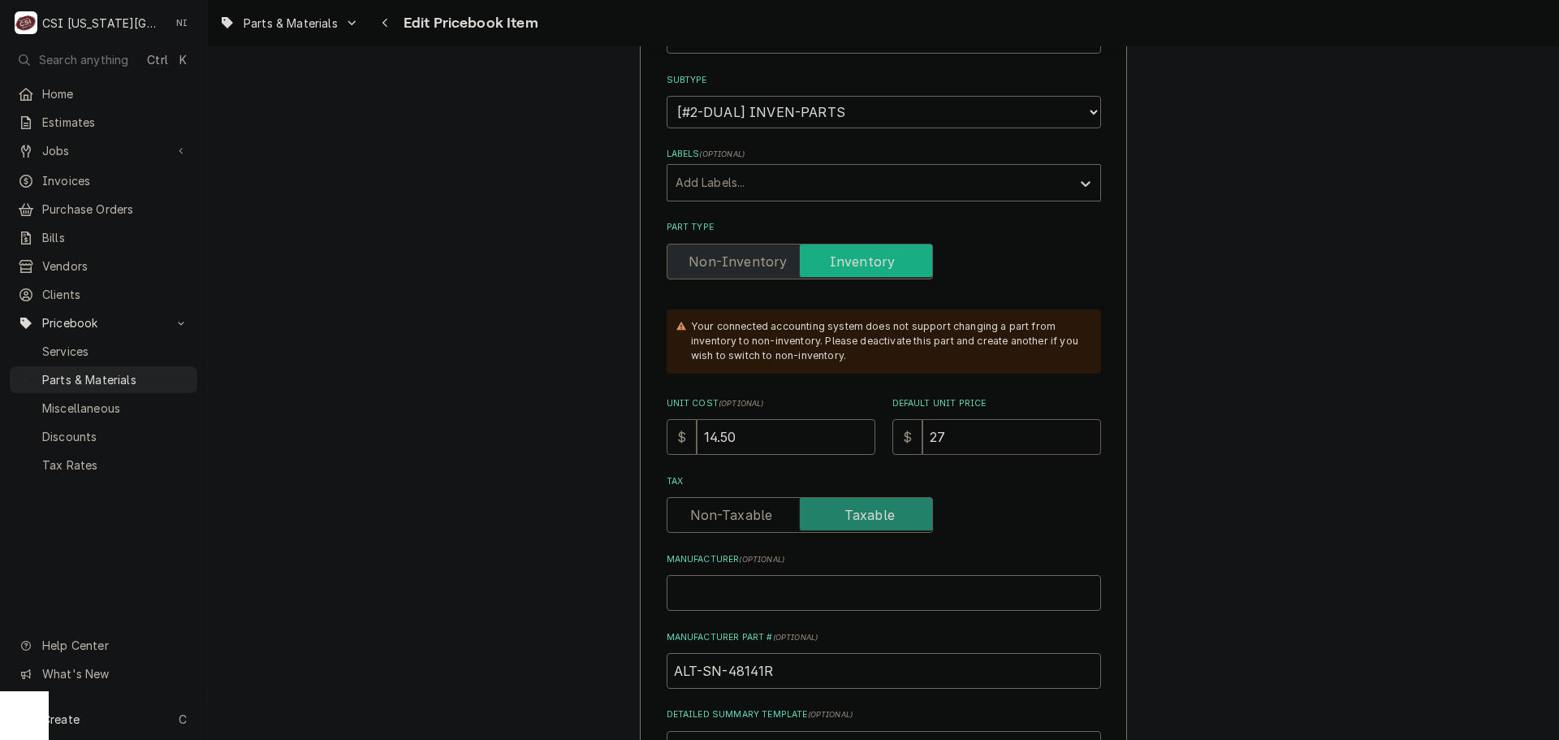
type textarea "x"
type input "2"
type textarea "x"
type input "29"
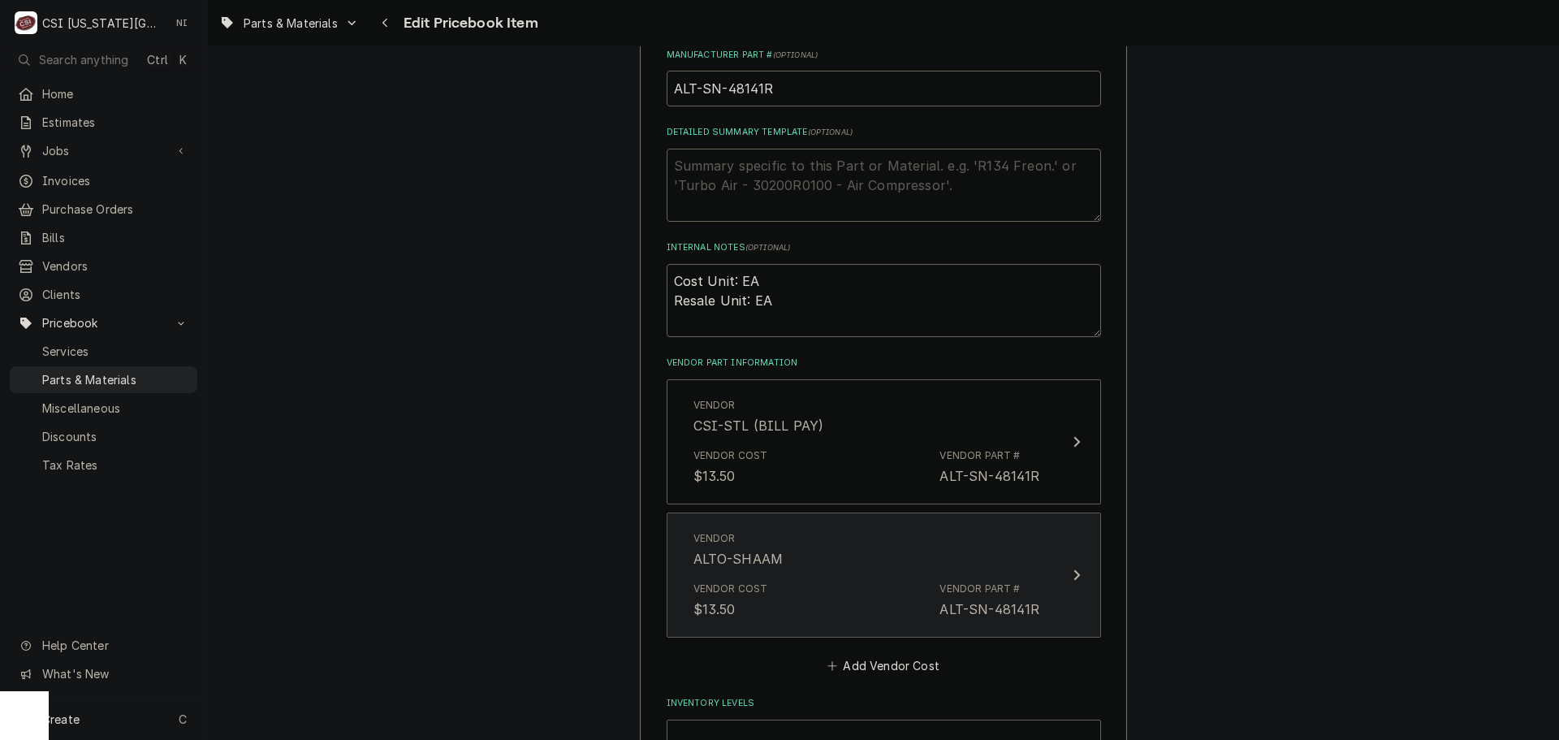
scroll to position [1056, 0]
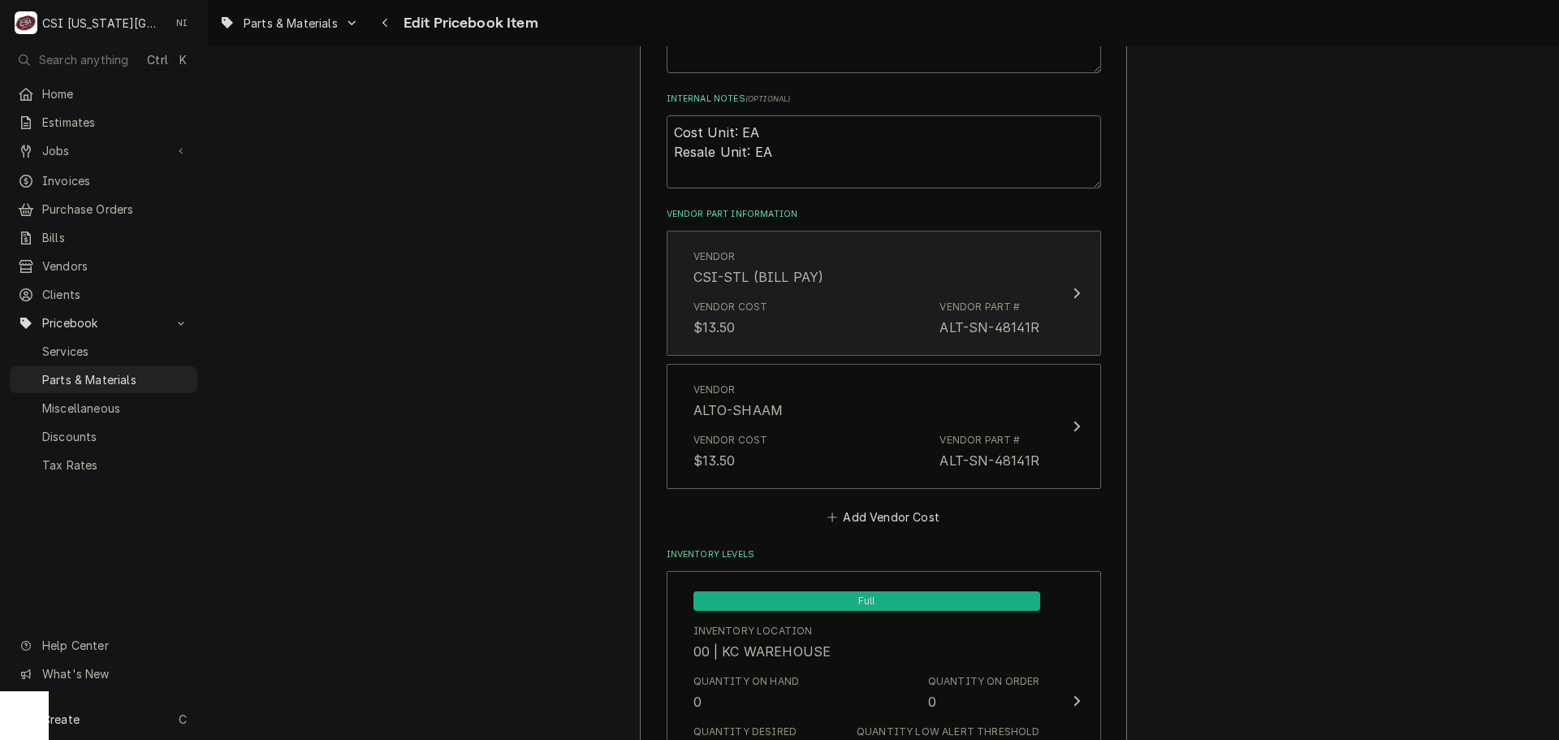
click at [827, 328] on div "Vendor Cost $13.50 Vendor Part # ALT-SN-48141R" at bounding box center [866, 318] width 347 height 50
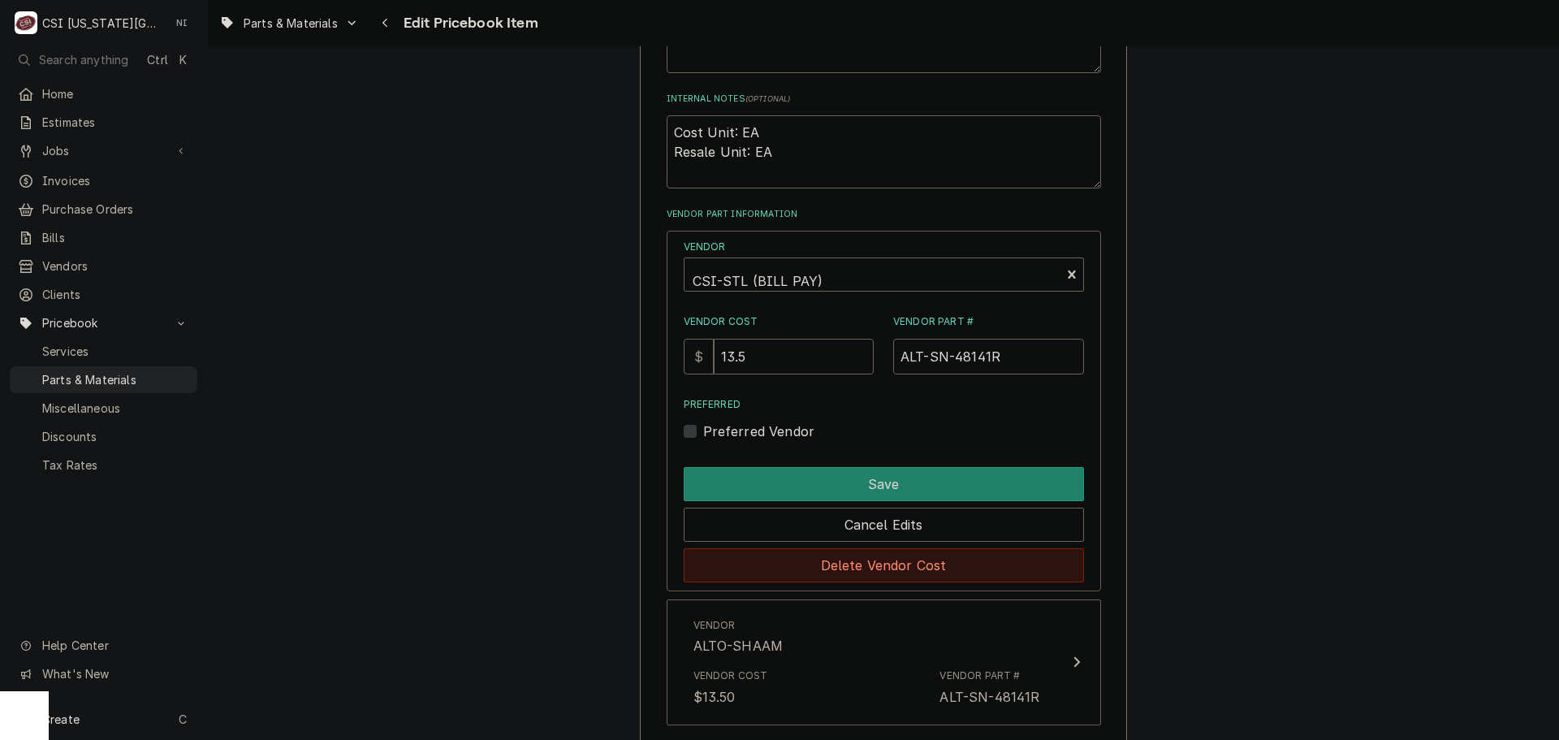
click at [859, 559] on button "Delete Vendor Cost" at bounding box center [884, 565] width 400 height 34
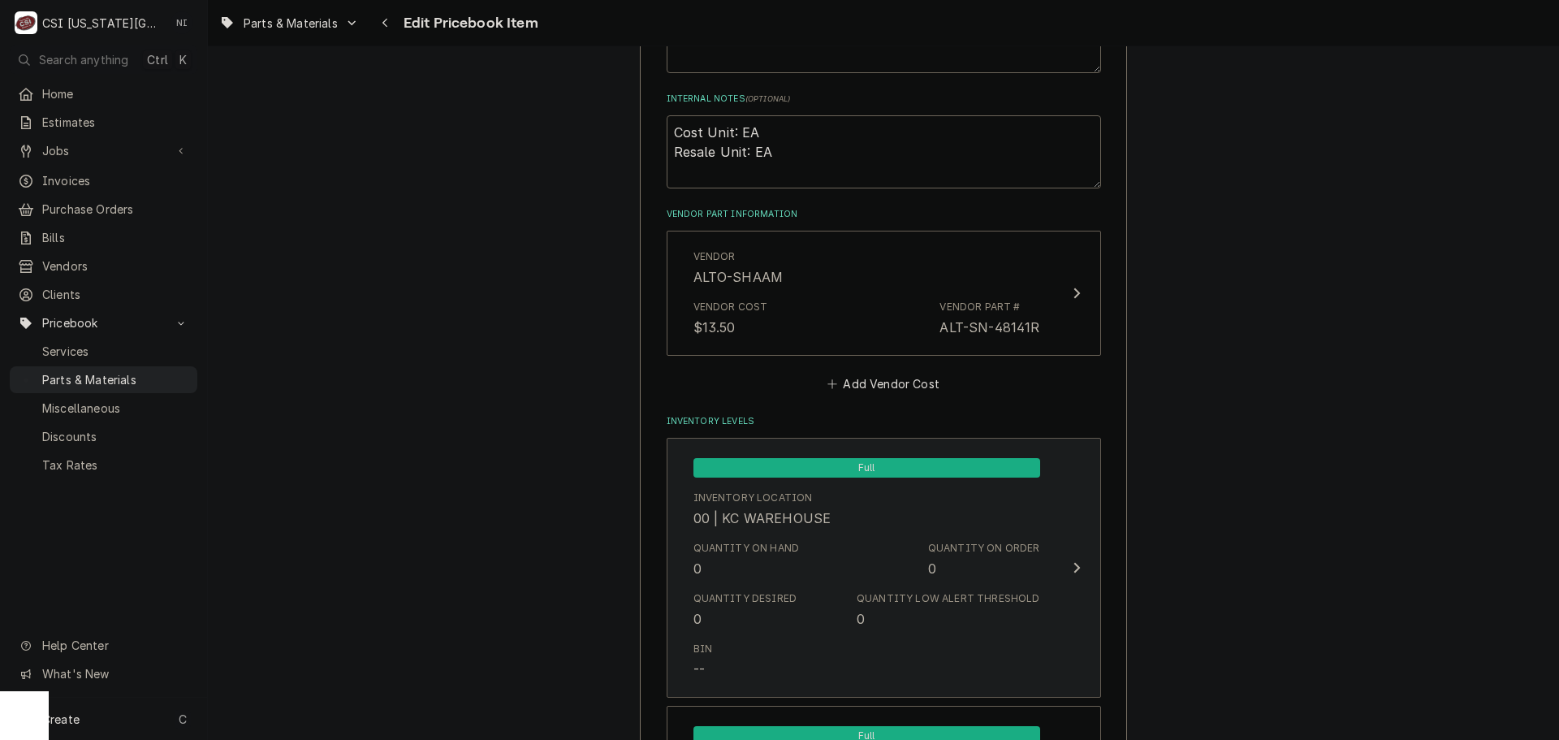
click at [871, 540] on div "Quantity on Hand 0 Quantity on Order 0" at bounding box center [866, 559] width 347 height 50
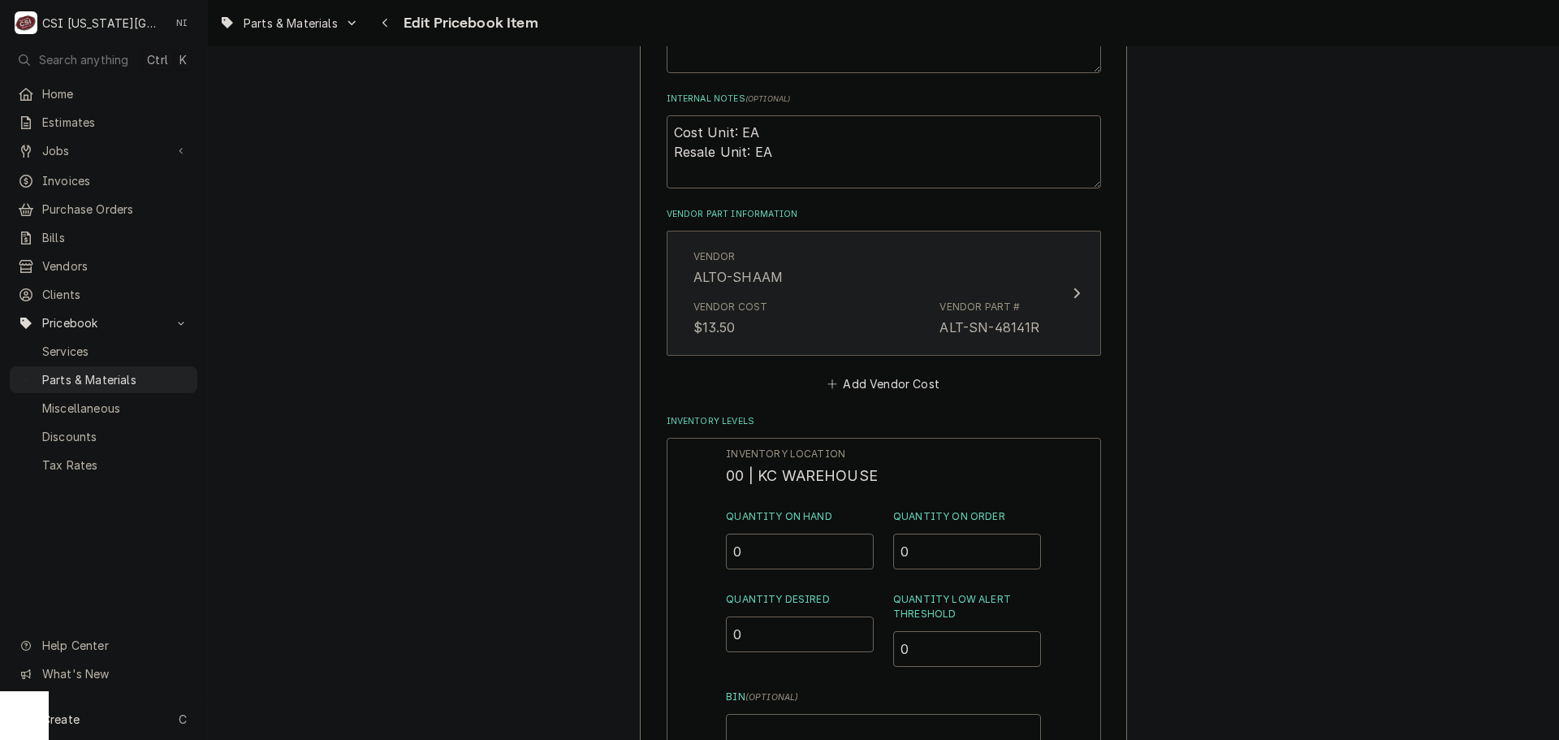
click at [859, 287] on div "Vendor ALTO-SHAAM" at bounding box center [866, 268] width 347 height 50
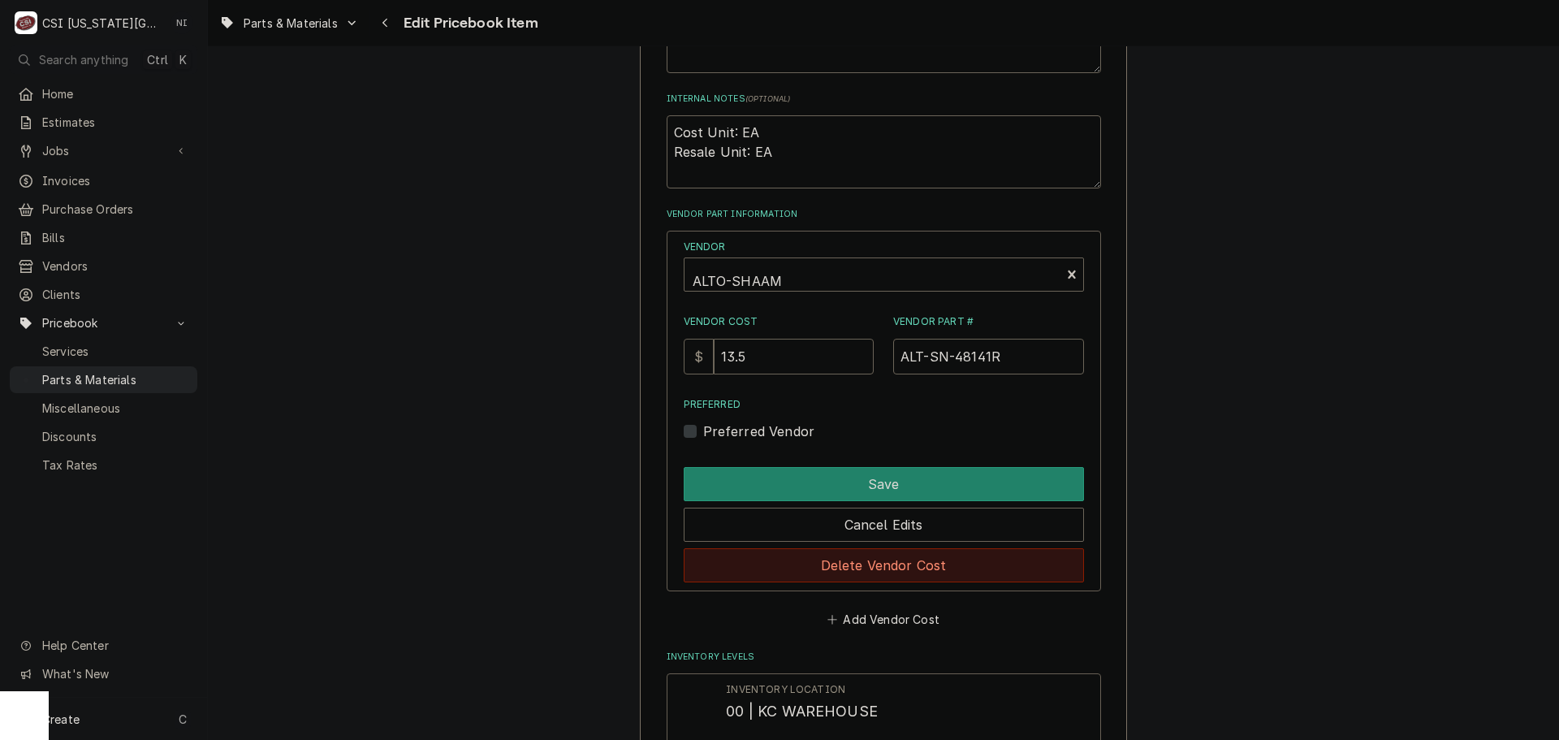
drag, startPoint x: 881, startPoint y: 558, endPoint x: 1256, endPoint y: 246, distance: 487.8
click at [884, 556] on button "Delete Vendor Cost" at bounding box center [884, 565] width 400 height 34
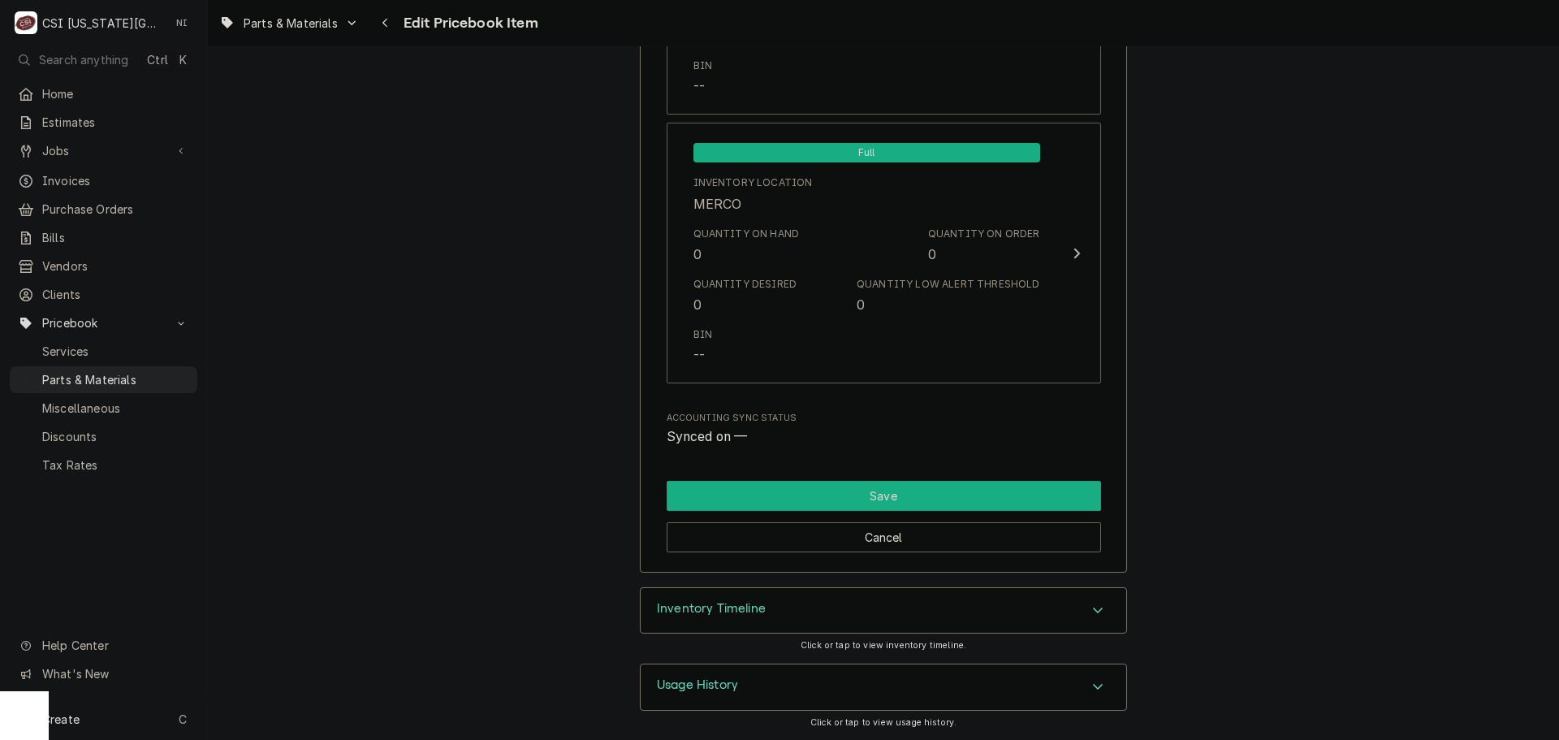
click at [873, 499] on button "Save" at bounding box center [884, 496] width 434 height 30
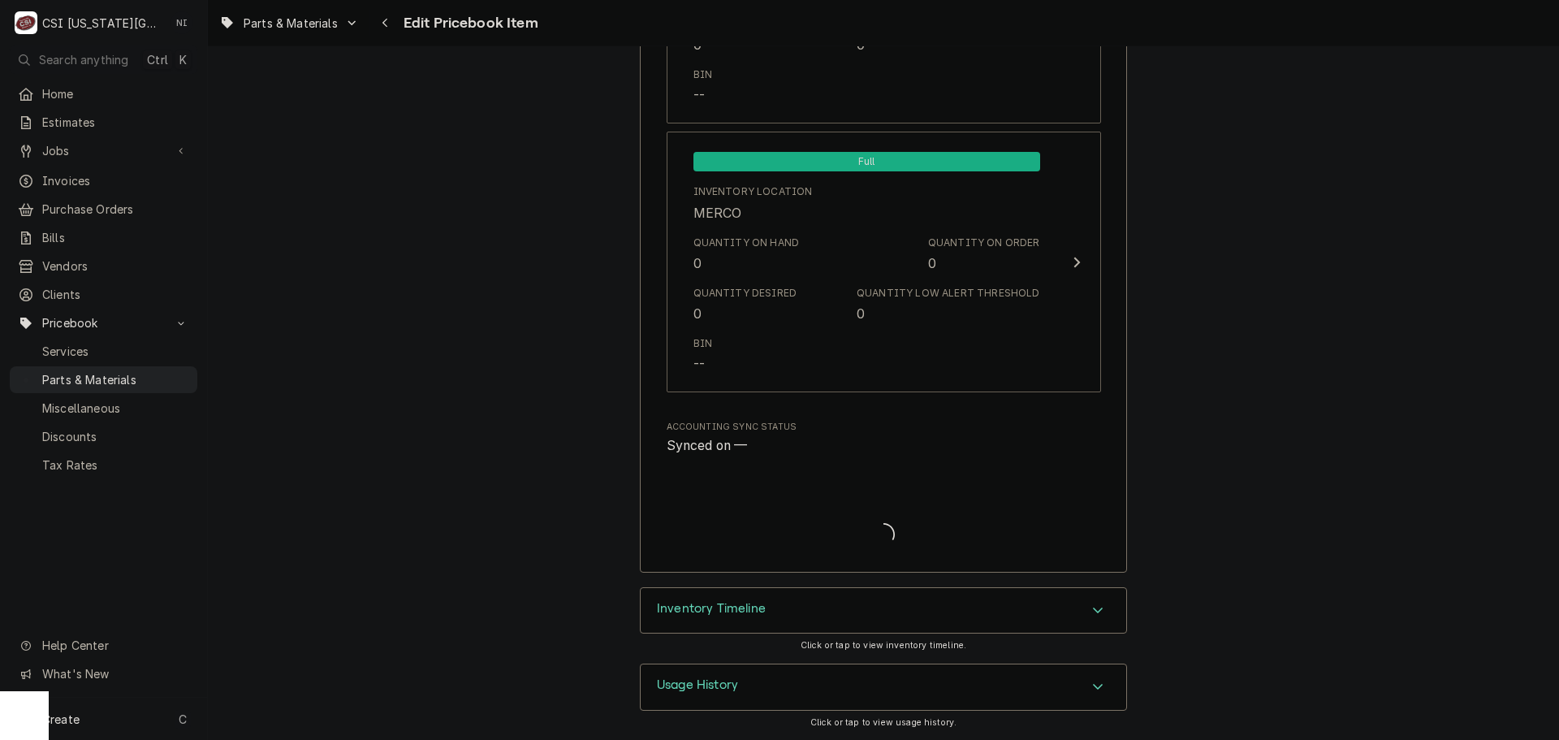
type textarea "x"
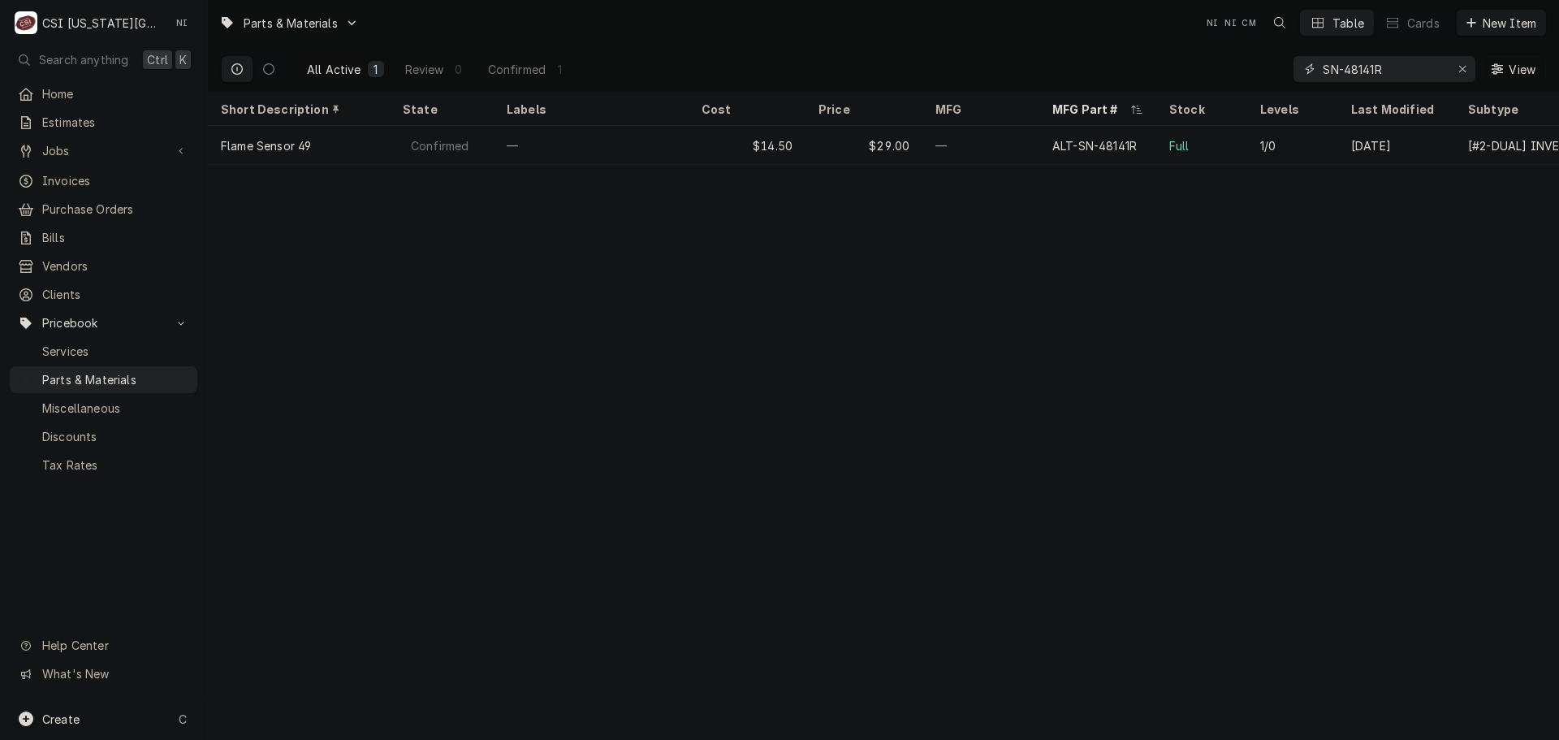
click at [1461, 71] on icon "Erase input" at bounding box center [1462, 68] width 9 height 11
paste input "NU-36319"
type input "NU-36319"
click at [1467, 63] on div "Erase input" at bounding box center [1462, 69] width 16 height 16
paste input "5023362"
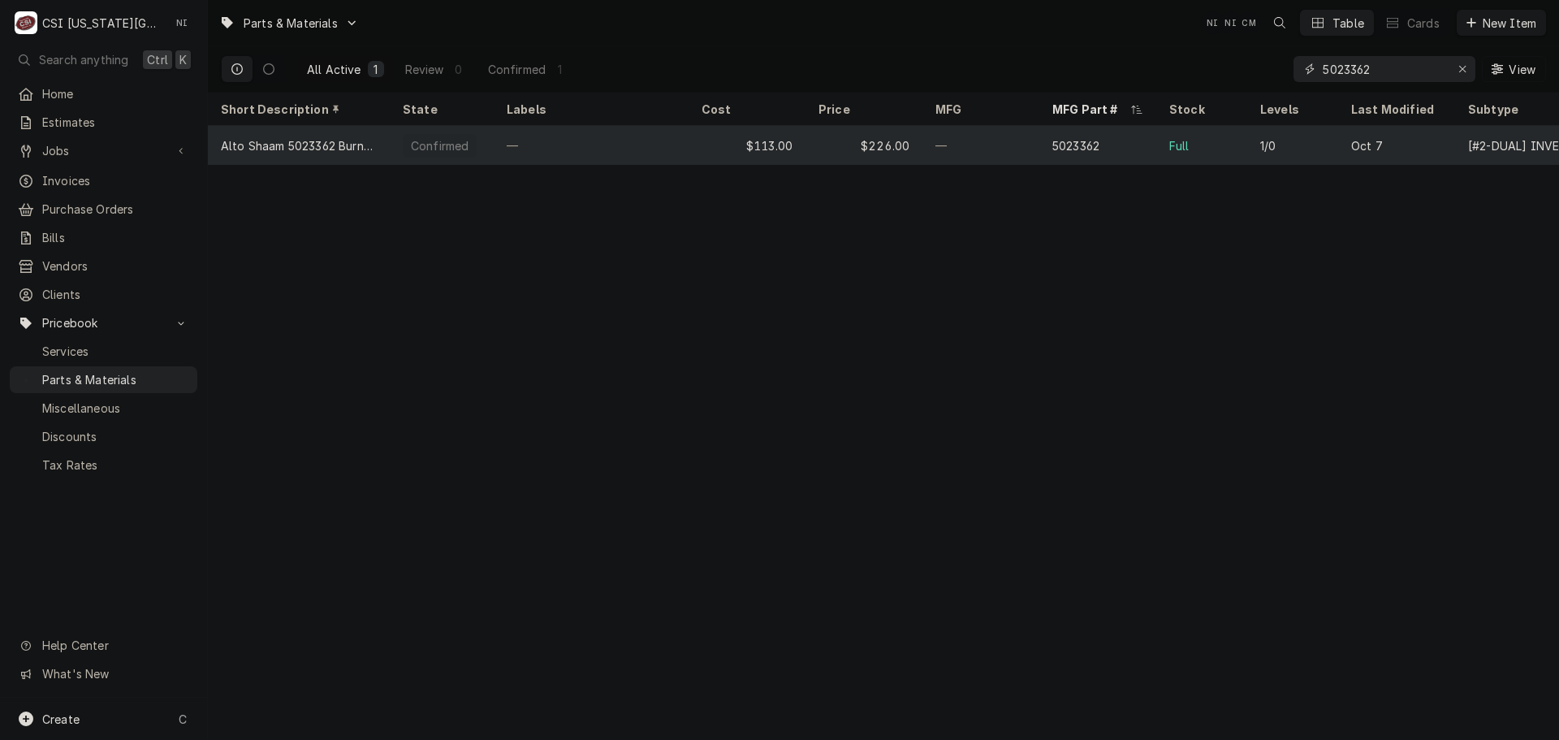
type input "5023362"
click at [908, 153] on div "$226.00" at bounding box center [864, 145] width 117 height 39
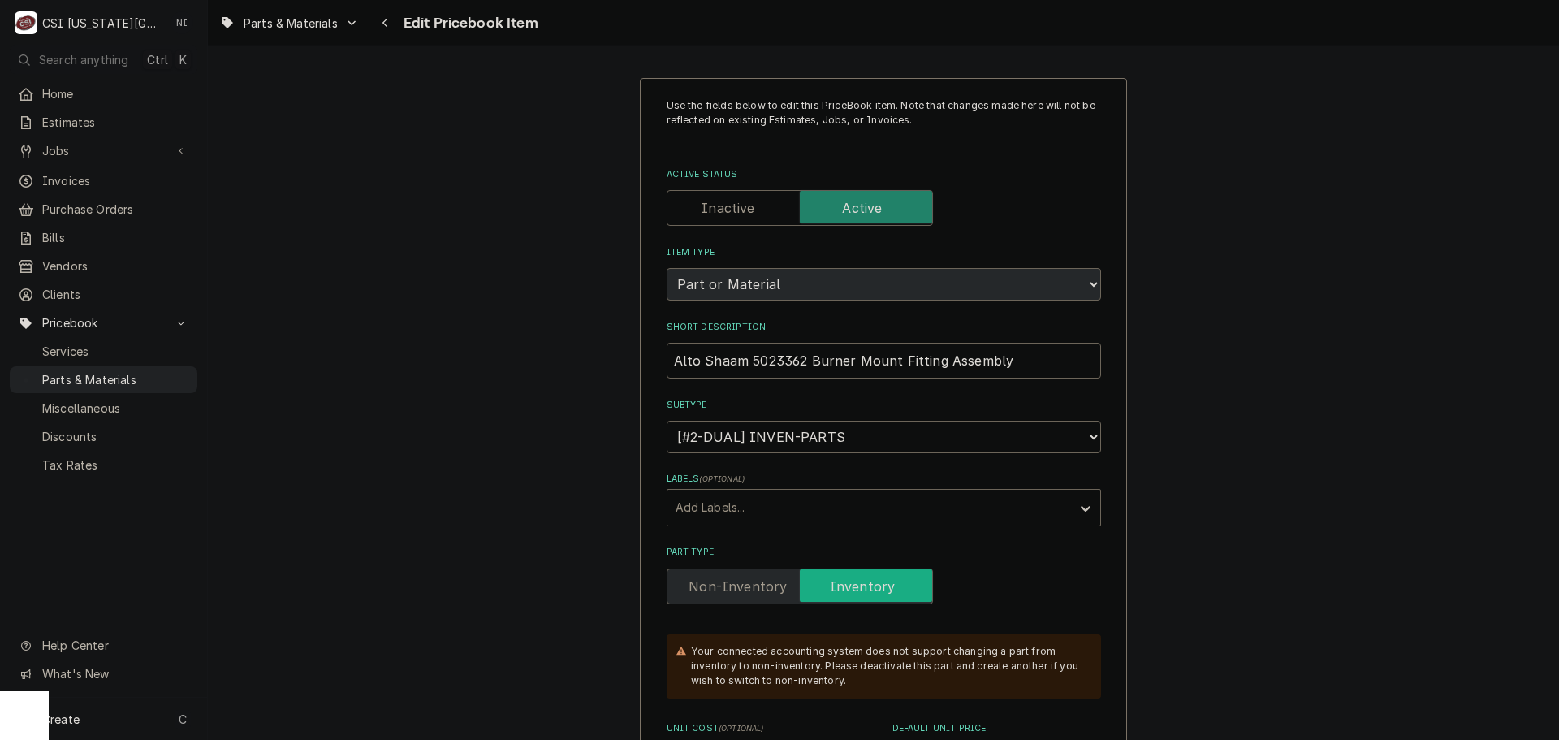
scroll to position [487, 0]
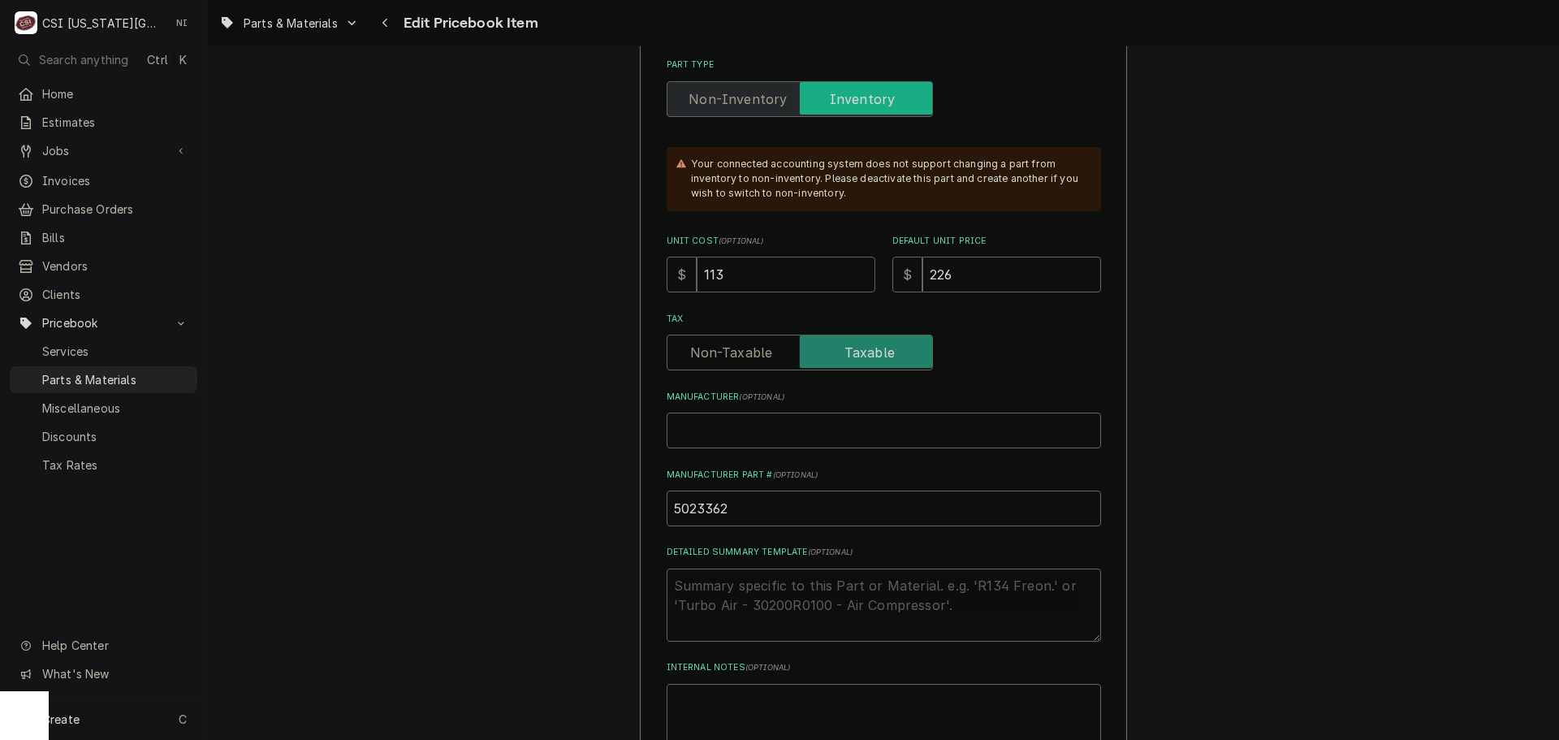
drag, startPoint x: 672, startPoint y: 274, endPoint x: 572, endPoint y: 274, distance: 99.9
type textarea "x"
type input "1"
type textarea "x"
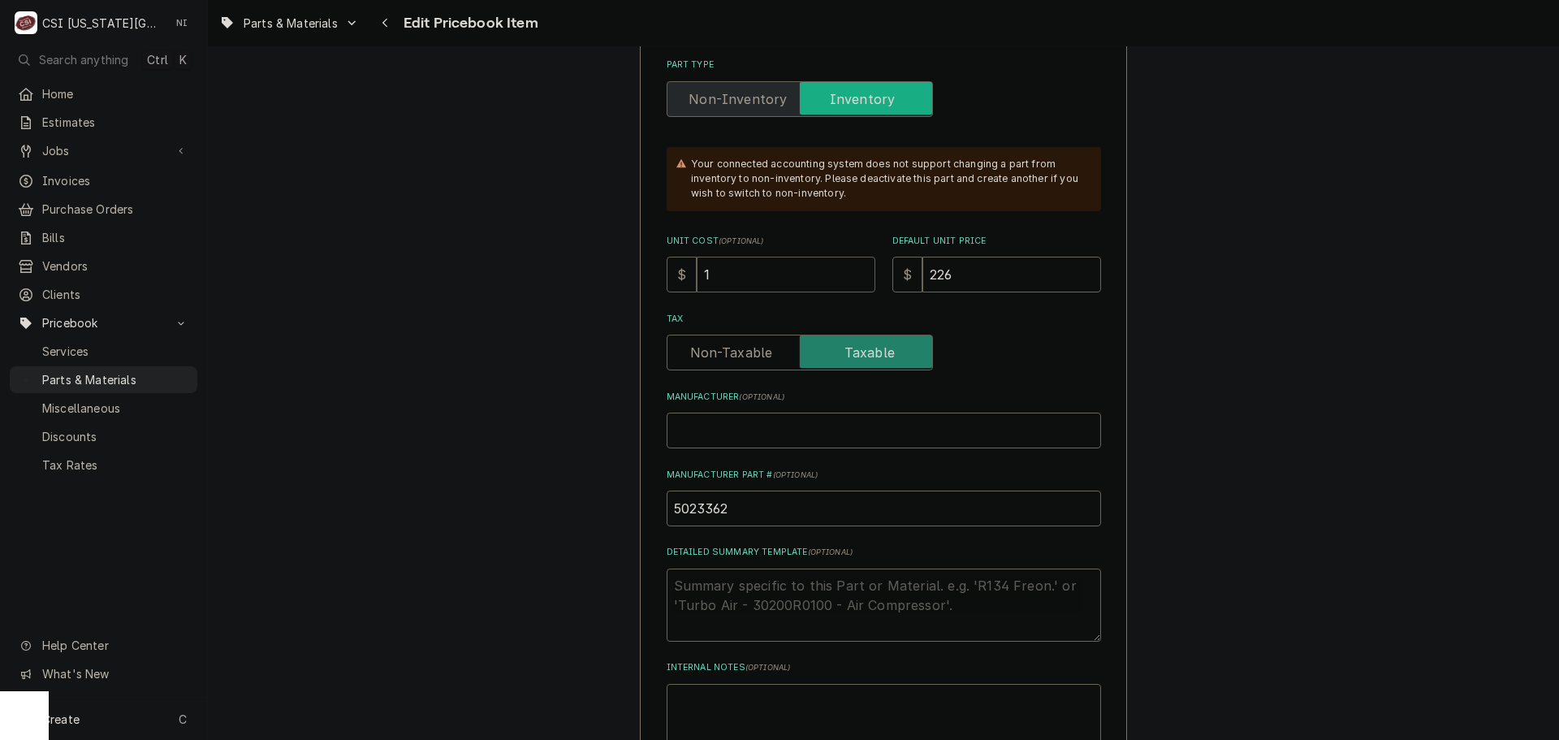
type input "12"
type textarea "x"
type input "122"
drag, startPoint x: 737, startPoint y: 273, endPoint x: 642, endPoint y: 280, distance: 94.5
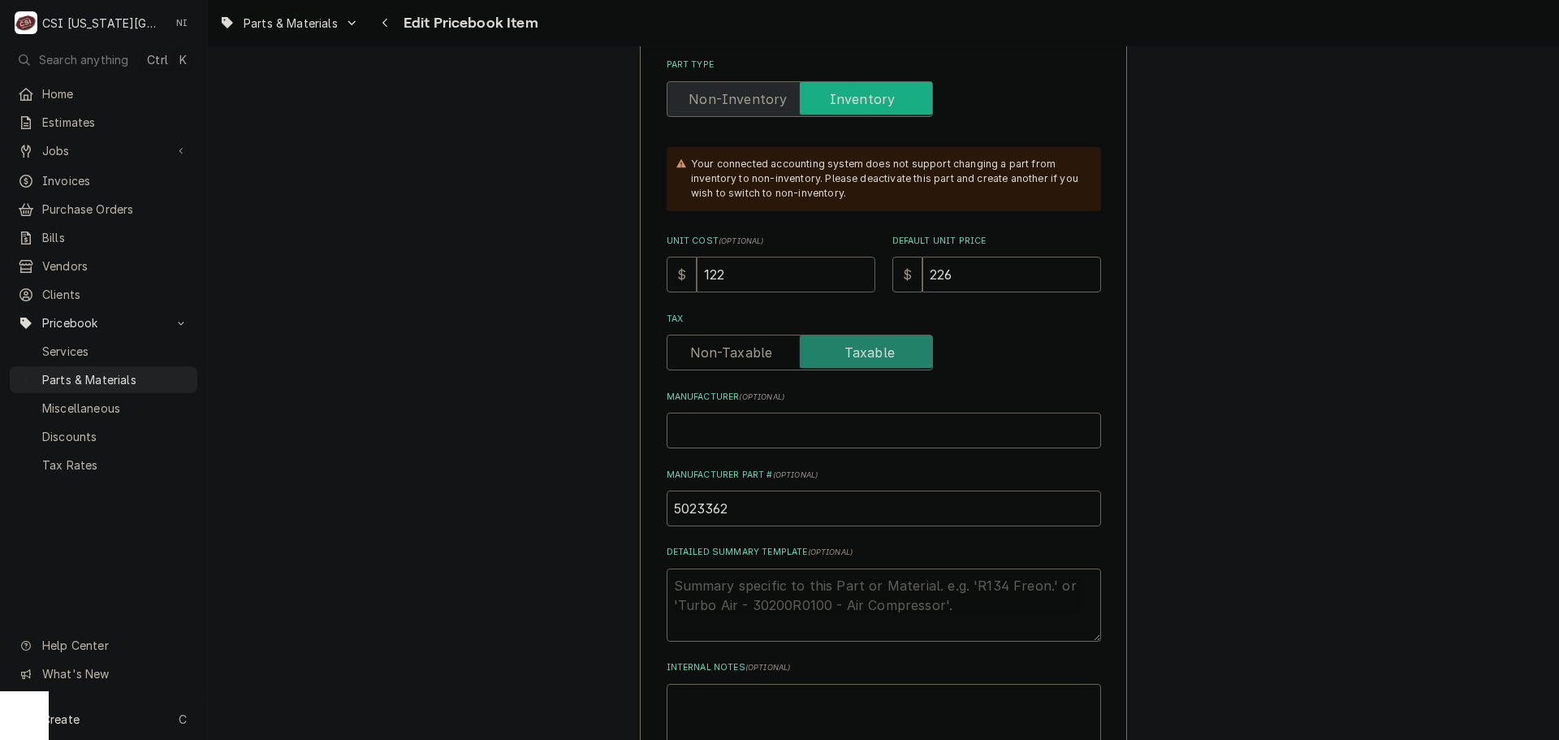
type textarea "x"
type input "12"
type textarea "x"
type input "121"
type textarea "x"
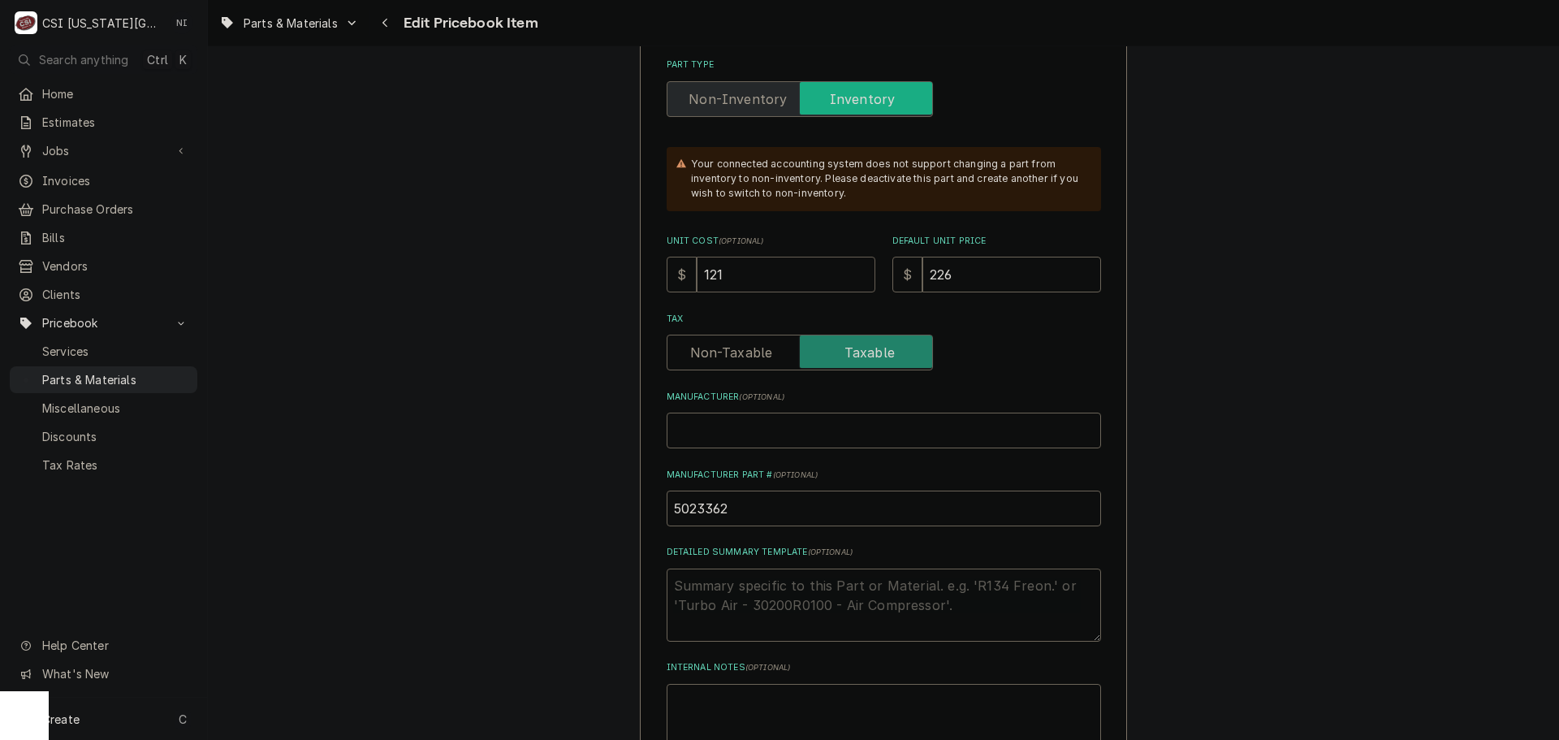
type input "1211"
type textarea "x"
type input "121"
type textarea "x"
type input "2"
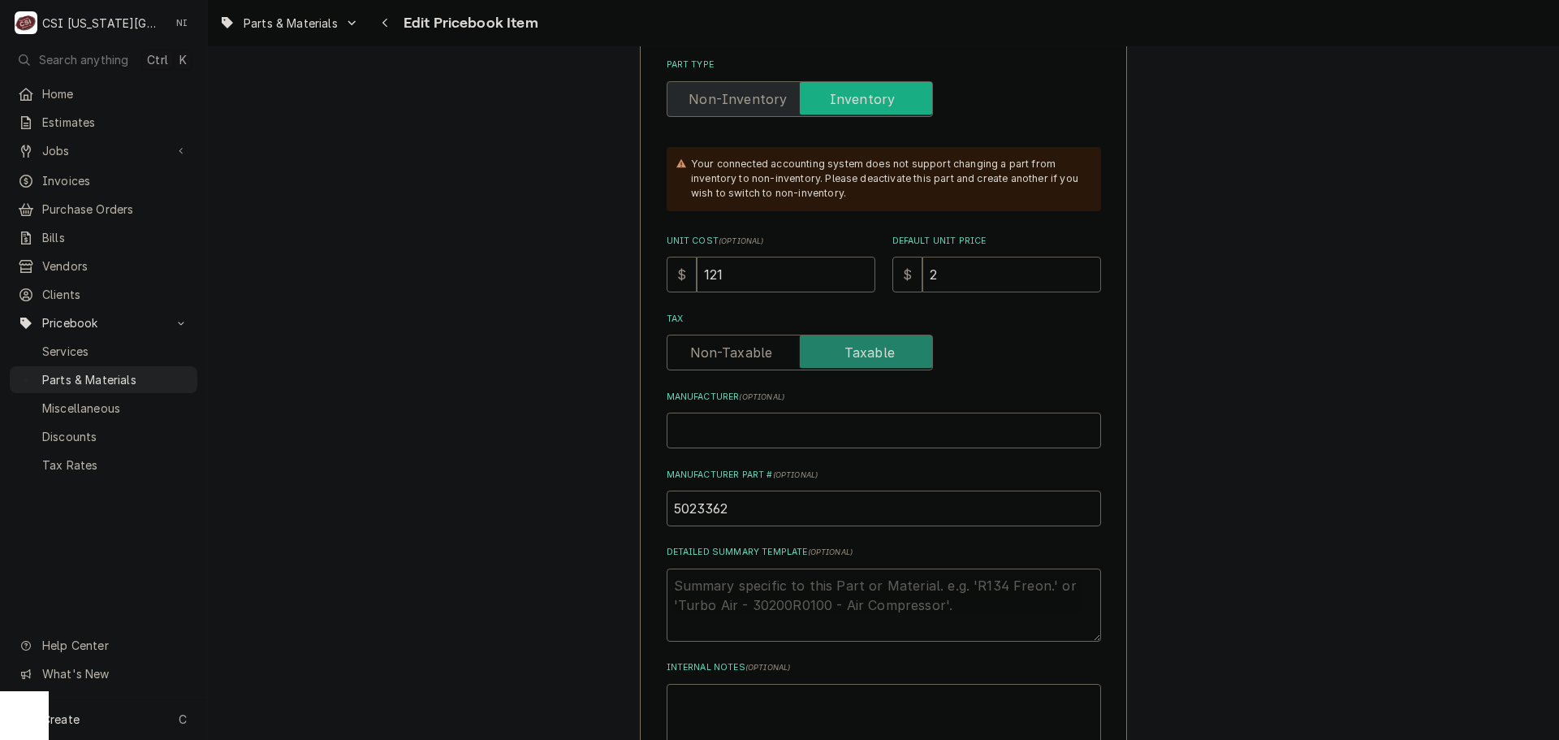
type textarea "x"
type input "24"
type textarea "x"
type input "242"
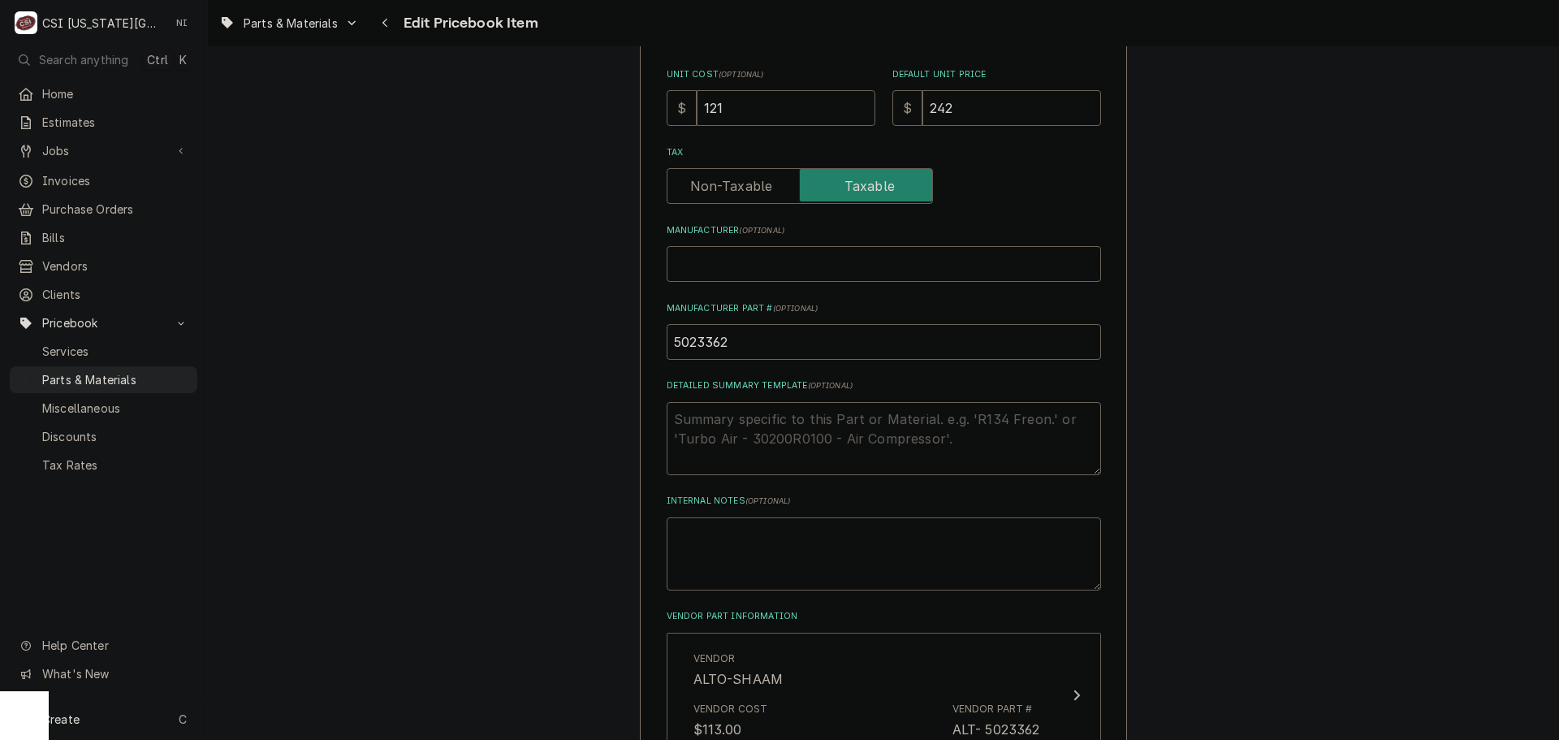
scroll to position [1056, 0]
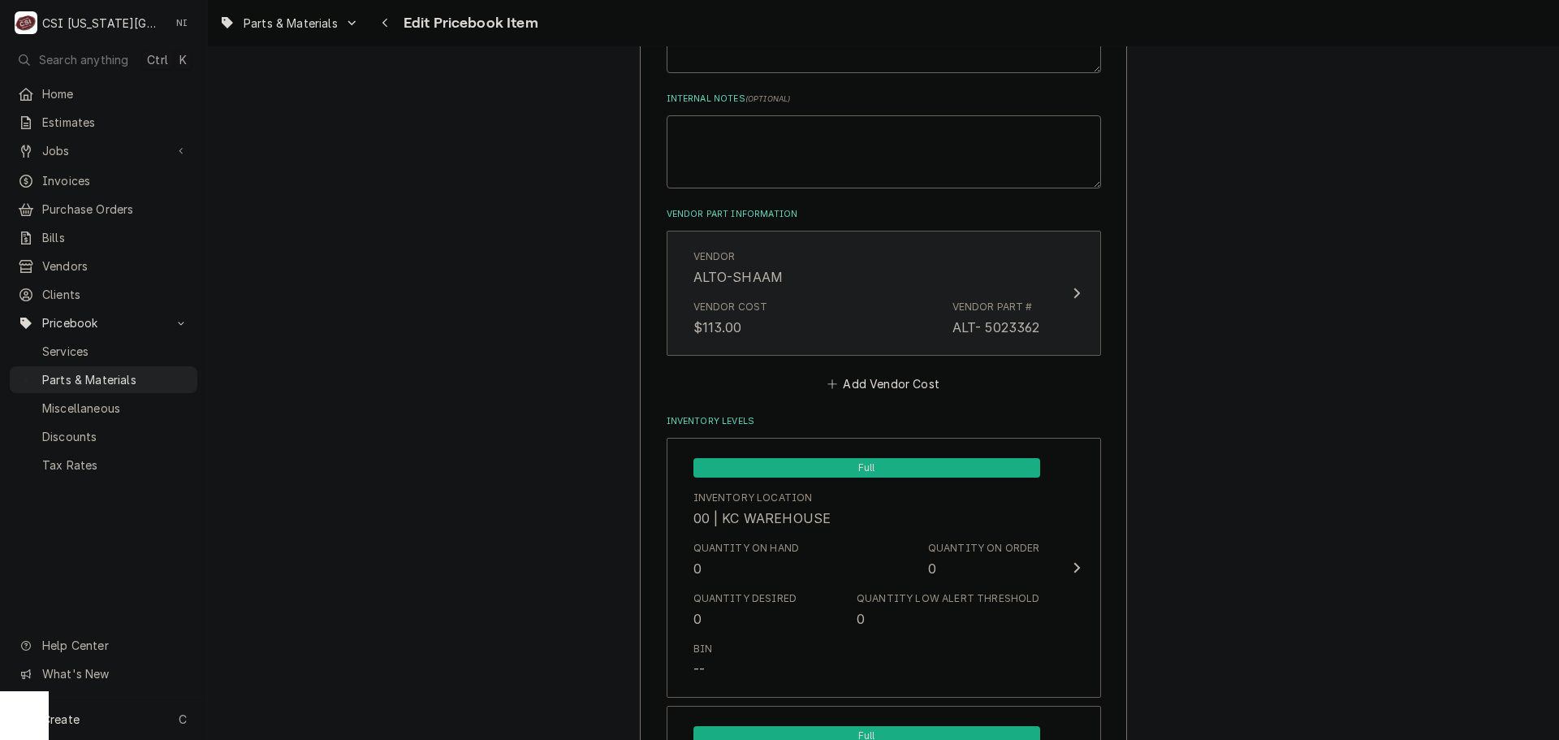
click at [876, 337] on div "Vendor Cost $113.00 Vendor Part # ALT- 5023362" at bounding box center [866, 318] width 347 height 50
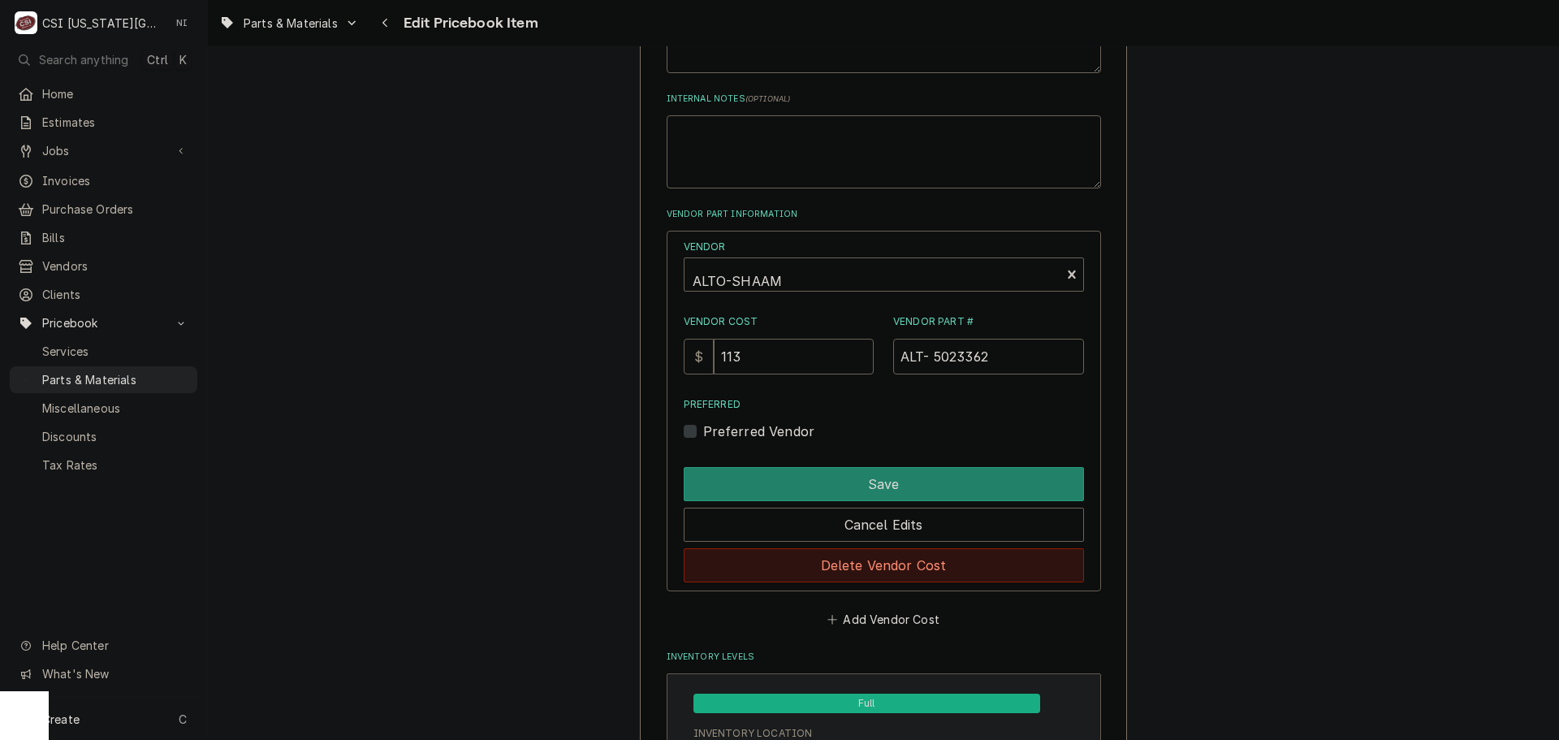
drag, startPoint x: 900, startPoint y: 562, endPoint x: 914, endPoint y: 554, distance: 16.0
click at [901, 562] on button "Delete Vendor Cost" at bounding box center [884, 565] width 400 height 34
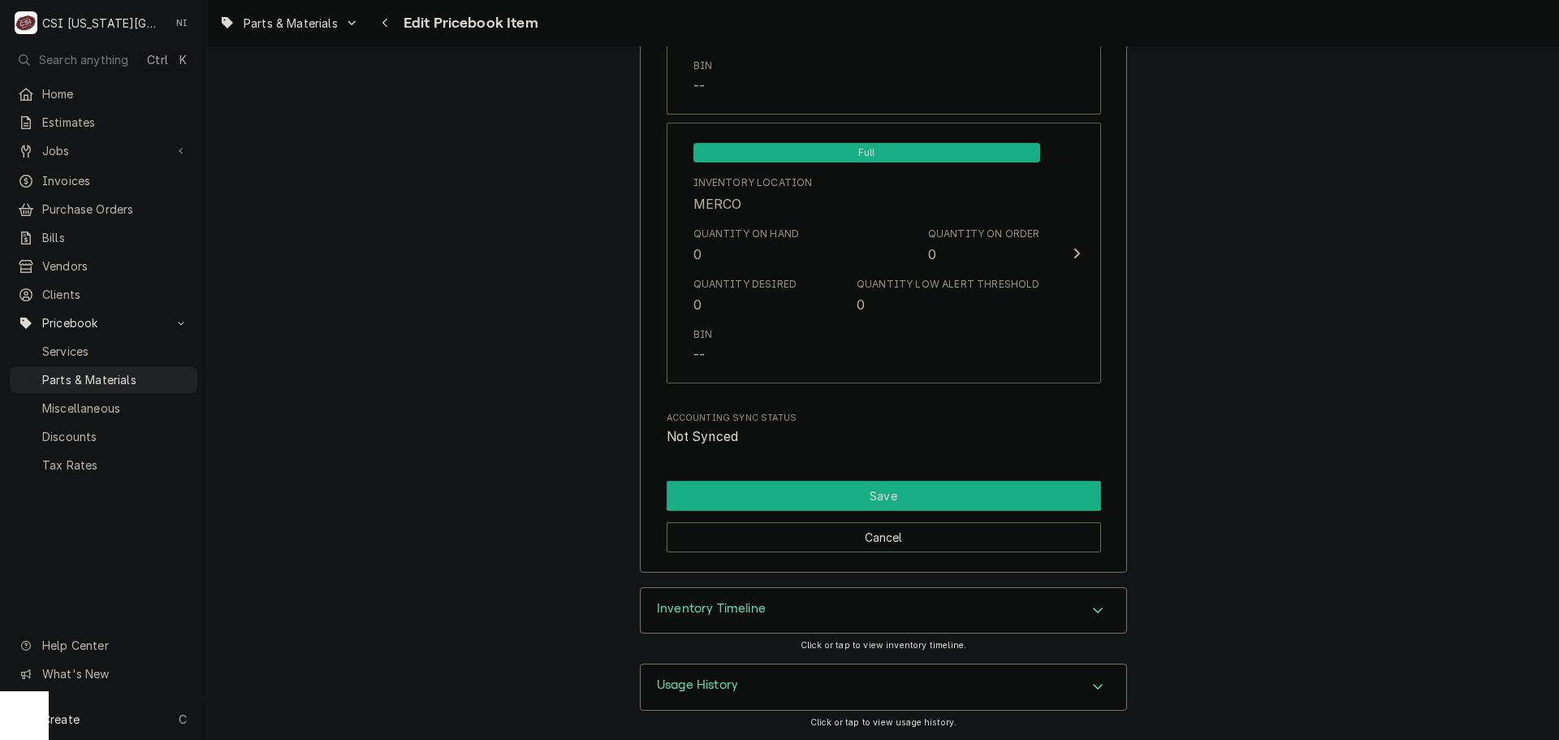
click at [894, 486] on button "Save" at bounding box center [884, 496] width 434 height 30
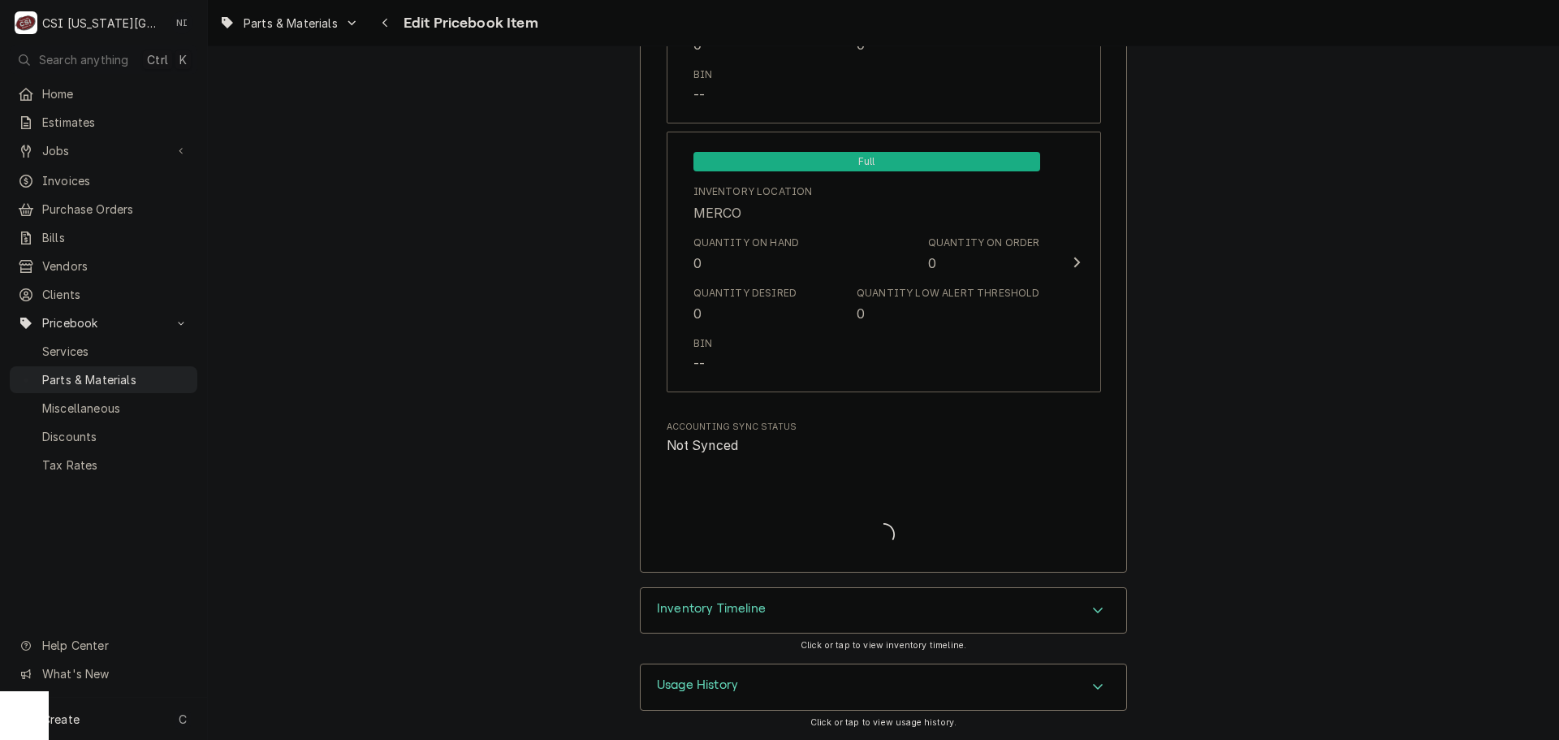
scroll to position [16000, 0]
type textarea "x"
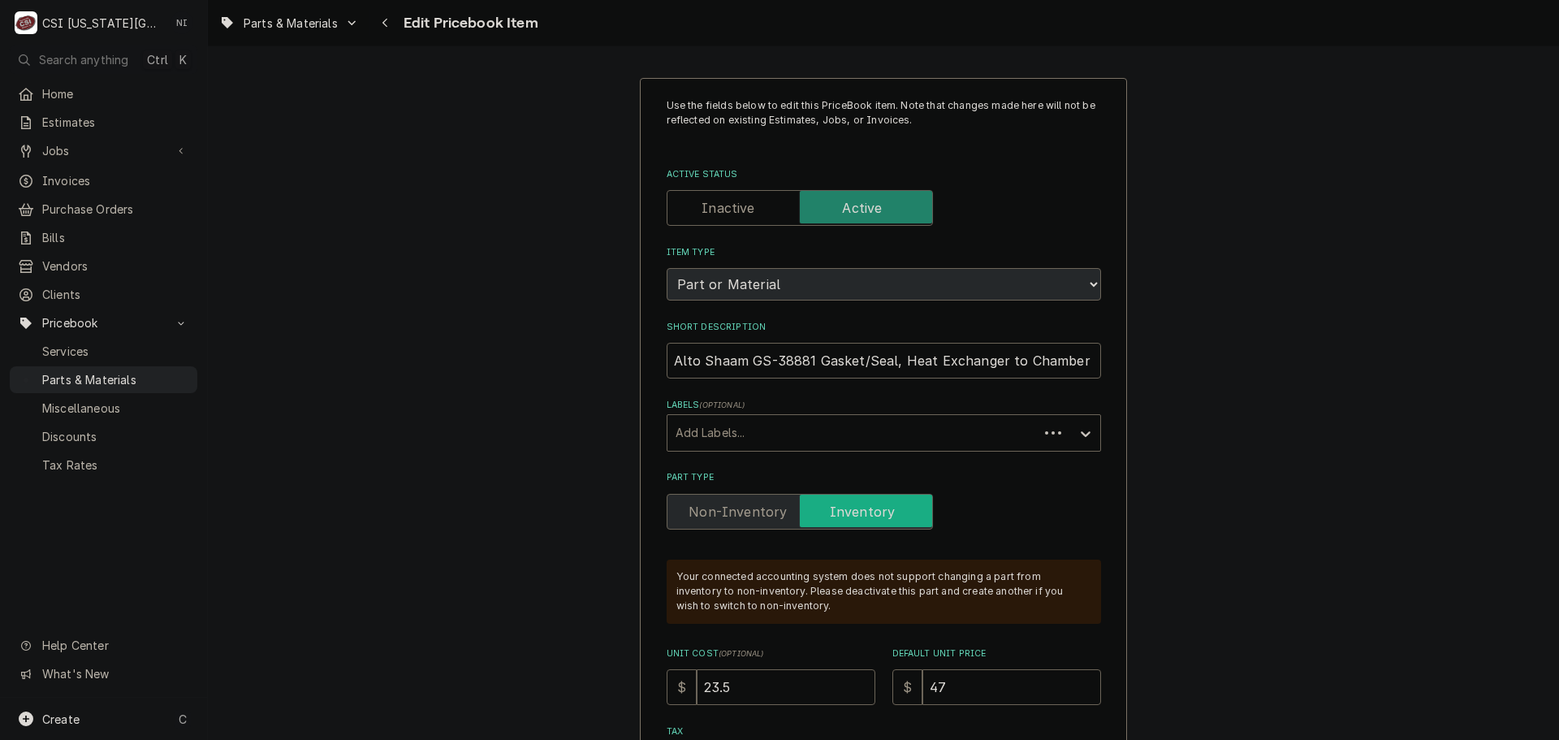
type textarea "x"
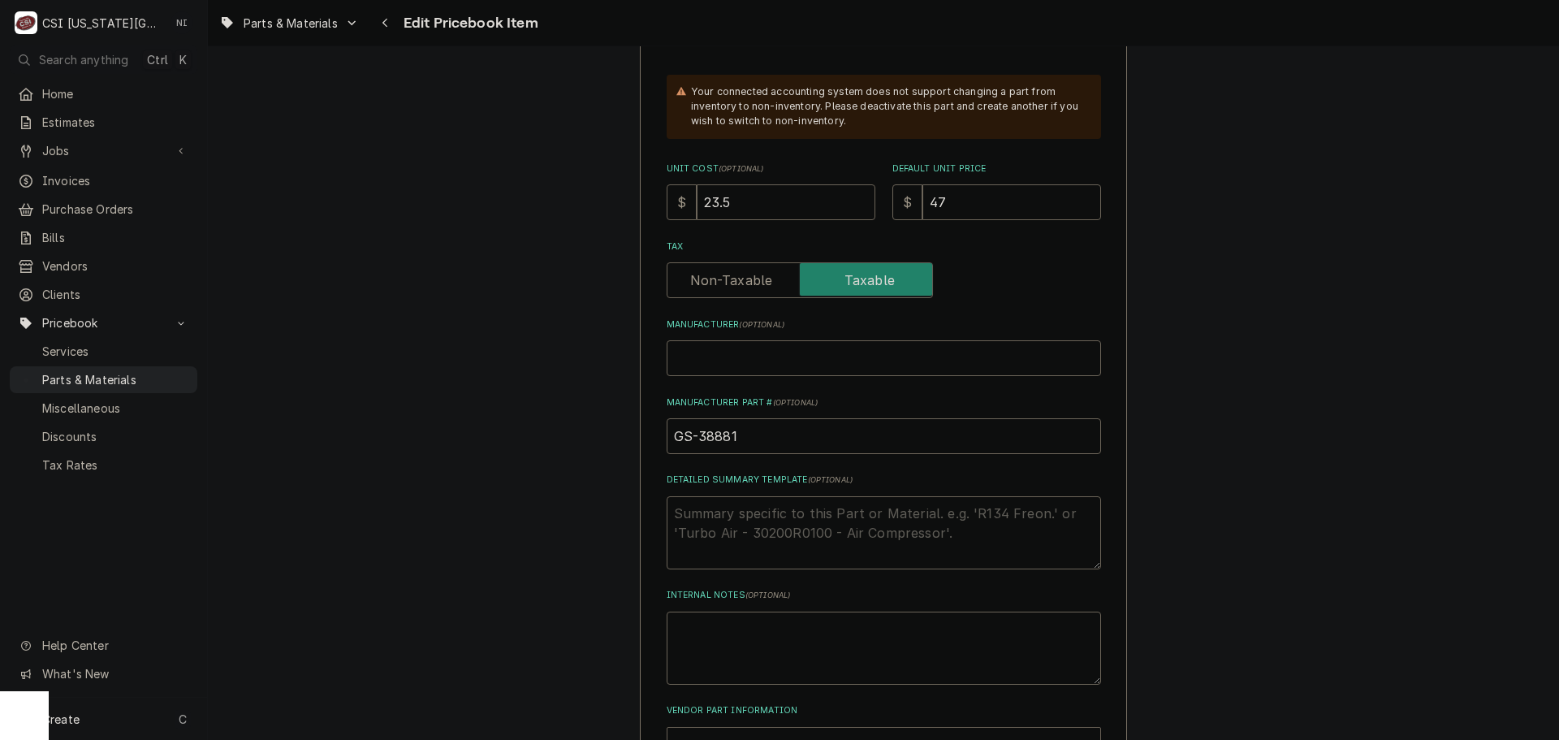
scroll to position [568, 0]
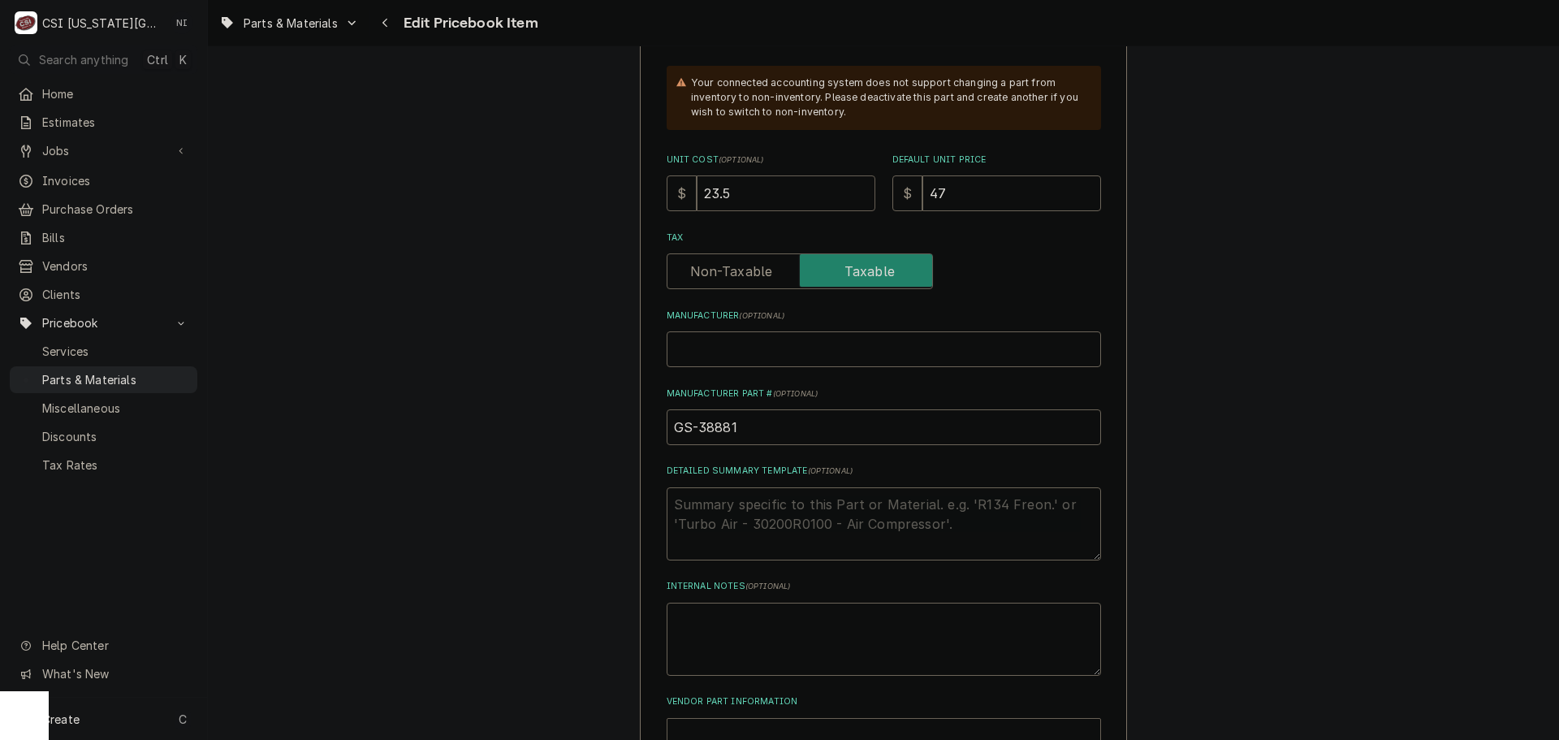
drag, startPoint x: 742, startPoint y: 203, endPoint x: 569, endPoint y: 206, distance: 173.0
type input "2"
type textarea "x"
type input "25"
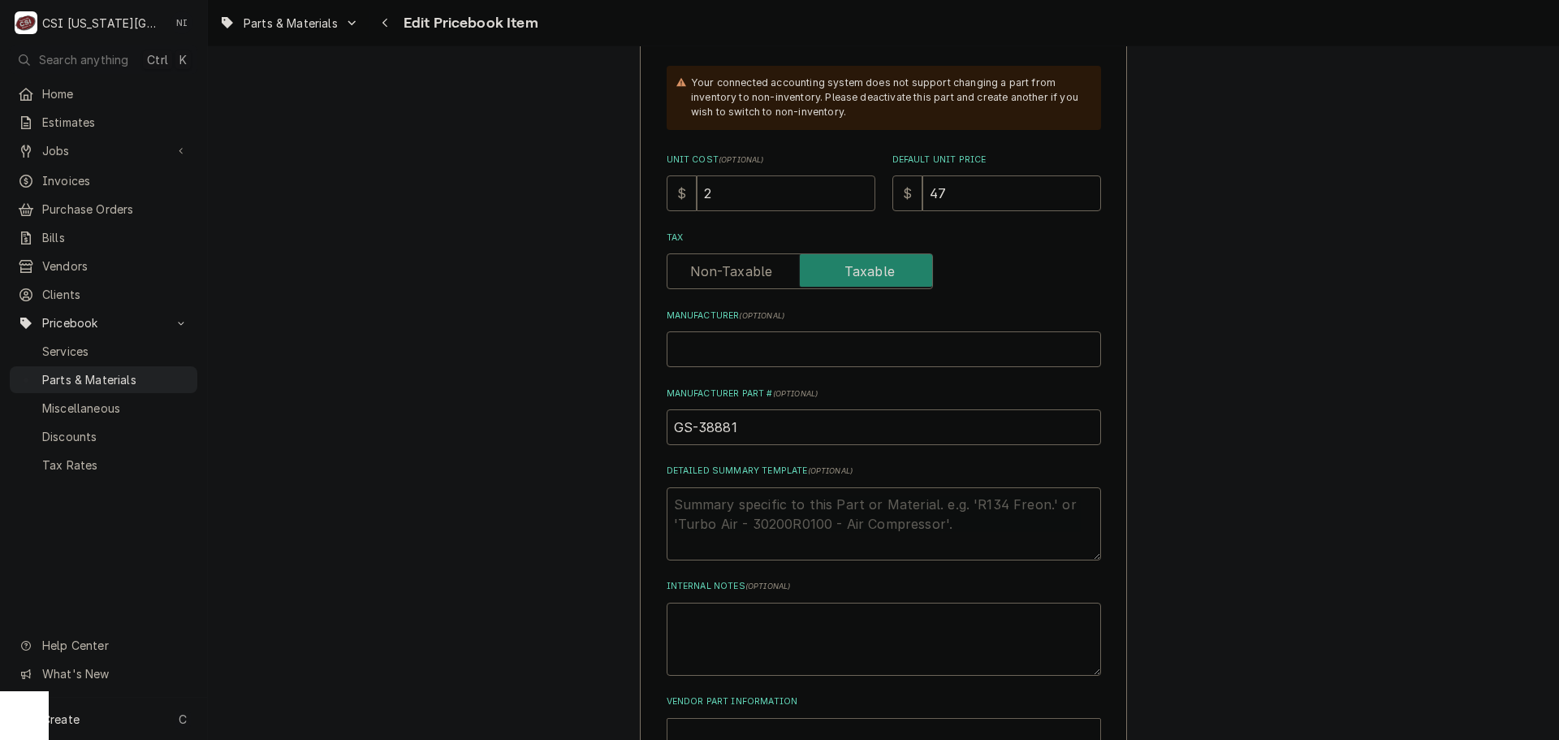
type textarea "x"
type input "25"
type input "5"
type textarea "x"
type input "50"
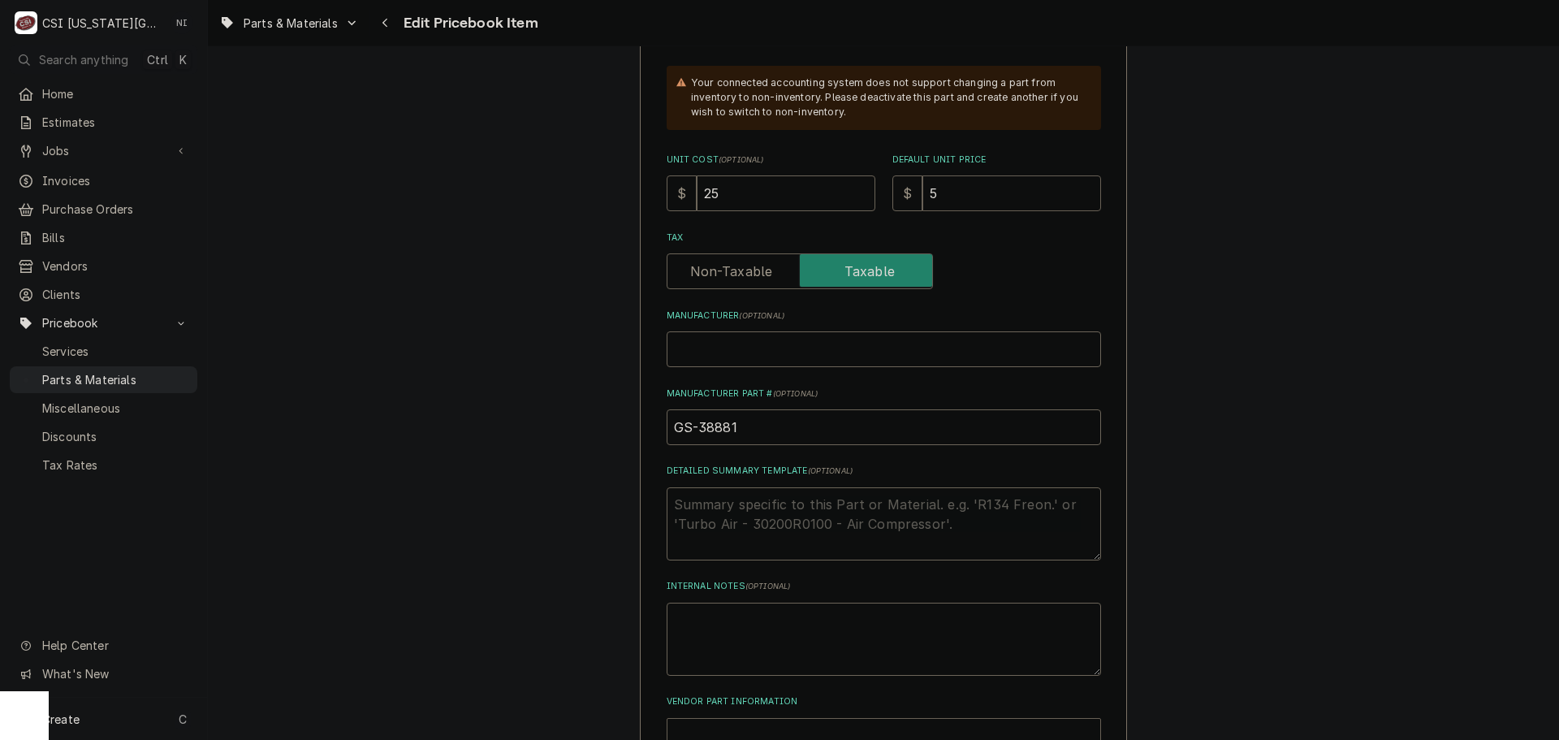
type textarea "x"
type input "50"
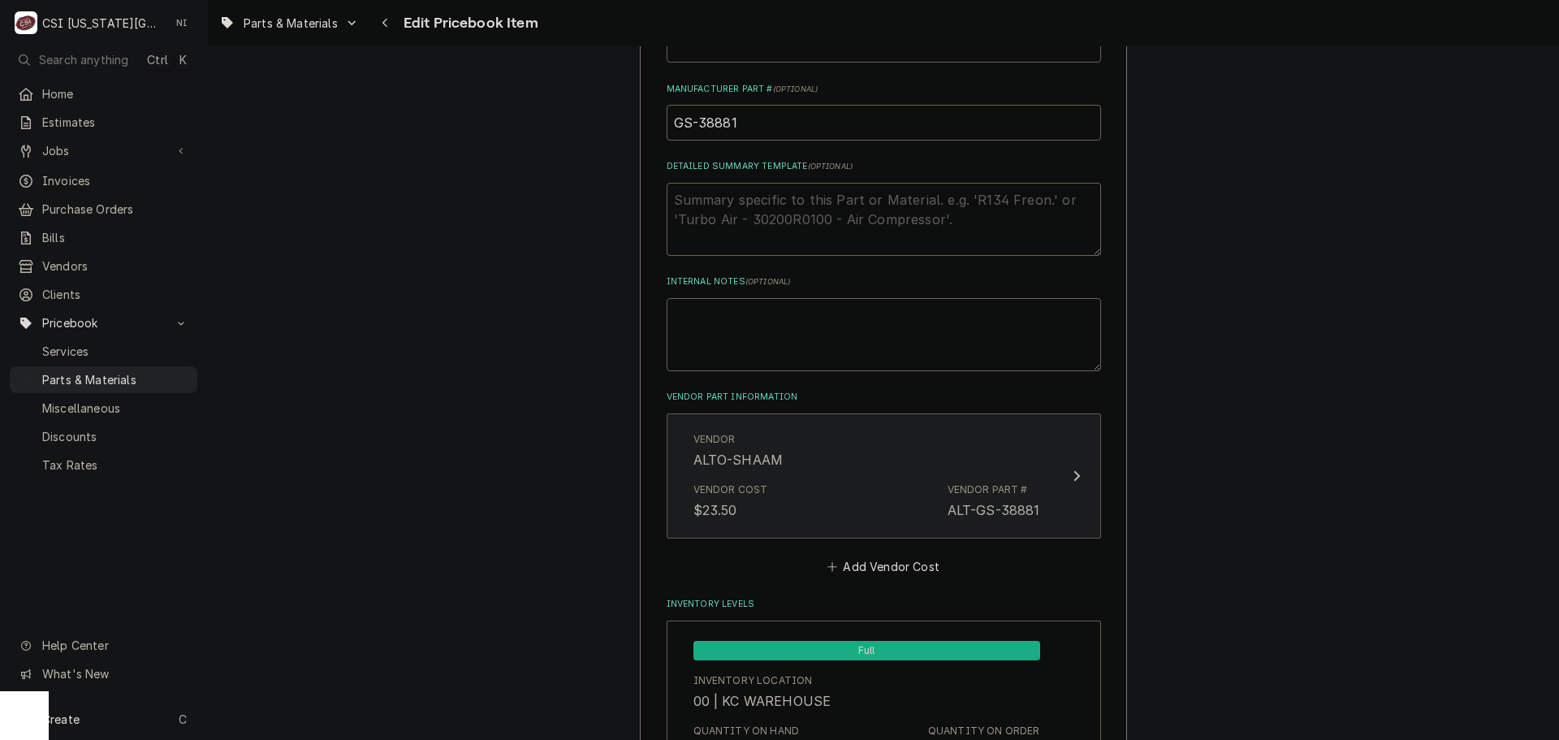
scroll to position [974, 0]
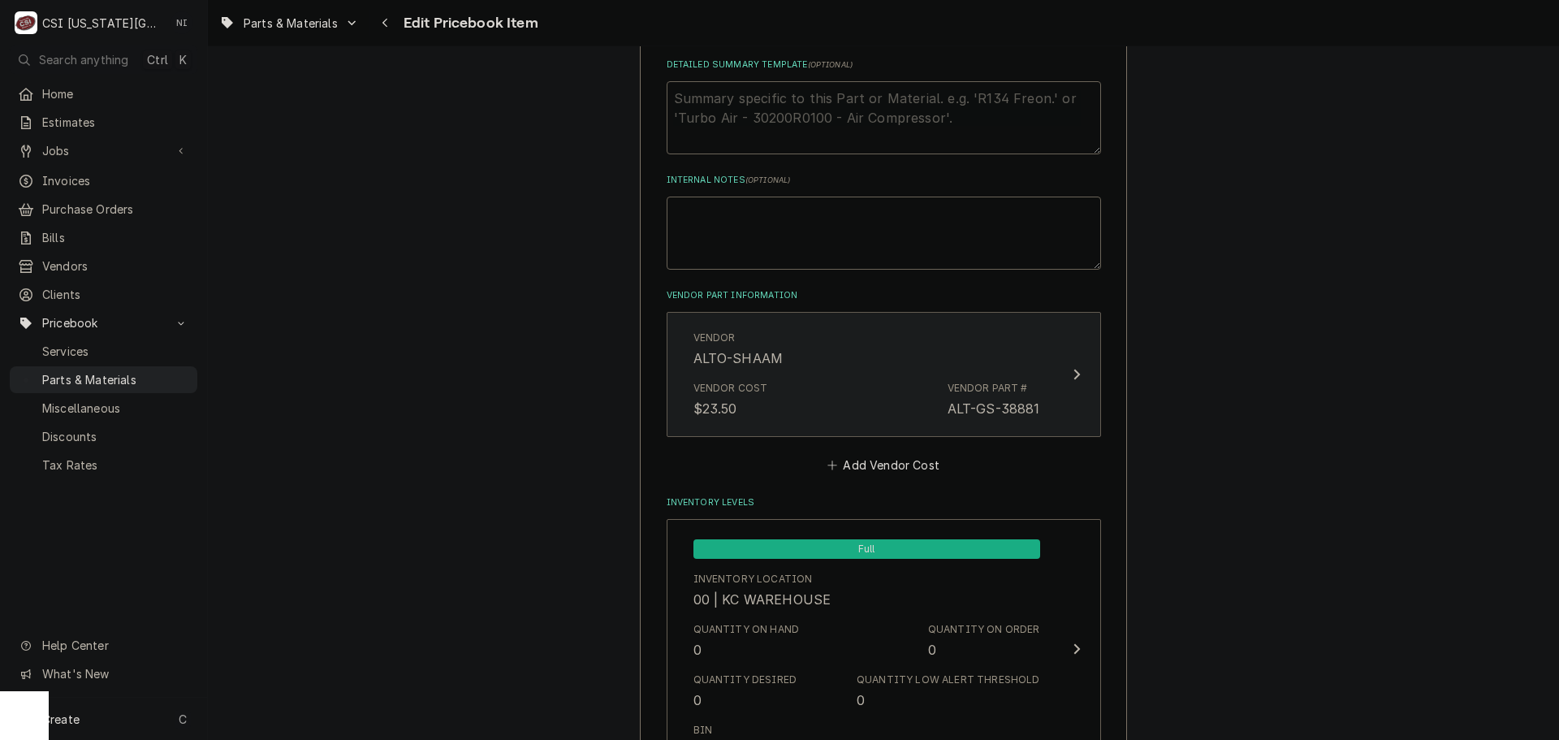
click at [887, 408] on div "Vendor Cost $23.50 Vendor Part # ALT-GS-38881" at bounding box center [866, 399] width 347 height 50
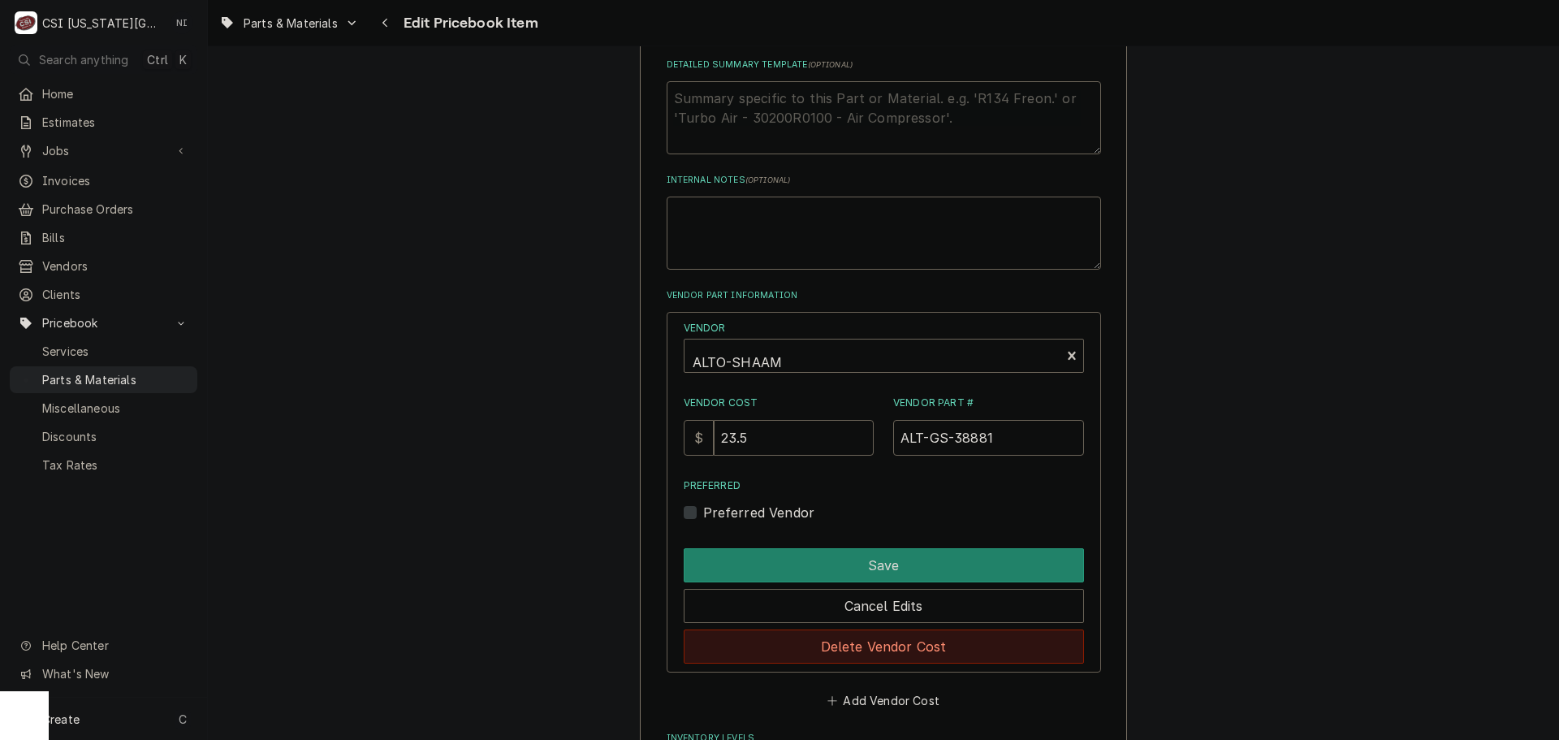
click at [864, 639] on button "Delete Vendor Cost" at bounding box center [884, 646] width 400 height 34
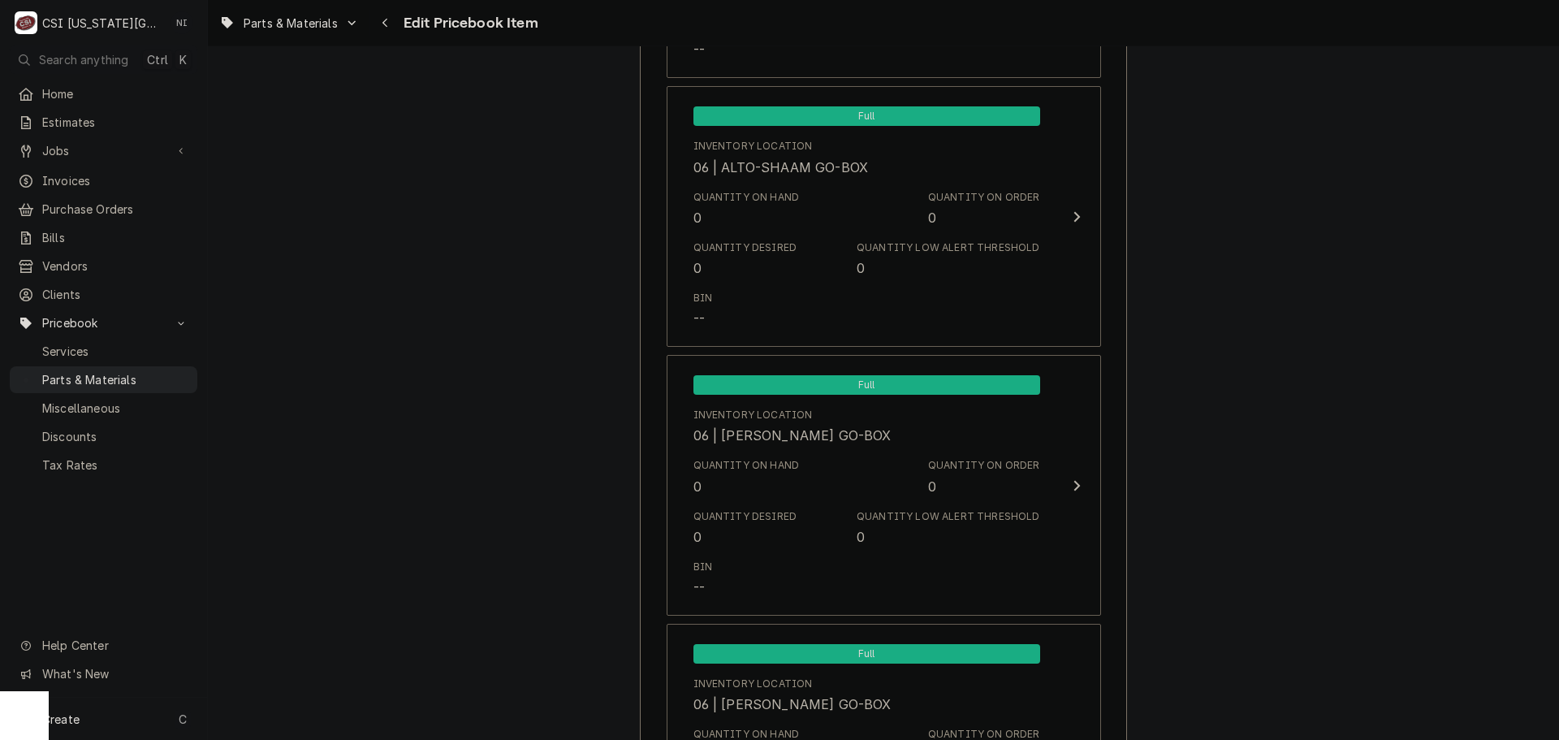
scroll to position [16009, 0]
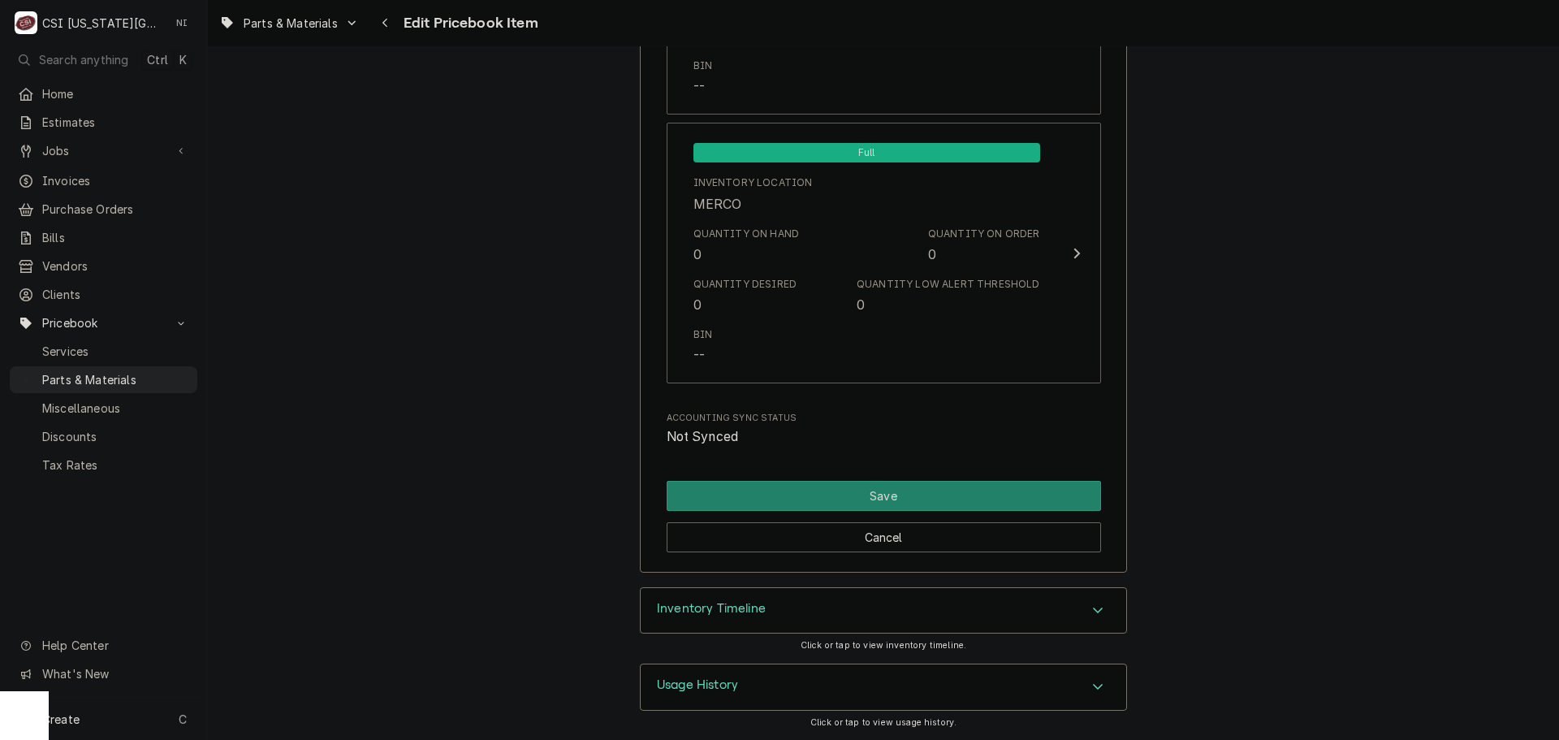
drag, startPoint x: 914, startPoint y: 466, endPoint x: 904, endPoint y: 479, distance: 16.7
click at [901, 485] on button "Save" at bounding box center [884, 496] width 434 height 30
type textarea "x"
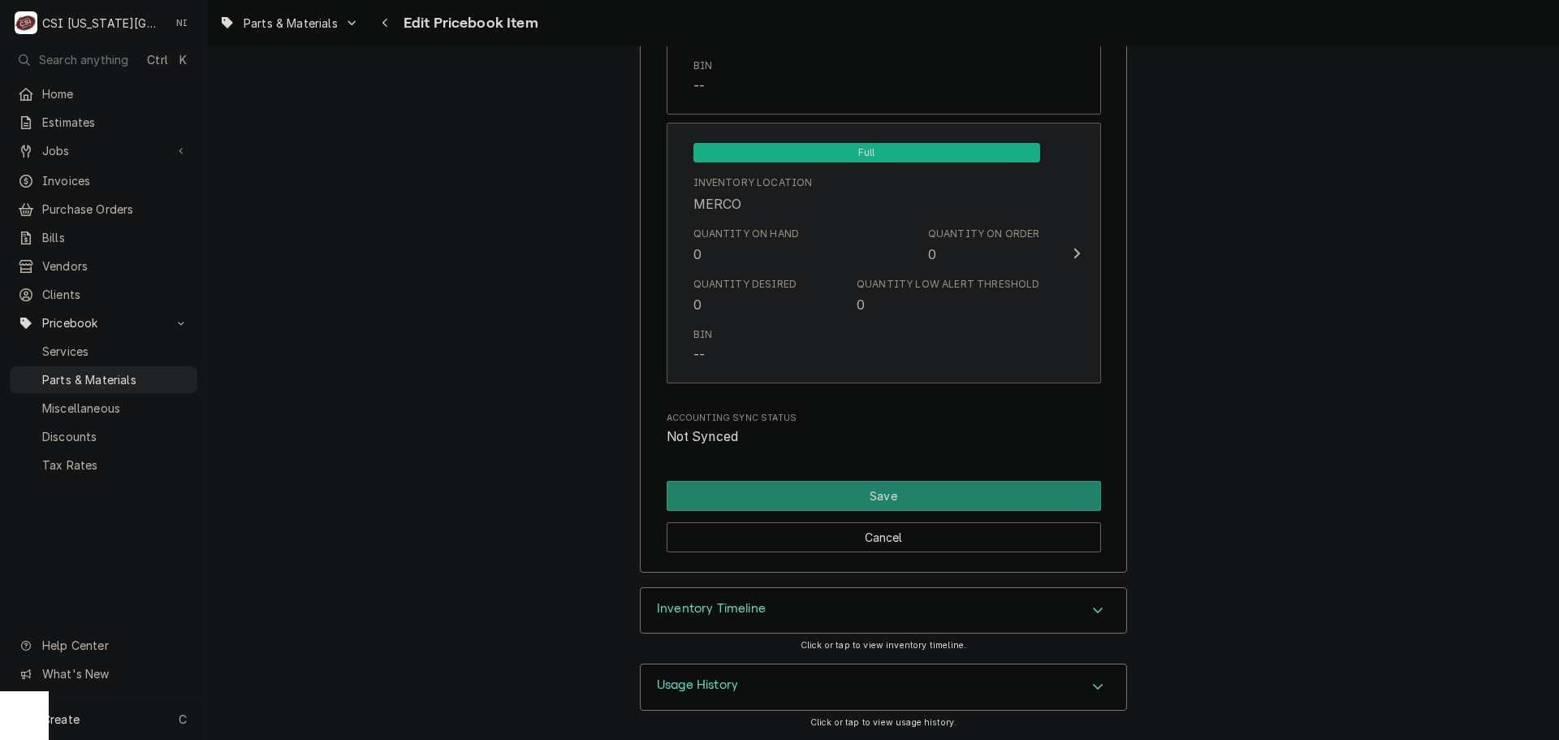
scroll to position [16000, 0]
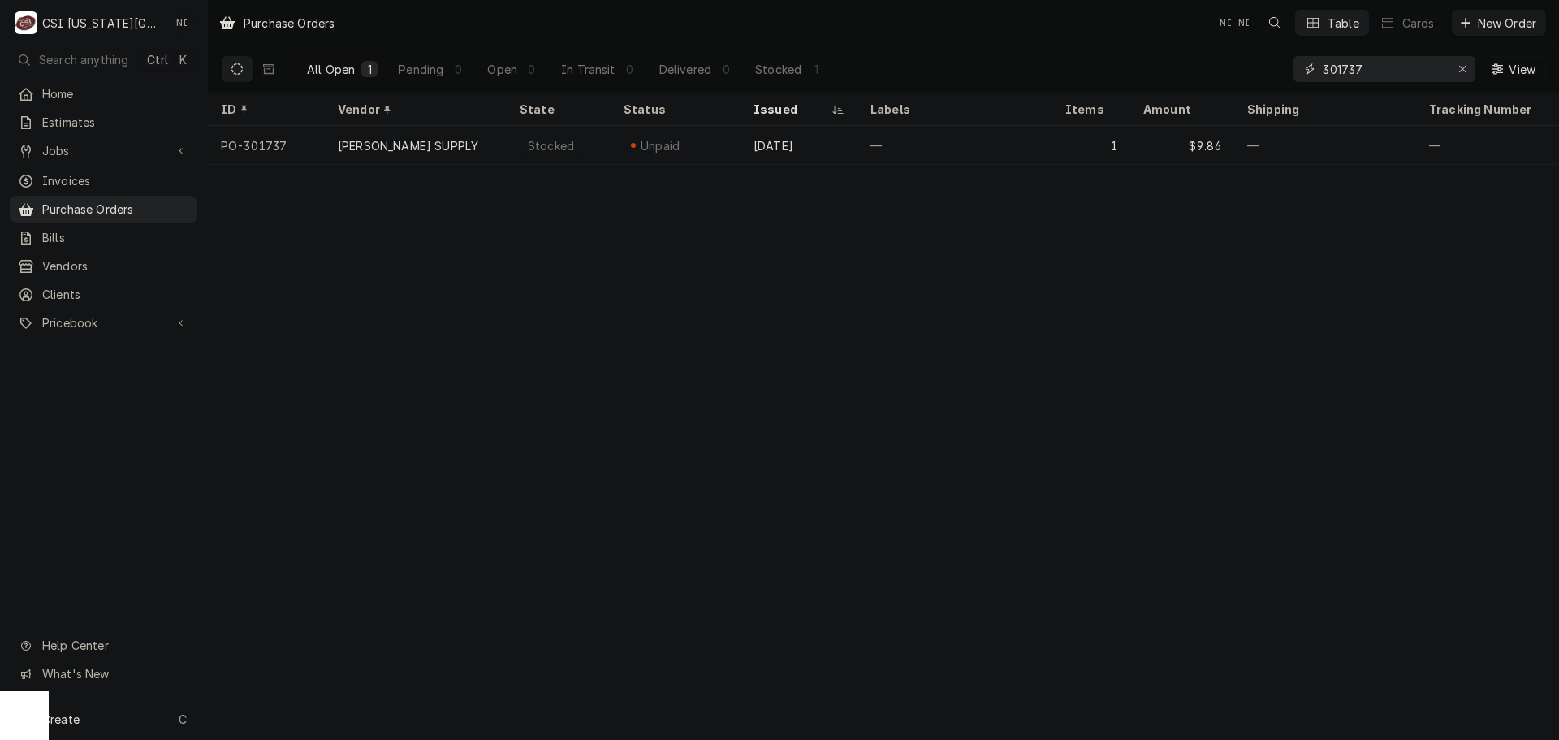
drag, startPoint x: 1380, startPoint y: 71, endPoint x: 1351, endPoint y: 72, distance: 29.2
click at [1351, 72] on input "301737" at bounding box center [1384, 69] width 122 height 26
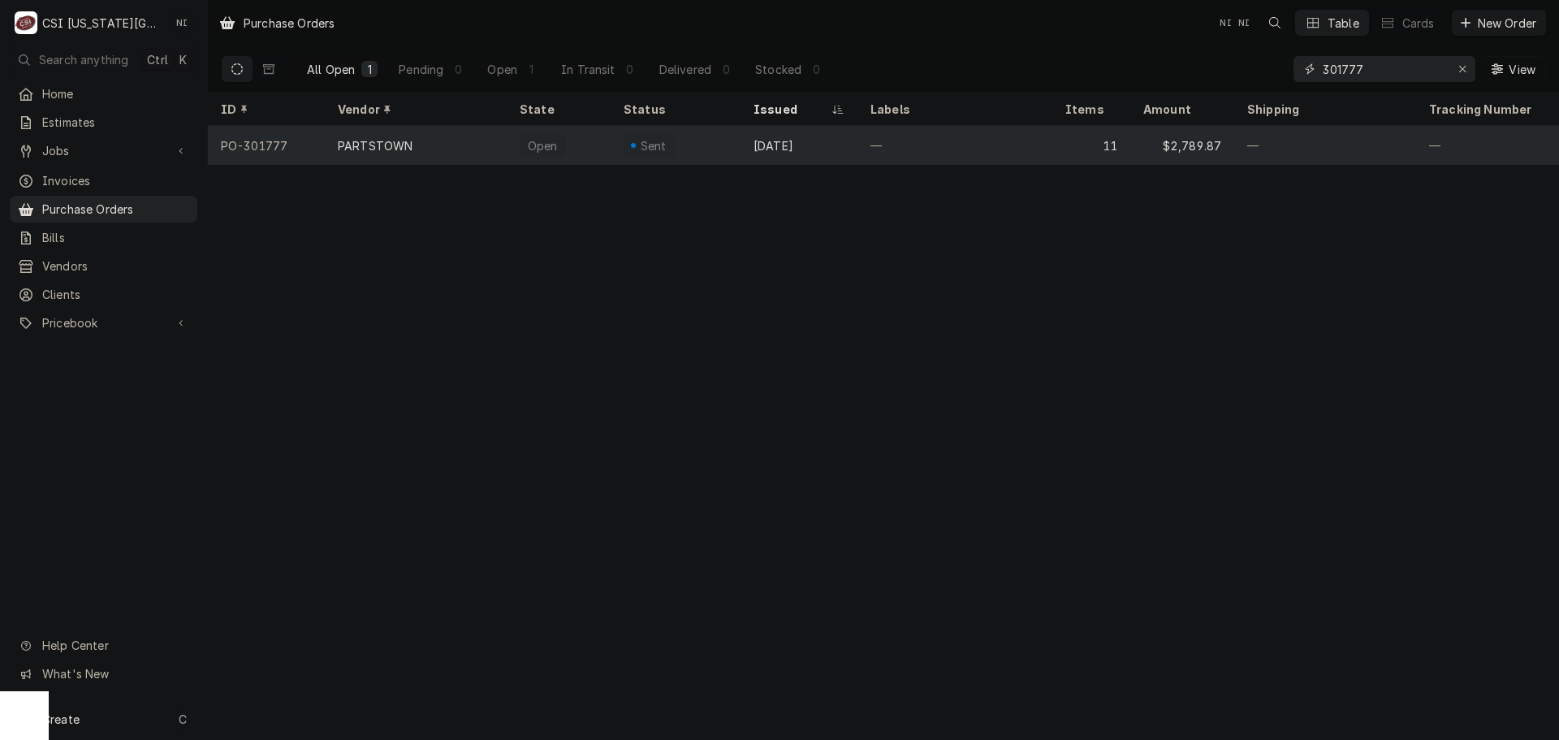
type input "301777"
click at [857, 137] on div "Oct 13" at bounding box center [799, 145] width 117 height 39
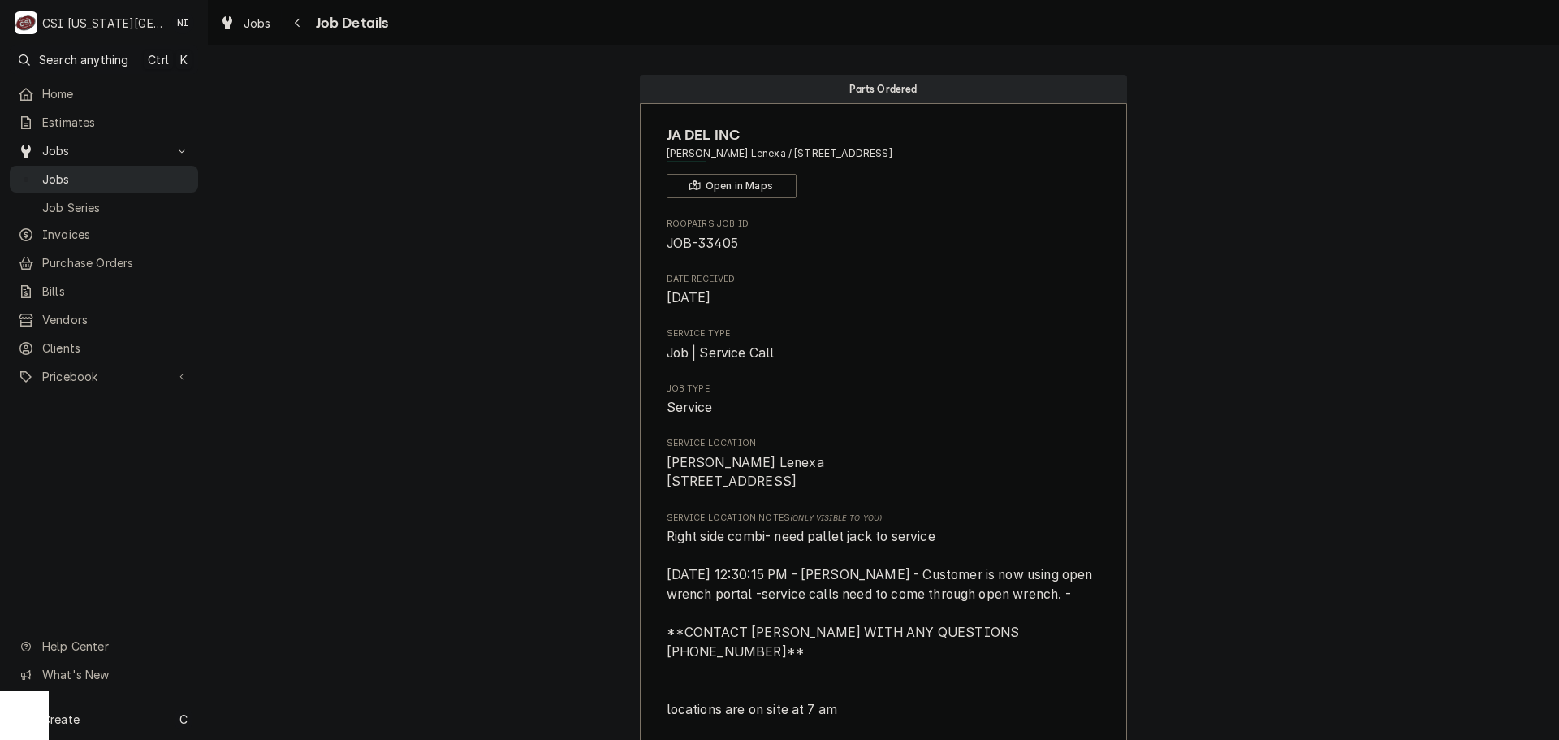
click at [150, 172] on span "Jobs" at bounding box center [116, 179] width 148 height 17
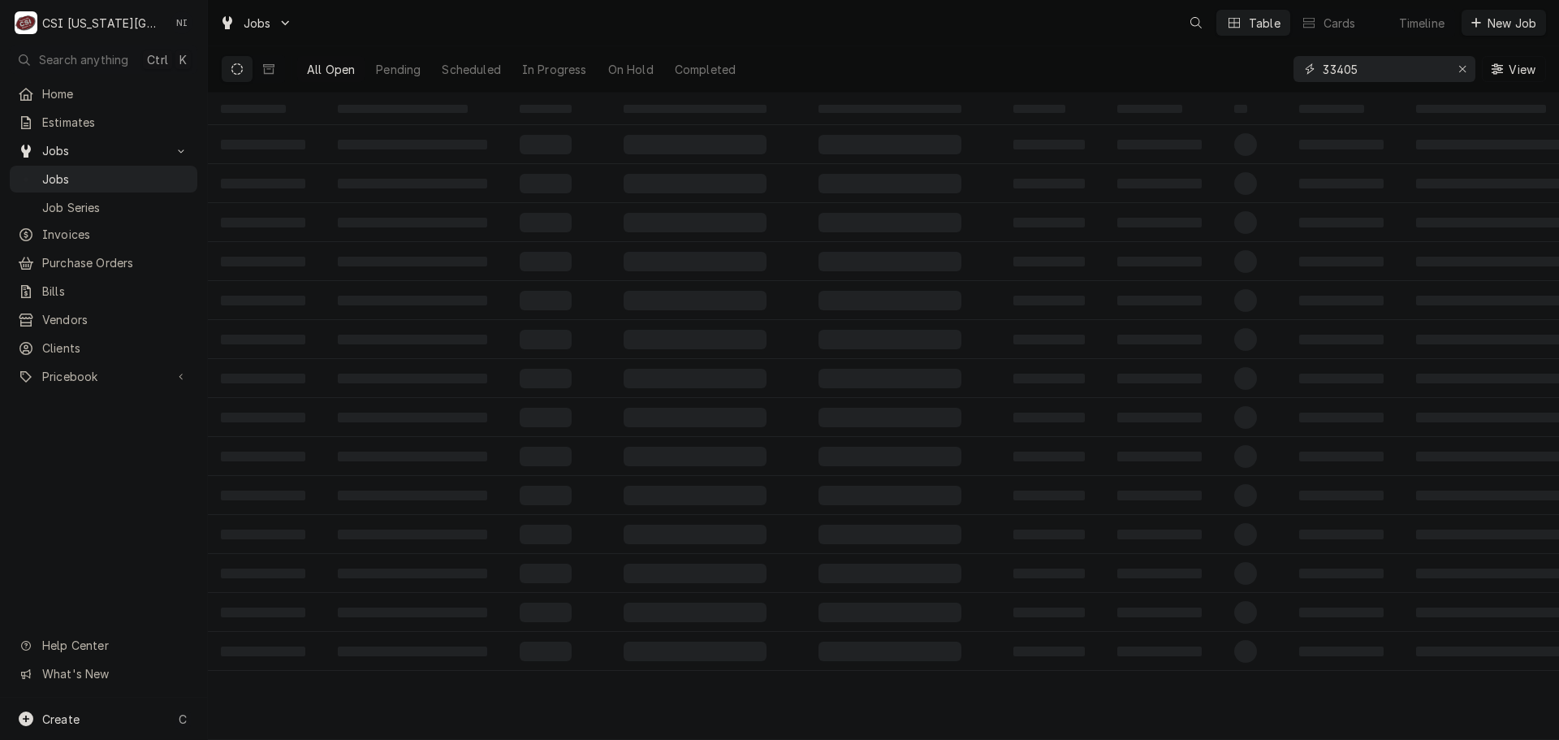
drag, startPoint x: 1277, startPoint y: 65, endPoint x: 1237, endPoint y: 68, distance: 39.9
click at [1239, 68] on div "All Open Pending Scheduled In Progress On Hold Completed 33405 View" at bounding box center [883, 68] width 1325 height 45
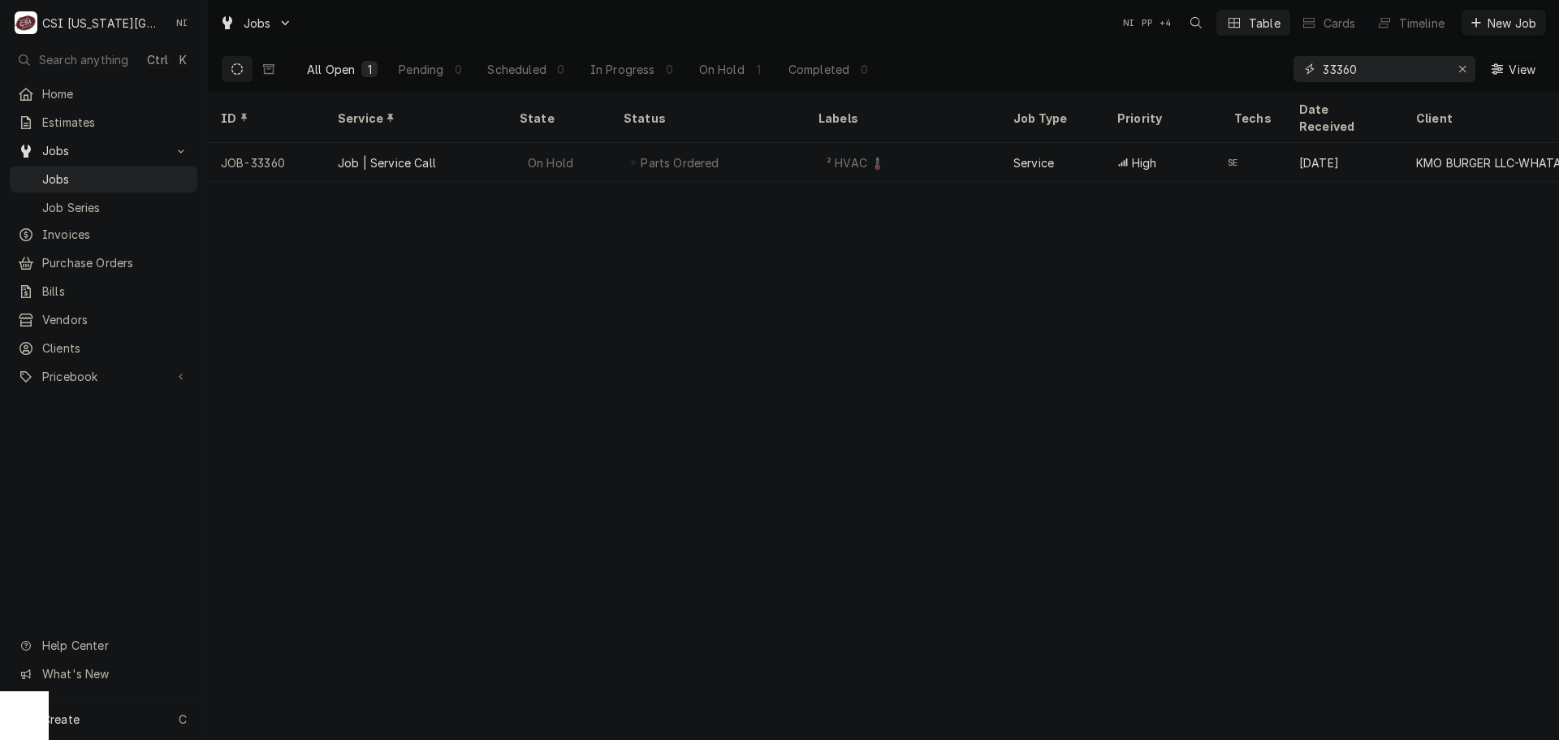
type input "33360"
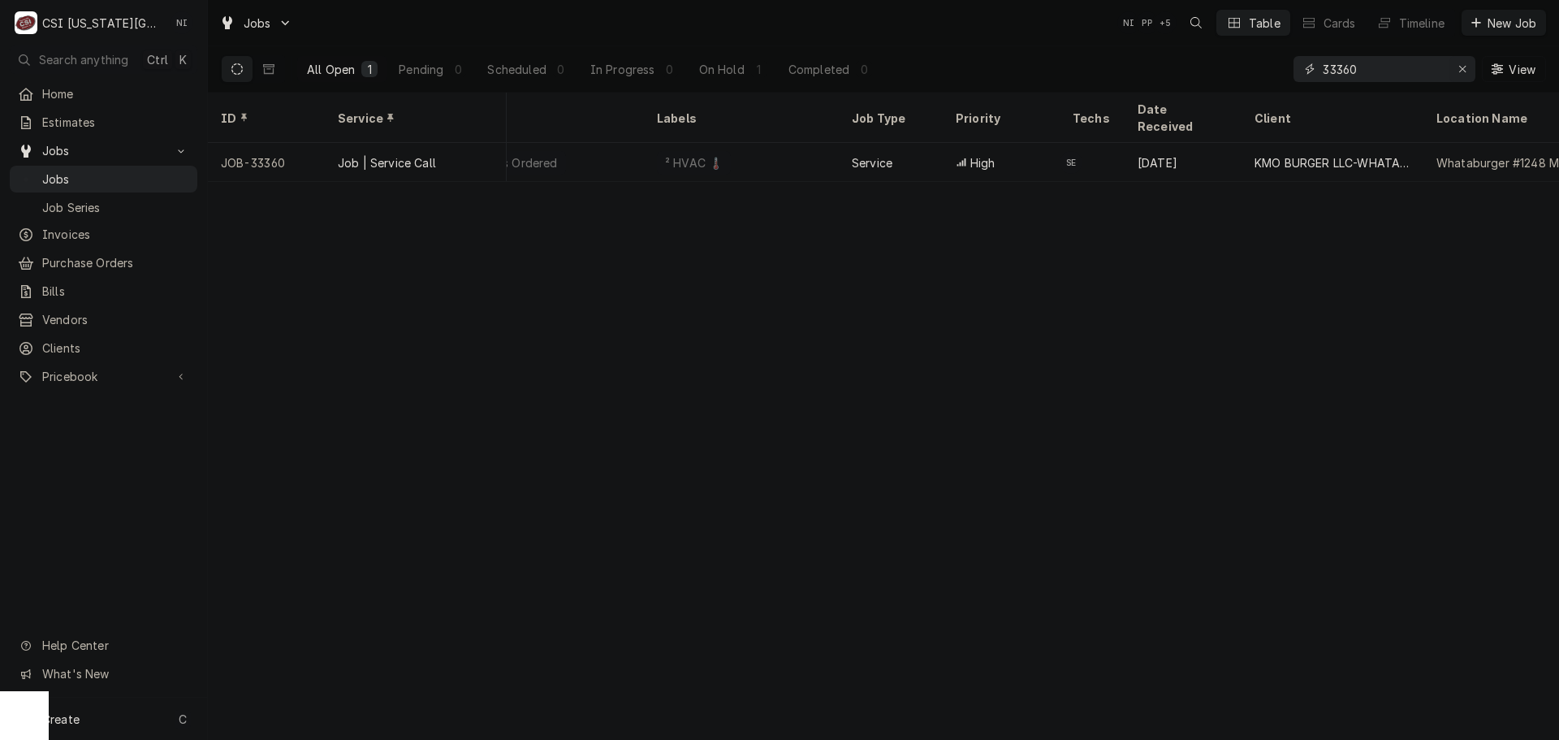
click at [1456, 67] on div "Erase input" at bounding box center [1462, 69] width 16 height 16
paste input "33430"
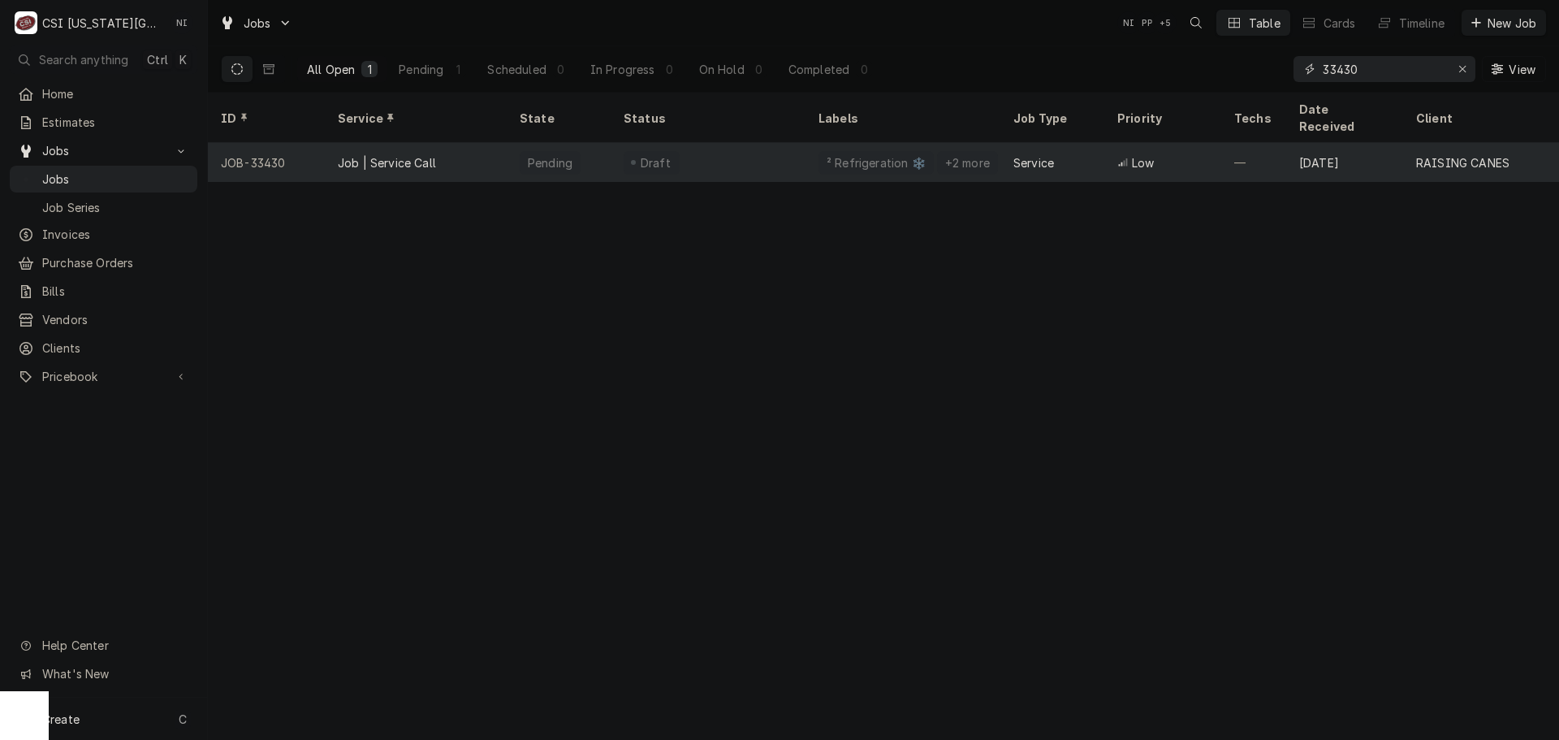
type input "33430"
click at [666, 158] on div "Draft" at bounding box center [708, 162] width 195 height 39
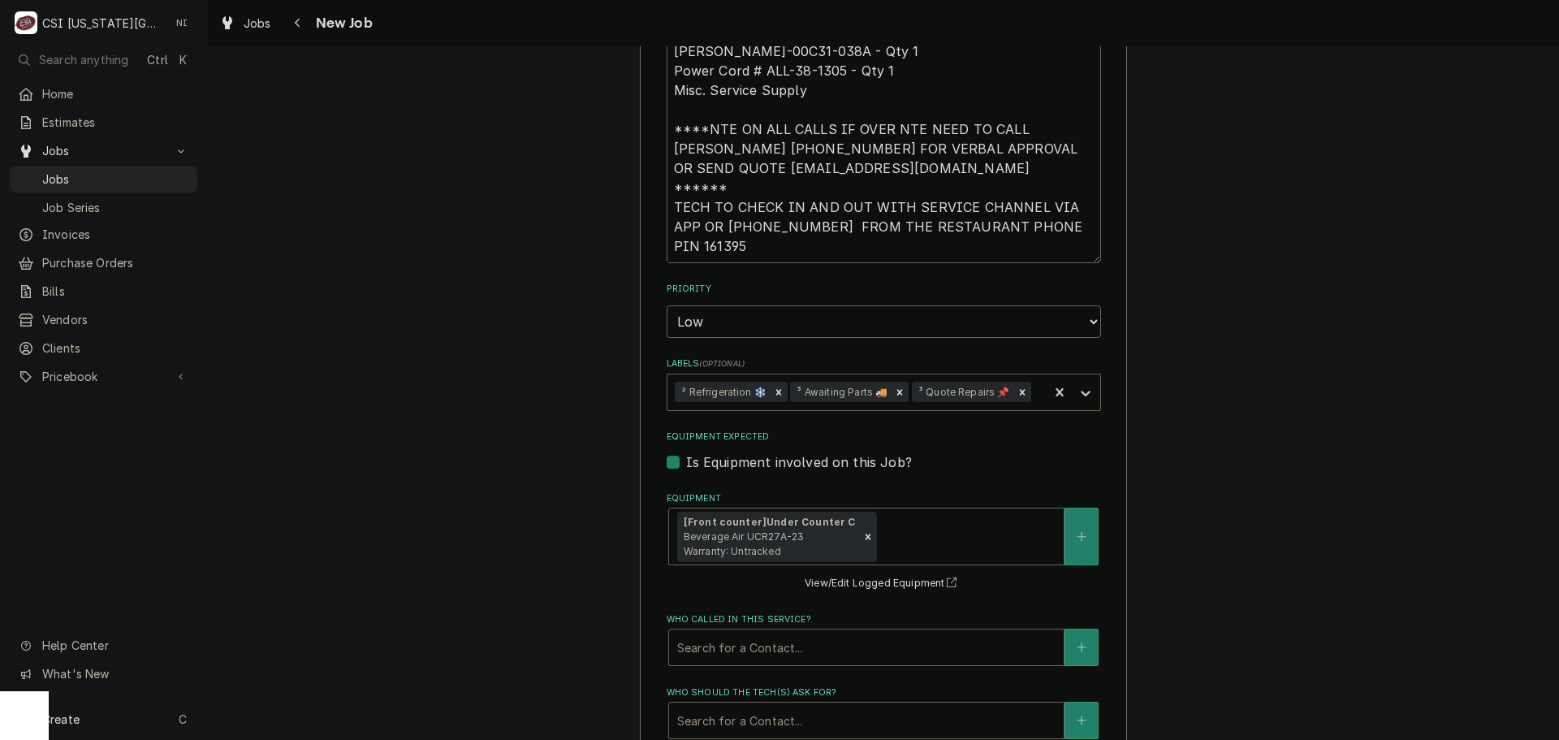
scroll to position [2111, 0]
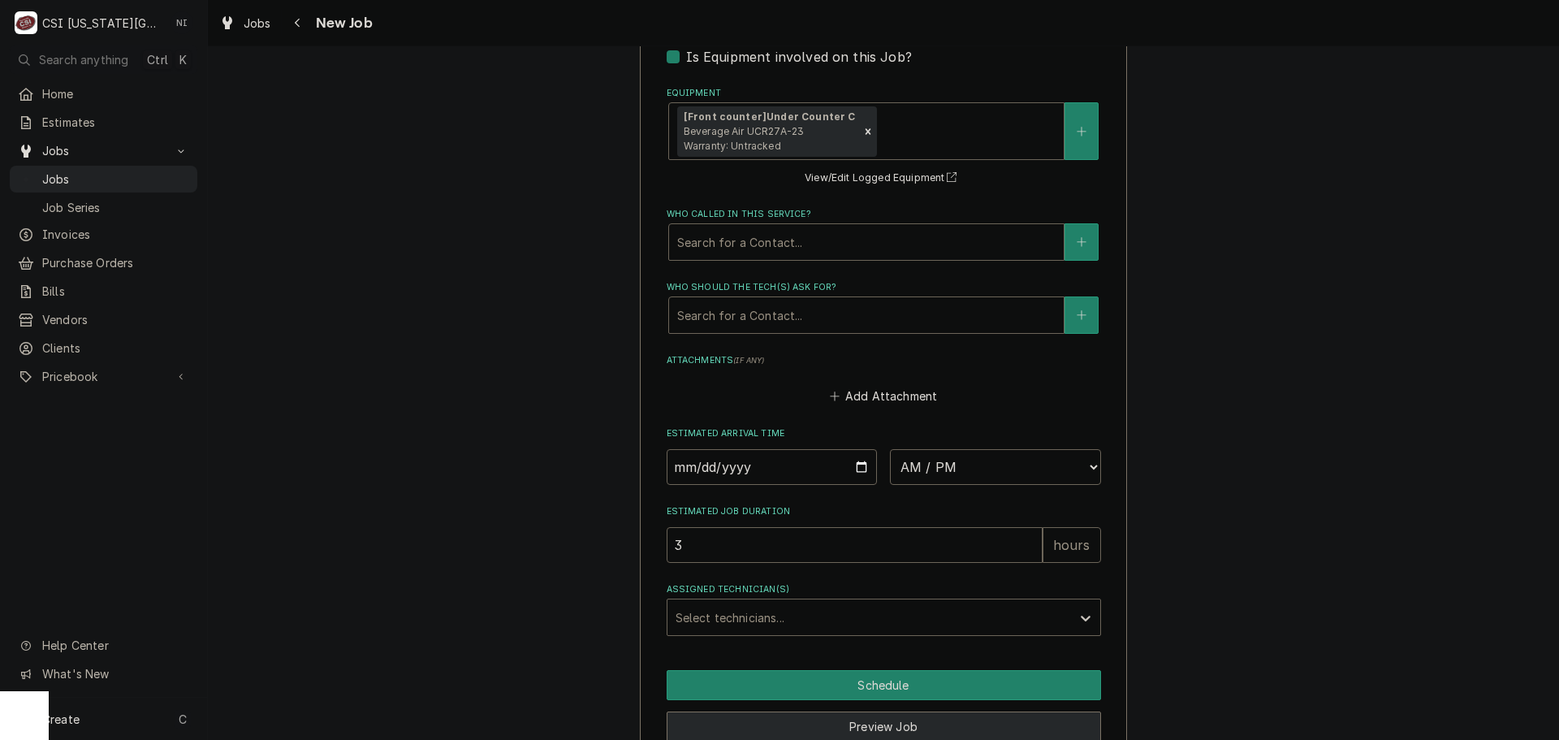
click at [923, 711] on button "Preview Job" at bounding box center [884, 726] width 434 height 30
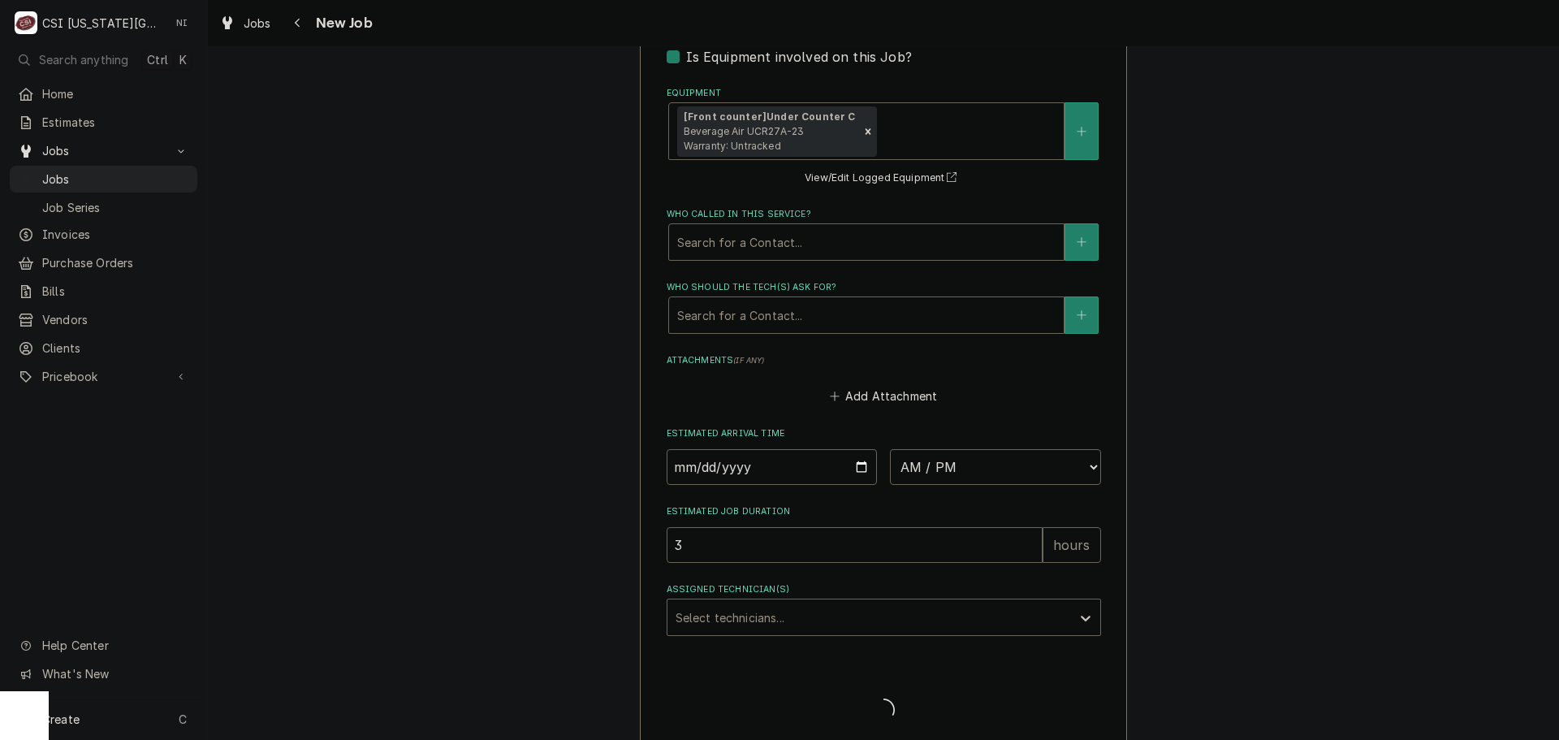
scroll to position [2054, 0]
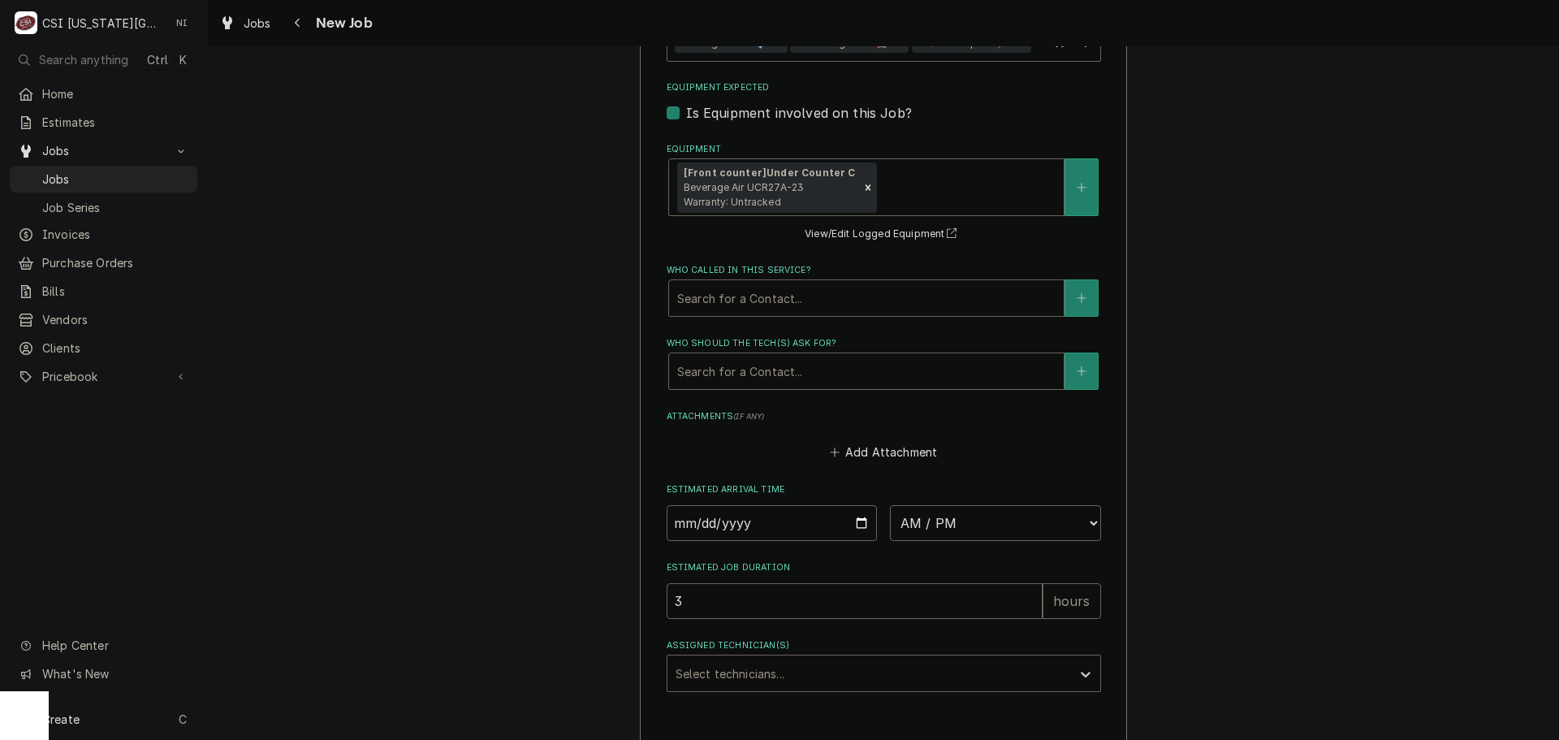
type textarea "x"
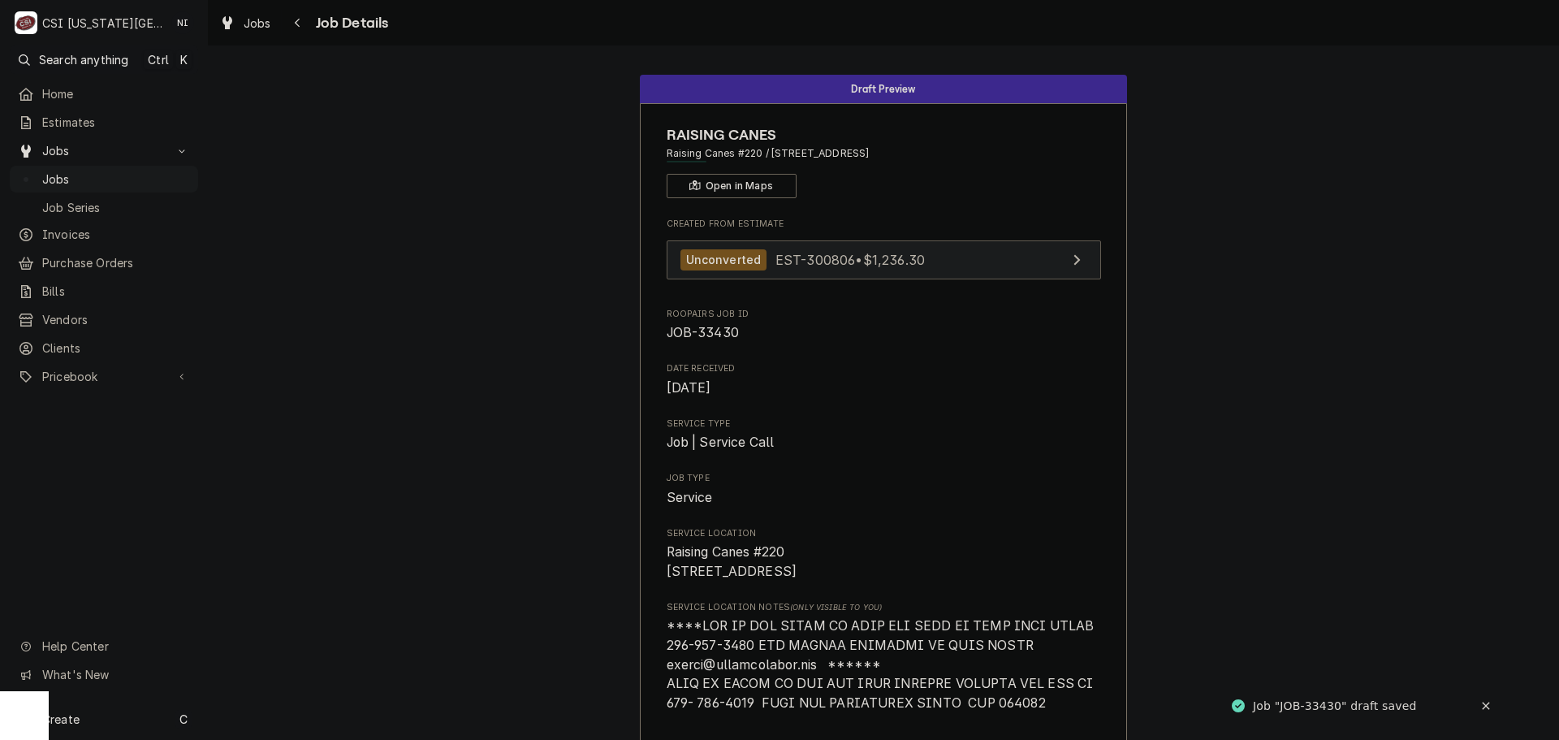
click at [950, 257] on link "Unconverted EST-300806 • $1,236.30" at bounding box center [884, 260] width 434 height 40
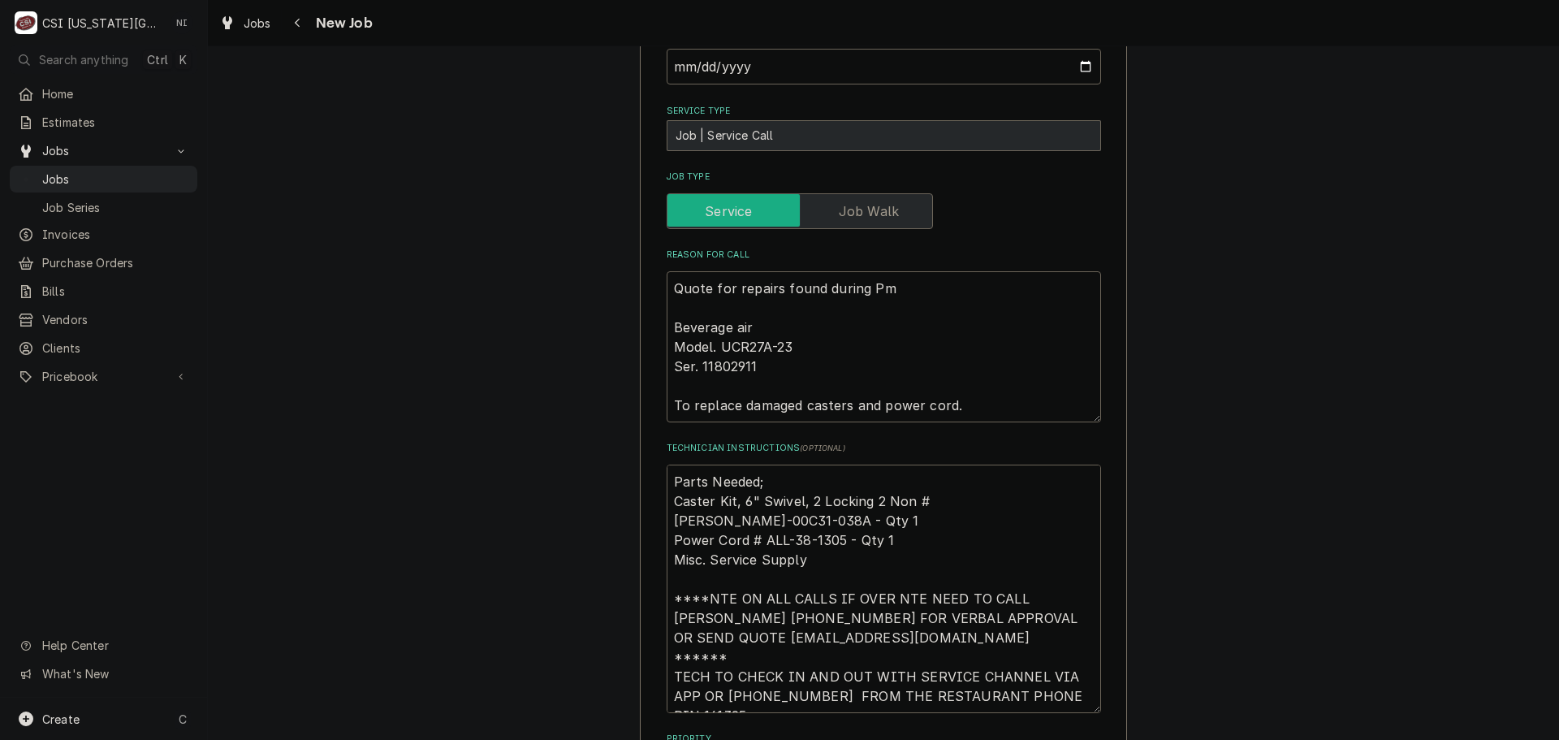
scroll to position [1298, 0]
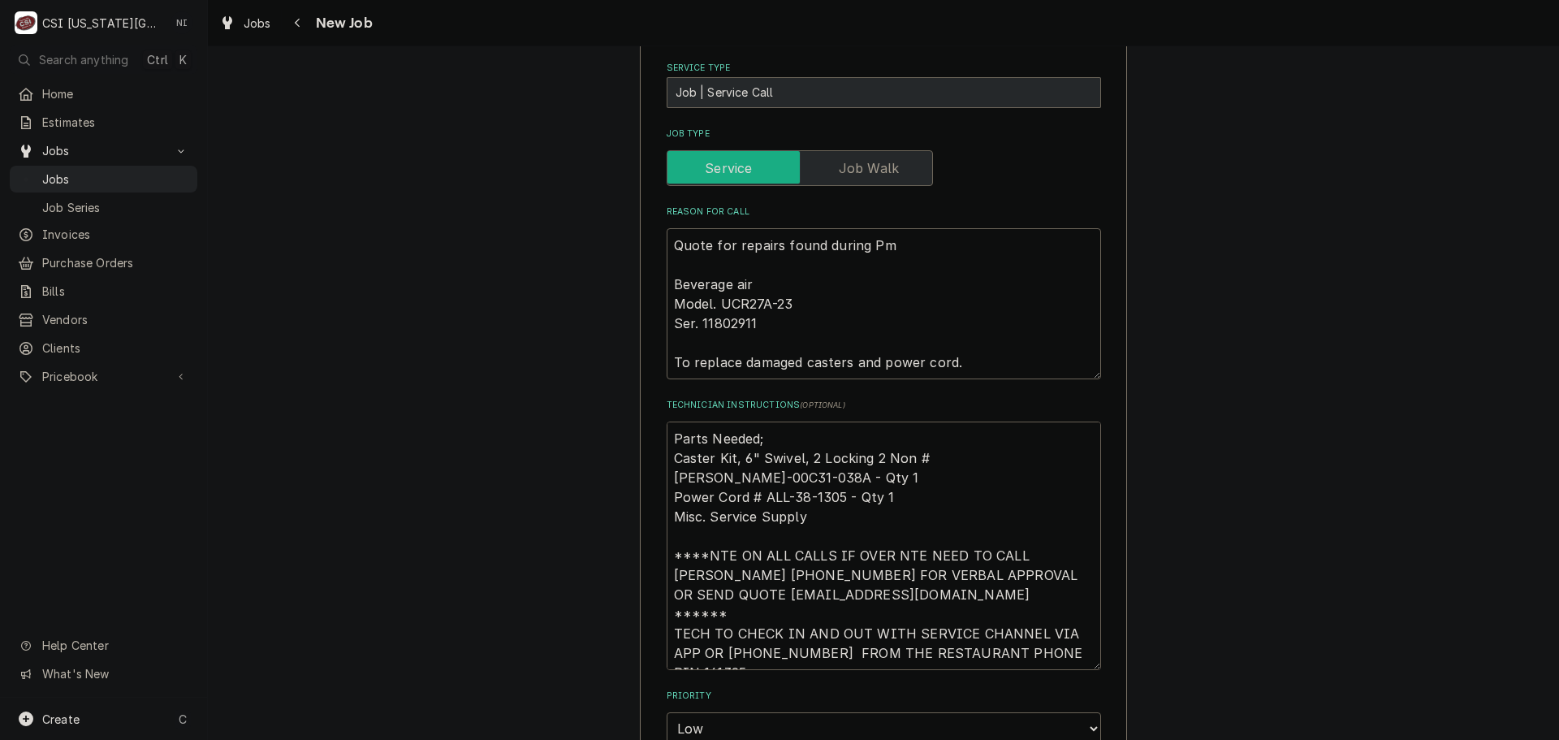
drag, startPoint x: 1025, startPoint y: 381, endPoint x: 949, endPoint y: 382, distance: 75.5
click at [949, 421] on textarea "Parts Needed; Caster Kit, 6" Swivel, 2 Locking 2 Non #BEV-00C31-038A - Qty 1 Po…" at bounding box center [884, 545] width 434 height 248
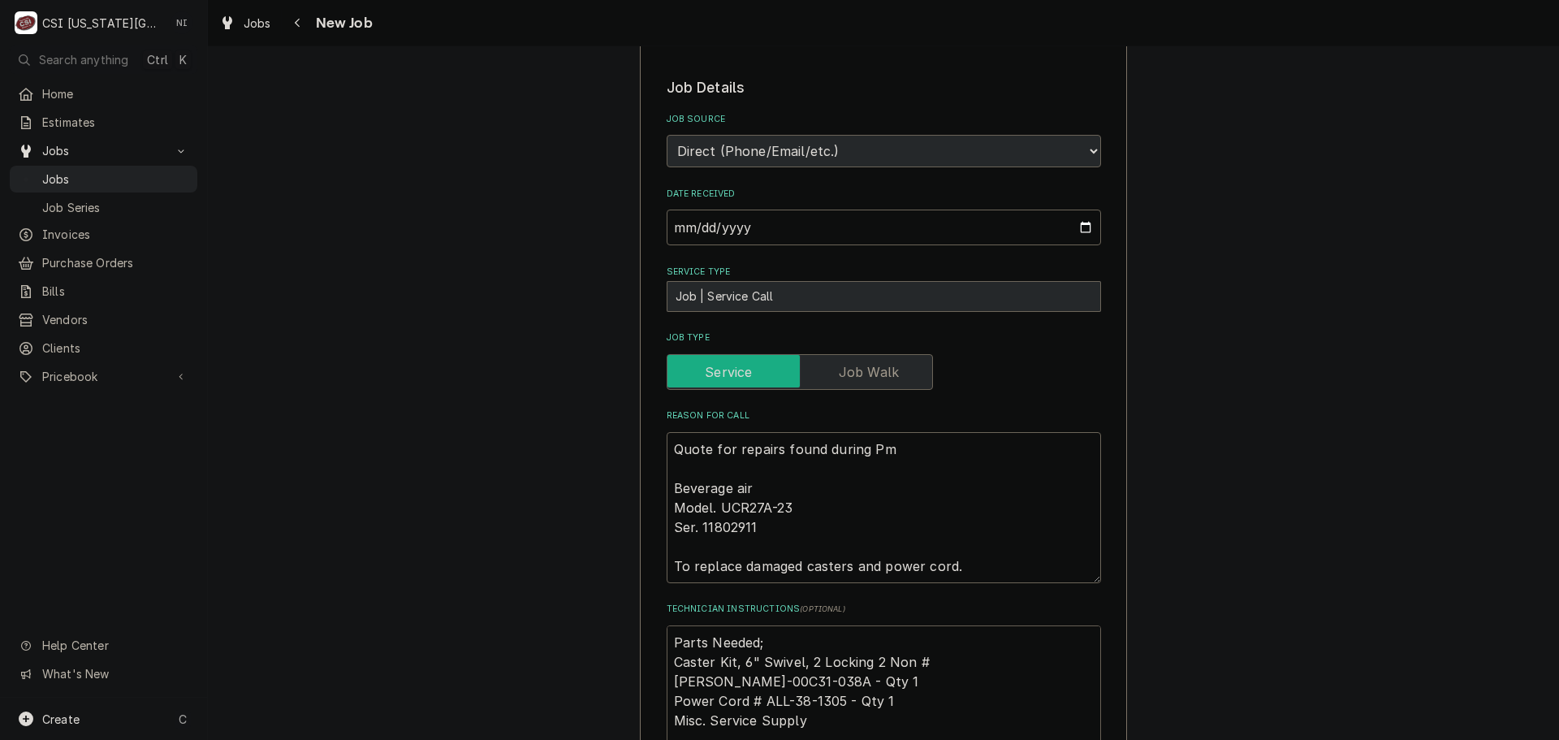
scroll to position [1299, 0]
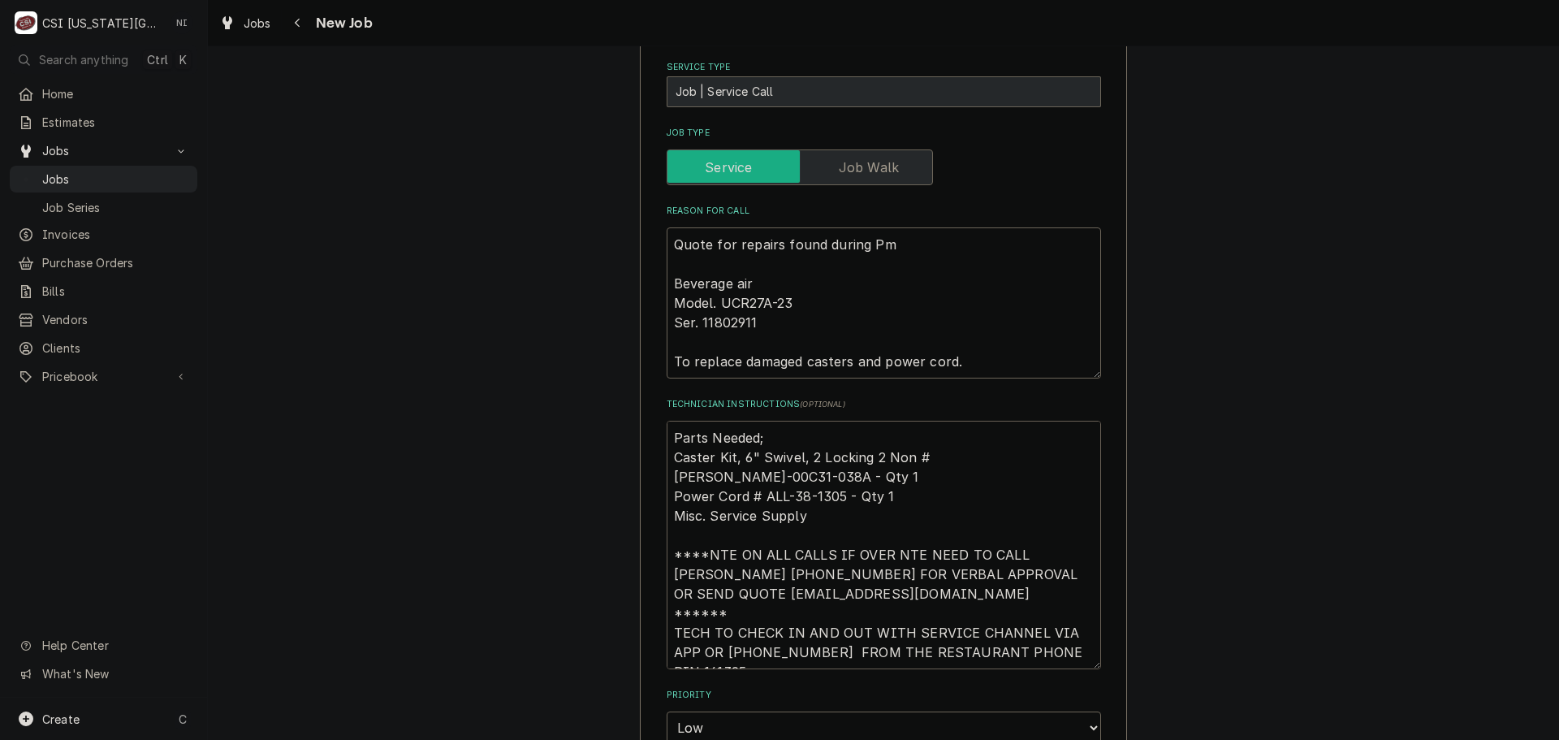
click at [668, 421] on textarea "Parts Needed; Caster Kit, 6" Swivel, 2 Locking 2 Non #BEV-00C31-038A - Qty 1 Po…" at bounding box center [884, 545] width 434 height 248
type textarea "x"
type textarea "Parts Needed; Caster Kit, 6" Swivel, 2 Locking 2 Non #BEV-00C31-038A - Qty 1 Po…"
type textarea "x"
type textarea "Parts Needed; Caster Kit, 6" Swivel, 2 Locking 2 Non #BEV-00C31-038A - Qty 1 Po…"
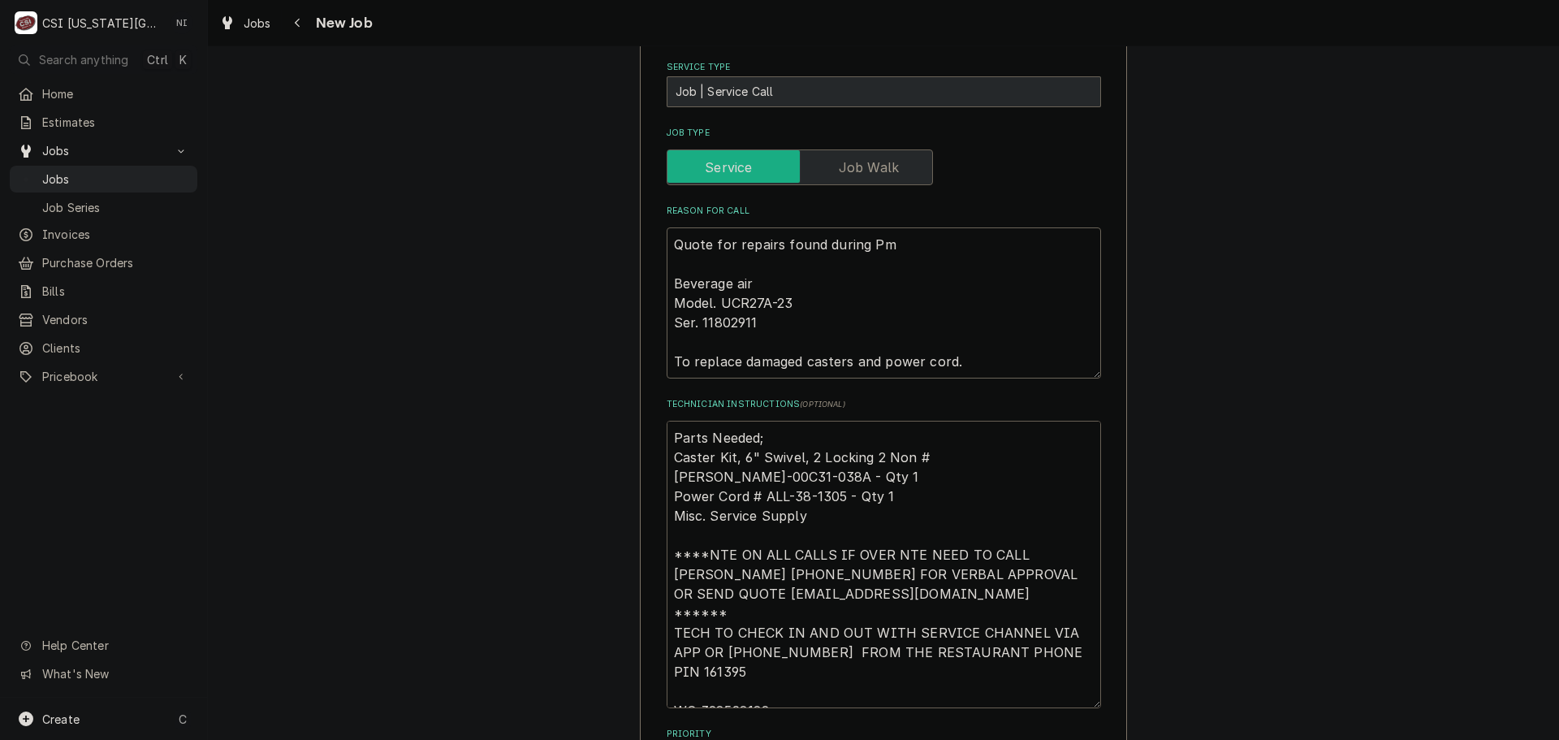
click at [696, 421] on textarea "Parts Needed; Caster Kit, 6" Swivel, 2 Locking 2 Non #BEV-00C31-038A - Qty 1 Po…" at bounding box center [884, 564] width 434 height 287
type textarea "x"
type textarea "C Parts Needed; Caster Kit, 6" Swivel, 2 Locking 2 Non #BEV-00C31-038A - Qty 1 …"
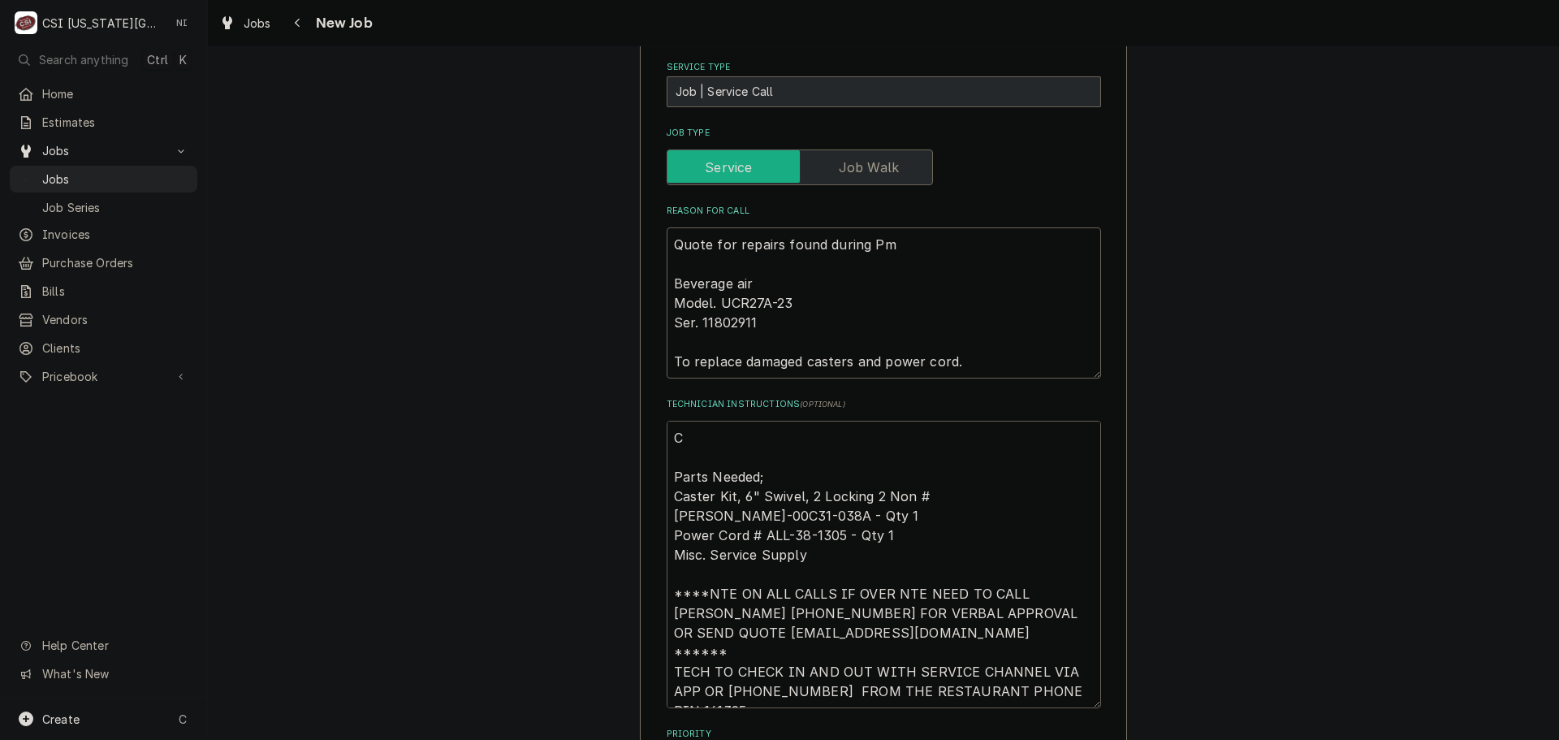
type textarea "x"
type textarea "Ca Parts Needed; Caster Kit, 6" Swivel, 2 Locking 2 Non #BEV-00C31-038A - Qty 1…"
type textarea "x"
type textarea "Cas Parts Needed; Caster Kit, 6" Swivel, 2 Locking 2 Non #BEV-00C31-038A - Qty …"
type textarea "x"
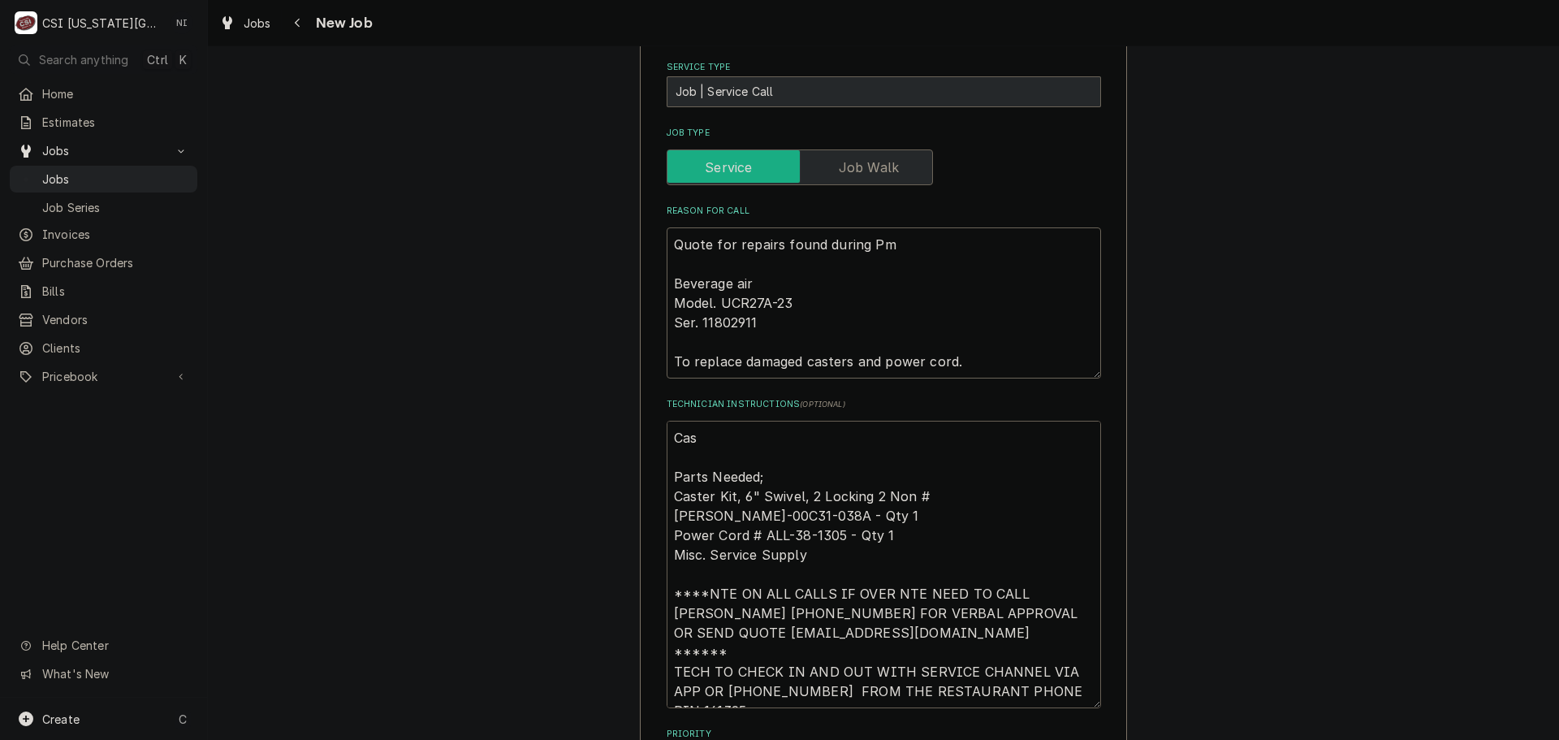
type textarea "Cast Parts Needed; Caster Kit, 6" Swivel, 2 Locking 2 Non #BEV-00C31-038A - Qty…"
type textarea "x"
type textarea "Caster Parts Needed; Caster Kit, 6" Swivel, 2 Locking 2 Non #BEV-00C31-038A - Q…"
type textarea "x"
type textarea "Casters Parts Needed; Caster Kit, 6" Swivel, 2 Locking 2 Non #BEV-00C31-038A - …"
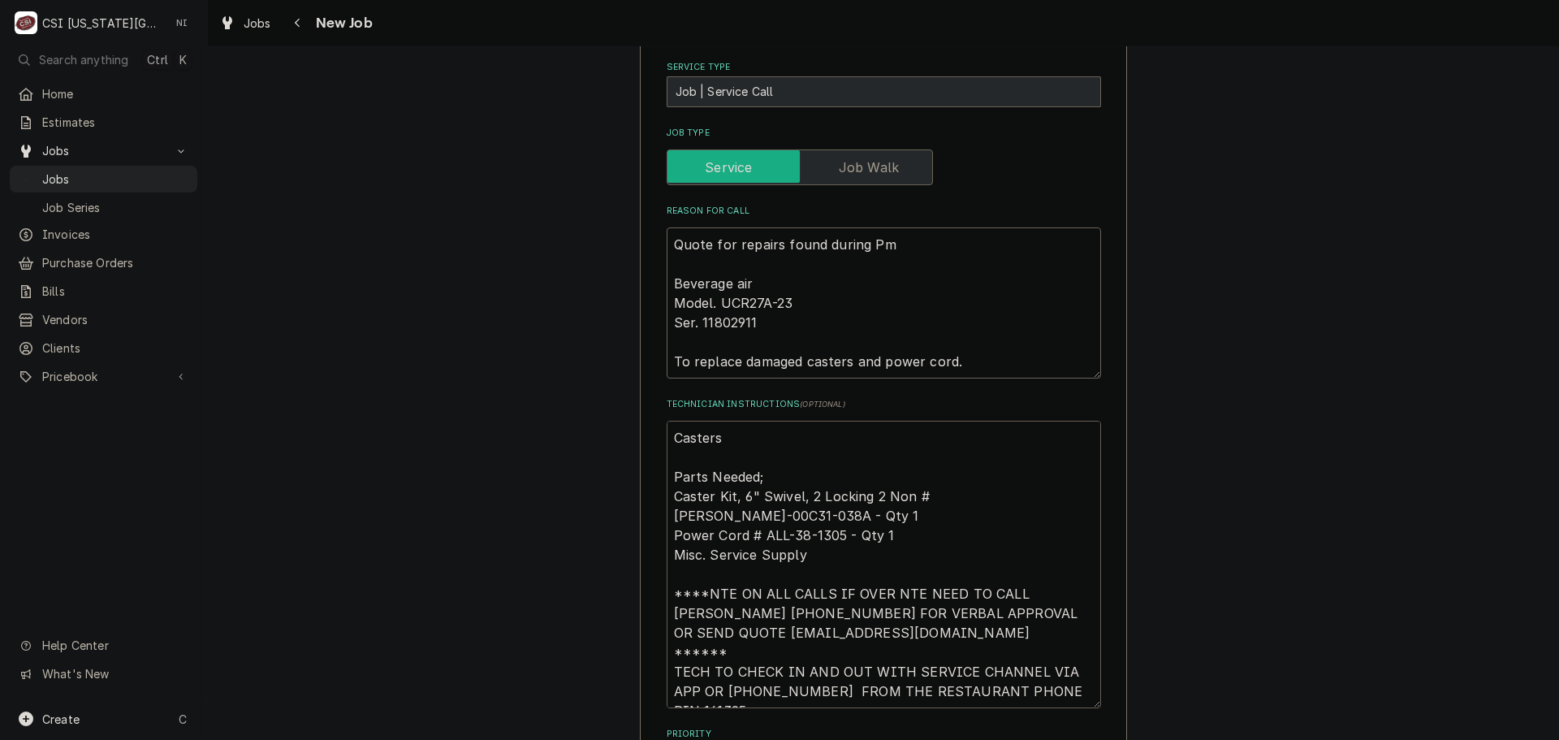
type textarea "x"
type textarea "Casters o Parts Needed; Caster Kit, 6" Swivel, 2 Locking 2 Non #BEV-00C31-038A …"
type textarea "x"
type textarea "Casters or Parts Needed; Caster Kit, 6" Swivel, 2 Locking 2 Non #BEV-00C31-038A…"
type textarea "x"
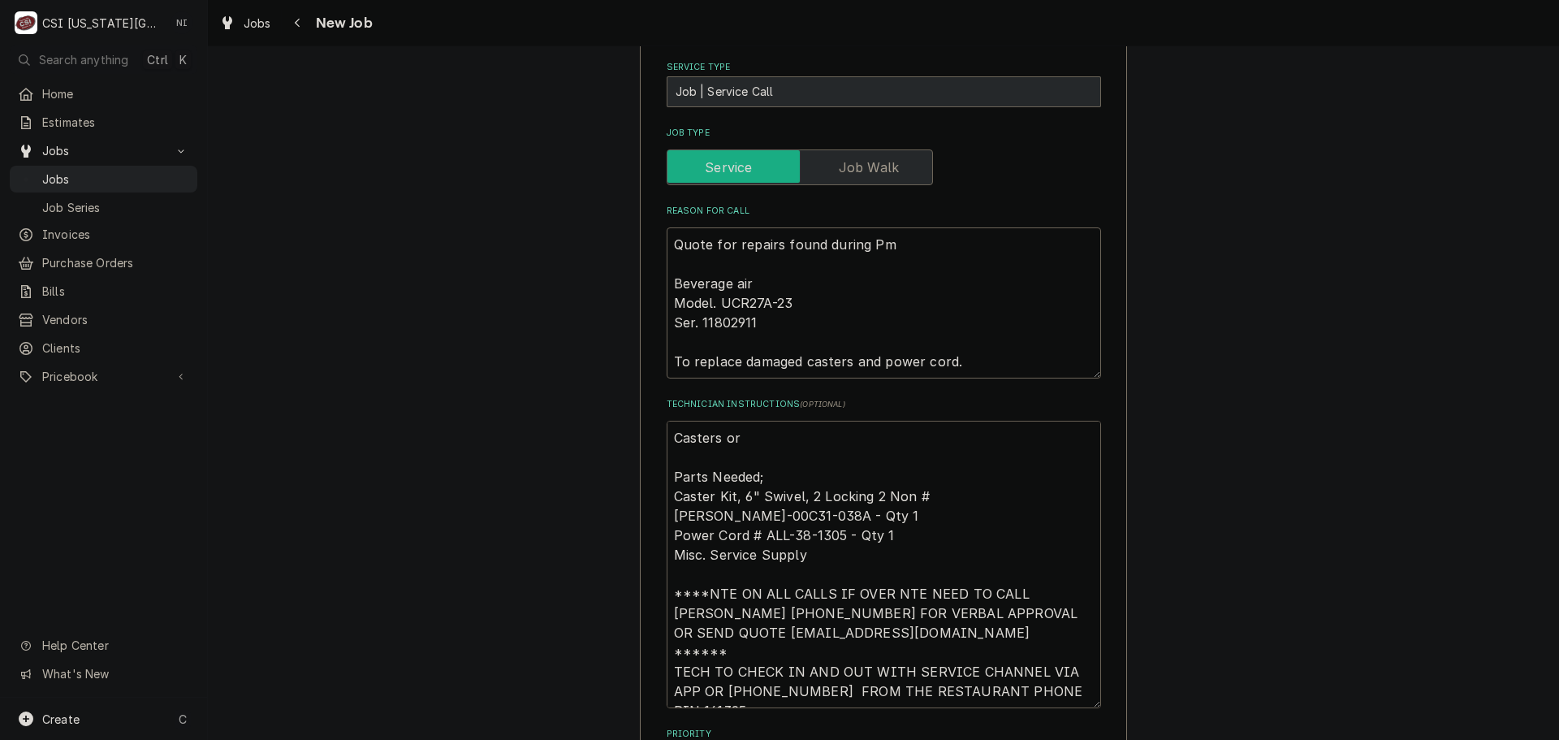
type textarea "Casters ord Parts Needed; Caster Kit, 6" Swivel, 2 Locking 2 Non #BEV-00C31-038…"
type textarea "x"
type textarea "Casters orde Parts Needed; Caster Kit, 6" Swivel, 2 Locking 2 Non #BEV-00C31-03…"
type textarea "x"
type textarea "Casters order Parts Needed; Caster Kit, 6" Swivel, 2 Locking 2 Non #BEV-00C31-0…"
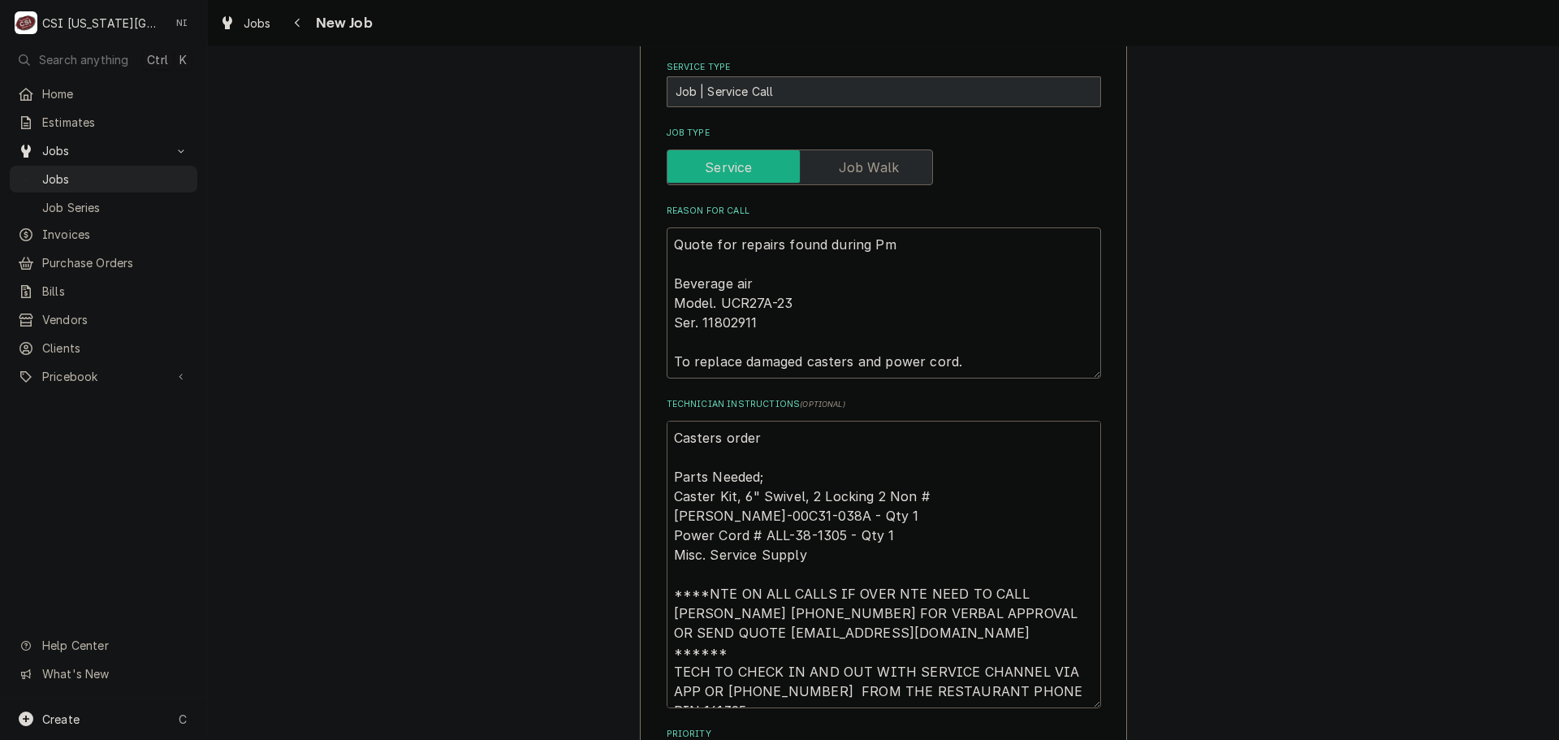
type textarea "x"
type textarea "Casters orderd Parts Needed; Caster Kit, 6" Swivel, 2 Locking 2 Non #BEV-00C31-…"
type textarea "x"
type textarea "Casters orderd Parts Needed; Caster Kit, 6" Swivel, 2 Locking 2 Non #BEV-00C31-…"
type textarea "x"
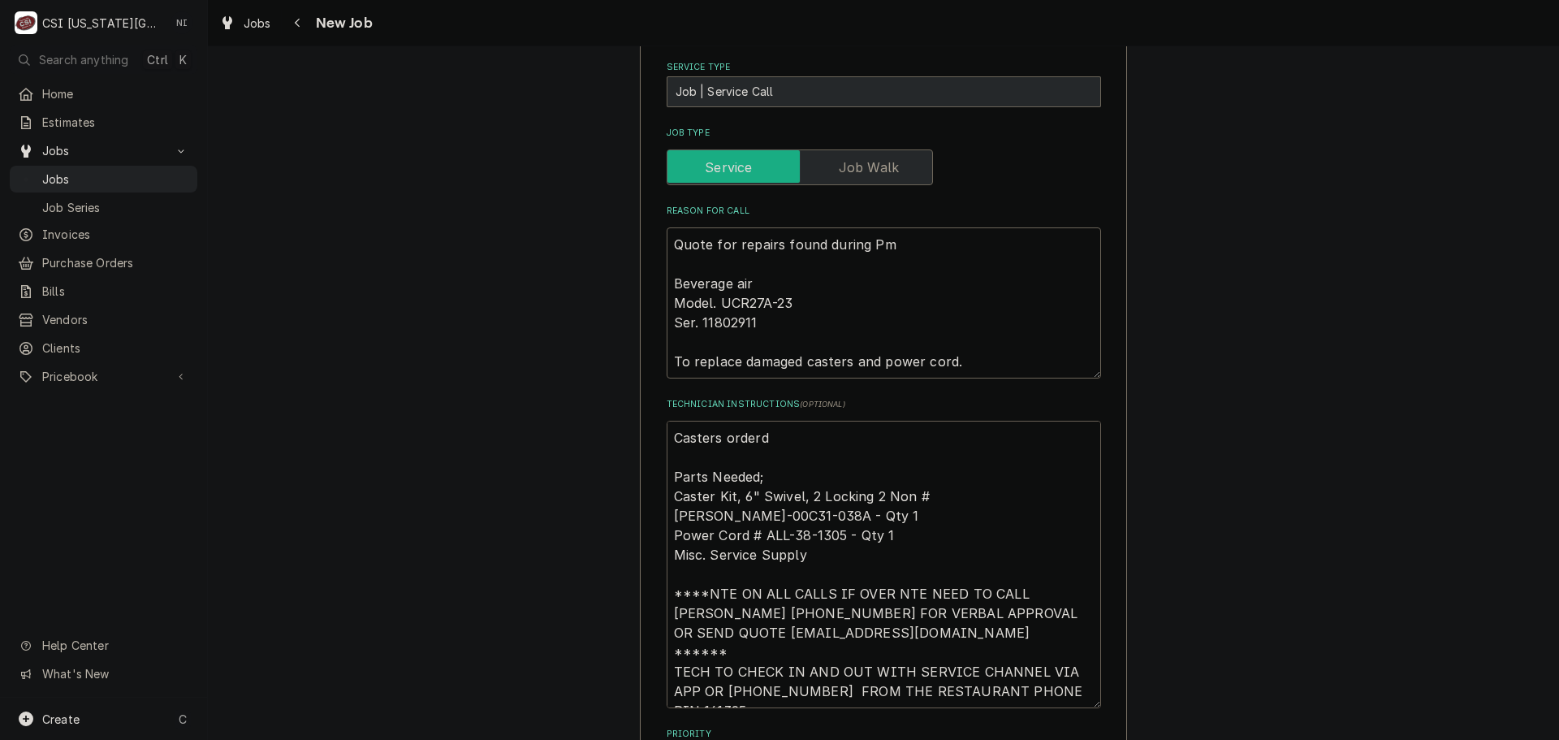
type textarea "Casters orderd o Parts Needed; Caster Kit, 6" Swivel, 2 Locking 2 Non #BEV-00C3…"
type textarea "x"
type textarea "Casters orderd on Parts Needed; Caster Kit, 6" Swivel, 2 Locking 2 Non #BEV-00C…"
type textarea "x"
type textarea "Casters orderd o Parts Needed; Caster Kit, 6" Swivel, 2 Locking 2 Non #BEV-00C3…"
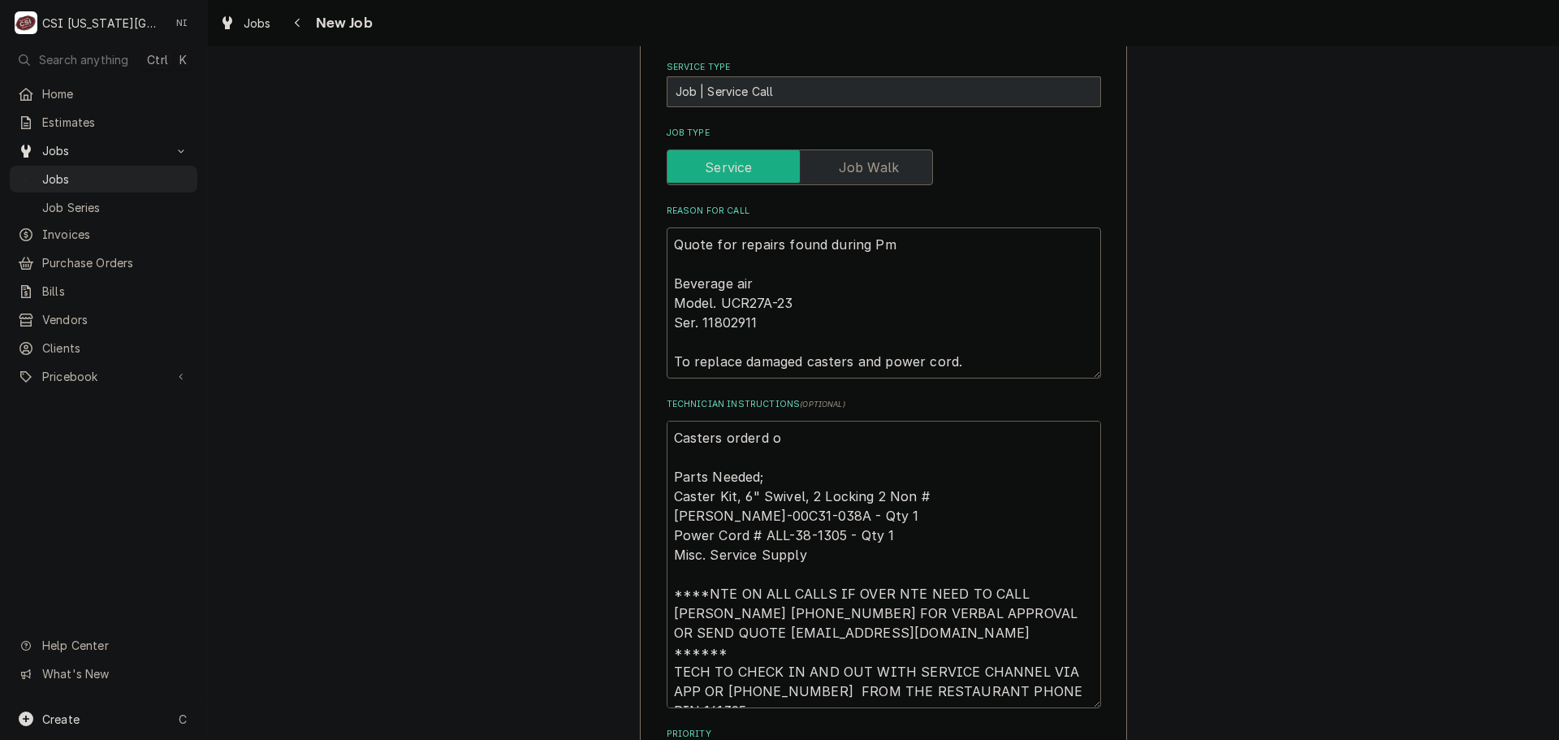
type textarea "x"
type textarea "Casters orderd Parts Needed; Caster Kit, 6" Swivel, 2 Locking 2 Non #BEV-00C31-…"
type textarea "x"
type textarea "Casters orderd Parts Needed; Caster Kit, 6" Swivel, 2 Locking 2 Non #BEV-00C31-…"
type textarea "x"
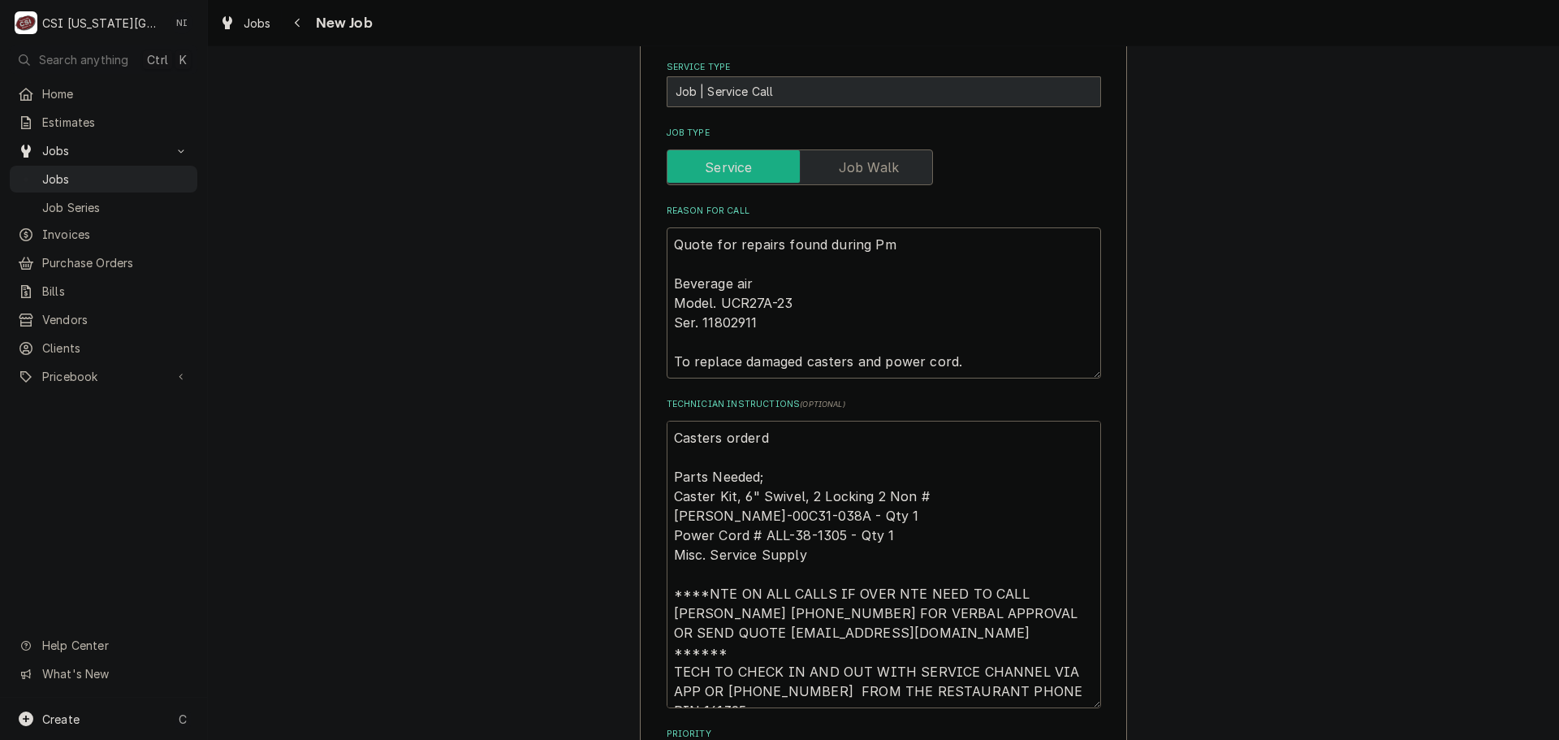
type textarea "Casters order Parts Needed; Caster Kit, 6" Swivel, 2 Locking 2 Non #BEV-00C31-0…"
type textarea "x"
type textarea "Casters ordere Parts Needed; Caster Kit, 6" Swivel, 2 Locking 2 Non #BEV-00C31-…"
type textarea "x"
type textarea "Casters ordered Parts Needed; Caster Kit, 6" Swivel, 2 Locking 2 Non #BEV-00C31…"
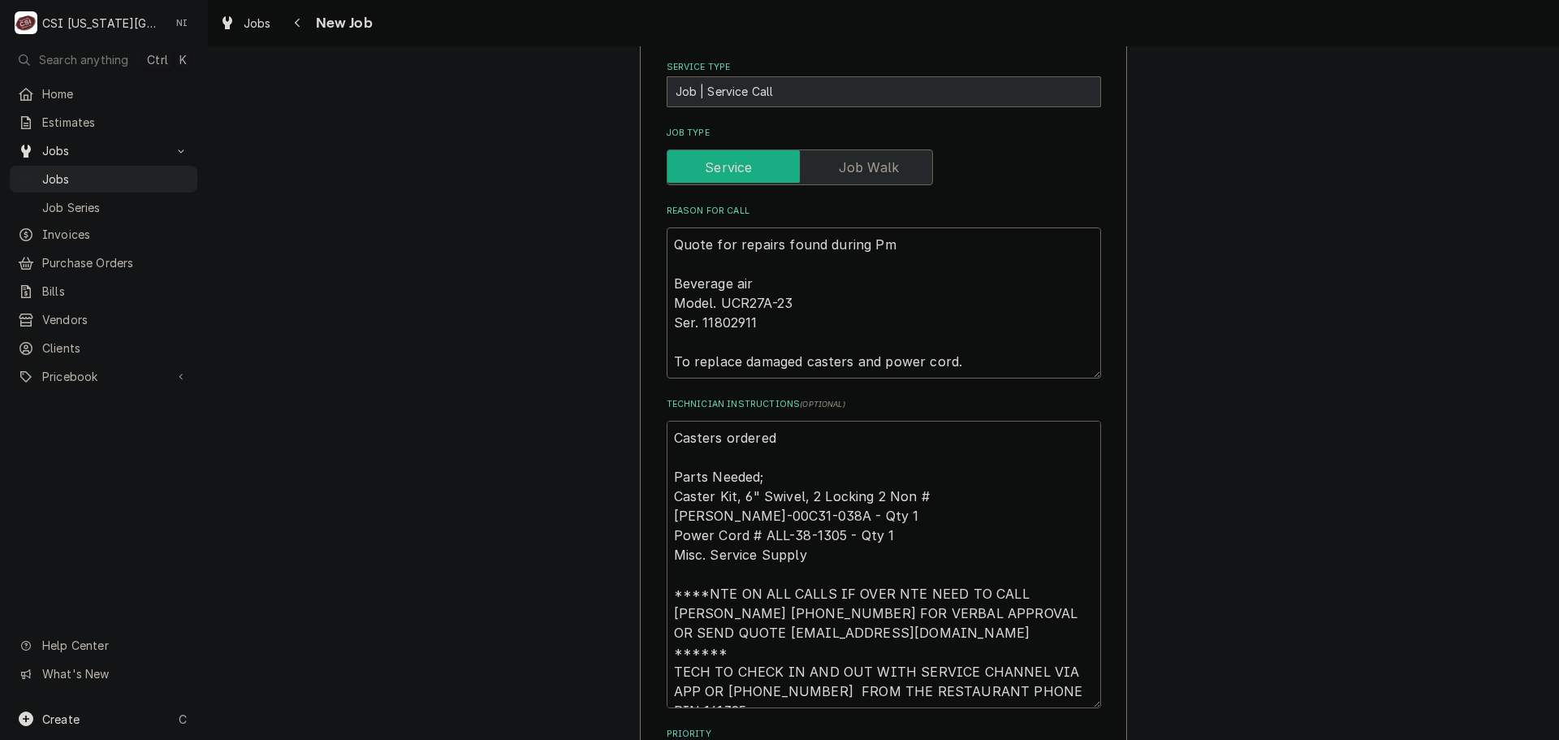
type textarea "x"
type textarea "Casters ordered Parts Needed; Caster Kit, 6" Swivel, 2 Locking 2 Non #BEV-00C31…"
type textarea "x"
type textarea "Casters ordered o Parts Needed; Caster Kit, 6" Swivel, 2 Locking 2 Non #BEV-00C…"
type textarea "x"
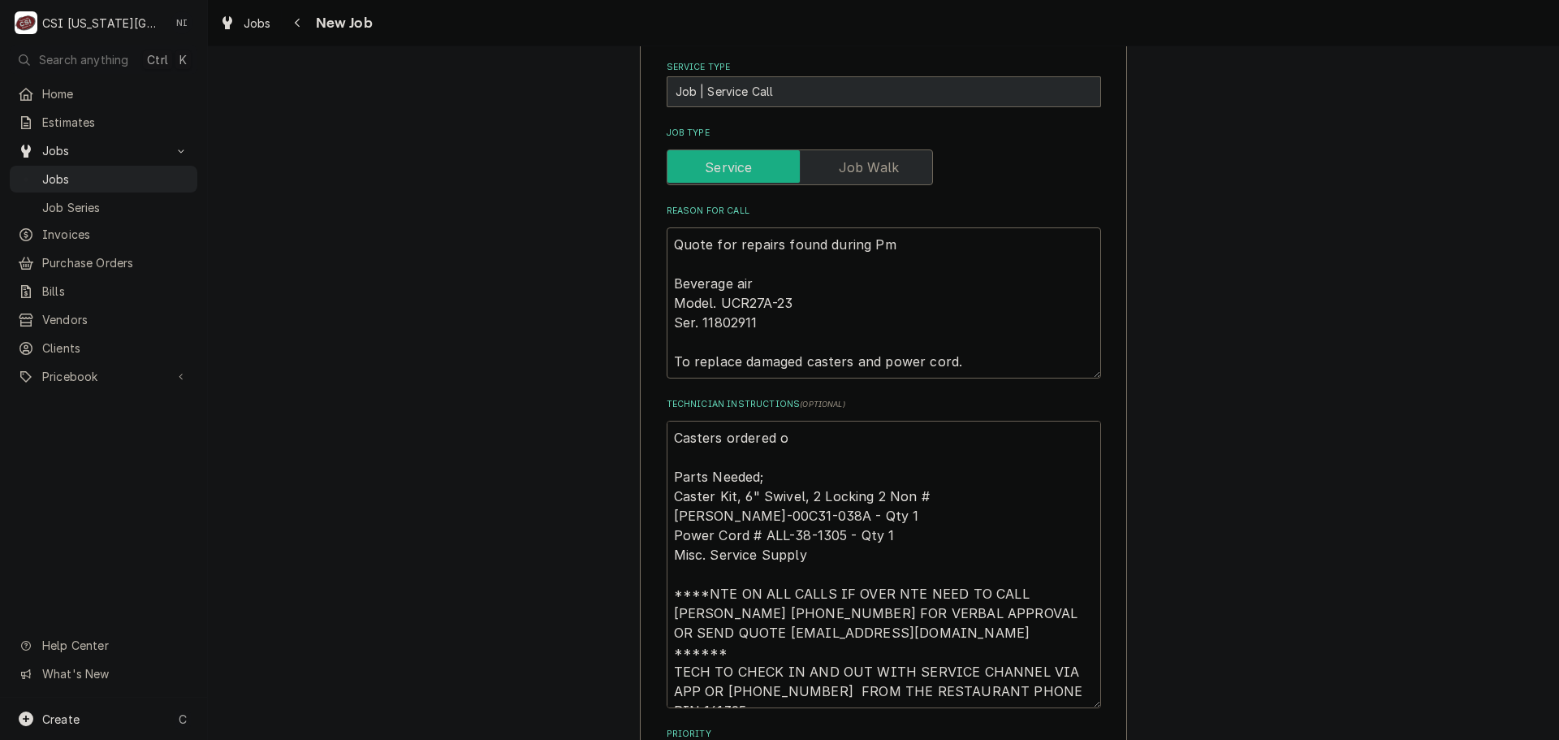
type textarea "Casters ordered on Parts Needed; Caster Kit, 6" Swivel, 2 Locking 2 Non #BEV-00…"
type textarea "x"
type textarea "Casters ordered onP Parts Needed; Caster Kit, 6" Swivel, 2 Locking 2 Non #BEV-0…"
type textarea "x"
type textarea "Casters ordered onPO Parts Needed; Caster Kit, 6" Swivel, 2 Locking 2 Non #BEV-…"
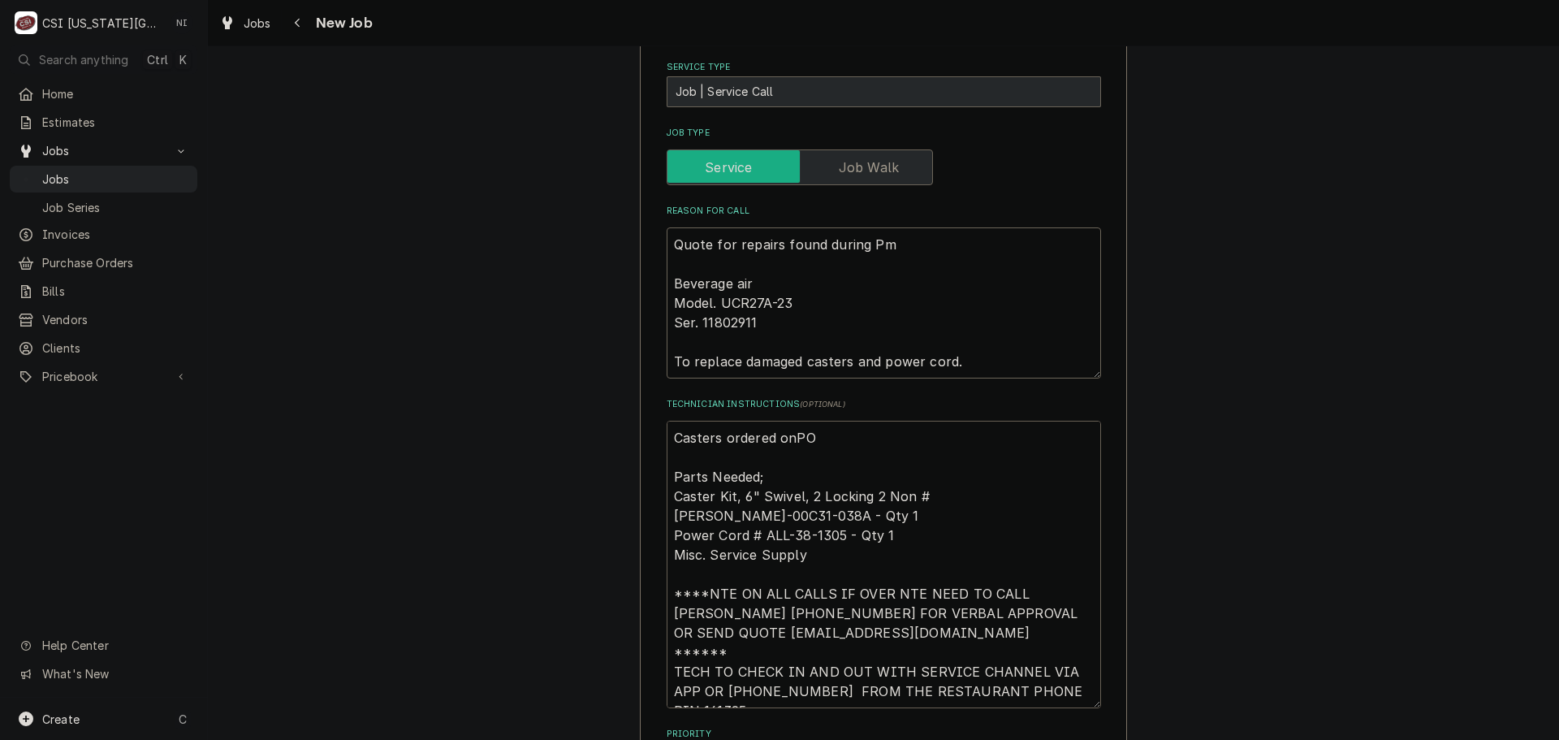
type textarea "x"
type textarea "Casters ordered onPO Parts Needed; Caster Kit, 6" Swivel, 2 Locking 2 Non #BEV-…"
type textarea "x"
type textarea "Casters ordered onPO Parts Needed; Caster Kit, 6" Swivel, 2 Locking 2 Non #BEV-…"
type textarea "x"
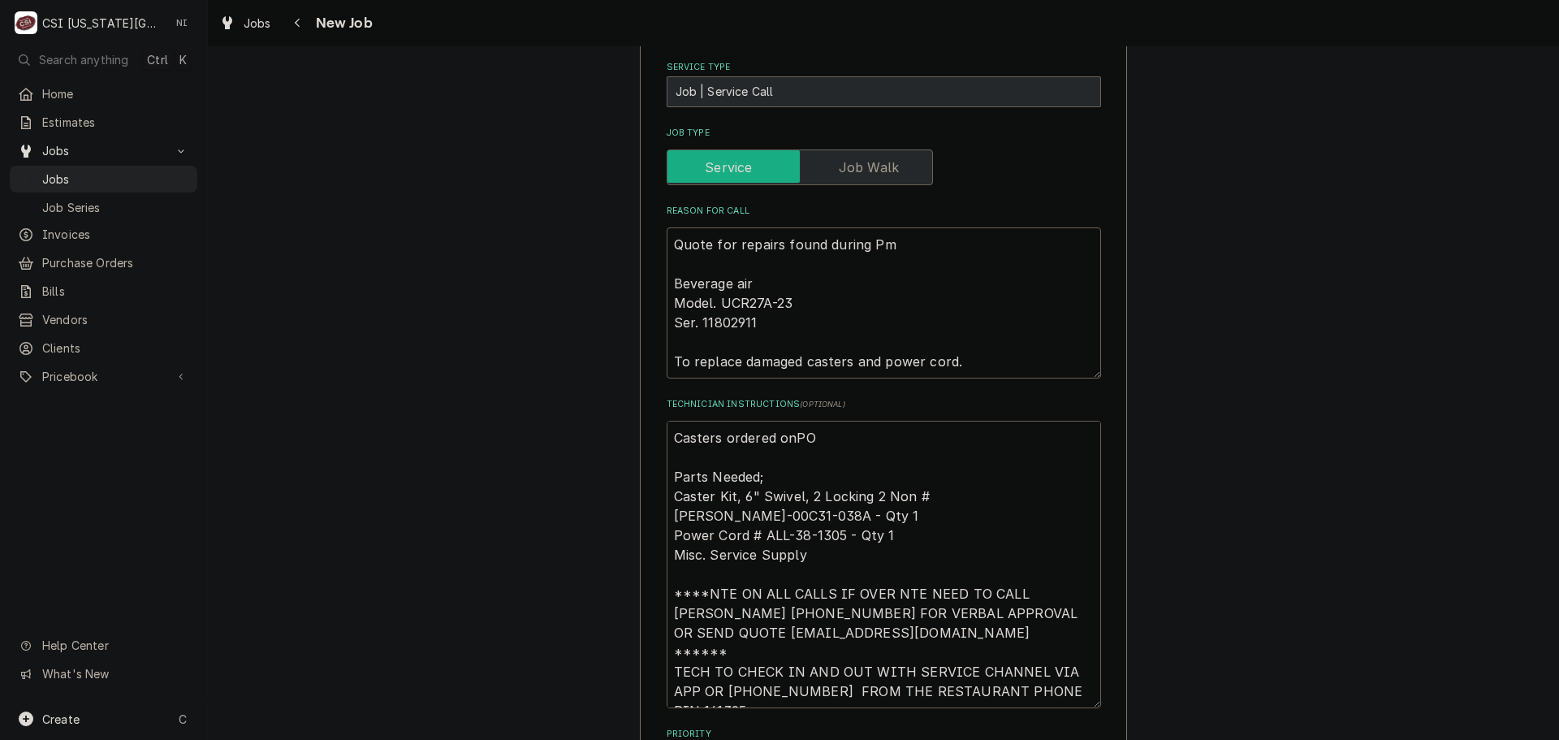
type textarea "Casters ordered onP Parts Needed; Caster Kit, 6" Swivel, 2 Locking 2 Non #BEV-0…"
type textarea "x"
type textarea "Casters ordered on Parts Needed; Caster Kit, 6" Swivel, 2 Locking 2 Non #BEV-00…"
type textarea "x"
type textarea "Casters ordered on Parts Needed; Caster Kit, 6" Swivel, 2 Locking 2 Non #BEV-00…"
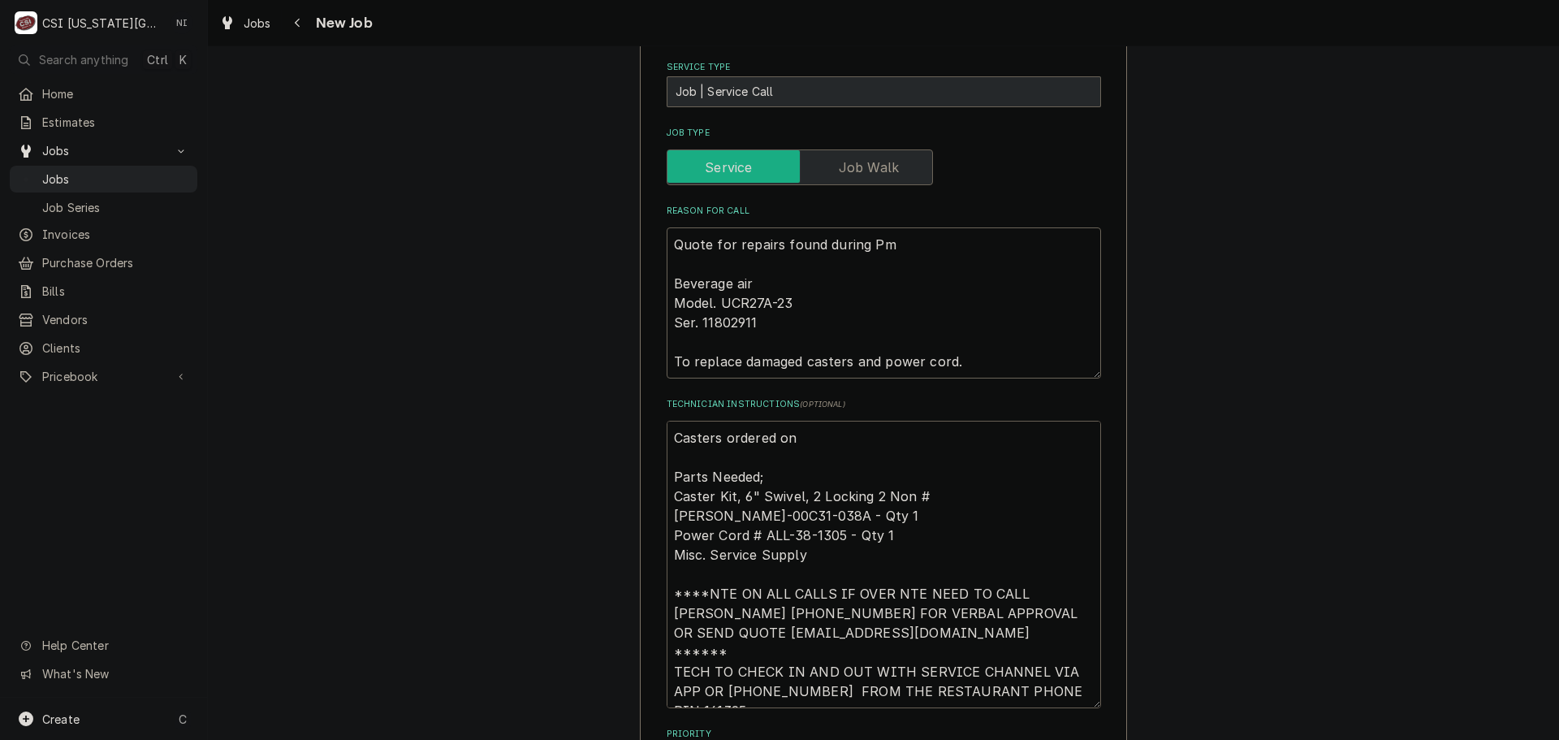
type textarea "x"
type textarea "Casters ordered on P Parts Needed; Caster Kit, 6" Swivel, 2 Locking 2 Non #BEV-…"
type textarea "x"
type textarea "Casters ordered on PO Parts Needed; Caster Kit, 6" Swivel, 2 Locking 2 Non #BEV…"
type textarea "x"
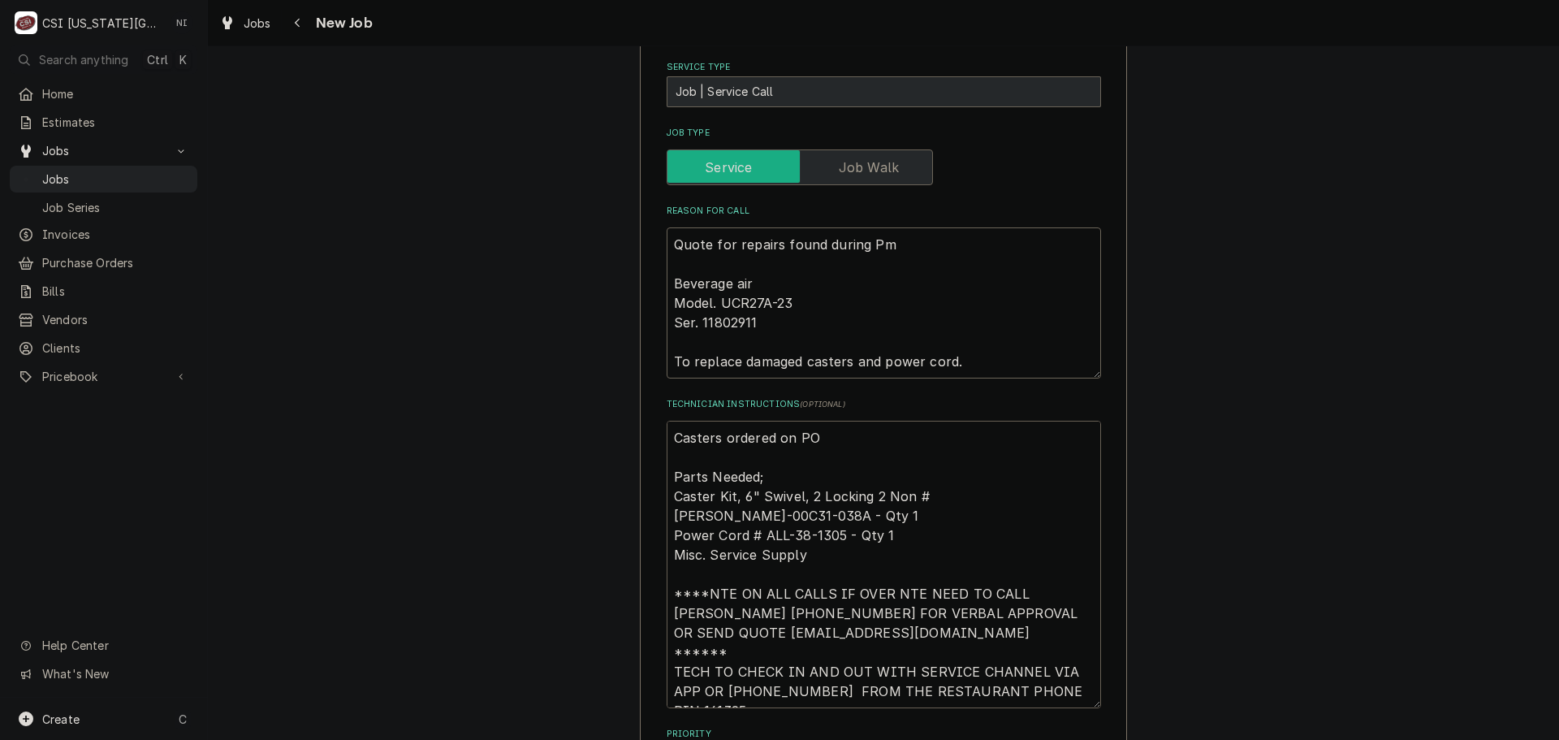
type textarea "Casters ordered on PO Parts Needed; Caster Kit, 6" Swivel, 2 Locking 2 Non #BEV…"
type textarea "x"
type textarea "Casters ordered on PO 3 Parts Needed; Caster Kit, 6" Swivel, 2 Locking 2 Non #B…"
type textarea "x"
type textarea "Casters ordered on PO 30 Parts Needed; Caster Kit, 6" Swivel, 2 Locking 2 Non #…"
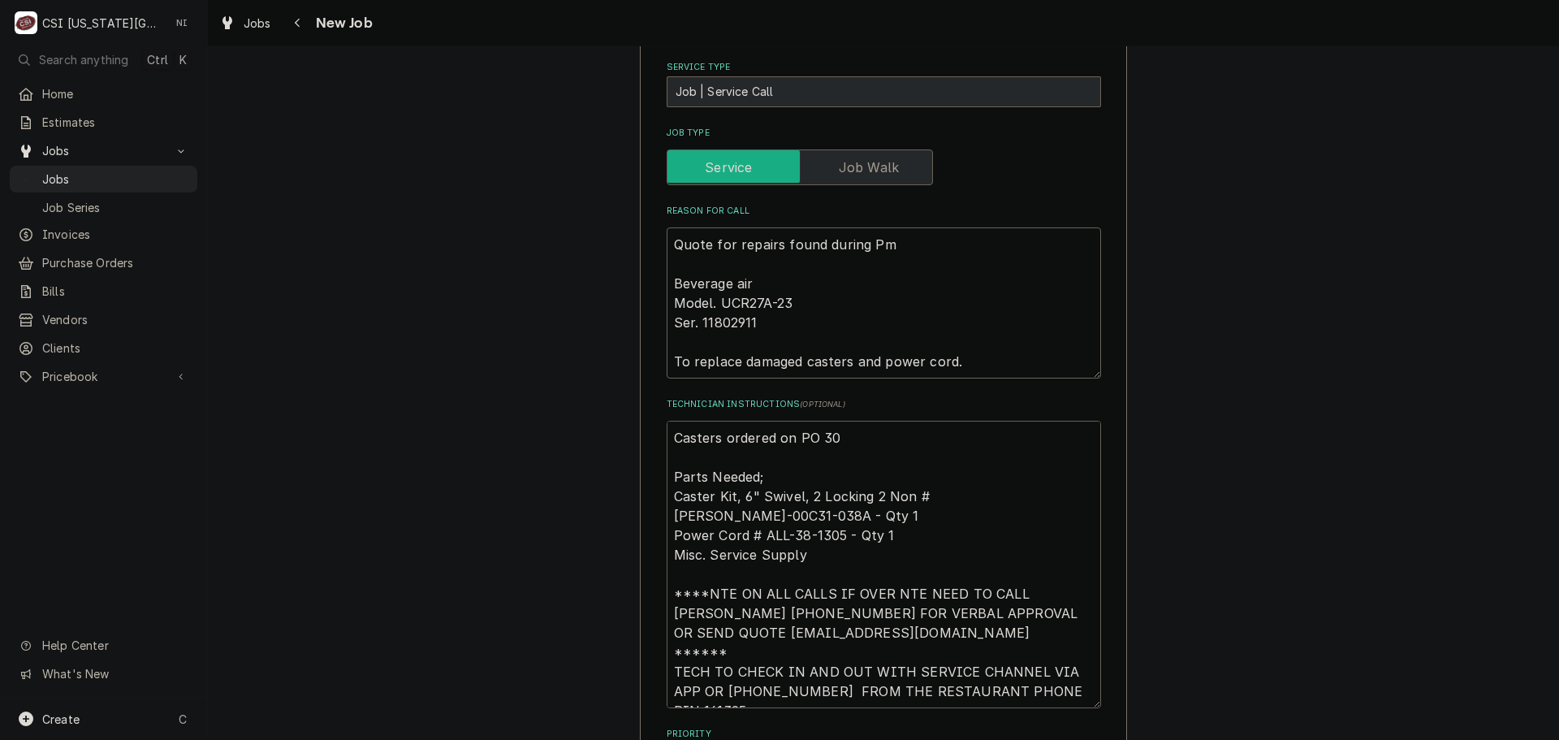
type textarea "x"
type textarea "Casters ordered on PO 301 Parts Needed; Caster Kit, 6" Swivel, 2 Locking 2 Non …"
type textarea "x"
type textarea "Casters ordered on PO 3017 Parts Needed; Caster Kit, 6" Swivel, 2 Locking 2 Non…"
type textarea "x"
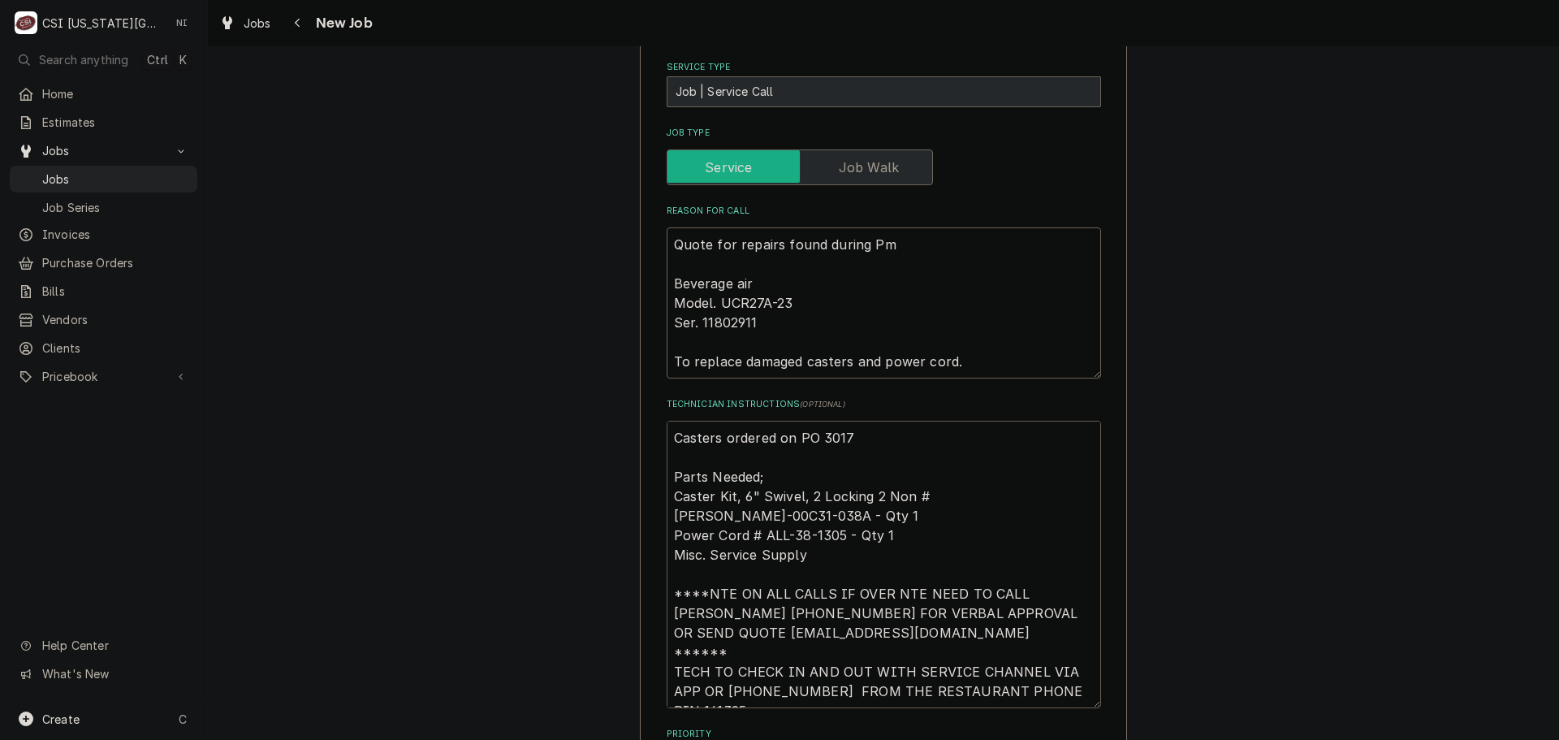
type textarea "Casters ordered on PO 30177 Parts Needed; Caster Kit, 6" Swivel, 2 Locking 2 No…"
type textarea "x"
type textarea "Casters ordered on PO 301777 Parts Needed; Caster Kit, 6" Swivel, 2 Locking 2 N…"
type textarea "x"
type textarea "Casters ordered on PO 301777, Parts Needed; Caster Kit, 6" Swivel, 2 Locking 2 …"
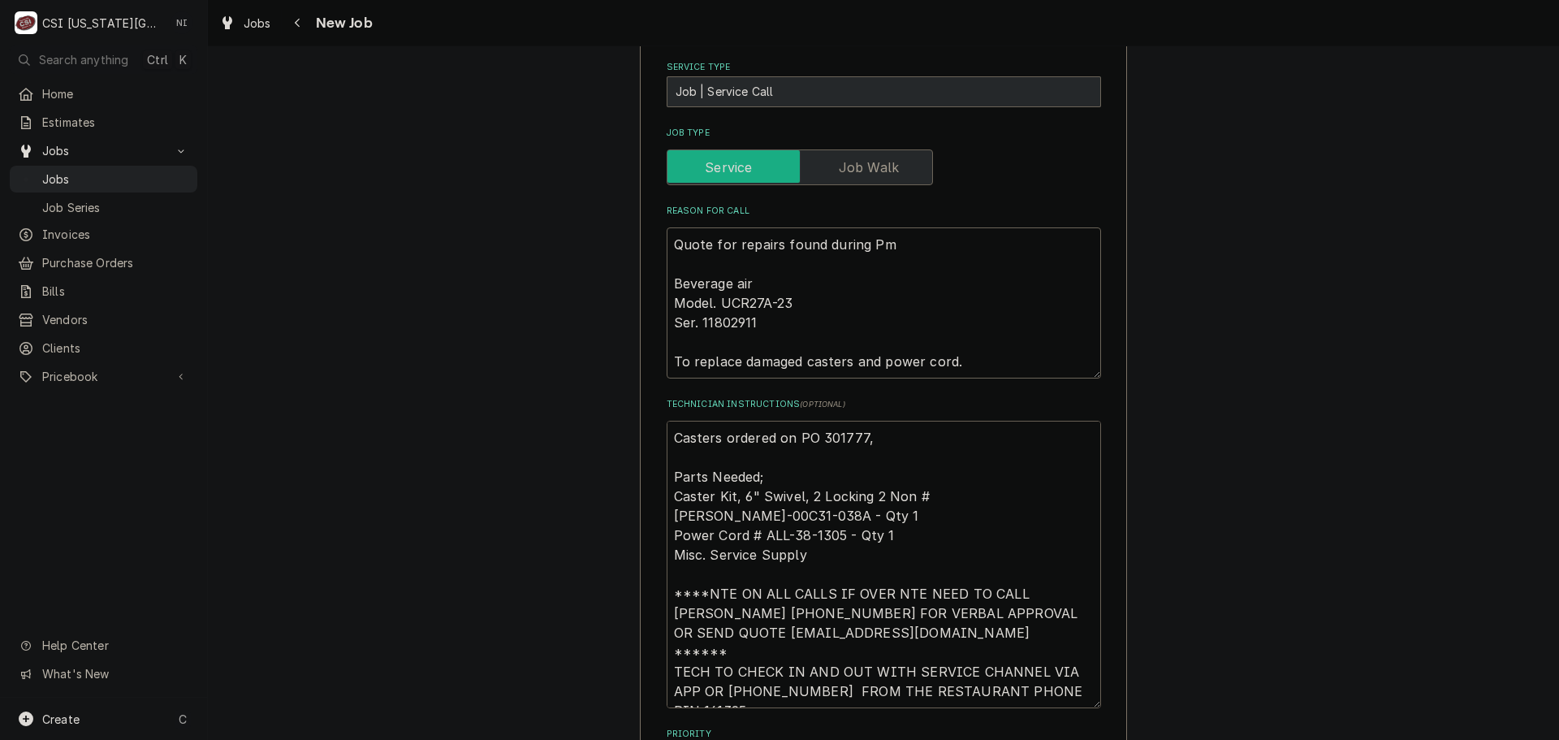
type textarea "x"
type textarea "Casters ordered on PO 301777, Parts Needed; Caster Kit, 6" Swivel, 2 Locking 2 …"
type textarea "x"
type textarea "Casters ordered on PO 301777, s Parts Needed; Caster Kit, 6" Swivel, 2 Locking …"
type textarea "x"
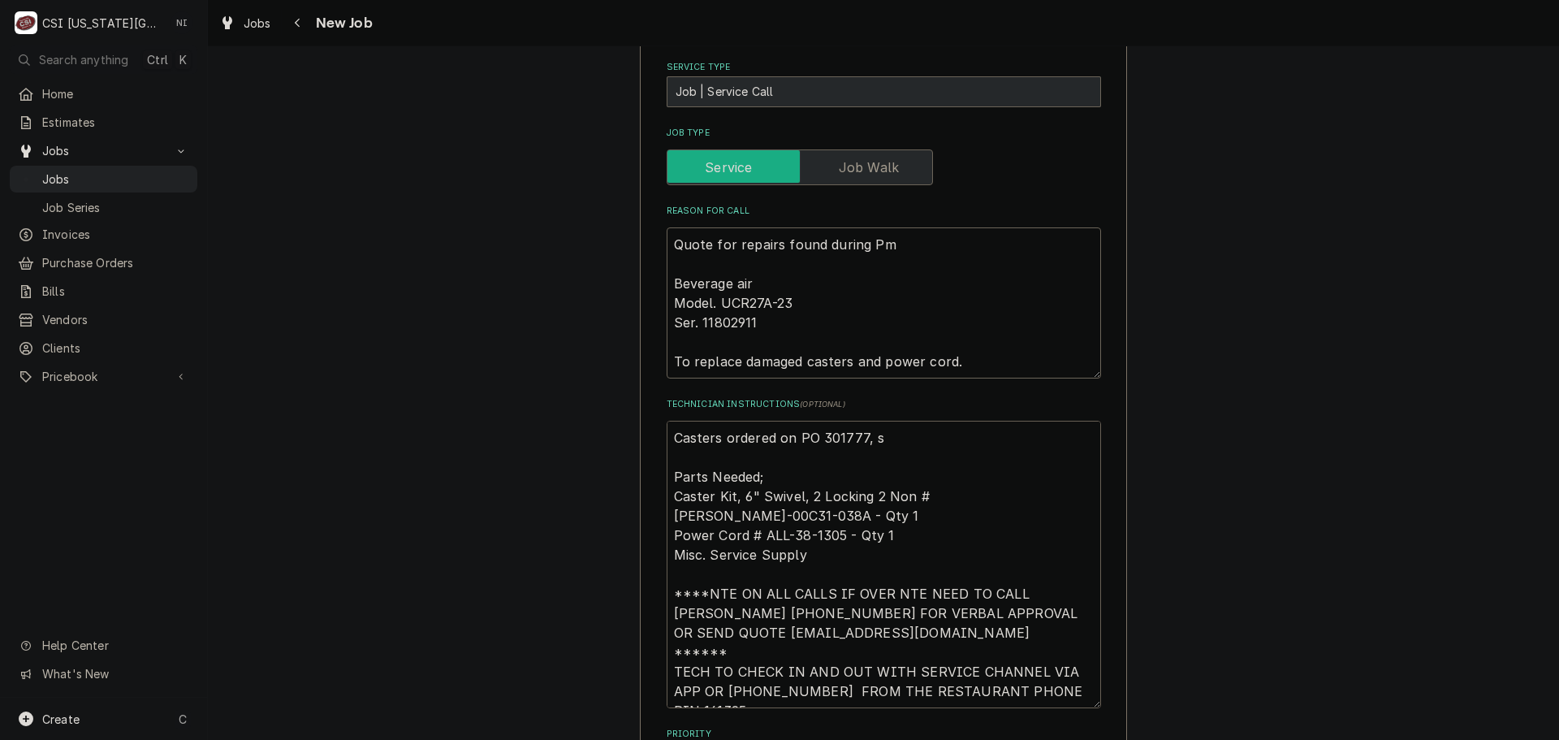
type textarea "Casters ordered on PO 301777, su Parts Needed; Caster Kit, 6" Swivel, 2 Locking…"
type textarea "x"
type textarea "Casters ordered on PO 301777, sup Parts Needed; Caster Kit, 6" Swivel, 2 Lockin…"
type textarea "x"
type textarea "Casters ordered on PO 301777, su Parts Needed; Caster Kit, 6" Swivel, 2 Locking…"
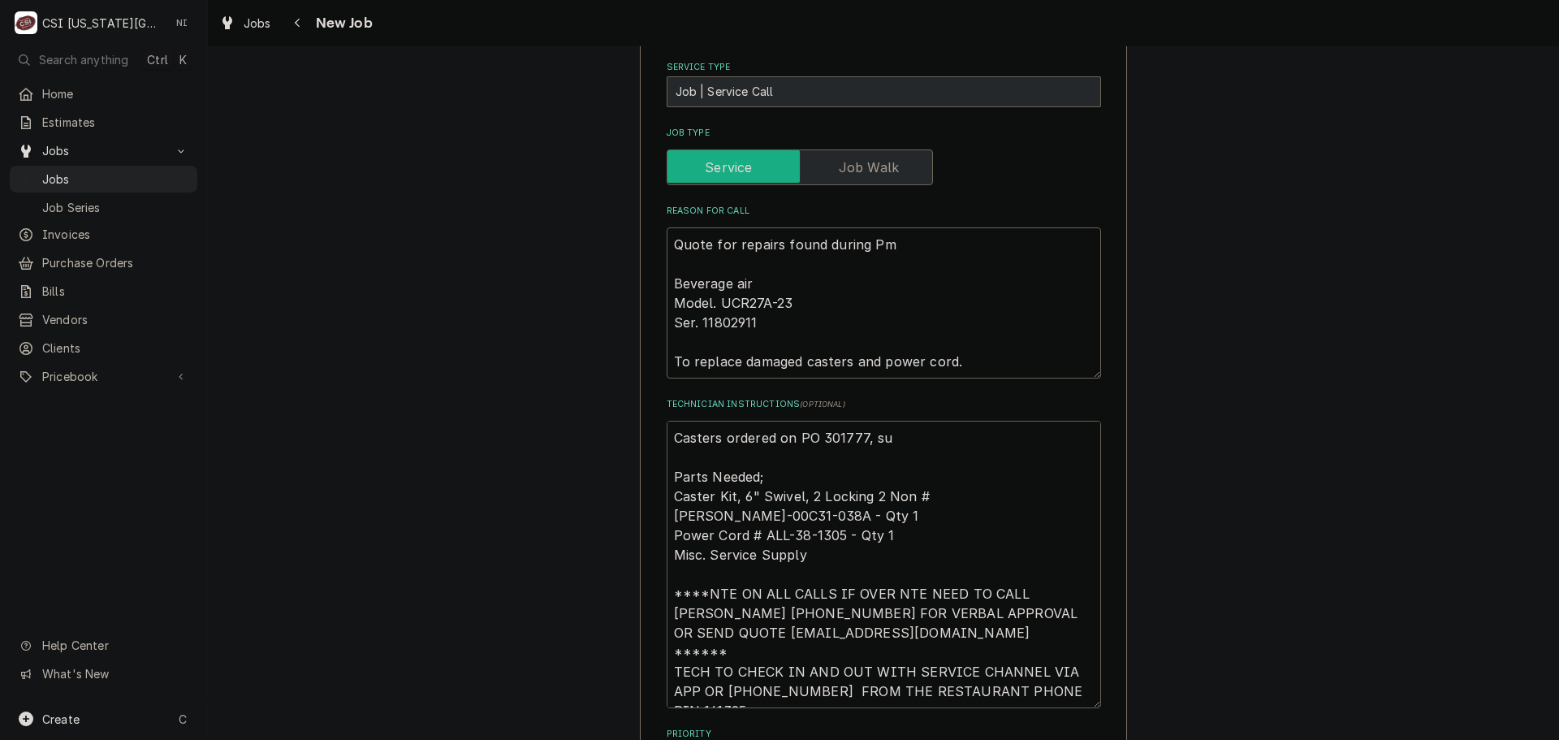
type textarea "x"
type textarea "Casters ordered on PO 301777, s Parts Needed; Caster Kit, 6" Swivel, 2 Locking …"
type textarea "x"
type textarea "Casters ordered on PO 301777, Parts Needed; Caster Kit, 6" Swivel, 2 Locking 2 …"
type textarea "x"
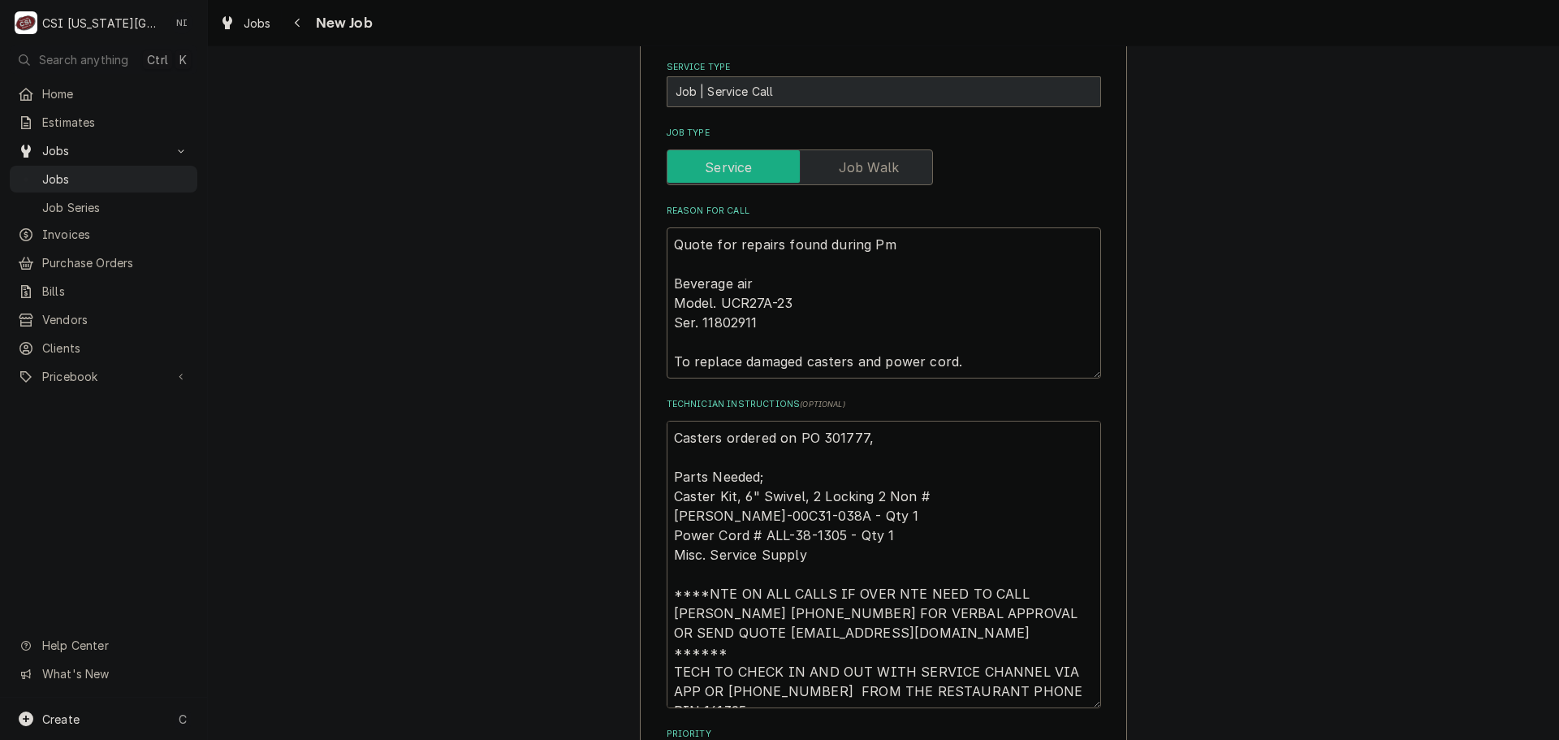
type textarea "Casters ordered on PO 301777, c Parts Needed; Caster Kit, 6" Swivel, 2 Locking …"
type textarea "x"
type textarea "Casters ordered on PO 301777, co Parts Needed; Caster Kit, 6" Swivel, 2 Locking…"
type textarea "x"
type textarea "Casters ordered on PO 301777, cor Parts Needed; Caster Kit, 6" Swivel, 2 Lockin…"
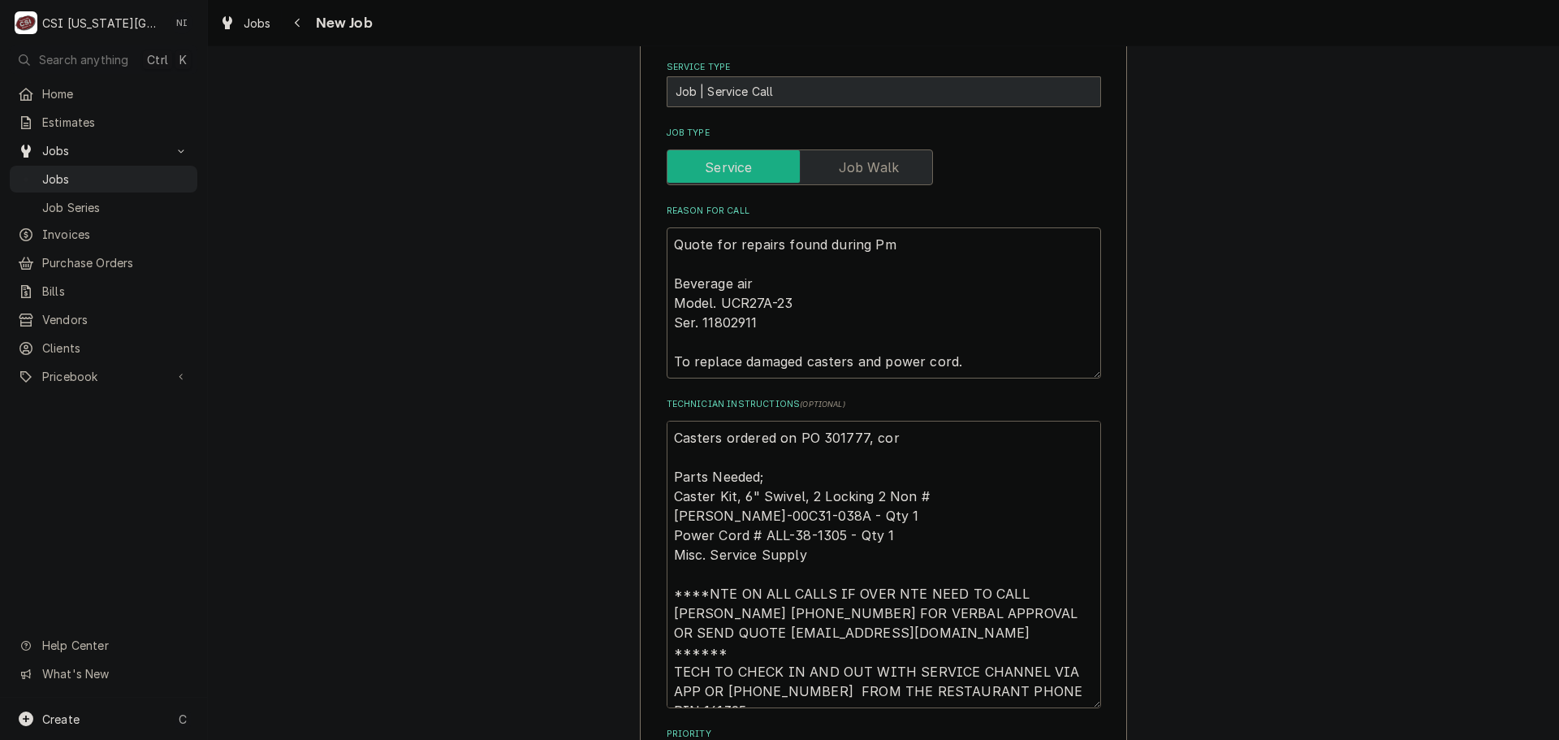
type textarea "x"
type textarea "Casters ordered on PO 301777, cord Parts Needed; Caster Kit, 6" Swivel, 2 Locki…"
type textarea "x"
type textarea "Casters ordered on PO 301777, cord Parts Needed; Caster Kit, 6" Swivel, 2 Locki…"
type textarea "x"
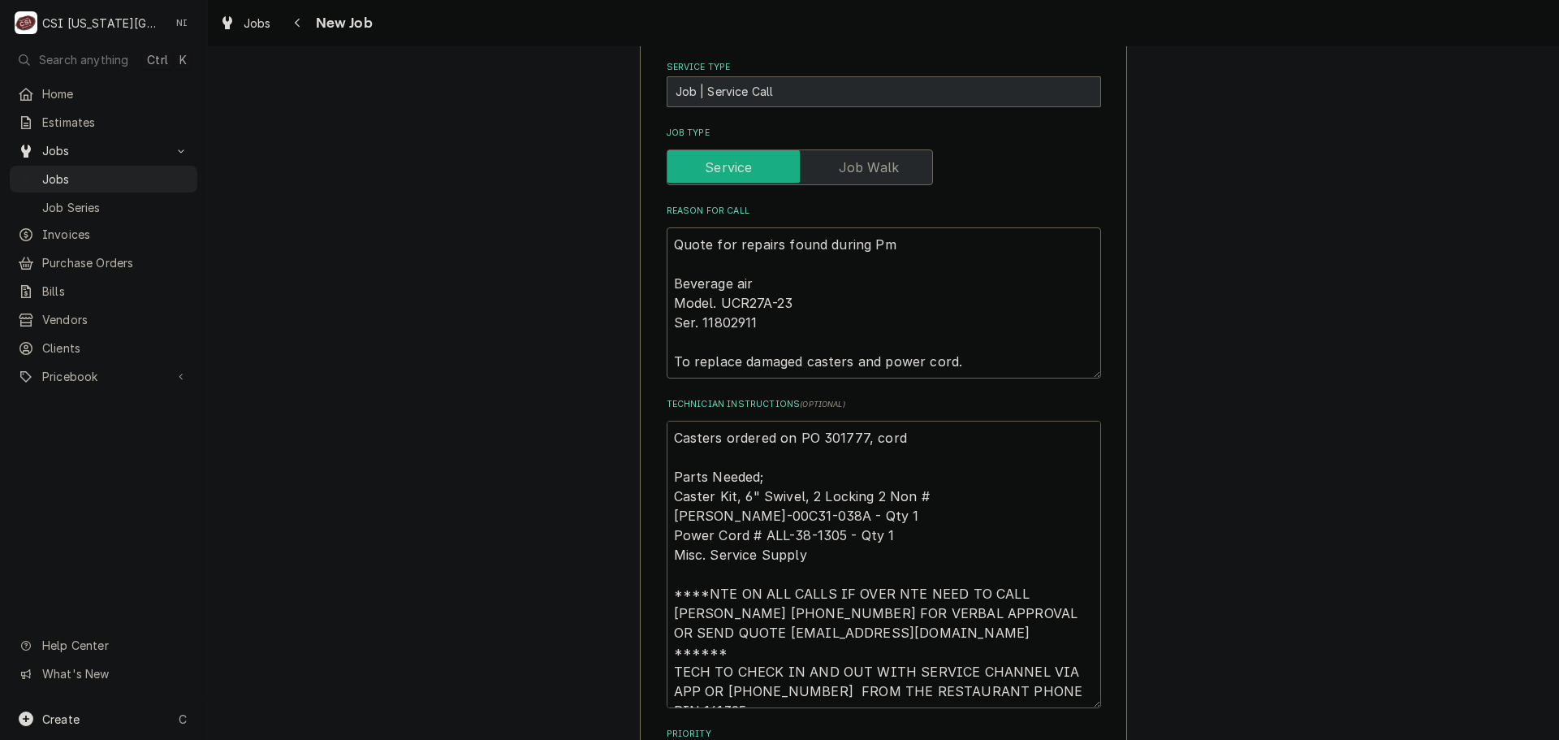
type textarea "Casters ordered on PO 301777, cord f Parts Needed; Caster Kit, 6" Swivel, 2 Loc…"
type textarea "x"
type textarea "Casters ordered on PO 301777, cord fr Parts Needed; Caster Kit, 6" Swivel, 2 Lo…"
type textarea "x"
type textarea "Casters ordered on PO 301777, cord fro Parts Needed; Caster Kit, 6" Swivel, 2 L…"
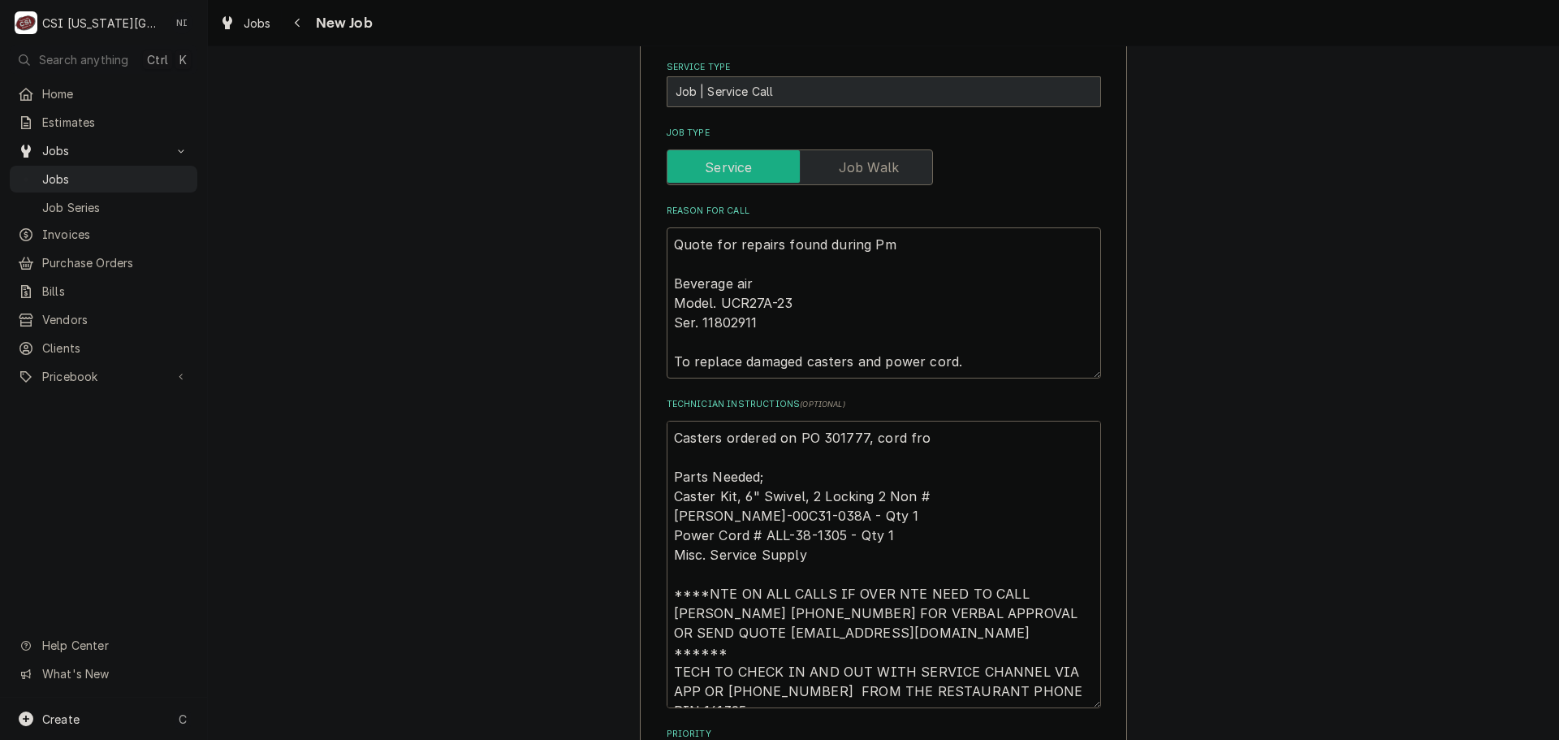
type textarea "x"
type textarea "Casters ordered on PO 301777, cord from Parts Needed; Caster Kit, 6" Swivel, 2 …"
type textarea "x"
type textarea "Casters ordered on PO 301777, cord from Parts Needed; Caster Kit, 6" Swivel, 2 …"
type textarea "x"
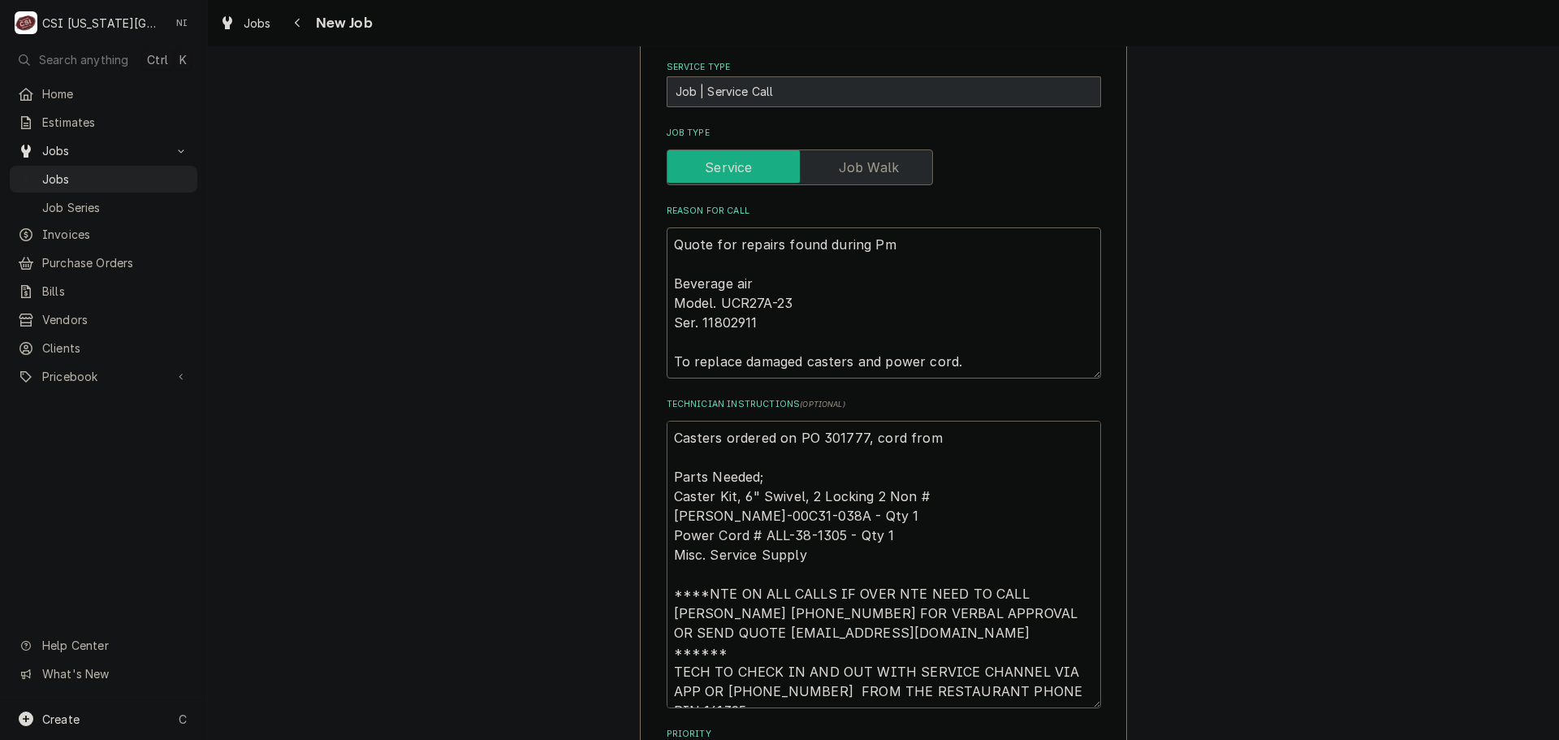
type textarea "Casters ordered on PO 301777, cord from s Parts Needed; Caster Kit, 6" Swivel, …"
type textarea "x"
type textarea "Casters ordered on PO 301777, cord from st Parts Needed; Caster Kit, 6" Swivel,…"
type textarea "x"
type textarea "Casters ordered on PO 301777, cord from str Parts Needed; Caster Kit, 6" Swivel…"
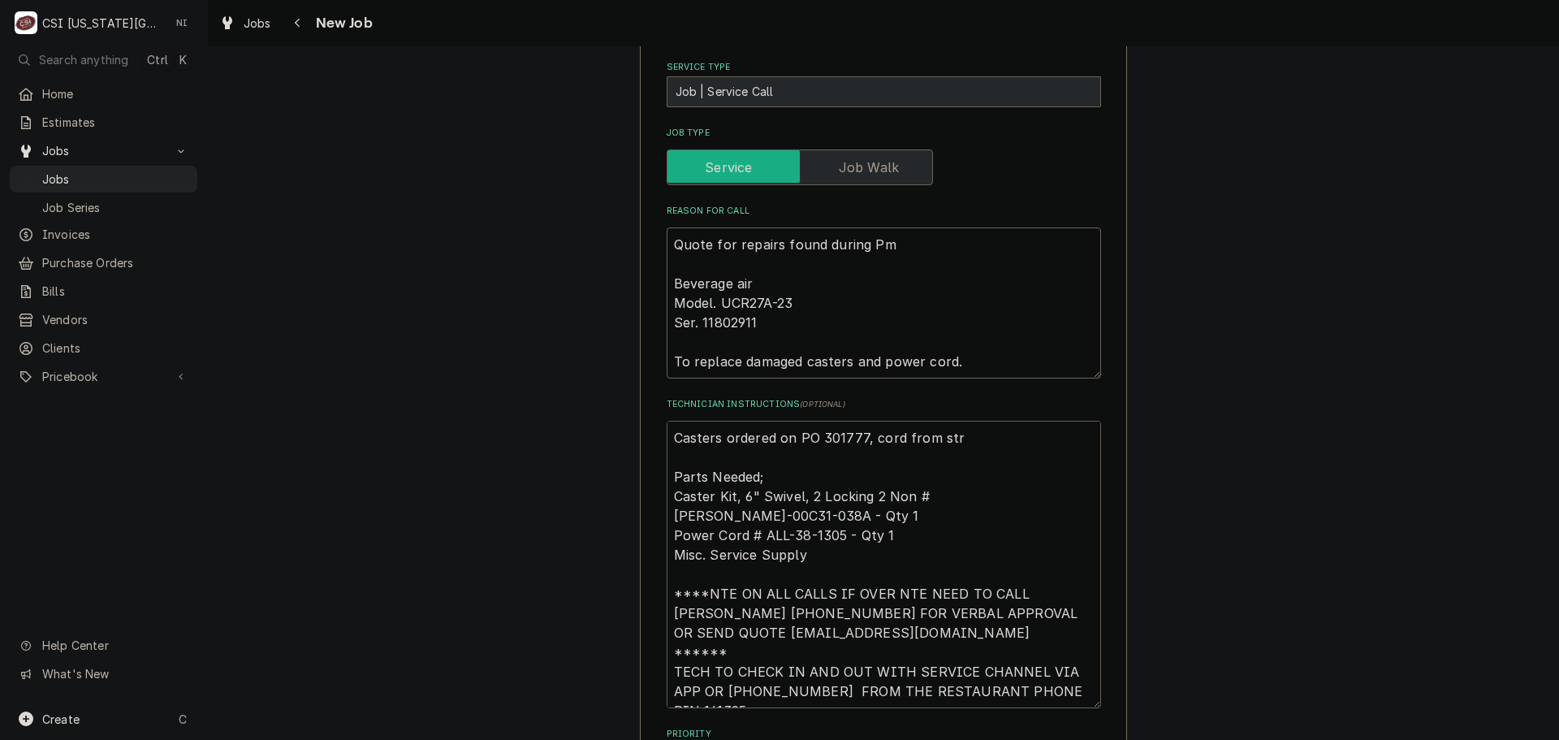
type textarea "x"
type textarea "Casters ordered on PO 301777, cord from stru Parts Needed; Caster Kit, 6" Swive…"
type textarea "x"
type textarea "Casters ordered on PO 301777, cord from struc Parts Needed; Caster Kit, 6" Swiv…"
type textarea "x"
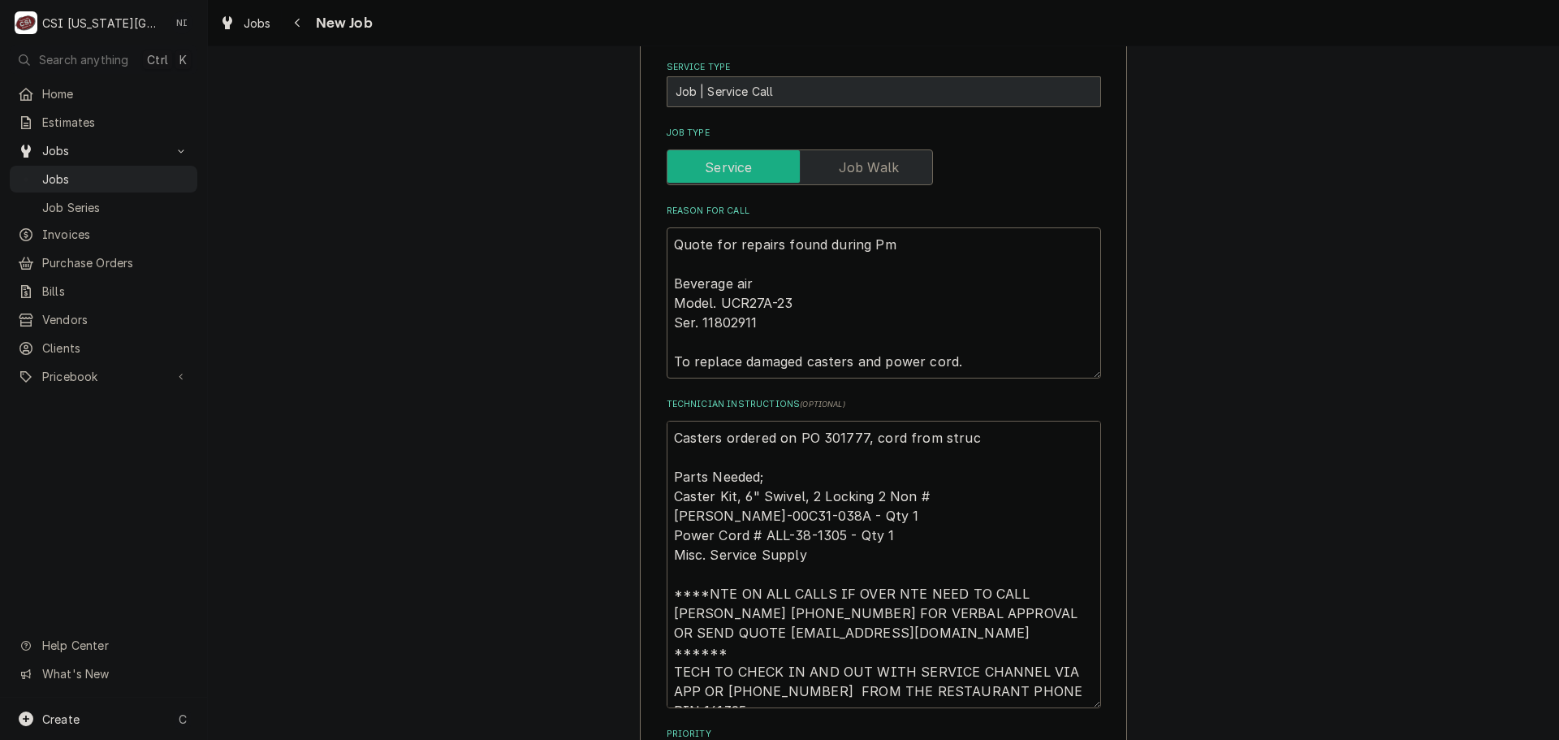
type textarea "Casters ordered on PO 301777, cord from struck Parts Needed; Caster Kit, 6" Swi…"
type textarea "x"
type textarea "Casters ordered on PO 301777, cord from struck Parts Needed; Caster Kit, 6" Swi…"
type textarea "x"
type textarea "Casters ordered on PO 301777, cord from struck Parts Needed; Caster Kit, 6" Swi…"
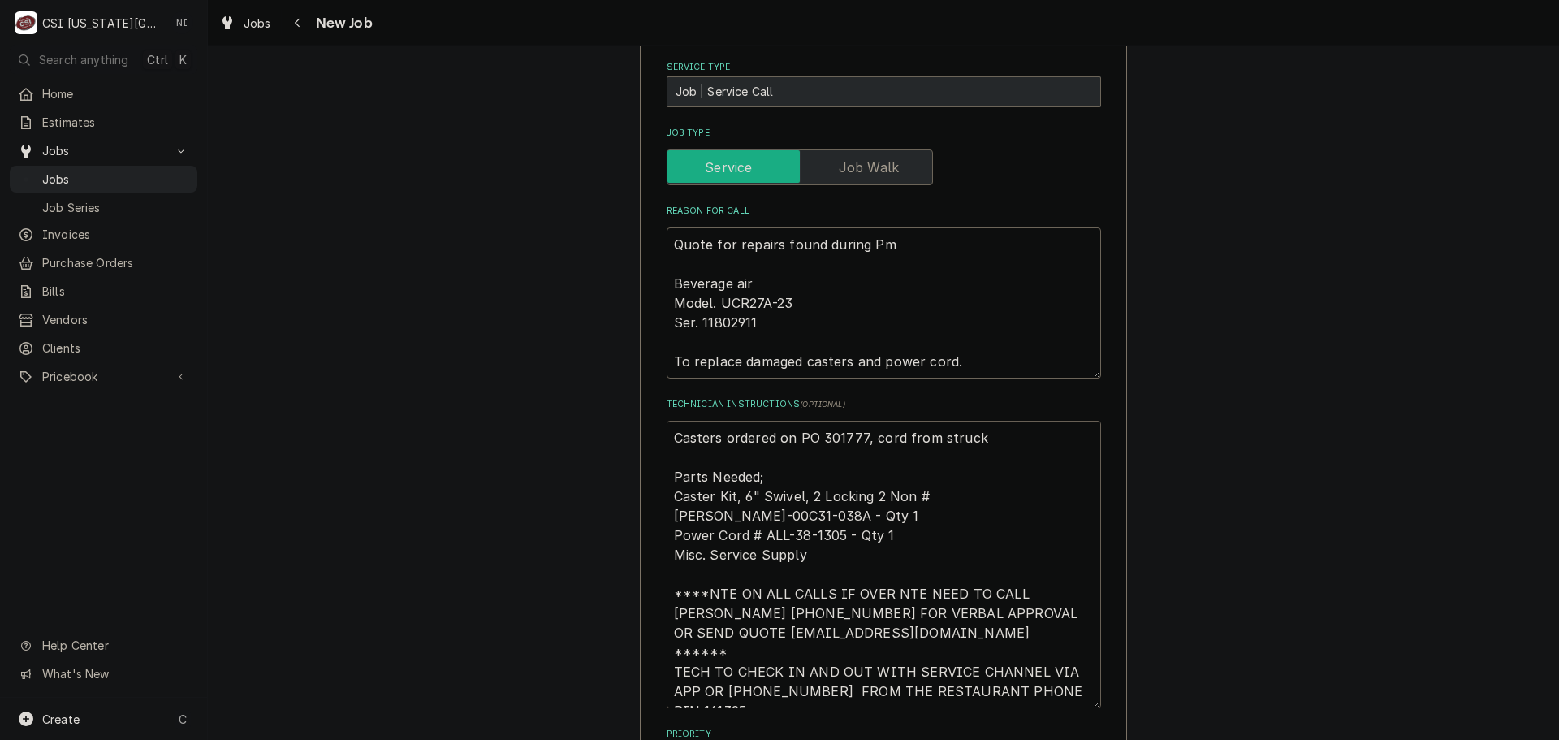
type textarea "x"
type textarea "Casters ordered on PO 301777, cord from struc Parts Needed; Caster Kit, 6" Swiv…"
type textarea "x"
type textarea "Casters ordered on PO 301777, cord from stru Parts Needed; Caster Kit, 6" Swive…"
type textarea "x"
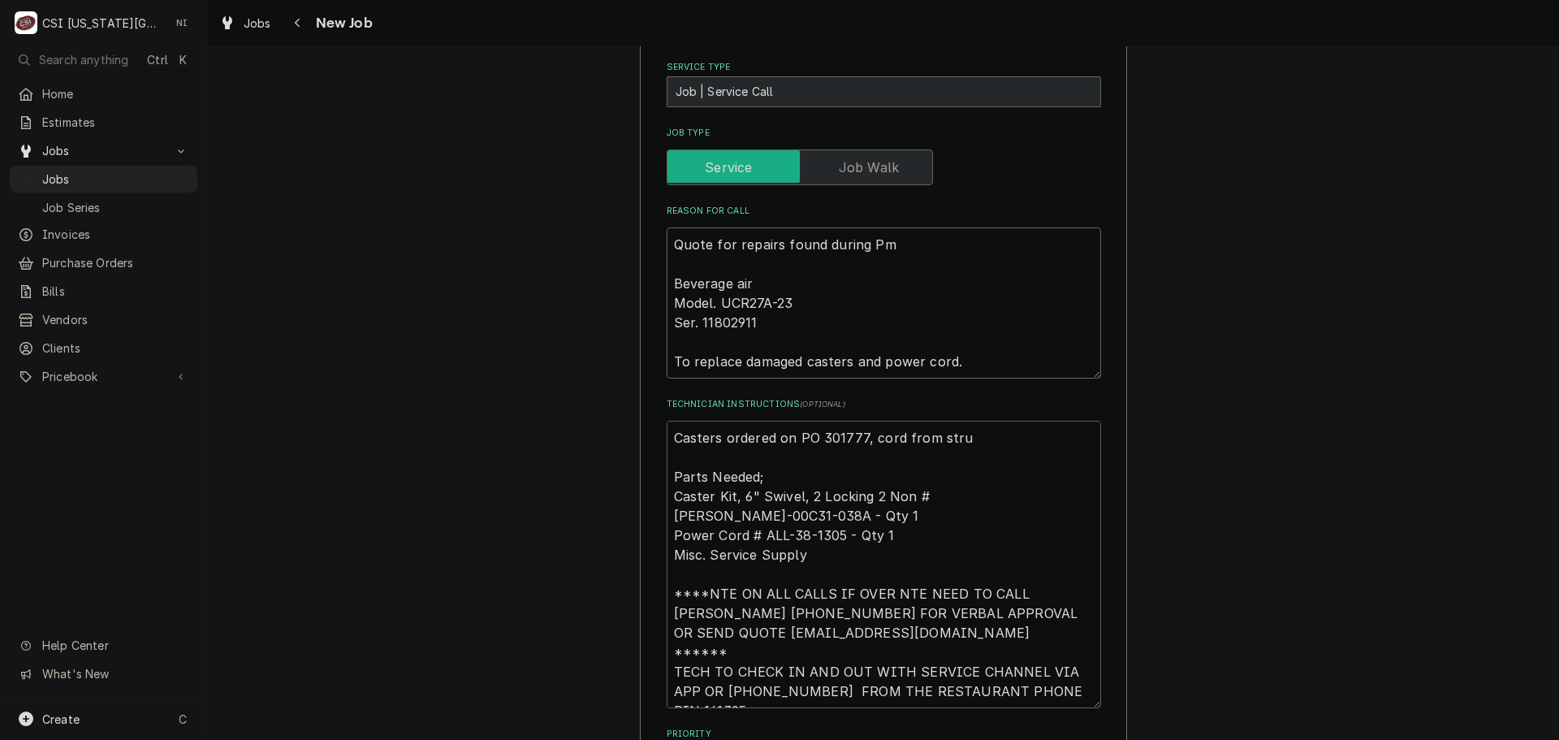
type textarea "Casters ordered on PO 301777, cord from str Parts Needed; Caster Kit, 6" Swivel…"
type textarea "x"
type textarea "Casters ordered on PO 301777, cord from st Parts Needed; Caster Kit, 6" Swivel,…"
type textarea "x"
type textarea "Casters ordered on PO 301777, cord from s Parts Needed; Caster Kit, 6" Swivel, …"
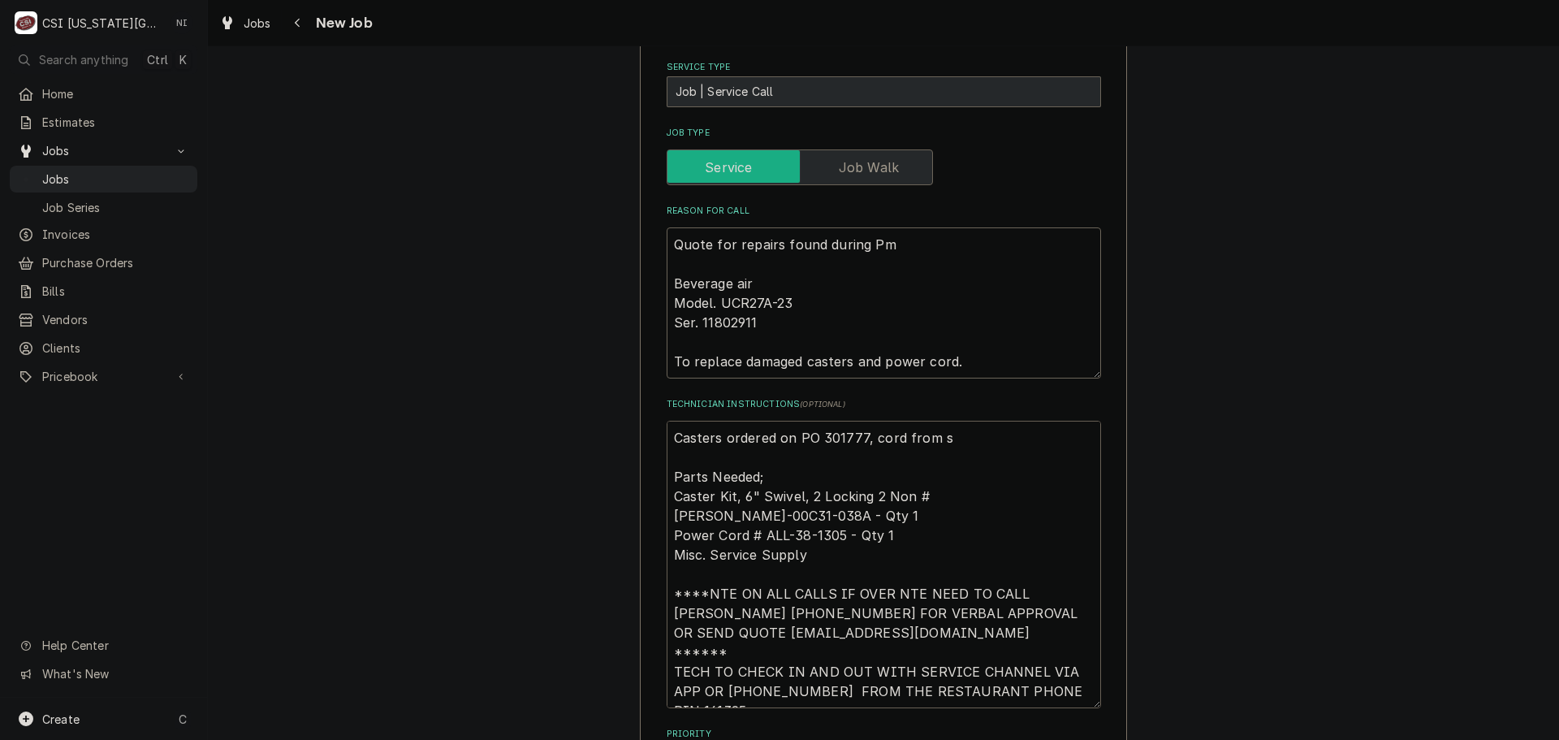
type textarea "x"
type textarea "Casters ordered on PO 301777, cord from Parts Needed; Caster Kit, 6" Swivel, 2 …"
type textarea "x"
type textarea "Casters ordered on PO 301777, cord from s Parts Needed; Caster Kit, 6" Swivel, …"
type textarea "x"
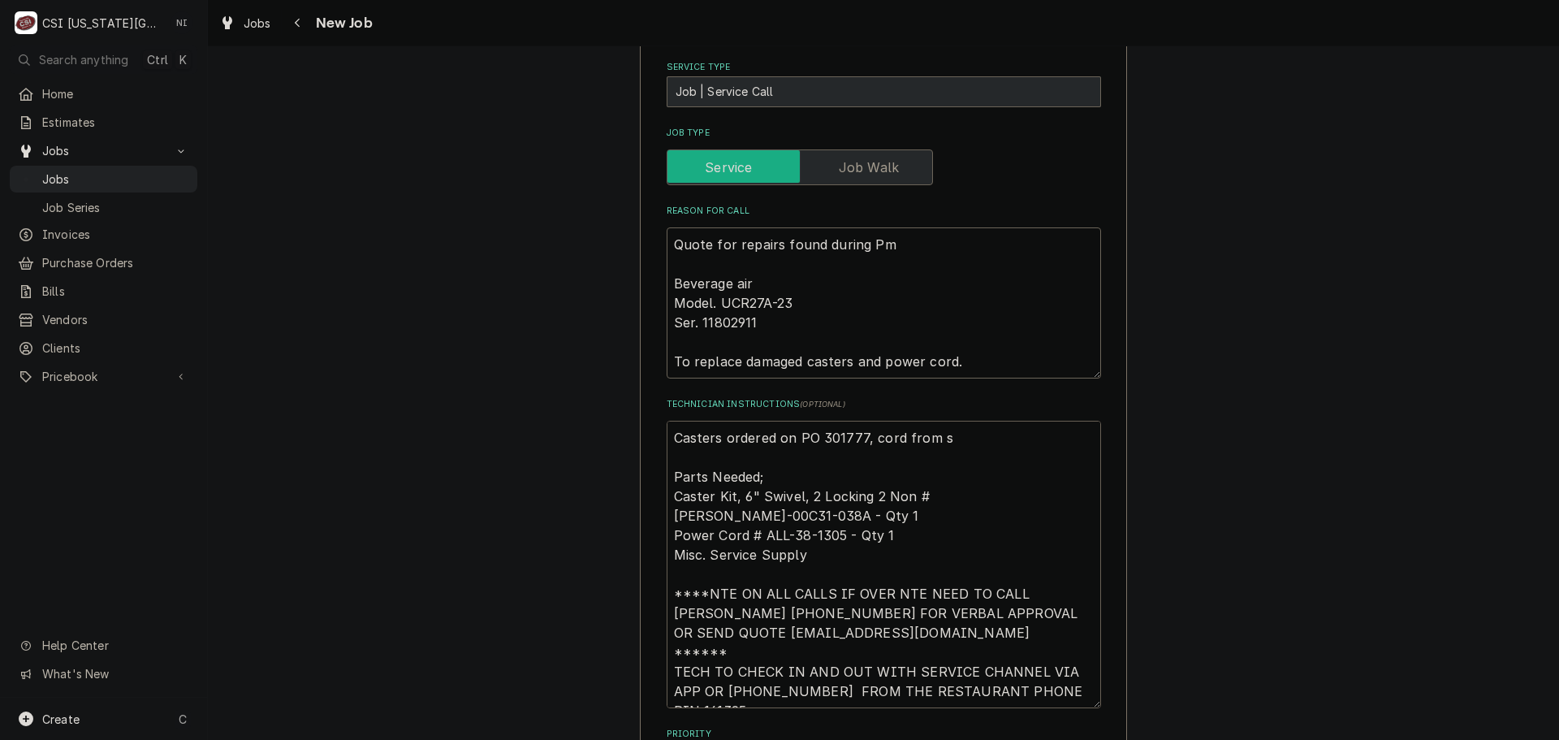
type textarea "Casters ordered on PO 301777, cord from st Parts Needed; Caster Kit, 6" Swivel,…"
type textarea "x"
type textarea "Casters ordered on PO 301777, cord from sto Parts Needed; Caster Kit, 6" Swivel…"
type textarea "x"
type textarea "Casters ordered on PO 301777, cord from stoc Parts Needed; Caster Kit, 6" Swive…"
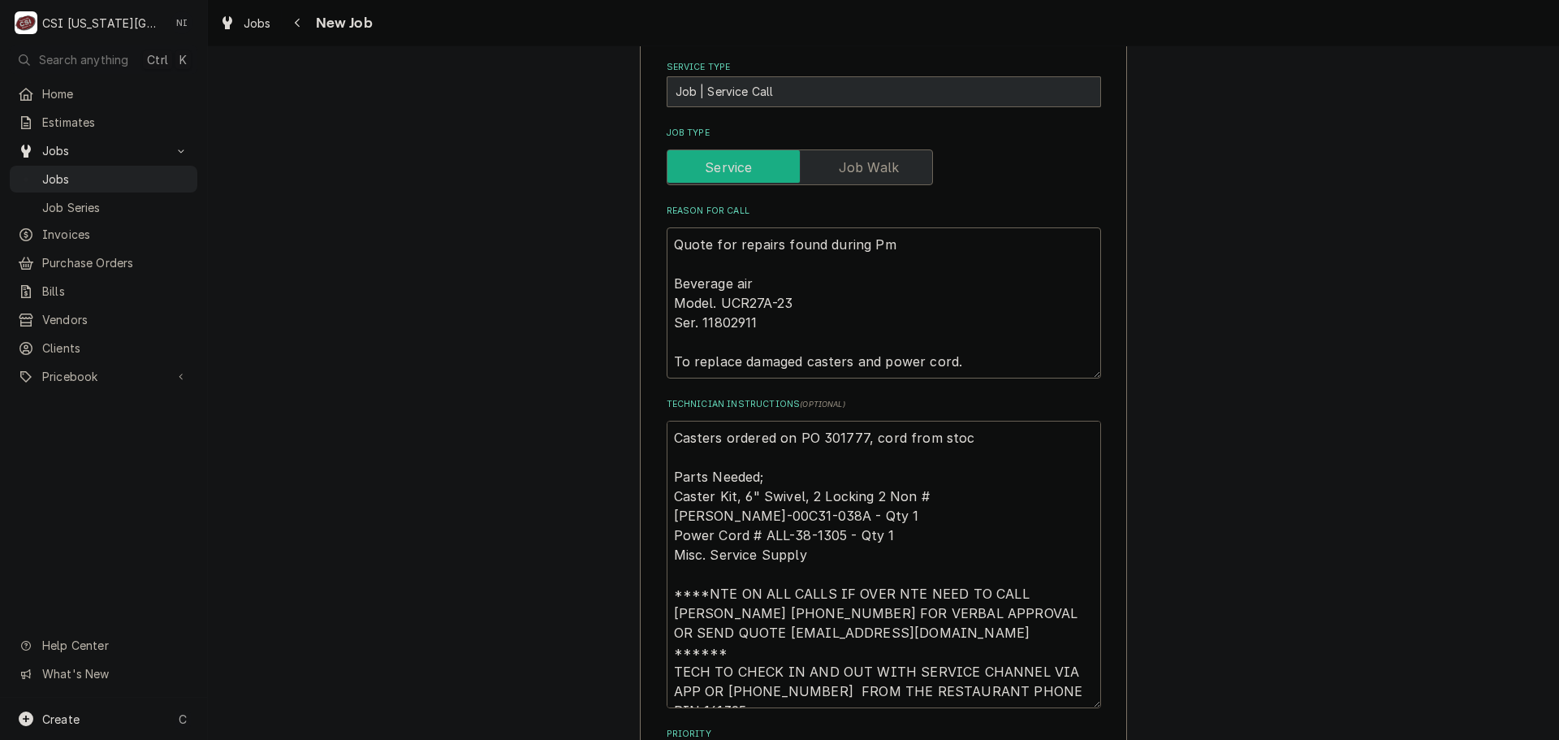
type textarea "x"
type textarea "Casters ordered on PO 301777, cord from stock Parts Needed; Caster Kit, 6" Swiv…"
type textarea "x"
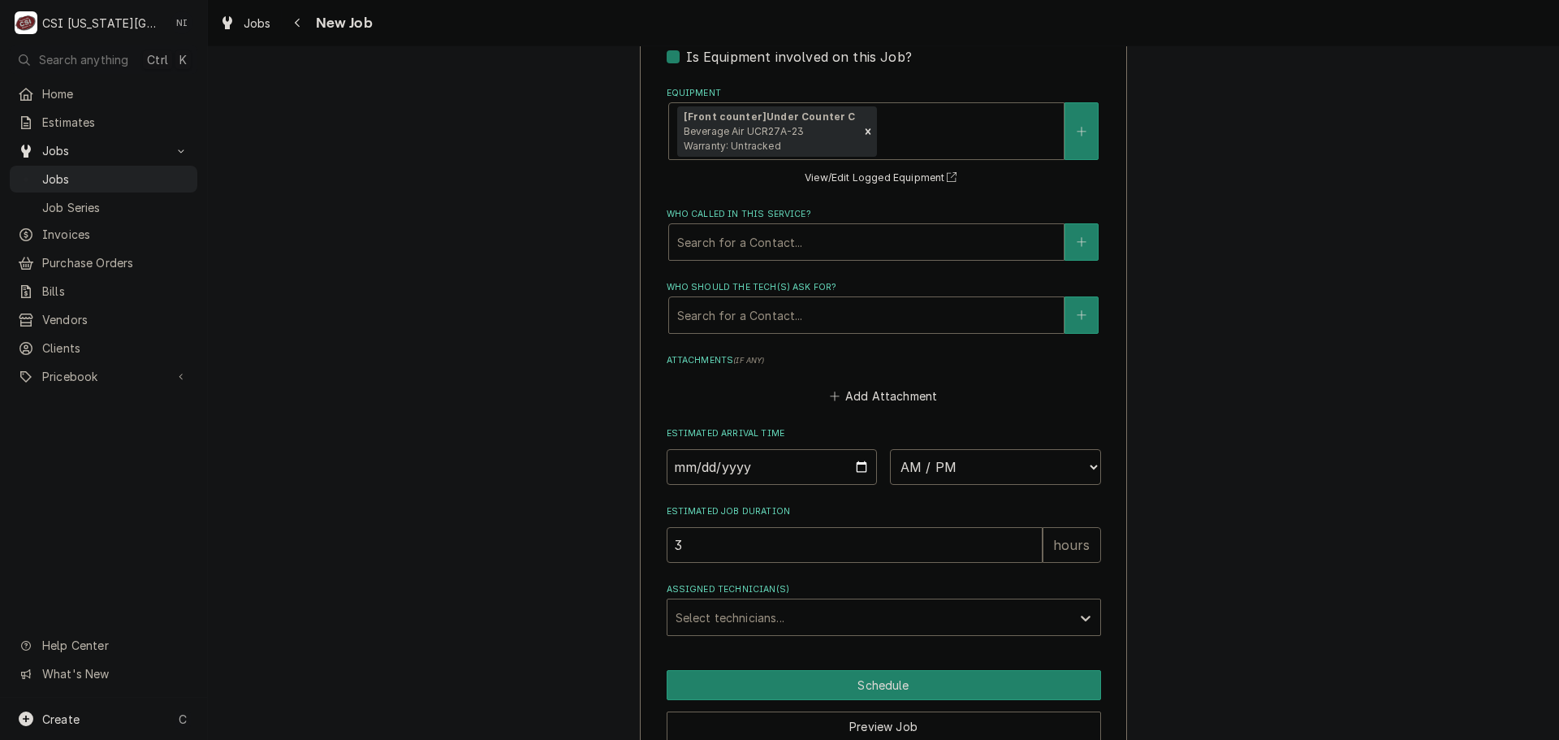
type textarea "Casters ordered on PO 301777, cord from stock Parts Needed; Caster Kit, 6" Swiv…"
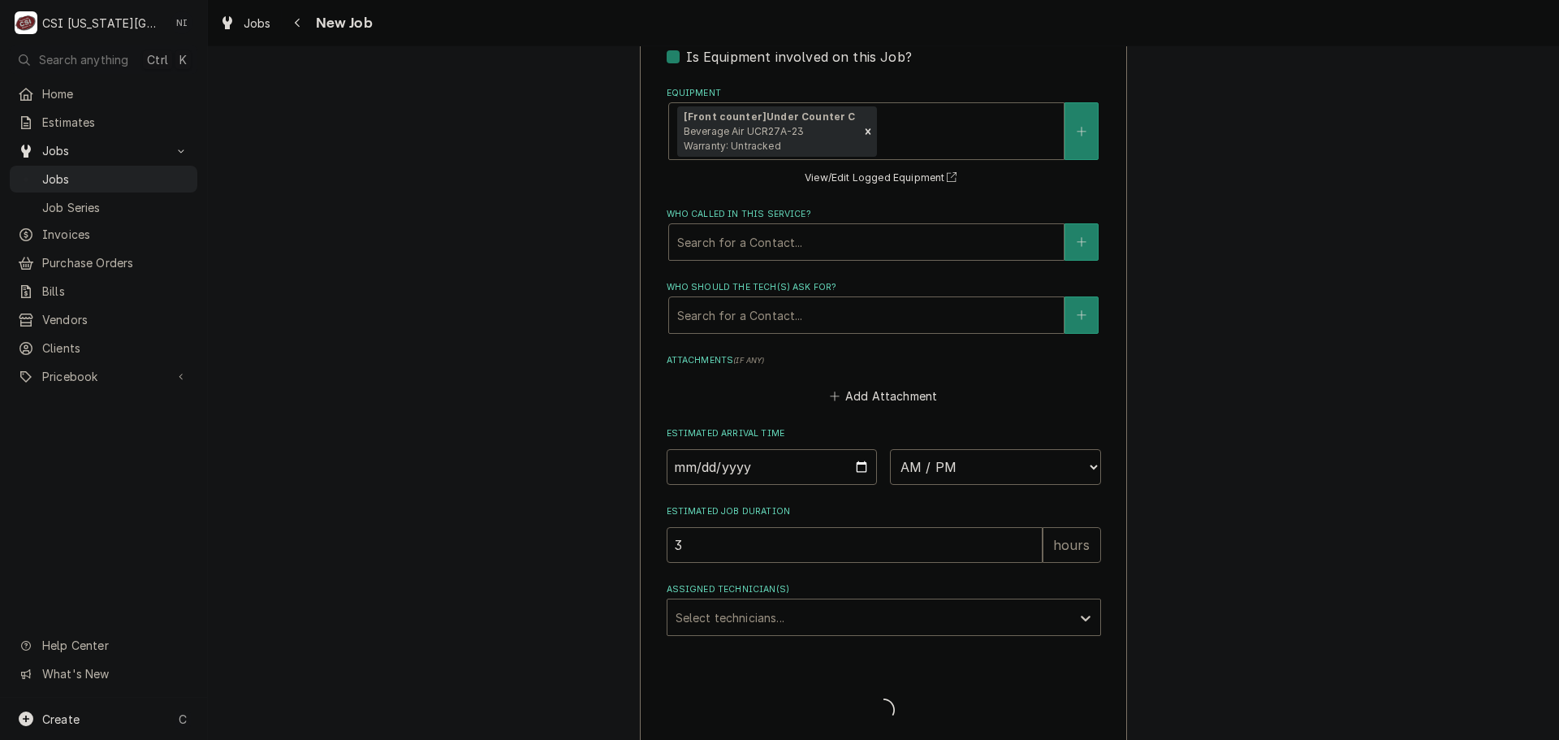
scroll to position [2093, 0]
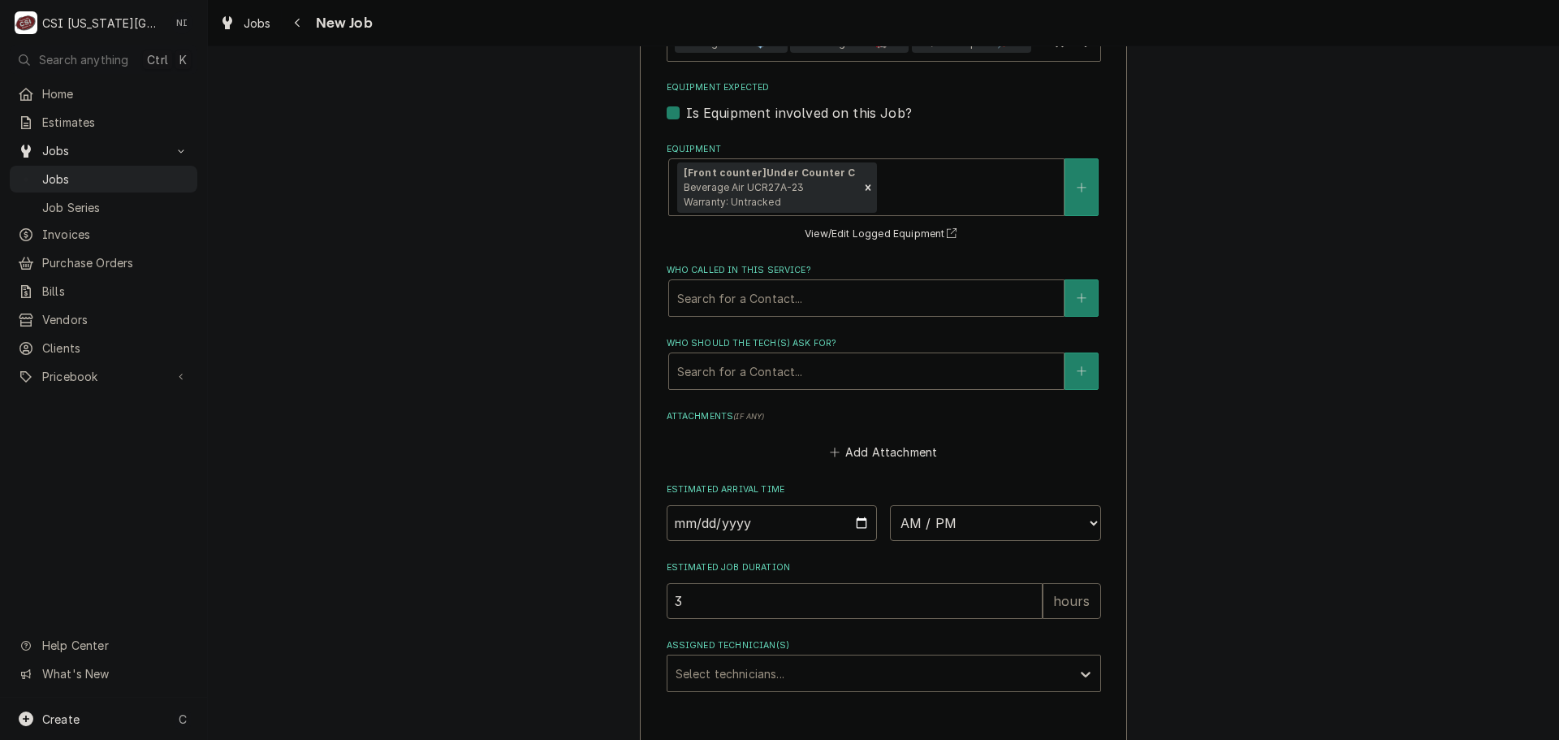
type textarea "x"
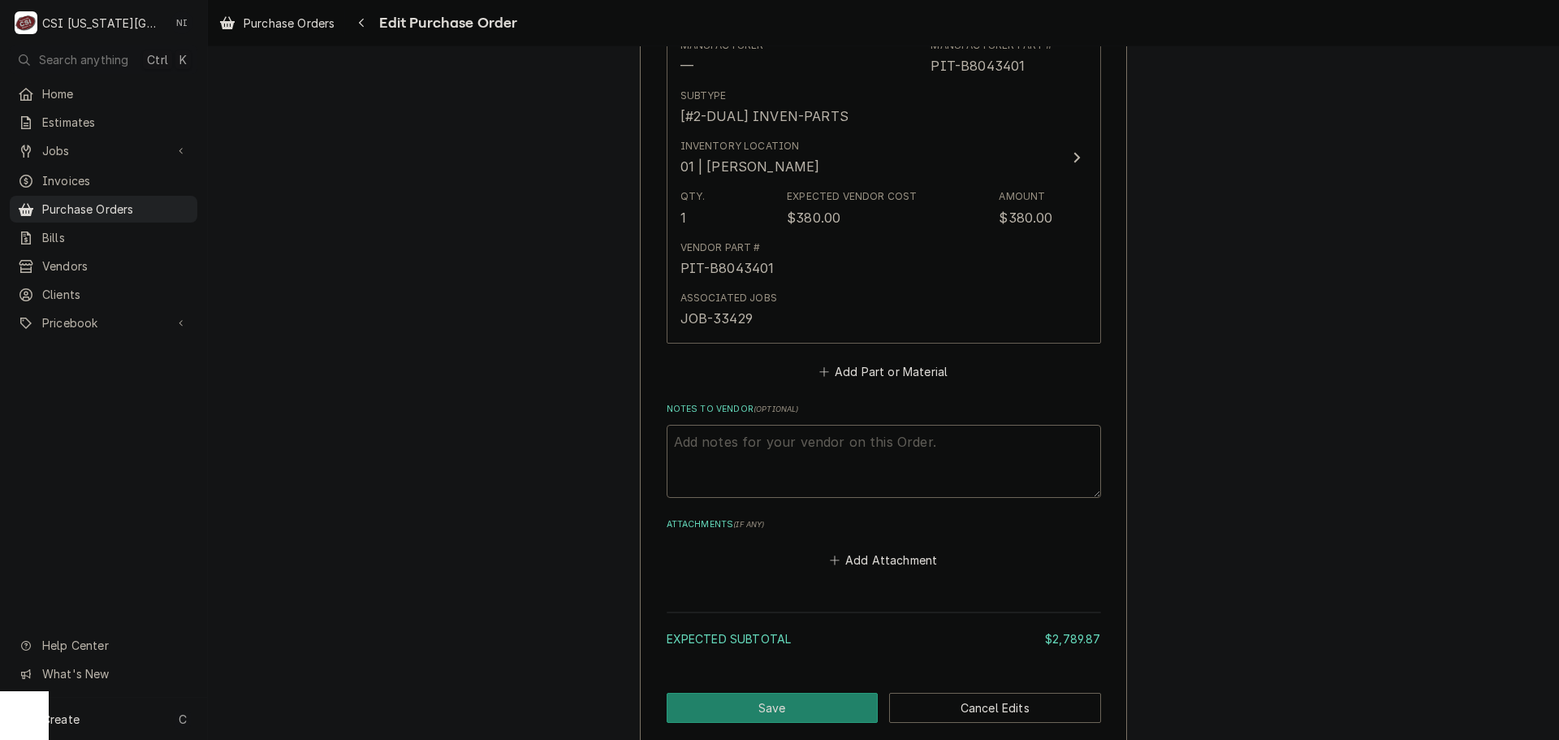
scroll to position [4586, 0]
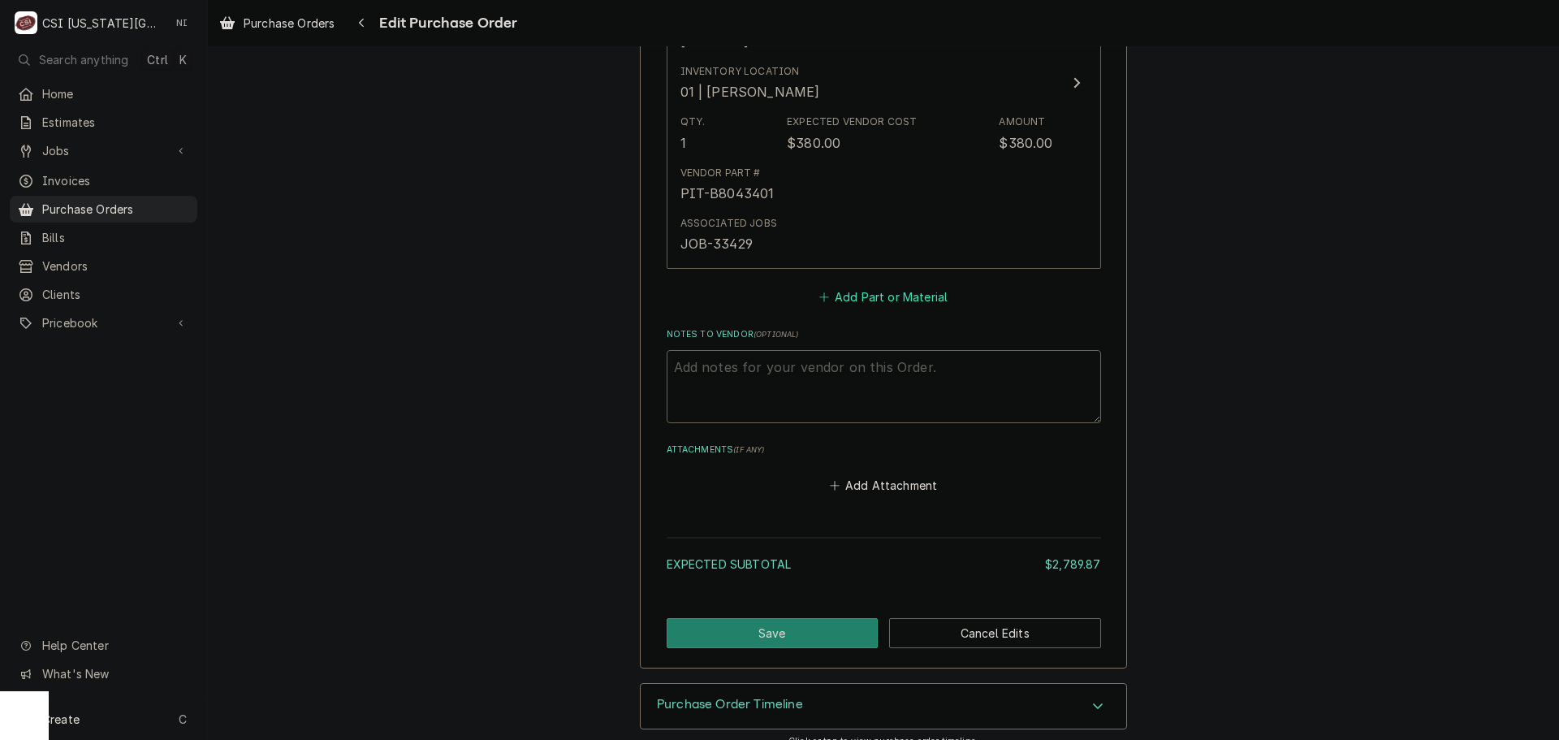
click at [890, 285] on button "Add Part or Material" at bounding box center [883, 296] width 134 height 23
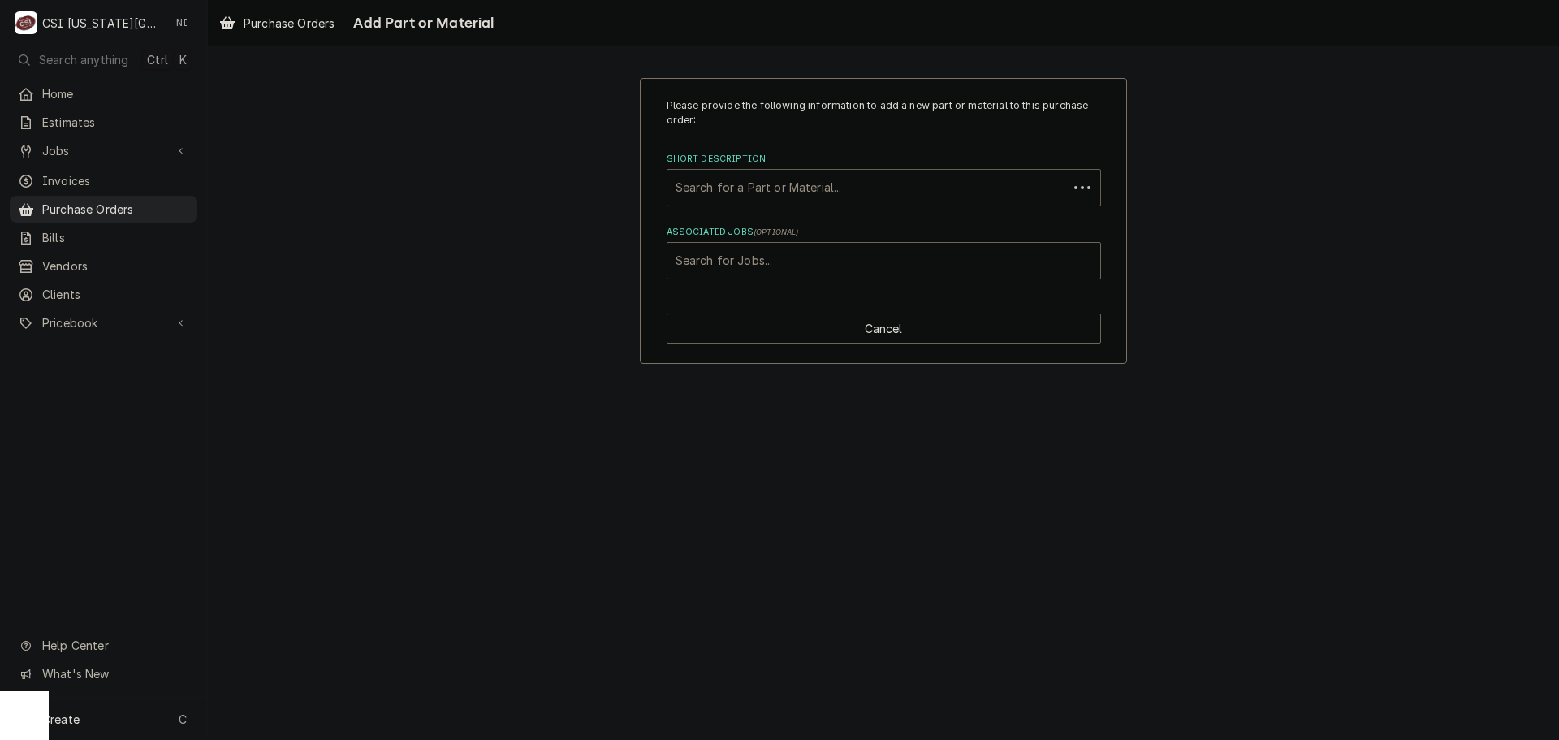
click at [826, 179] on div "Short Description" at bounding box center [868, 187] width 384 height 29
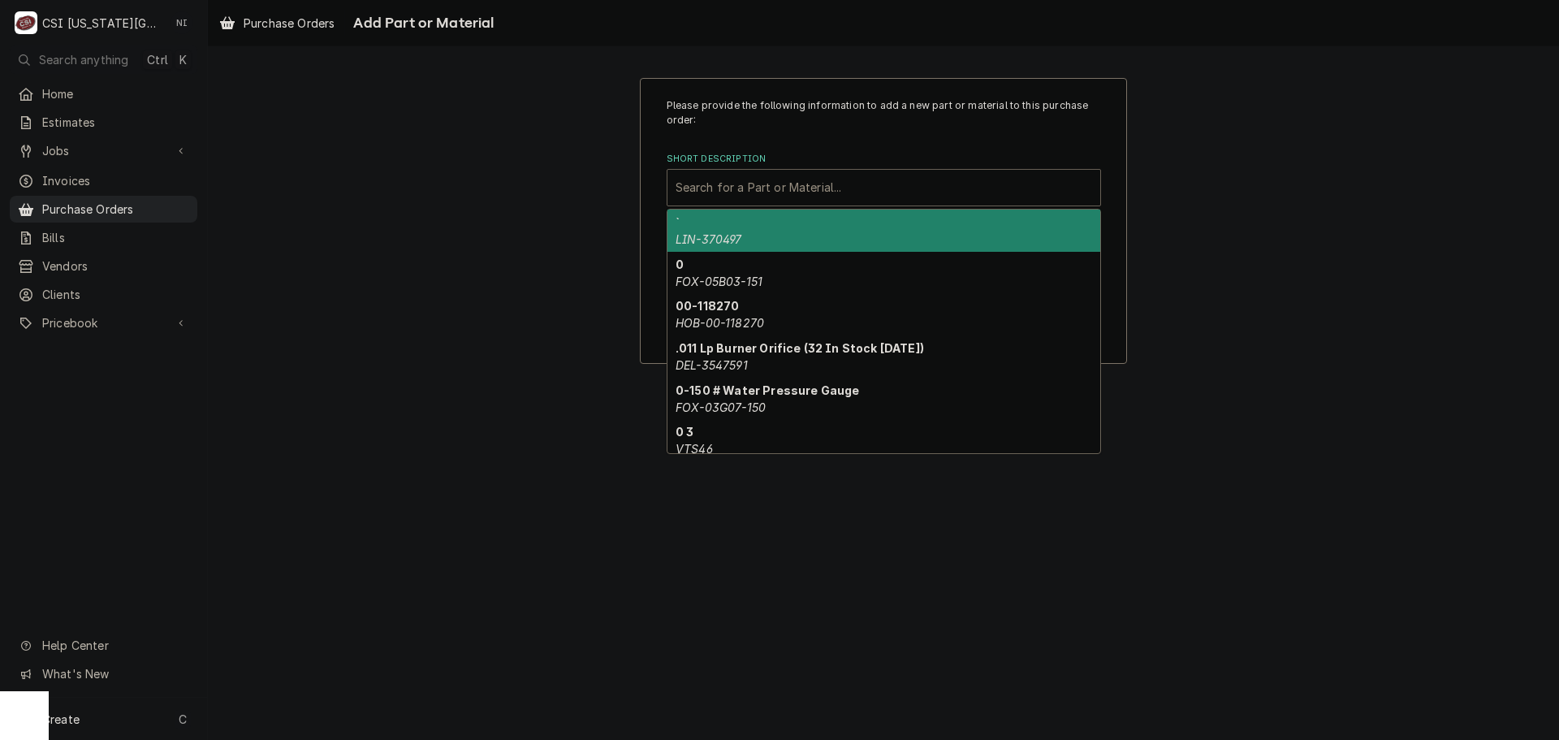
paste input "00C31-038A"
type input "00C31-038A"
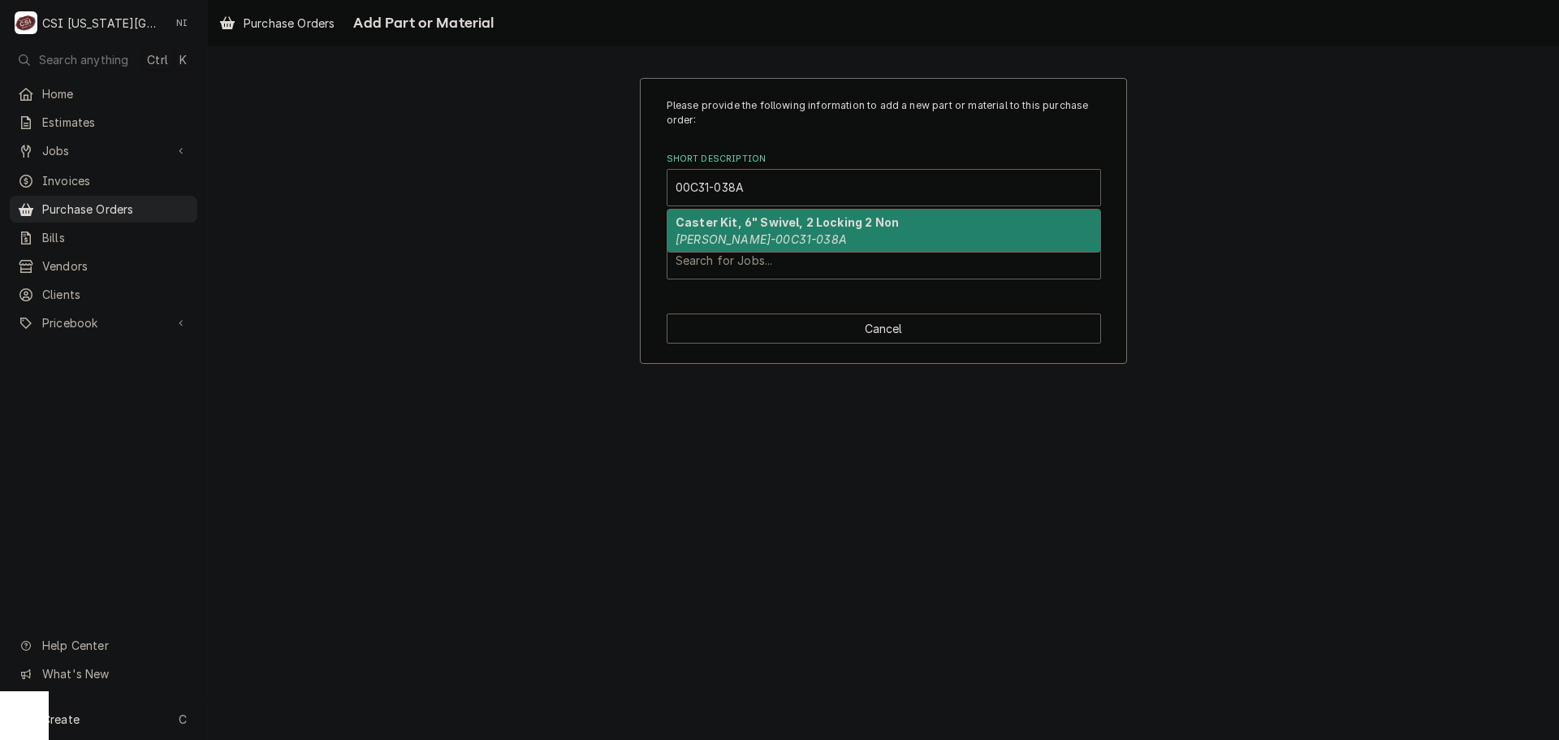
click at [750, 219] on strong "Caster Kit, 6" Swivel, 2 Locking 2 Non" at bounding box center [787, 222] width 223 height 14
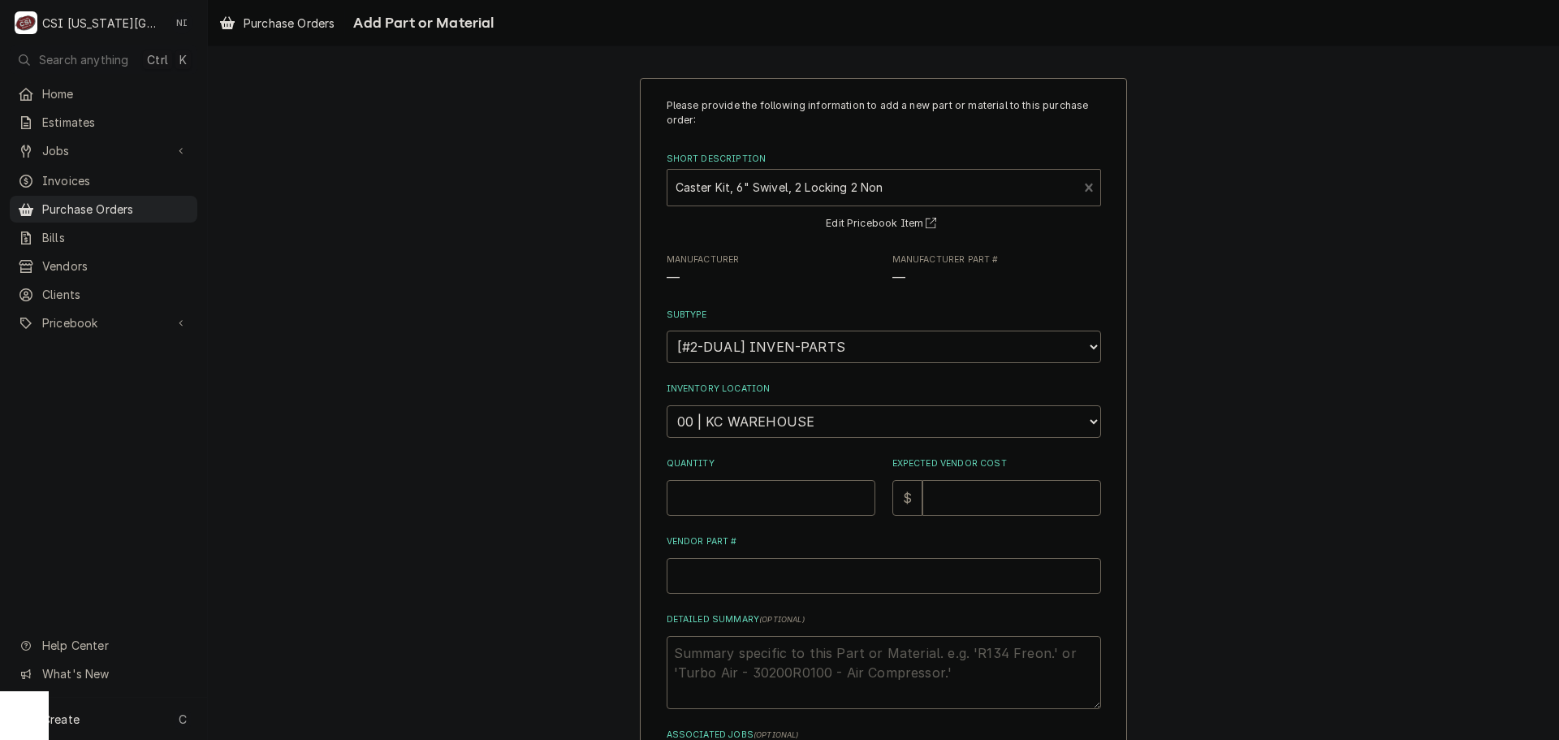
type textarea "x"
click at [732, 363] on select "Choose a subtype... [#2-DUAL] AFTERHRS-WH-CHG-2 [#2-DUAL] BEV-EQUIP [#2-DUAL] B…" at bounding box center [884, 347] width 434 height 32
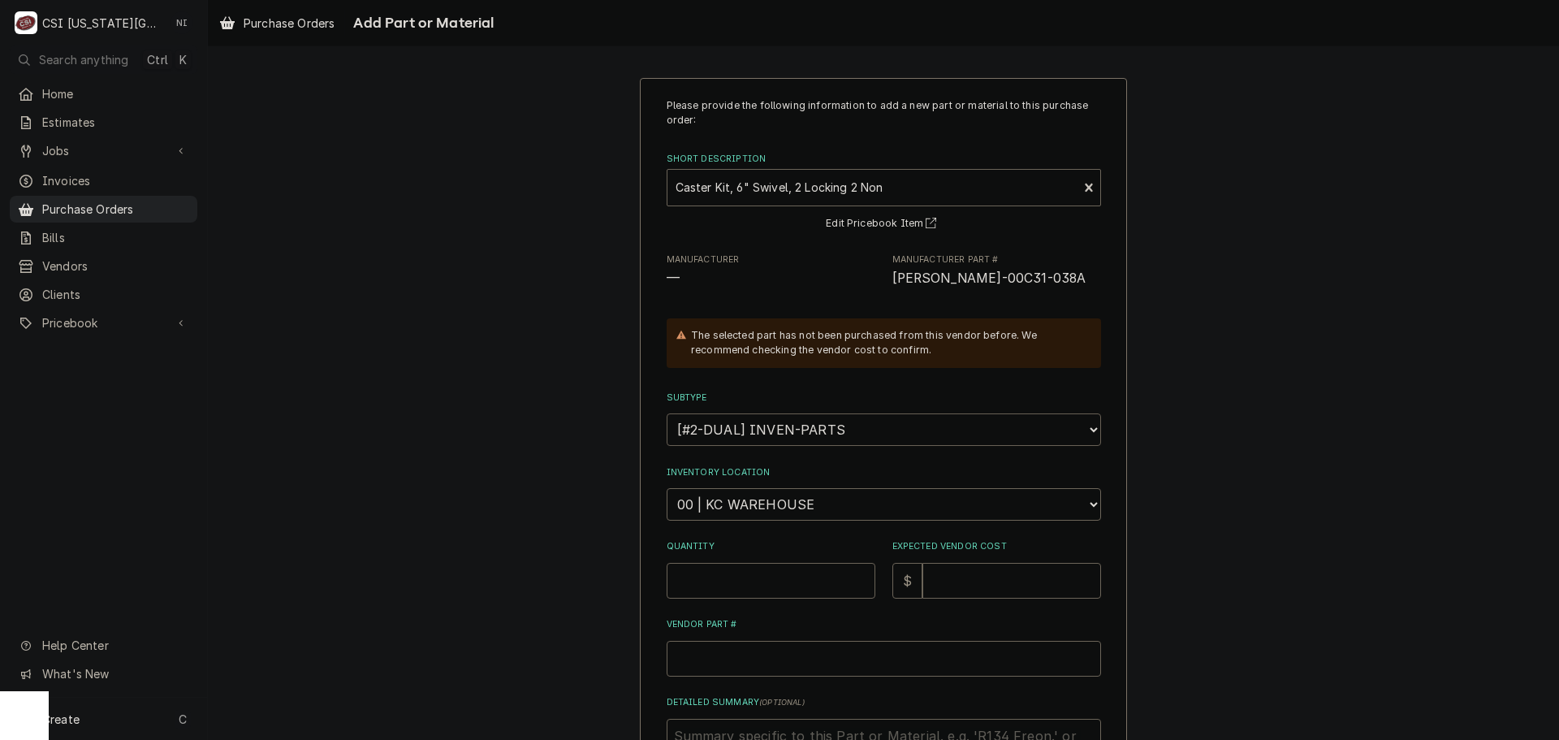
click at [667, 413] on select "Choose a subtype... [#2-DUAL] AFTERHRS-WH-CHG-2 [#2-DUAL] BEV-EQUIP [#2-DUAL] B…" at bounding box center [884, 429] width 434 height 32
click at [806, 495] on select "Choose a location... 00 | KC WAREHOUSE 00 | MAIN WAREHOUSE 01 | BRIAN BREAZIER …" at bounding box center [884, 504] width 434 height 32
select select "2803"
click at [667, 488] on select "Choose a location... 00 | KC WAREHOUSE 00 | MAIN WAREHOUSE 01 | BRIAN BREAZIER …" at bounding box center [884, 504] width 434 height 32
click at [774, 575] on input "Quantity" at bounding box center [771, 581] width 209 height 36
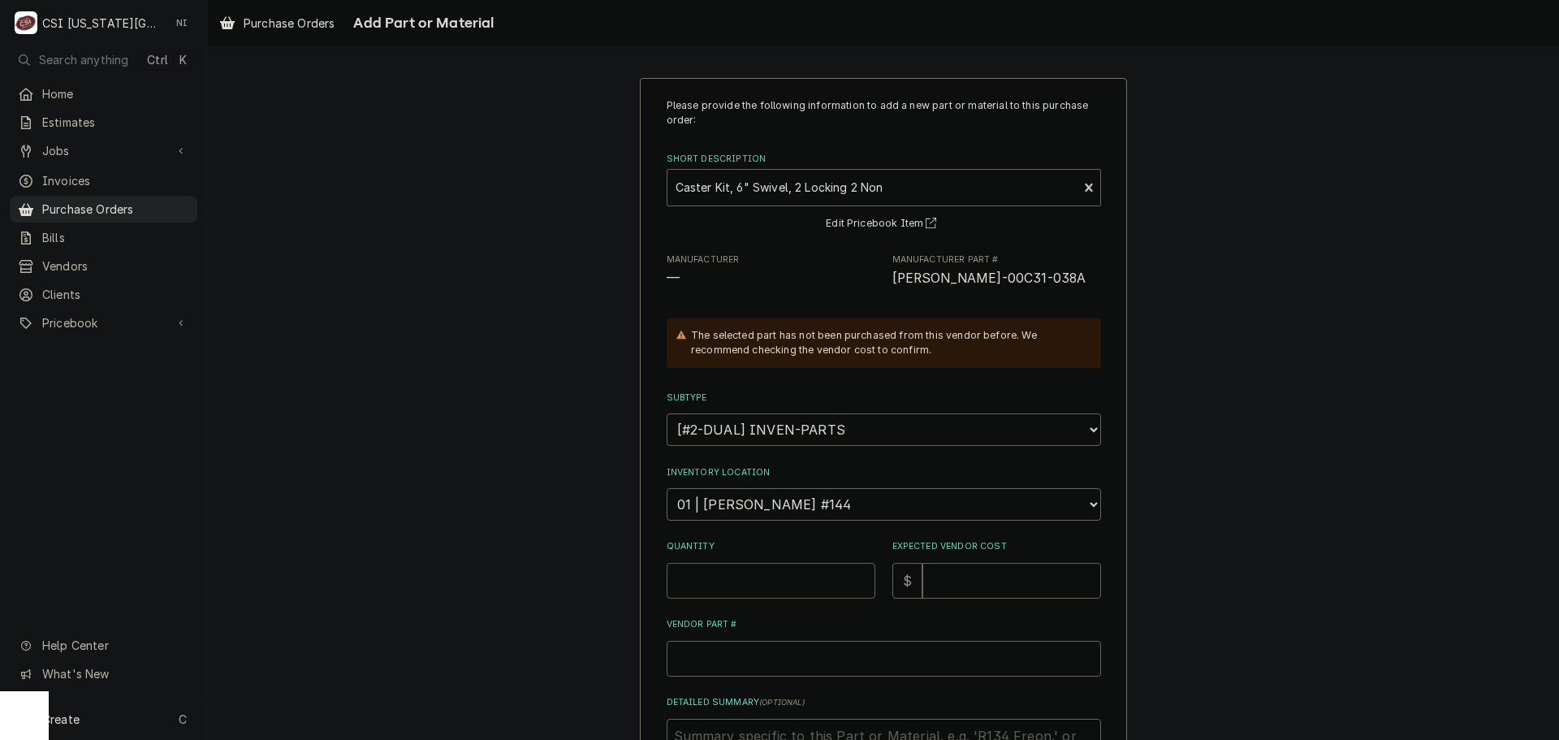
type textarea "x"
type input "2"
drag, startPoint x: 361, startPoint y: 580, endPoint x: 293, endPoint y: 579, distance: 67.4
click at [293, 579] on div "Please provide the following information to add a new part or material to this …" at bounding box center [883, 513] width 1351 height 901
type textarea "x"
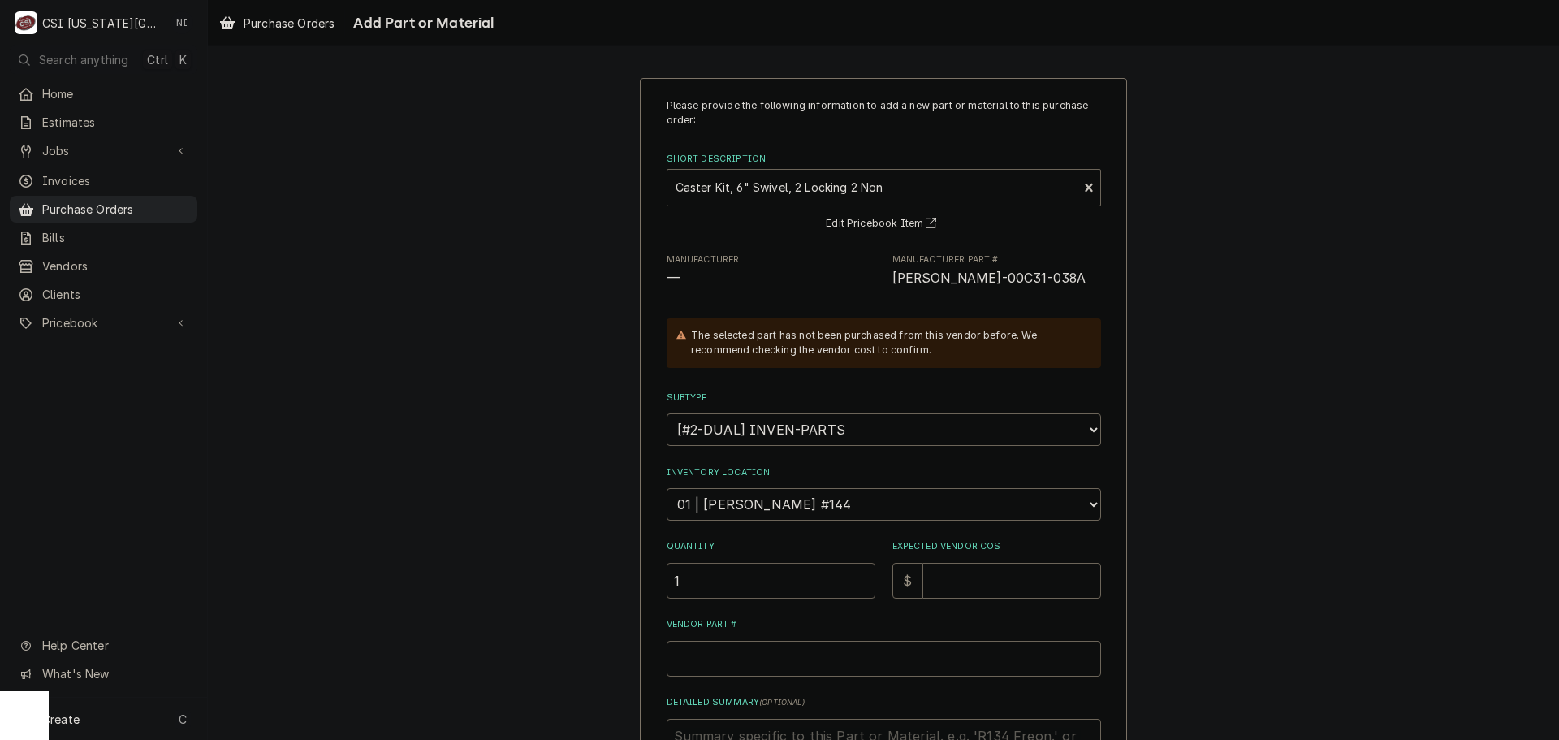
type input "1"
type textarea "x"
type input "4"
type textarea "x"
type input "46"
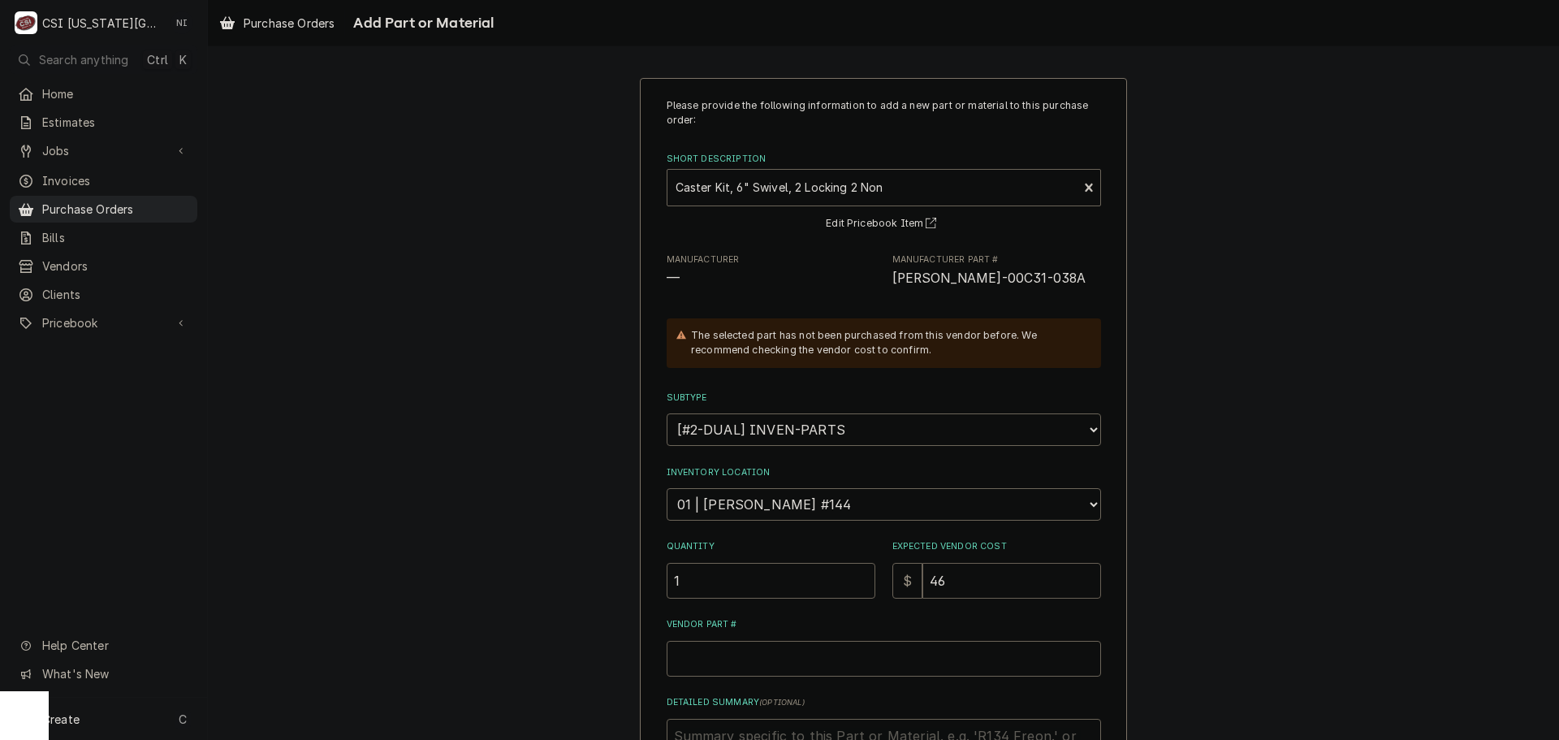
type textarea "x"
type input "469"
type textarea "x"
type input "469.3"
type textarea "x"
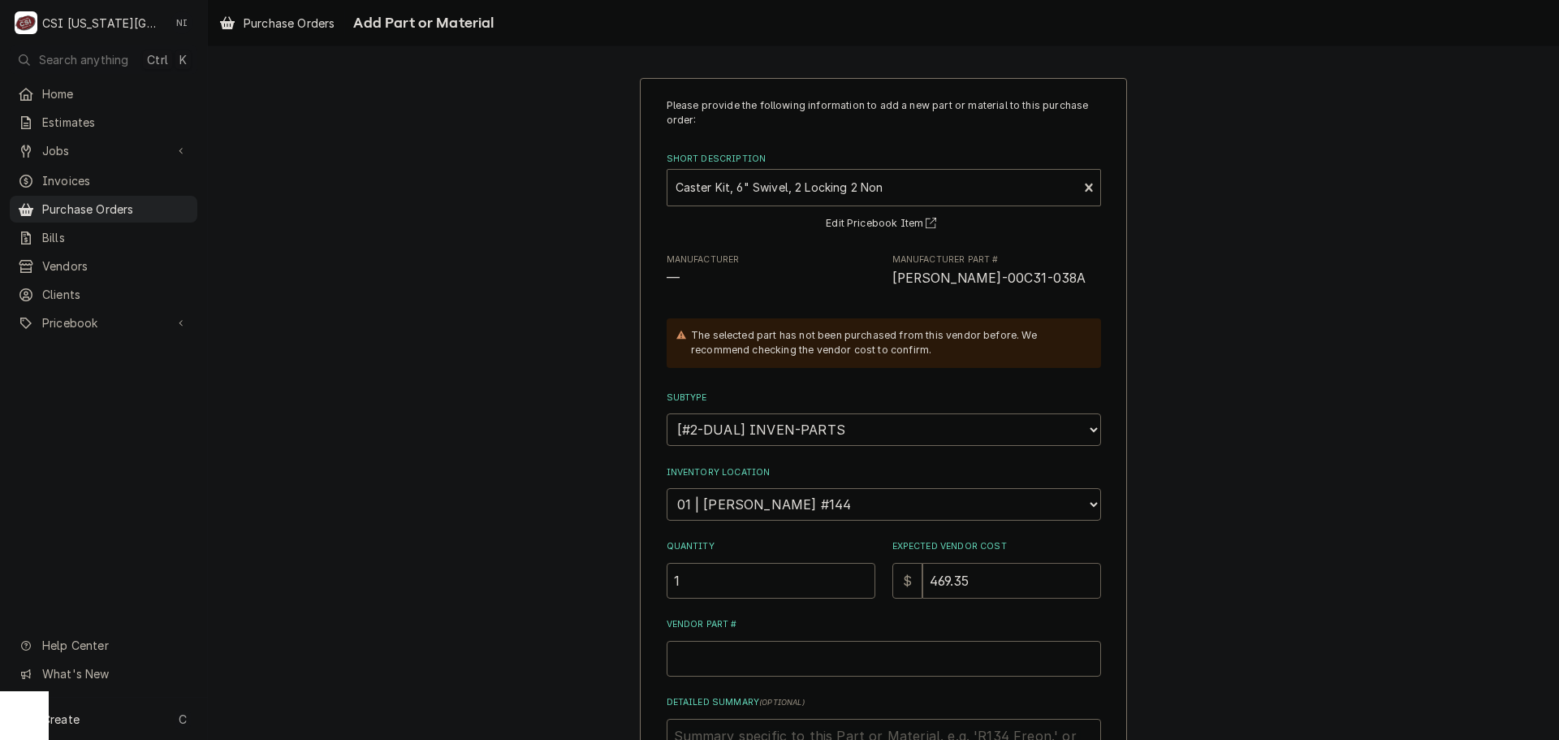
type input "469.35"
drag, startPoint x: 934, startPoint y: 283, endPoint x: 884, endPoint y: 279, distance: 49.6
click at [884, 279] on div "Manufacturer — Manufacturer Part # BEV-00C31-038A" at bounding box center [884, 270] width 434 height 35
copy span "BEV-00C31-038A"
click at [713, 667] on input "Vendor Part #" at bounding box center [884, 659] width 434 height 36
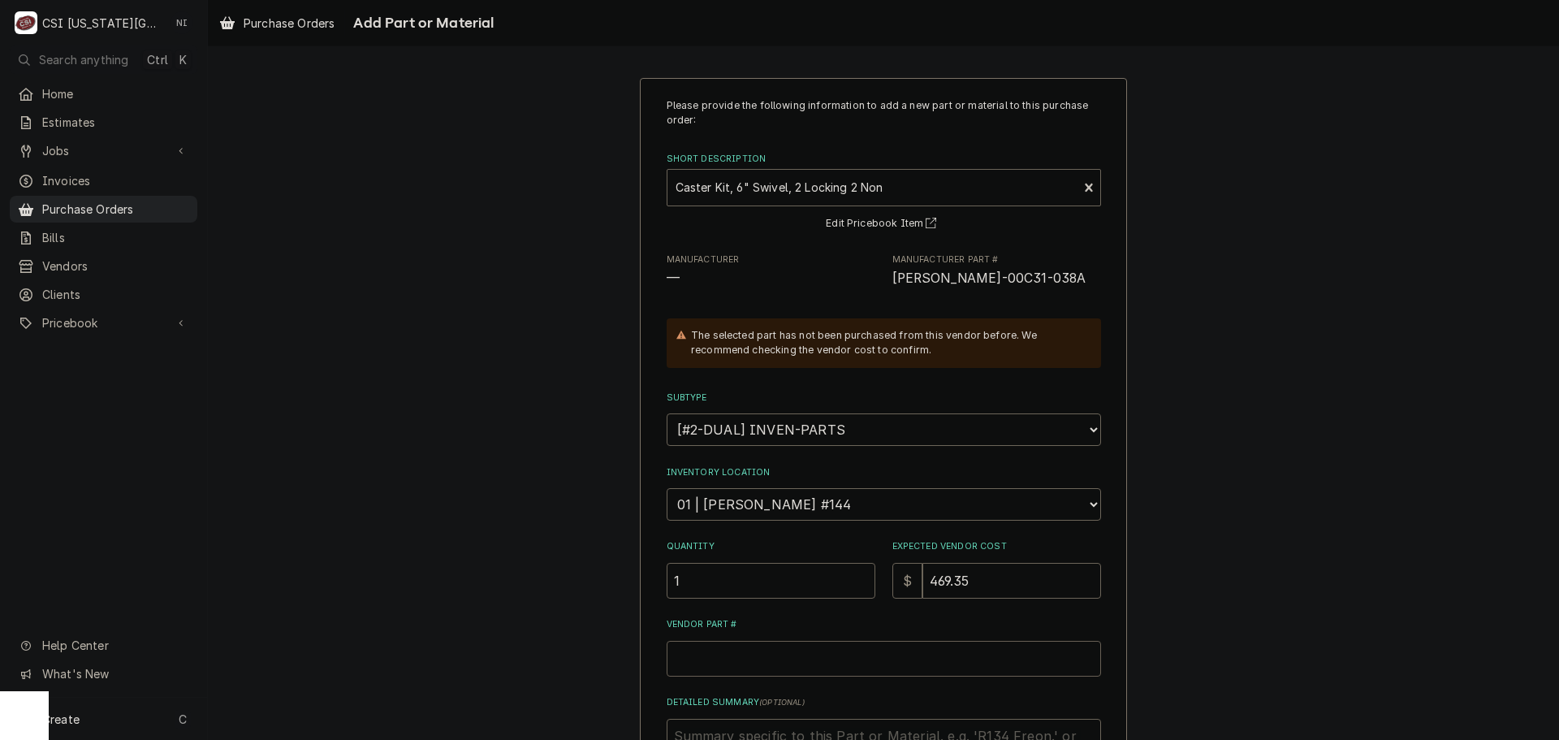
paste input "BEV-00C31-038A"
type textarea "x"
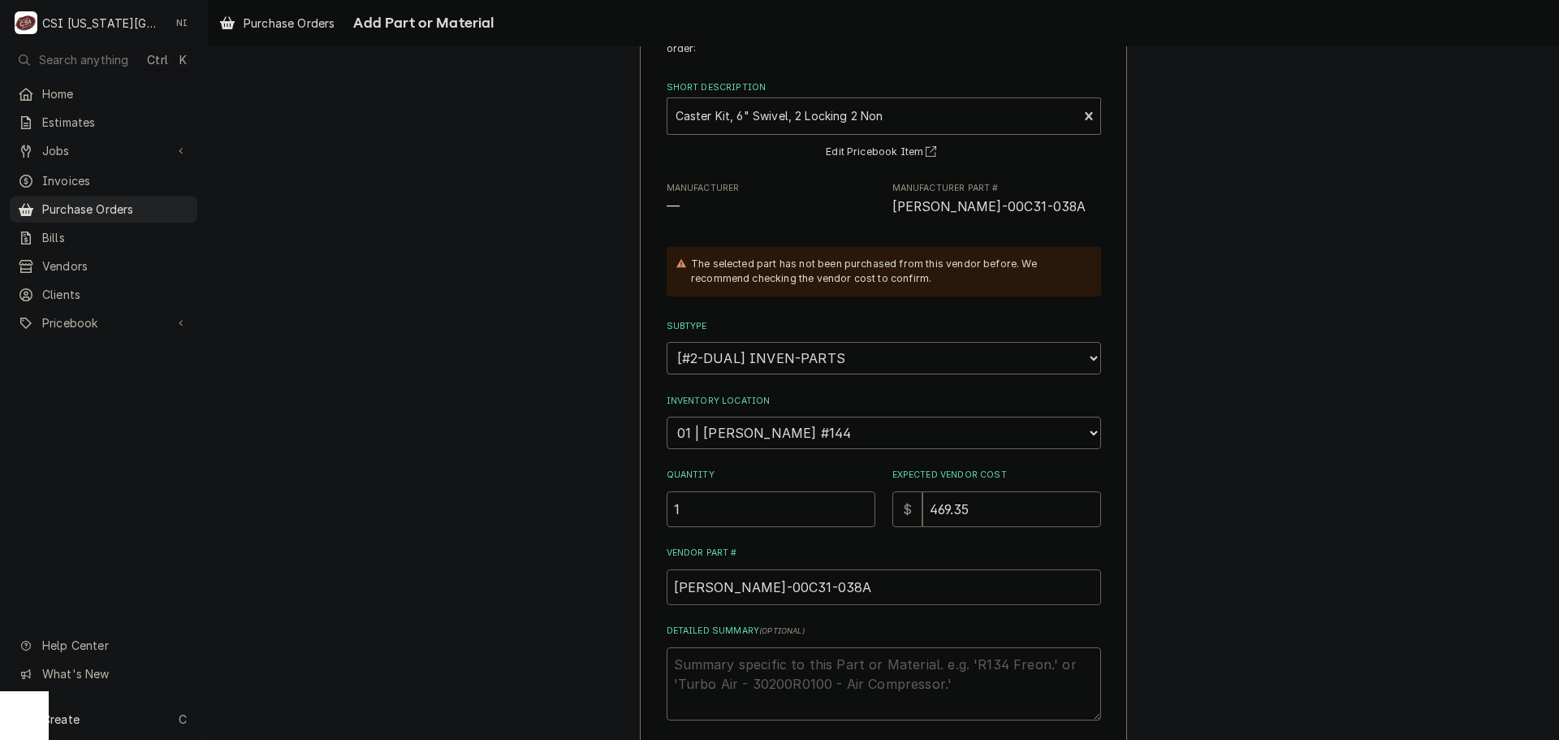
scroll to position [224, 0]
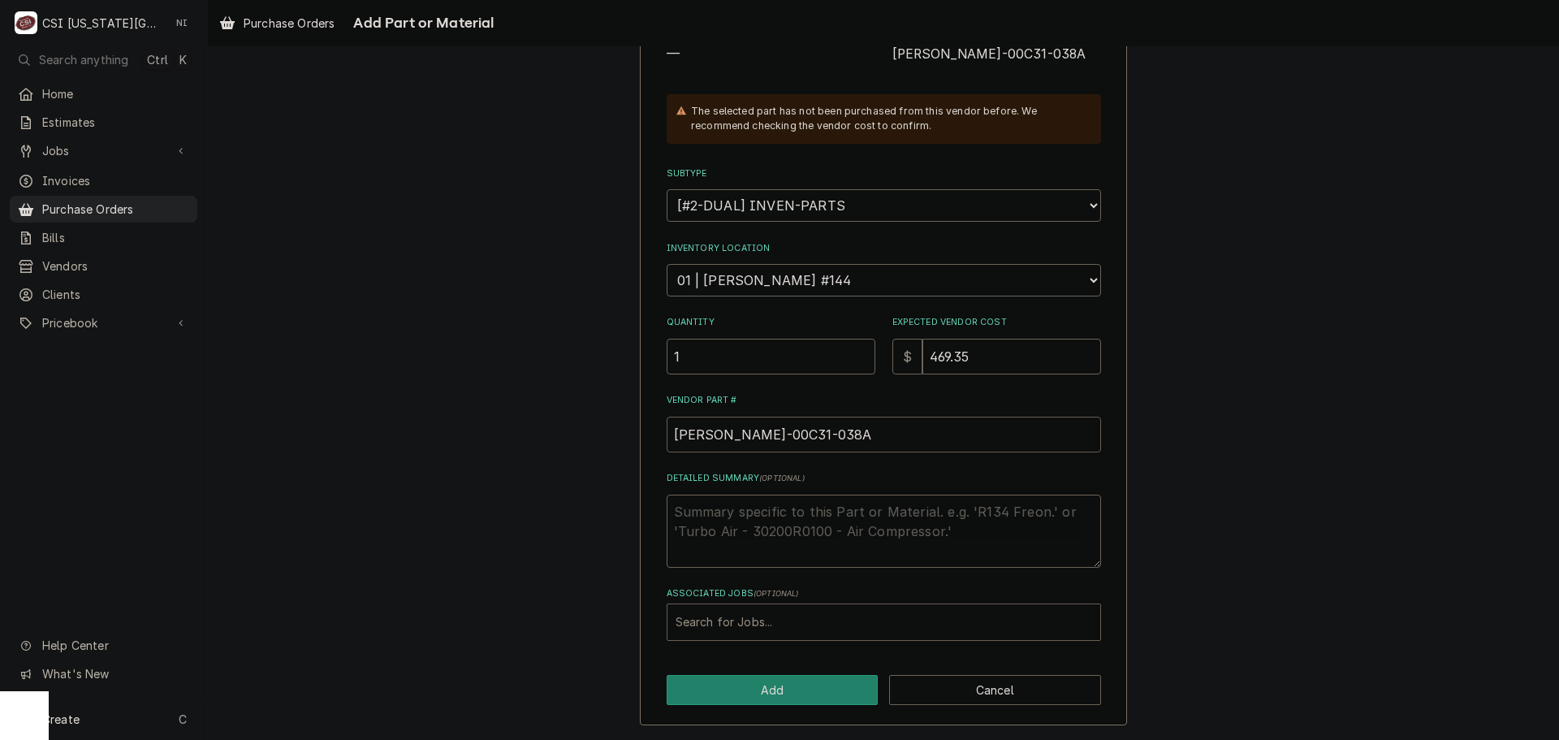
type input "BEV-00C31-038A"
click at [752, 627] on div "Associated Jobs" at bounding box center [884, 621] width 417 height 29
type input "33430"
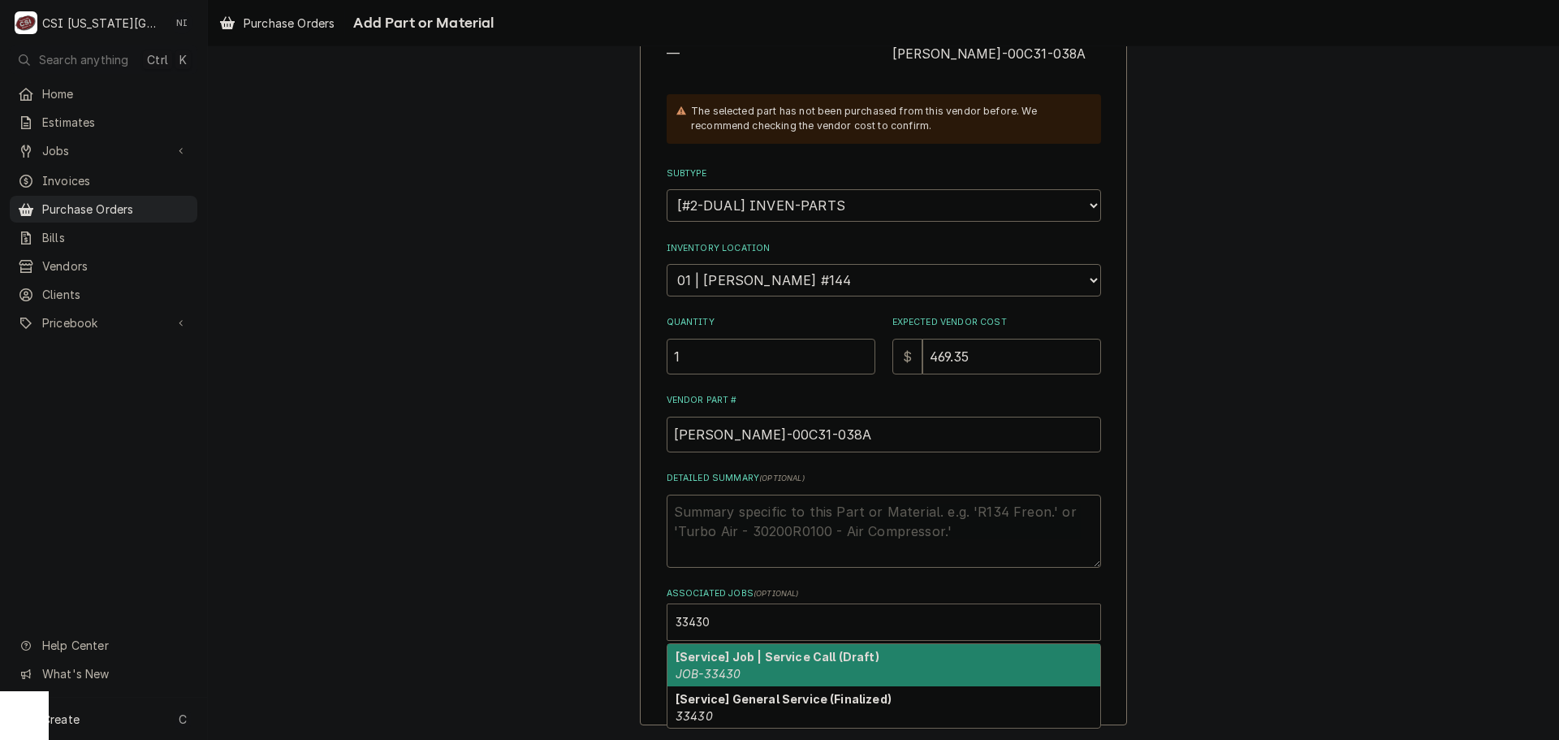
click at [747, 655] on strong "[Service] Job | Service Call (Draft)" at bounding box center [778, 657] width 204 height 14
type textarea "x"
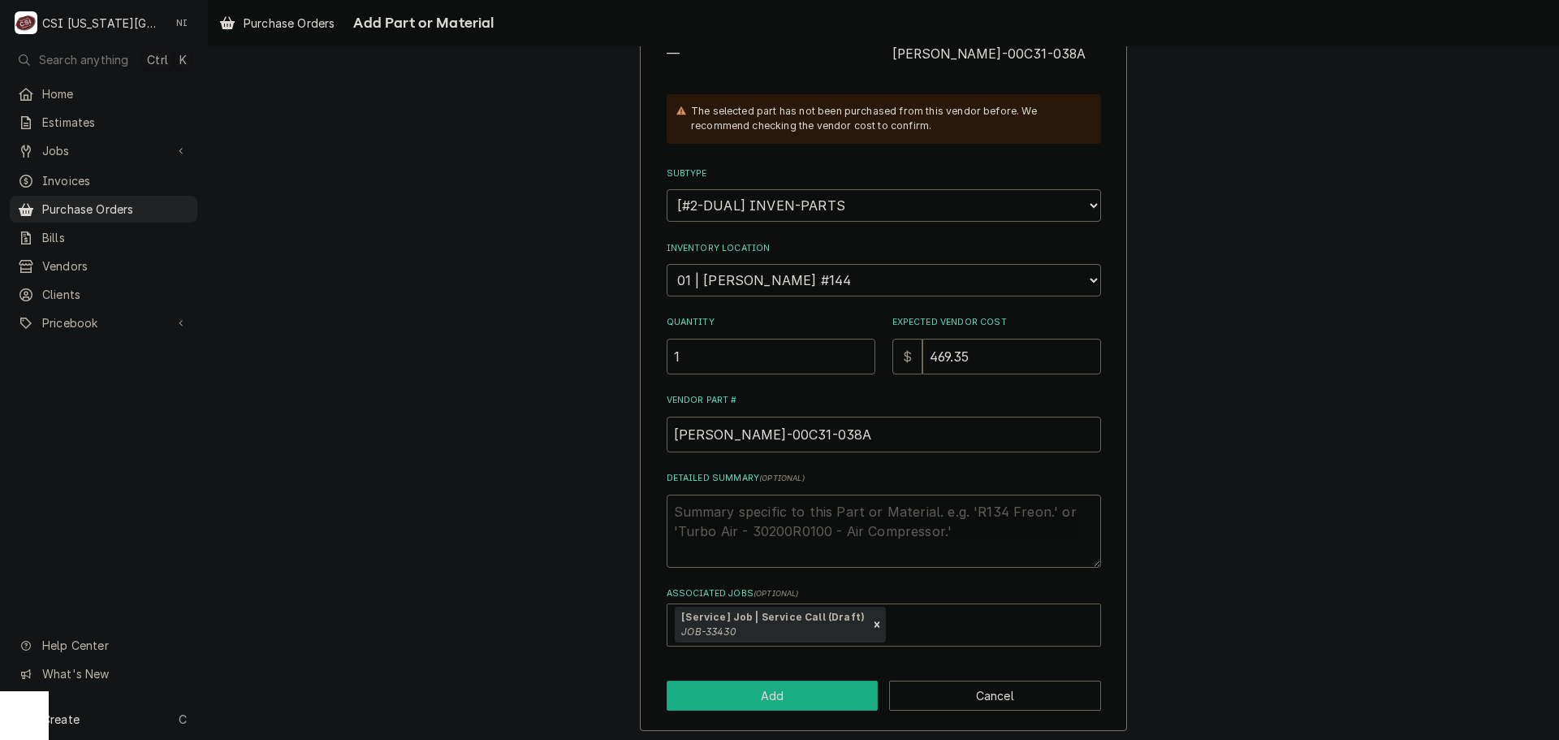
click at [789, 692] on button "Add" at bounding box center [773, 696] width 212 height 30
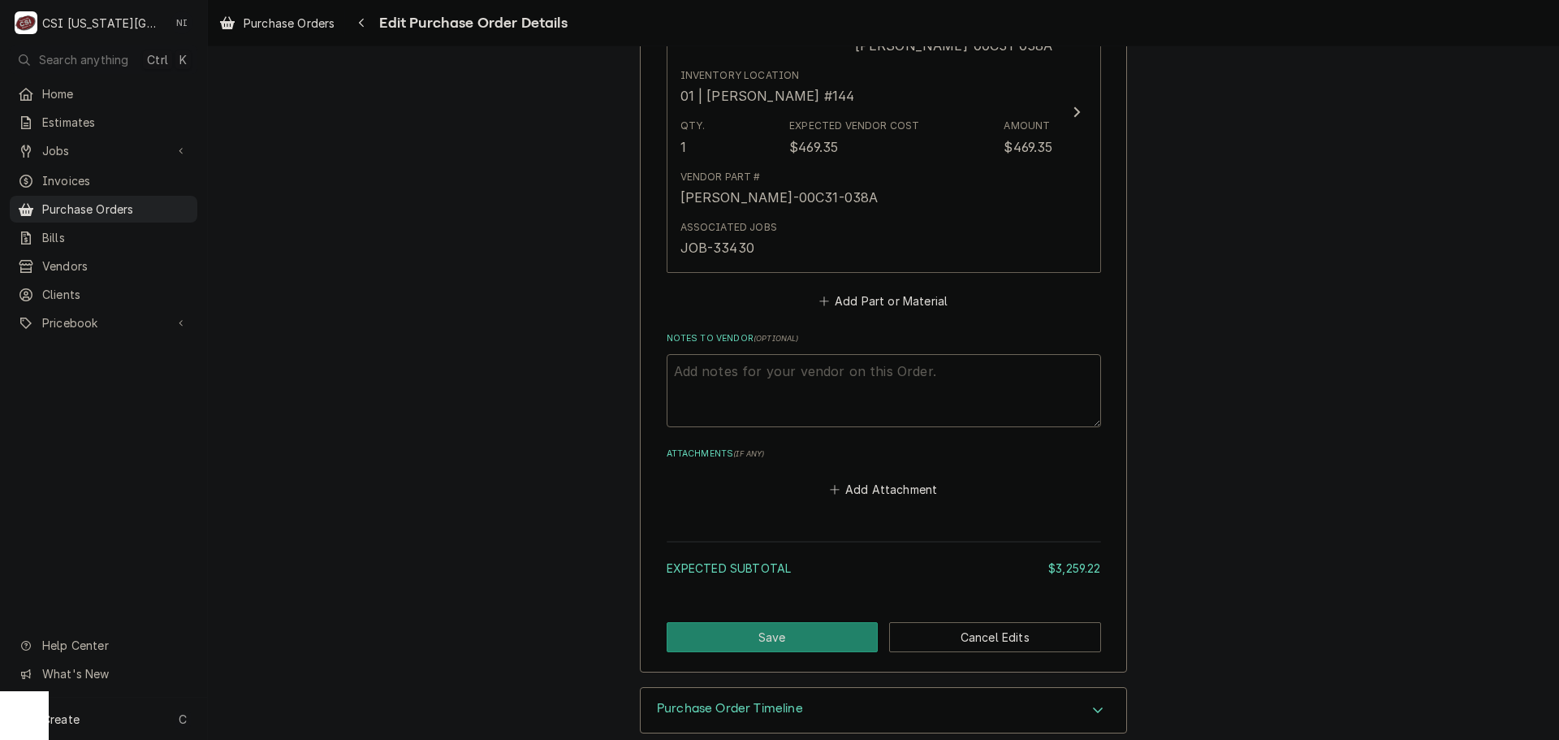
scroll to position [4961, 0]
click at [764, 622] on button "Save" at bounding box center [773, 637] width 212 height 30
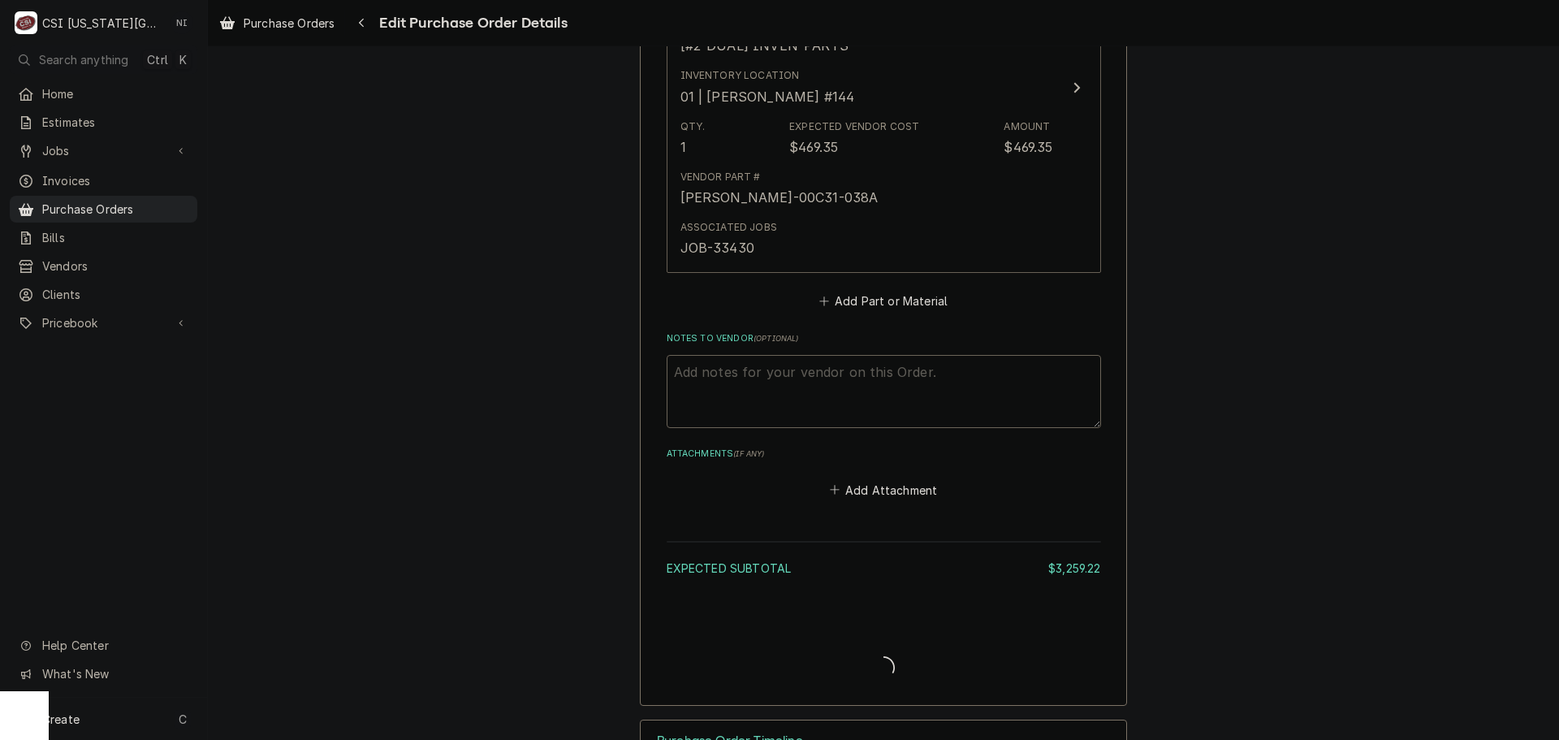
type textarea "x"
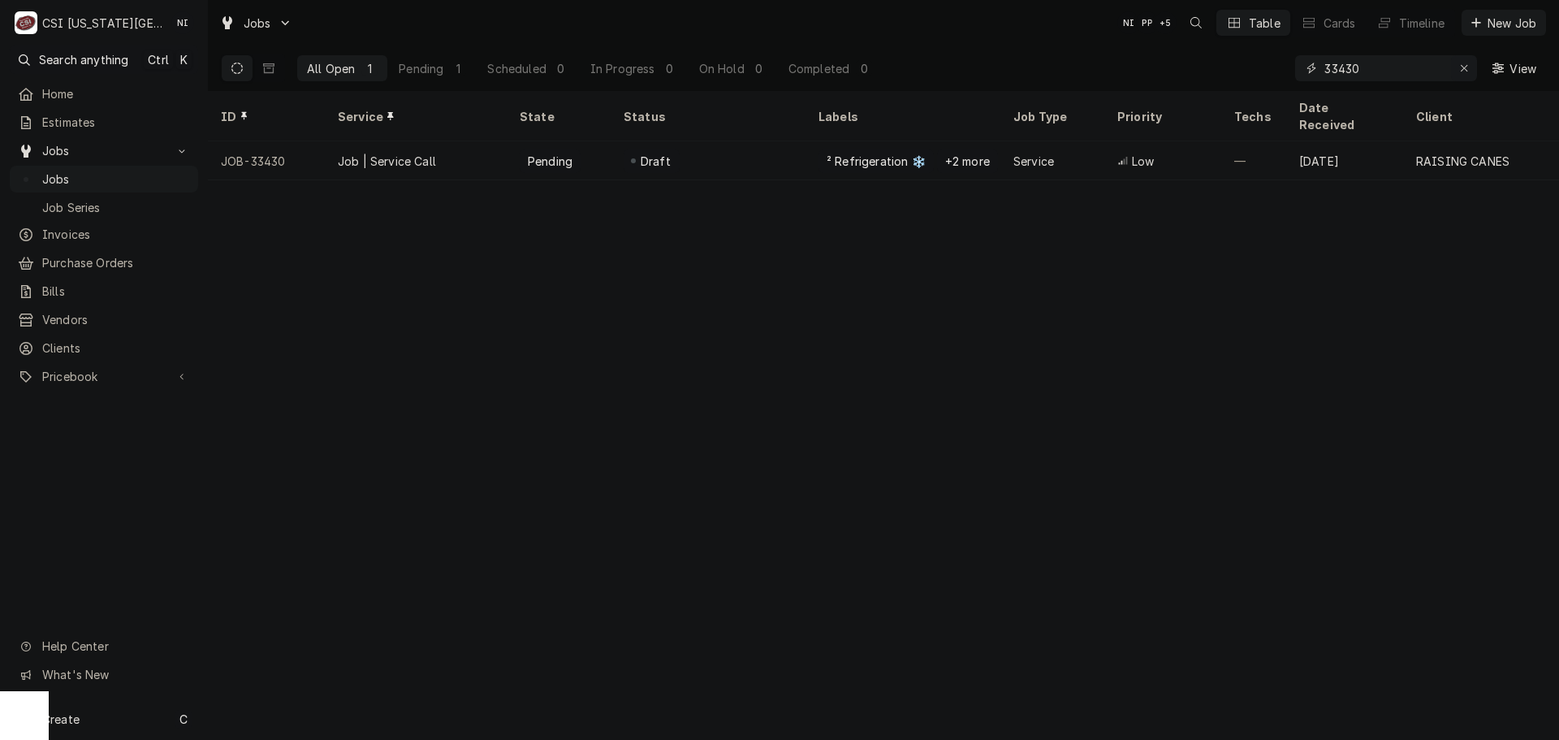
click at [1453, 67] on button "Erase input" at bounding box center [1464, 68] width 26 height 26
paste input "33427"
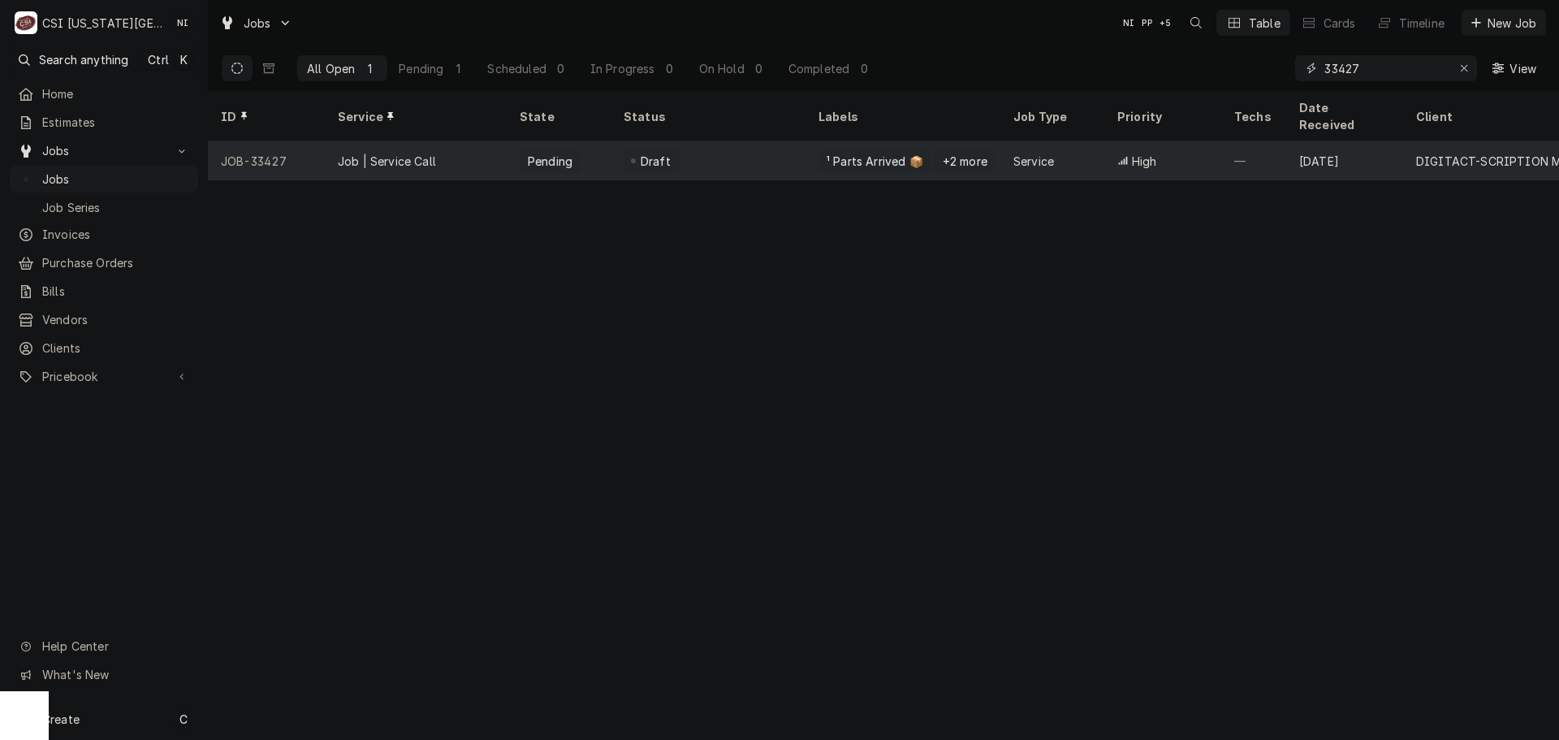
type input "33427"
click at [821, 149] on div "¹ Parts Arrived 📦" at bounding box center [875, 161] width 113 height 24
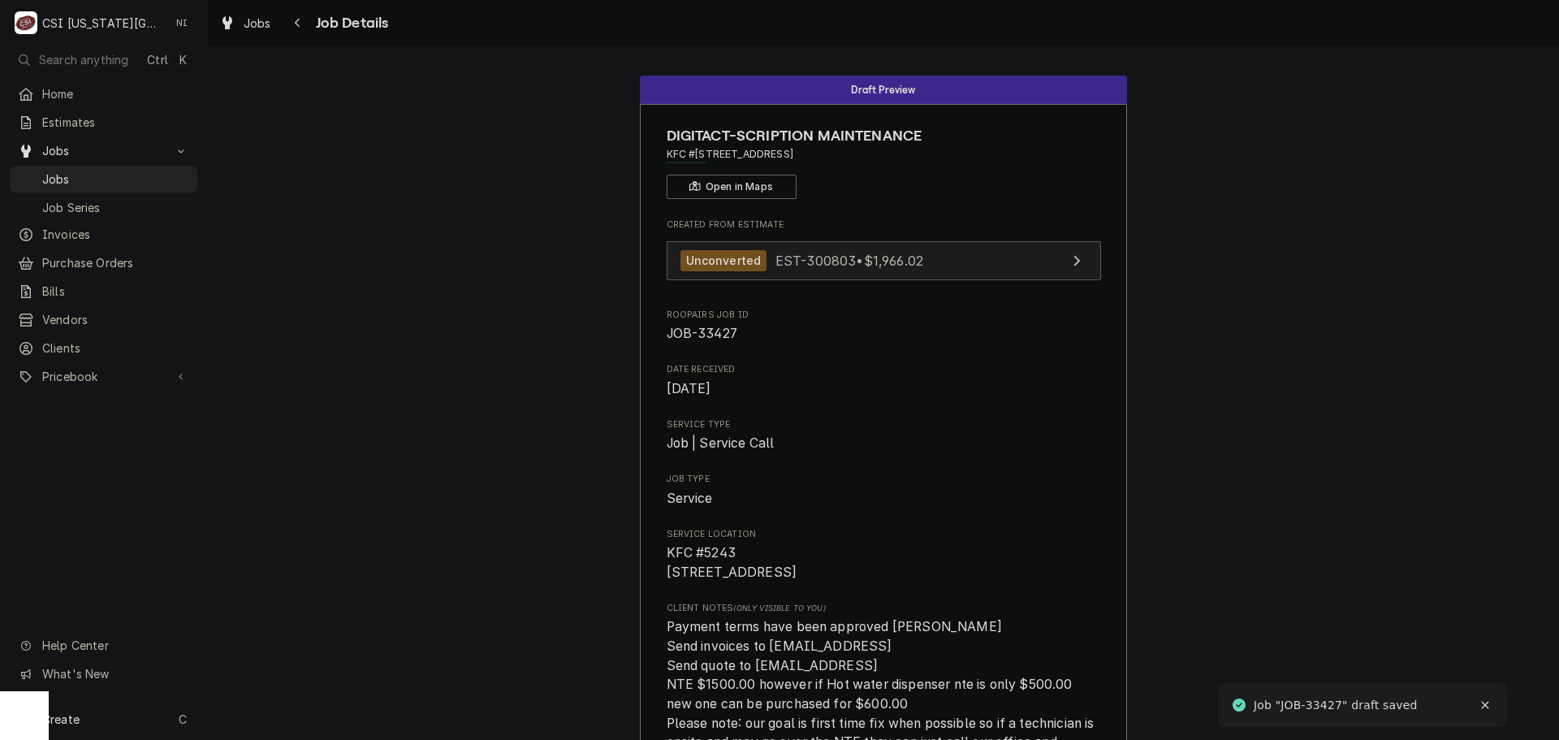
click at [961, 264] on link "Unconverted EST-300803 • $1,966.02" at bounding box center [884, 261] width 434 height 40
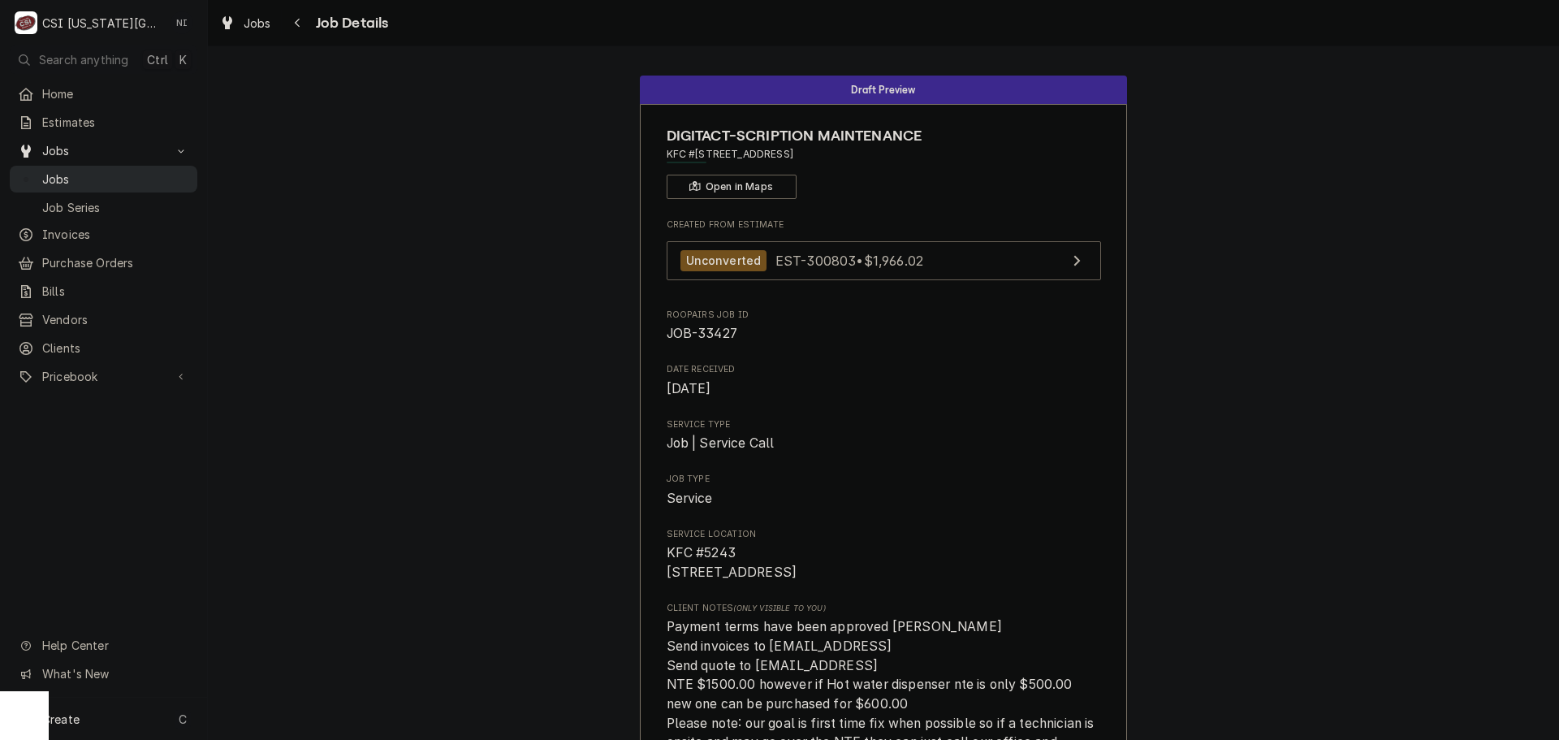
click at [98, 175] on span "Jobs" at bounding box center [115, 179] width 147 height 17
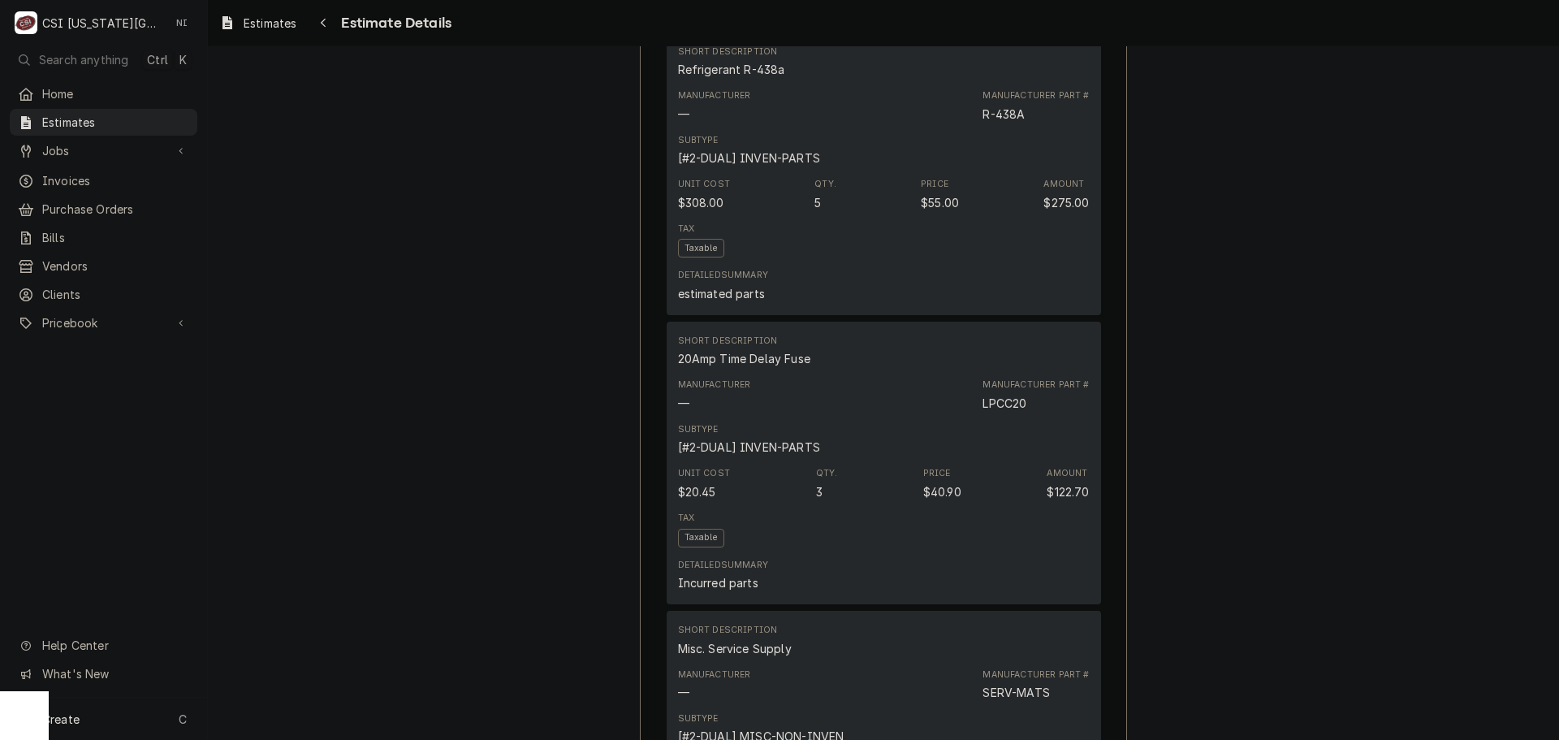
scroll to position [2355, 0]
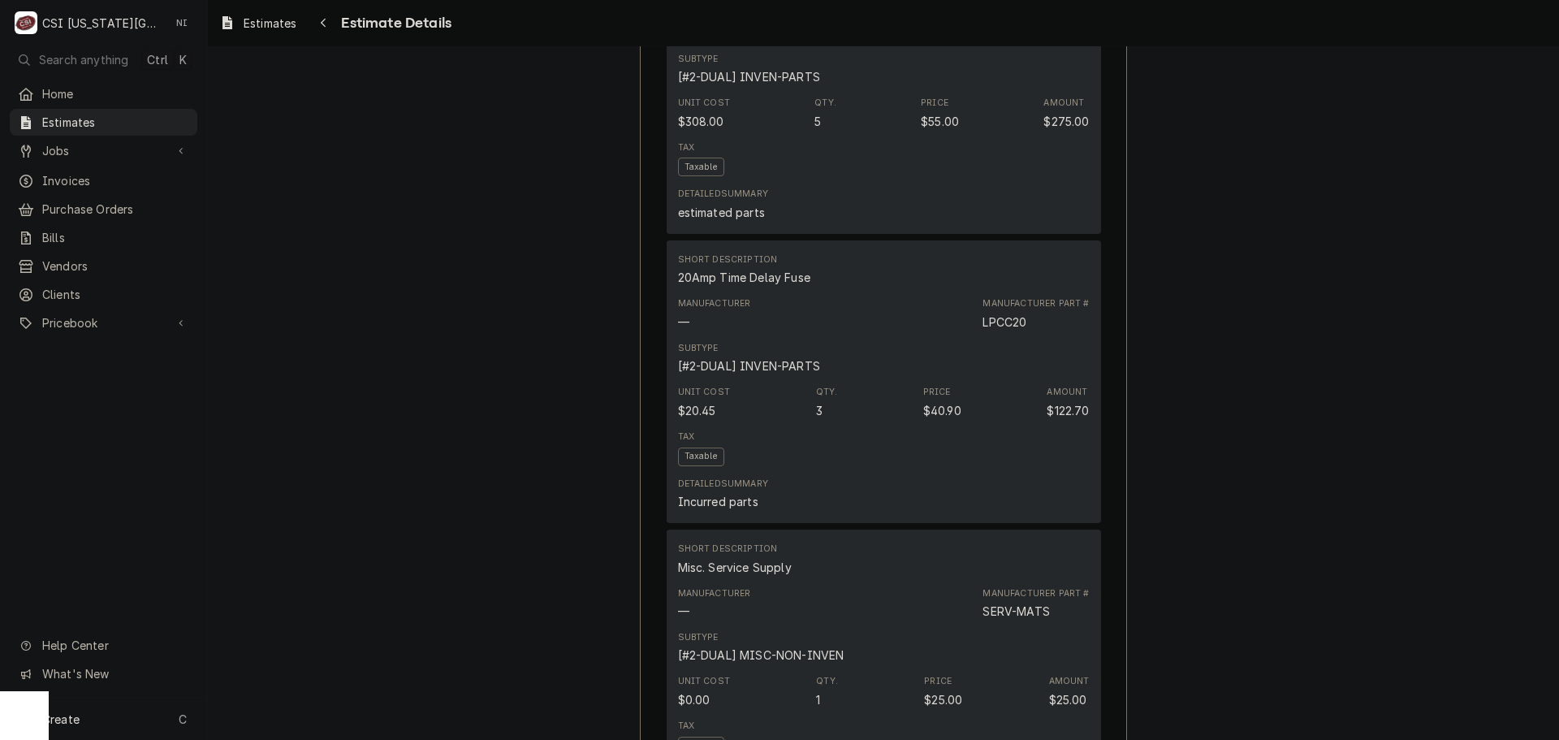
click at [1013, 331] on div "LPCC20" at bounding box center [1005, 321] width 44 height 17
copy div "LPCC20"
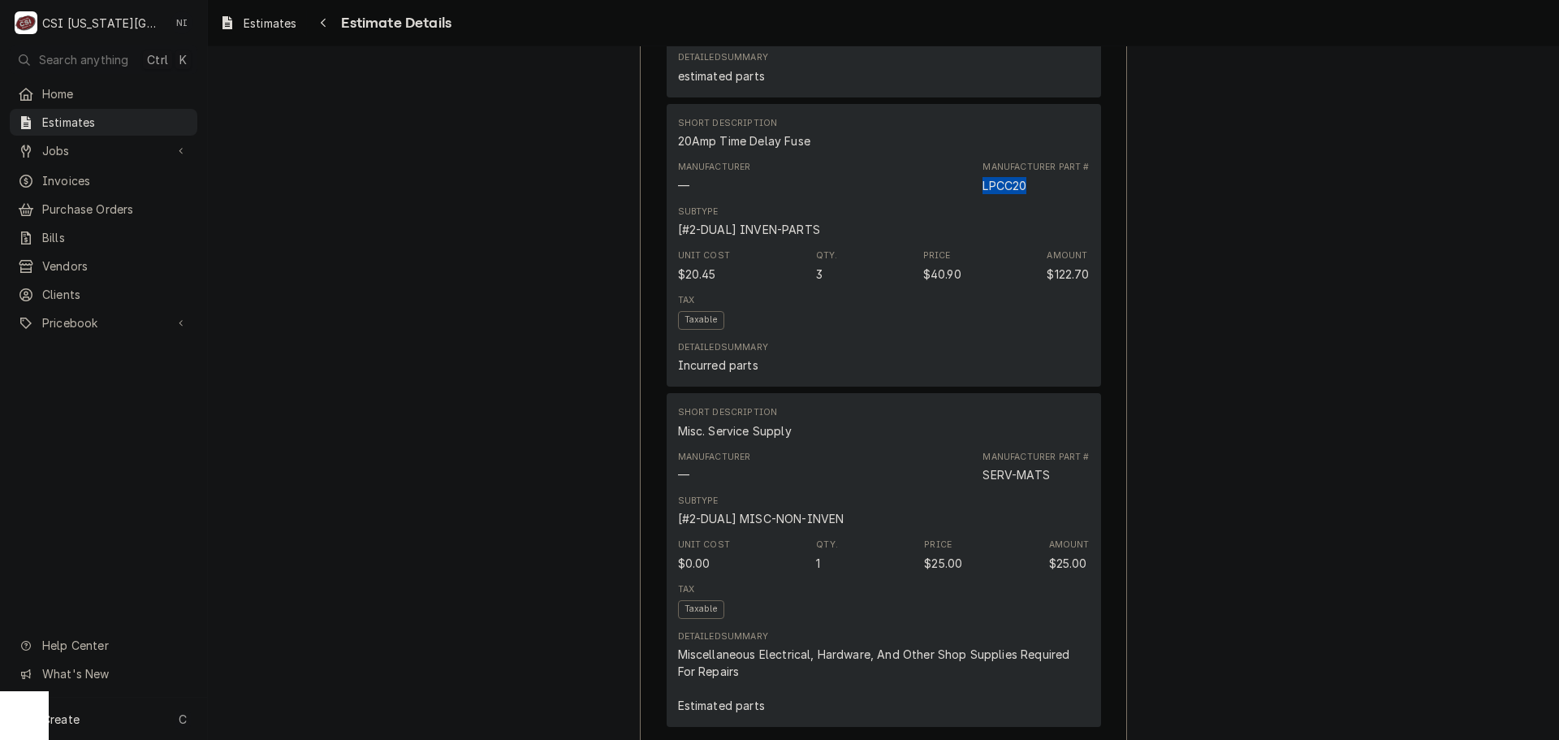
scroll to position [2111, 0]
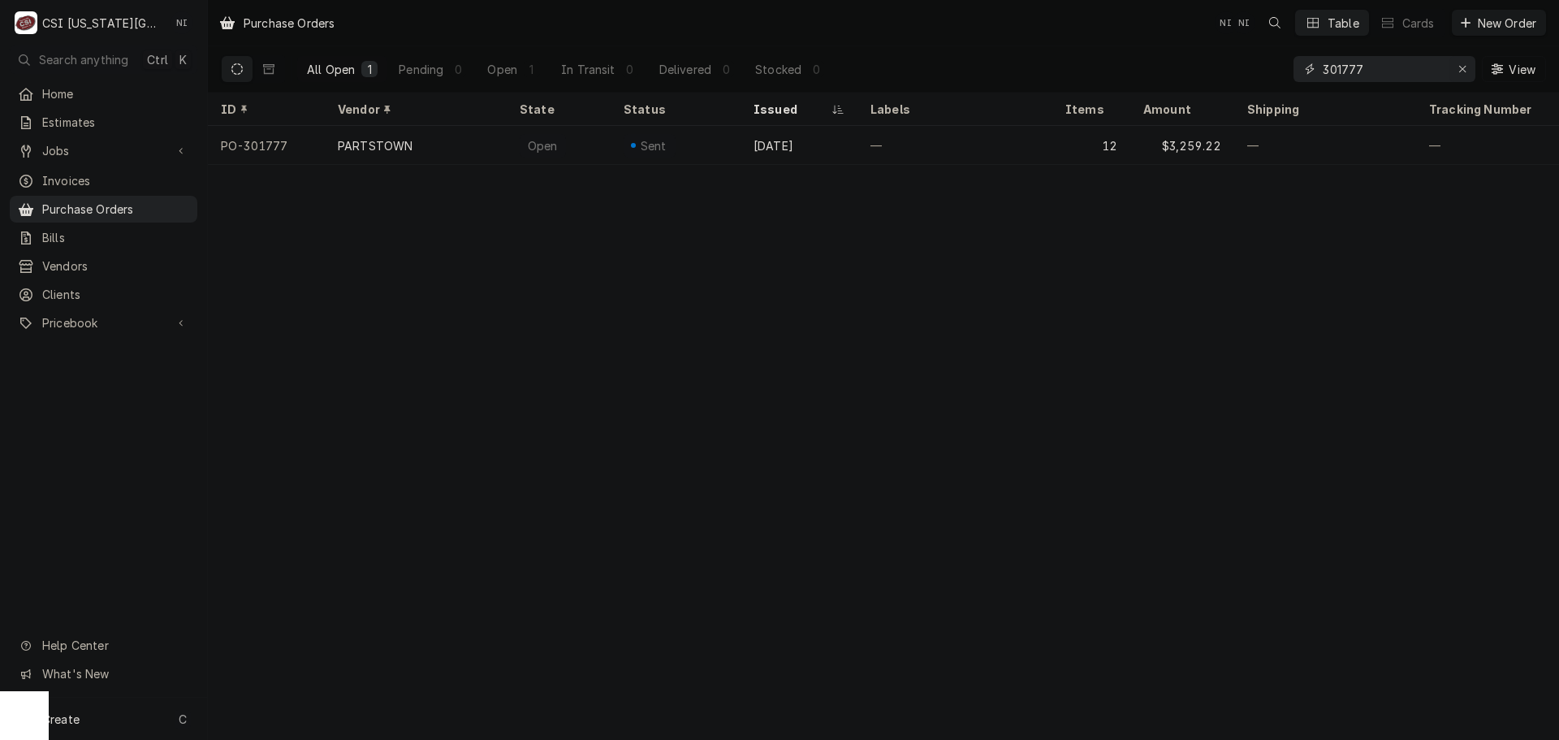
click at [1467, 70] on div "Erase input" at bounding box center [1462, 69] width 16 height 16
paste input "301771"
click at [1363, 70] on input "301771" at bounding box center [1384, 69] width 122 height 26
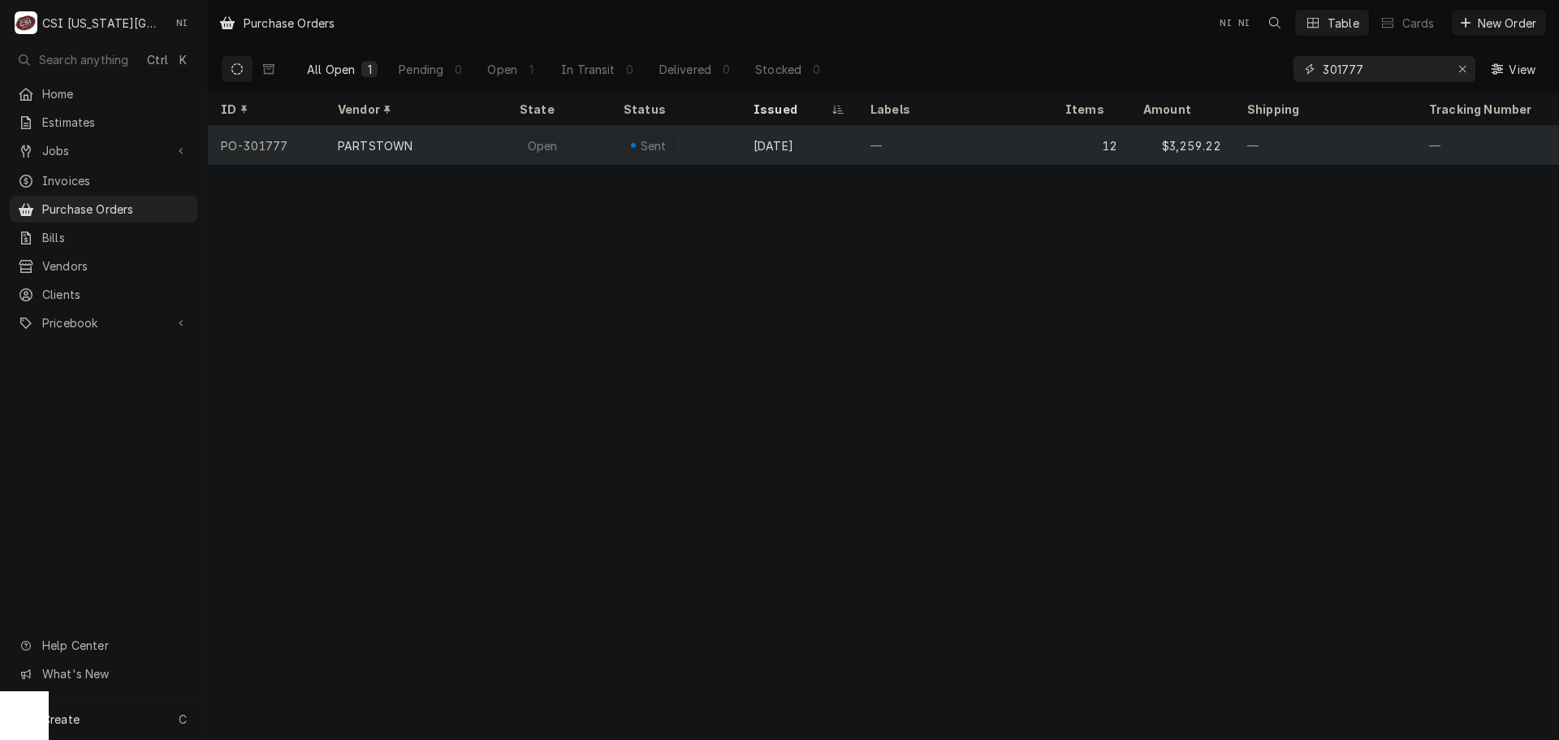
type input "301777"
click at [1059, 152] on div "12" at bounding box center [1091, 145] width 78 height 39
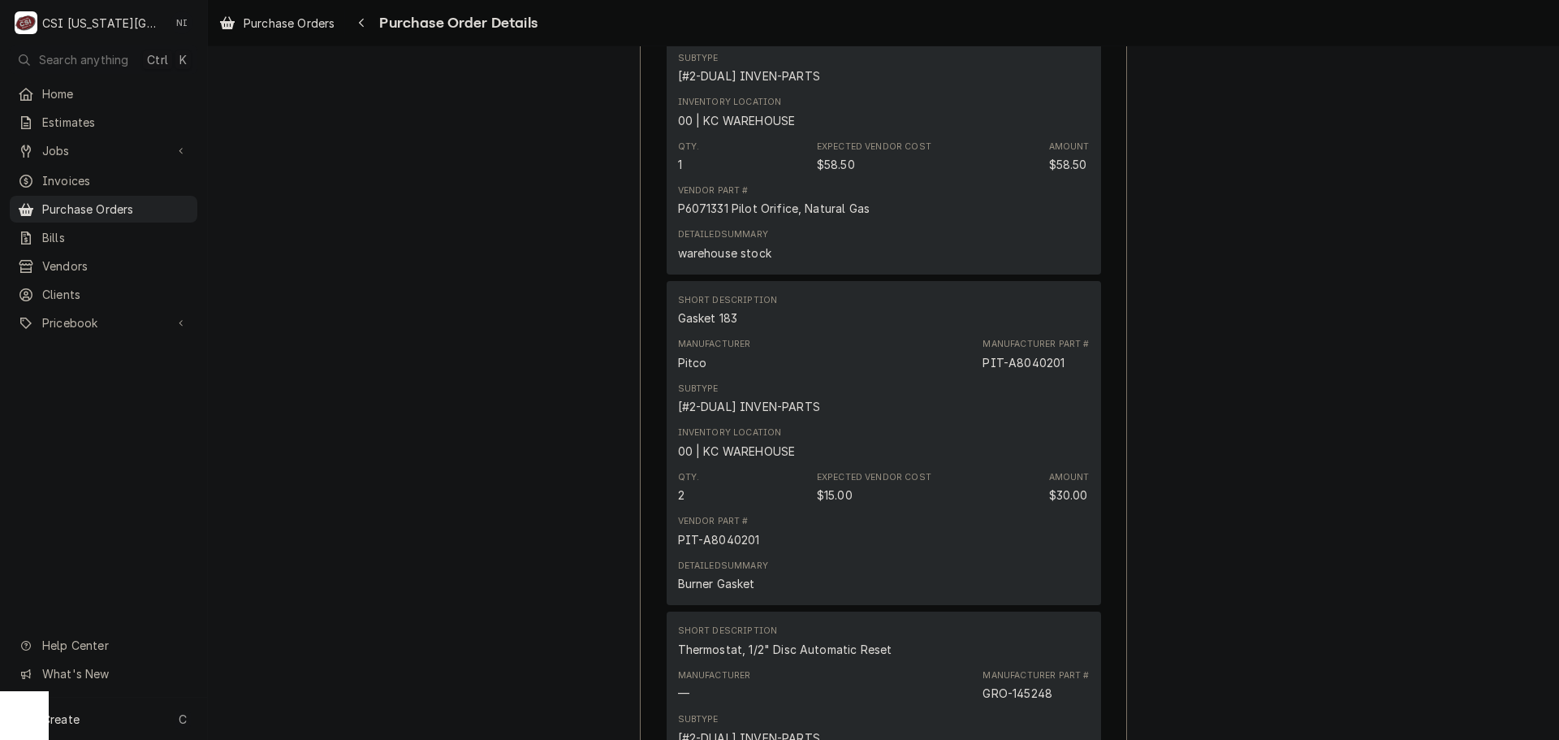
scroll to position [2708, 0]
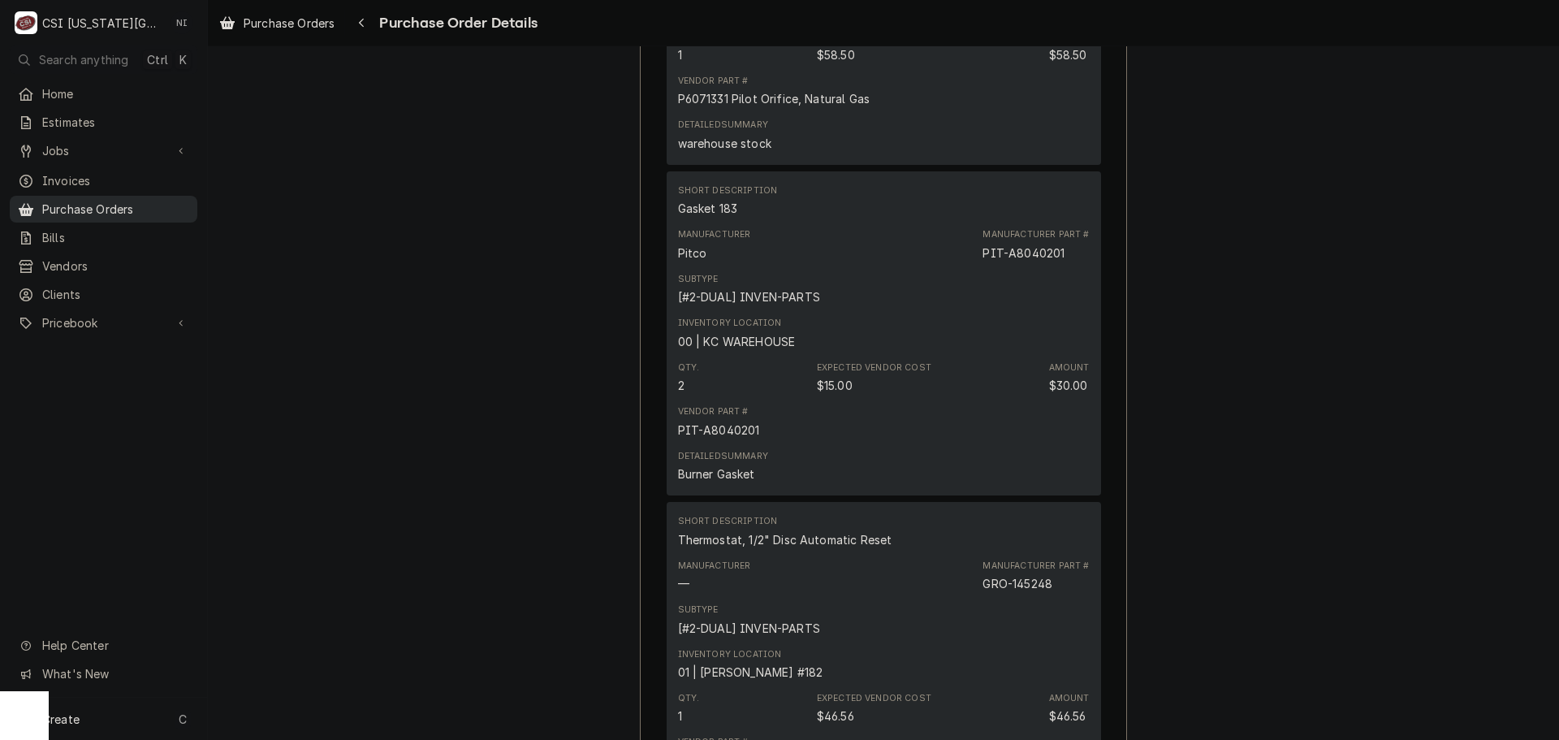
click at [153, 201] on span "Purchase Orders" at bounding box center [115, 209] width 147 height 17
